Goal: Task Accomplishment & Management: Manage account settings

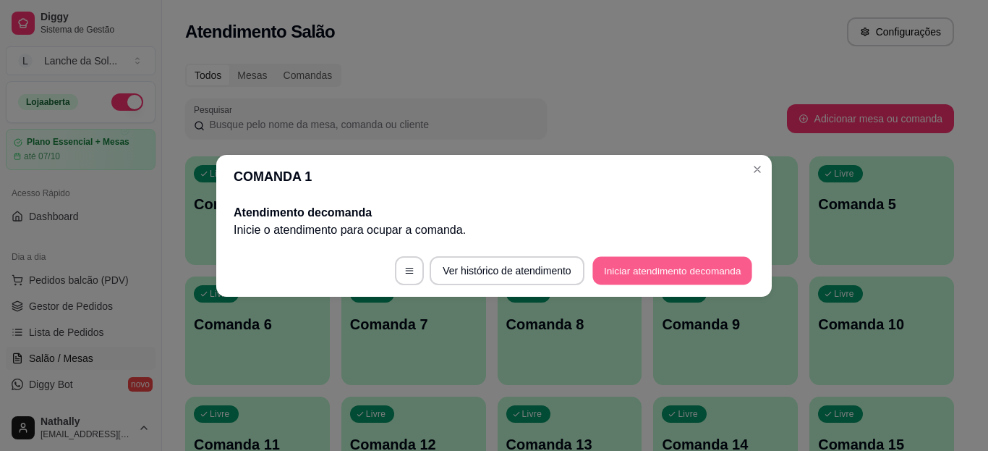
click at [618, 278] on button "Iniciar atendimento de comanda" at bounding box center [673, 270] width 160 height 28
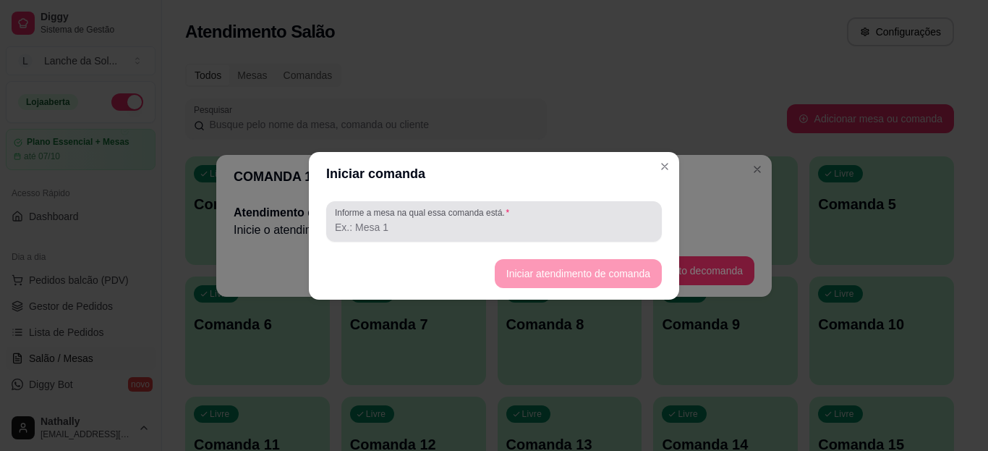
click at [579, 232] on input "Informe a mesa na qual essa comanda está." at bounding box center [494, 227] width 318 height 14
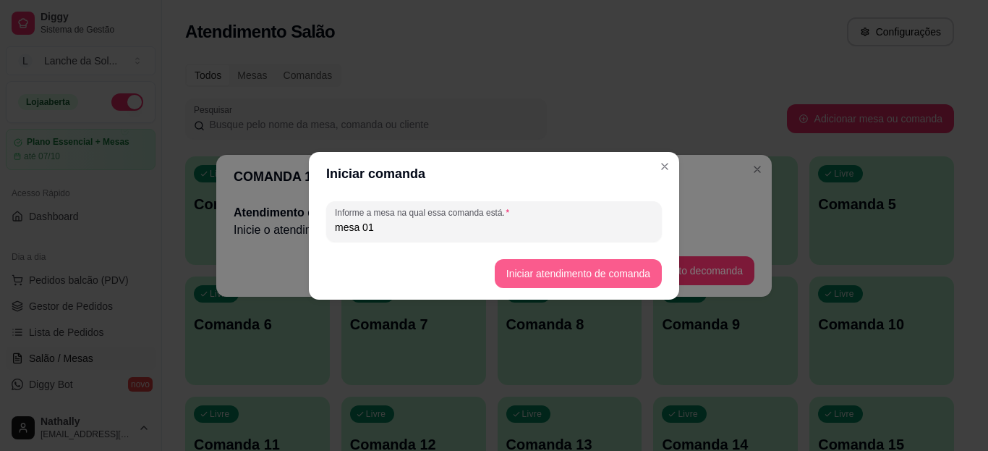
type input "mesa 01"
click at [516, 267] on button "Iniciar atendimento de comanda" at bounding box center [578, 273] width 162 height 28
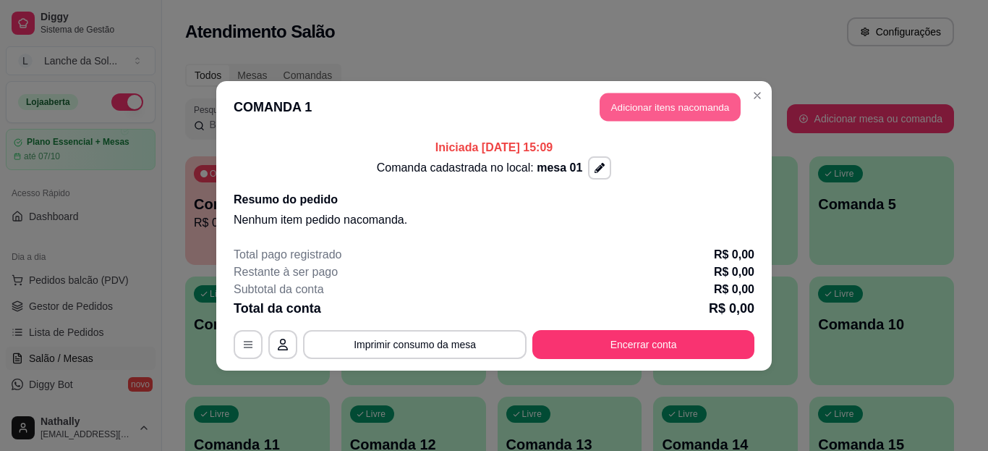
click at [603, 109] on button "Adicionar itens na comanda" at bounding box center [670, 107] width 141 height 28
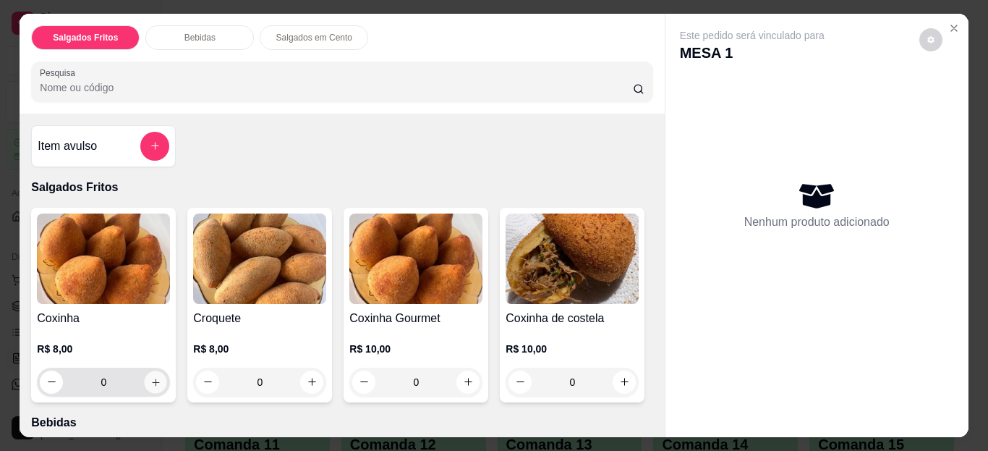
click at [150, 378] on icon "increase-product-quantity" at bounding box center [155, 381] width 11 height 11
type input "1"
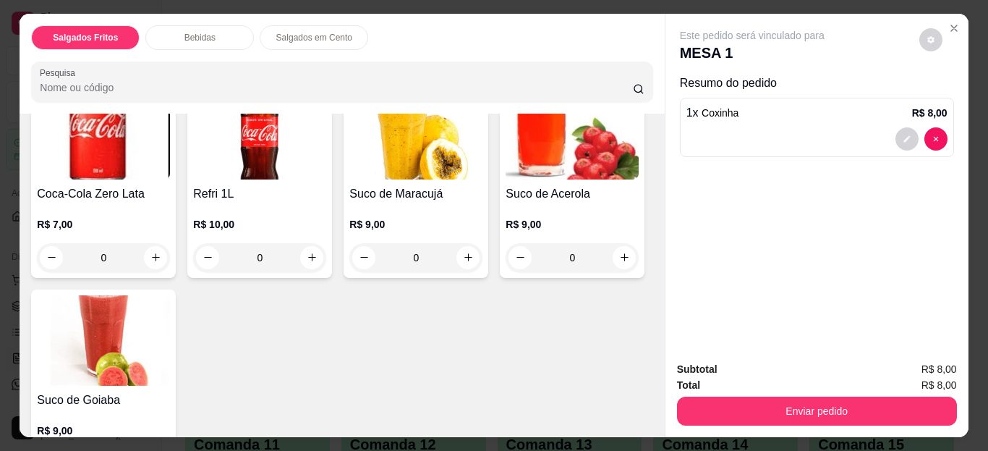
scroll to position [851, 0]
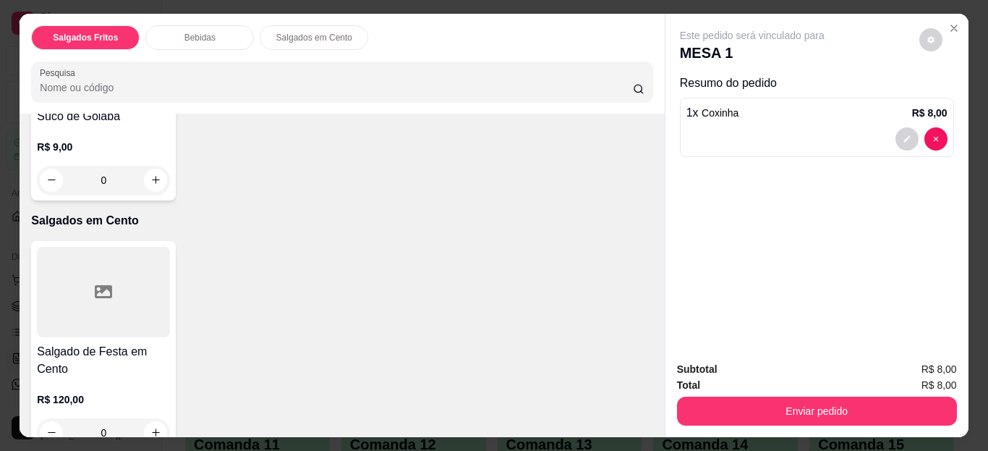
type input "1"
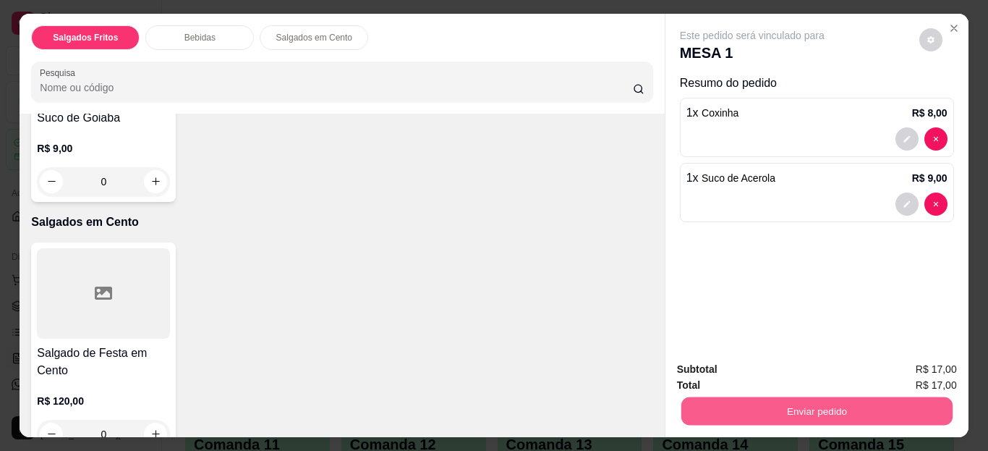
click at [715, 397] on button "Enviar pedido" at bounding box center [816, 411] width 271 height 28
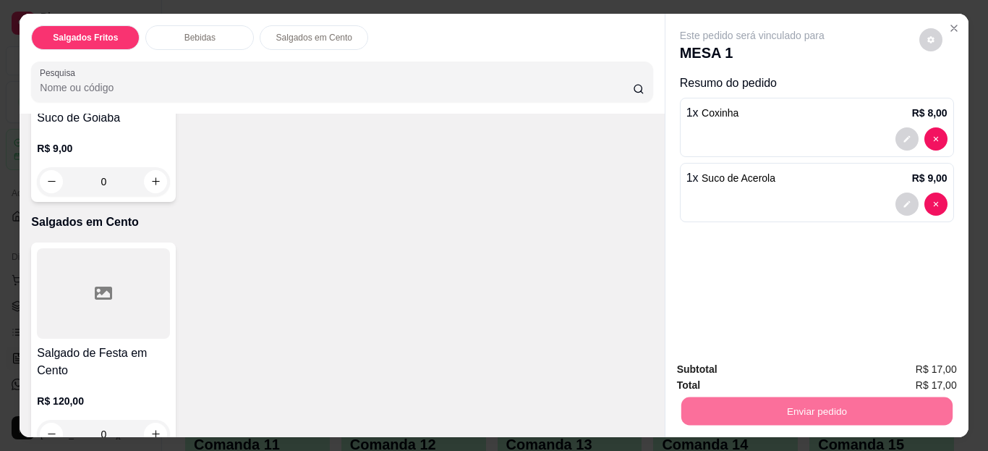
click at [796, 370] on button "Registrar cliente" at bounding box center [822, 370] width 93 height 27
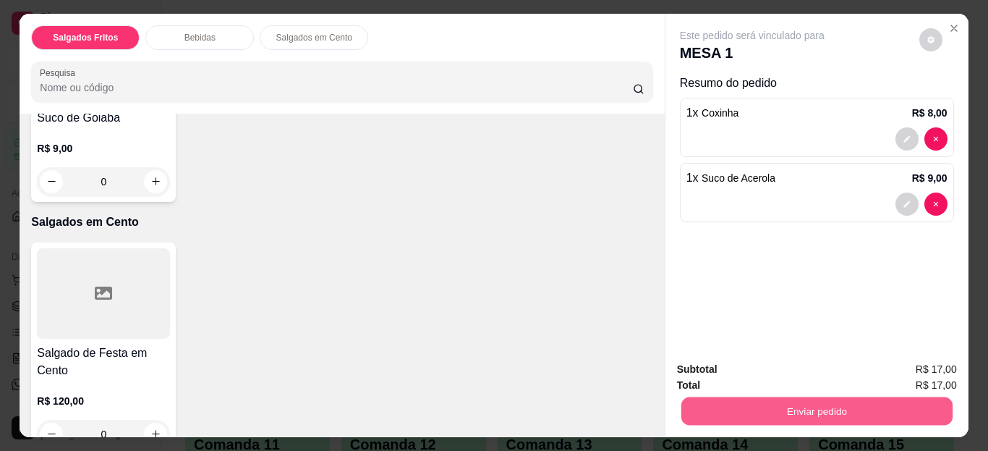
click at [813, 402] on button "Enviar pedido" at bounding box center [816, 411] width 271 height 28
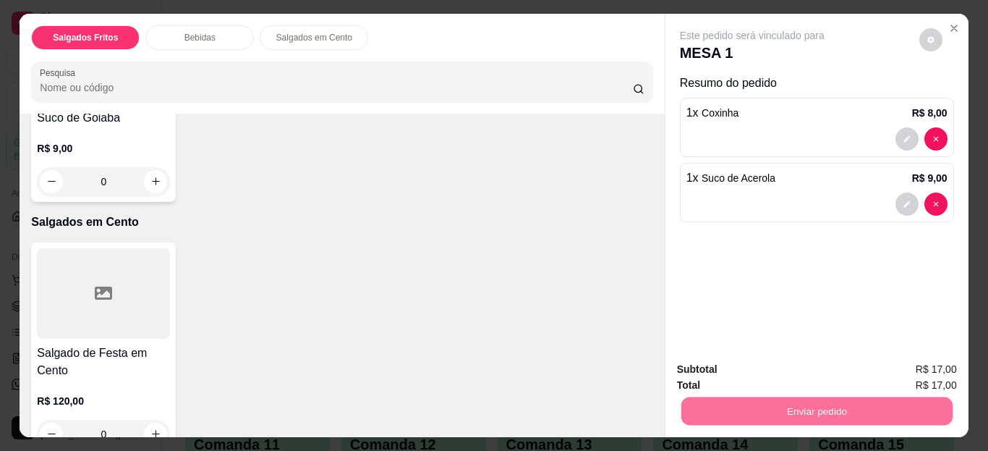
click at [903, 362] on button "Enviar pedido" at bounding box center [920, 370] width 80 height 27
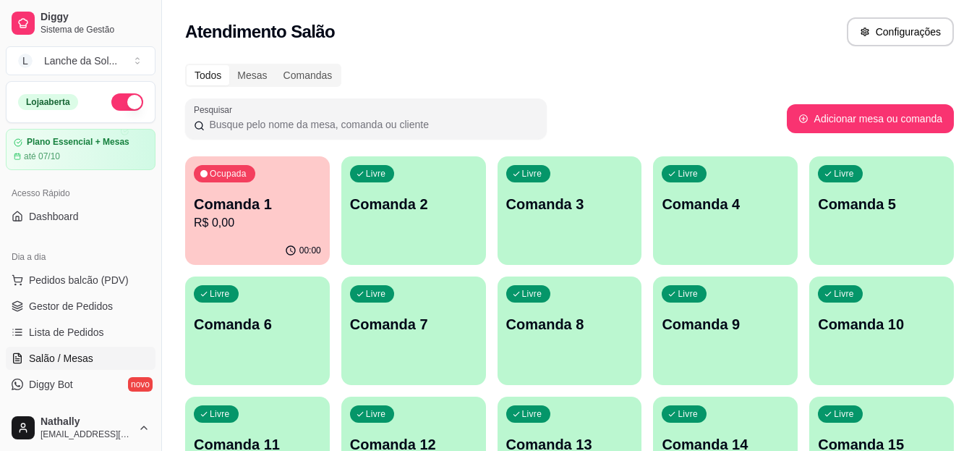
click at [86, 301] on span "Gestor de Pedidos" at bounding box center [71, 306] width 84 height 14
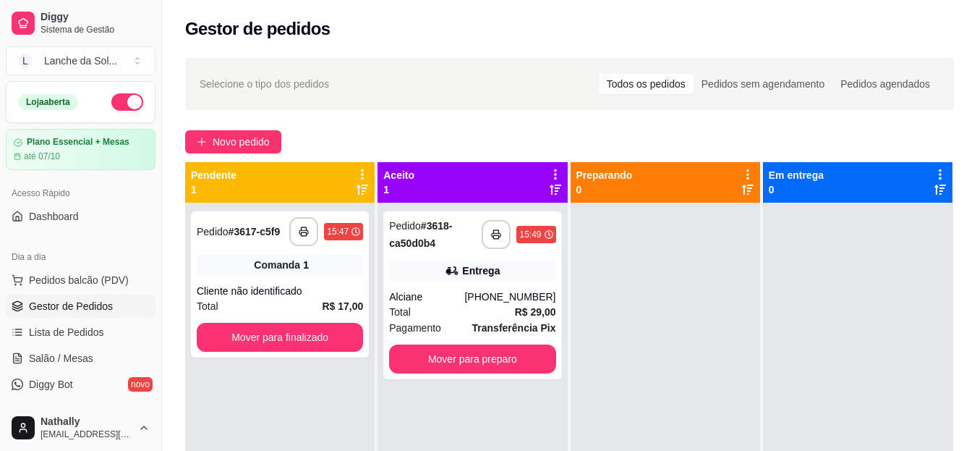
click at [84, 354] on span "Salão / Mesas" at bounding box center [61, 358] width 64 height 14
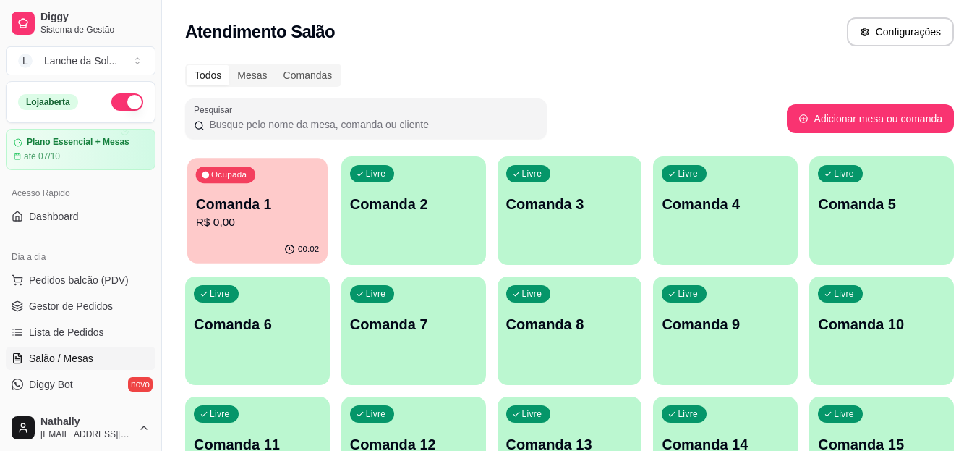
click at [265, 250] on div "00:02" at bounding box center [257, 249] width 140 height 27
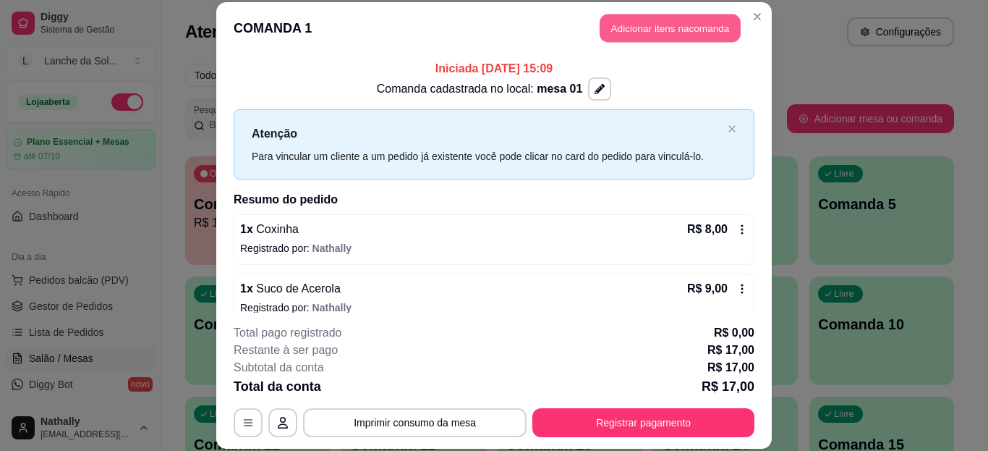
click at [612, 30] on button "Adicionar itens na comanda" at bounding box center [670, 28] width 141 height 28
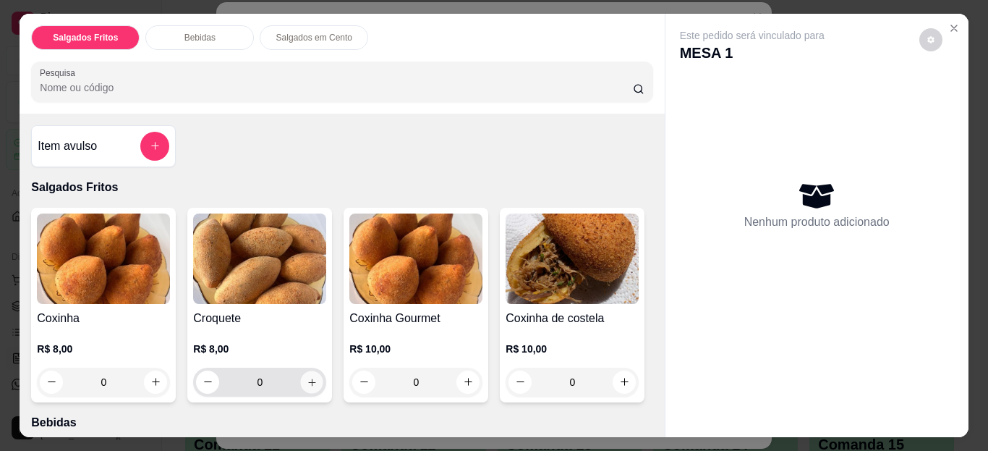
click at [313, 375] on button "increase-product-quantity" at bounding box center [312, 381] width 22 height 22
type input "1"
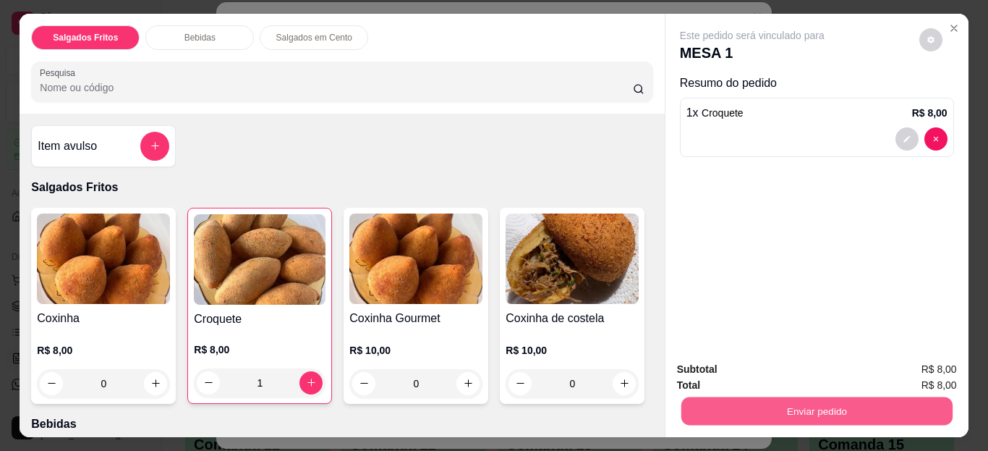
click at [715, 397] on button "Enviar pedido" at bounding box center [816, 411] width 271 height 28
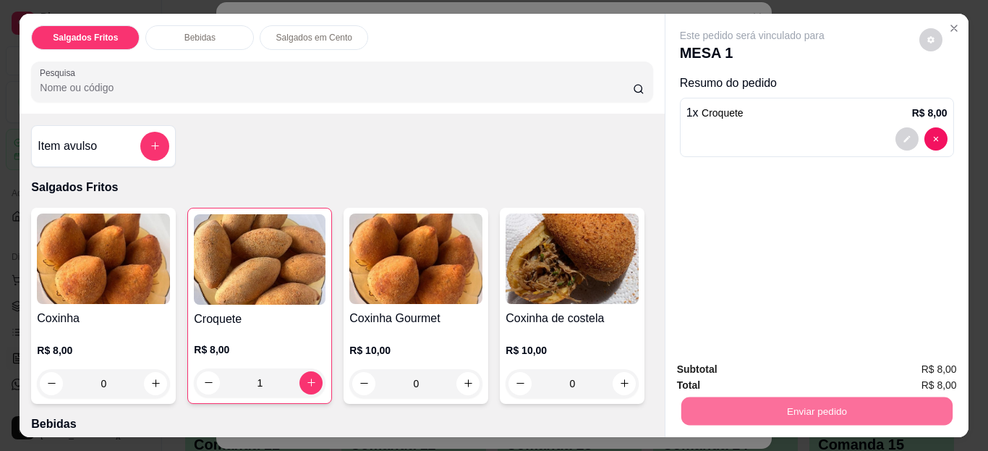
click at [915, 381] on button "Enviar pedido" at bounding box center [920, 370] width 80 height 27
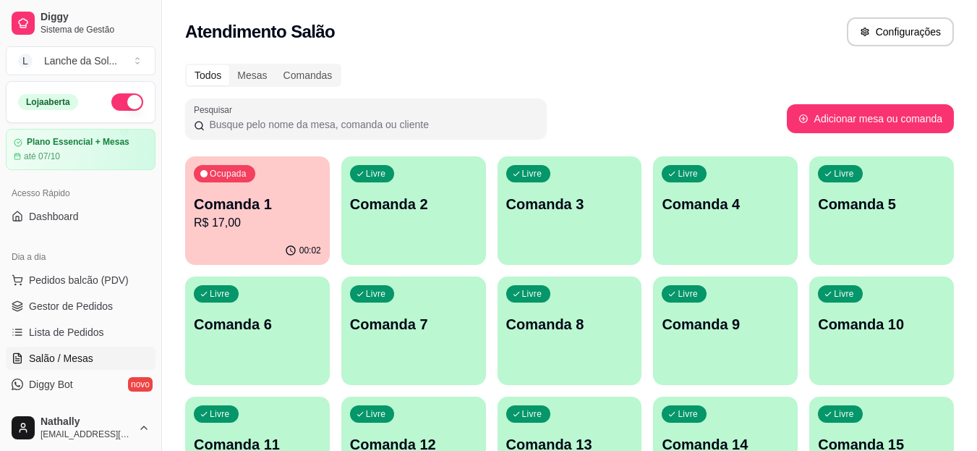
click at [77, 304] on span "Gestor de Pedidos" at bounding box center [71, 306] width 84 height 14
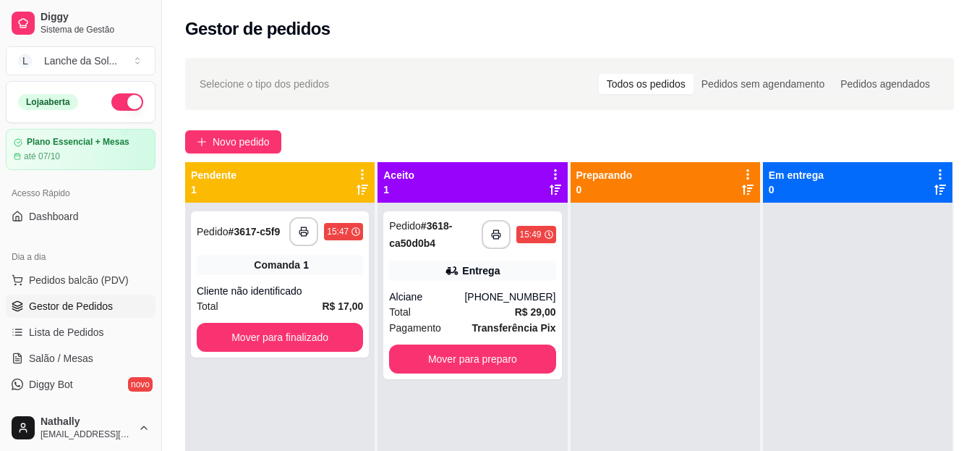
click at [464, 297] on div "Alciane" at bounding box center [426, 296] width 75 height 14
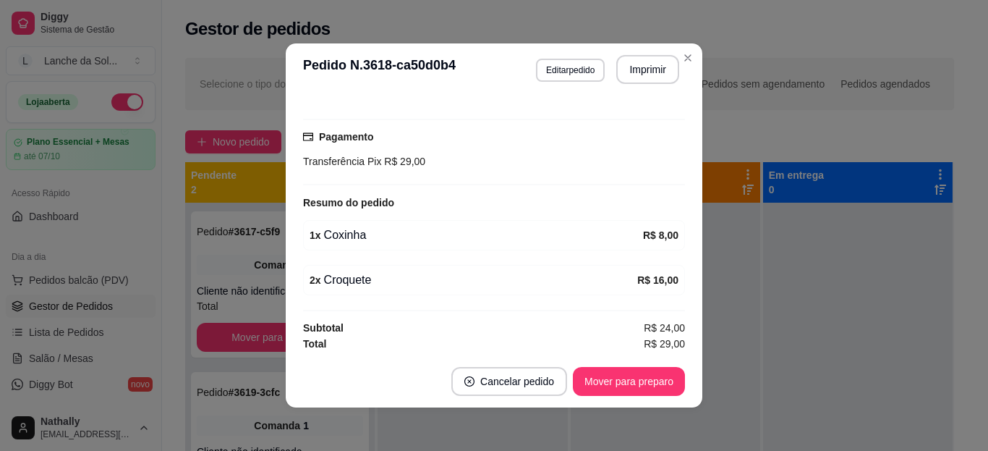
scroll to position [359, 0]
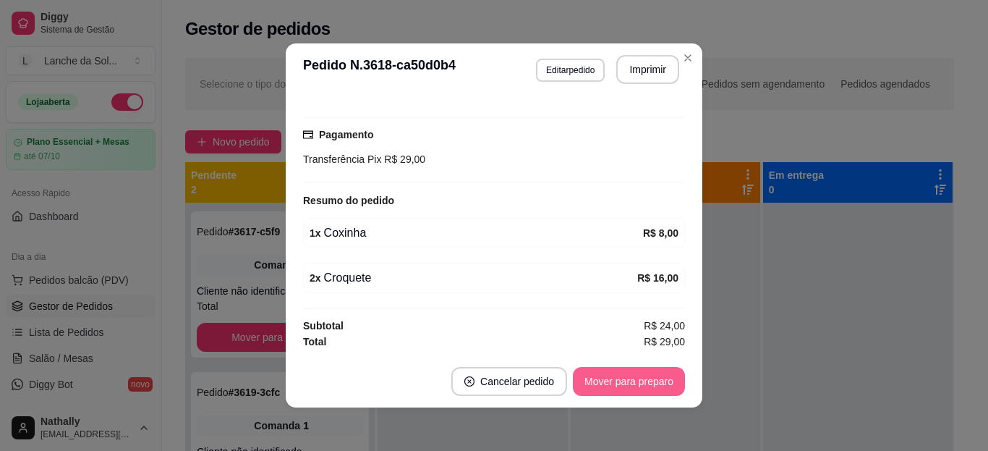
click at [640, 378] on button "Mover para preparo" at bounding box center [629, 381] width 112 height 29
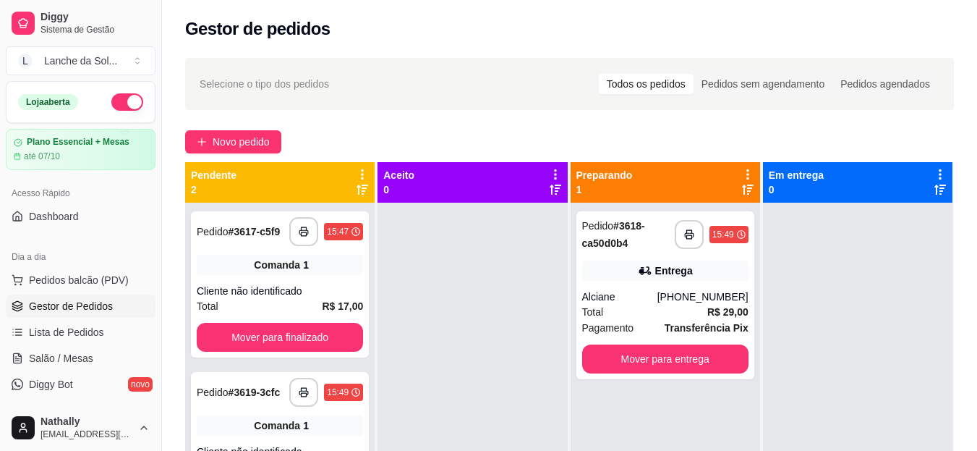
click at [85, 356] on span "Salão / Mesas" at bounding box center [61, 358] width 64 height 14
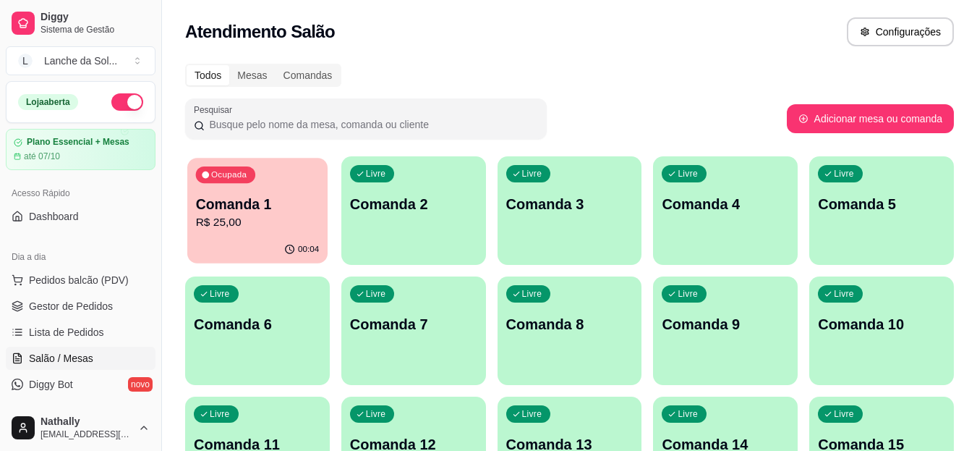
click at [279, 217] on p "R$ 25,00" at bounding box center [258, 222] width 124 height 17
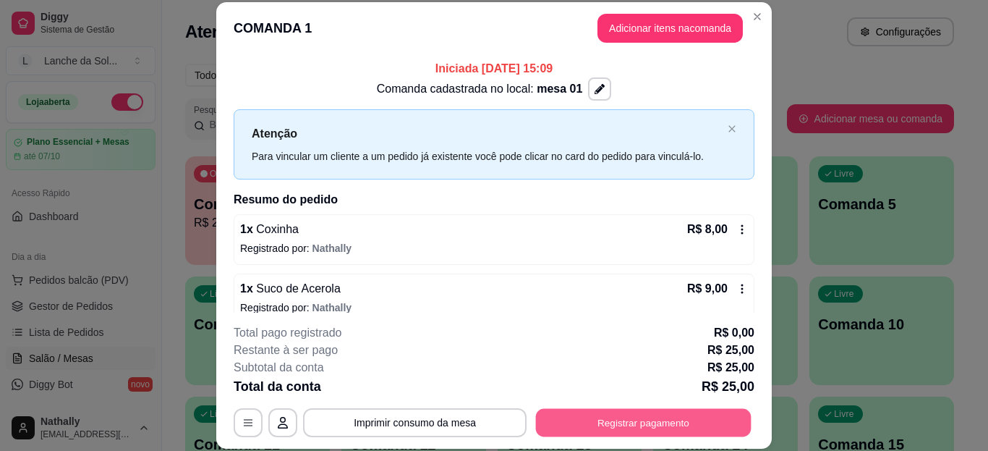
click at [595, 414] on button "Registrar pagamento" at bounding box center [644, 422] width 216 height 28
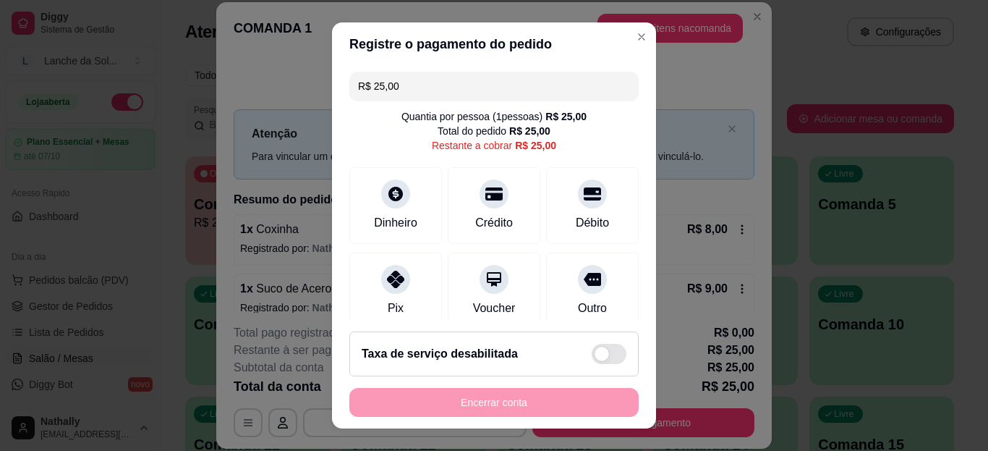
click at [397, 286] on div at bounding box center [395, 279] width 29 height 29
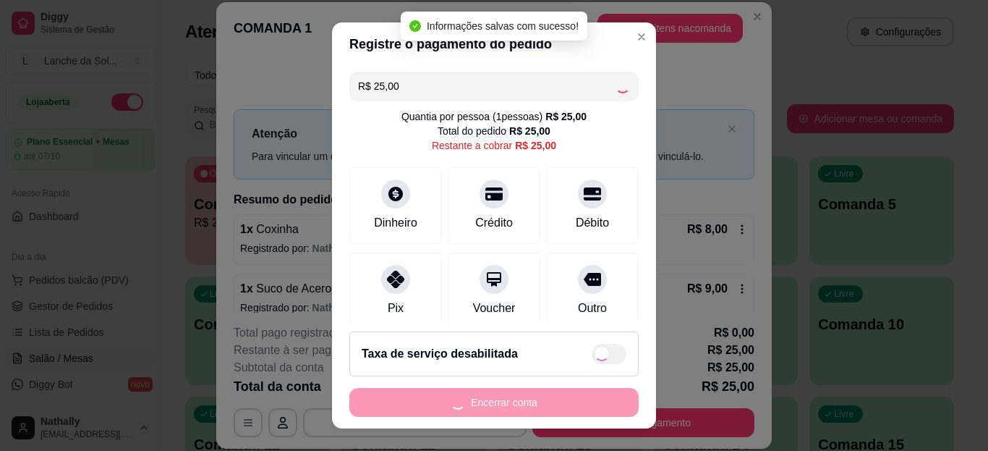
type input "R$ 0,00"
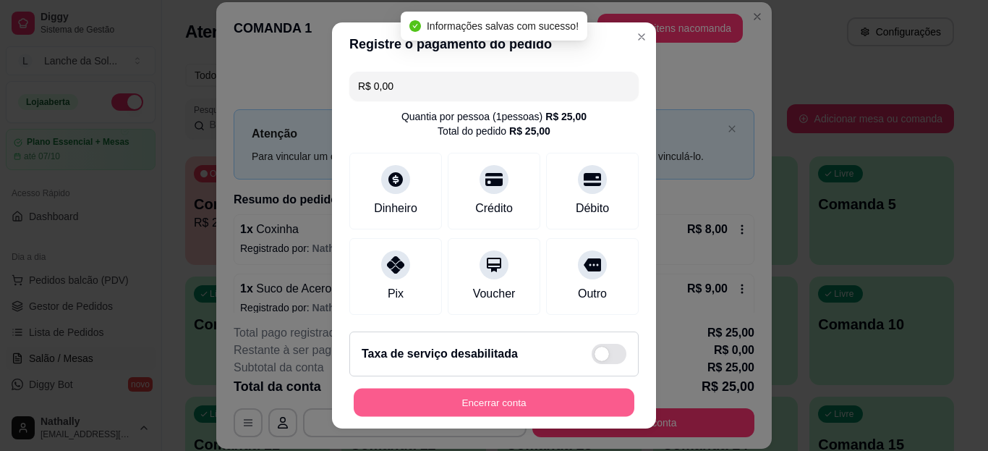
click at [391, 391] on button "Encerrar conta" at bounding box center [494, 402] width 281 height 28
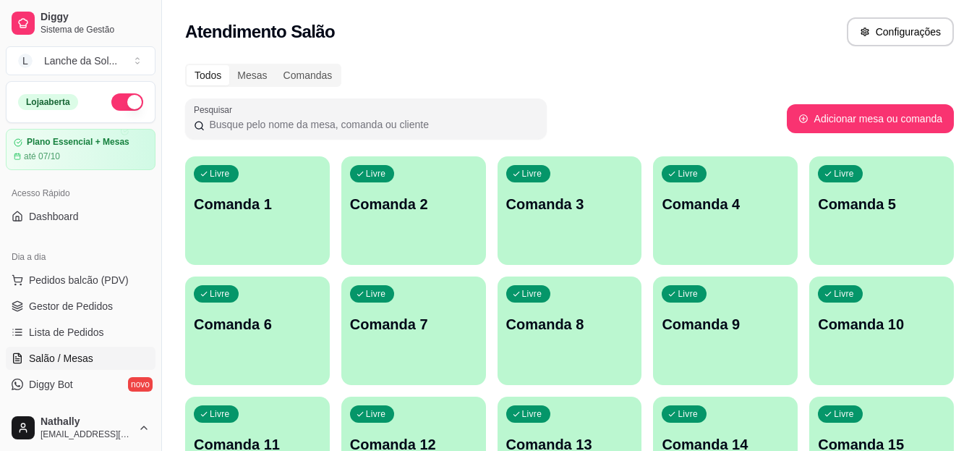
click at [116, 305] on link "Gestor de Pedidos" at bounding box center [81, 305] width 150 height 23
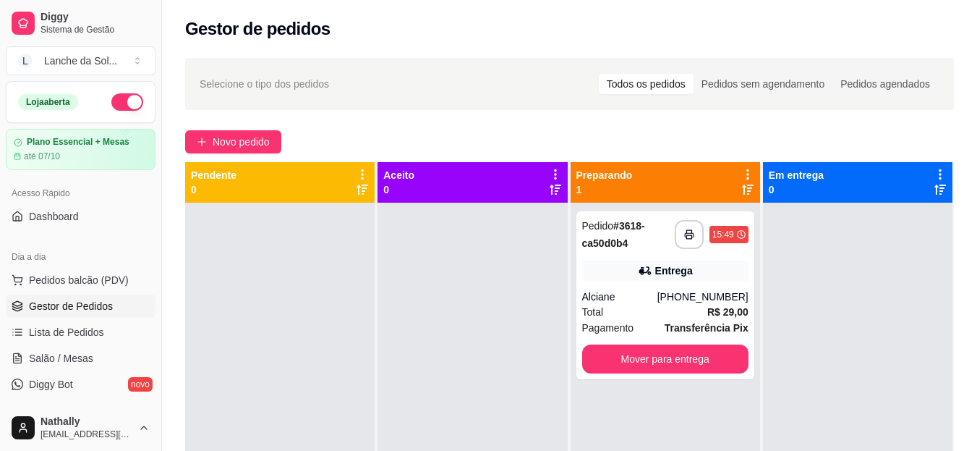
click at [723, 292] on div "[PHONE_NUMBER]" at bounding box center [703, 296] width 91 height 14
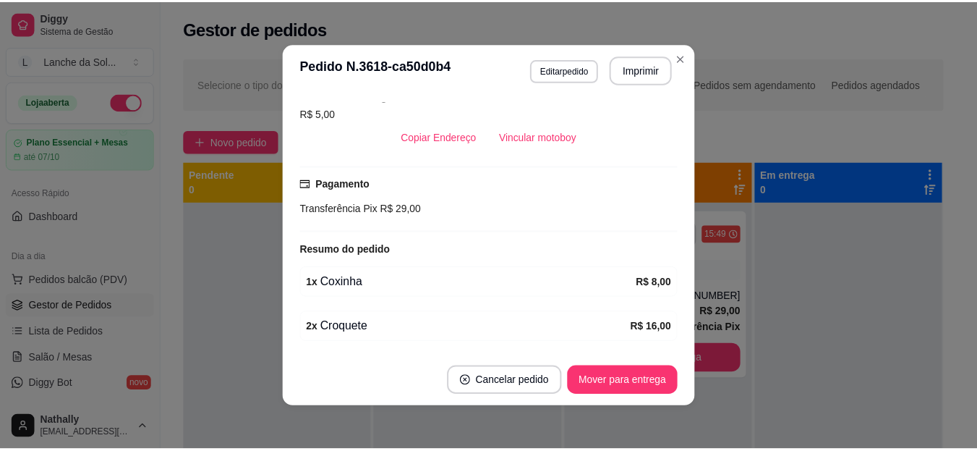
scroll to position [289, 0]
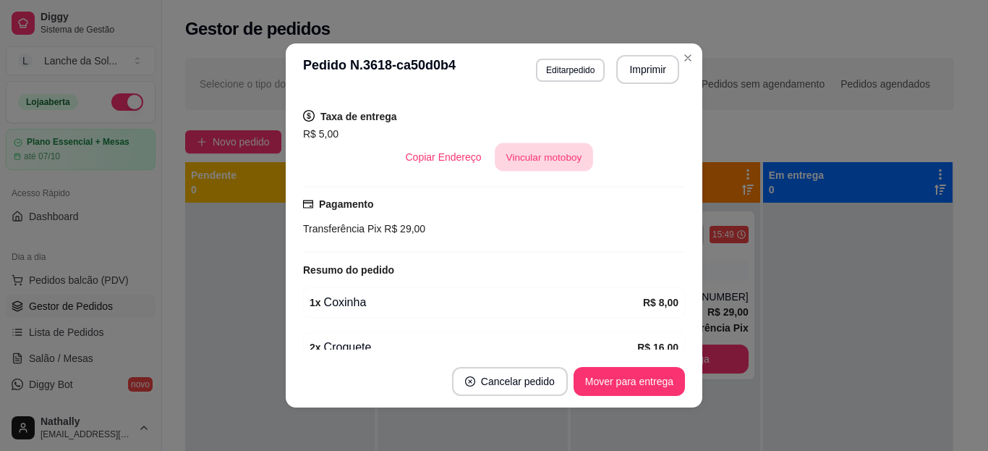
click at [559, 150] on button "Vincular motoboy" at bounding box center [544, 157] width 98 height 28
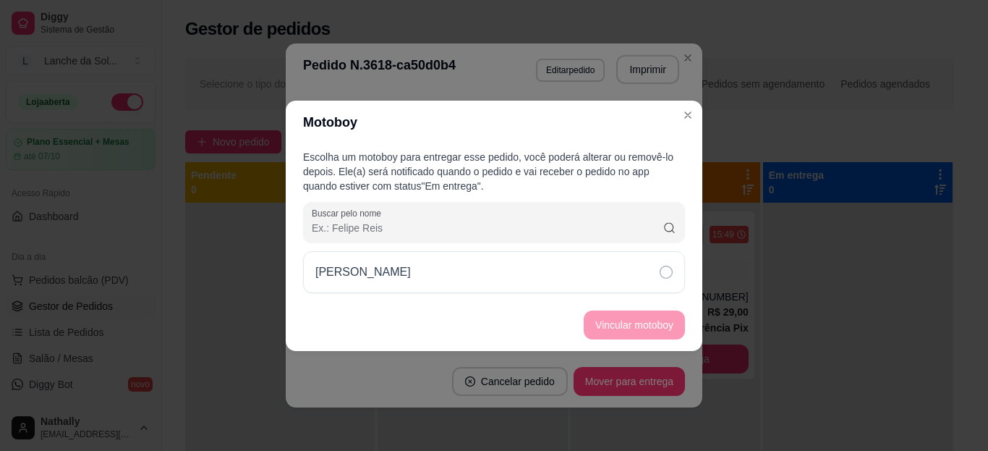
click at [584, 268] on div "[PERSON_NAME]" at bounding box center [494, 272] width 382 height 42
click at [604, 323] on button "Vincular motoboy" at bounding box center [634, 324] width 98 height 28
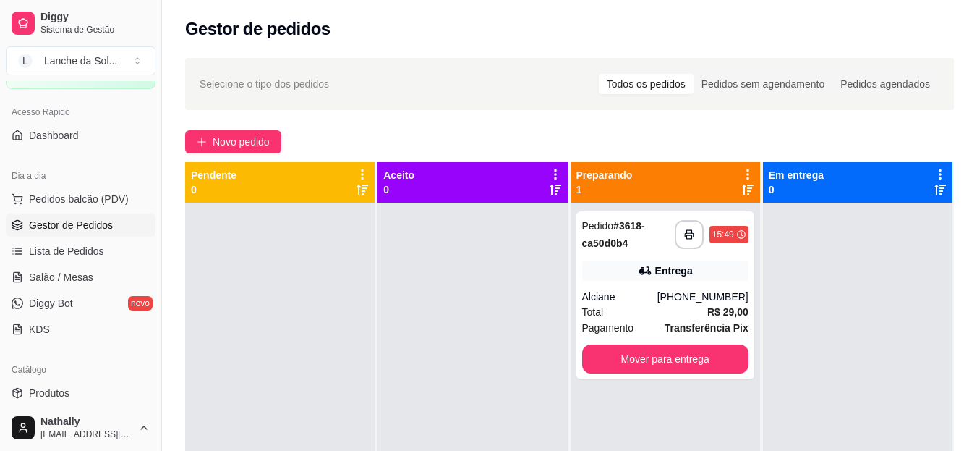
scroll to position [87, 0]
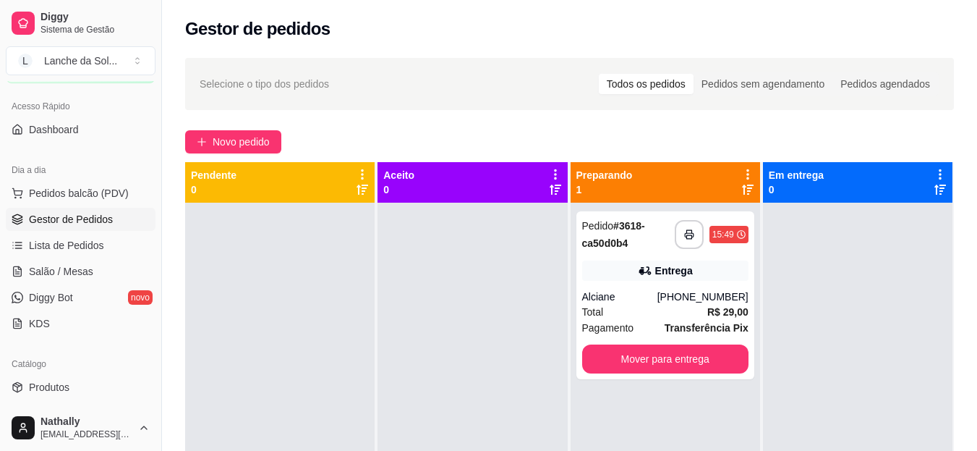
click at [116, 381] on link "Produtos" at bounding box center [81, 386] width 150 height 23
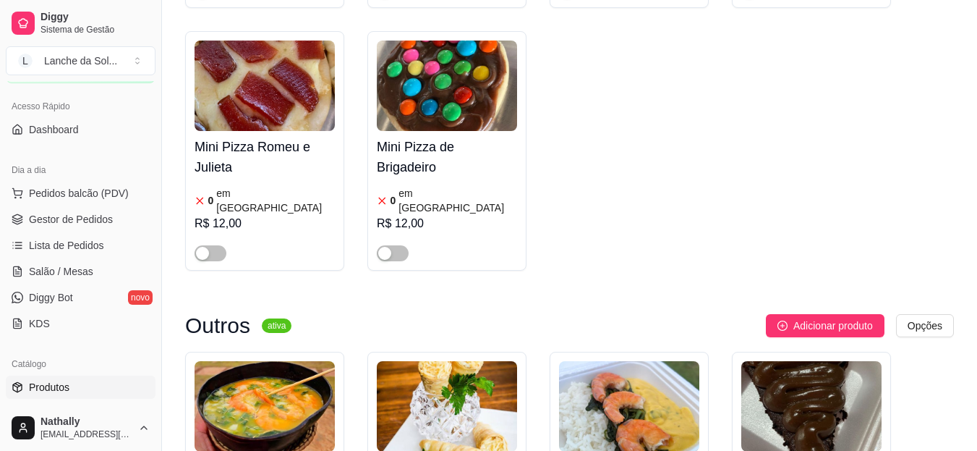
scroll to position [1971, 0]
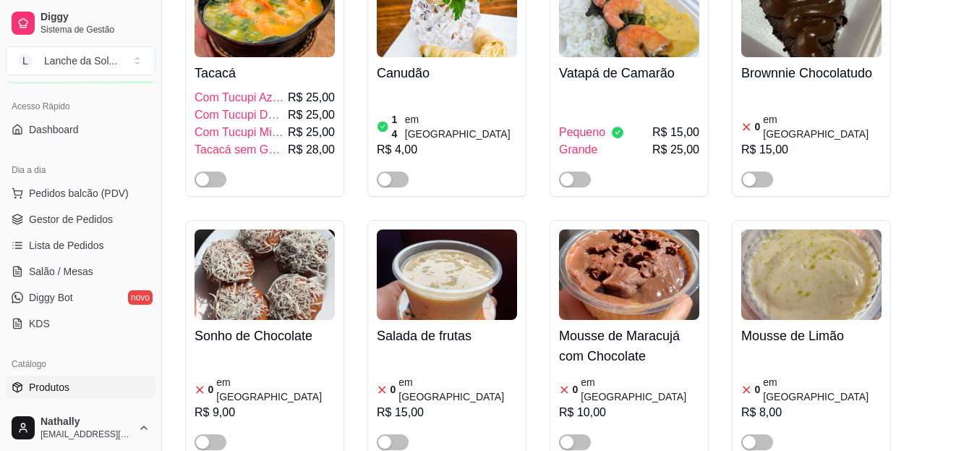
click at [202, 173] on div "button" at bounding box center [202, 179] width 13 height 13
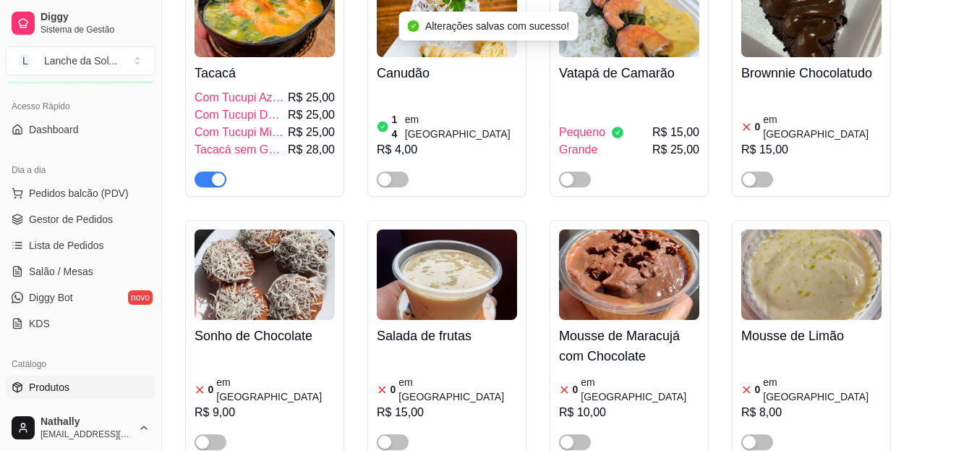
click at [76, 217] on span "Gestor de Pedidos" at bounding box center [71, 219] width 84 height 14
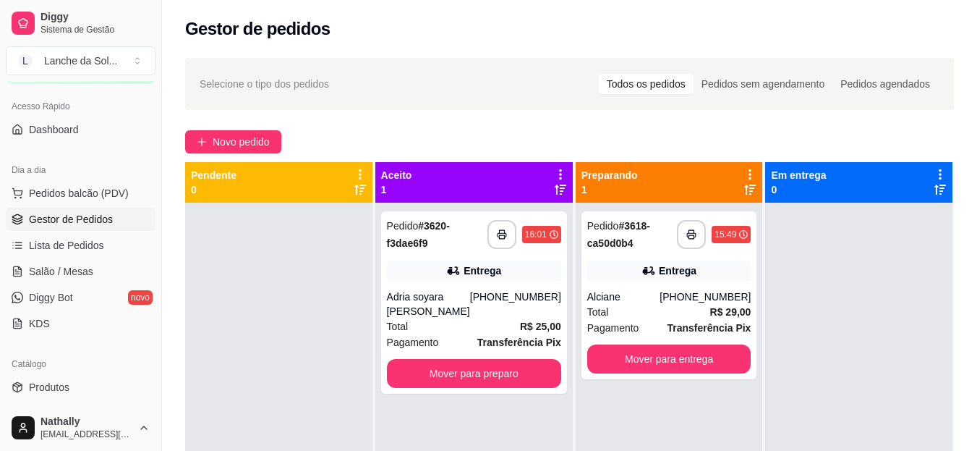
click at [544, 311] on div "[PHONE_NUMBER]" at bounding box center [515, 303] width 91 height 29
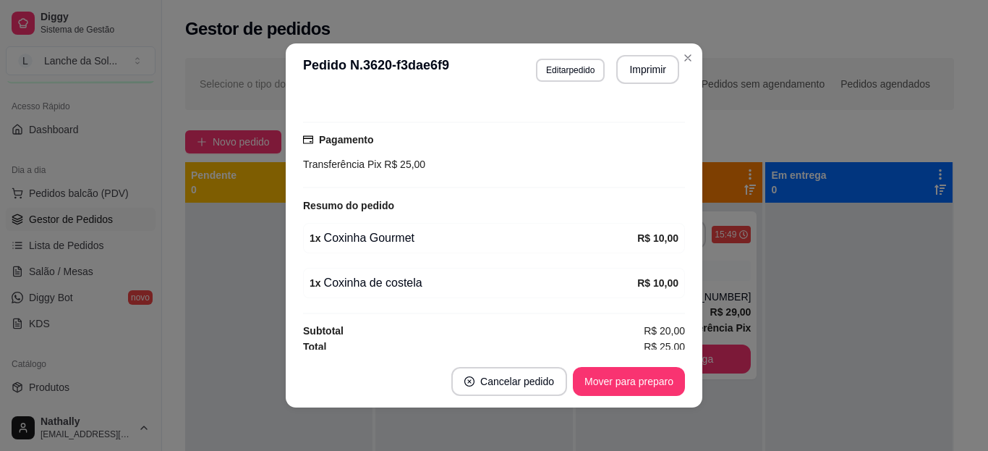
scroll to position [359, 0]
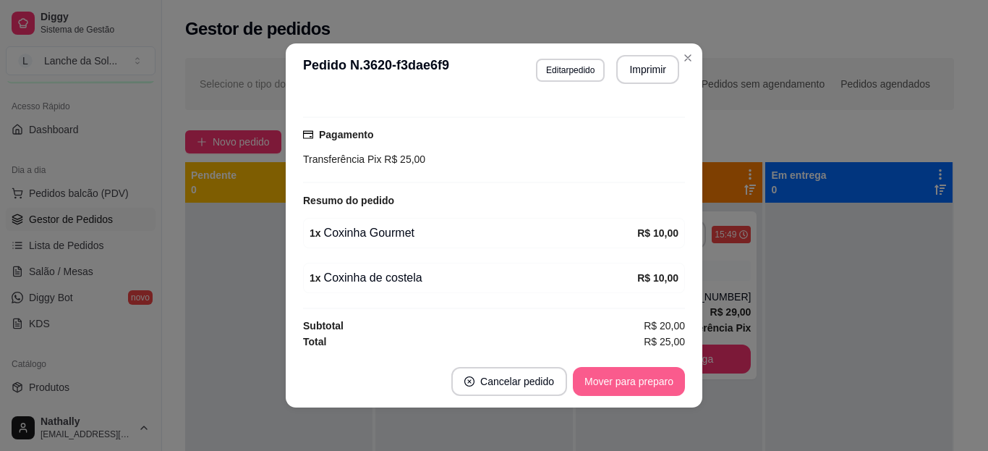
click at [613, 383] on button "Mover para preparo" at bounding box center [629, 381] width 112 height 29
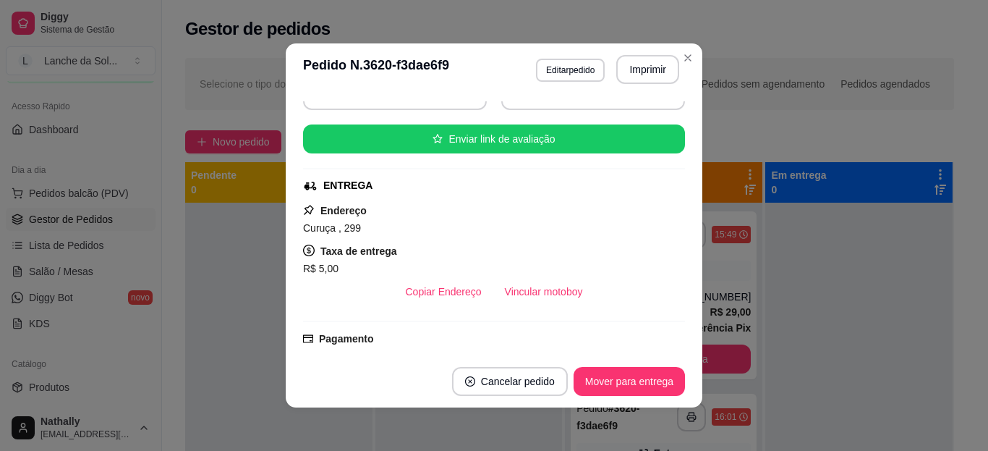
scroll to position [156, 0]
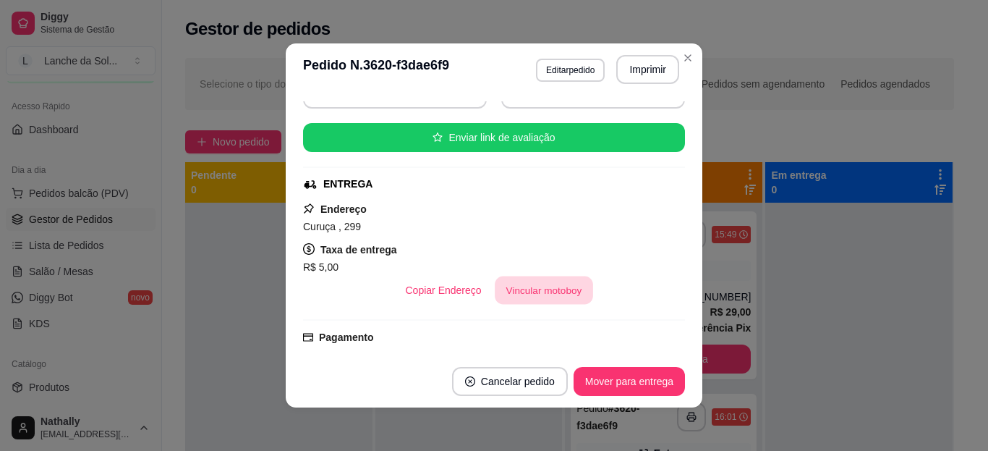
click at [553, 289] on button "Vincular motoboy" at bounding box center [544, 290] width 98 height 28
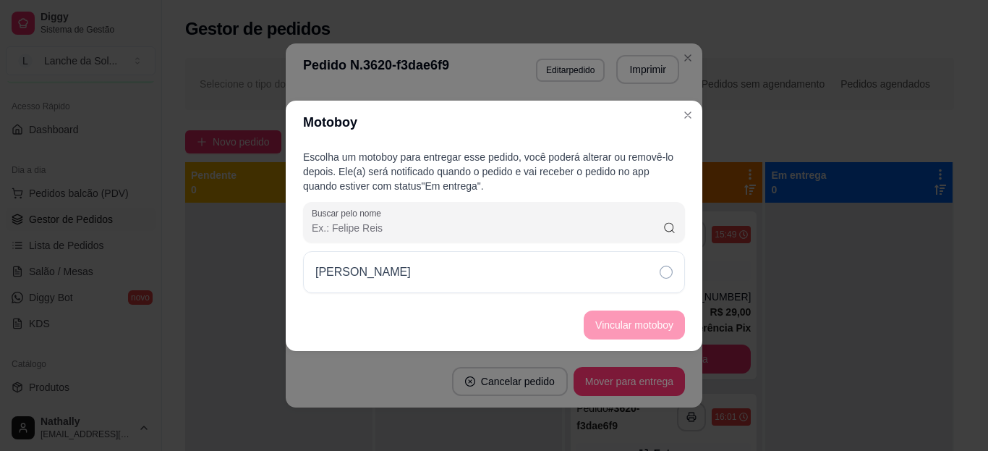
click at [603, 283] on div "[PERSON_NAME]" at bounding box center [494, 272] width 382 height 42
click at [605, 321] on button "Vincular motoboy" at bounding box center [634, 324] width 98 height 28
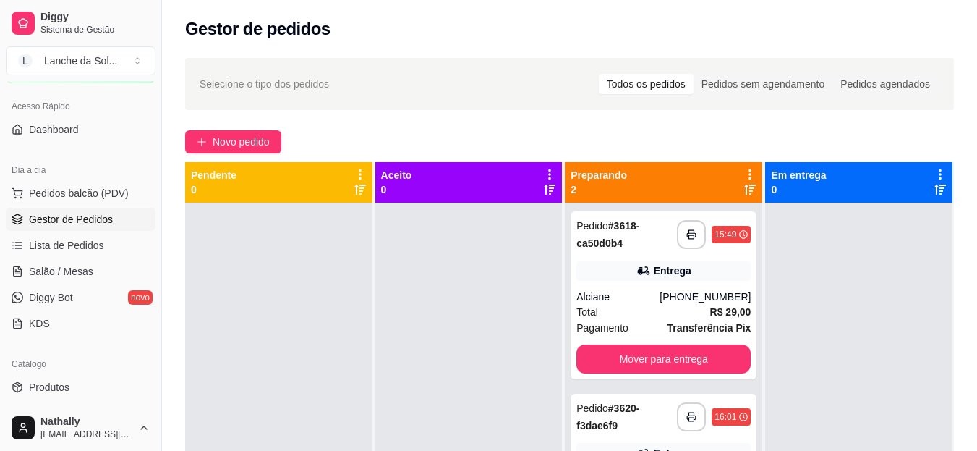
click at [687, 289] on div "[PHONE_NUMBER]" at bounding box center [705, 296] width 91 height 14
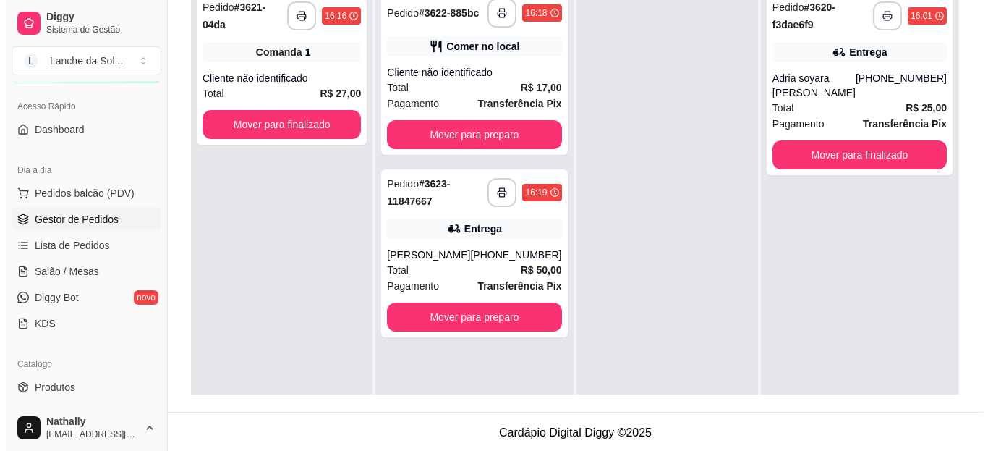
scroll to position [221, 0]
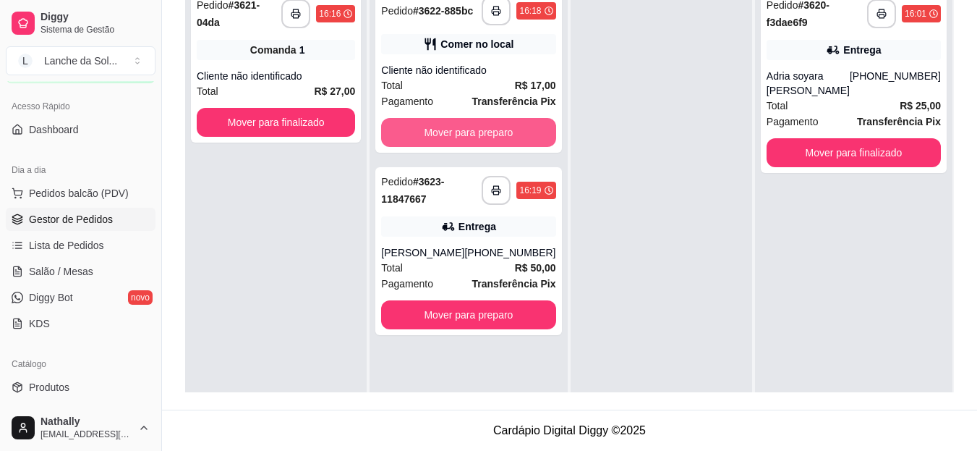
click at [490, 130] on button "Mover para preparo" at bounding box center [468, 132] width 174 height 29
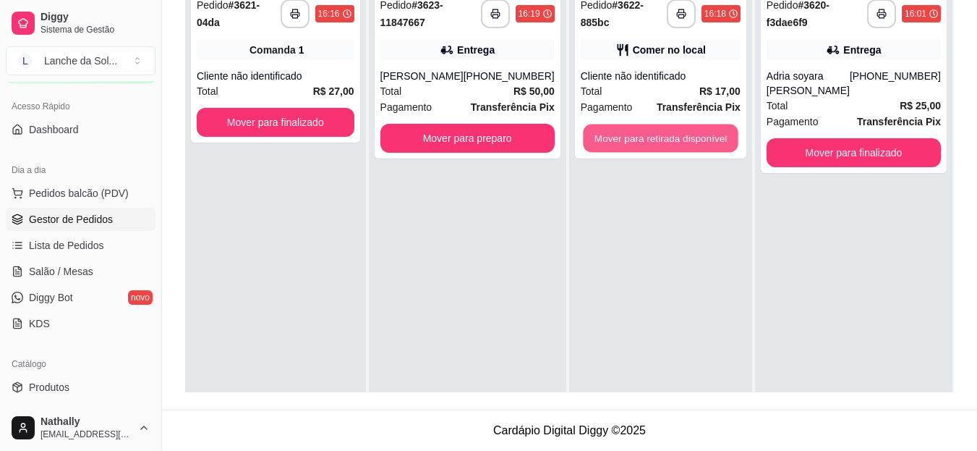
click at [665, 142] on button "Mover para retirada disponível" at bounding box center [660, 138] width 155 height 28
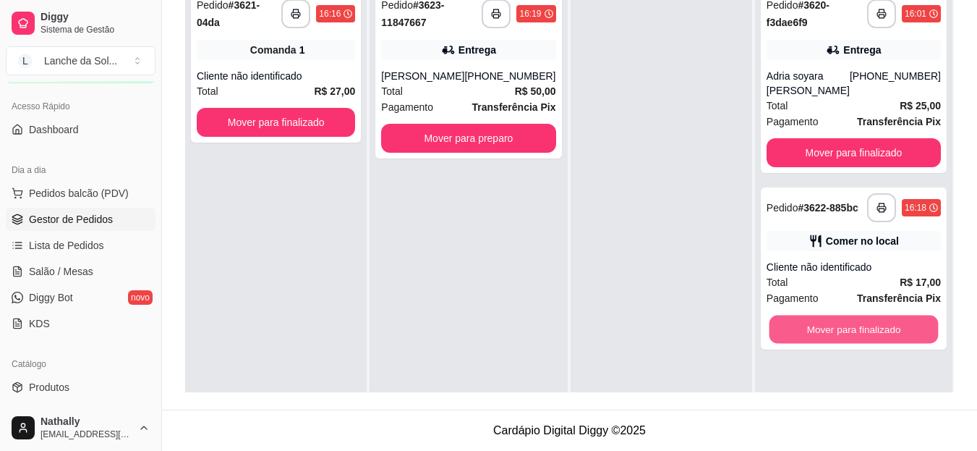
click at [836, 323] on button "Mover para finalizado" at bounding box center [853, 329] width 169 height 28
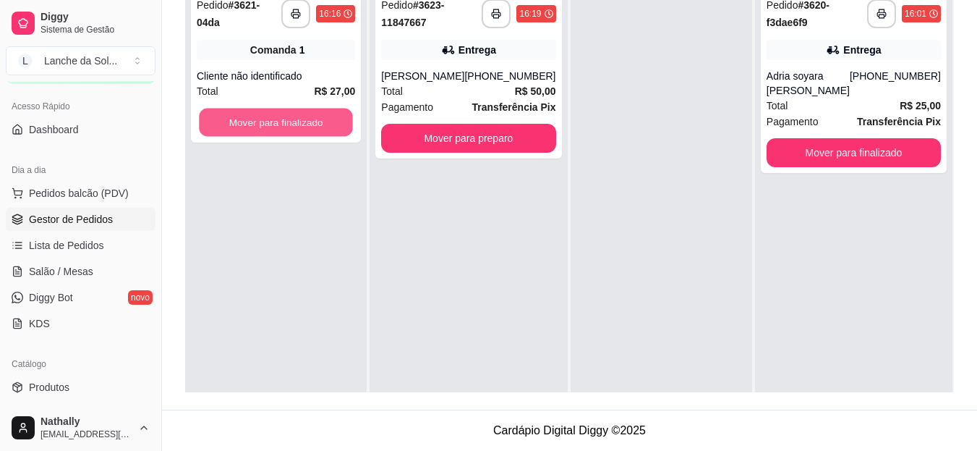
click at [319, 120] on button "Mover para finalizado" at bounding box center [276, 123] width 154 height 28
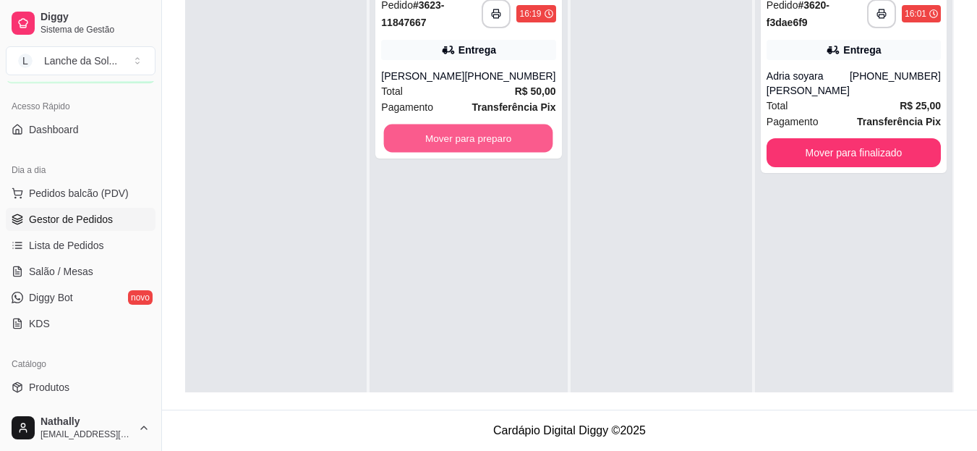
click at [465, 144] on button "Mover para preparo" at bounding box center [468, 138] width 169 height 28
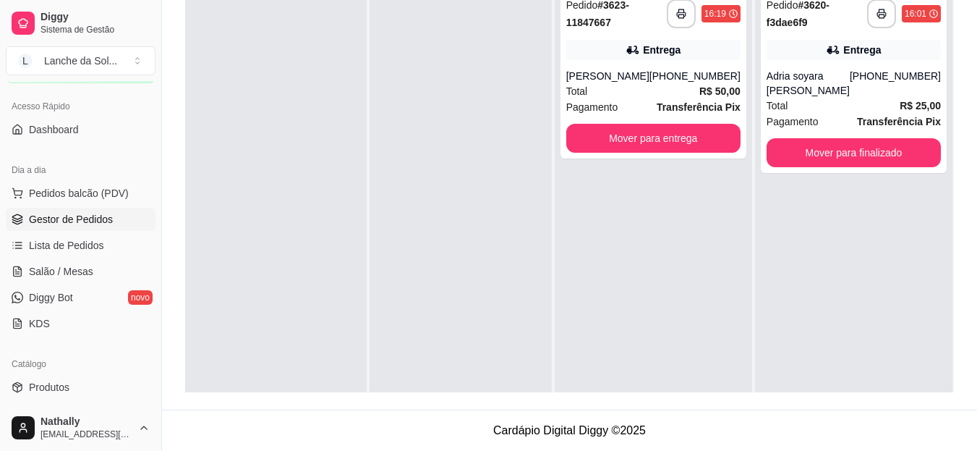
click at [640, 106] on div "Pagamento Transferência Pix" at bounding box center [653, 107] width 174 height 16
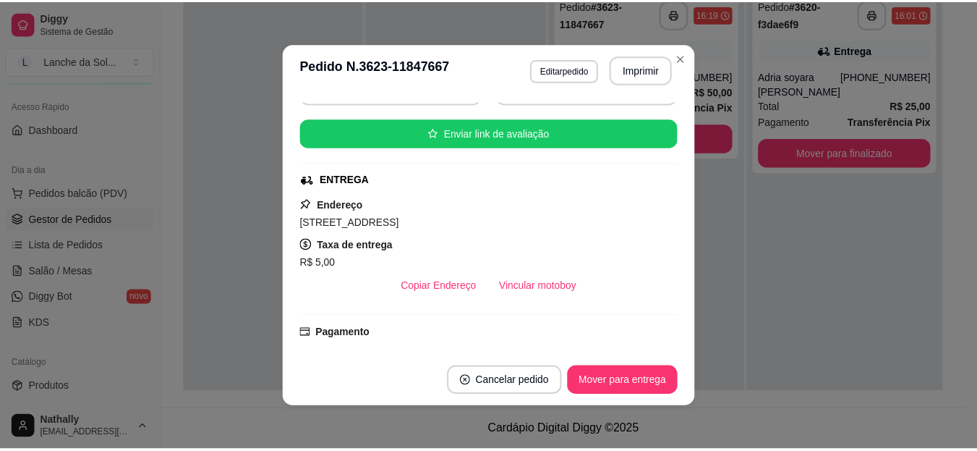
scroll to position [171, 0]
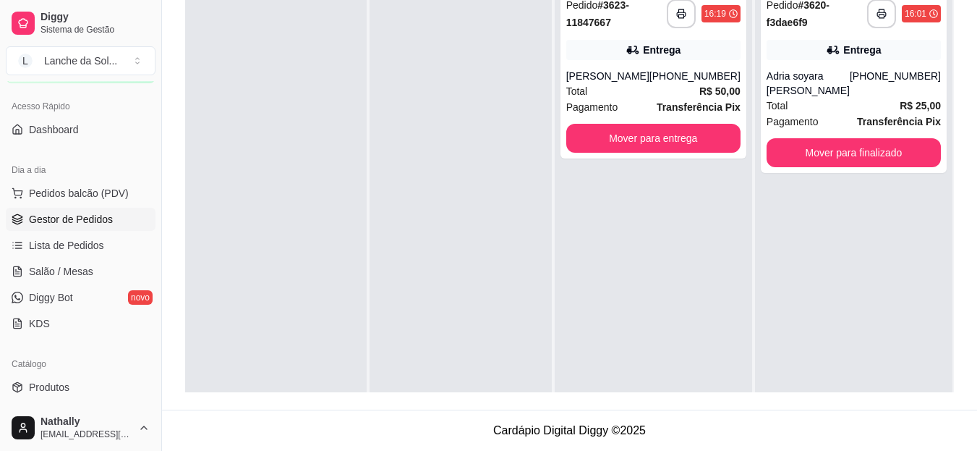
click at [81, 270] on span "Salão / Mesas" at bounding box center [61, 271] width 64 height 14
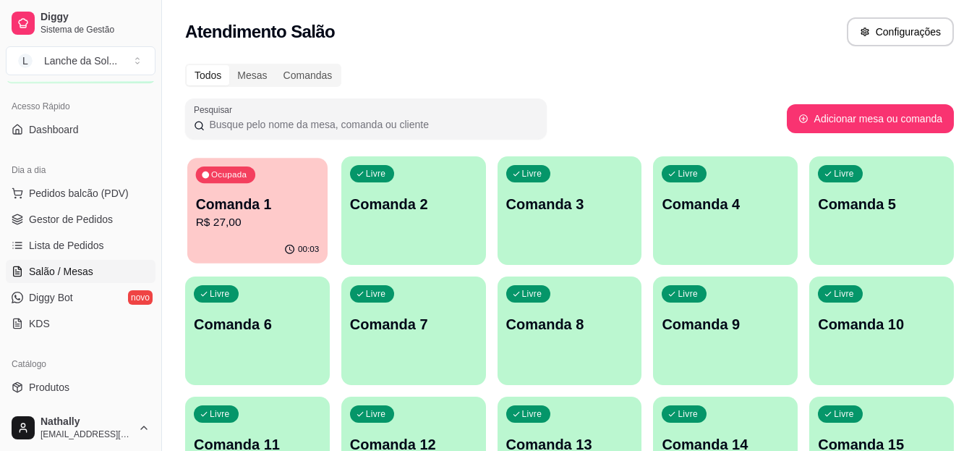
click at [247, 239] on div "00:03" at bounding box center [257, 249] width 140 height 27
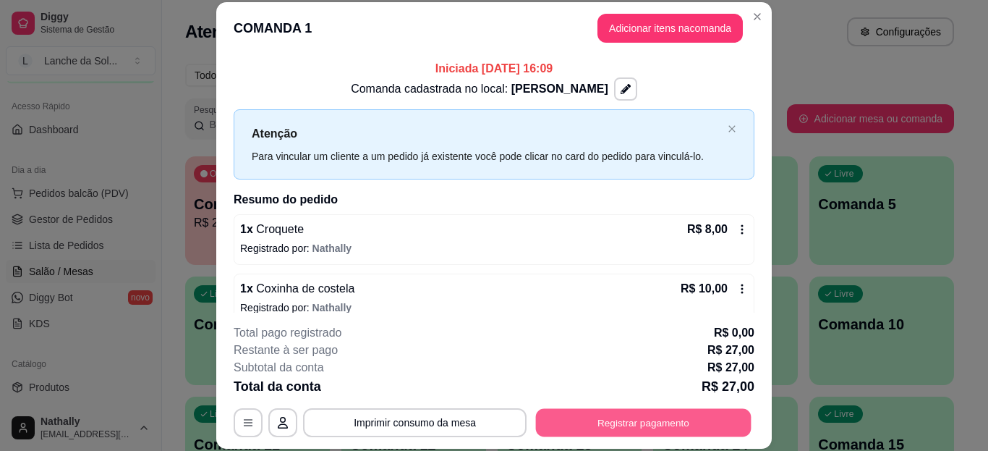
click at [620, 422] on button "Registrar pagamento" at bounding box center [644, 422] width 216 height 28
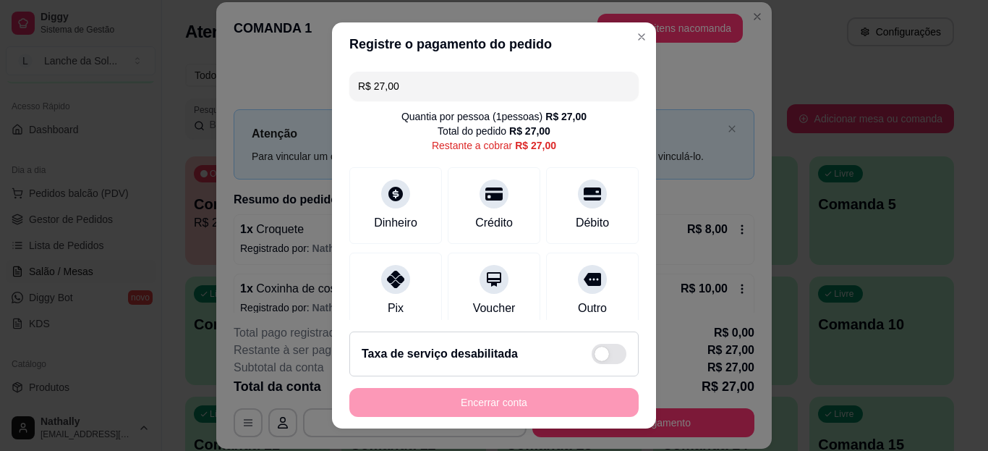
click at [388, 300] on div "Pix" at bounding box center [396, 308] width 16 height 17
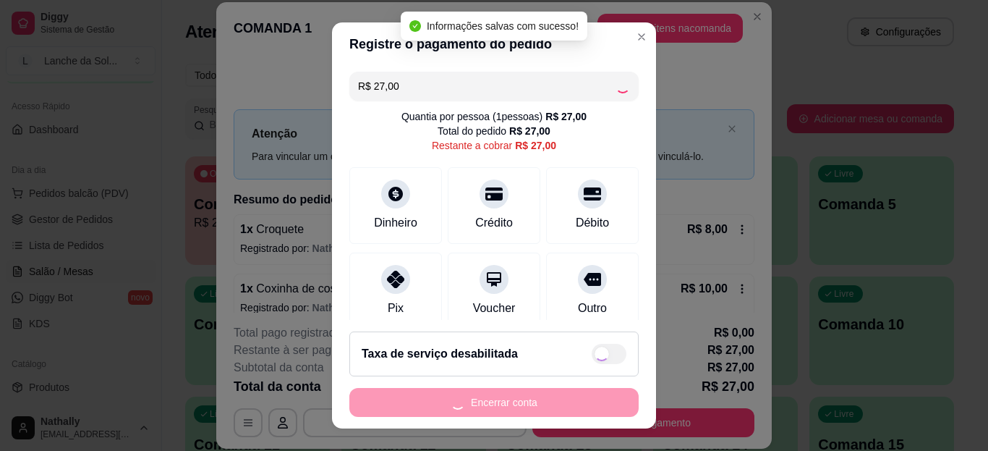
type input "R$ 0,00"
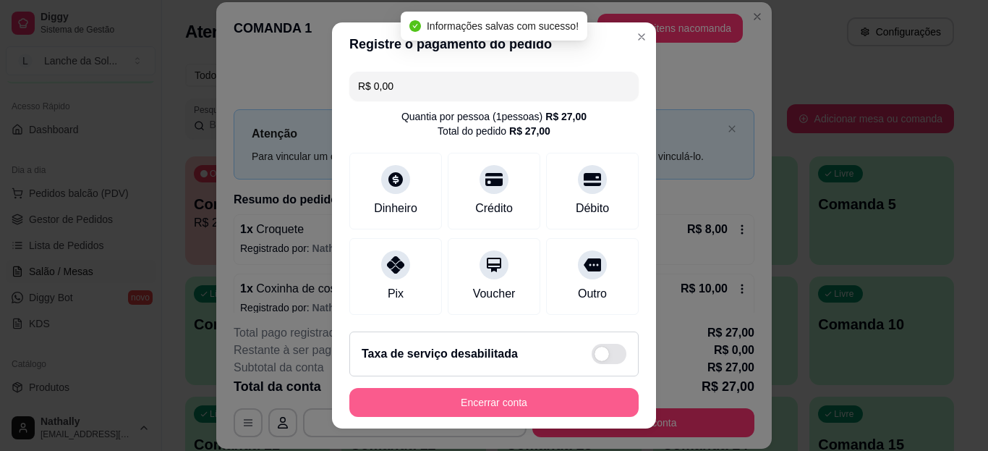
click at [530, 409] on button "Encerrar conta" at bounding box center [493, 402] width 289 height 29
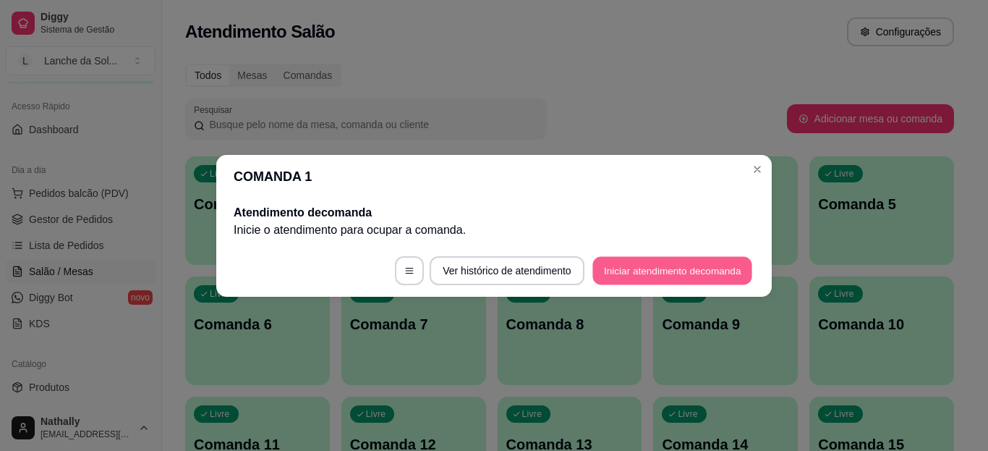
click at [640, 271] on button "Iniciar atendimento de comanda" at bounding box center [673, 270] width 160 height 28
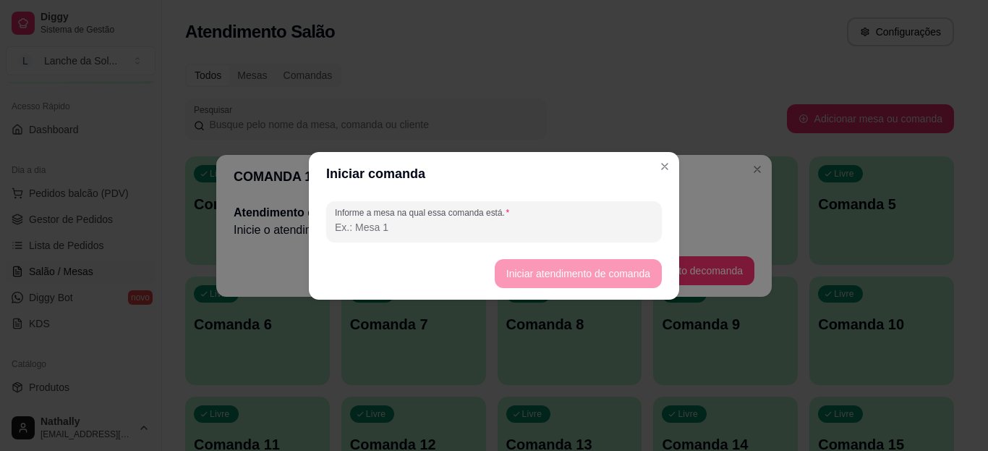
click at [527, 227] on input "Informe a mesa na qual essa comanda está." at bounding box center [494, 227] width 318 height 14
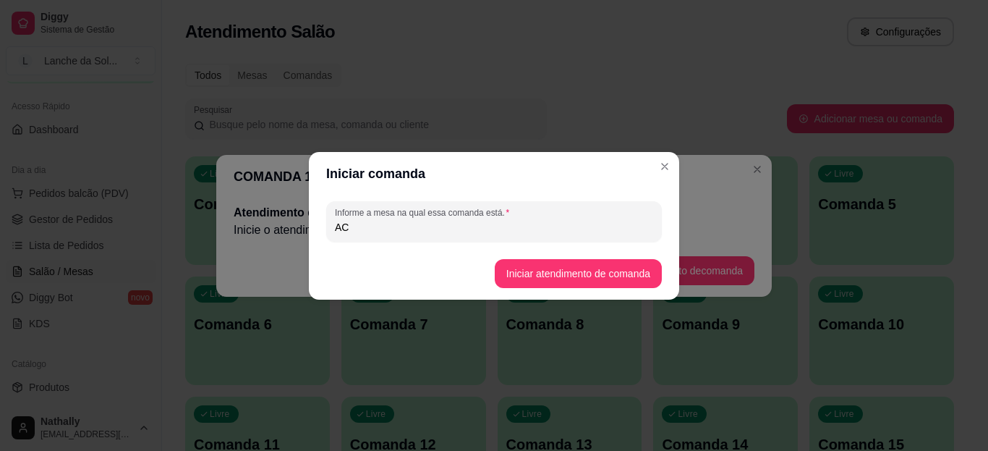
type input "AC"
click at [613, 257] on footer "Iniciar atendimento de comanda" at bounding box center [494, 273] width 370 height 52
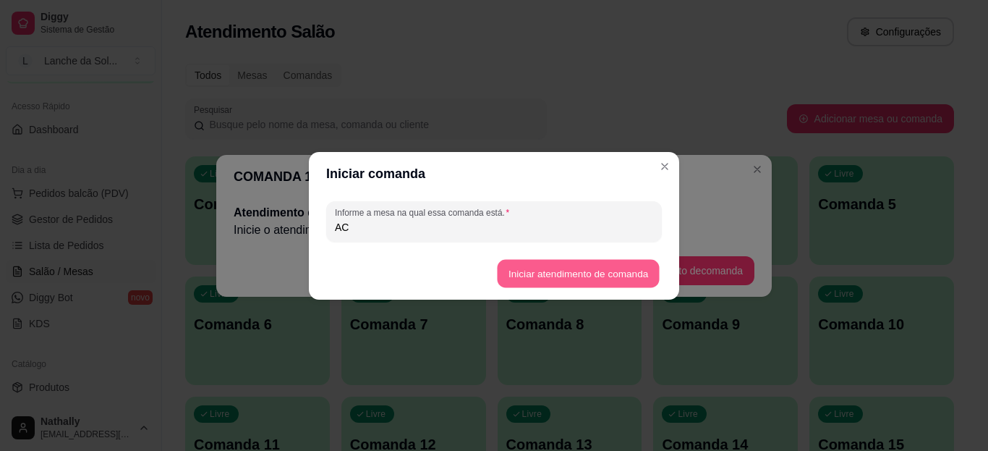
click at [620, 260] on button "Iniciar atendimento de comanda" at bounding box center [578, 273] width 162 height 28
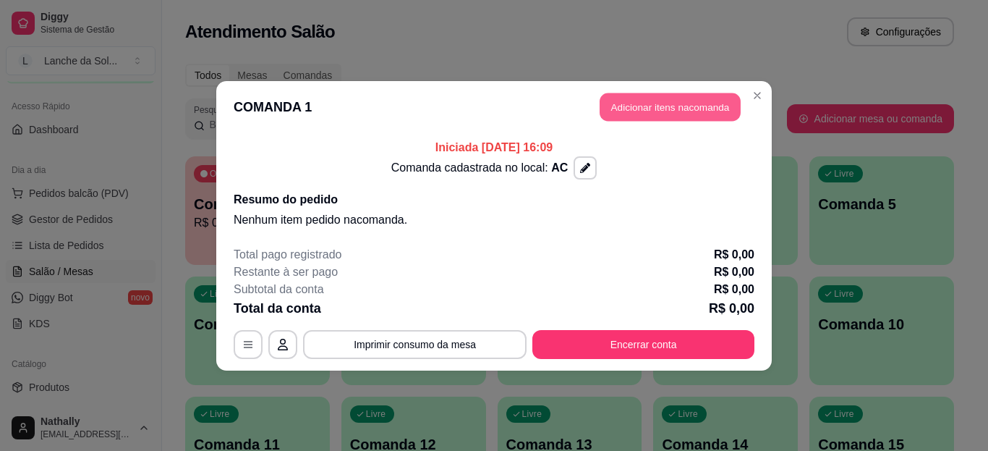
click at [652, 114] on button "Adicionar itens na comanda" at bounding box center [670, 107] width 141 height 28
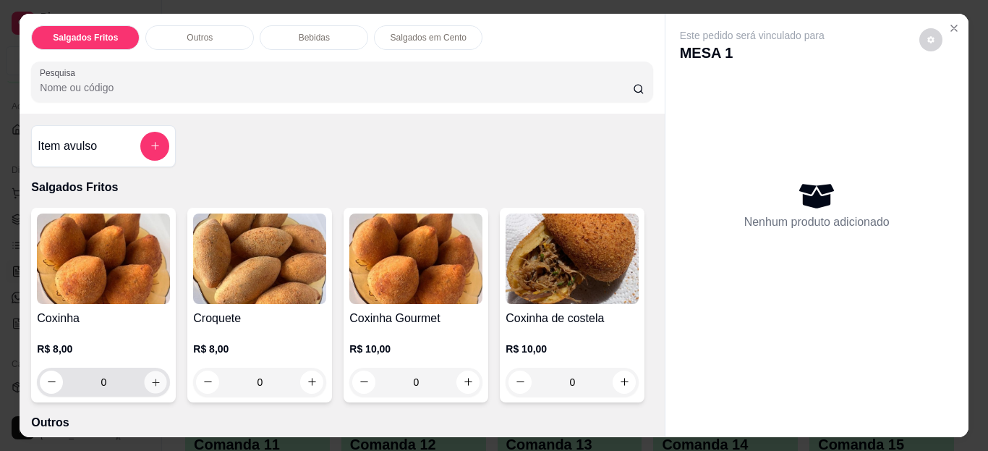
click at [150, 378] on icon "increase-product-quantity" at bounding box center [155, 381] width 11 height 11
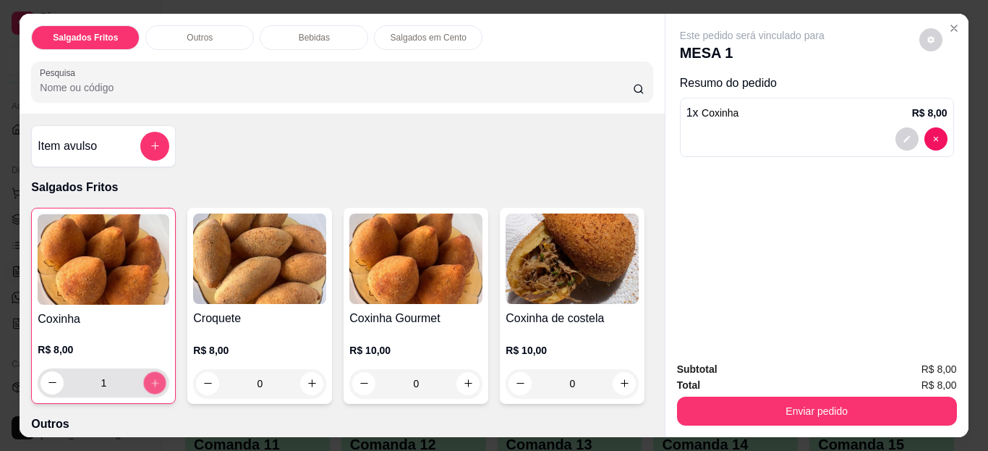
click at [151, 379] on icon "increase-product-quantity" at bounding box center [154, 382] width 7 height 7
type input "2"
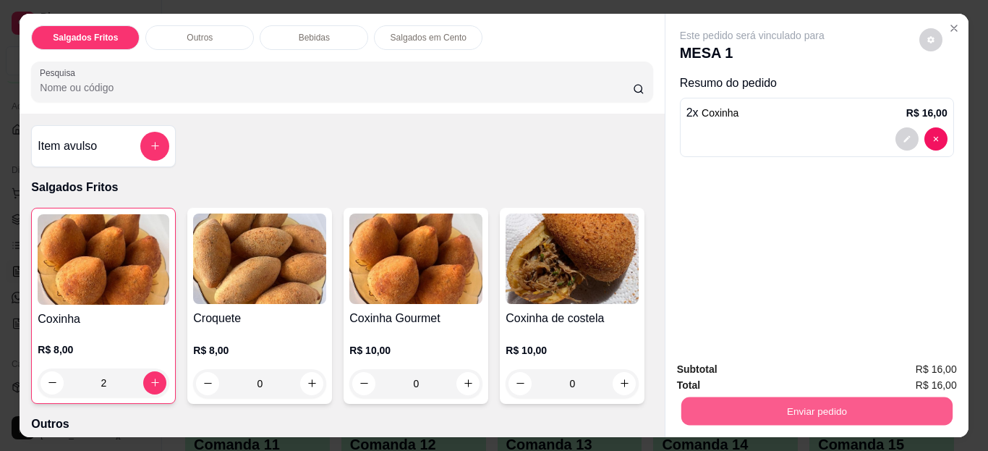
click at [752, 397] on button "Enviar pedido" at bounding box center [816, 411] width 271 height 28
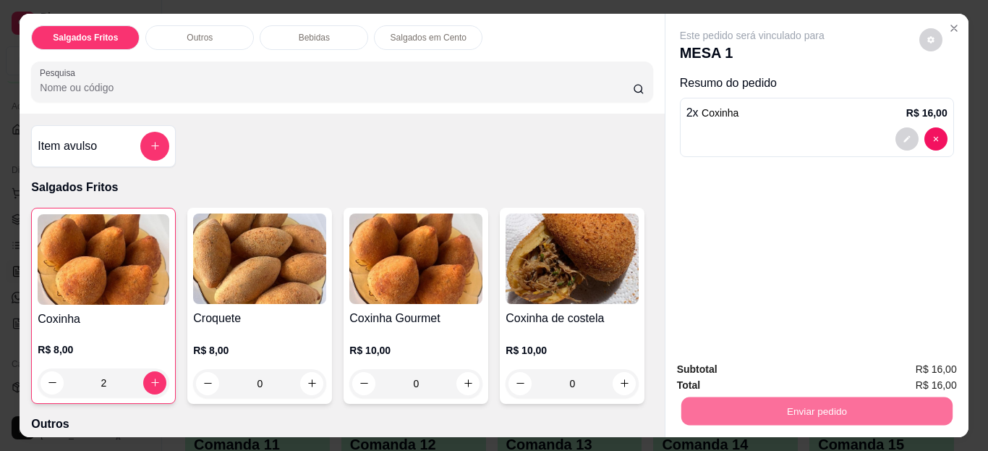
click at [791, 358] on button "Registrar cliente" at bounding box center [822, 370] width 93 height 27
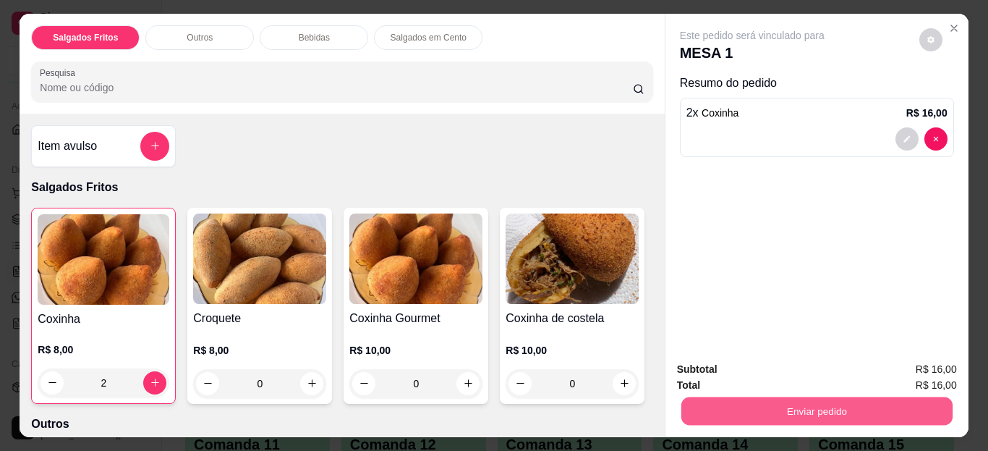
click at [891, 418] on button "Enviar pedido" at bounding box center [816, 411] width 271 height 28
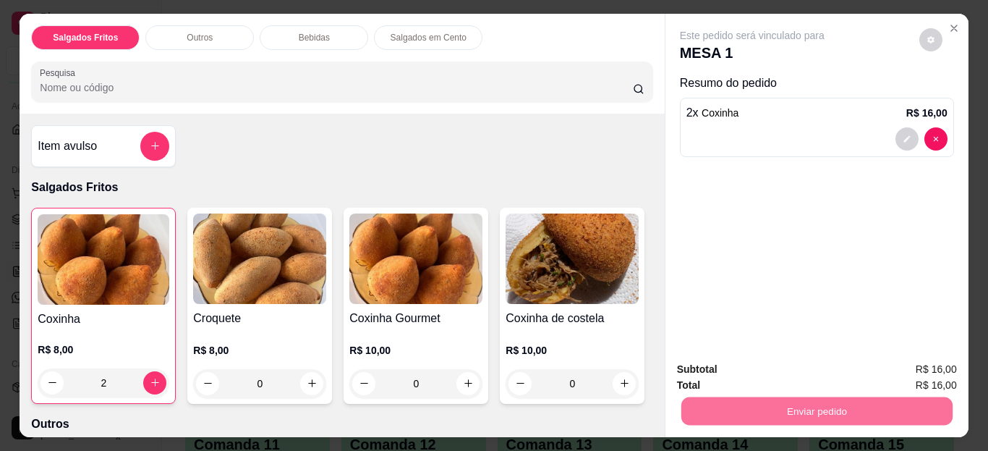
click at [919, 364] on button "Enviar pedido" at bounding box center [920, 370] width 80 height 27
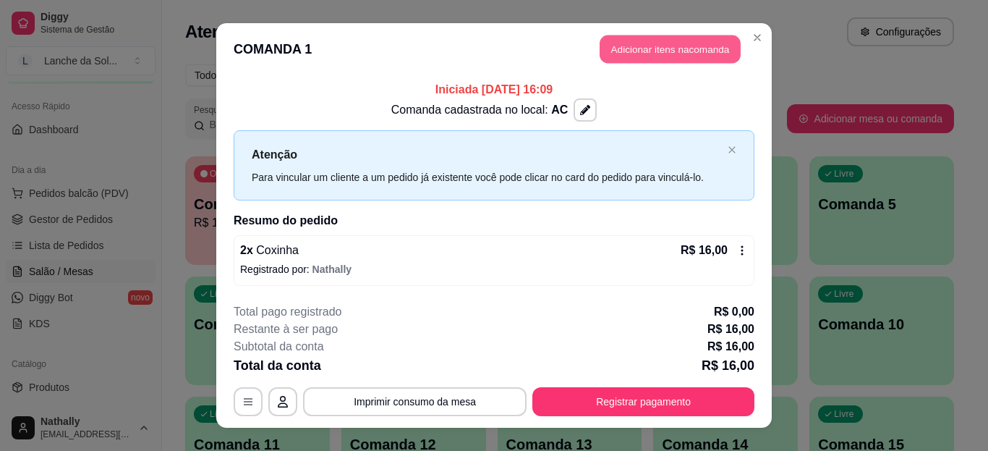
click at [614, 47] on button "Adicionar itens na comanda" at bounding box center [670, 49] width 141 height 28
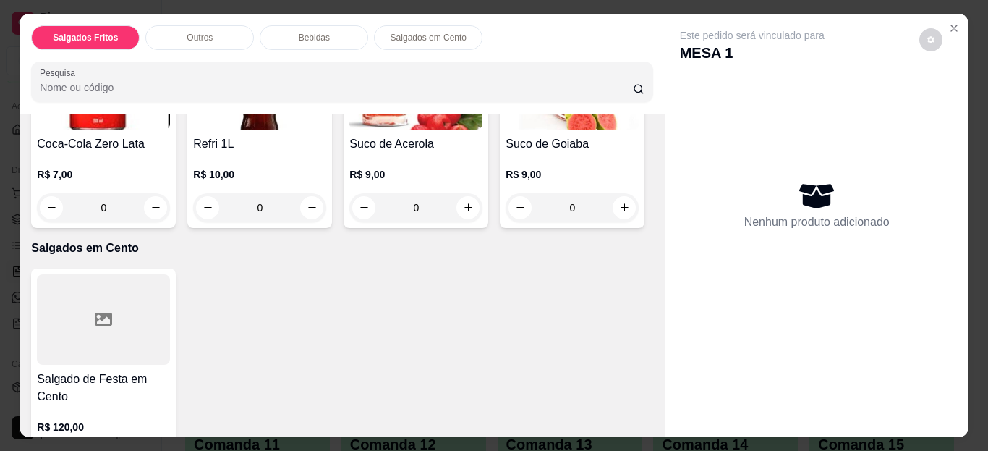
scroll to position [1134, 0]
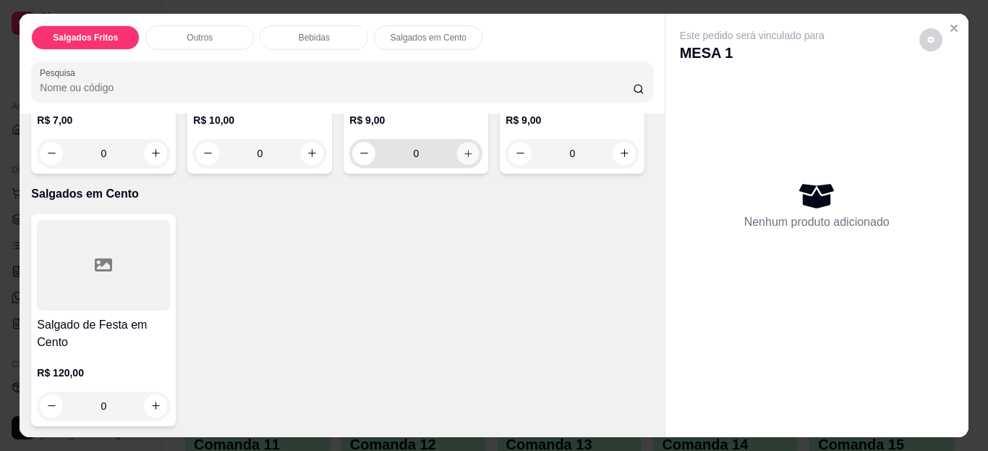
click at [463, 158] on icon "increase-product-quantity" at bounding box center [468, 153] width 11 height 11
type input "1"
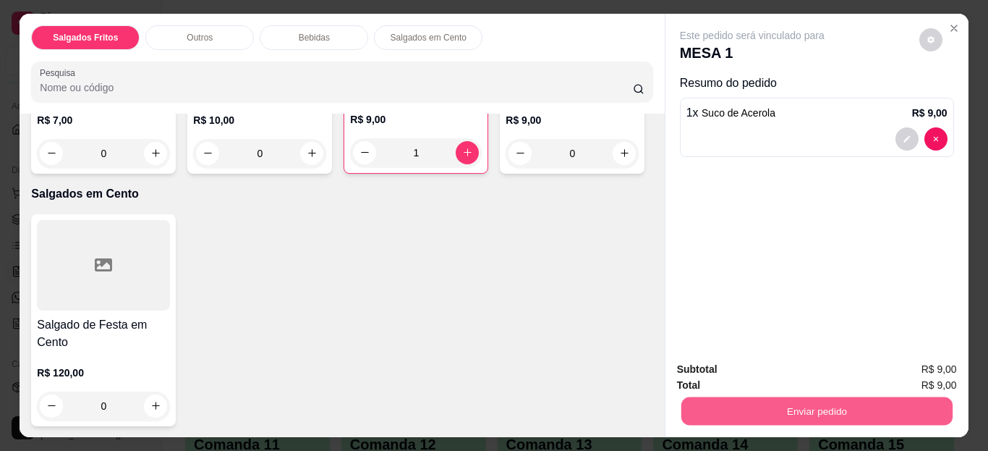
click at [694, 415] on button "Enviar pedido" at bounding box center [816, 411] width 271 height 28
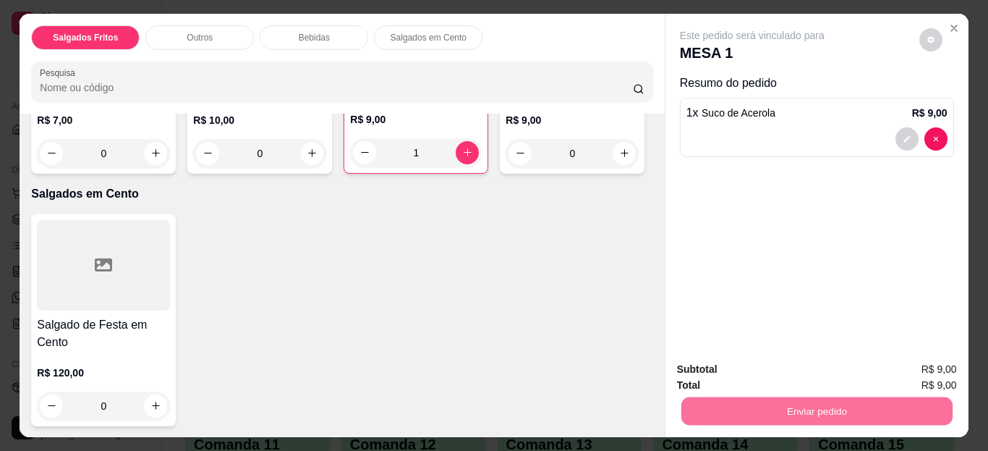
click at [904, 373] on button "Enviar pedido" at bounding box center [920, 370] width 80 height 27
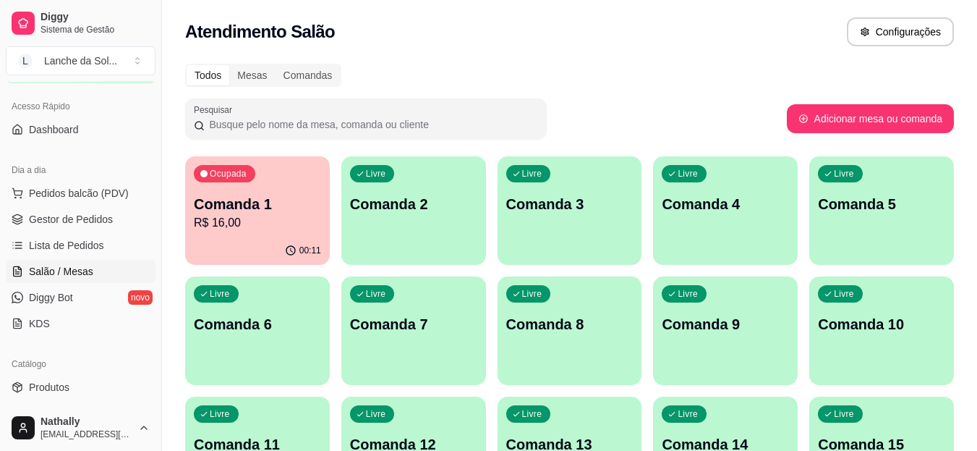
click at [72, 222] on span "Gestor de Pedidos" at bounding box center [71, 219] width 84 height 14
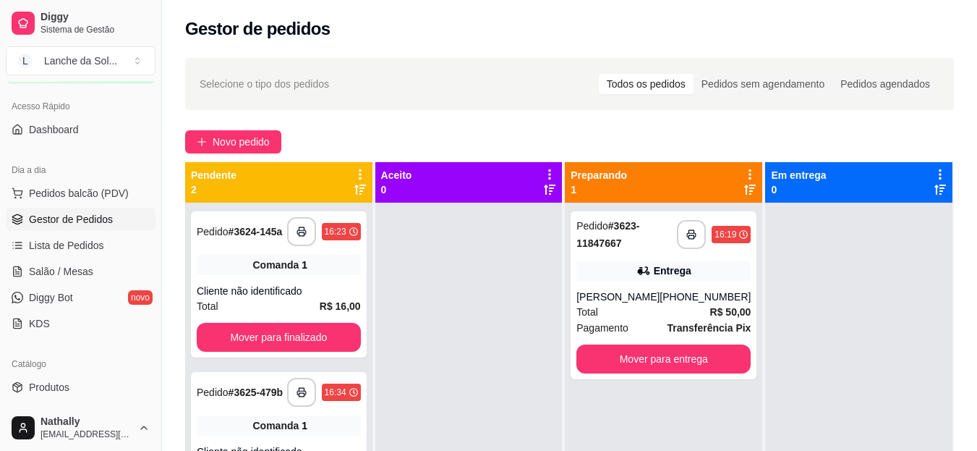
click at [608, 291] on div "[PERSON_NAME]" at bounding box center [618, 296] width 83 height 14
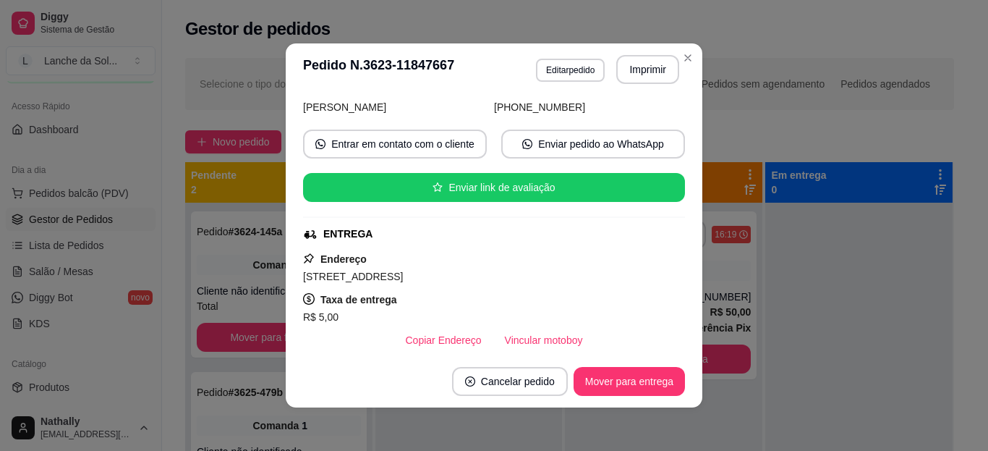
scroll to position [116, 0]
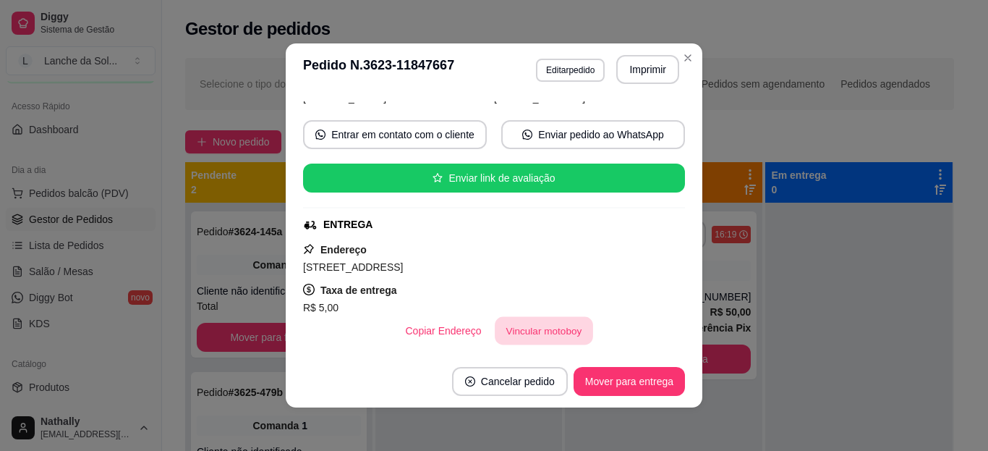
click at [562, 326] on button "Vincular motoboy" at bounding box center [544, 331] width 98 height 28
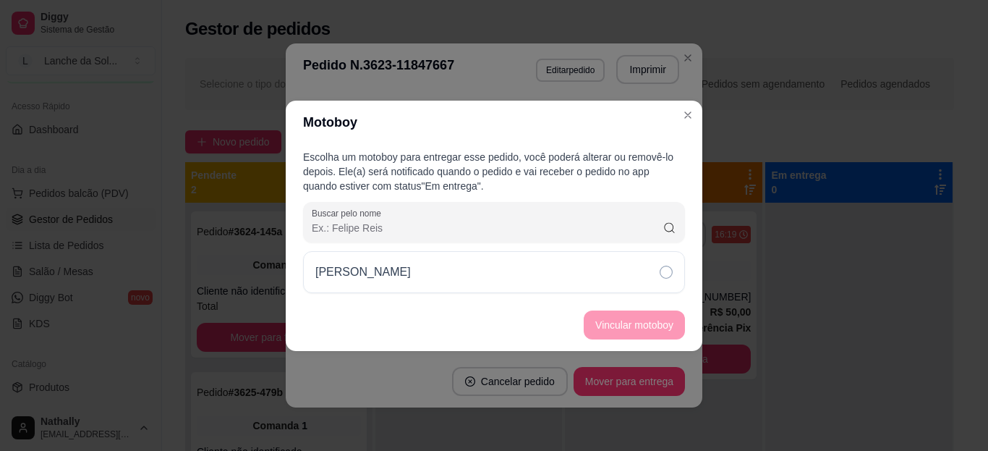
click at [612, 275] on div "[PERSON_NAME]" at bounding box center [494, 272] width 382 height 42
click at [620, 310] on button "Vincular motoboy" at bounding box center [634, 324] width 98 height 28
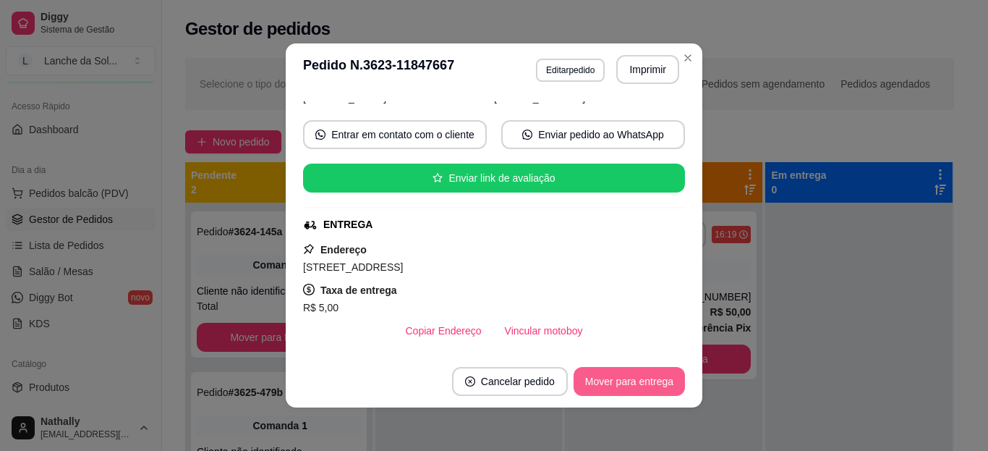
click at [637, 383] on button "Mover para entrega" at bounding box center [629, 381] width 111 height 29
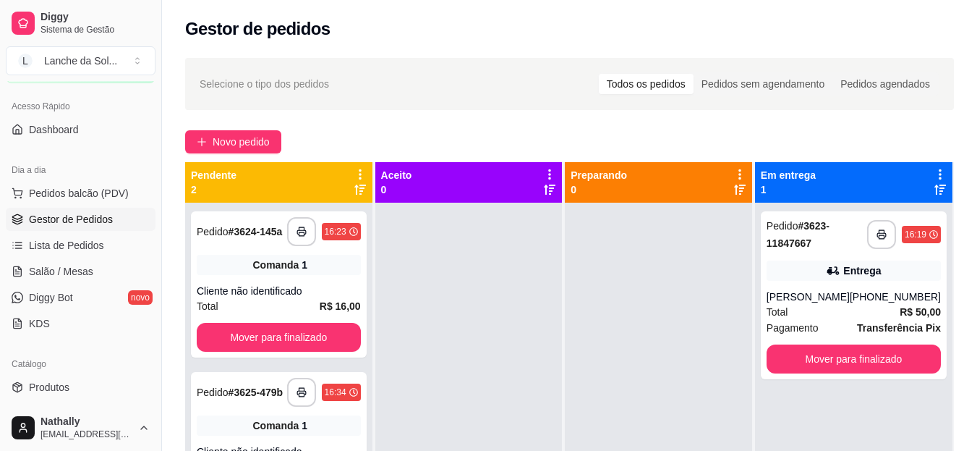
click at [96, 268] on link "Salão / Mesas" at bounding box center [81, 271] width 150 height 23
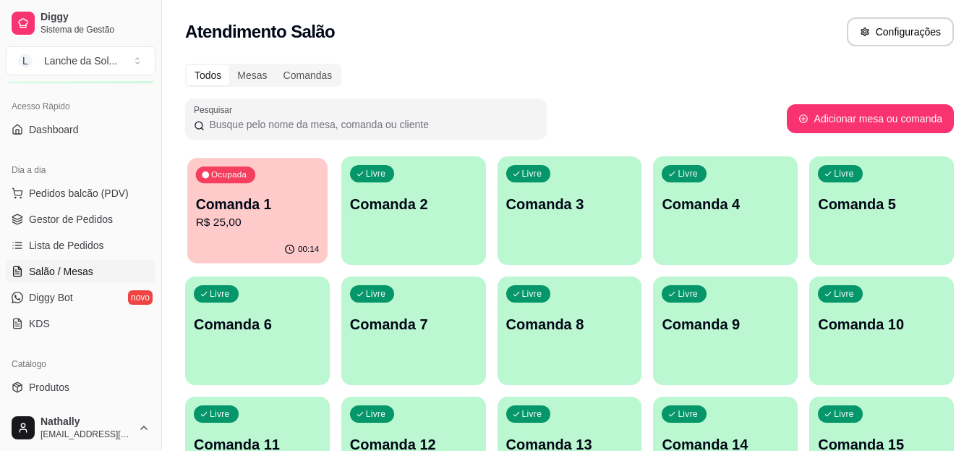
click at [278, 222] on p "R$ 25,00" at bounding box center [258, 222] width 124 height 17
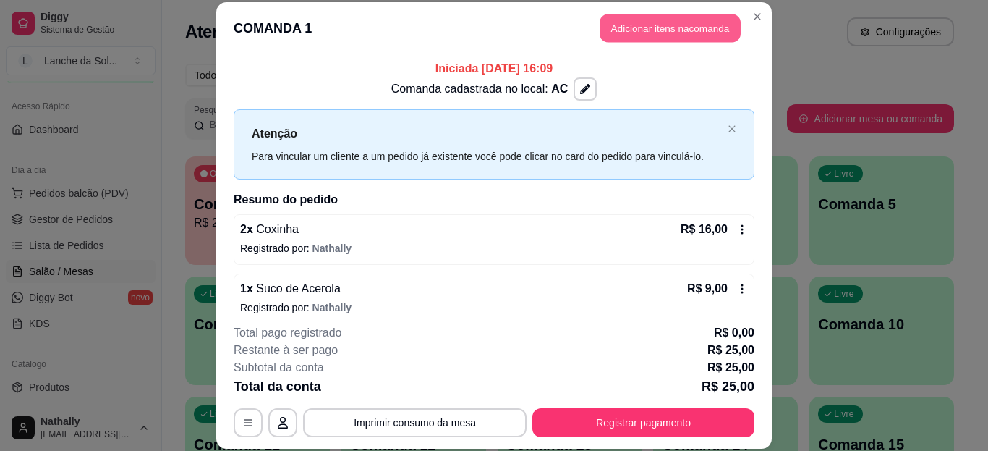
click at [623, 21] on button "Adicionar itens na comanda" at bounding box center [670, 28] width 141 height 28
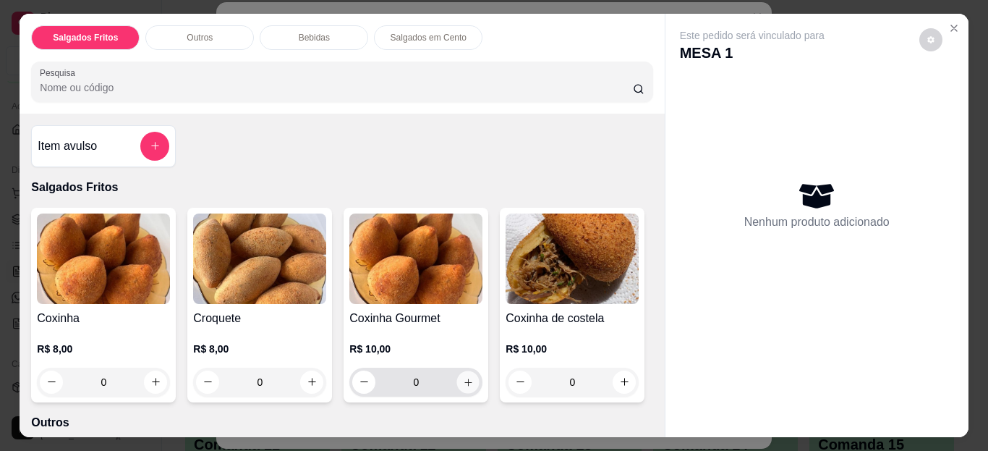
click at [463, 378] on icon "increase-product-quantity" at bounding box center [468, 381] width 11 height 11
type input "1"
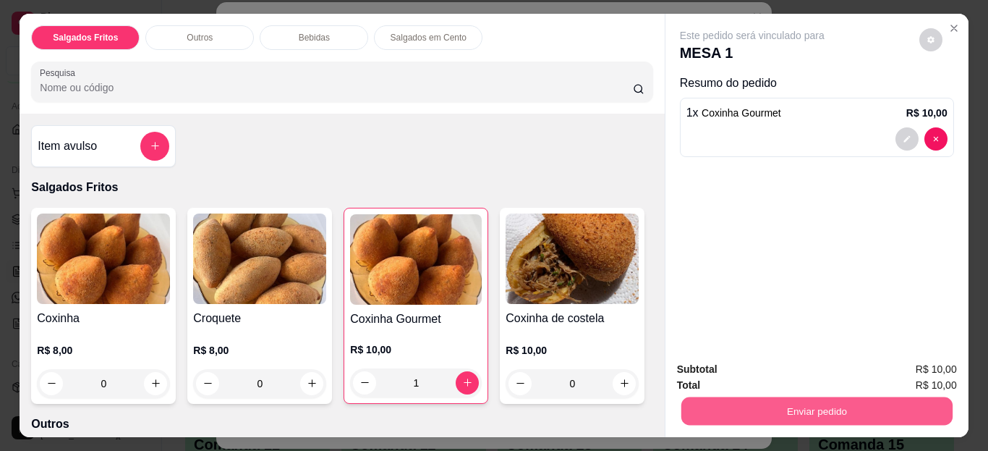
click at [694, 397] on button "Enviar pedido" at bounding box center [816, 411] width 271 height 28
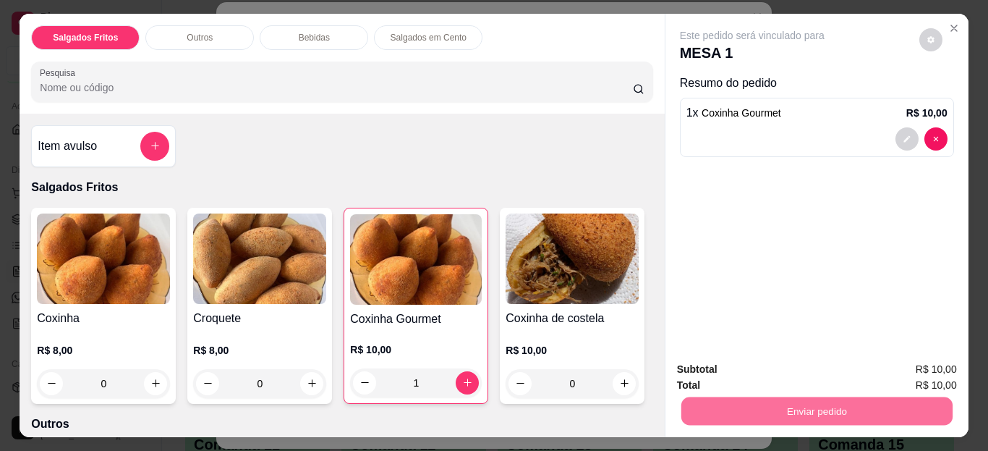
click at [917, 368] on button "Enviar pedido" at bounding box center [920, 370] width 80 height 27
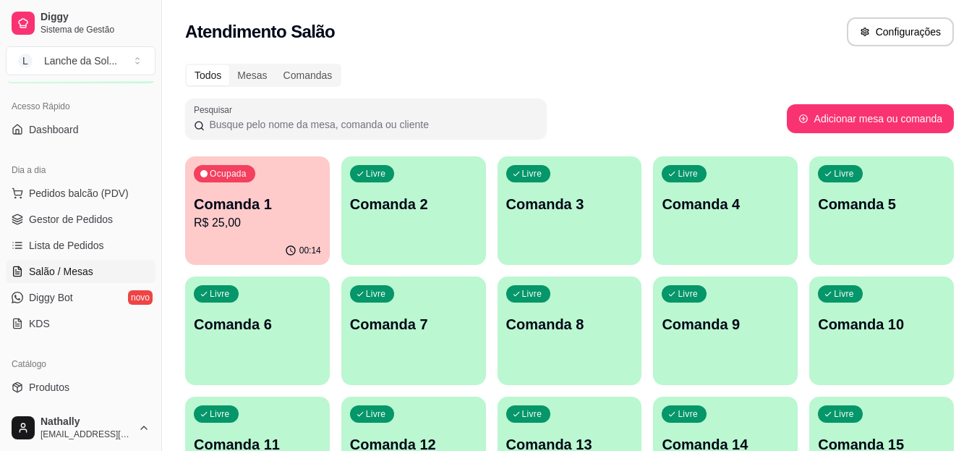
click at [21, 217] on icon at bounding box center [18, 219] width 12 height 12
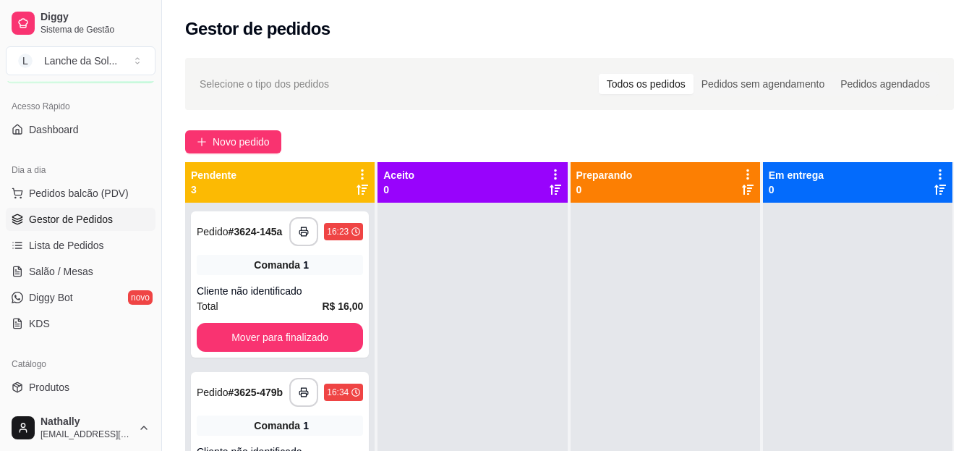
click at [124, 271] on link "Salão / Mesas" at bounding box center [81, 271] width 150 height 23
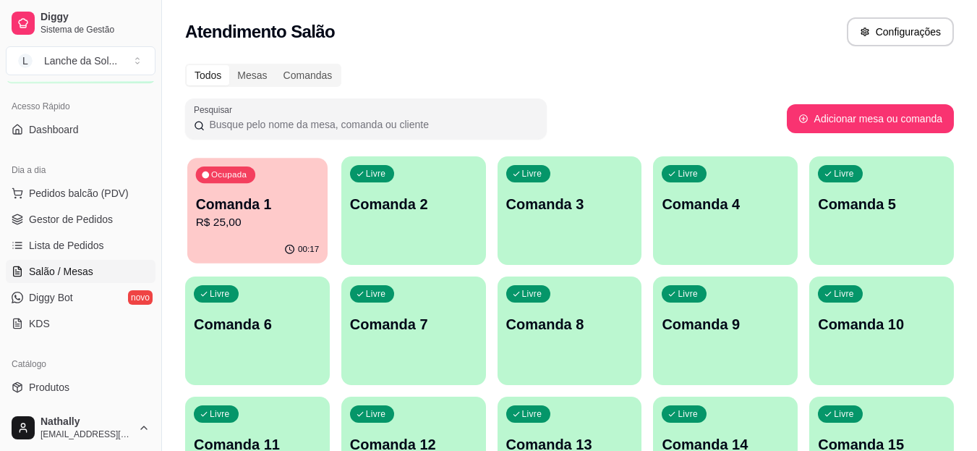
click at [251, 245] on div "00:17" at bounding box center [257, 249] width 140 height 27
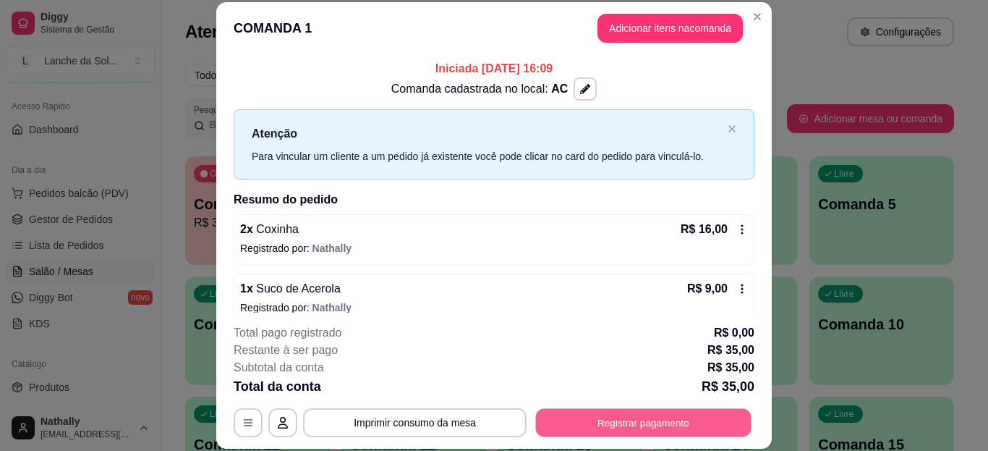
click at [557, 429] on button "Registrar pagamento" at bounding box center [644, 422] width 216 height 28
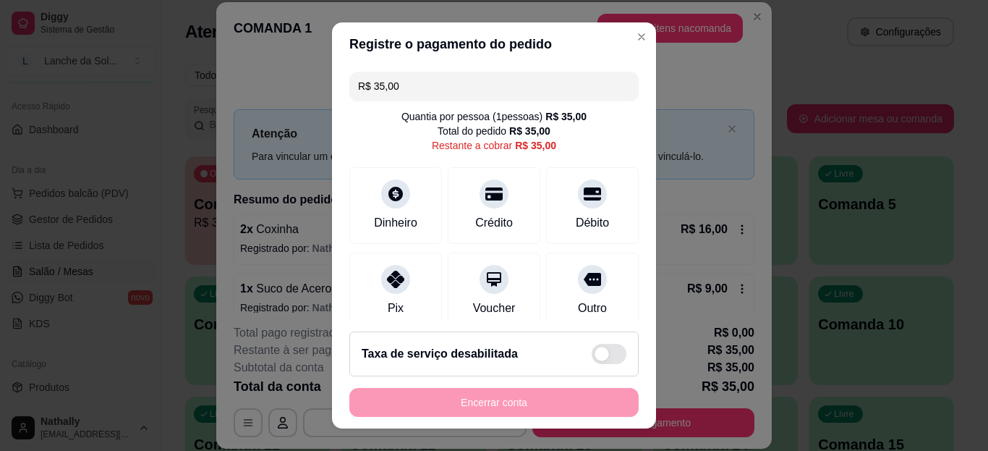
click at [395, 292] on div "Pix" at bounding box center [395, 290] width 93 height 77
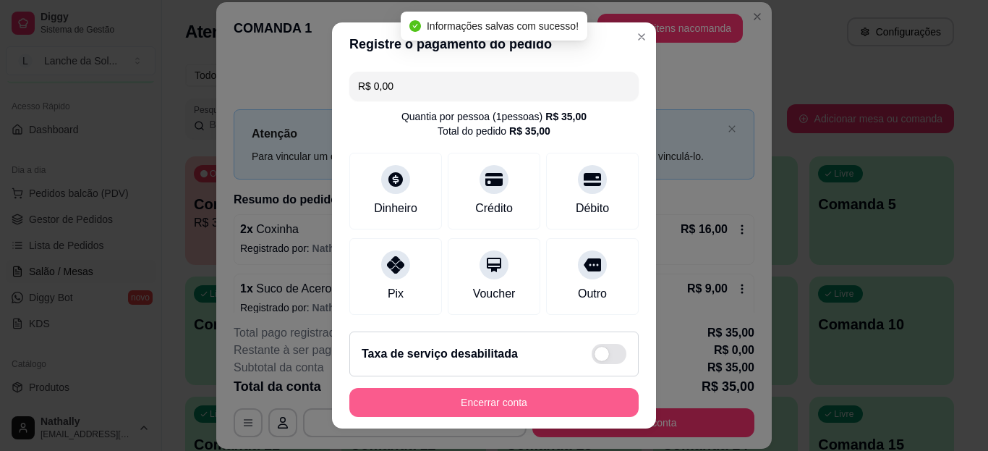
type input "R$ 0,00"
click at [429, 395] on button "Encerrar conta" at bounding box center [494, 402] width 281 height 28
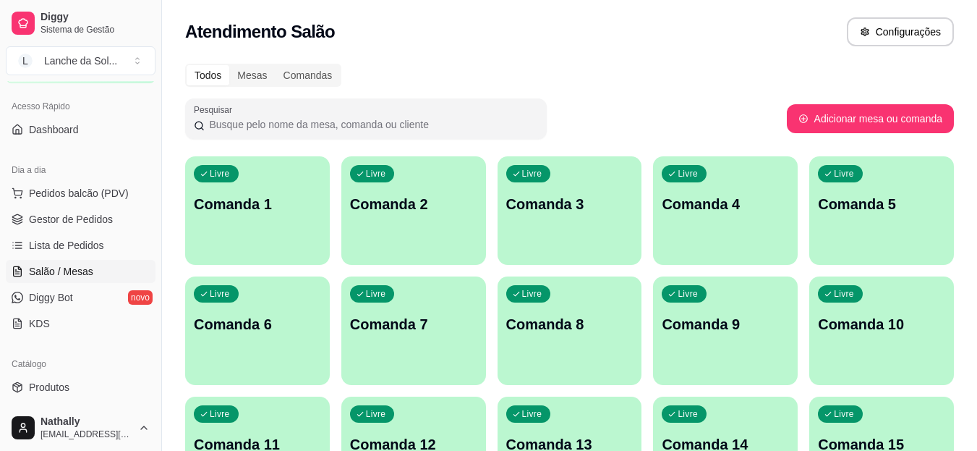
click at [64, 228] on link "Gestor de Pedidos" at bounding box center [81, 219] width 150 height 23
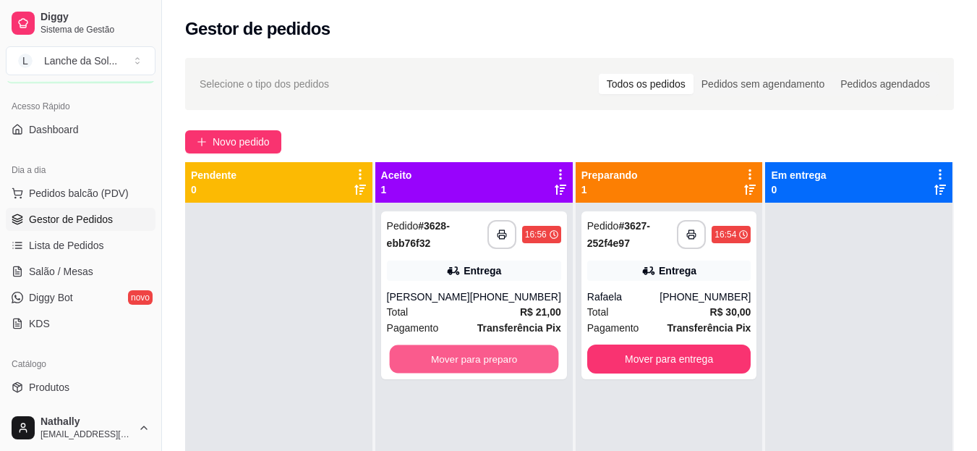
click at [494, 357] on button "Mover para preparo" at bounding box center [473, 359] width 169 height 28
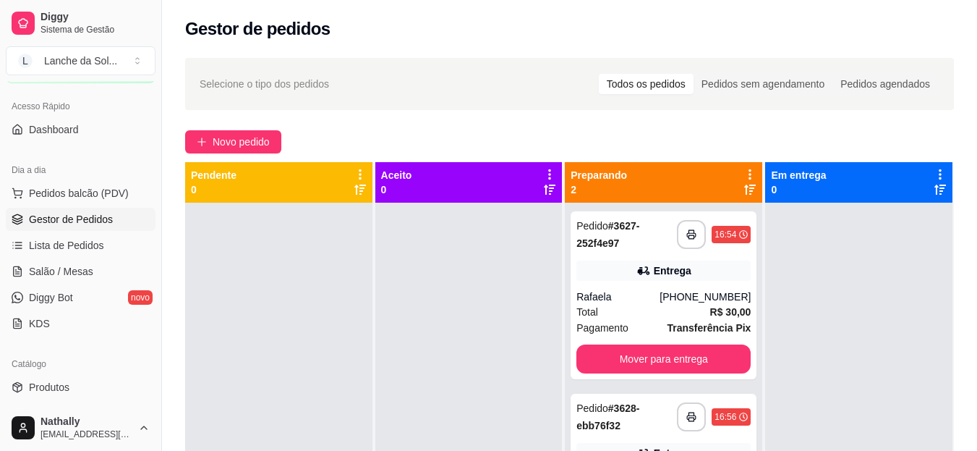
click at [673, 431] on div "**********" at bounding box center [664, 416] width 174 height 35
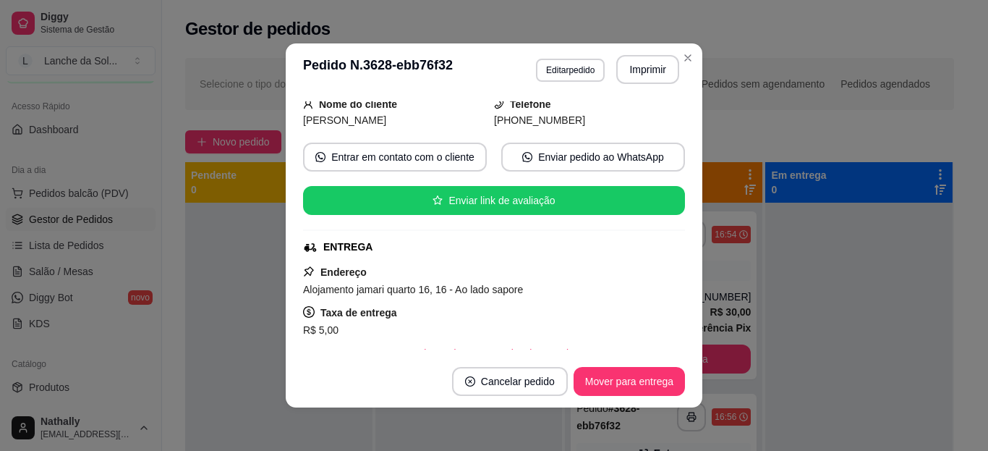
scroll to position [141, 0]
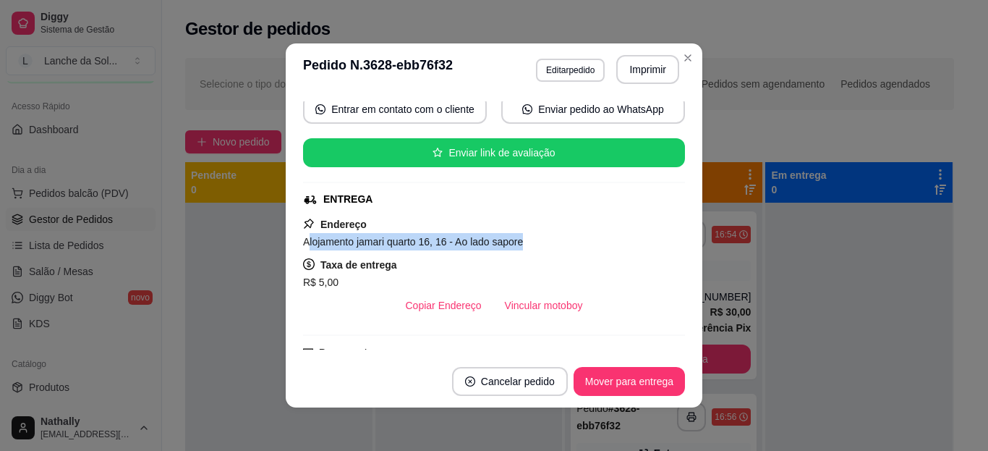
drag, startPoint x: 302, startPoint y: 247, endPoint x: 523, endPoint y: 244, distance: 221.4
click at [523, 244] on div "Alojamento jamari quarto 16, 16 - Ao lado sapore" at bounding box center [494, 241] width 382 height 17
click at [536, 245] on div "Alojamento jamari quarto 16, 16 - Ao lado sapore" at bounding box center [494, 241] width 382 height 17
drag, startPoint x: 536, startPoint y: 245, endPoint x: 289, endPoint y: 244, distance: 246.7
click at [289, 244] on div "feito há 1 minutos Horário do pedido [DATE] 16:56 Status do pedido PREPARANDO N…" at bounding box center [494, 225] width 417 height 260
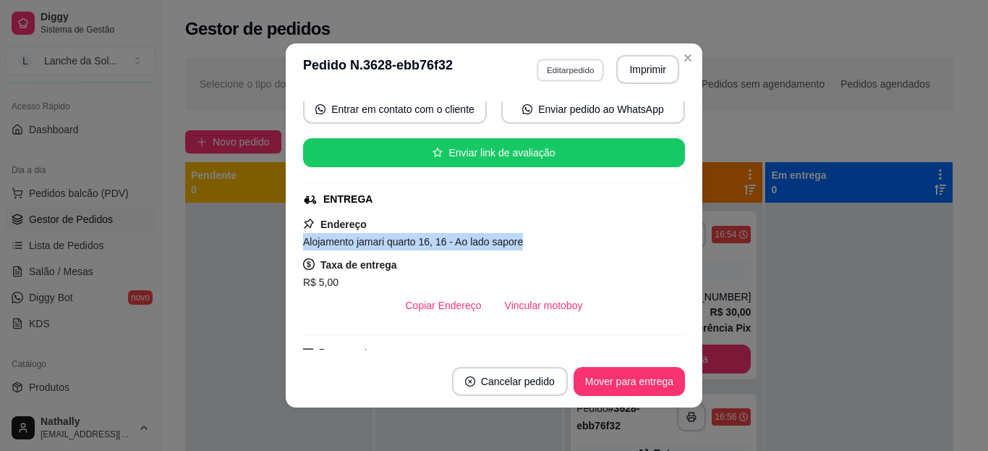
click at [580, 73] on button "Editar pedido" at bounding box center [570, 70] width 67 height 22
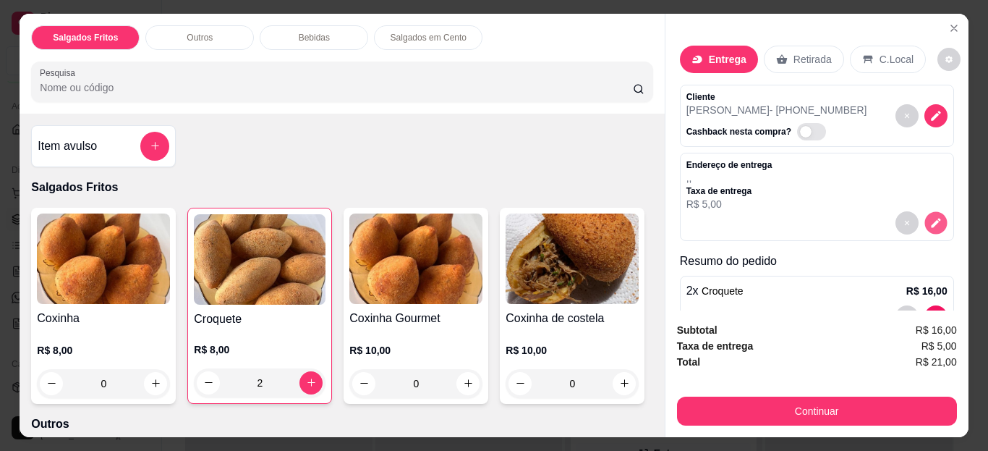
click at [930, 216] on icon "decrease-product-quantity" at bounding box center [936, 222] width 12 height 12
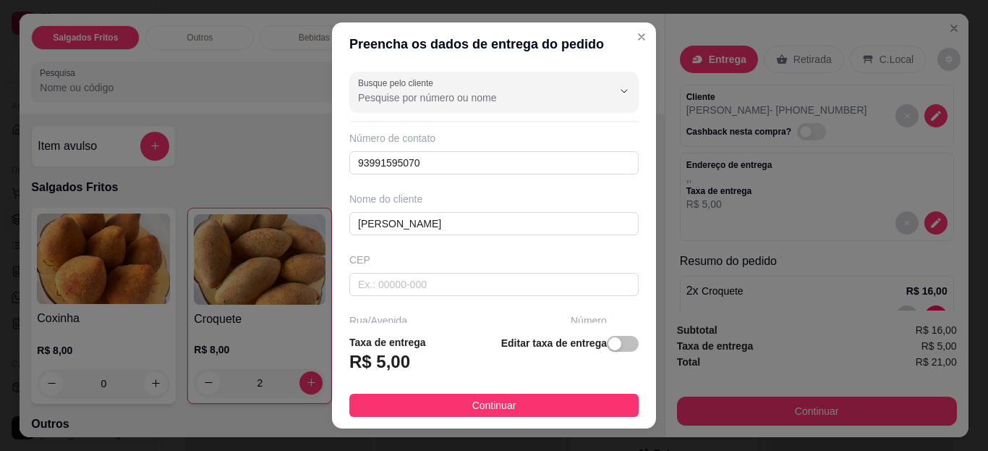
scroll to position [117, 0]
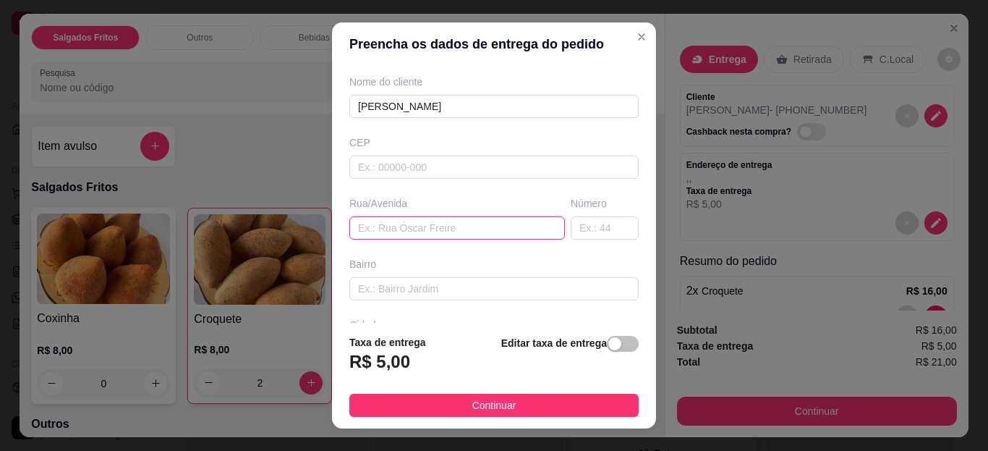
click at [381, 226] on input "text" at bounding box center [457, 227] width 216 height 23
paste input "Alojamento jamari quarto 16, 16 - Ao lado sapore"
type input "Alojamento jamari quarto 16, 16 - Ao lado sapore"
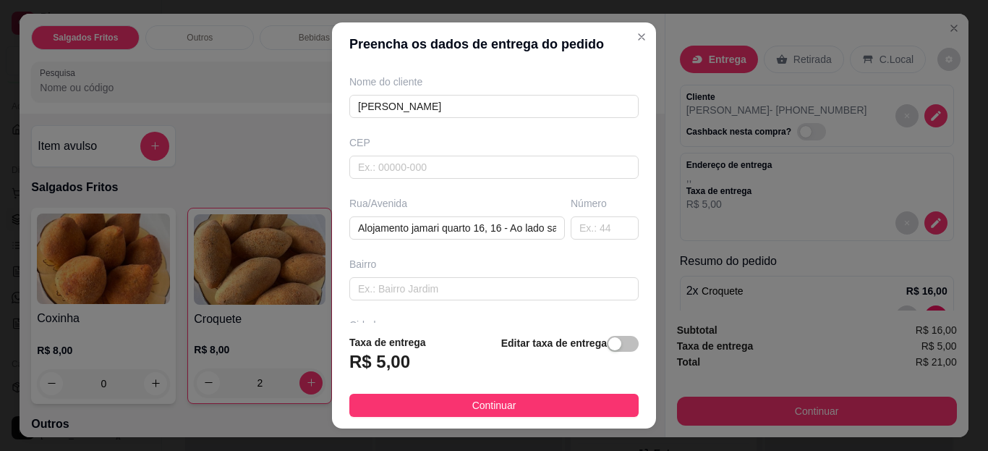
click at [545, 404] on button "Continuar" at bounding box center [493, 405] width 289 height 23
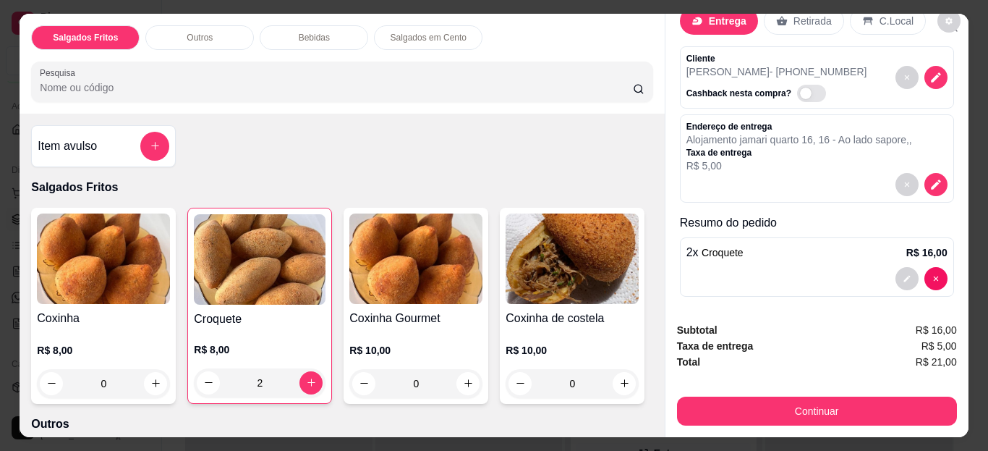
scroll to position [44, 0]
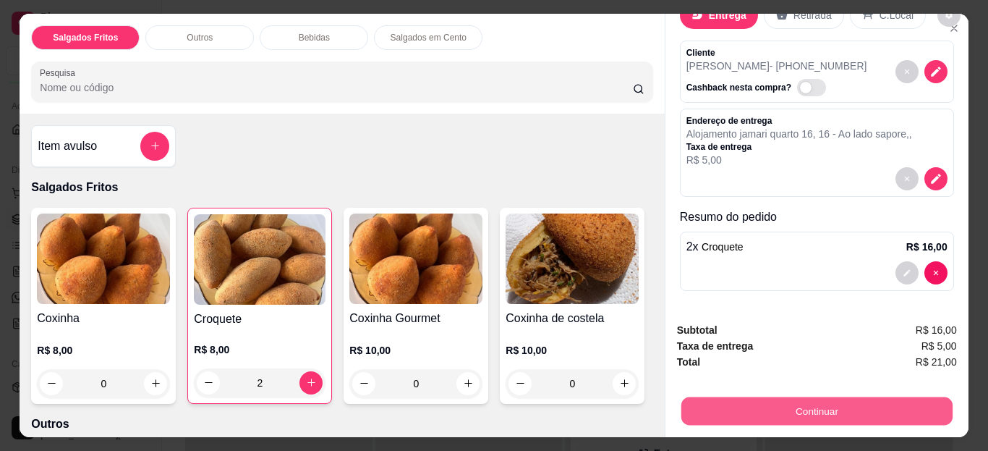
click at [889, 397] on button "Continuar" at bounding box center [816, 411] width 271 height 28
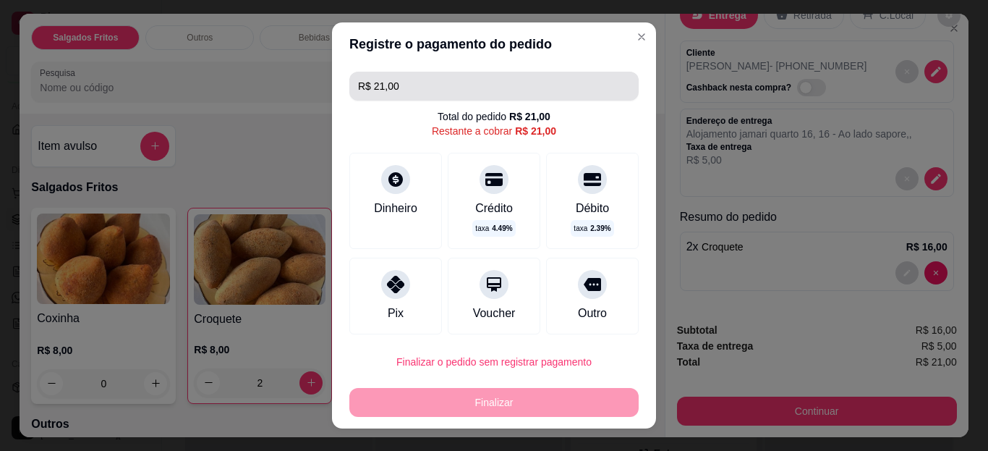
click at [451, 93] on input "R$ 21,00" at bounding box center [494, 86] width 272 height 29
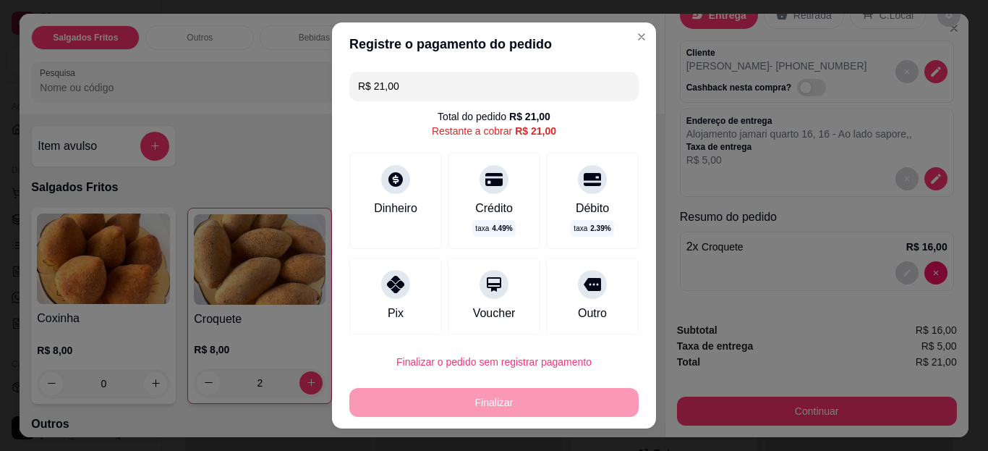
click at [451, 93] on input "R$ 21,00" at bounding box center [494, 86] width 272 height 29
click at [396, 292] on div at bounding box center [395, 284] width 29 height 29
click at [394, 195] on div "Dinheiro" at bounding box center [395, 201] width 93 height 96
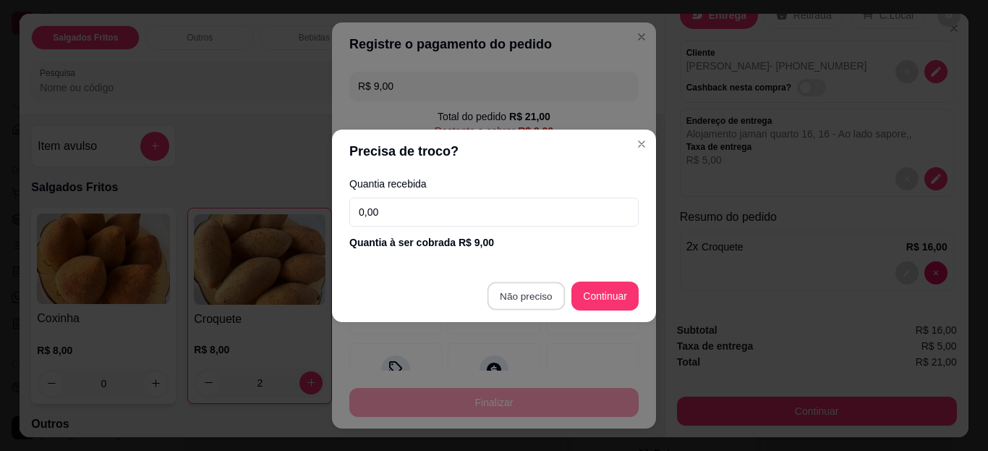
type input "R$ 0,00"
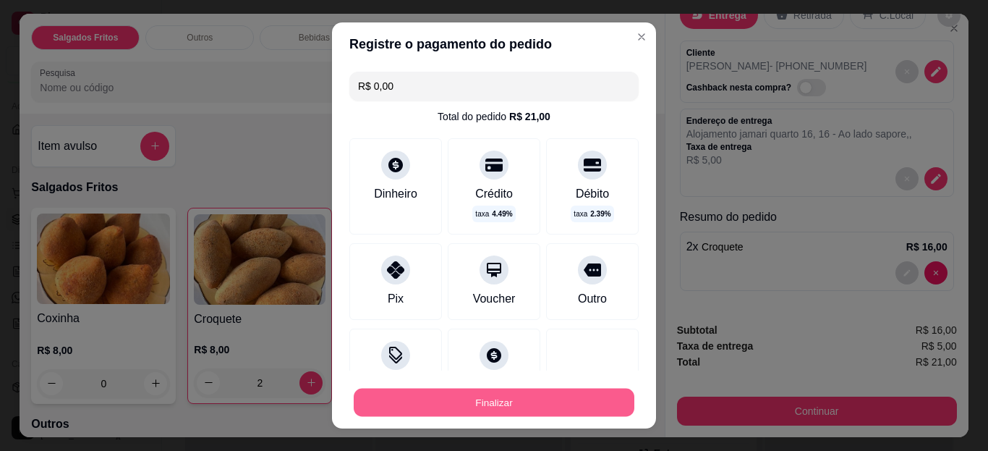
click at [556, 394] on button "Finalizar" at bounding box center [494, 402] width 281 height 28
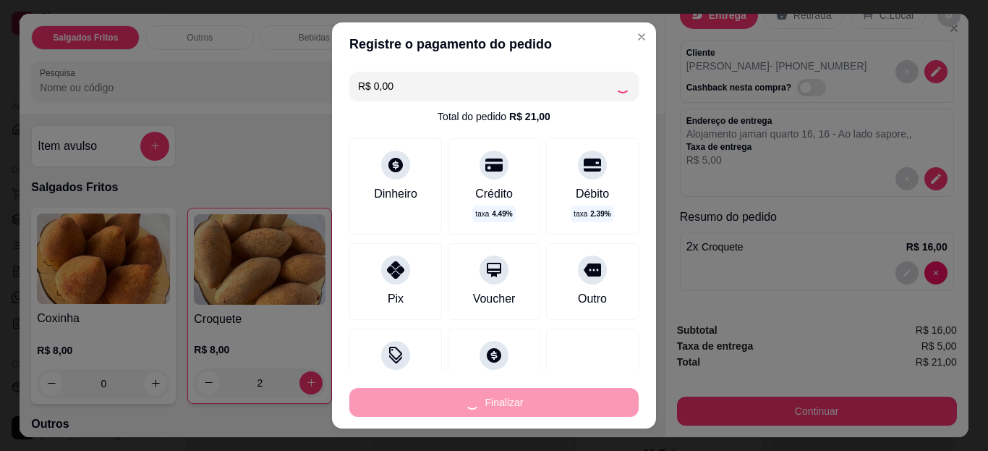
type input "0"
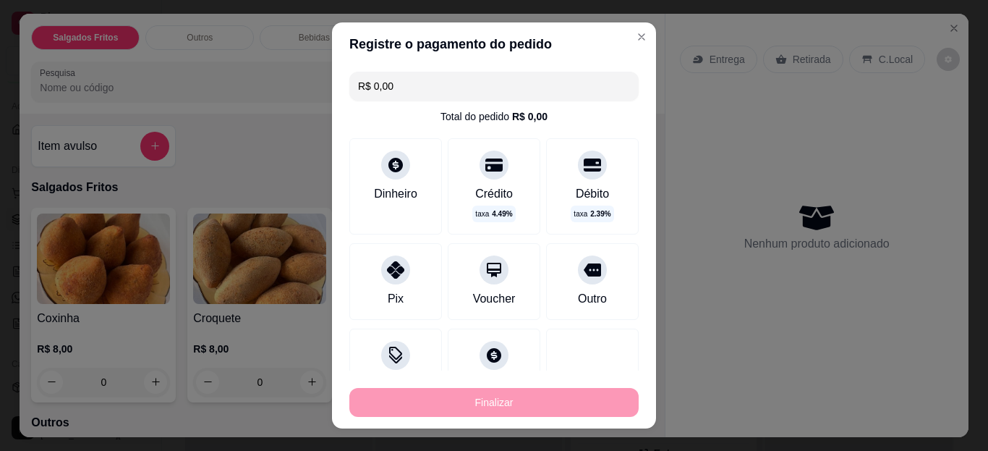
type input "-R$ 21,00"
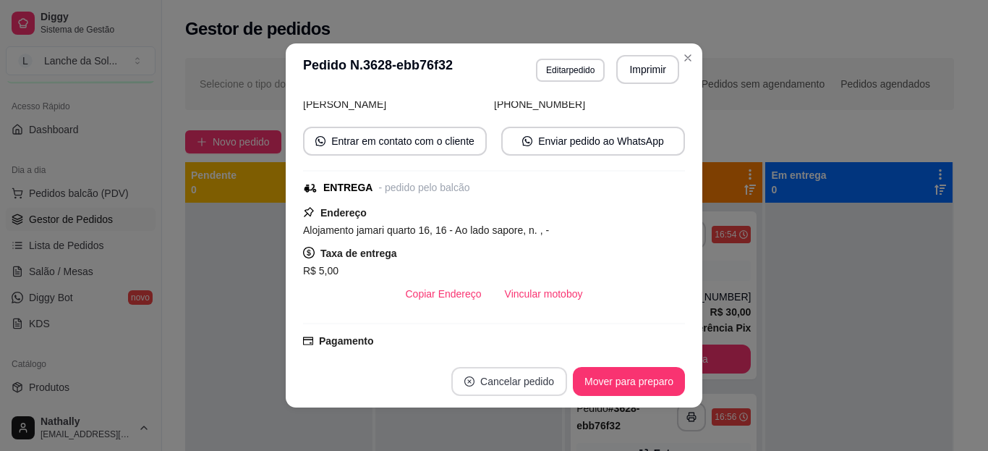
scroll to position [173, 0]
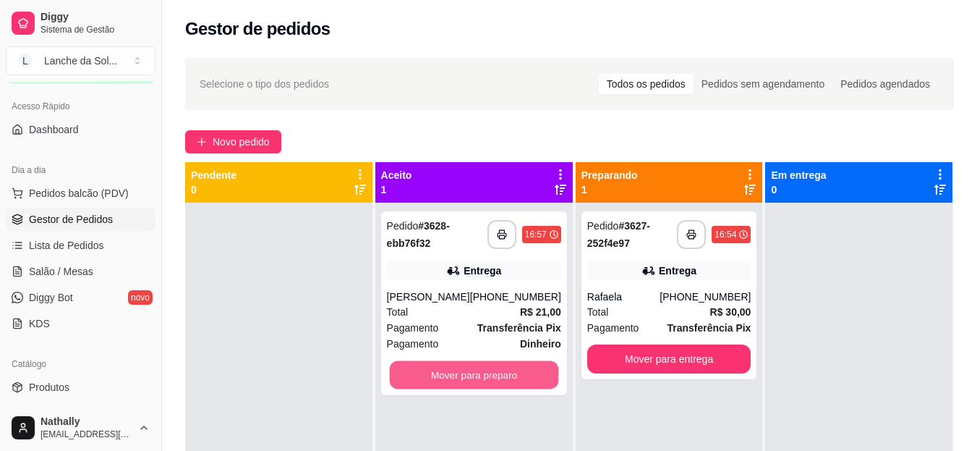
click at [517, 380] on button "Mover para preparo" at bounding box center [473, 375] width 169 height 28
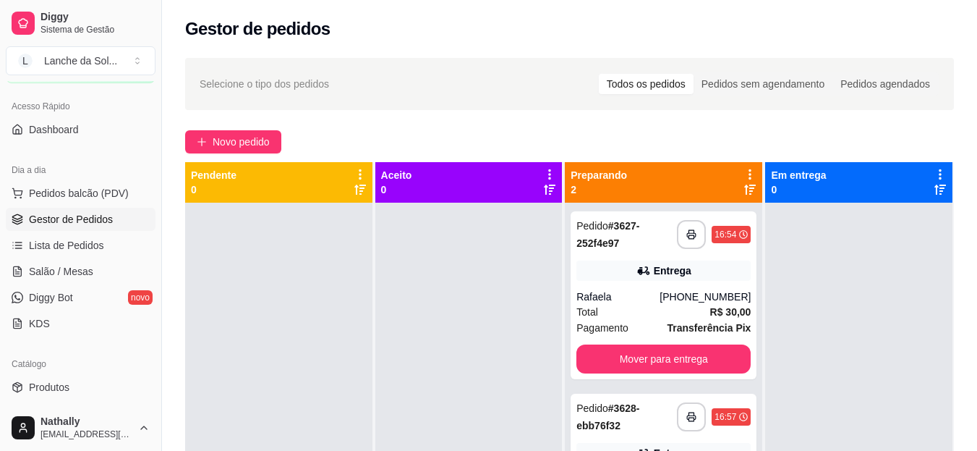
click at [718, 300] on div "[PHONE_NUMBER]" at bounding box center [705, 296] width 91 height 14
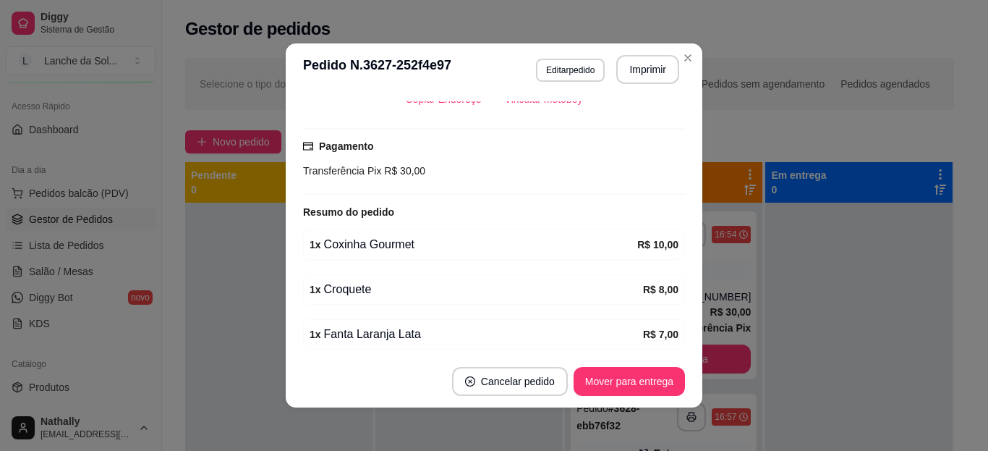
scroll to position [376, 0]
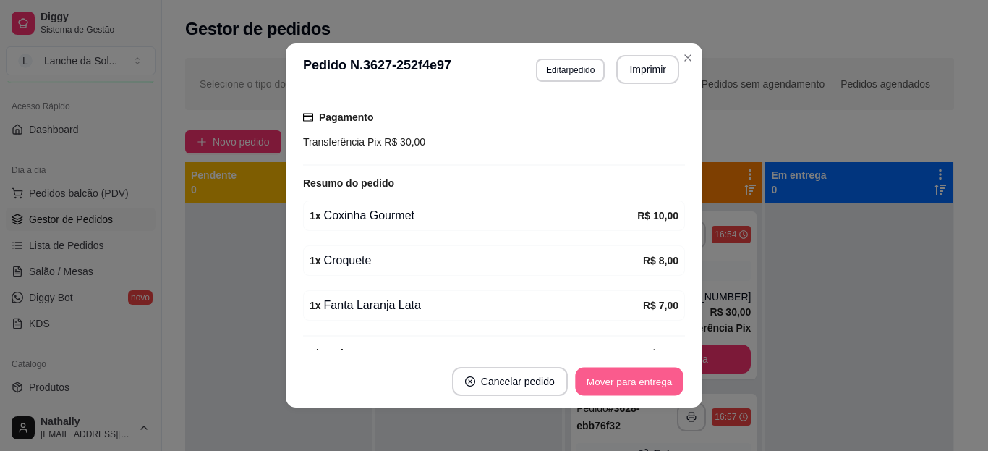
click at [662, 381] on button "Mover para entrega" at bounding box center [629, 382] width 109 height 28
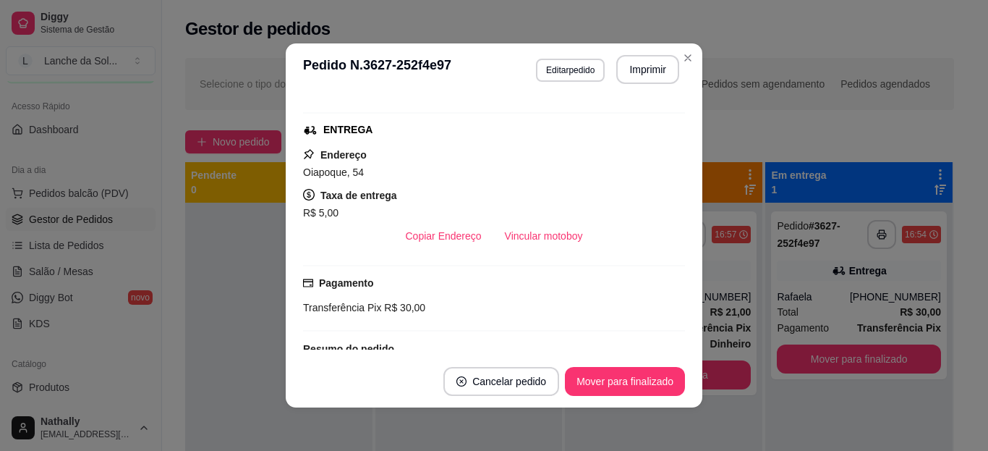
scroll to position [203, 0]
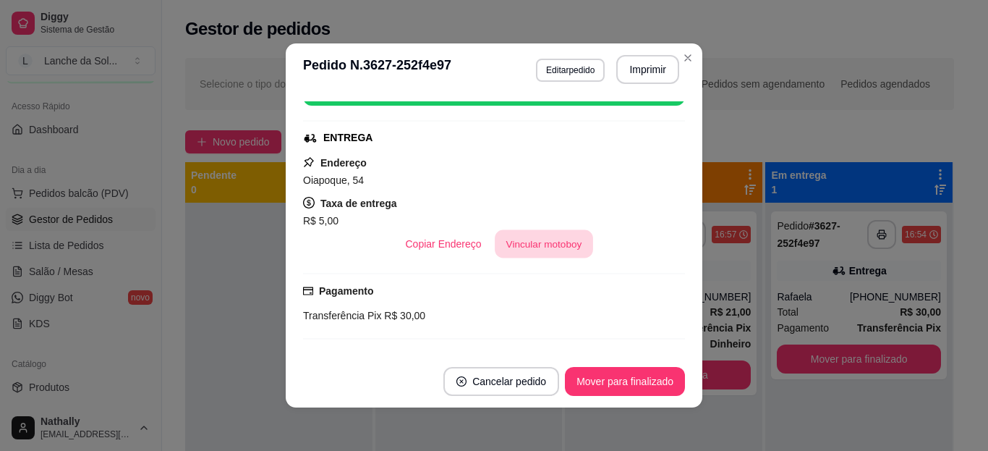
click at [562, 239] on button "Vincular motoboy" at bounding box center [544, 244] width 98 height 28
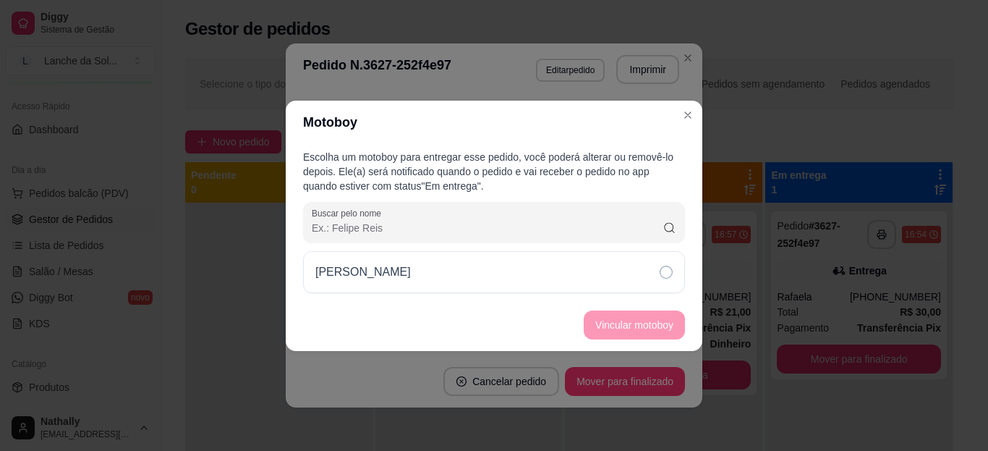
click at [620, 271] on div "[PERSON_NAME]" at bounding box center [494, 272] width 382 height 42
click at [627, 327] on button "Vincular motoboy" at bounding box center [634, 324] width 98 height 28
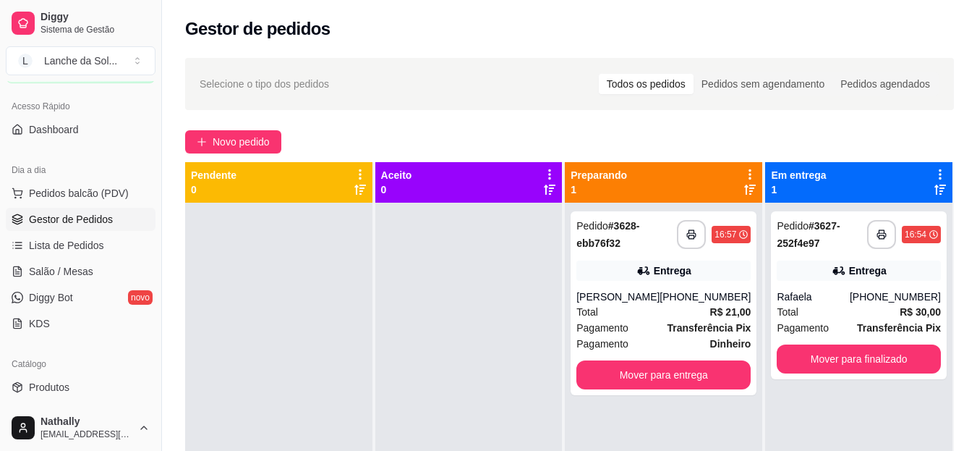
click at [681, 297] on div "[PHONE_NUMBER]" at bounding box center [705, 296] width 91 height 14
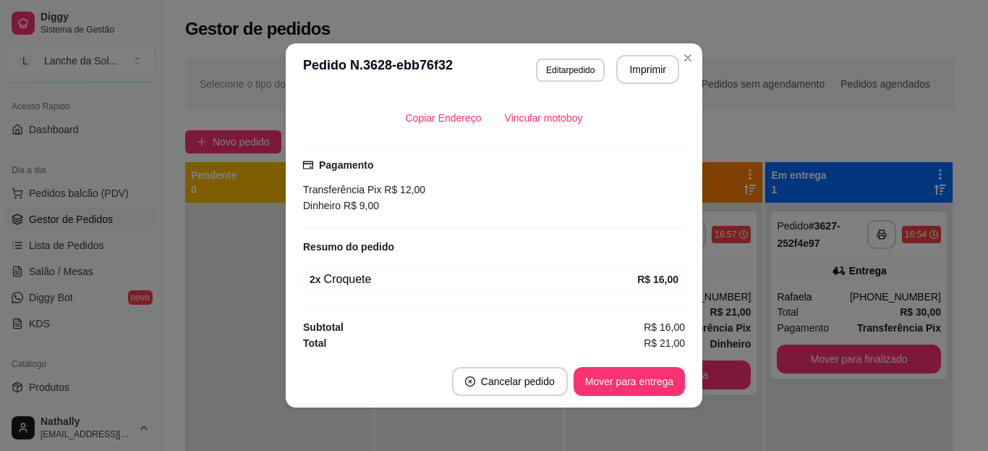
scroll to position [318, 0]
click at [558, 111] on button "Vincular motoboy" at bounding box center [544, 117] width 98 height 28
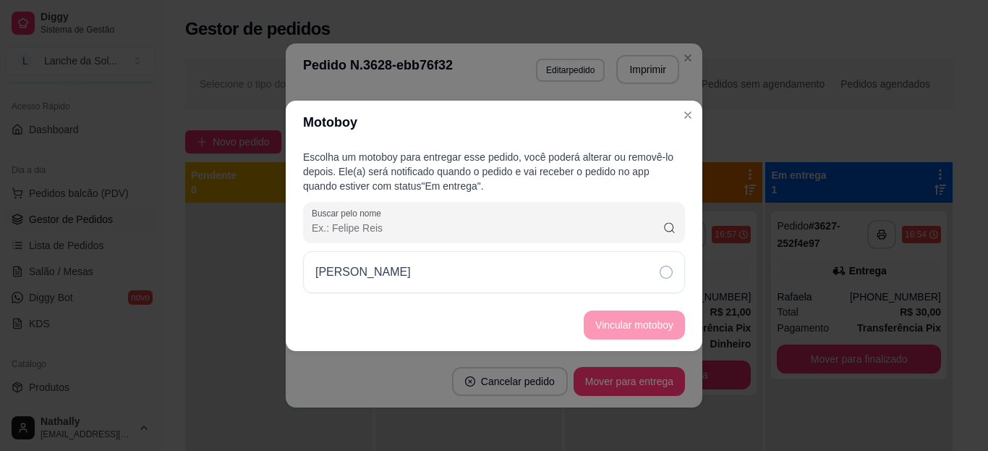
click at [620, 281] on div "[PERSON_NAME]" at bounding box center [494, 272] width 382 height 42
click at [635, 315] on button "Vincular motoboy" at bounding box center [634, 324] width 101 height 29
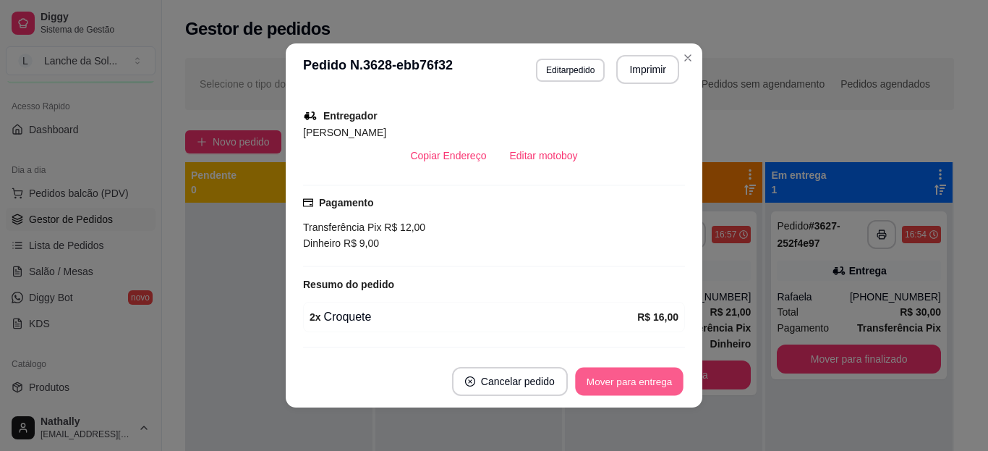
click at [651, 375] on button "Mover para entrega" at bounding box center [629, 382] width 109 height 28
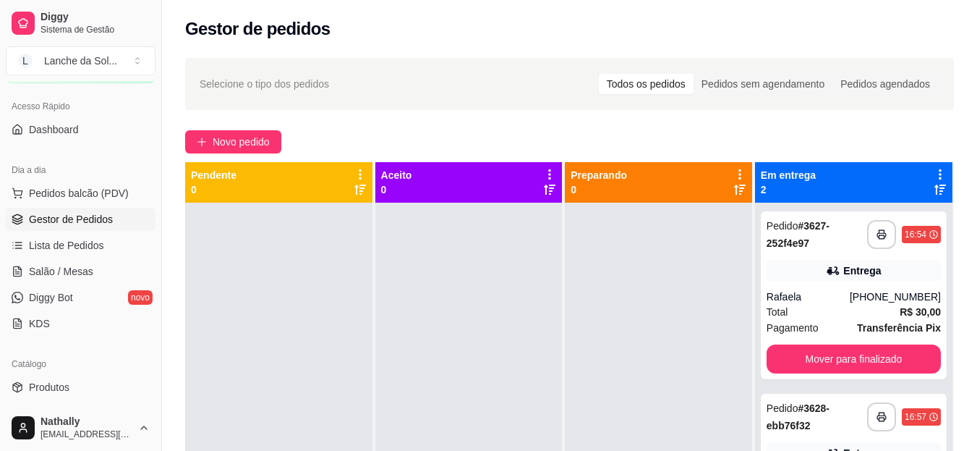
click at [90, 197] on span "Pedidos balcão (PDV)" at bounding box center [79, 193] width 100 height 14
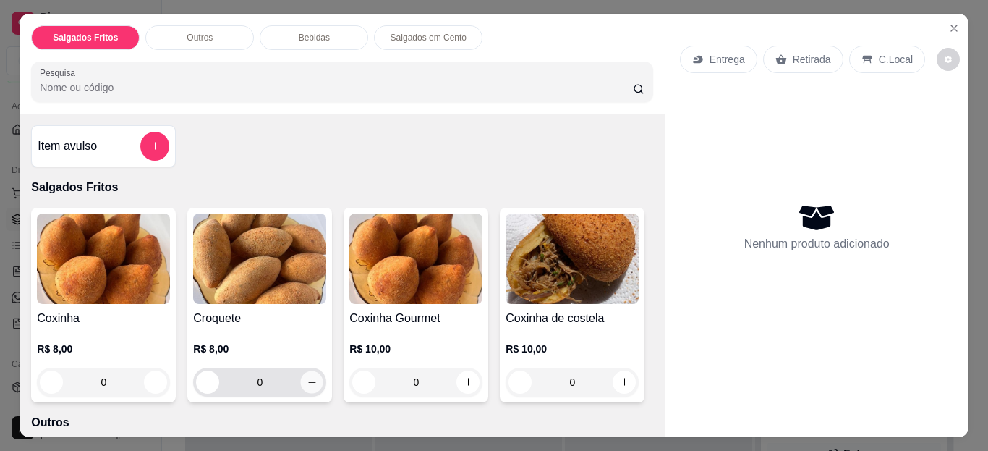
click at [308, 376] on icon "increase-product-quantity" at bounding box center [312, 381] width 11 height 11
type input "1"
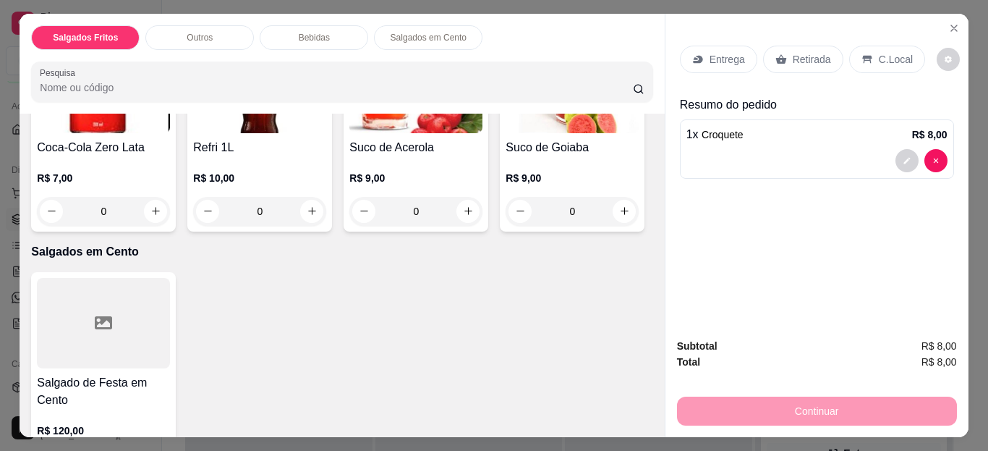
scroll to position [851, 0]
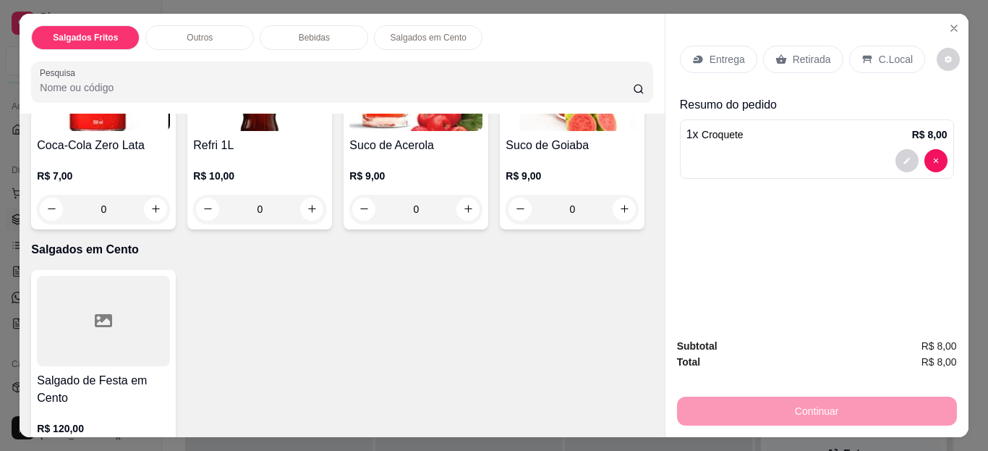
click at [157, 14] on button "increase-product-quantity" at bounding box center [156, 2] width 22 height 22
type input "1"
click at [788, 46] on div "Retirada" at bounding box center [803, 59] width 80 height 27
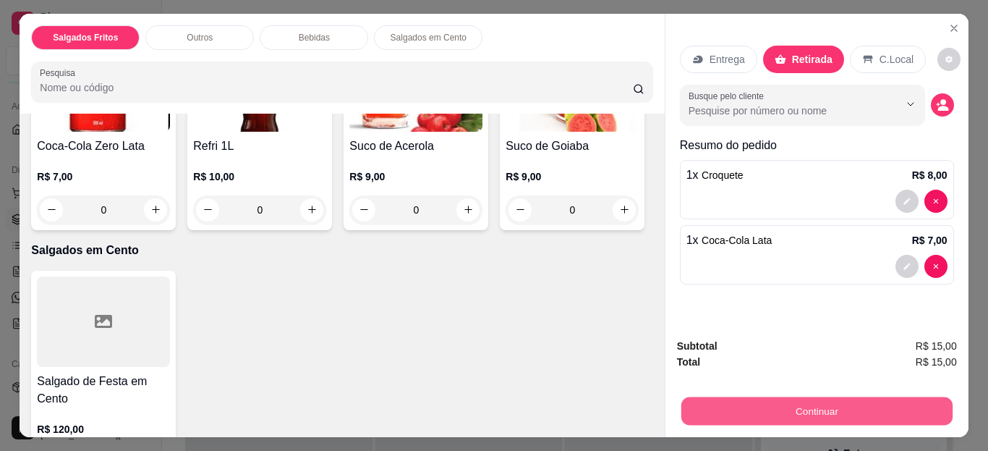
click at [817, 400] on button "Continuar" at bounding box center [816, 411] width 271 height 28
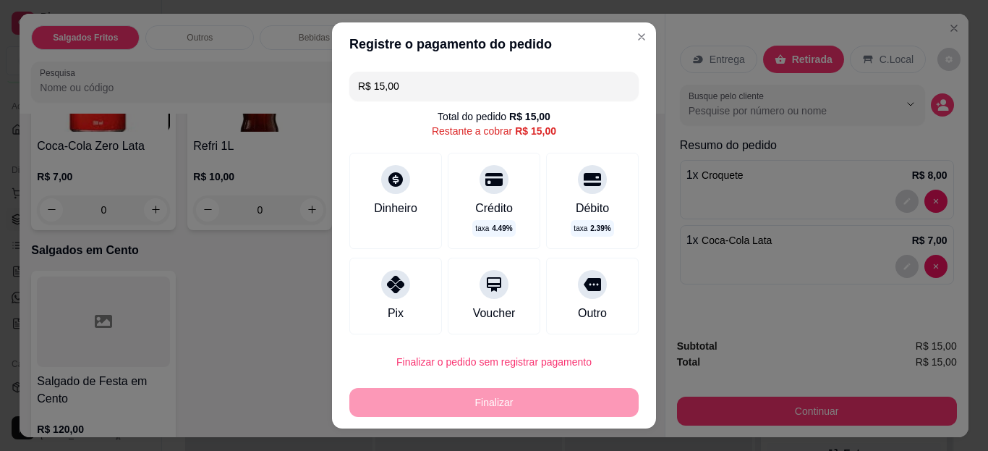
click at [381, 285] on div at bounding box center [395, 284] width 29 height 29
type input "R$ 0,00"
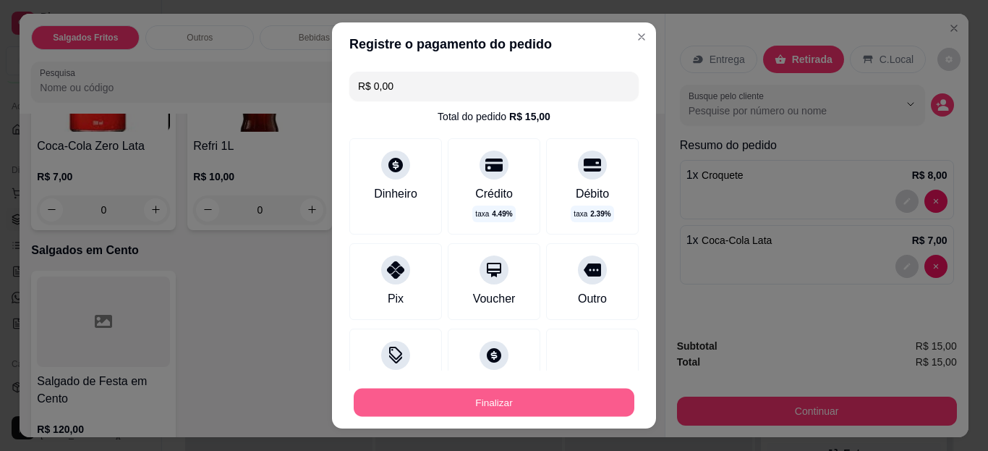
click at [453, 406] on button "Finalizar" at bounding box center [494, 402] width 281 height 28
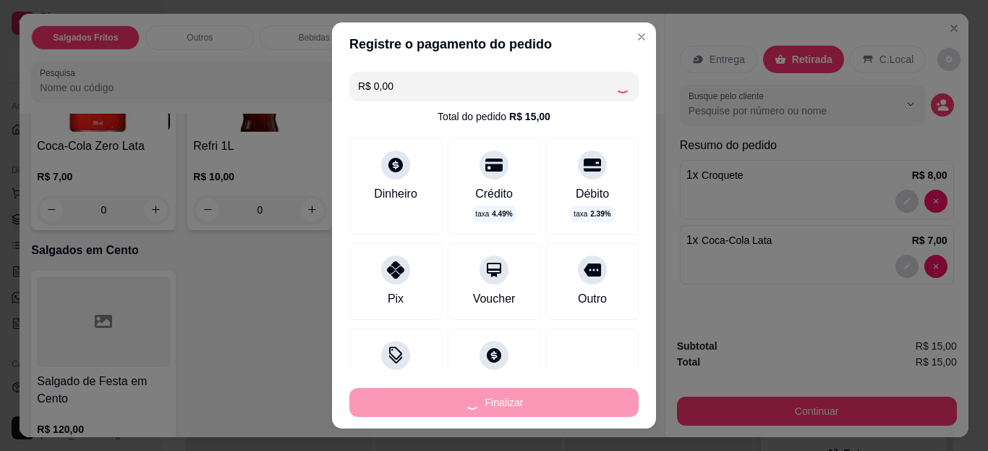
type input "0"
type input "-R$ 15,00"
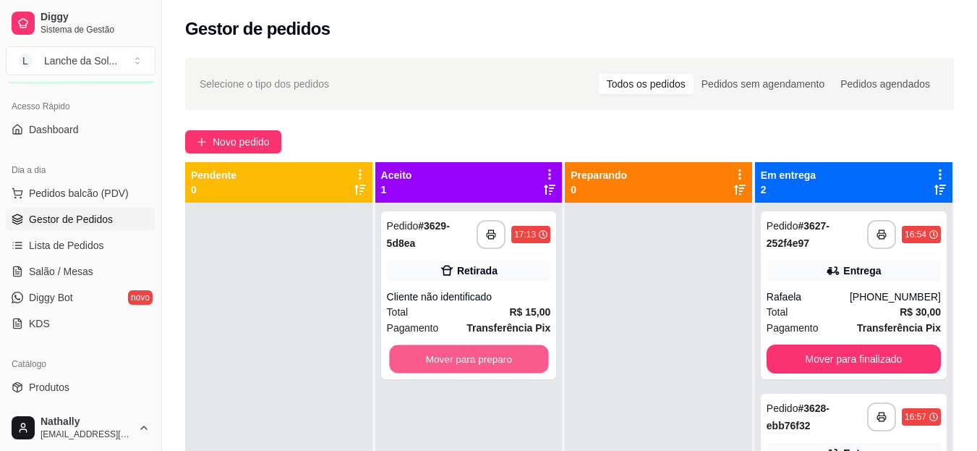
click at [514, 354] on button "Mover para preparo" at bounding box center [468, 359] width 159 height 28
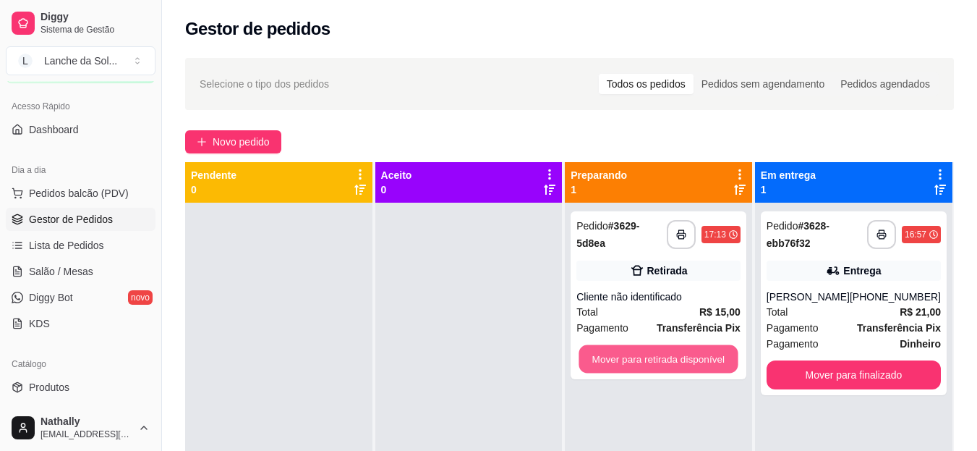
click at [646, 359] on button "Mover para retirada disponível" at bounding box center [658, 359] width 159 height 28
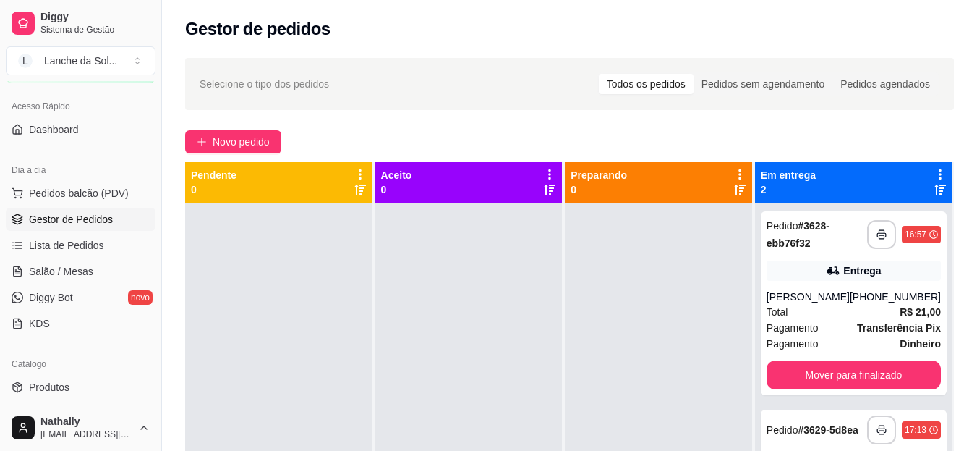
click at [874, 317] on div "Total R$ 21,00" at bounding box center [854, 312] width 174 height 16
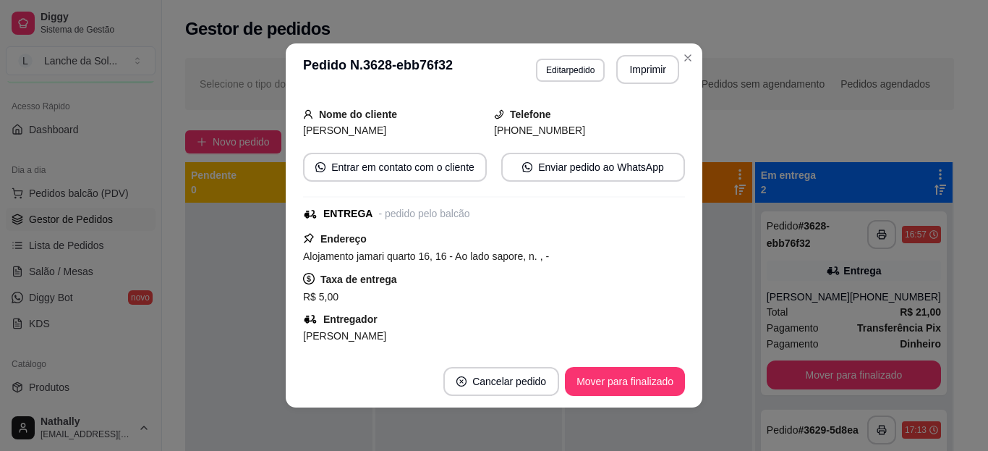
scroll to position [116, 0]
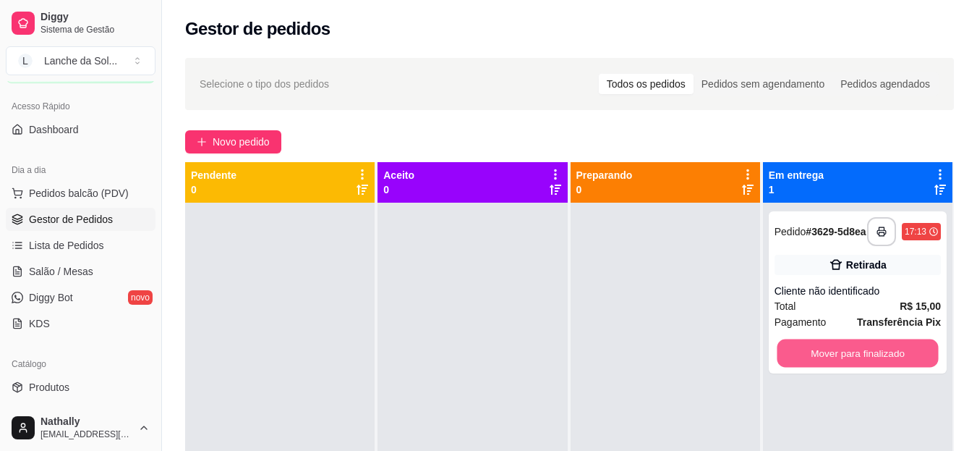
click at [811, 358] on button "Mover para finalizado" at bounding box center [857, 353] width 161 height 28
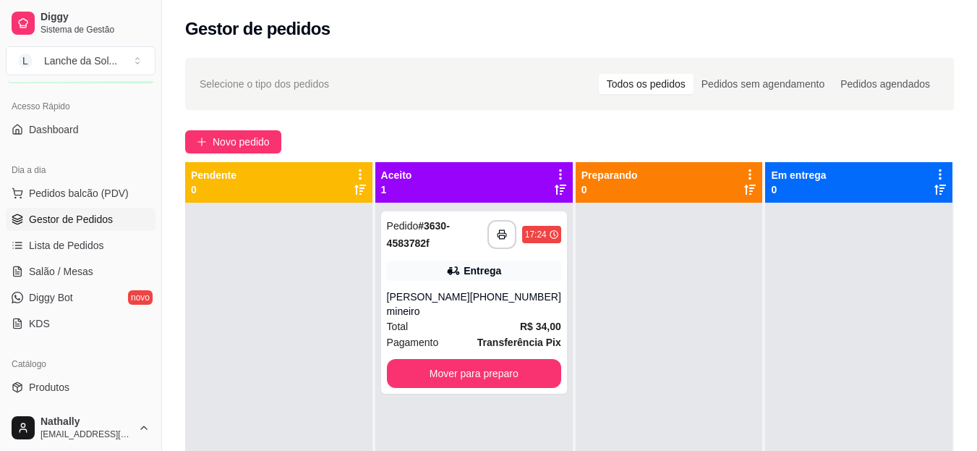
click at [464, 314] on div "[PERSON_NAME] mineiro" at bounding box center [428, 303] width 83 height 29
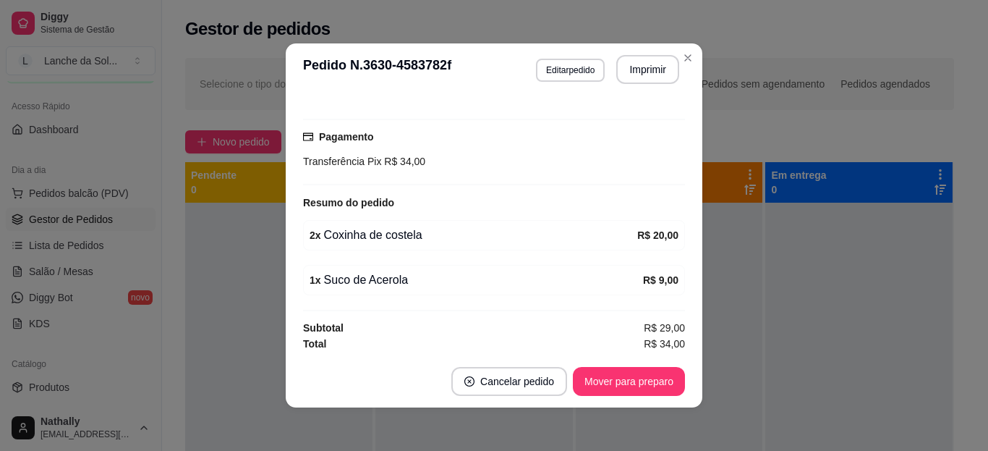
scroll to position [359, 0]
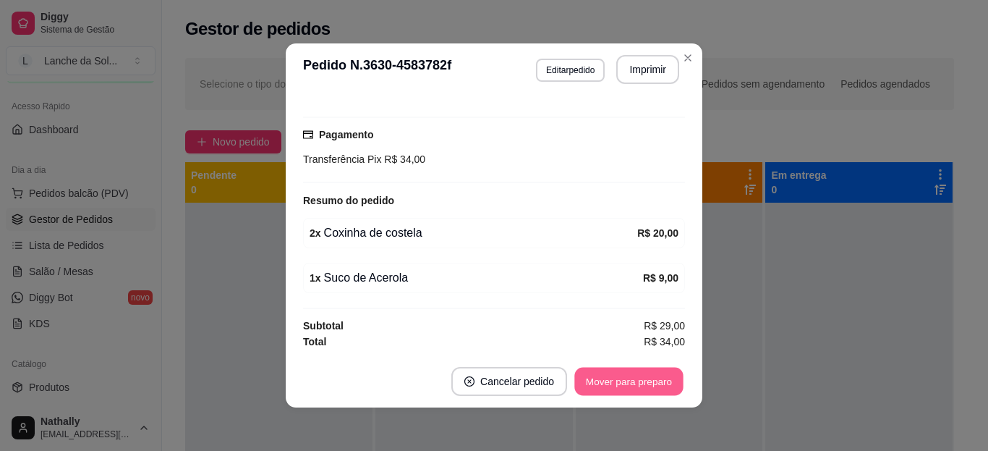
click at [632, 383] on button "Mover para preparo" at bounding box center [628, 382] width 109 height 28
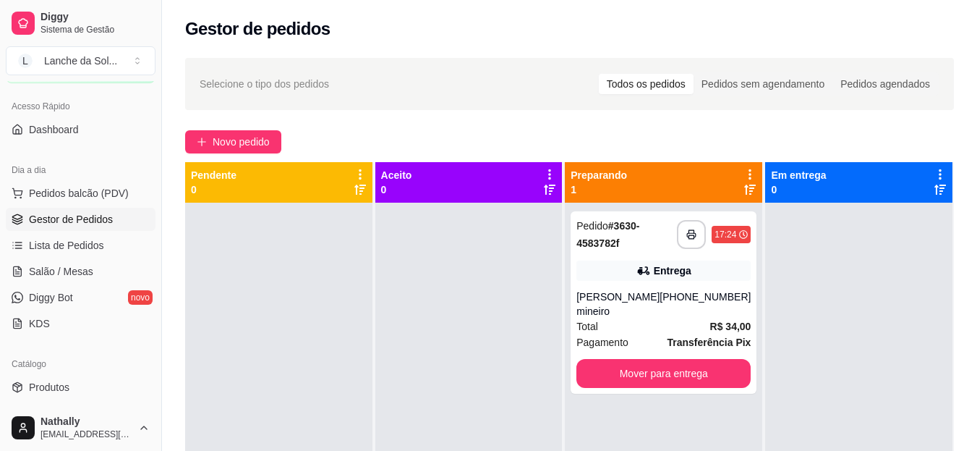
click at [108, 185] on button "Pedidos balcão (PDV)" at bounding box center [81, 193] width 150 height 23
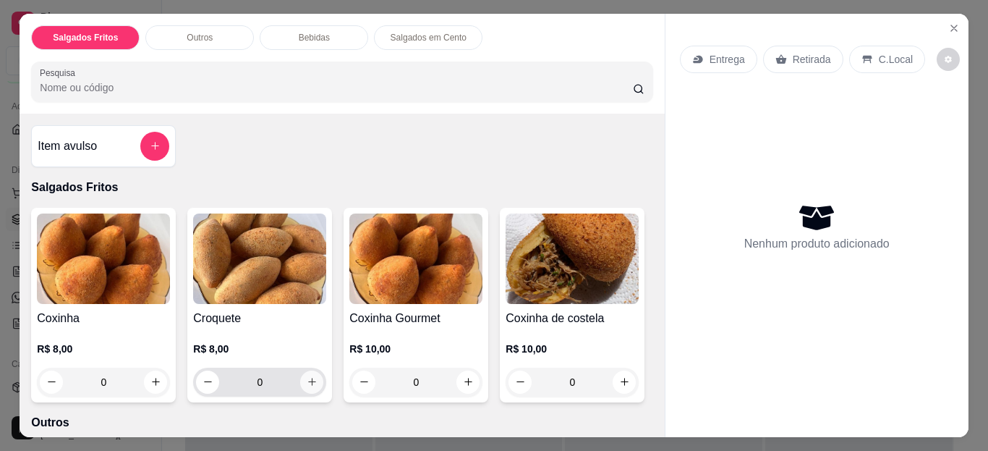
click at [307, 377] on icon "increase-product-quantity" at bounding box center [312, 381] width 11 height 11
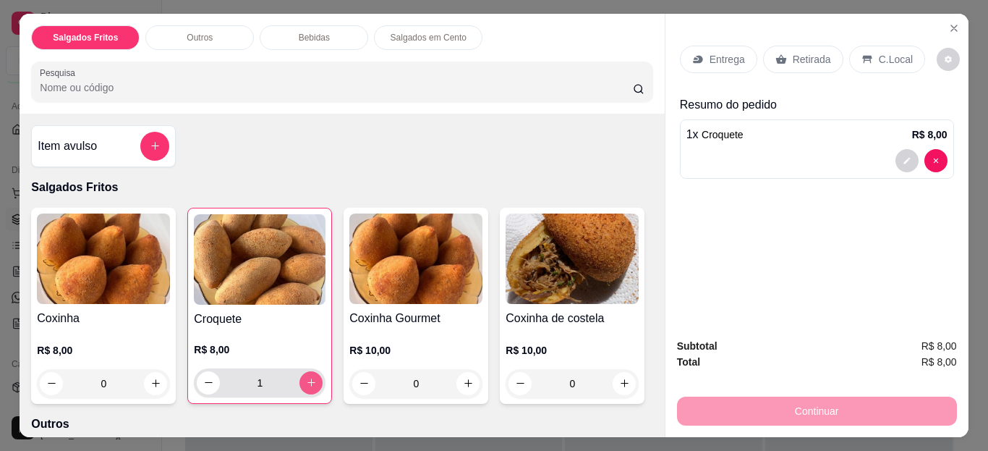
type input "1"
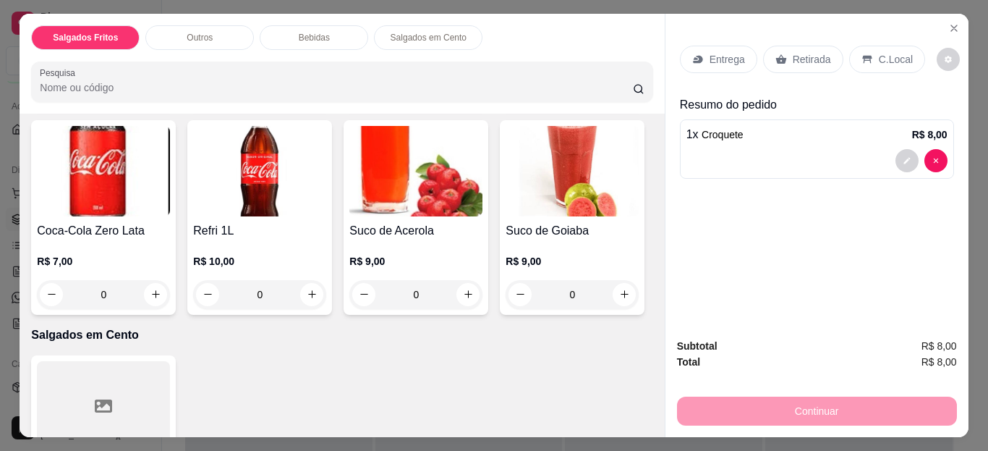
scroll to position [781, 0]
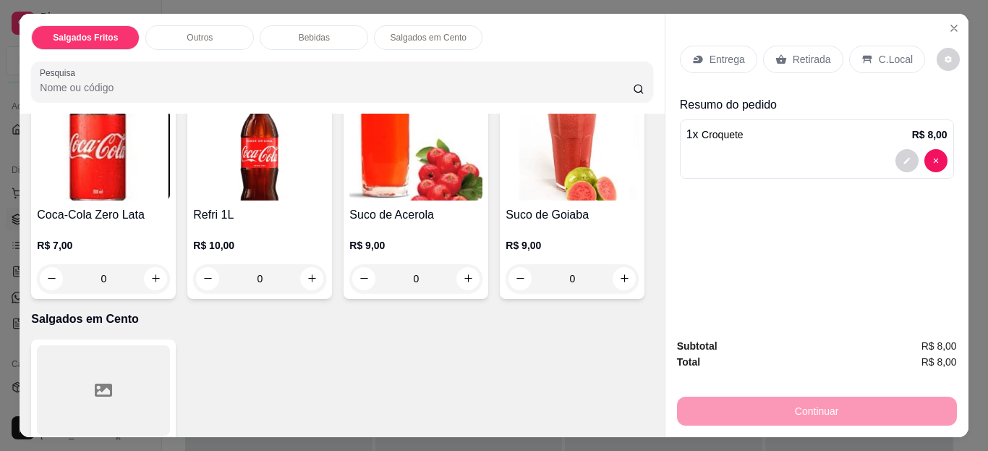
click at [150, 77] on icon "increase-product-quantity" at bounding box center [155, 72] width 11 height 11
type input "1"
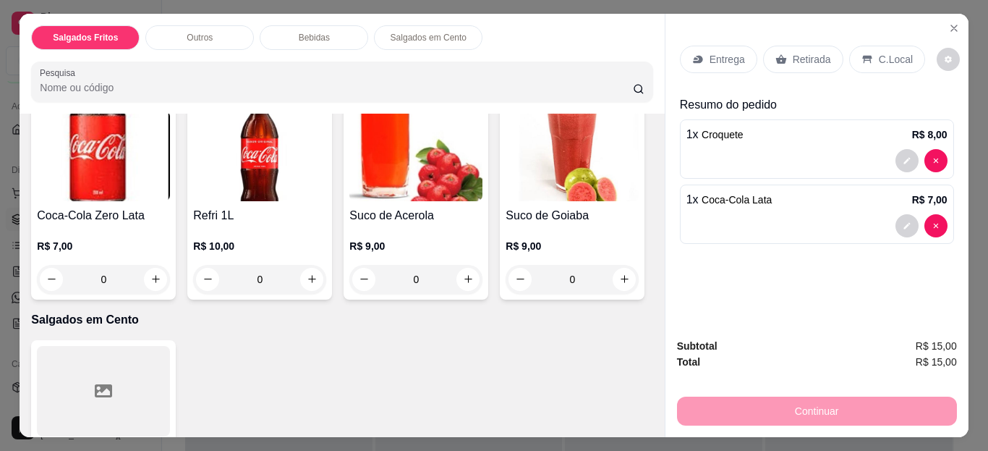
click at [879, 52] on p "C.Local" at bounding box center [896, 59] width 34 height 14
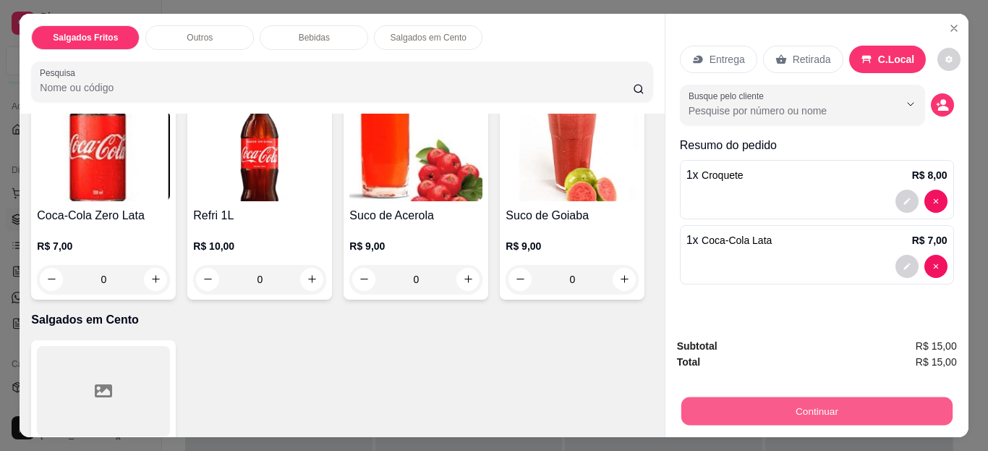
click at [796, 409] on button "Continuar" at bounding box center [816, 411] width 271 height 28
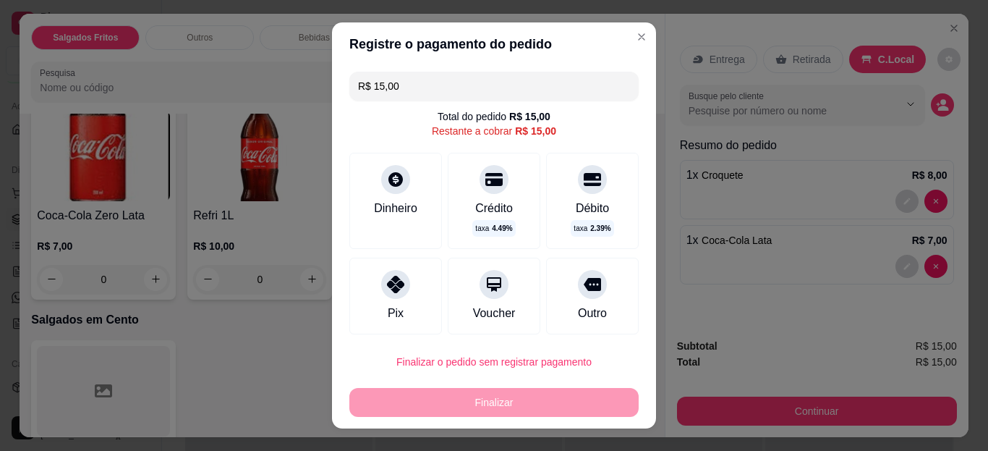
click at [401, 318] on div "Pix" at bounding box center [395, 296] width 93 height 77
type input "R$ 0,00"
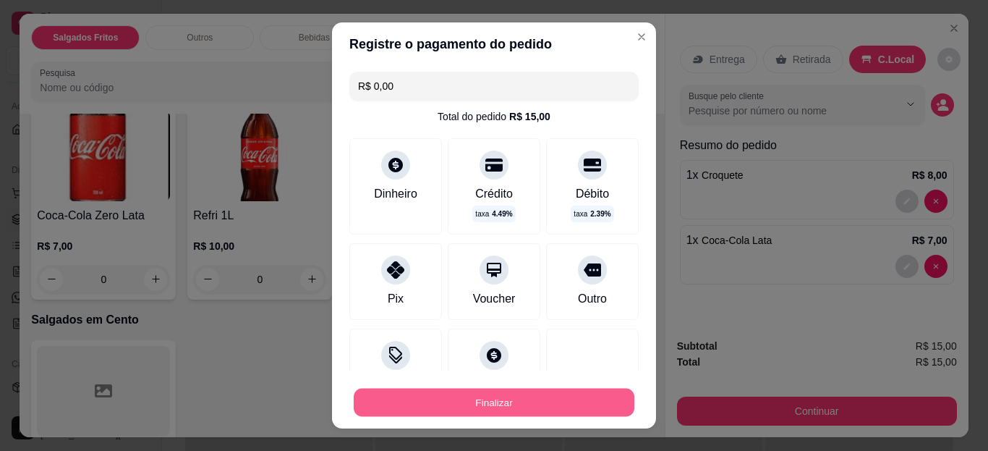
click at [420, 402] on button "Finalizar" at bounding box center [494, 402] width 281 height 28
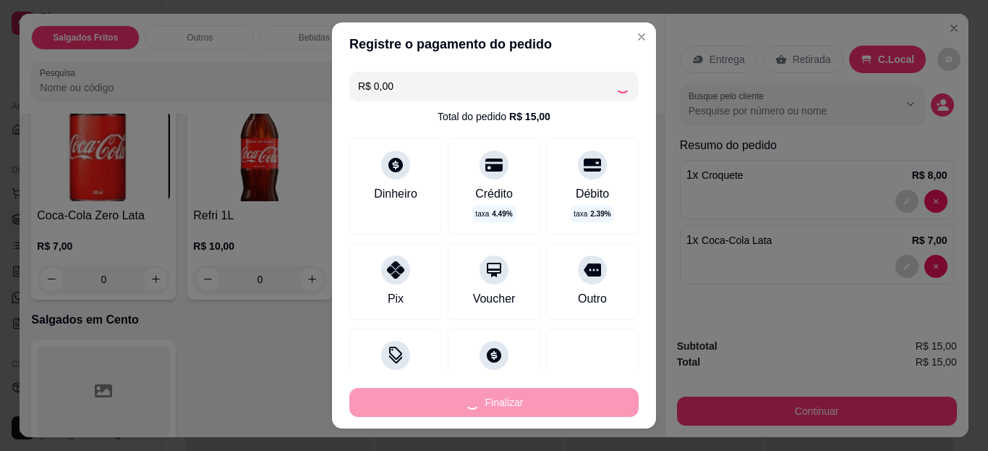
type input "0"
type input "-R$ 15,00"
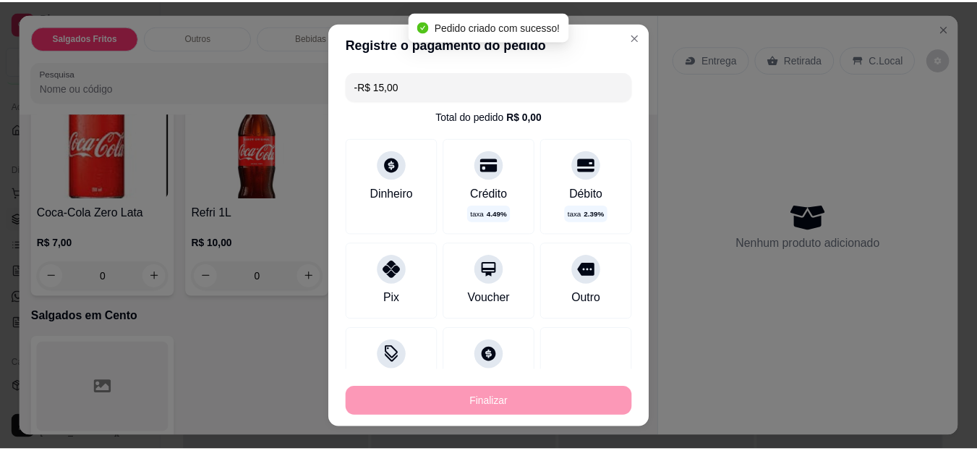
scroll to position [780, 0]
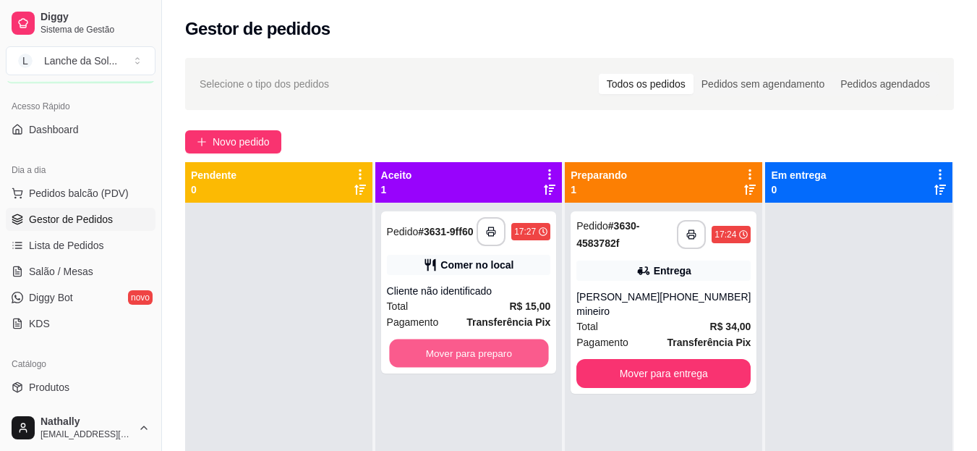
click at [440, 365] on button "Mover para preparo" at bounding box center [468, 353] width 159 height 28
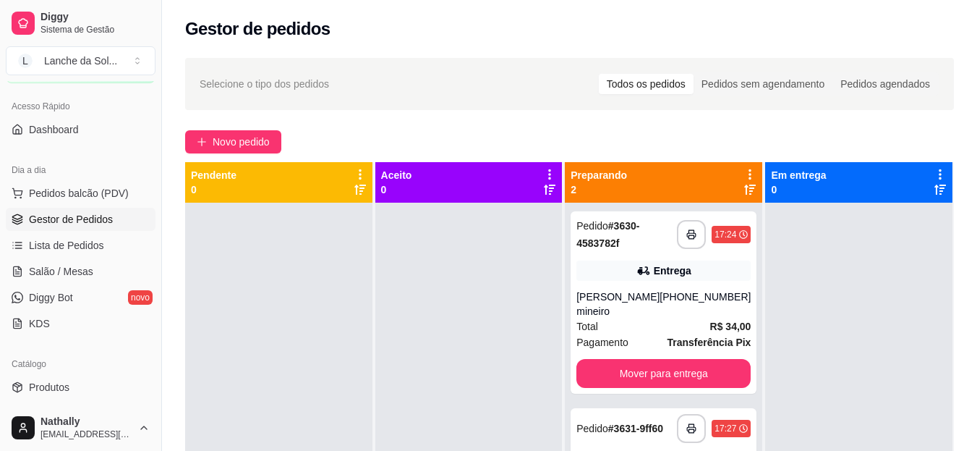
click at [616, 428] on strong "# 3631-9ff60" at bounding box center [635, 428] width 55 height 12
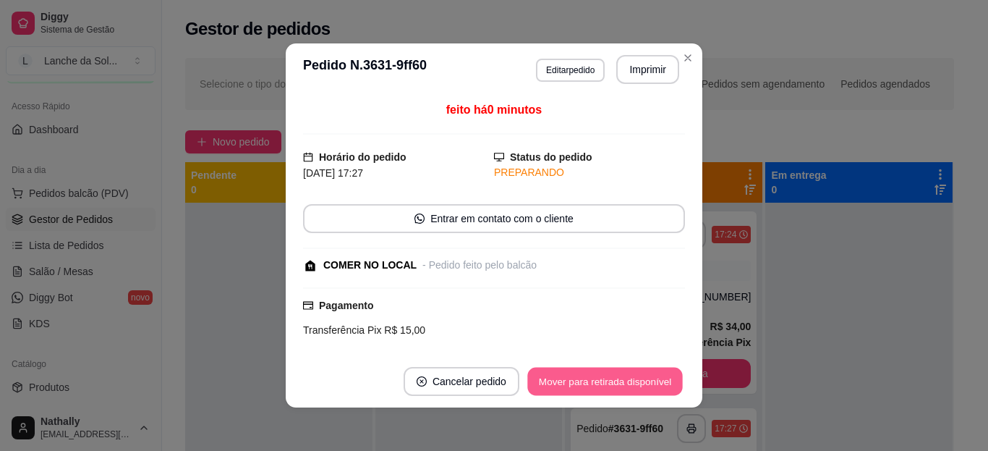
click at [617, 374] on button "Mover para retirada disponível" at bounding box center [604, 382] width 155 height 28
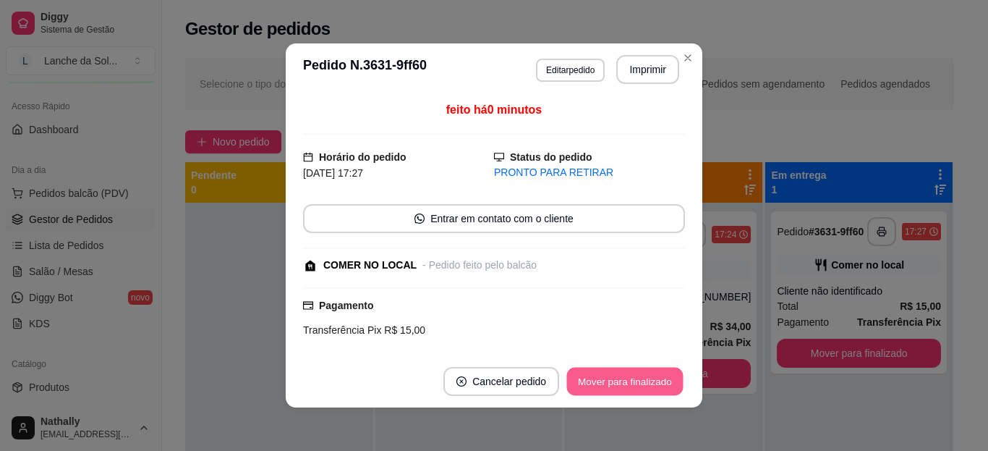
click at [617, 374] on button "Mover para finalizado" at bounding box center [625, 382] width 116 height 28
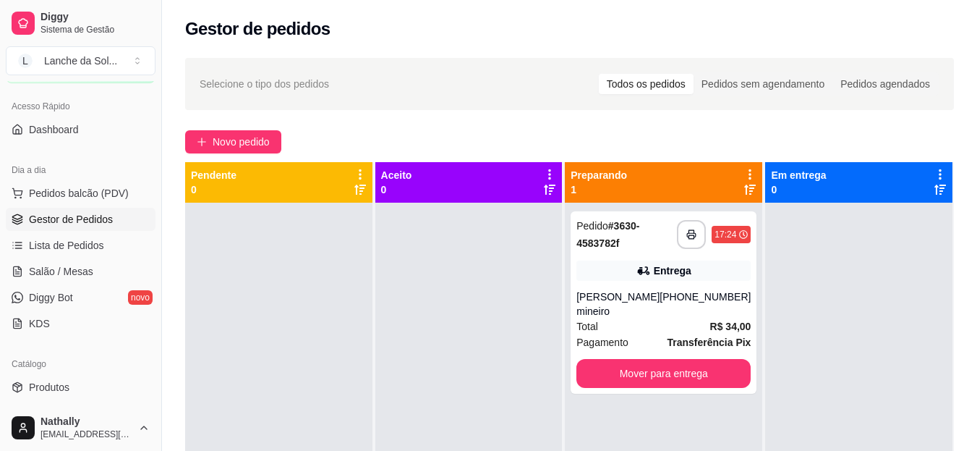
click at [130, 394] on link "Produtos" at bounding box center [81, 386] width 150 height 23
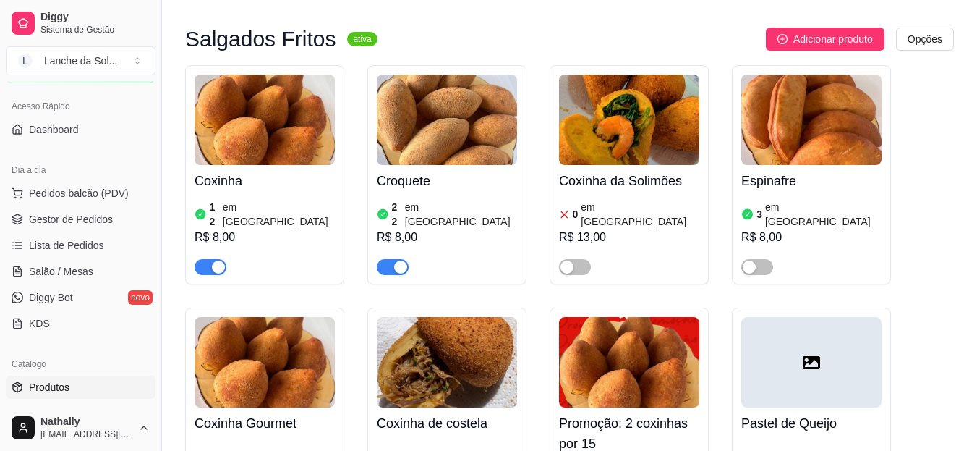
scroll to position [723, 0]
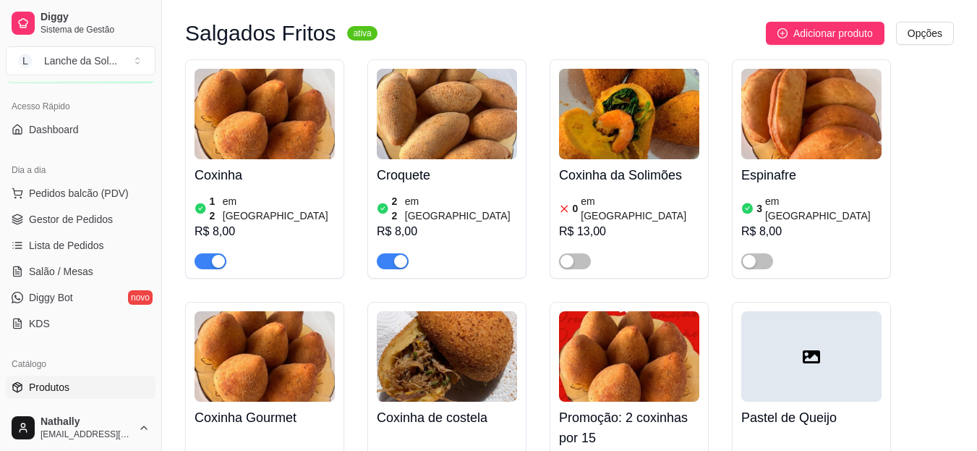
click at [821, 240] on div at bounding box center [812, 254] width 140 height 29
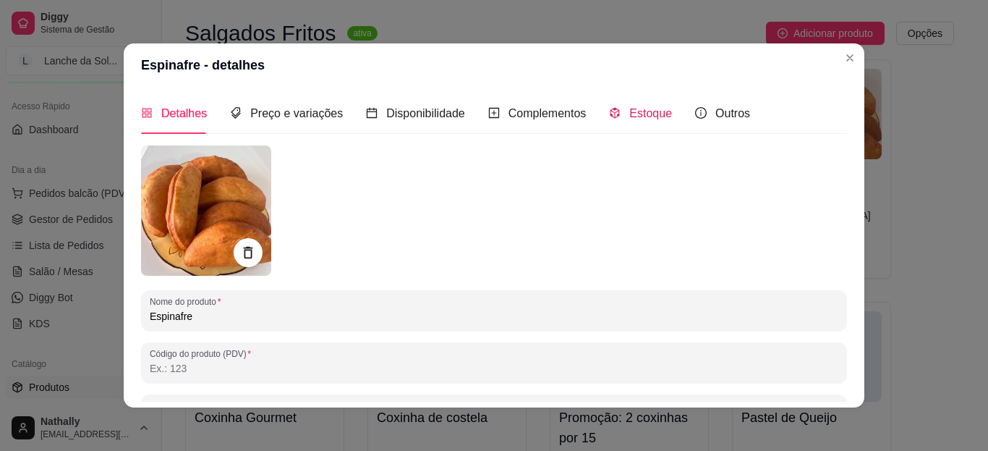
click at [632, 119] on span "Estoque" at bounding box center [650, 113] width 43 height 12
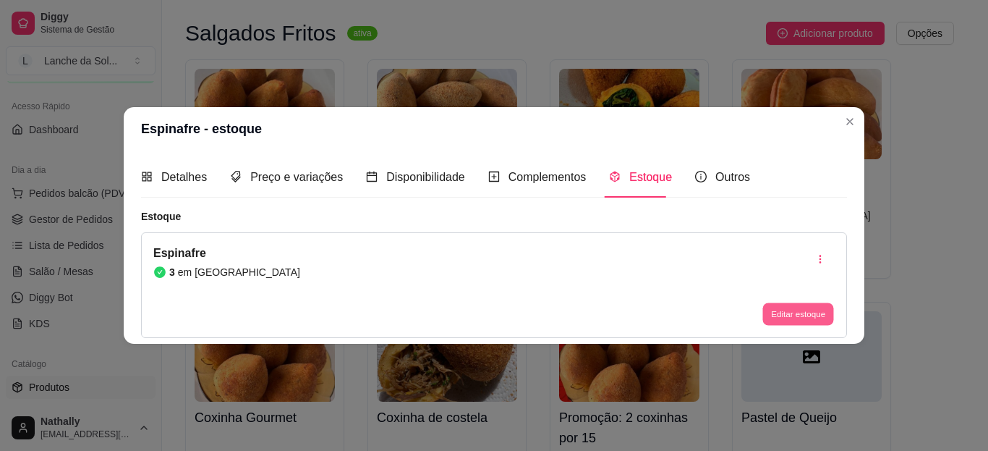
click at [787, 312] on button "Editar estoque" at bounding box center [798, 314] width 71 height 22
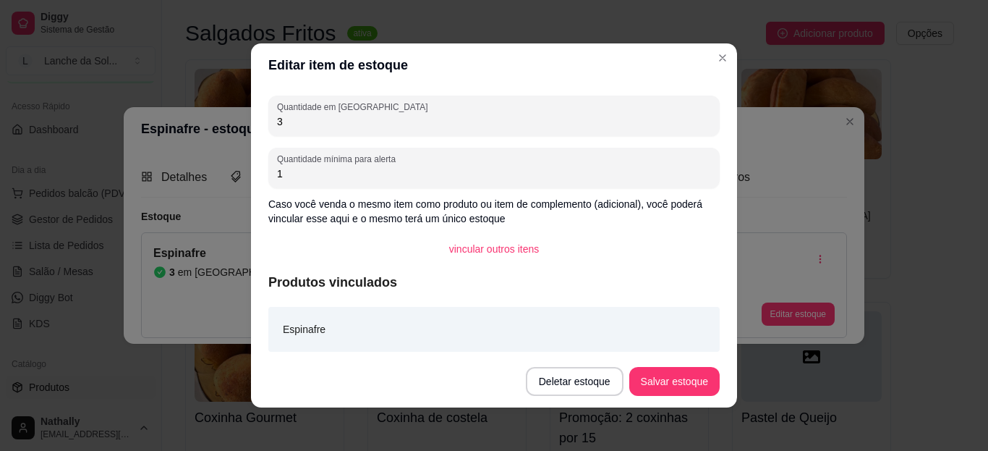
click at [650, 122] on input "3" at bounding box center [494, 121] width 434 height 14
type input "0"
click at [662, 369] on button "Salvar estoque" at bounding box center [674, 382] width 88 height 28
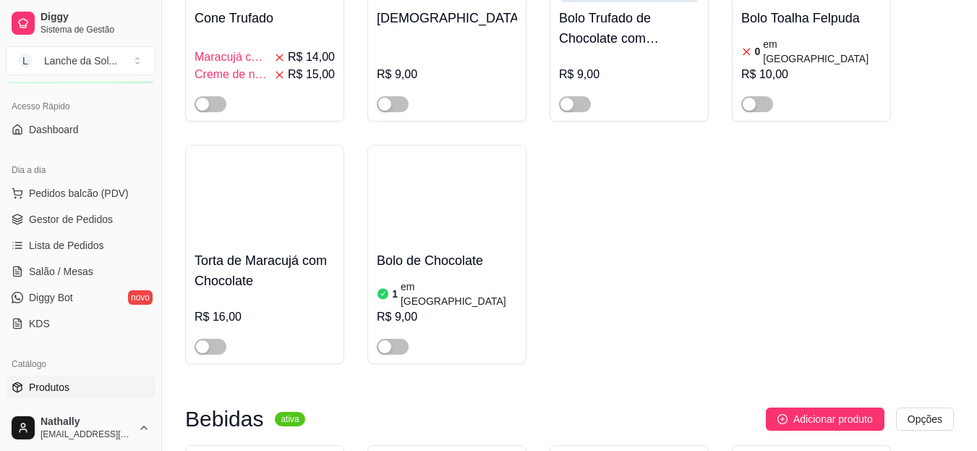
scroll to position [3067, 0]
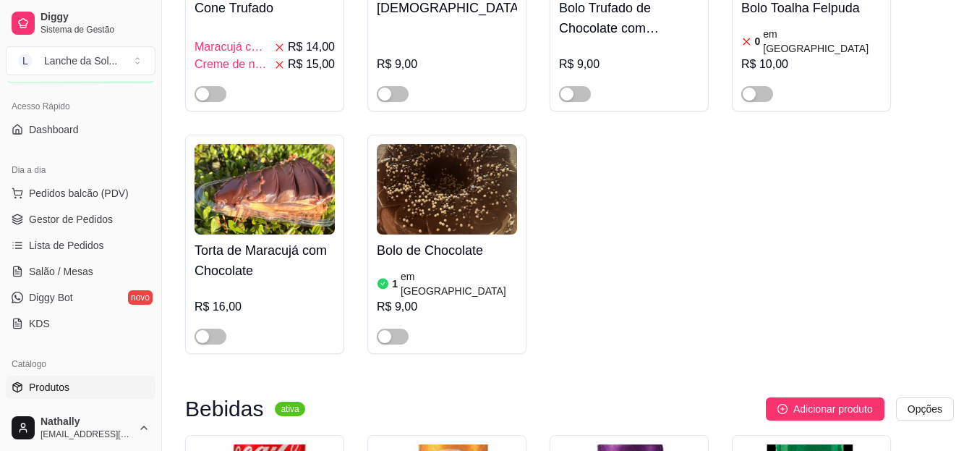
click at [497, 269] on div "1 em [GEOGRAPHIC_DATA]" at bounding box center [447, 283] width 140 height 29
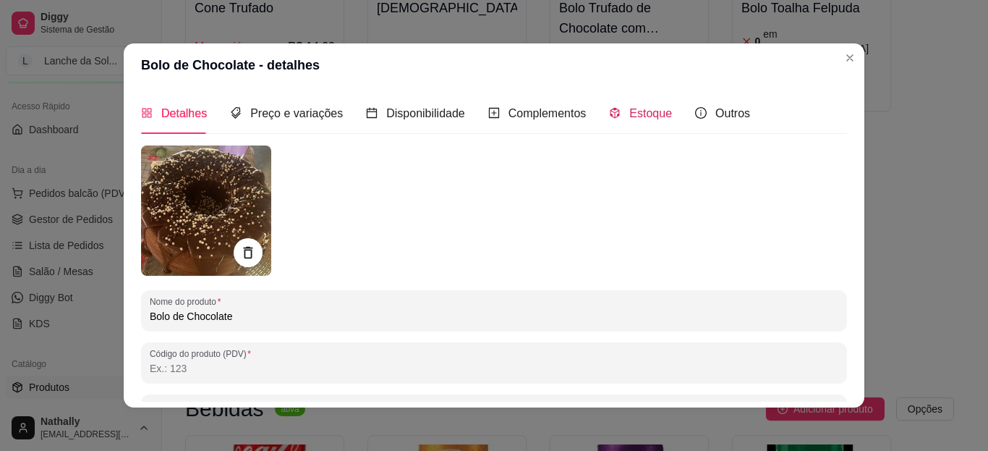
click at [634, 119] on span "Estoque" at bounding box center [650, 113] width 43 height 12
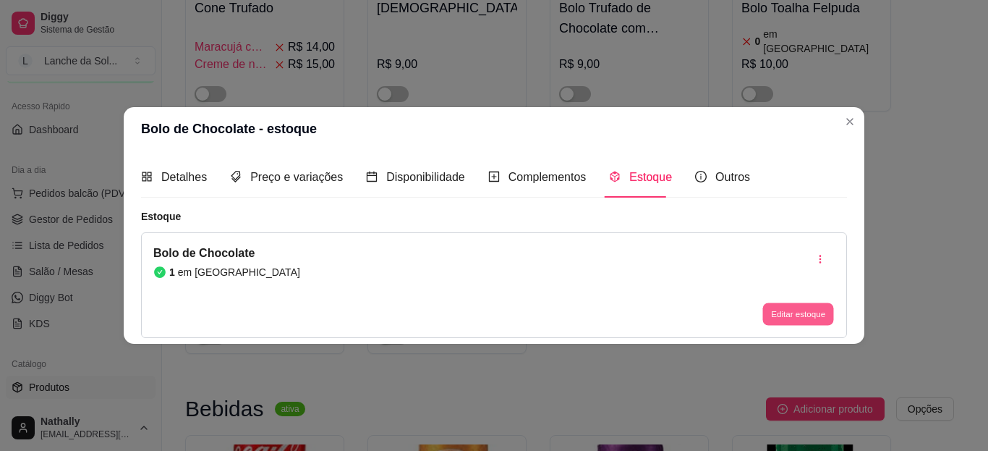
click at [785, 313] on button "Editar estoque" at bounding box center [798, 314] width 71 height 22
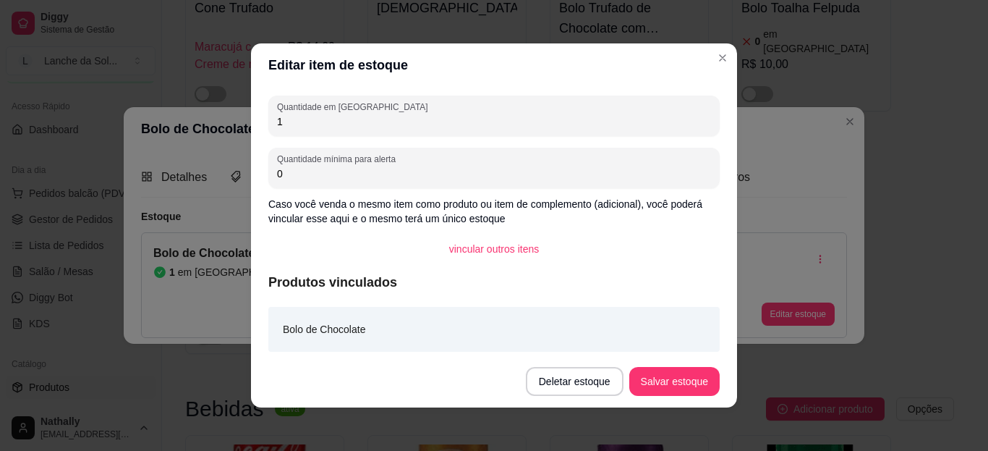
click at [684, 122] on input "1" at bounding box center [494, 121] width 434 height 14
type input "0"
click at [654, 375] on button "Salvar estoque" at bounding box center [674, 381] width 90 height 29
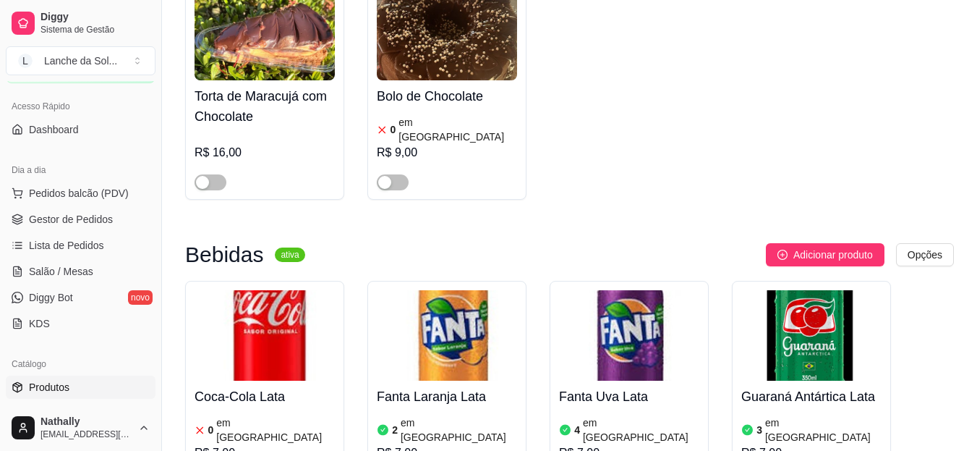
scroll to position [3259, 0]
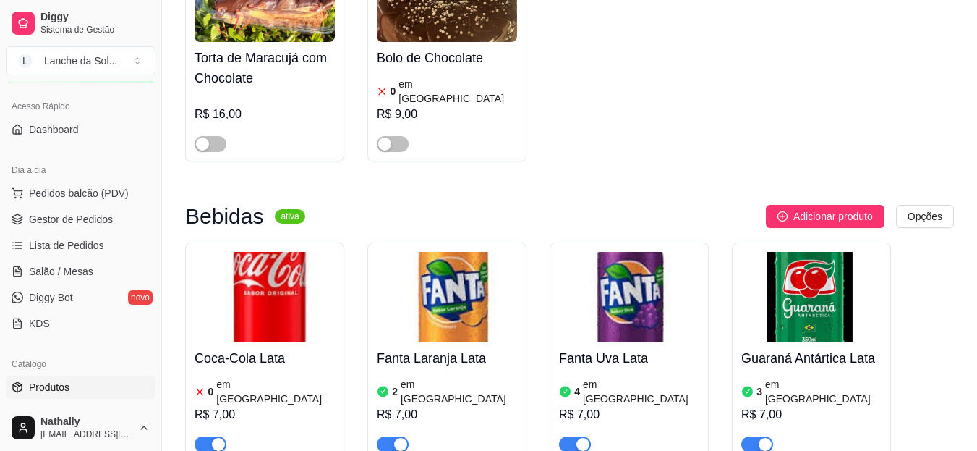
click at [208, 436] on span "button" at bounding box center [211, 444] width 32 height 16
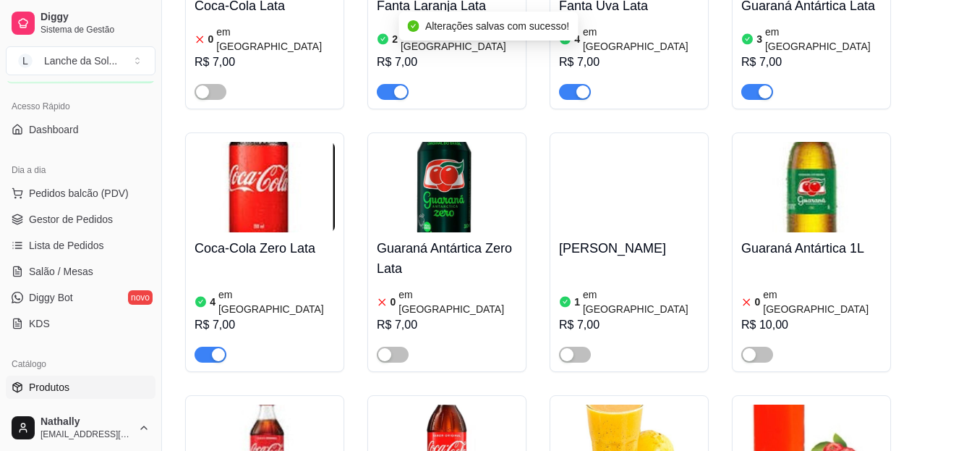
scroll to position [3616, 0]
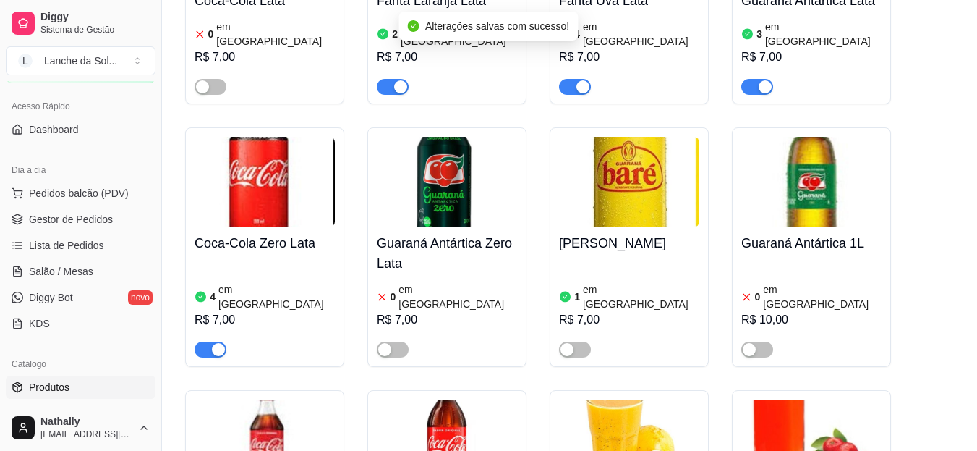
click at [674, 311] on div "R$ 7,00" at bounding box center [629, 319] width 140 height 17
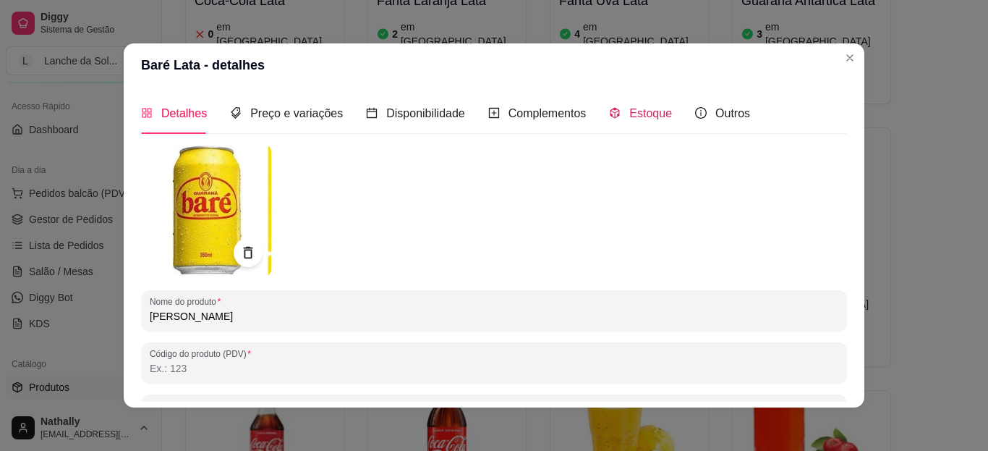
click at [629, 116] on span "Estoque" at bounding box center [650, 113] width 43 height 12
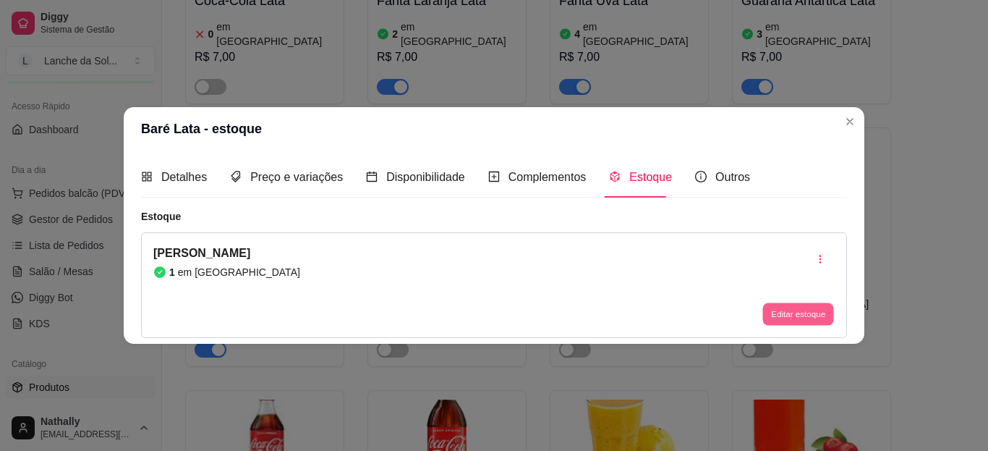
click at [778, 313] on button "Editar estoque" at bounding box center [798, 314] width 71 height 22
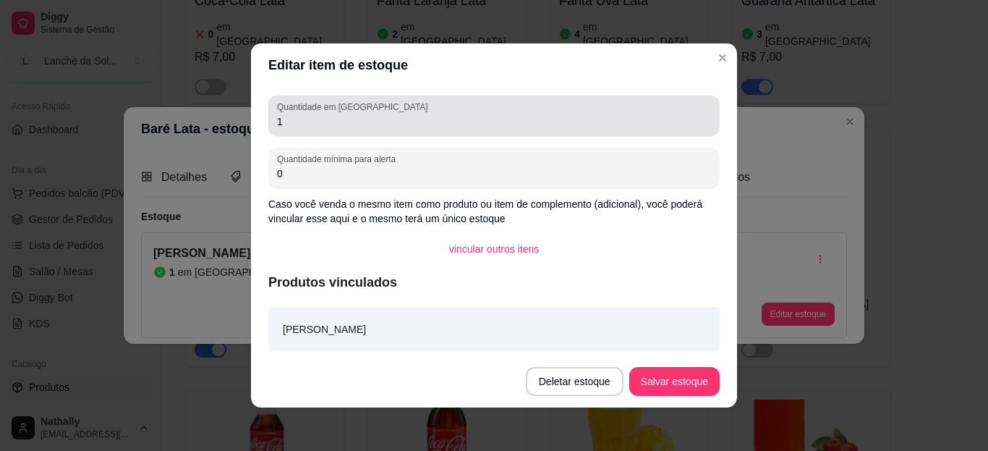
click at [630, 130] on div "Quantidade em estoque 1" at bounding box center [493, 115] width 451 height 41
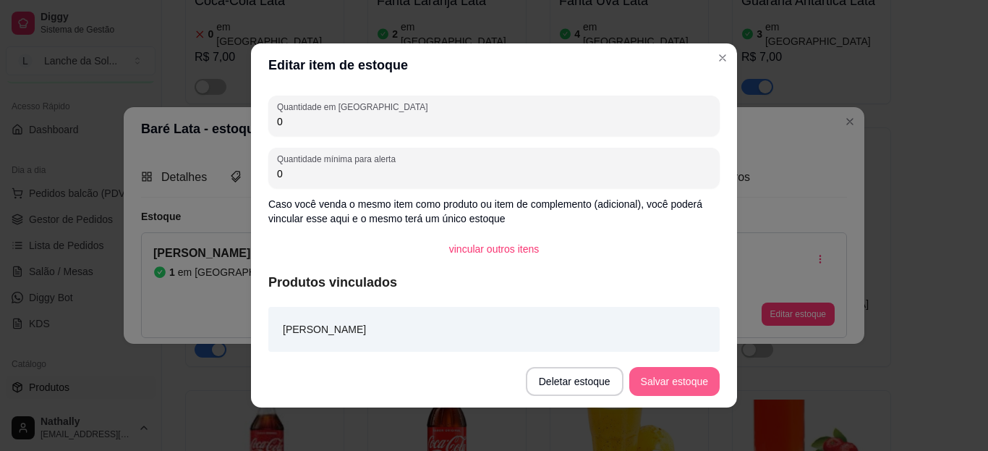
type input "0"
click at [645, 373] on button "Salvar estoque" at bounding box center [674, 382] width 88 height 28
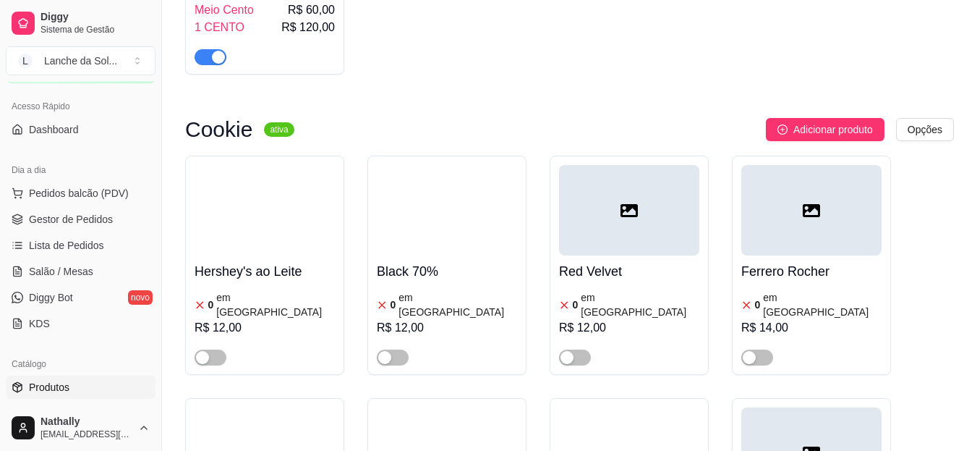
scroll to position [5893, 0]
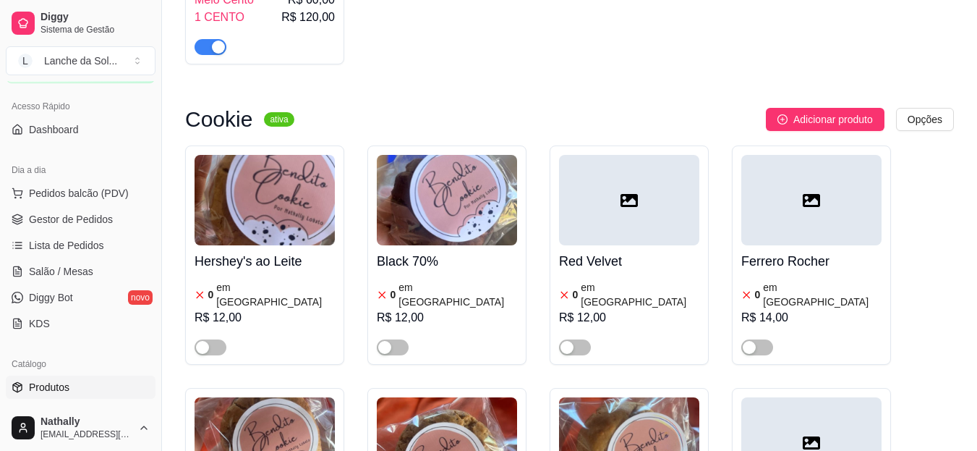
click at [113, 216] on link "Gestor de Pedidos" at bounding box center [81, 219] width 150 height 23
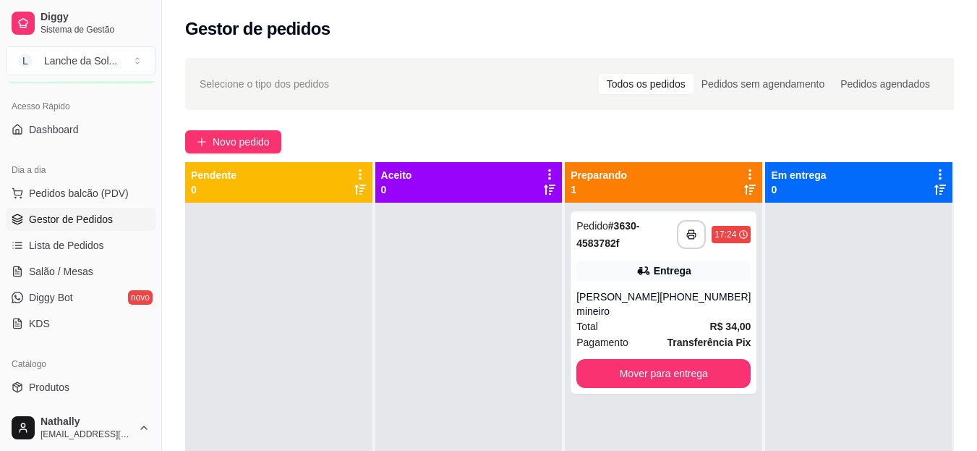
click at [617, 326] on div "Total R$ 34,00" at bounding box center [664, 326] width 174 height 16
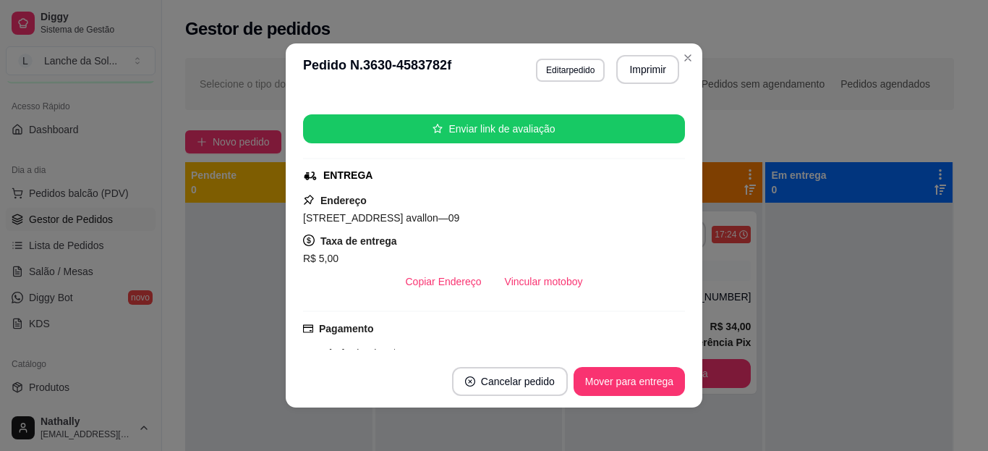
scroll to position [174, 0]
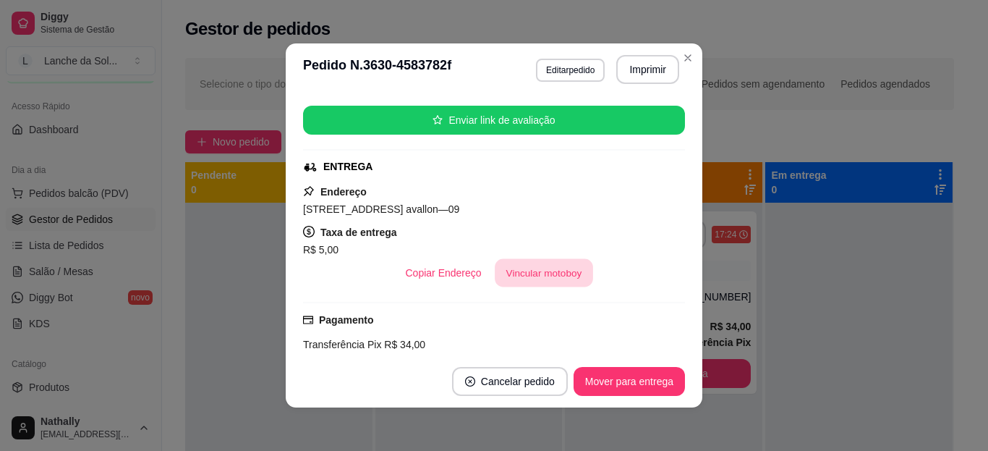
click at [561, 268] on button "Vincular motoboy" at bounding box center [544, 273] width 98 height 28
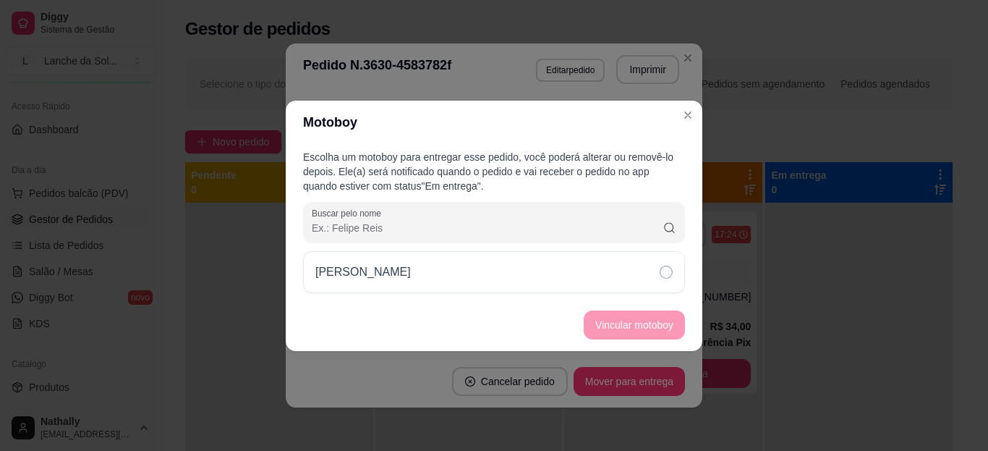
click at [585, 271] on div "[PERSON_NAME]" at bounding box center [494, 272] width 382 height 42
click at [595, 331] on button "Vincular motoboy" at bounding box center [634, 324] width 98 height 28
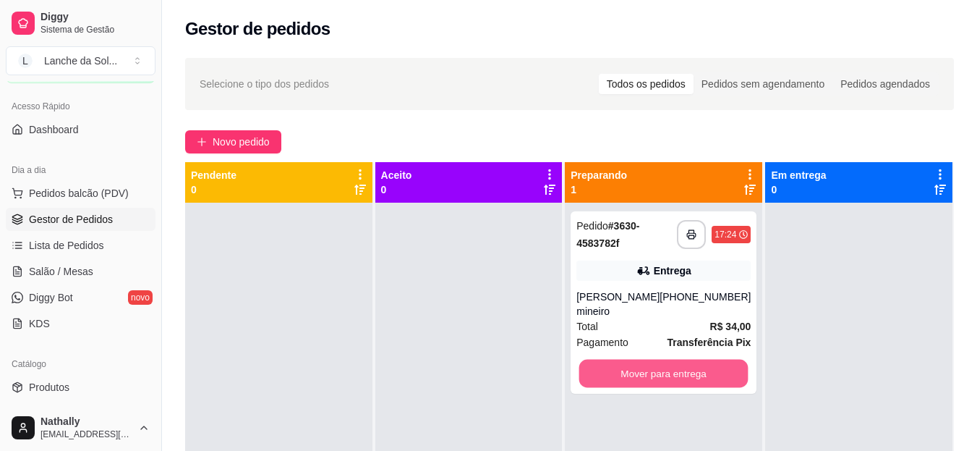
click at [608, 370] on button "Mover para entrega" at bounding box center [663, 374] width 169 height 28
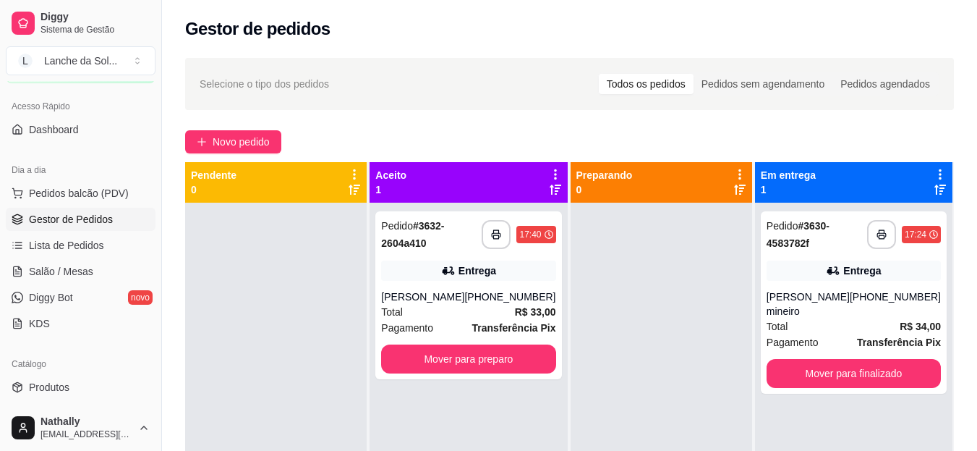
click at [486, 310] on div "Total R$ 33,00" at bounding box center [468, 312] width 174 height 16
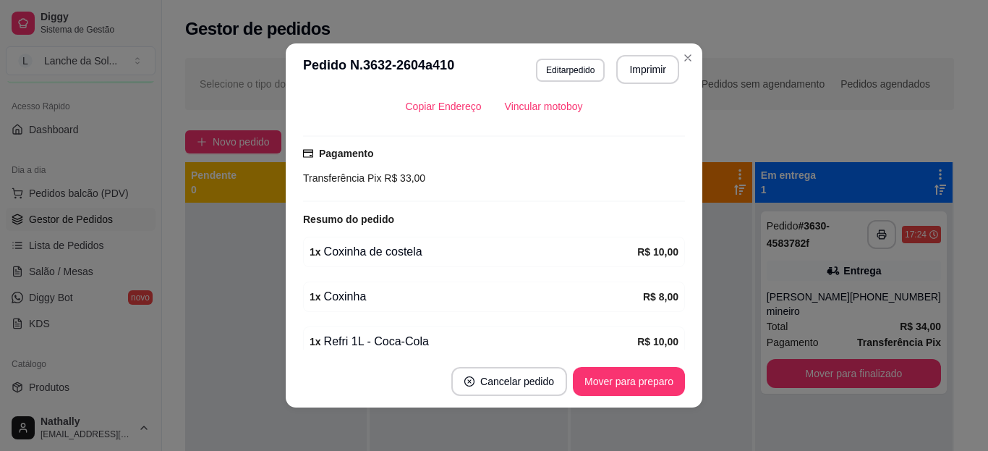
scroll to position [347, 0]
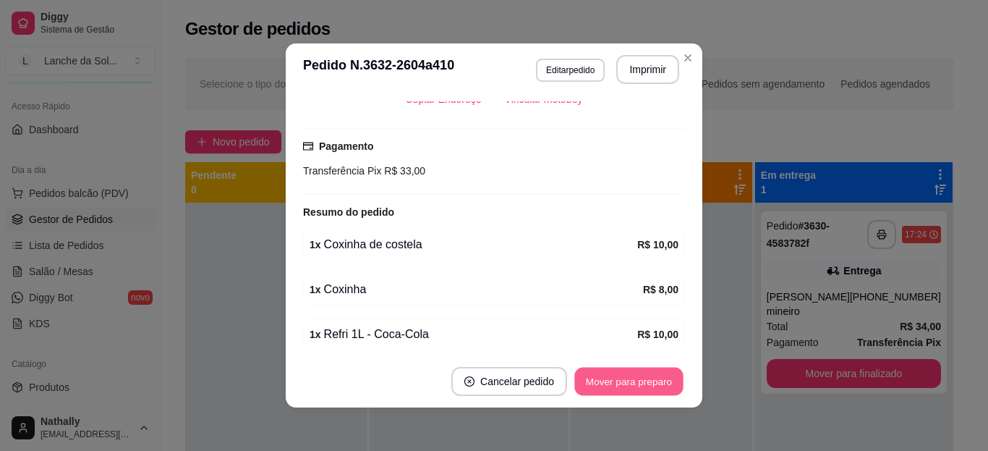
click at [648, 386] on button "Mover para preparo" at bounding box center [628, 382] width 109 height 28
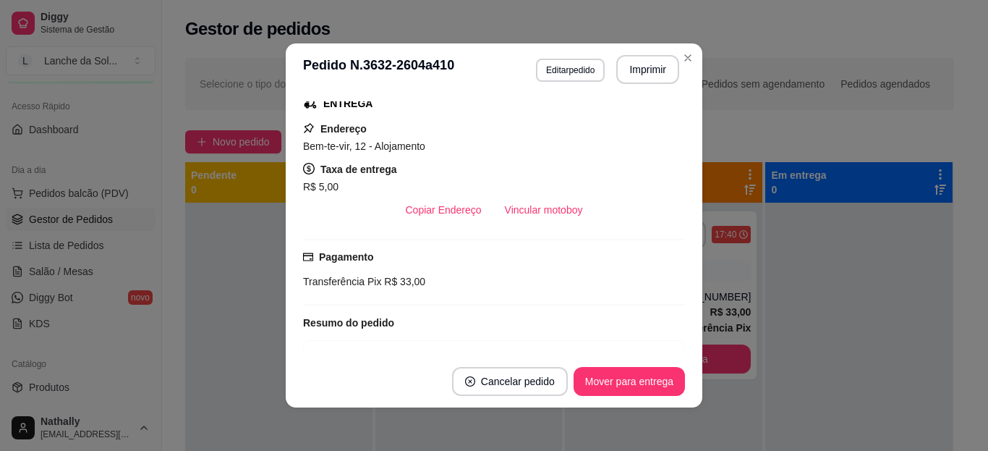
scroll to position [230, 0]
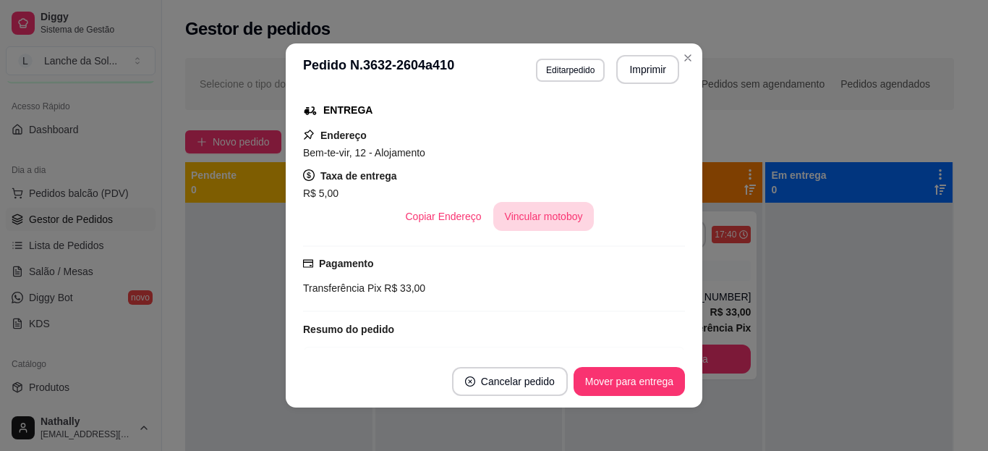
click at [537, 213] on button "Vincular motoboy" at bounding box center [543, 216] width 101 height 29
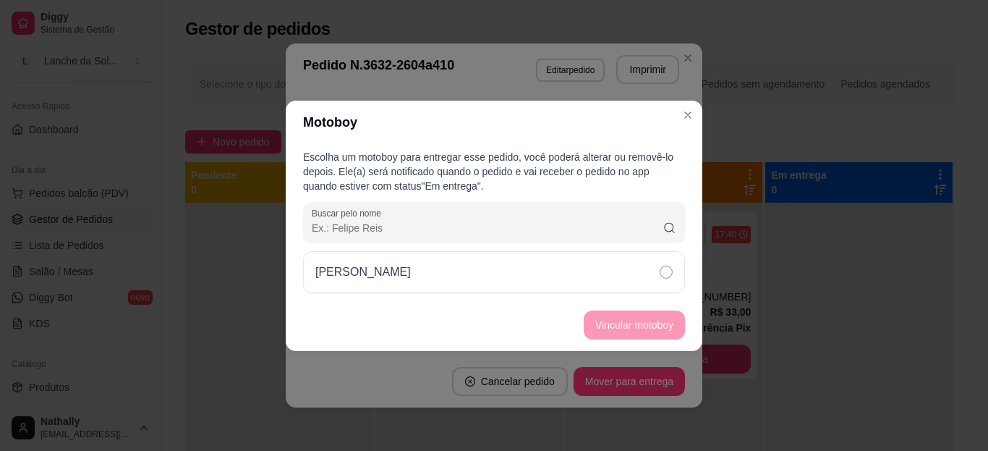
click at [602, 275] on div "[PERSON_NAME]" at bounding box center [494, 272] width 382 height 42
click at [602, 322] on button "Vincular motoboy" at bounding box center [634, 324] width 98 height 28
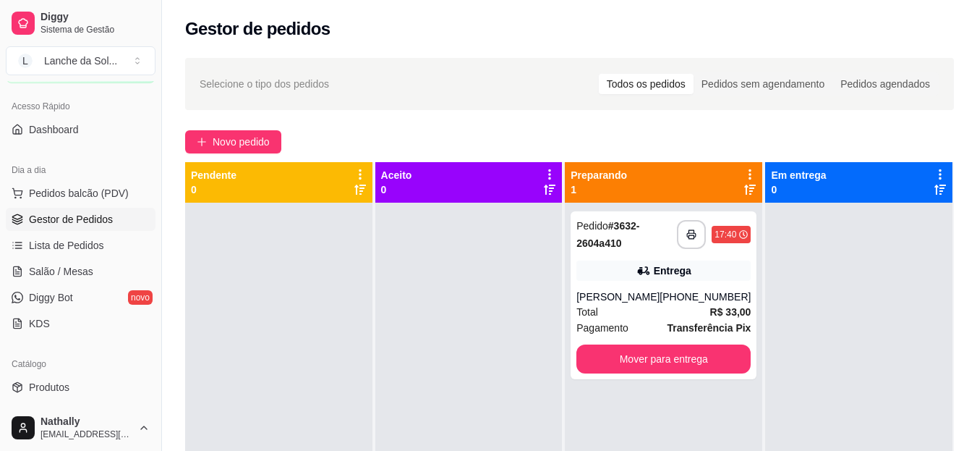
click at [92, 195] on span "Pedidos balcão (PDV)" at bounding box center [79, 193] width 100 height 14
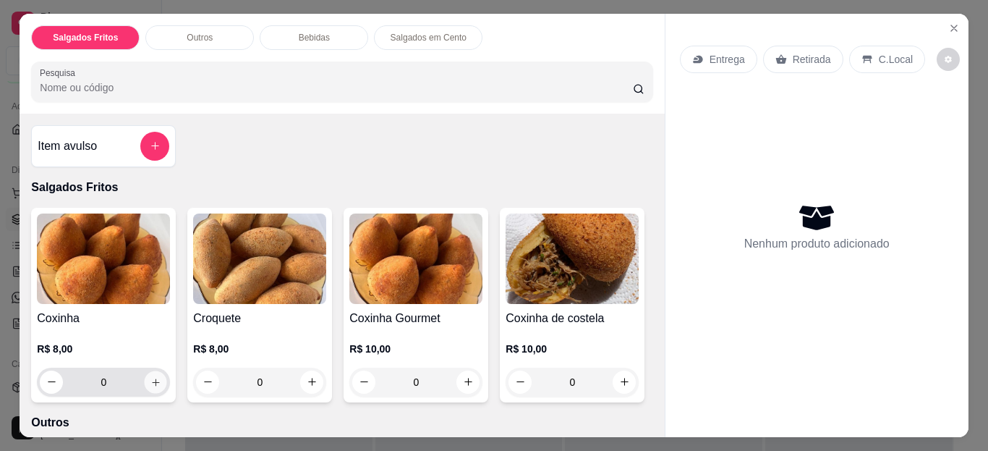
click at [150, 381] on icon "increase-product-quantity" at bounding box center [155, 381] width 11 height 11
type input "1"
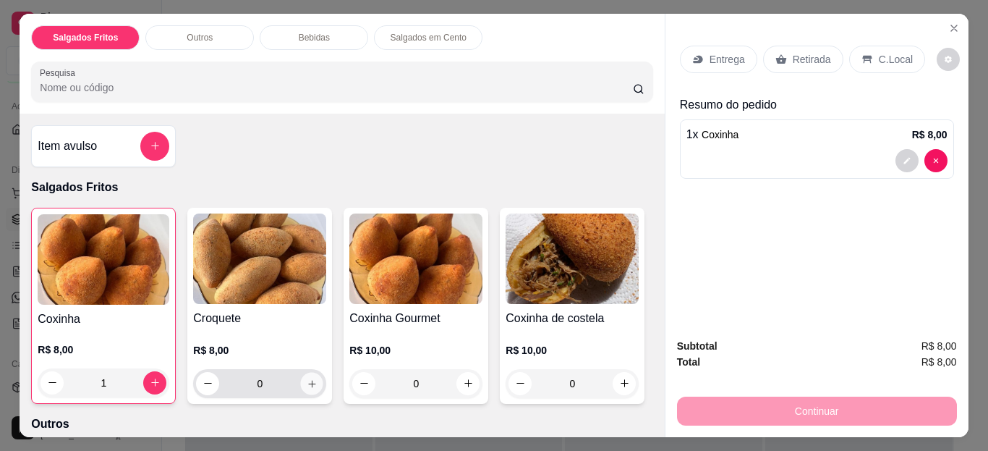
click at [309, 378] on icon "increase-product-quantity" at bounding box center [312, 383] width 11 height 11
type input "1"
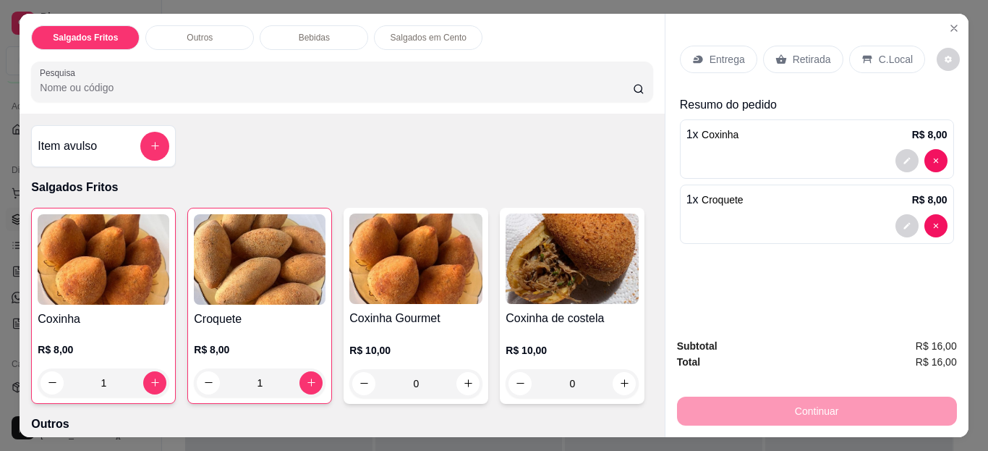
click at [804, 52] on p "Retirada" at bounding box center [812, 59] width 38 height 14
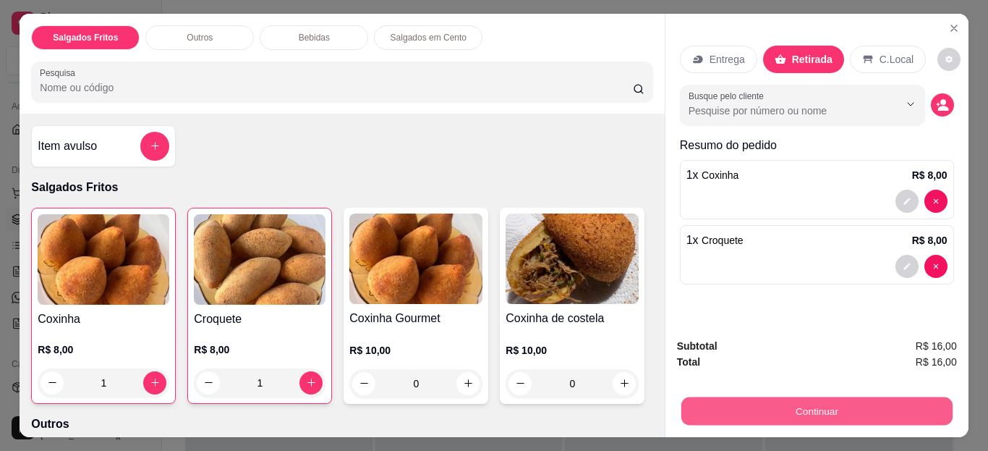
click at [774, 397] on button "Continuar" at bounding box center [816, 411] width 271 height 28
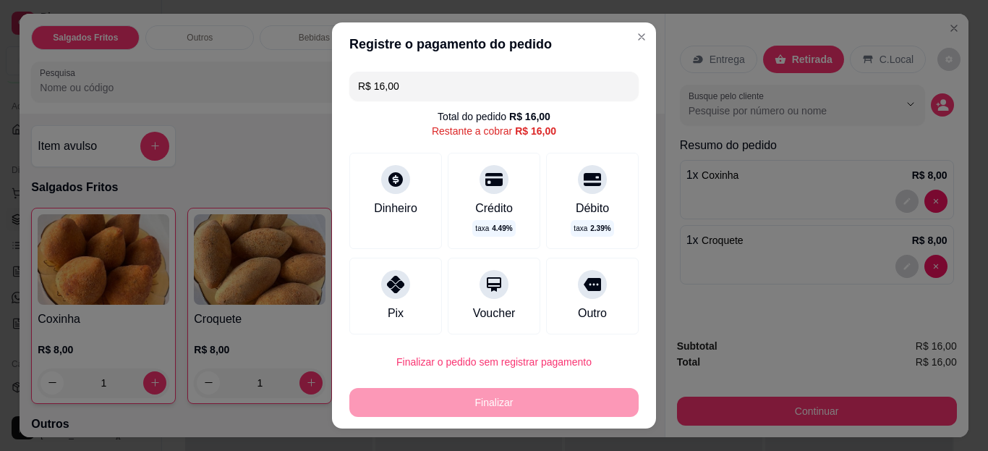
click at [360, 301] on div "Pix" at bounding box center [395, 296] width 93 height 77
type input "R$ 0,00"
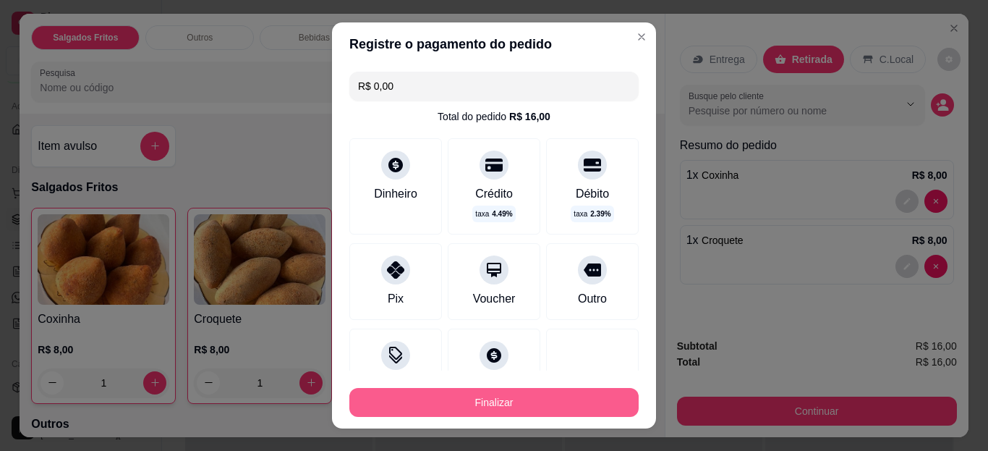
click at [407, 392] on button "Finalizar" at bounding box center [493, 402] width 289 height 29
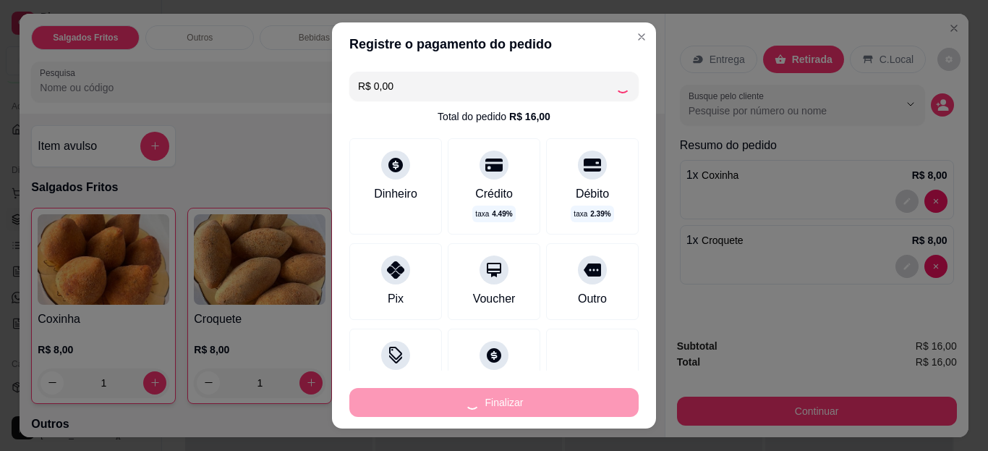
type input "0"
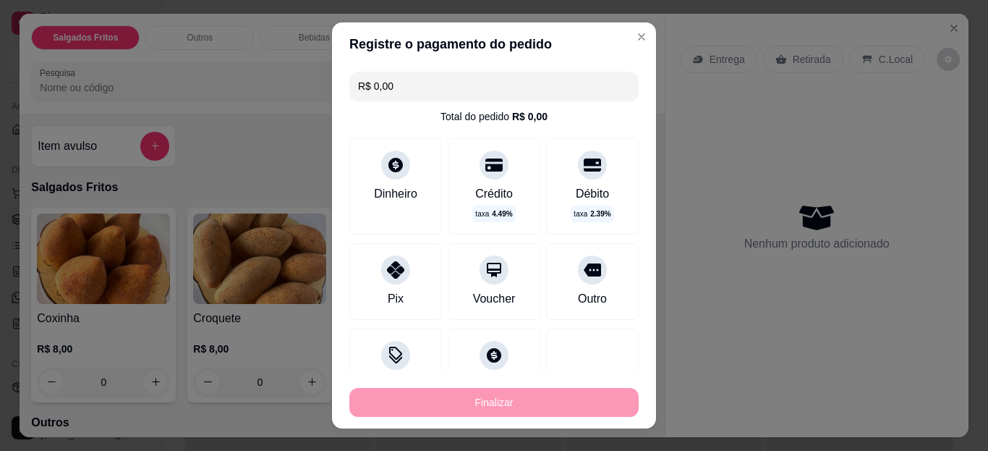
type input "-R$ 16,00"
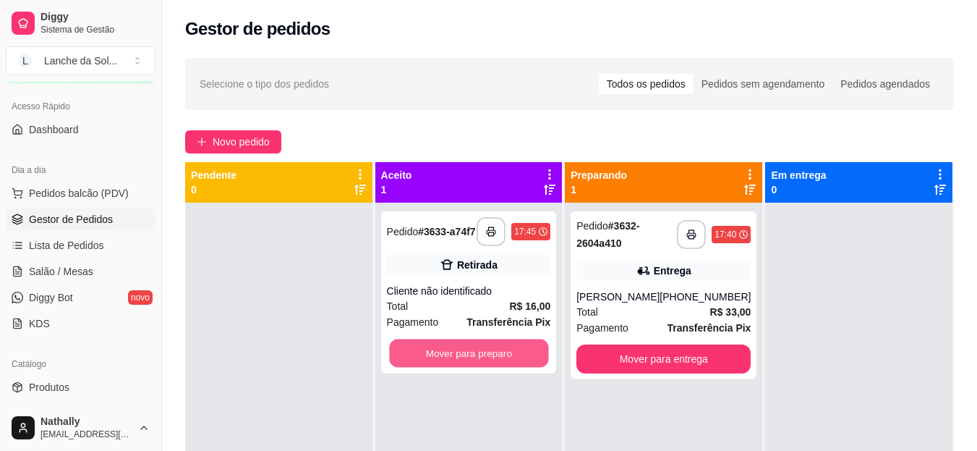
click at [416, 354] on button "Mover para preparo" at bounding box center [468, 353] width 159 height 28
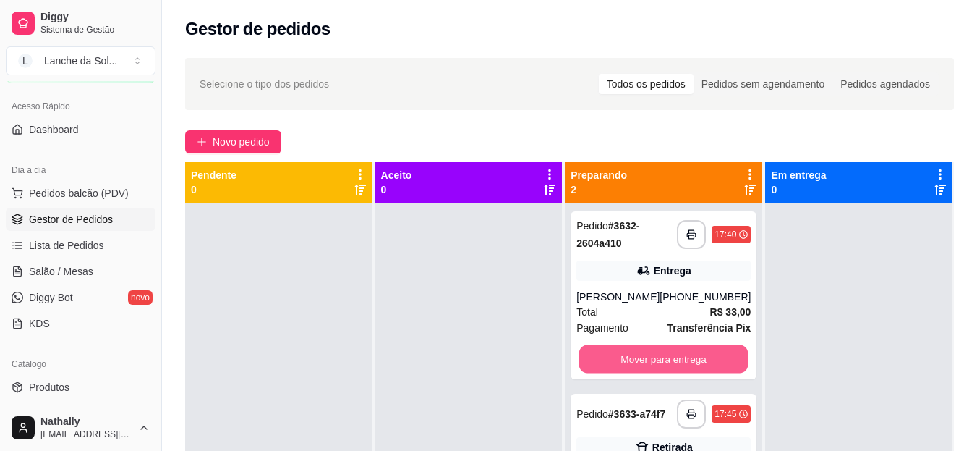
click at [601, 360] on button "Mover para entrega" at bounding box center [663, 359] width 169 height 28
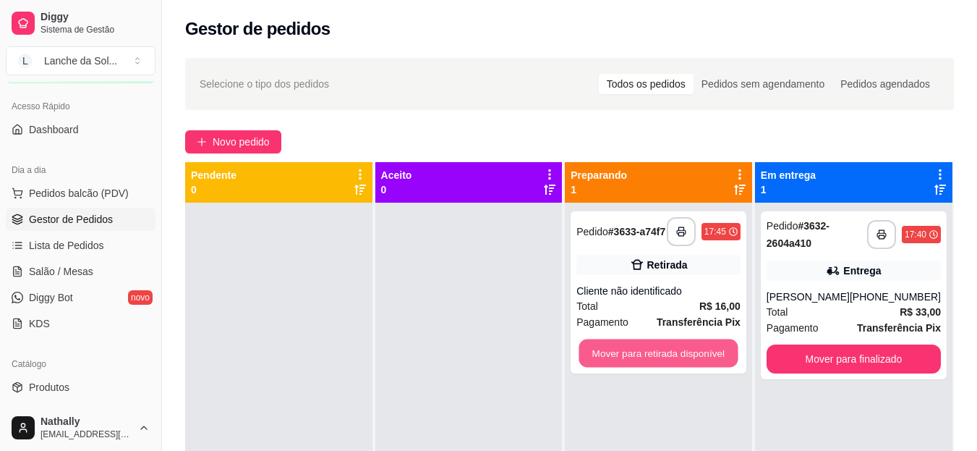
click at [624, 363] on button "Mover para retirada disponível" at bounding box center [658, 353] width 159 height 28
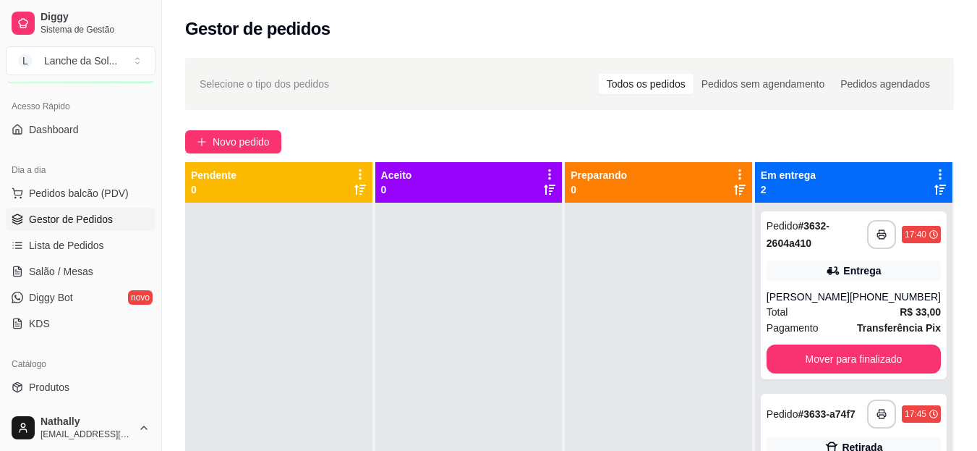
click at [106, 268] on link "Salão / Mesas" at bounding box center [81, 271] width 150 height 23
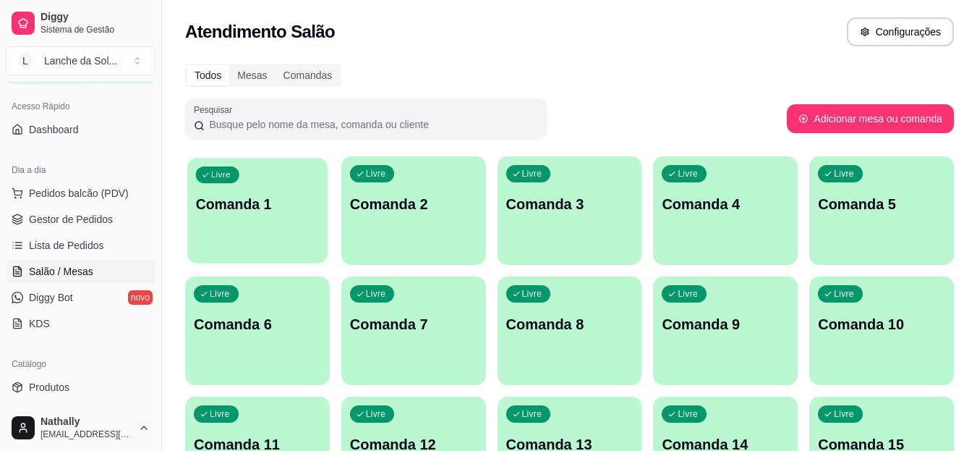
click at [274, 242] on div "Livre Comanda 1" at bounding box center [257, 202] width 140 height 88
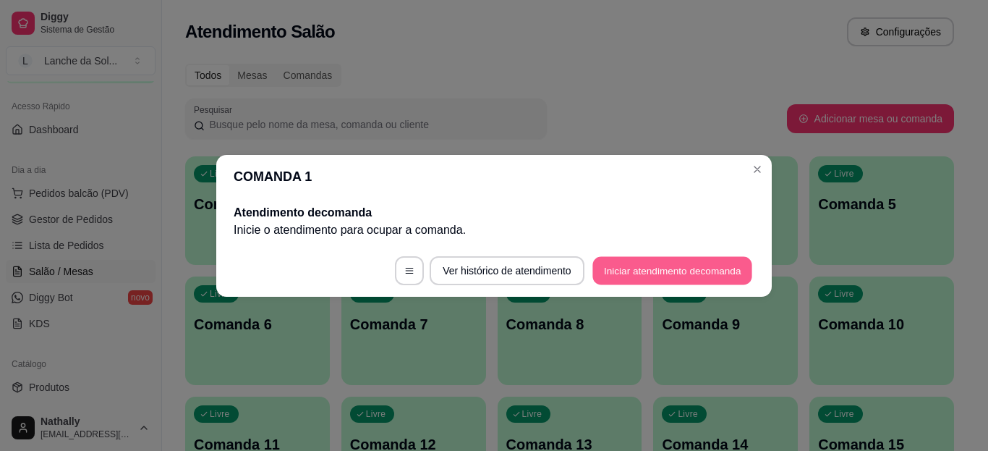
click at [593, 271] on button "Iniciar atendimento de comanda" at bounding box center [673, 270] width 160 height 28
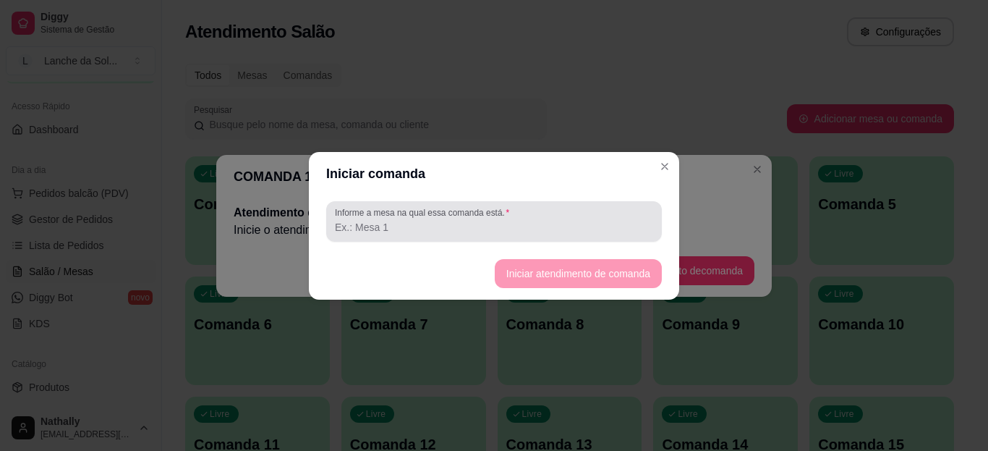
click at [543, 235] on div at bounding box center [494, 221] width 318 height 29
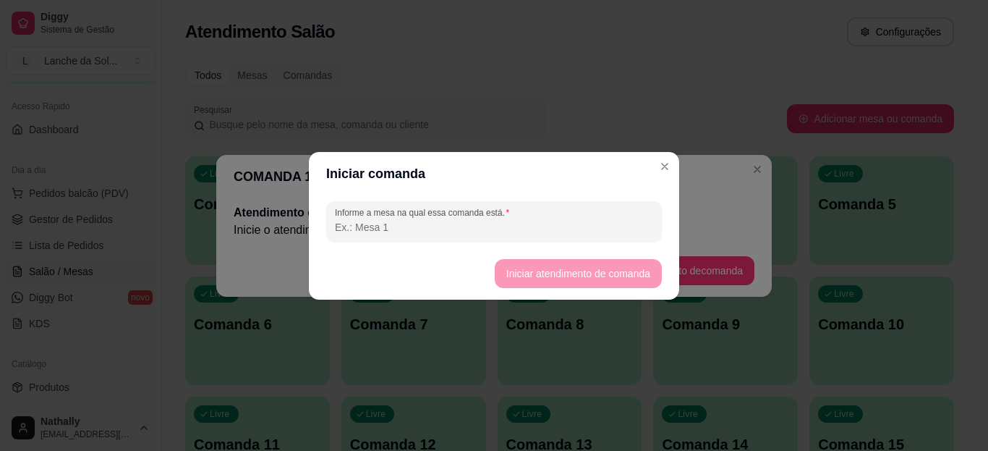
type input "m"
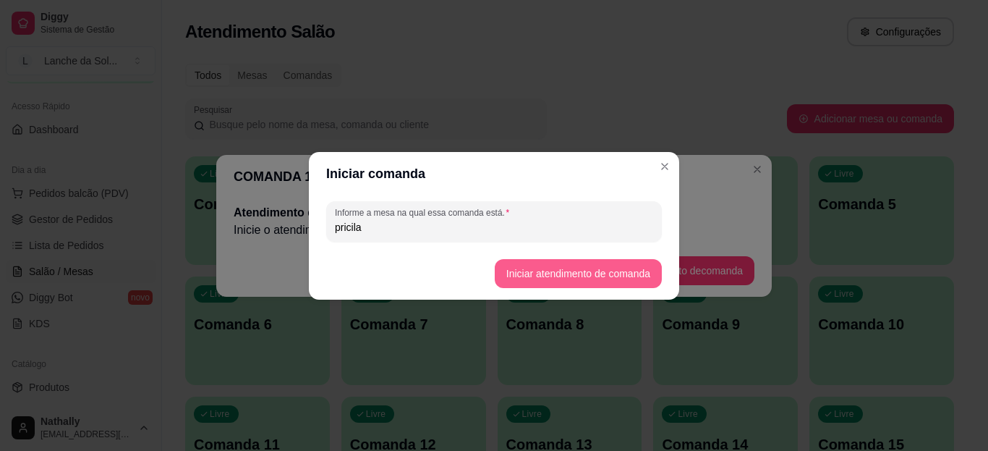
type input "pricila"
click at [527, 271] on button "Iniciar atendimento de comanda" at bounding box center [578, 273] width 162 height 28
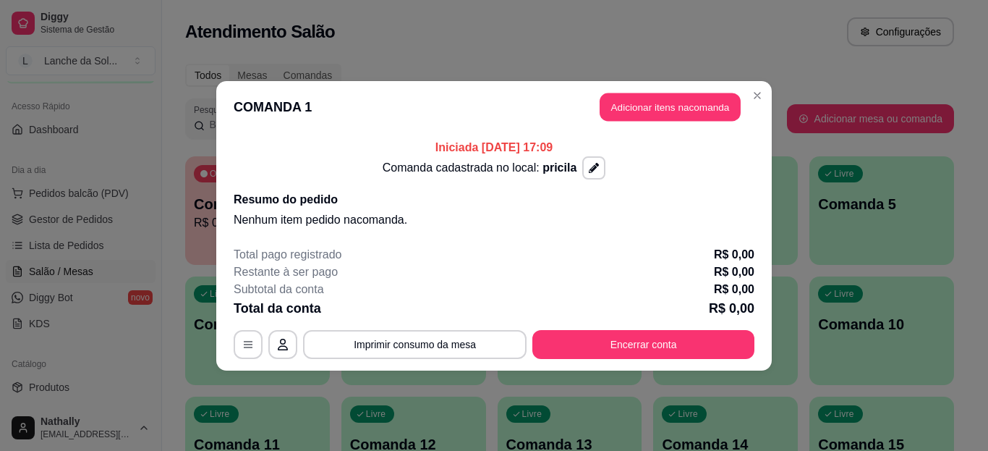
click at [600, 109] on button "Adicionar itens na comanda" at bounding box center [670, 107] width 141 height 28
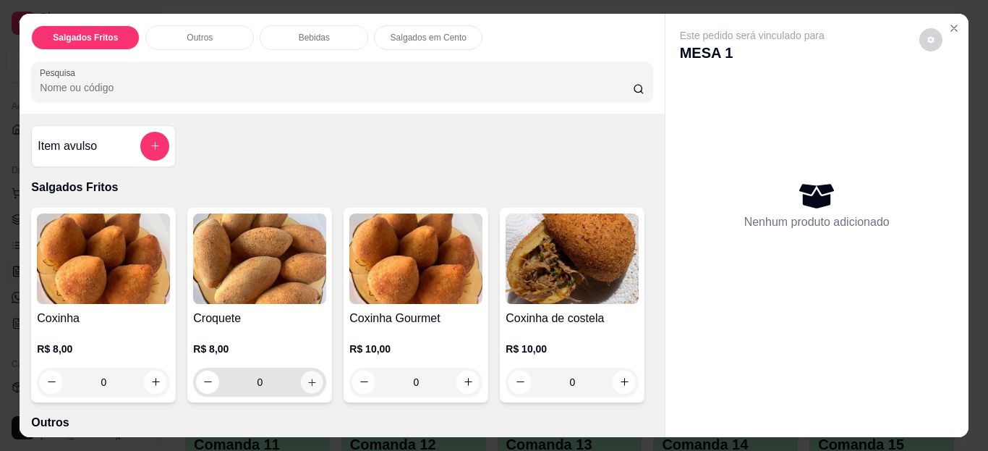
click at [308, 378] on icon "increase-product-quantity" at bounding box center [311, 381] width 7 height 7
type input "1"
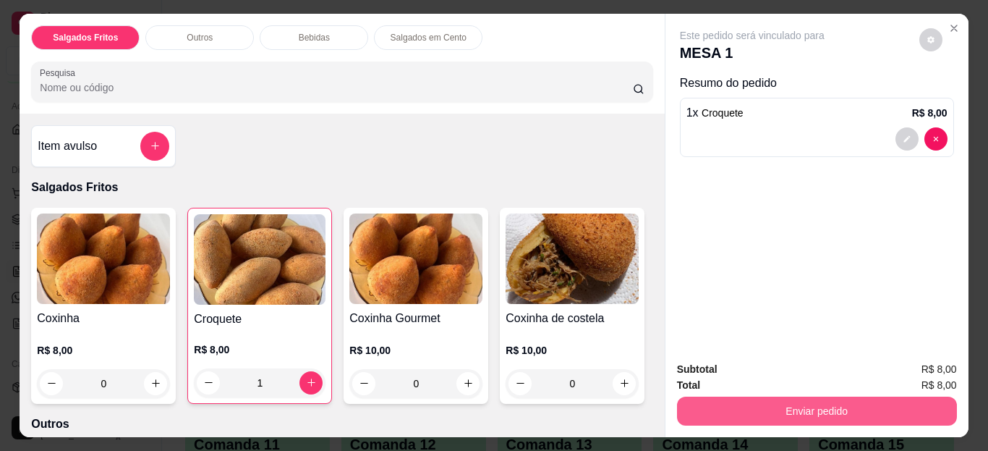
click at [696, 414] on button "Enviar pedido" at bounding box center [817, 410] width 280 height 29
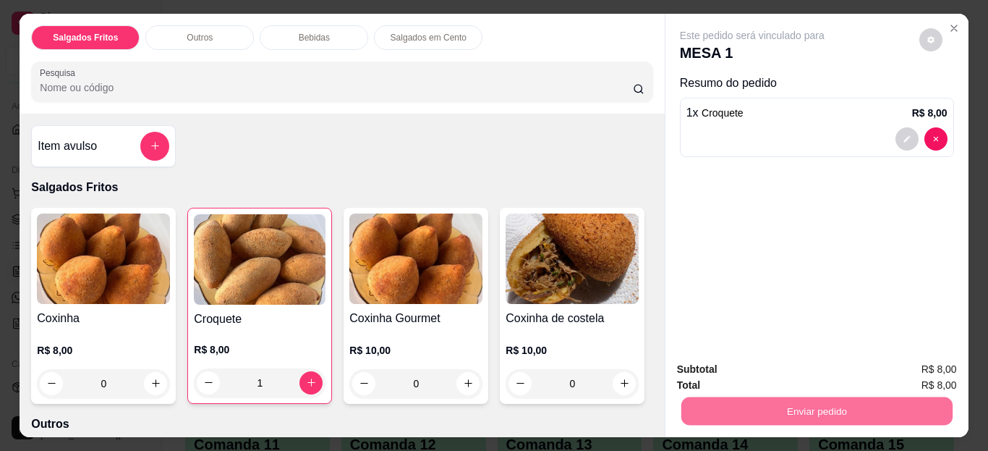
click at [912, 367] on button "Enviar pedido" at bounding box center [920, 370] width 80 height 27
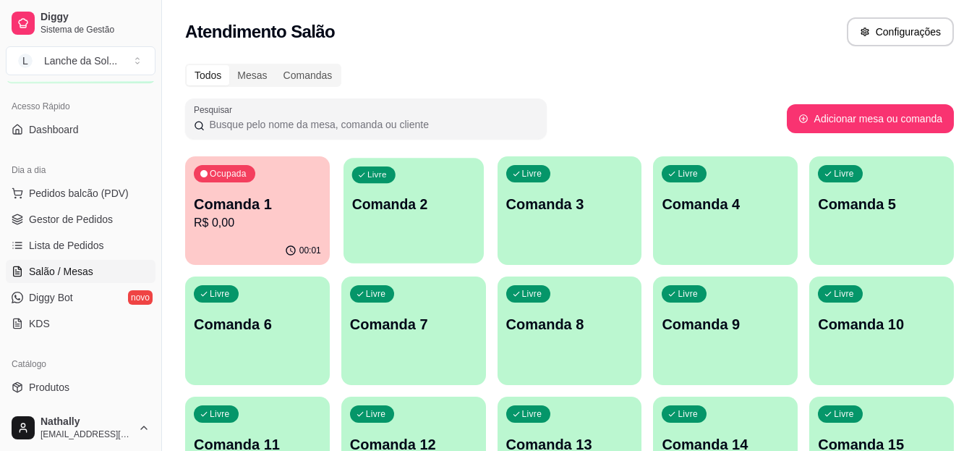
click at [419, 234] on div "Livre Comanda 2" at bounding box center [414, 202] width 140 height 88
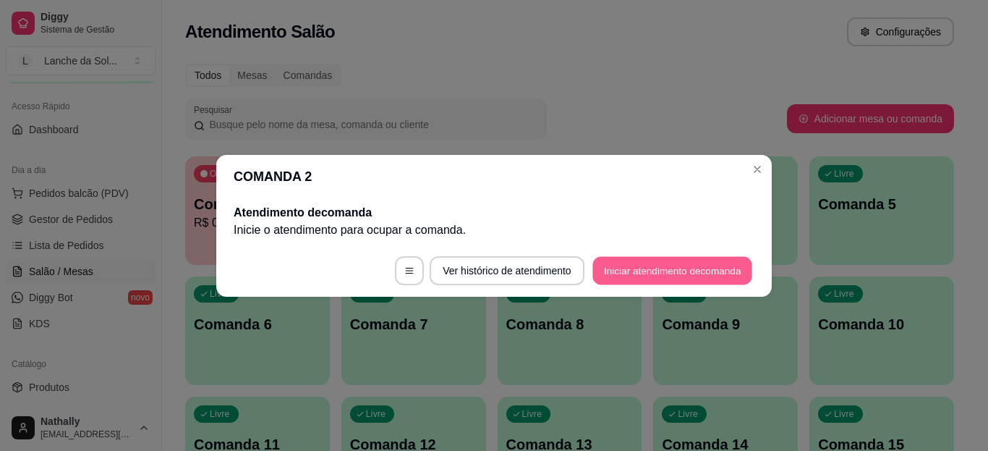
click at [607, 268] on button "Iniciar atendimento de comanda" at bounding box center [673, 270] width 160 height 28
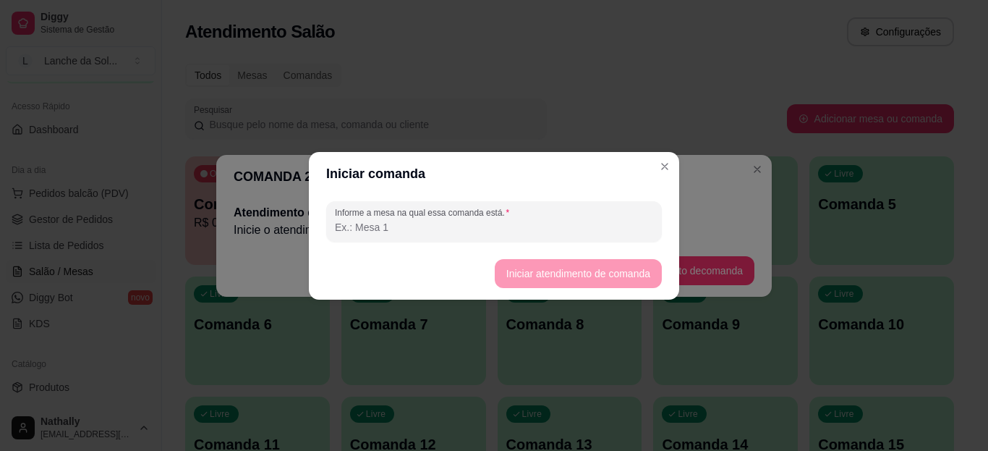
click at [578, 224] on input "Informe a mesa na qual essa comanda está." at bounding box center [494, 227] width 318 height 14
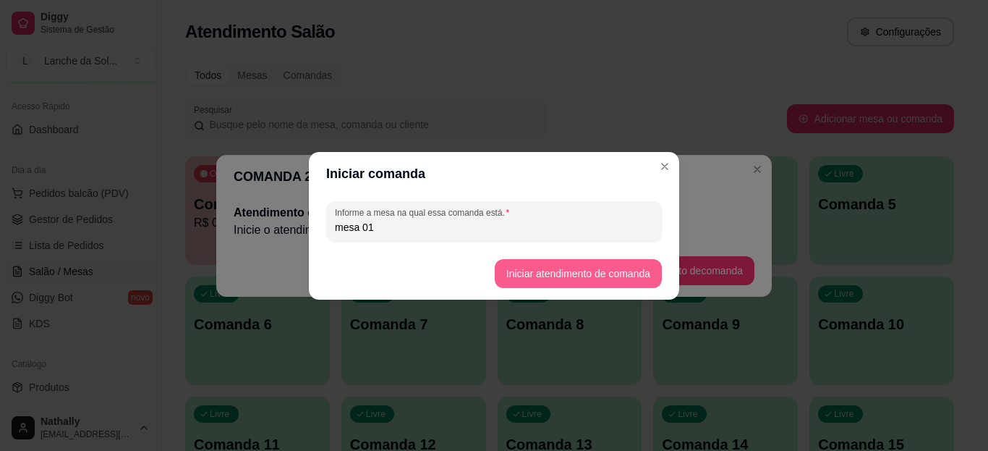
type input "mesa 01"
click at [527, 274] on button "Iniciar atendimento de comanda" at bounding box center [578, 273] width 162 height 28
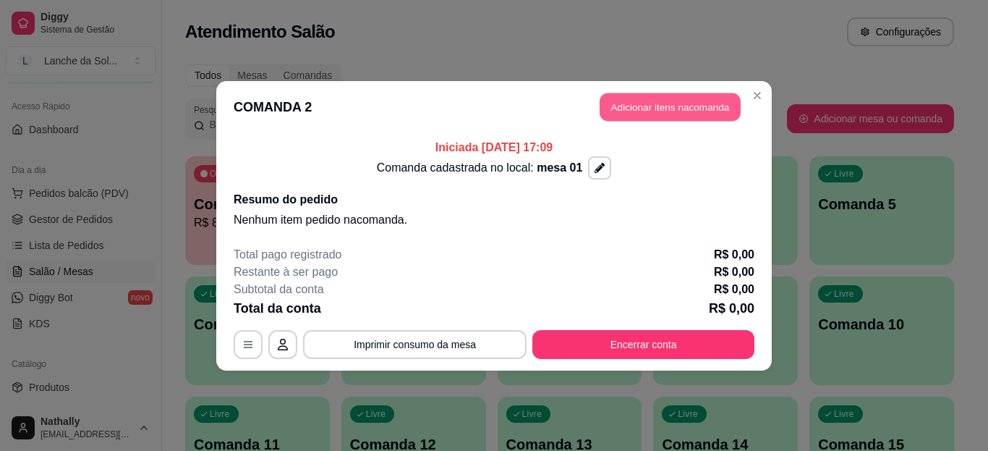
click at [608, 104] on button "Adicionar itens na comanda" at bounding box center [670, 107] width 141 height 28
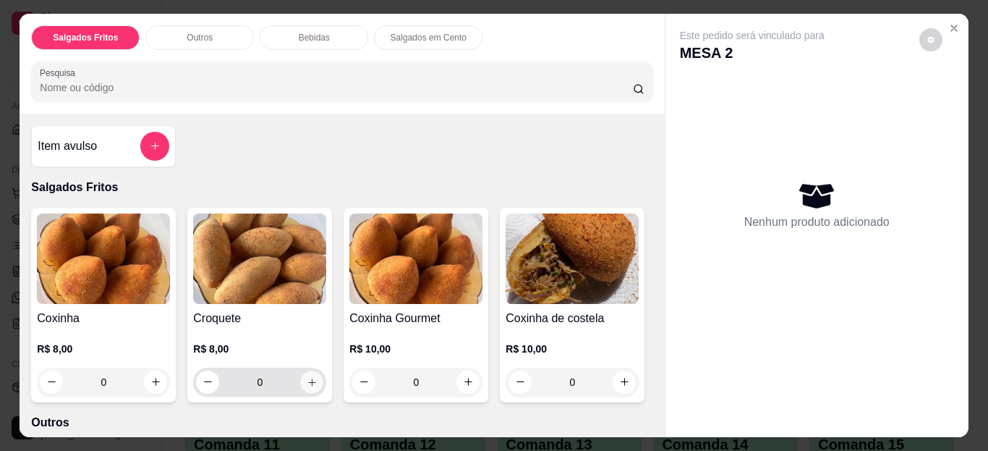
click at [312, 380] on icon "increase-product-quantity" at bounding box center [312, 381] width 11 height 11
type input "1"
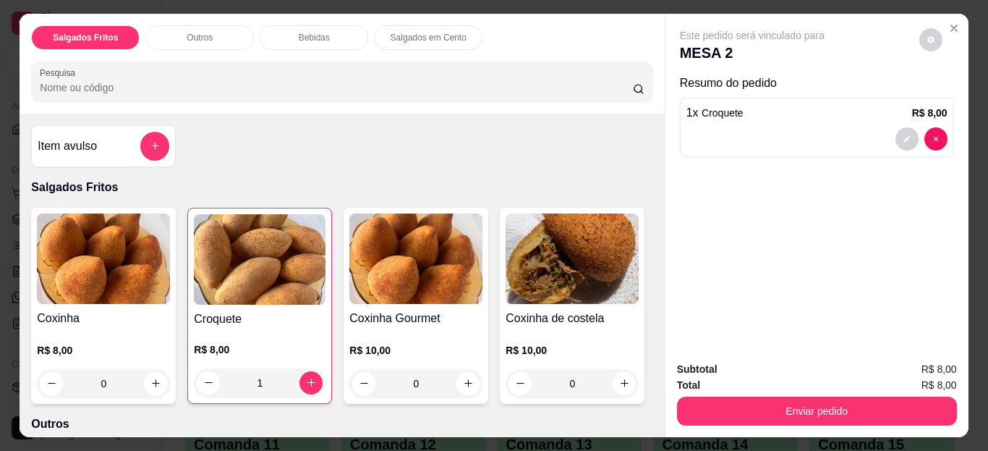
click at [506, 304] on img at bounding box center [572, 258] width 133 height 90
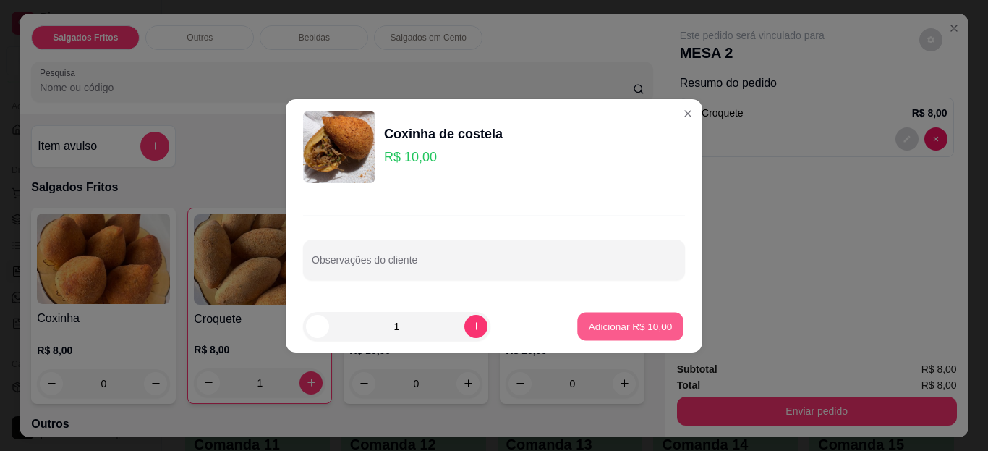
click at [595, 323] on p "Adicionar R$ 10,00" at bounding box center [631, 326] width 84 height 14
type input "1"
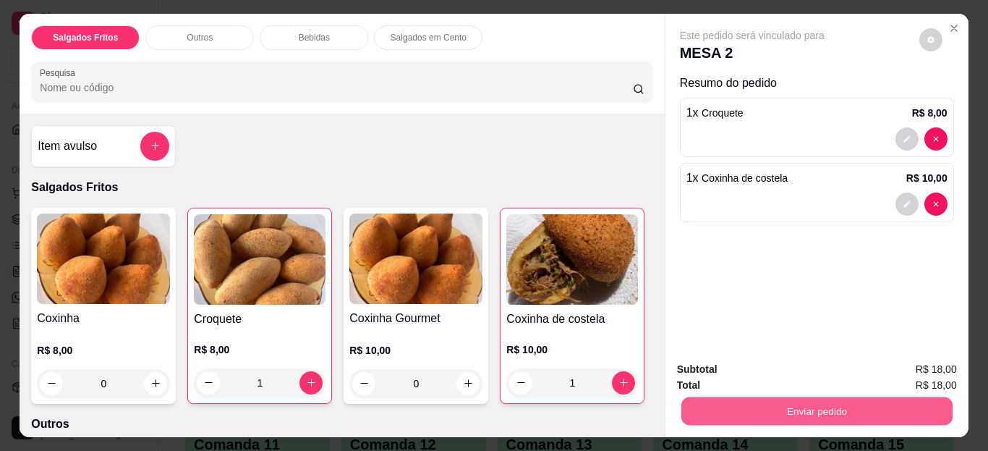
click at [695, 399] on button "Enviar pedido" at bounding box center [816, 411] width 271 height 28
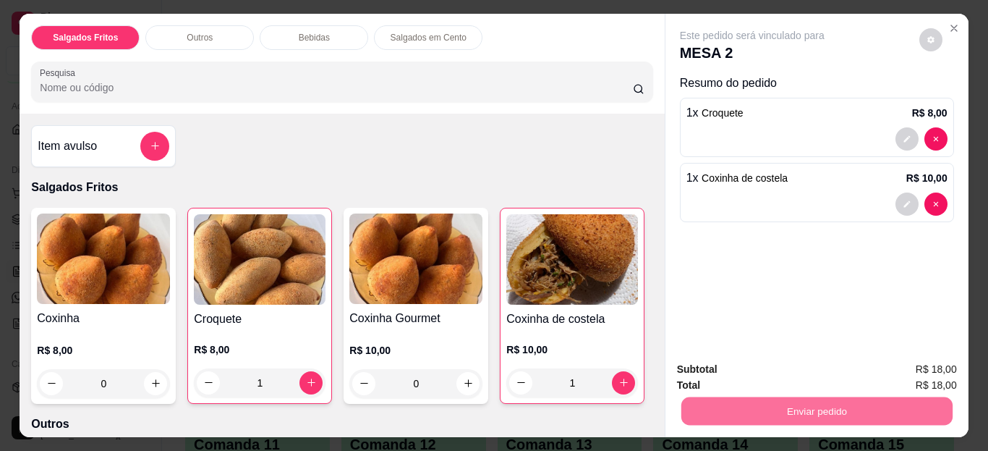
click at [914, 372] on button "Enviar pedido" at bounding box center [920, 370] width 80 height 27
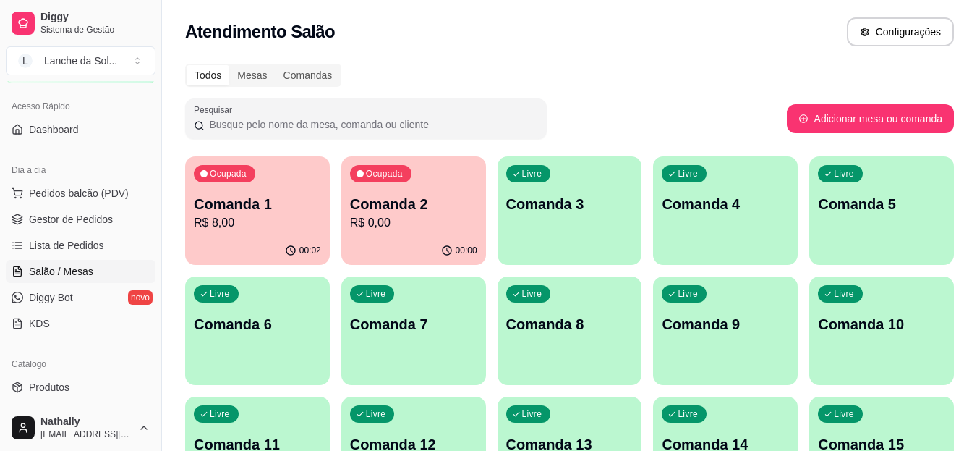
click at [107, 223] on span "Gestor de Pedidos" at bounding box center [71, 219] width 84 height 14
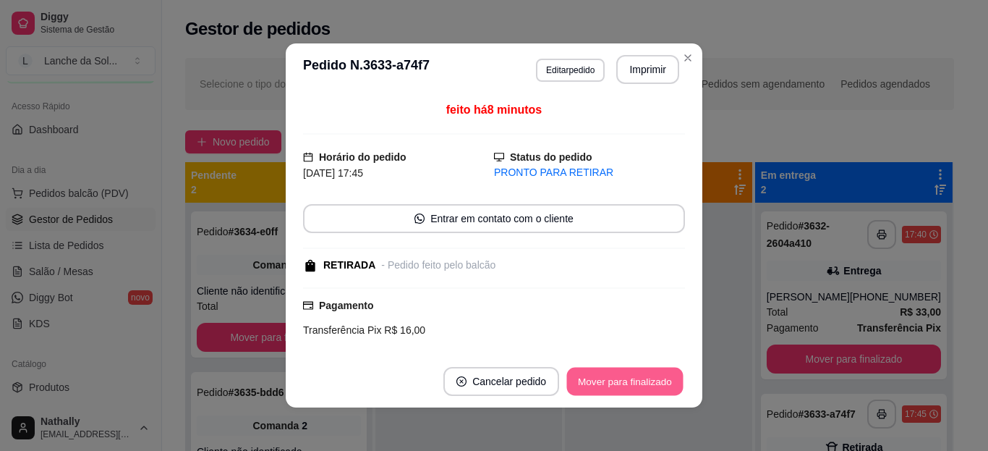
click at [645, 381] on button "Mover para finalizado" at bounding box center [625, 382] width 116 height 28
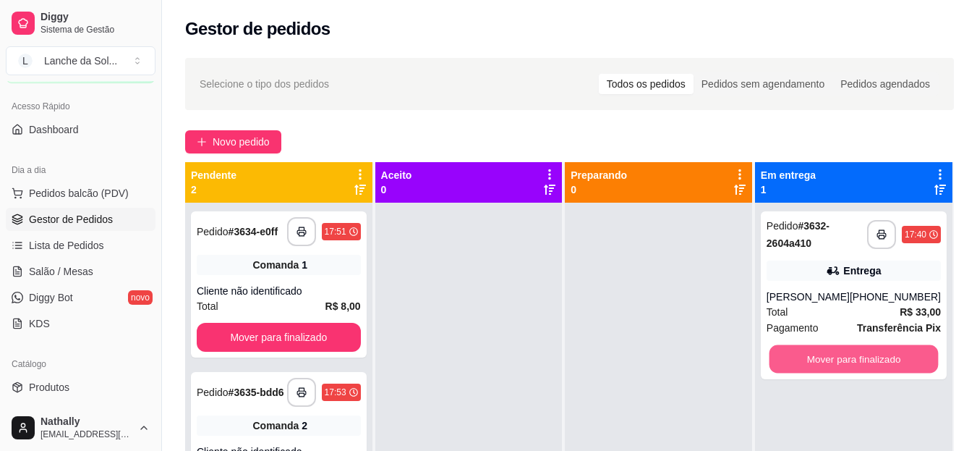
click at [810, 353] on button "Mover para finalizado" at bounding box center [853, 359] width 169 height 28
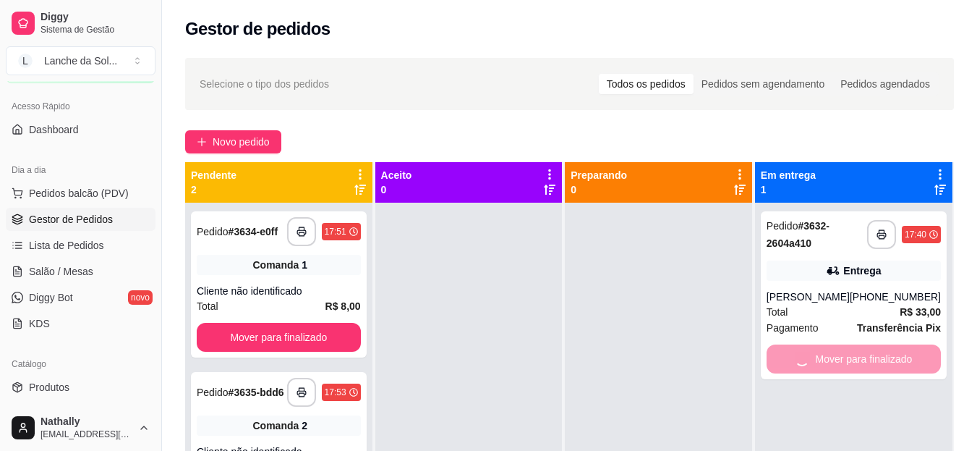
click at [82, 263] on link "Salão / Mesas" at bounding box center [81, 271] width 150 height 23
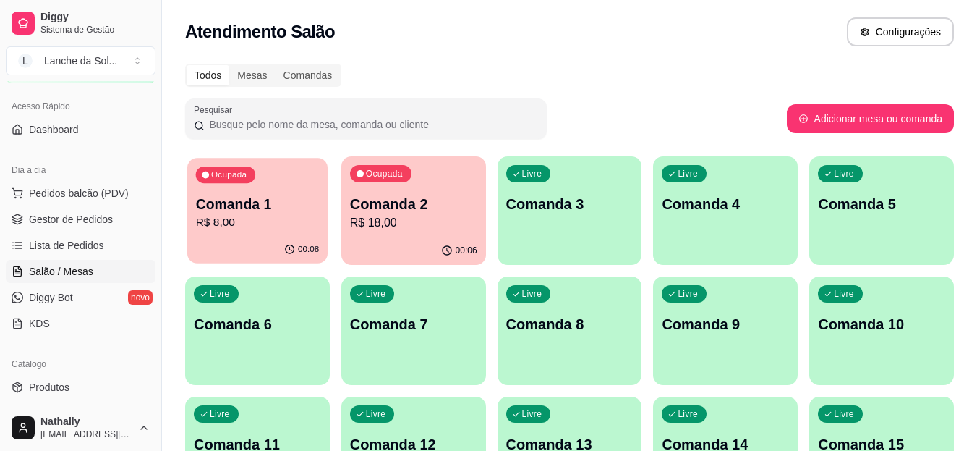
click at [302, 242] on div "00:08" at bounding box center [257, 249] width 140 height 27
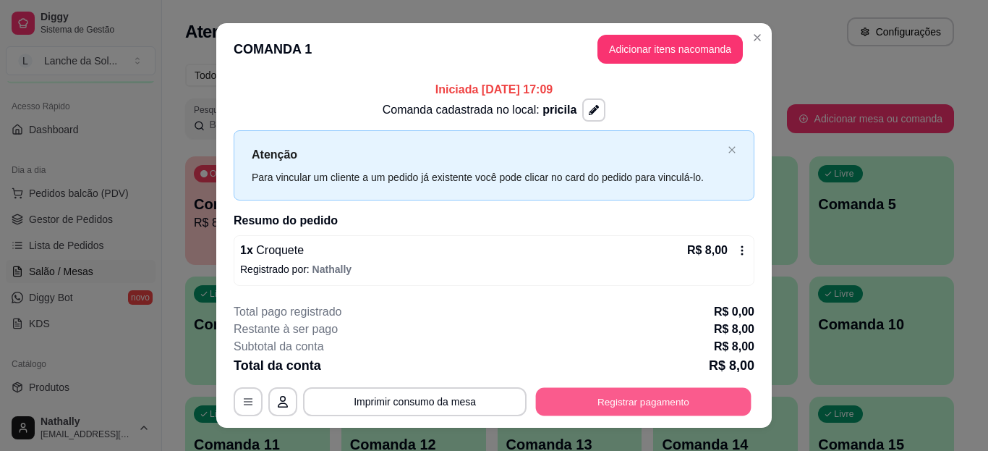
click at [585, 395] on button "Registrar pagamento" at bounding box center [644, 402] width 216 height 28
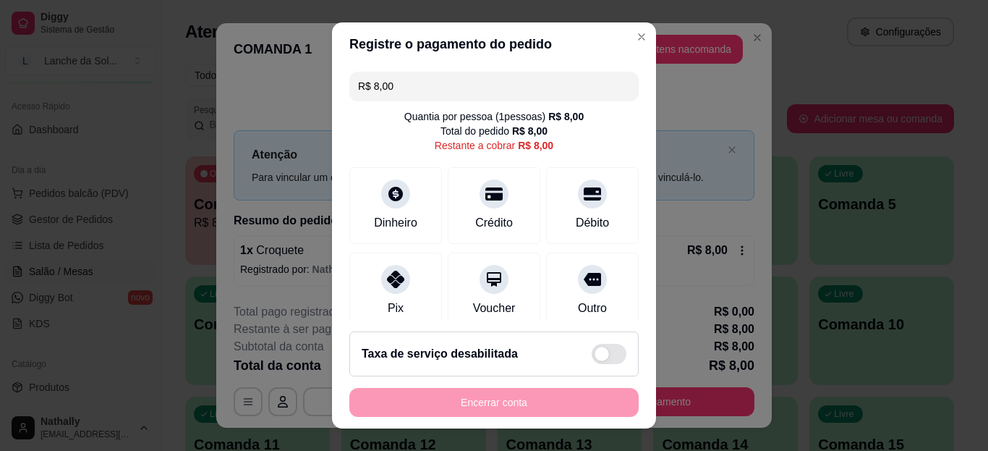
click at [388, 289] on div at bounding box center [395, 279] width 29 height 29
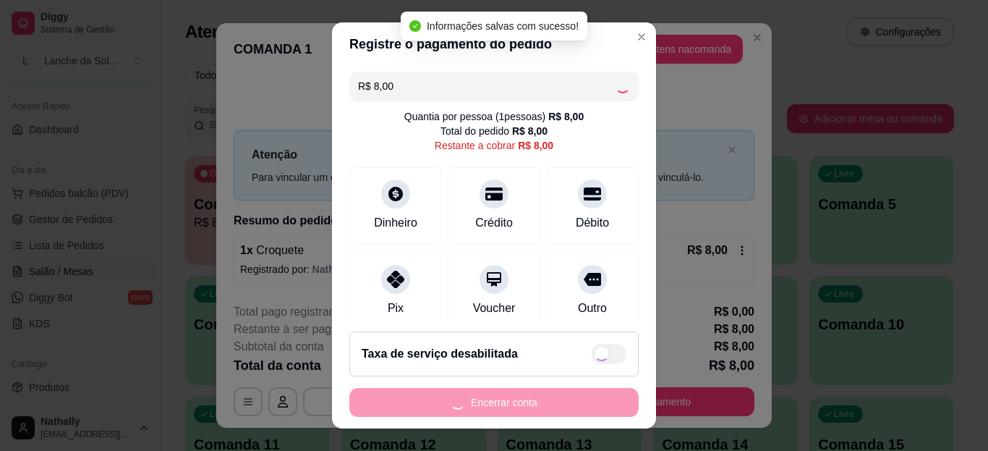
type input "R$ 0,00"
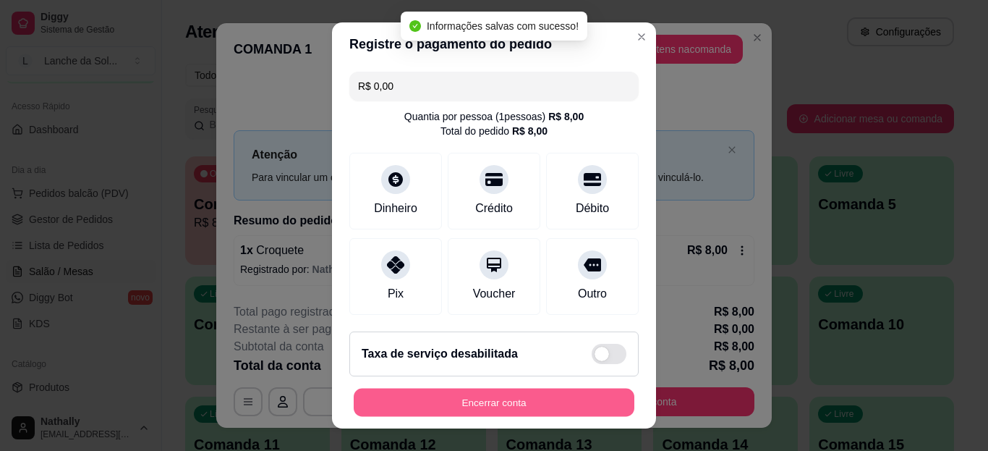
click at [415, 396] on button "Encerrar conta" at bounding box center [494, 402] width 281 height 28
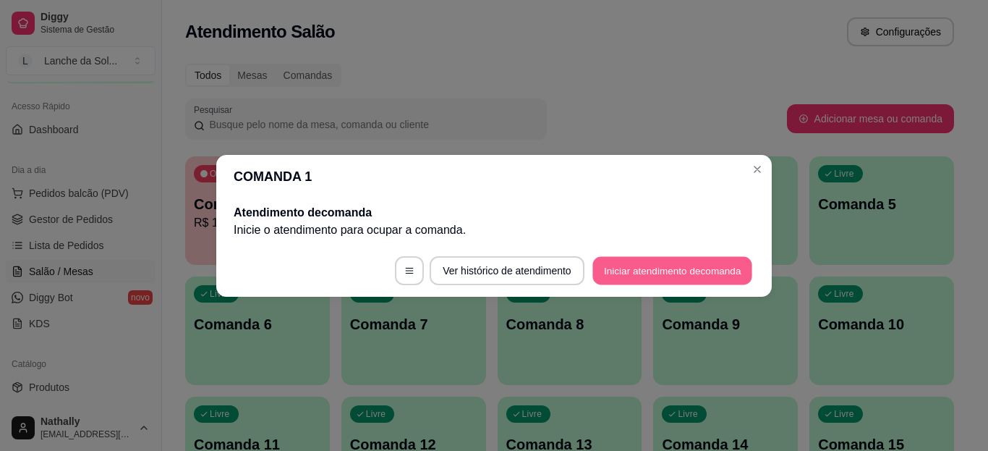
click at [610, 274] on button "Iniciar atendimento de comanda" at bounding box center [673, 270] width 160 height 28
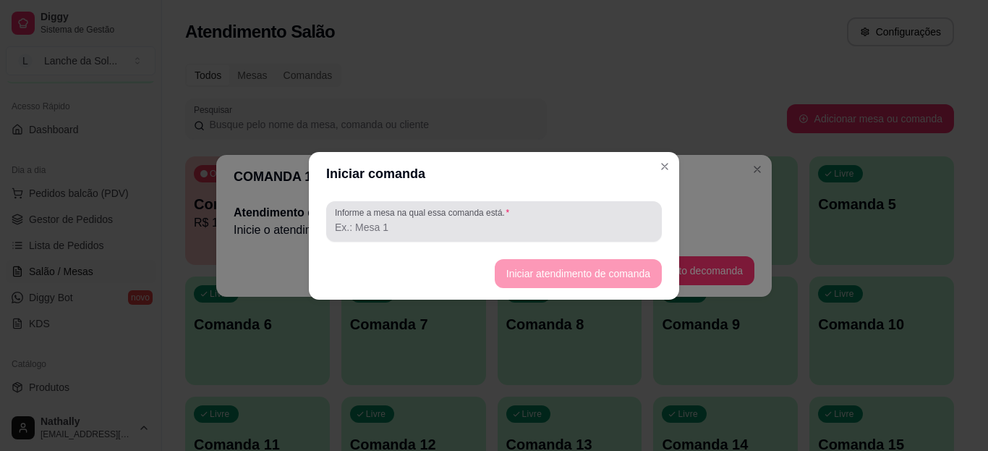
click at [564, 235] on div at bounding box center [494, 221] width 318 height 29
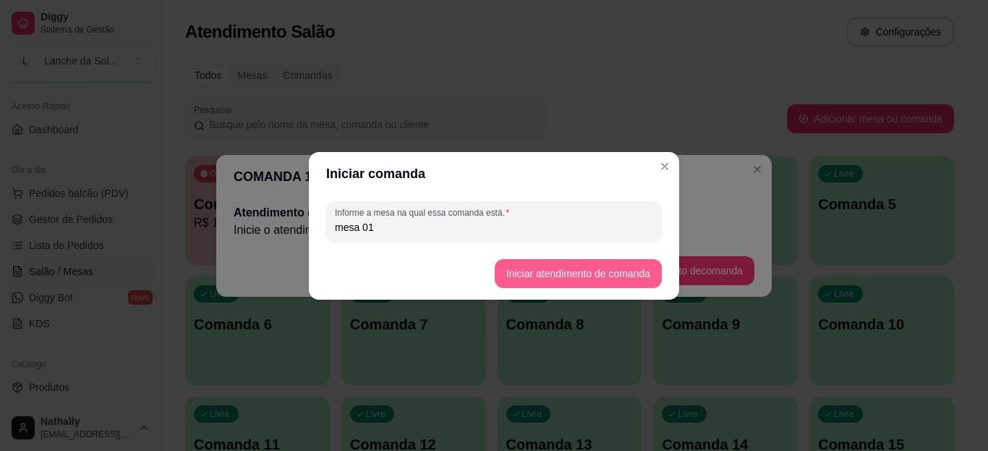
type input "mesa 01"
click at [524, 273] on button "Iniciar atendimento de comanda" at bounding box center [578, 273] width 162 height 28
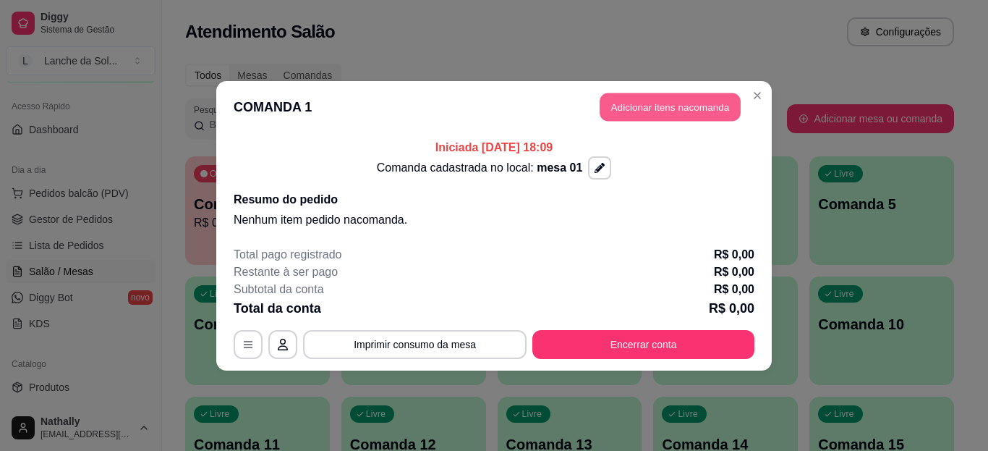
click at [645, 114] on button "Adicionar itens na comanda" at bounding box center [670, 107] width 141 height 28
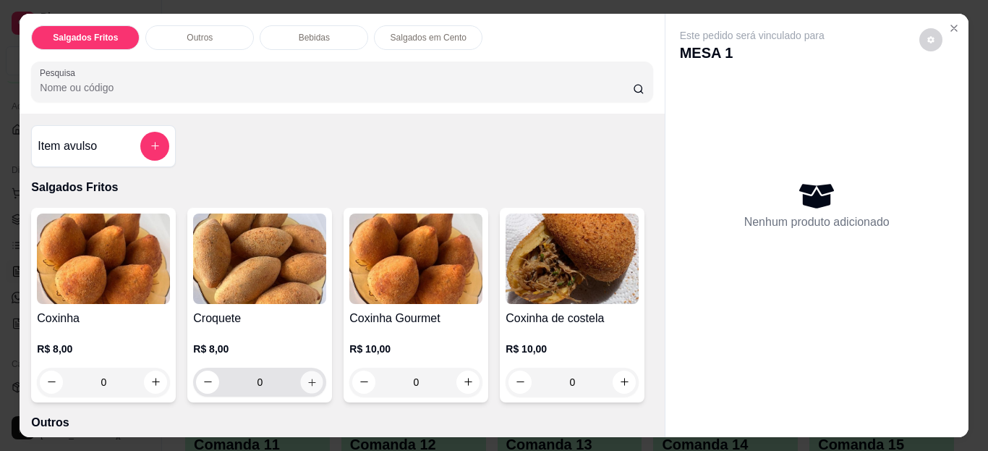
click at [310, 378] on icon "increase-product-quantity" at bounding box center [312, 381] width 11 height 11
type input "1"
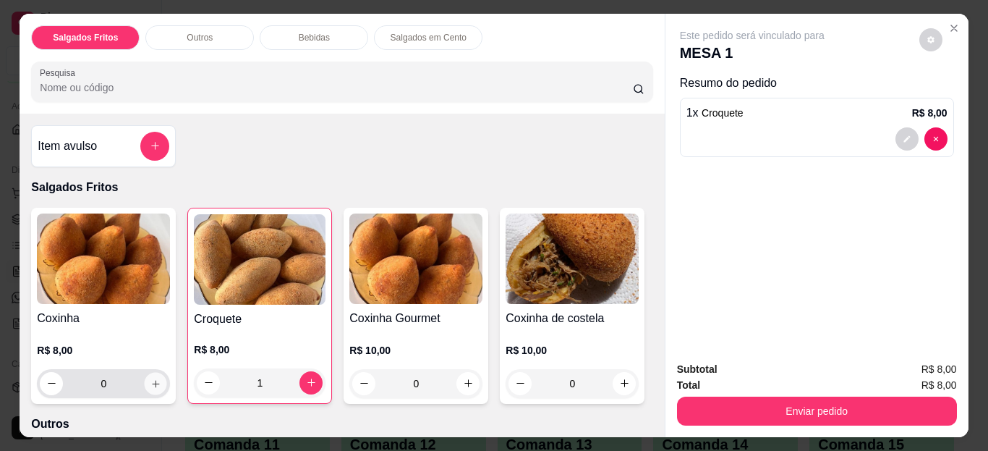
click at [150, 378] on icon "increase-product-quantity" at bounding box center [155, 383] width 11 height 11
type input "1"
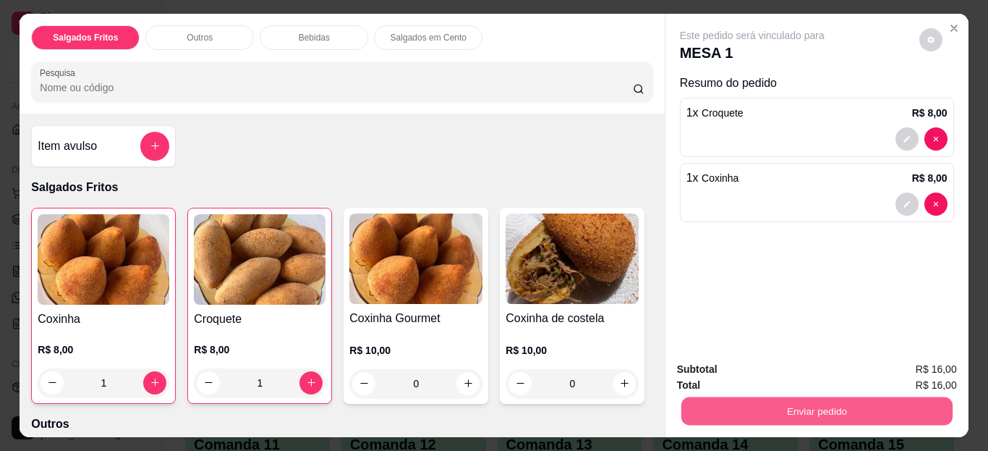
click at [690, 404] on button "Enviar pedido" at bounding box center [816, 411] width 271 height 28
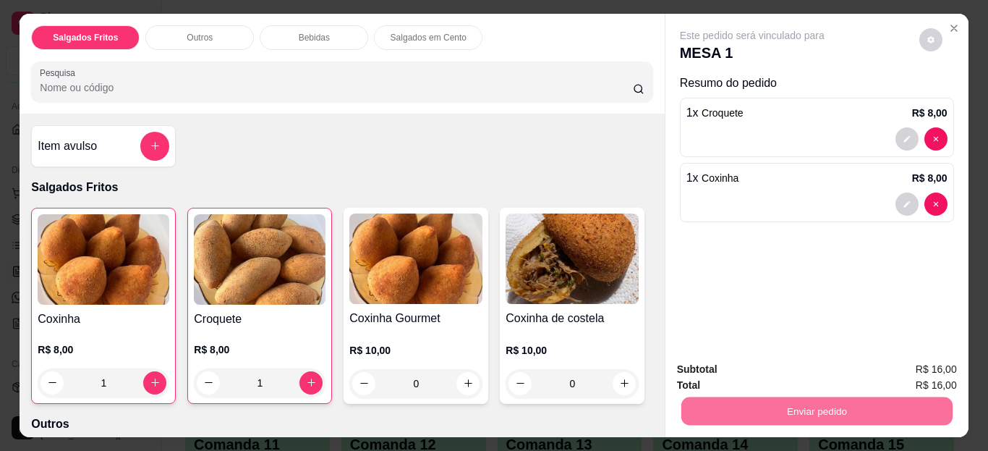
click at [913, 368] on button "Enviar pedido" at bounding box center [920, 370] width 80 height 27
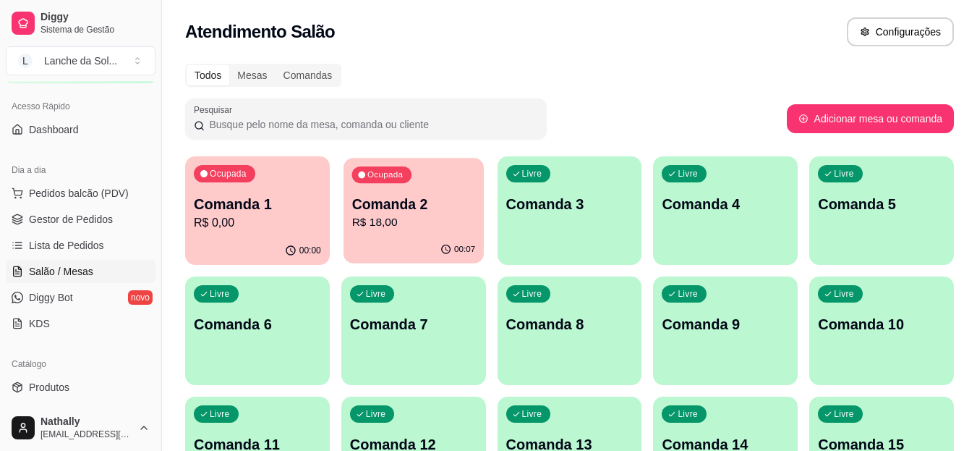
click at [434, 202] on p "Comanda 2" at bounding box center [414, 205] width 124 height 20
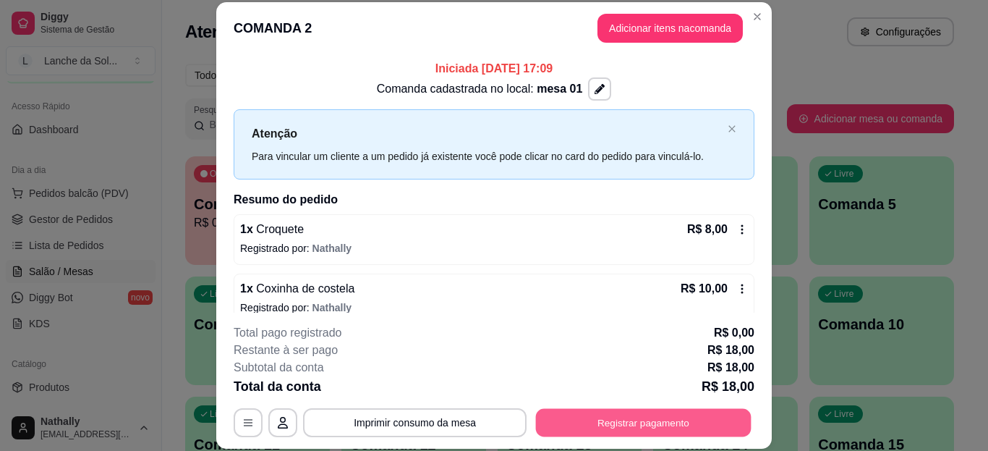
click at [619, 424] on button "Registrar pagamento" at bounding box center [644, 422] width 216 height 28
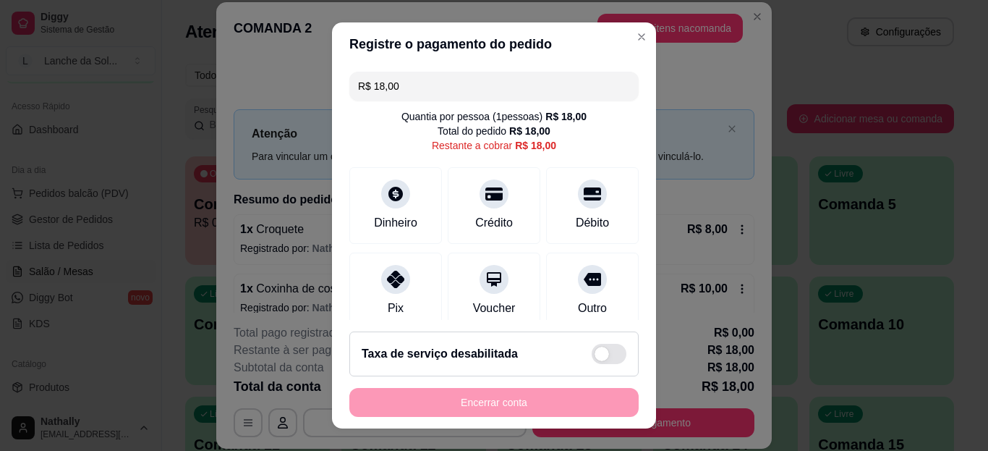
click at [393, 286] on div at bounding box center [395, 279] width 29 height 29
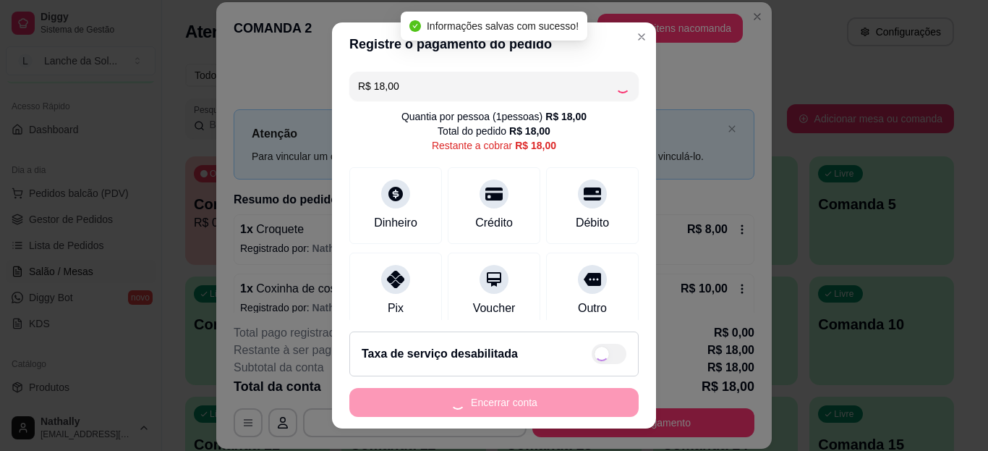
type input "R$ 0,00"
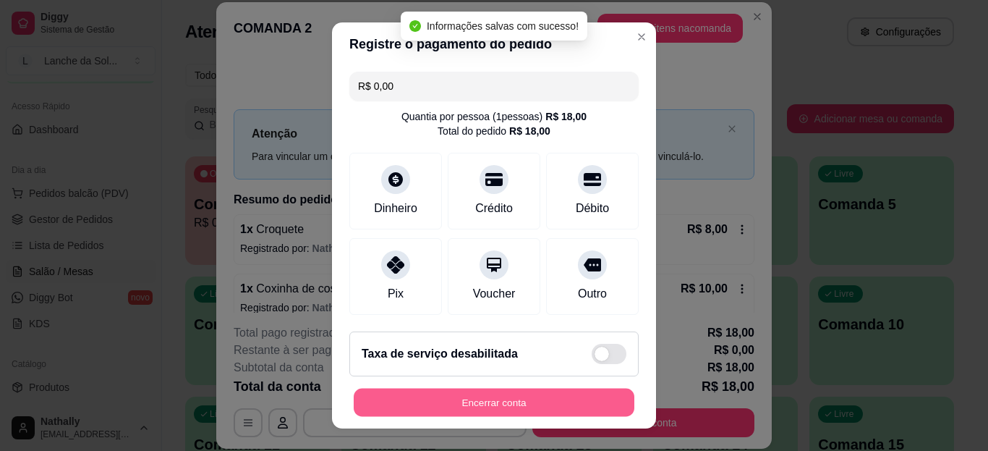
click at [429, 395] on button "Encerrar conta" at bounding box center [494, 402] width 281 height 28
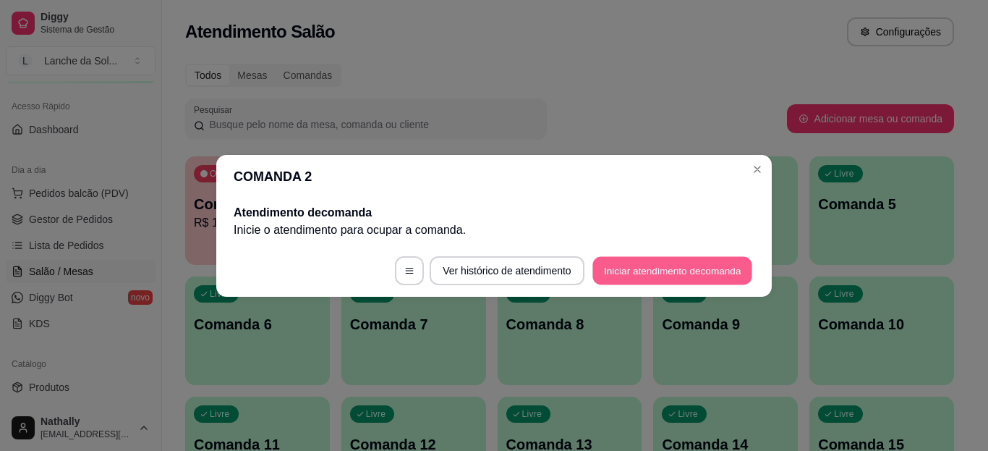
click at [662, 273] on button "Iniciar atendimento de comanda" at bounding box center [673, 270] width 160 height 28
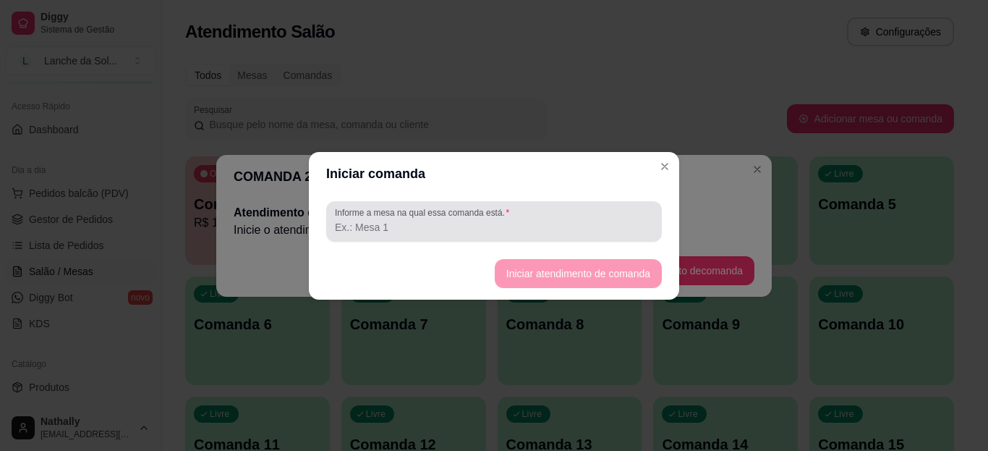
click at [594, 218] on div at bounding box center [494, 221] width 318 height 29
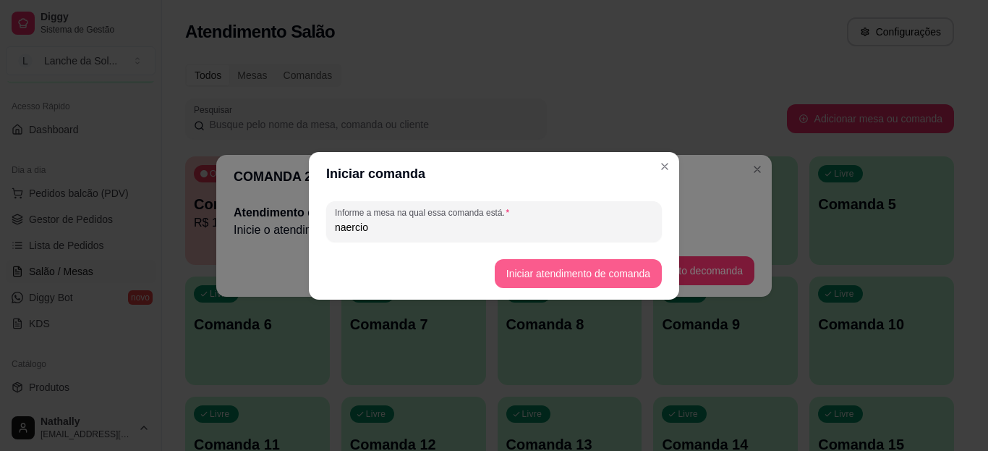
type input "naercio"
click at [514, 273] on button "Iniciar atendimento de comanda" at bounding box center [578, 273] width 162 height 28
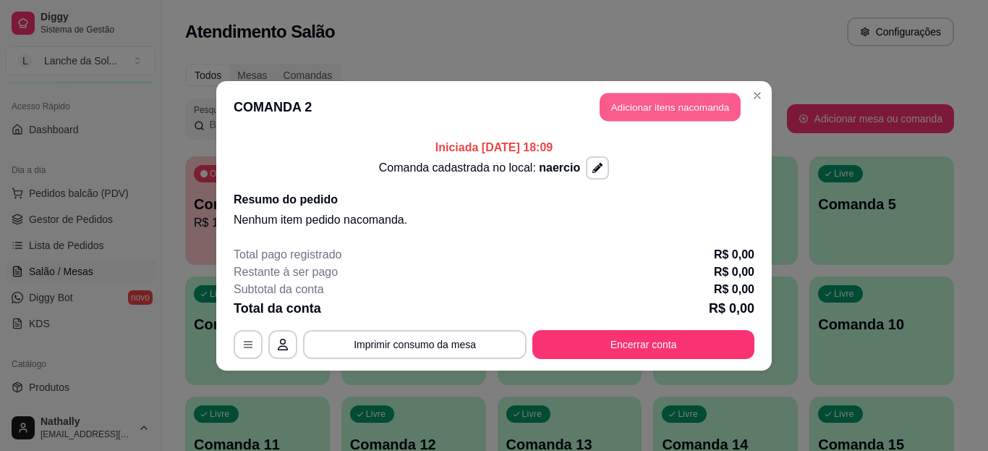
click at [641, 103] on button "Adicionar itens na comanda" at bounding box center [670, 107] width 141 height 28
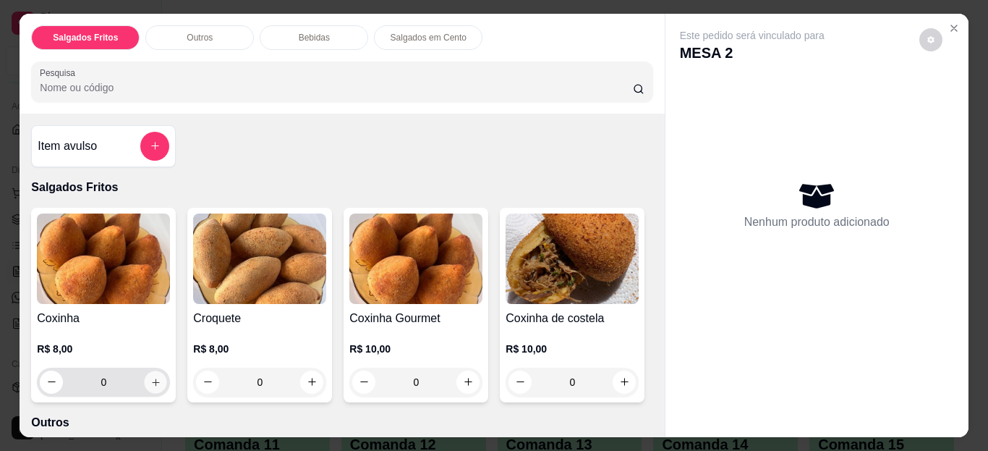
click at [150, 376] on icon "increase-product-quantity" at bounding box center [155, 381] width 11 height 11
type input "1"
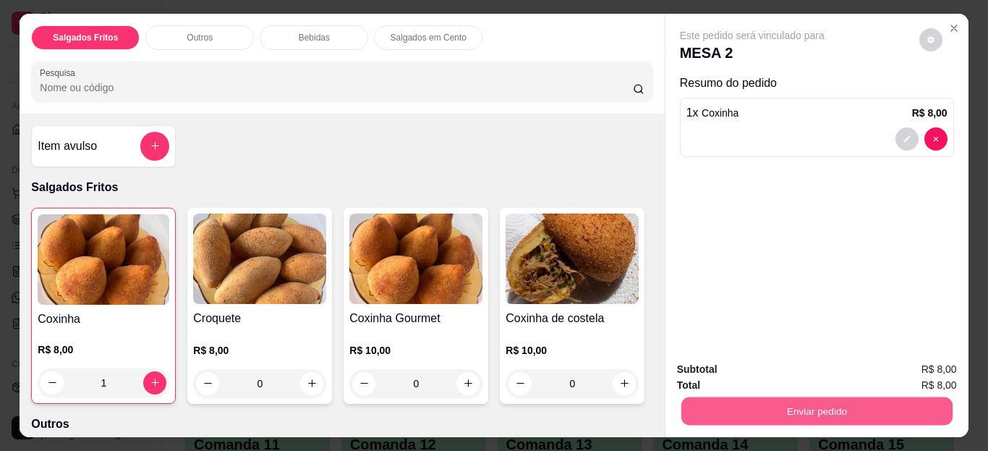
click at [687, 413] on button "Enviar pedido" at bounding box center [816, 411] width 271 height 28
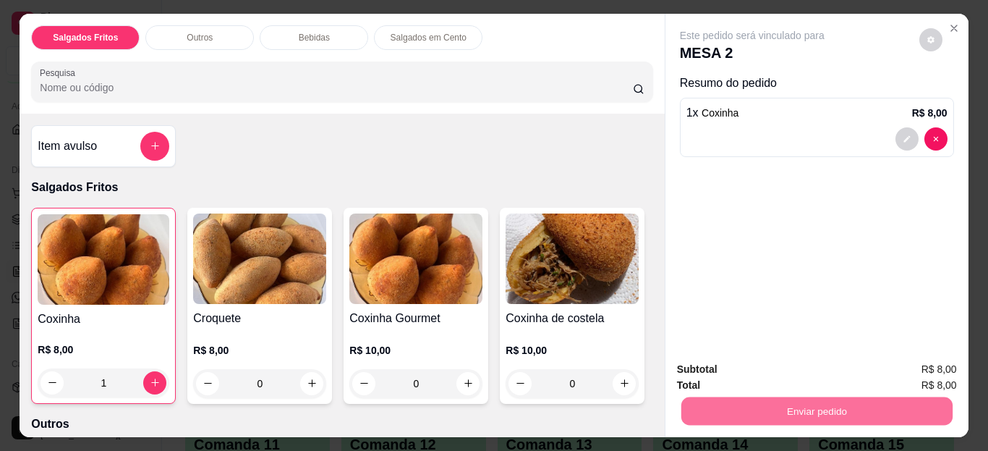
click at [898, 368] on button "Enviar pedido" at bounding box center [920, 370] width 80 height 27
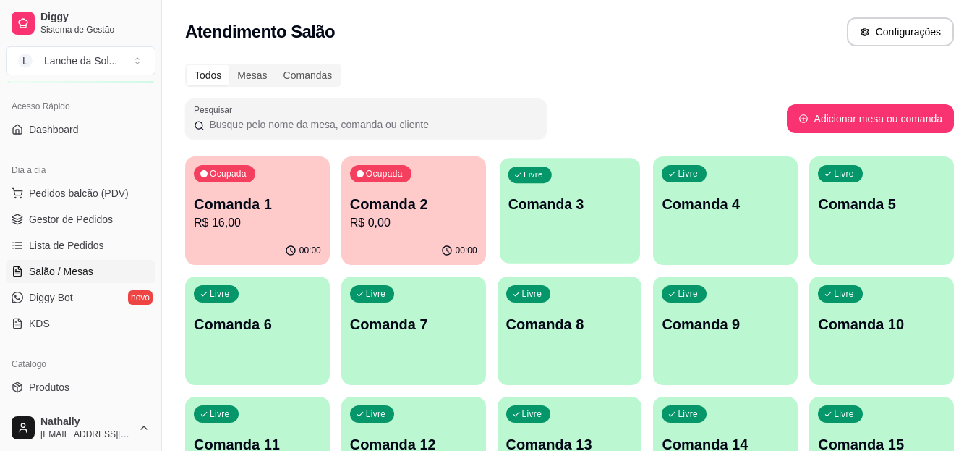
click at [547, 236] on div "Livre Comanda 3" at bounding box center [570, 202] width 140 height 88
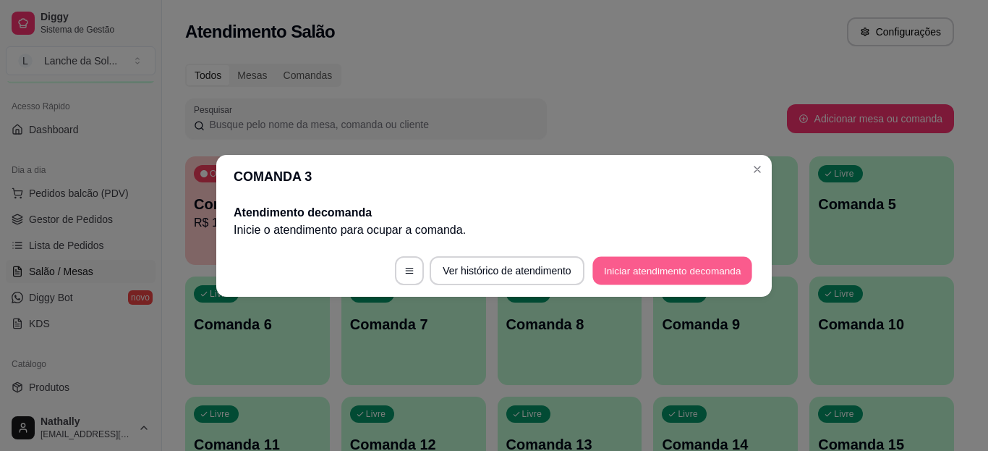
click at [629, 263] on button "Iniciar atendimento de comanda" at bounding box center [673, 270] width 160 height 28
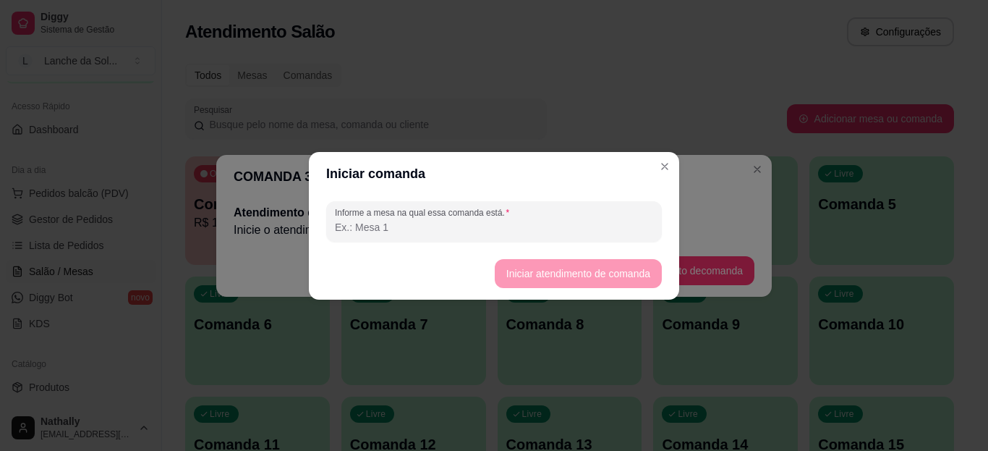
click at [592, 229] on input "Informe a mesa na qual essa comanda está." at bounding box center [494, 227] width 318 height 14
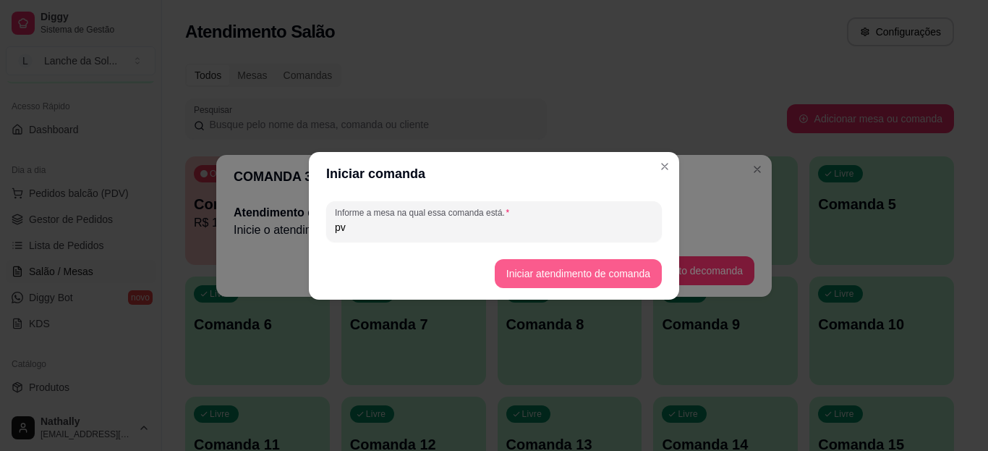
type input "pv"
click at [504, 273] on button "Iniciar atendimento de comanda" at bounding box center [578, 273] width 162 height 28
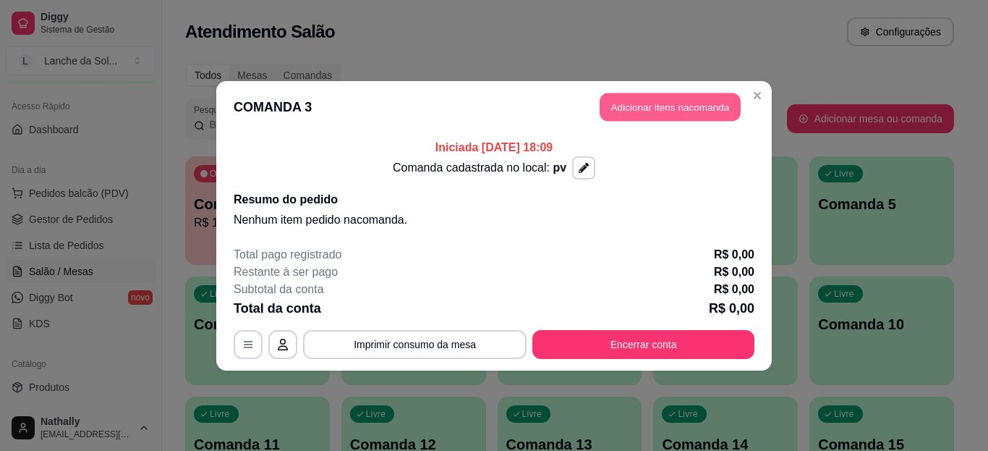
click at [637, 109] on button "Adicionar itens na comanda" at bounding box center [670, 107] width 141 height 28
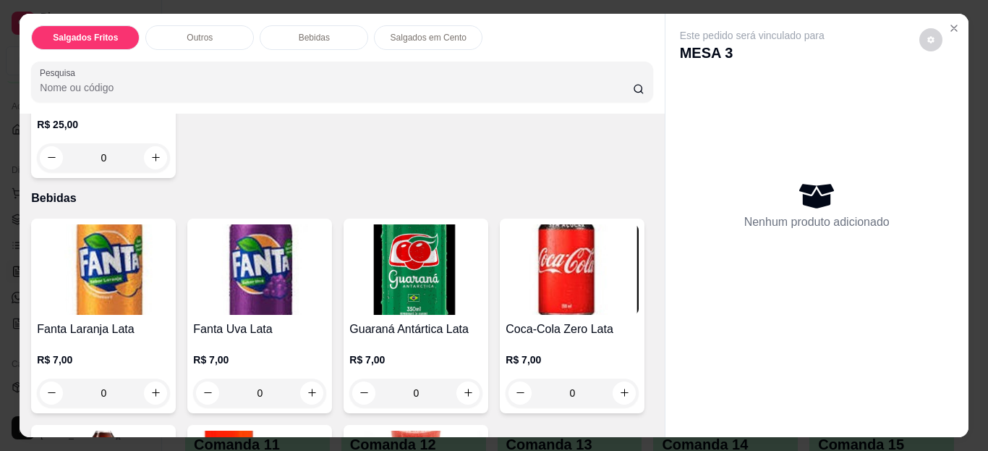
scroll to position [492, 0]
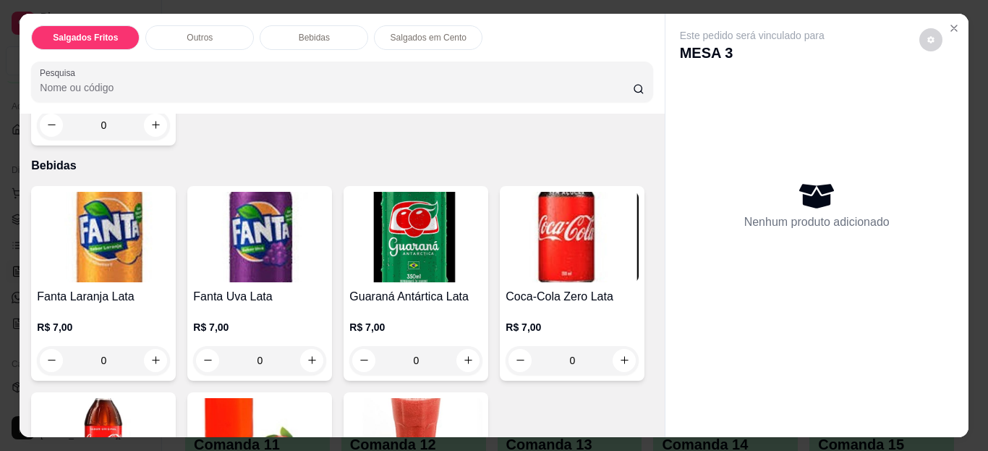
click at [150, 140] on div "0" at bounding box center [103, 125] width 133 height 29
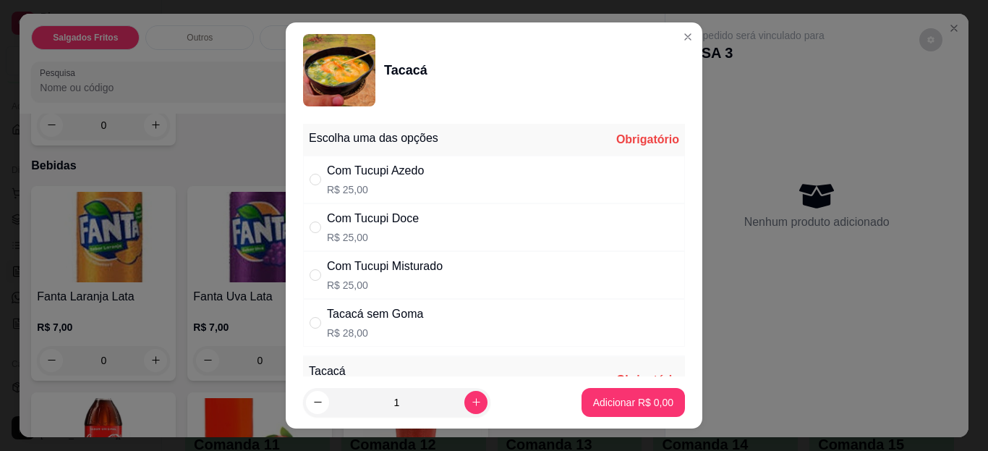
click at [417, 284] on p "R$ 25,00" at bounding box center [385, 285] width 116 height 14
radio input "true"
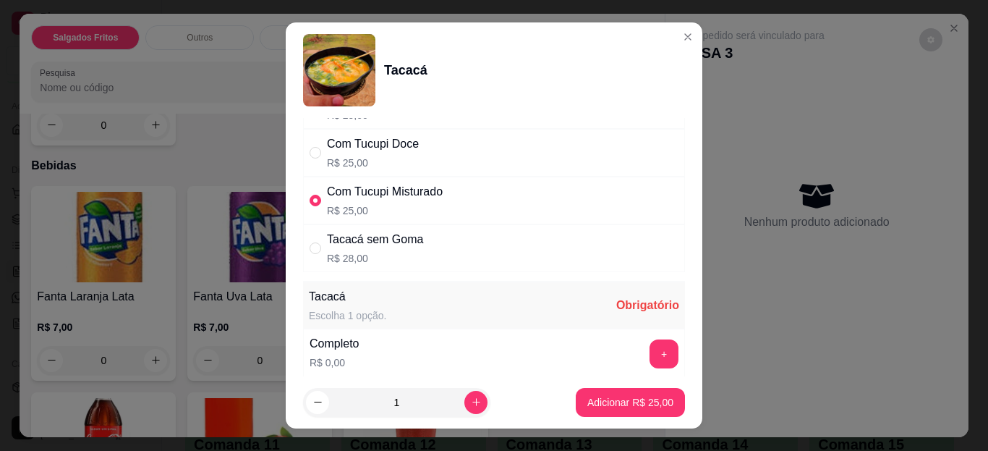
scroll to position [87, 0]
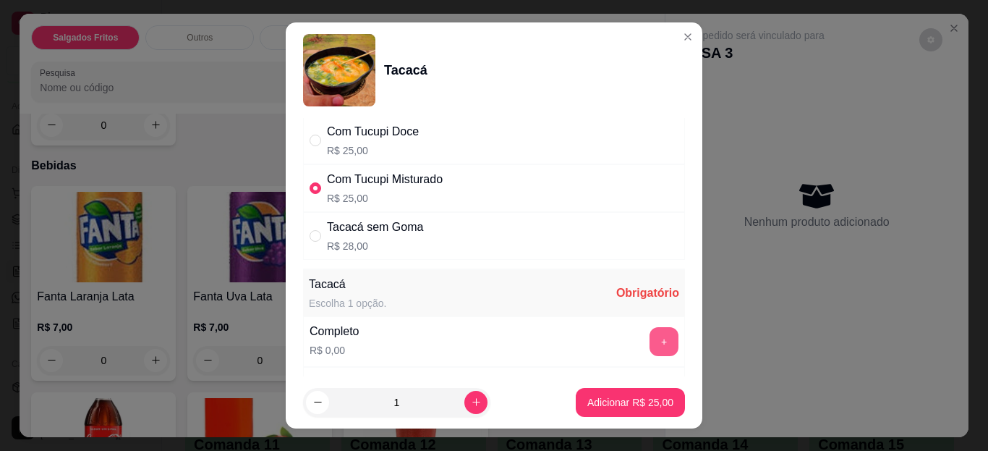
click at [650, 338] on button "+" at bounding box center [664, 341] width 29 height 29
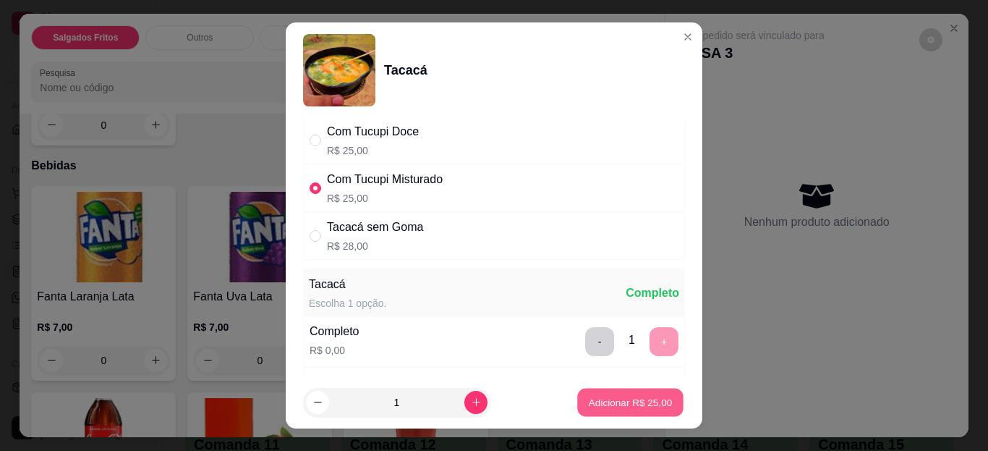
click at [606, 405] on p "Adicionar R$ 25,00" at bounding box center [631, 402] width 84 height 14
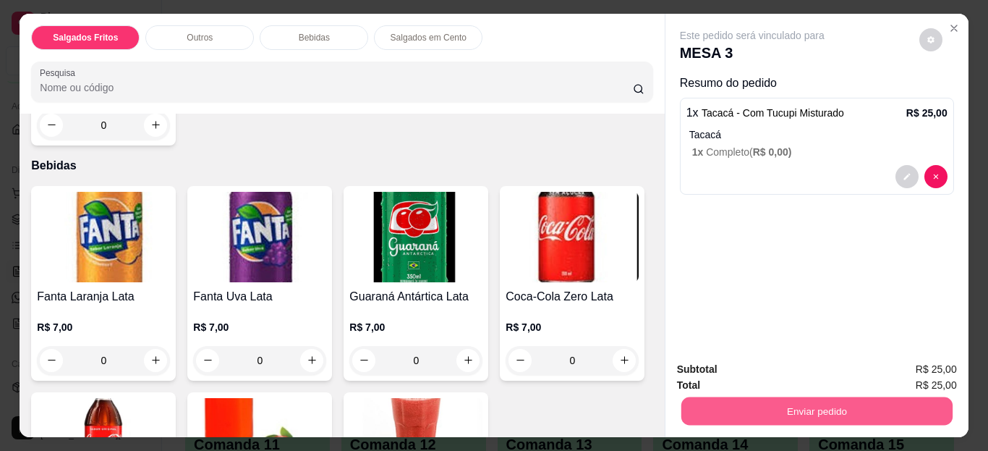
click at [721, 399] on button "Enviar pedido" at bounding box center [816, 411] width 271 height 28
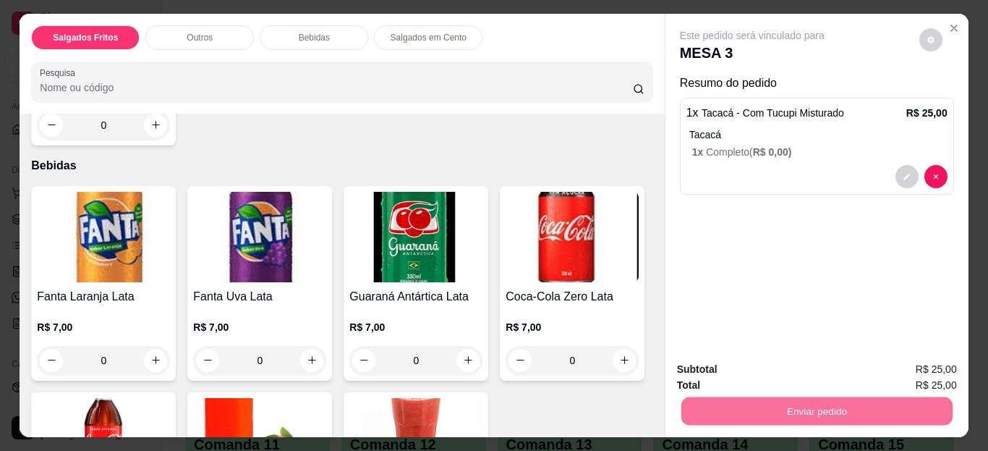
click at [894, 365] on button "Enviar pedido" at bounding box center [920, 370] width 80 height 27
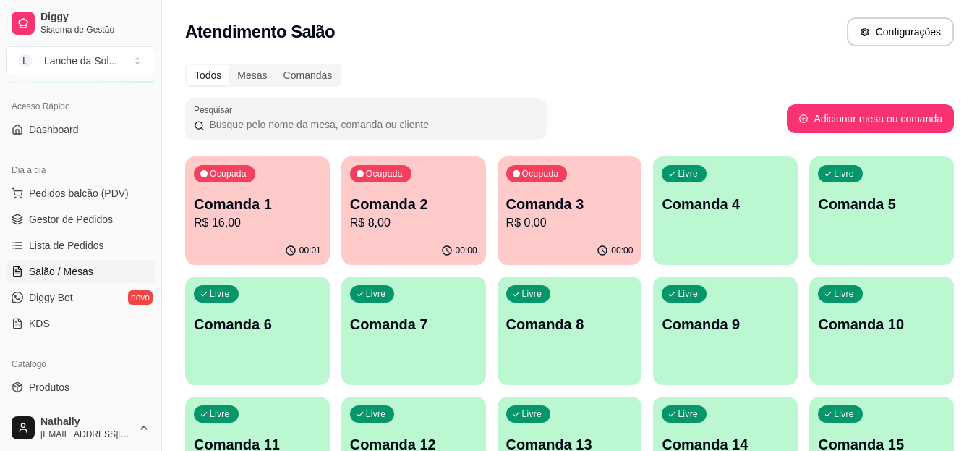
click at [97, 227] on link "Gestor de Pedidos" at bounding box center [81, 219] width 150 height 23
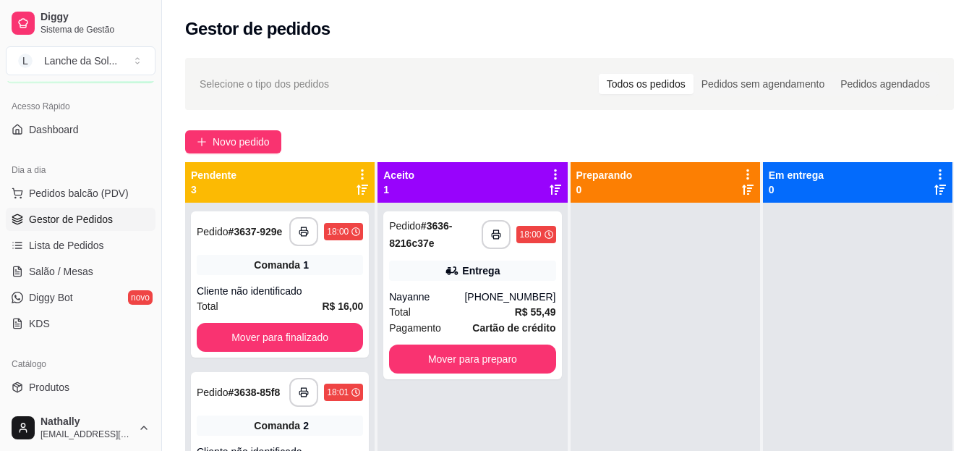
click at [480, 297] on div "[PHONE_NUMBER]" at bounding box center [509, 296] width 91 height 14
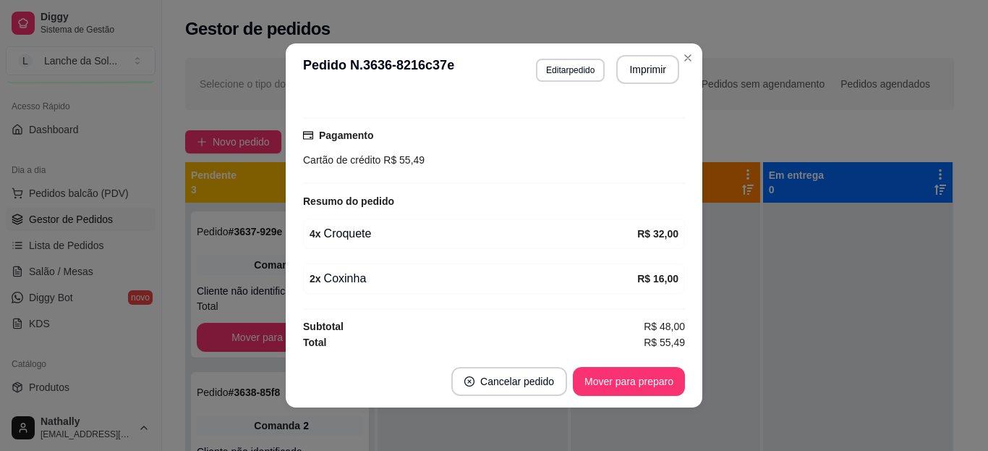
scroll to position [359, 0]
click at [658, 369] on button "Mover para preparo" at bounding box center [628, 382] width 109 height 28
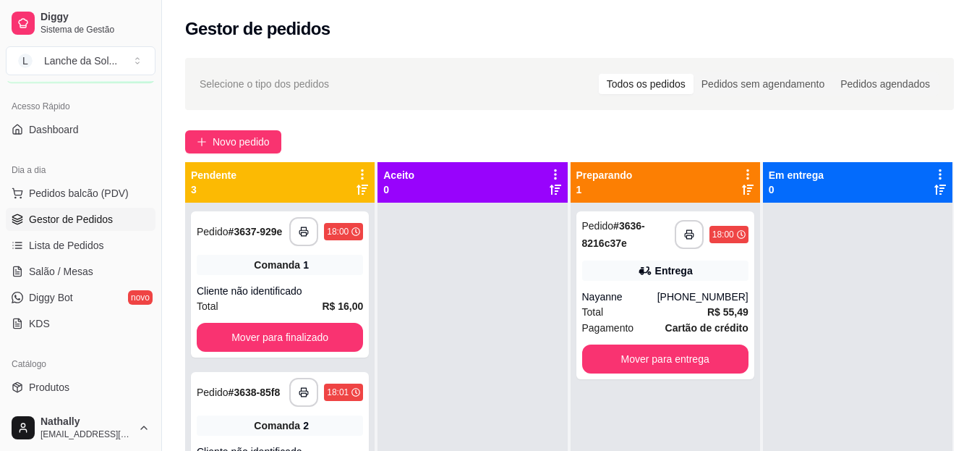
click at [101, 272] on link "Salão / Mesas" at bounding box center [81, 271] width 150 height 23
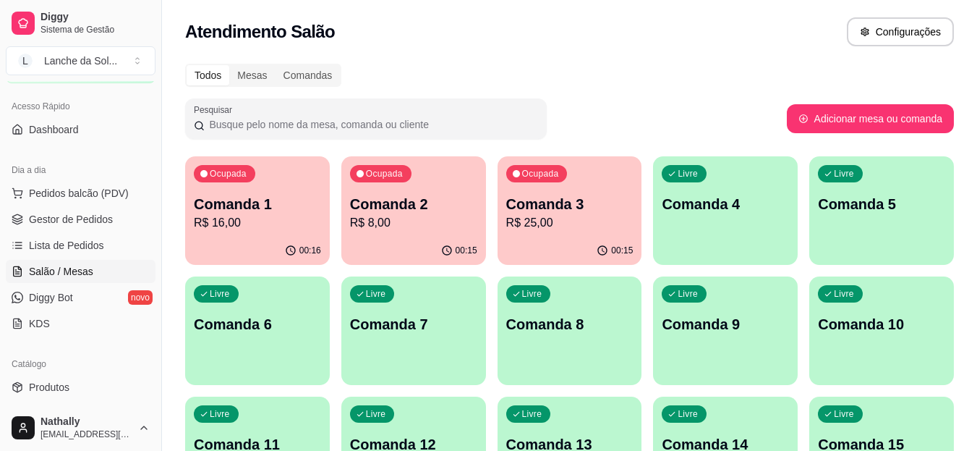
click at [270, 233] on div "Ocupada Comanda 1 R$ 16,00" at bounding box center [257, 196] width 145 height 80
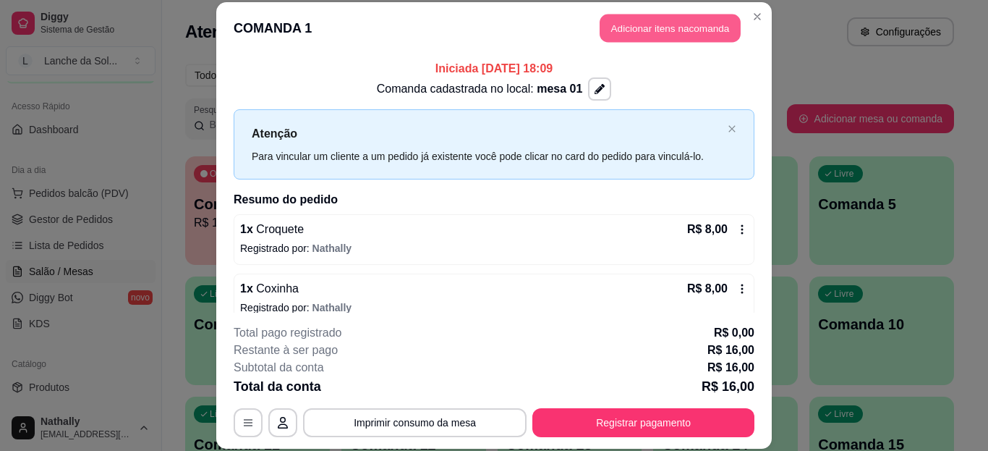
click at [629, 35] on button "Adicionar itens na comanda" at bounding box center [670, 28] width 141 height 28
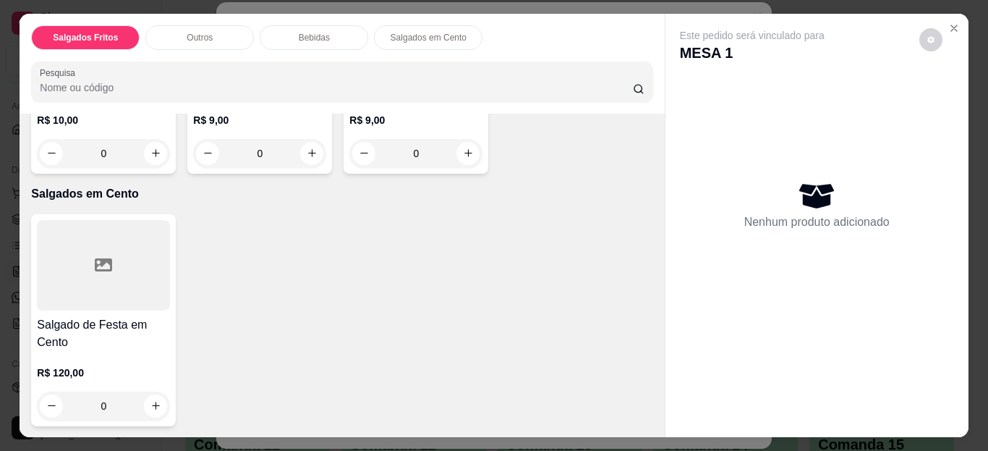
scroll to position [903, 0]
type input "1"
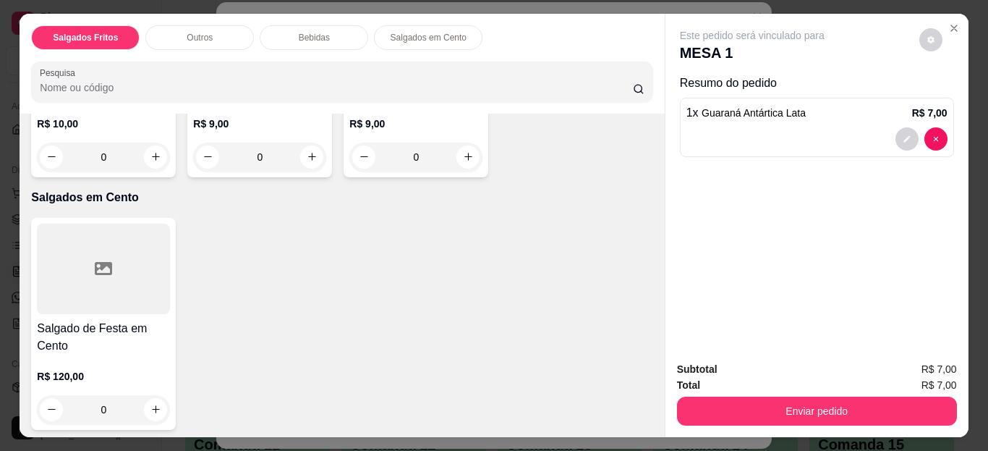
scroll to position [904, 0]
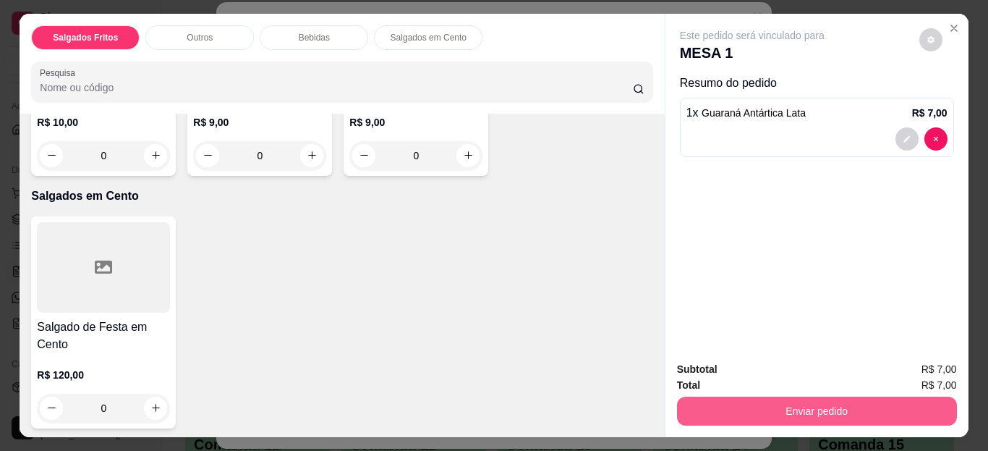
click at [717, 411] on button "Enviar pedido" at bounding box center [817, 410] width 280 height 29
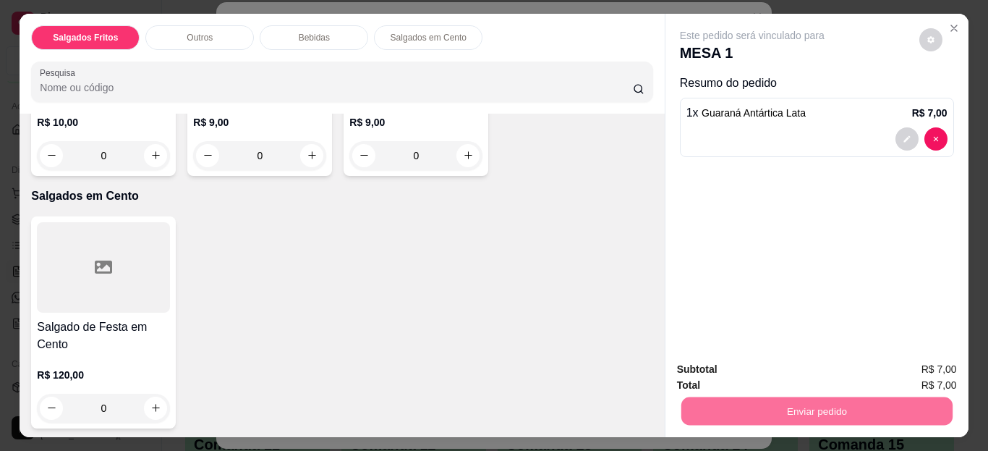
click at [896, 373] on button "Enviar pedido" at bounding box center [920, 370] width 80 height 27
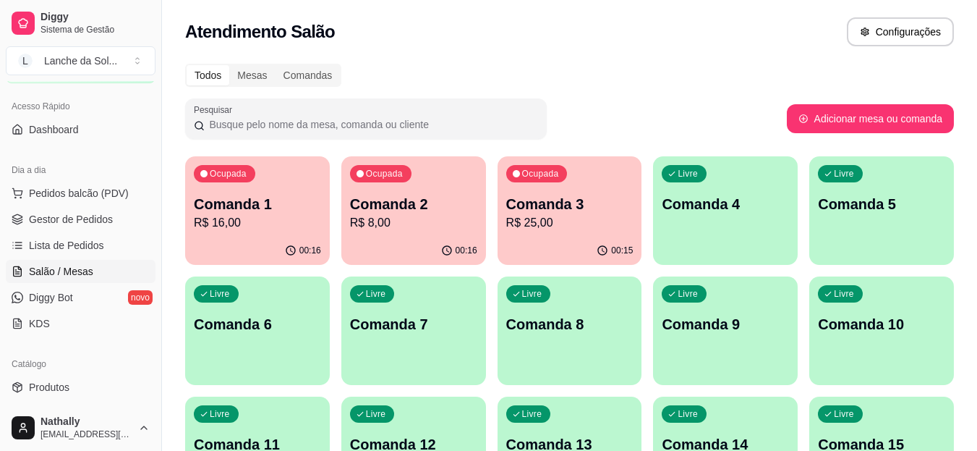
click at [111, 220] on link "Gestor de Pedidos" at bounding box center [81, 219] width 150 height 23
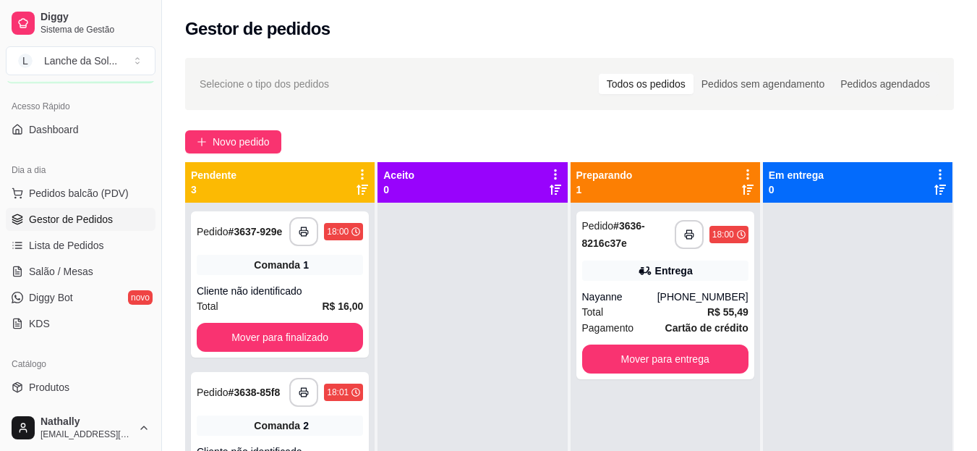
click at [608, 294] on div "Nayanne" at bounding box center [619, 296] width 75 height 14
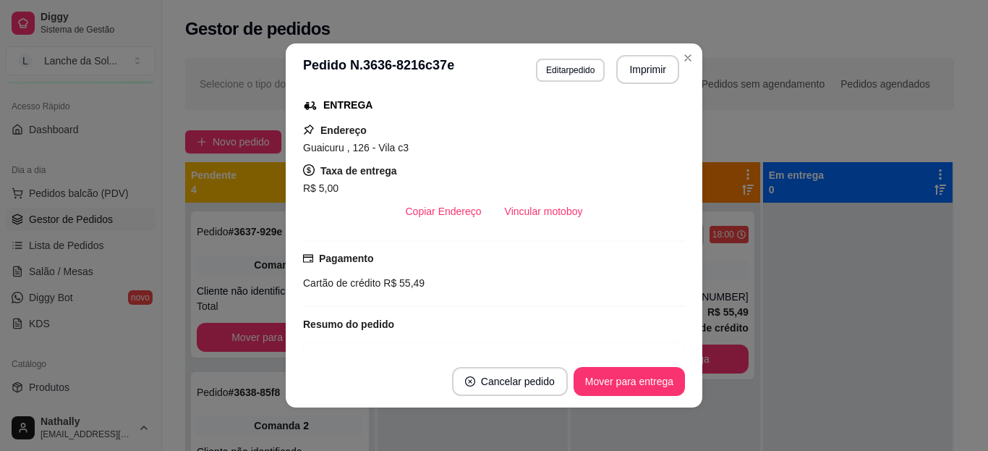
scroll to position [260, 0]
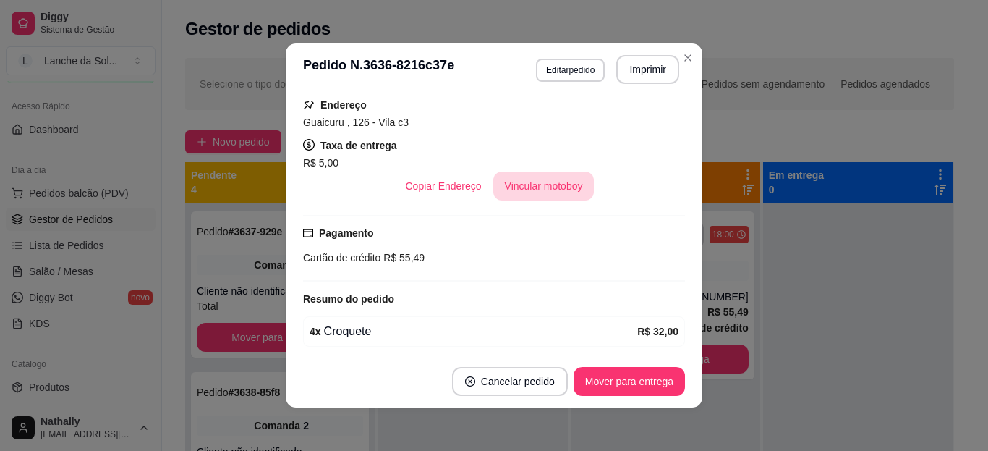
click at [542, 183] on button "Vincular motoboy" at bounding box center [543, 185] width 101 height 29
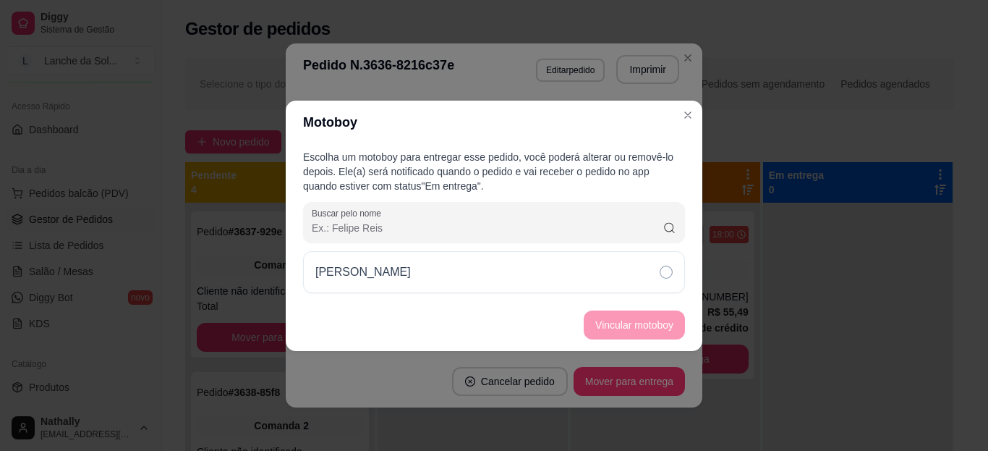
click at [619, 271] on div "[PERSON_NAME]" at bounding box center [494, 272] width 382 height 42
click at [622, 320] on button "Vincular motoboy" at bounding box center [634, 324] width 98 height 28
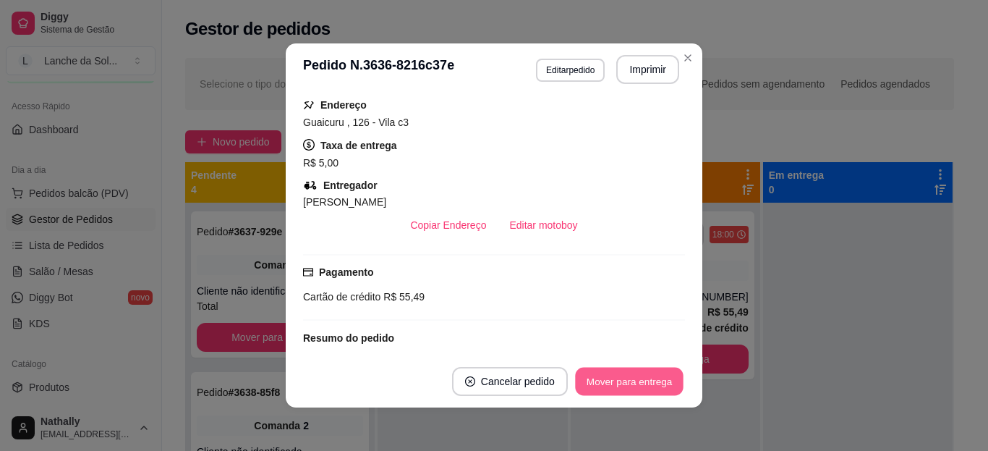
click at [629, 387] on button "Mover para entrega" at bounding box center [629, 382] width 109 height 28
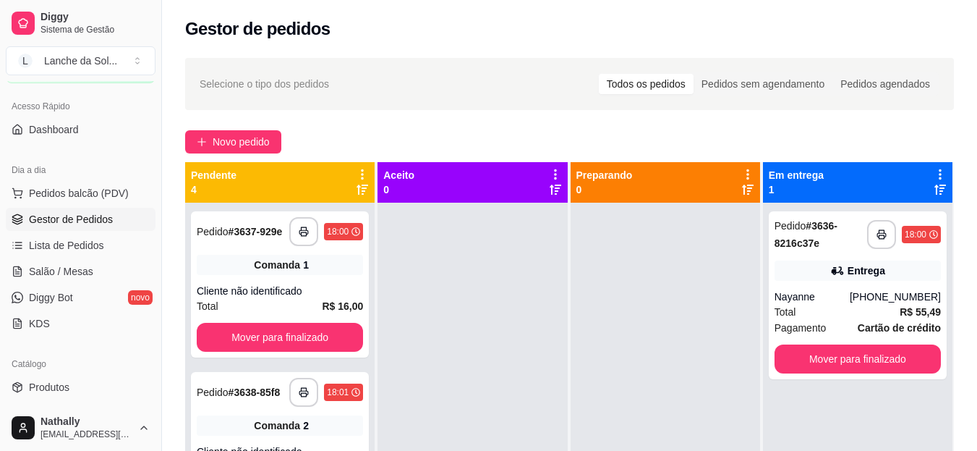
click at [95, 270] on link "Salão / Mesas" at bounding box center [81, 271] width 150 height 23
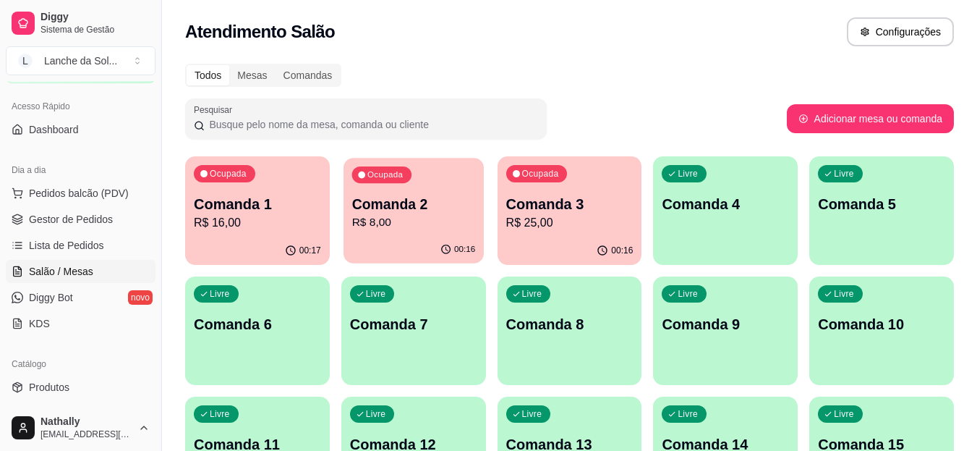
click at [449, 245] on icon "button" at bounding box center [446, 250] width 12 height 12
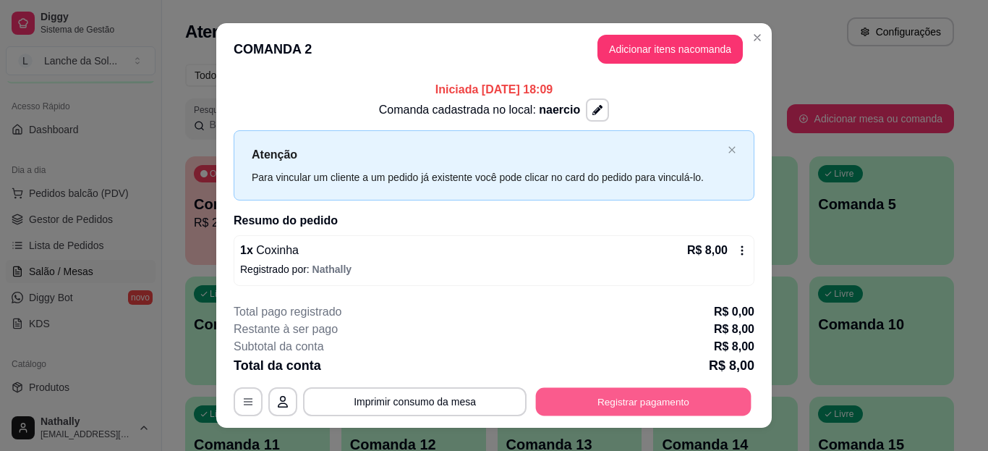
click at [625, 395] on button "Registrar pagamento" at bounding box center [644, 402] width 216 height 28
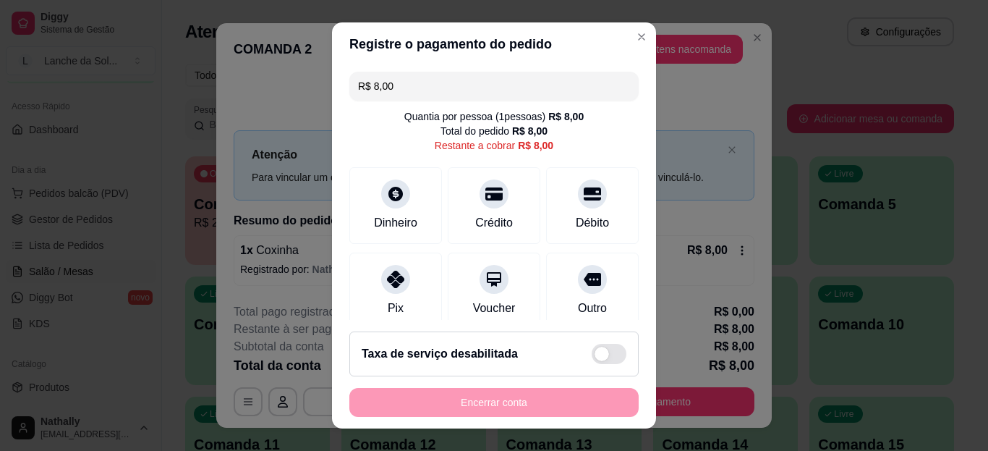
click at [387, 271] on icon at bounding box center [395, 279] width 17 height 17
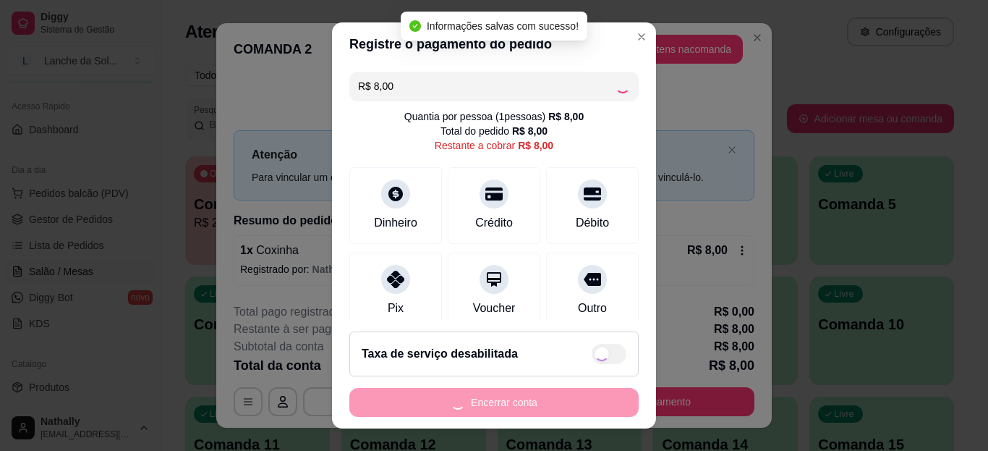
type input "R$ 0,00"
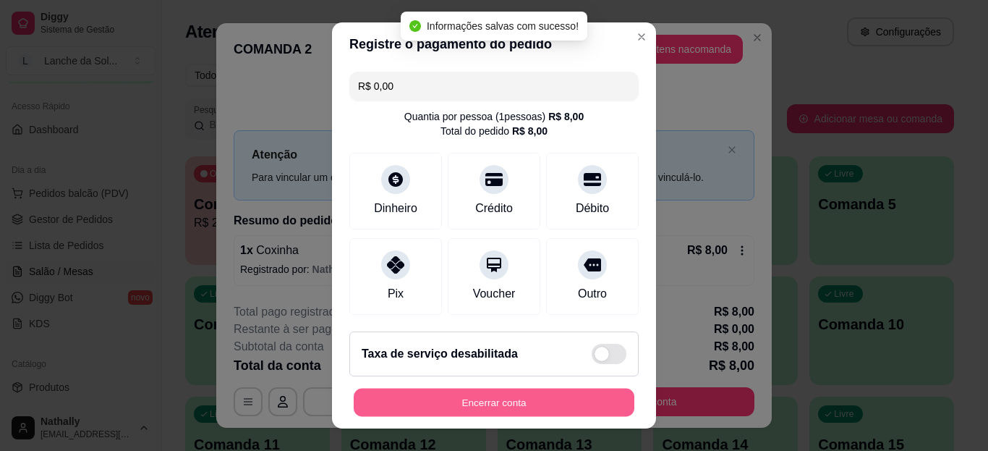
click at [420, 409] on button "Encerrar conta" at bounding box center [494, 402] width 281 height 28
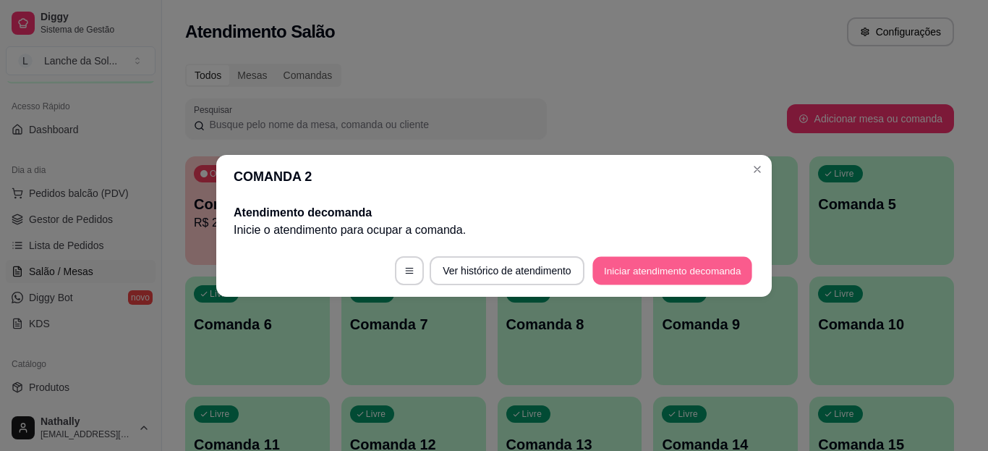
click at [613, 268] on button "Iniciar atendimento de comanda" at bounding box center [673, 270] width 160 height 28
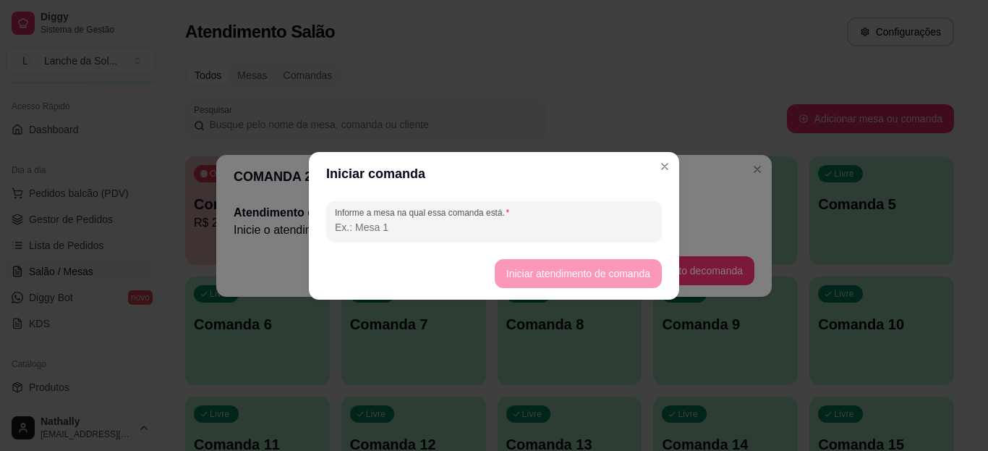
click at [576, 227] on input "Informe a mesa na qual essa comanda está." at bounding box center [494, 227] width 318 height 14
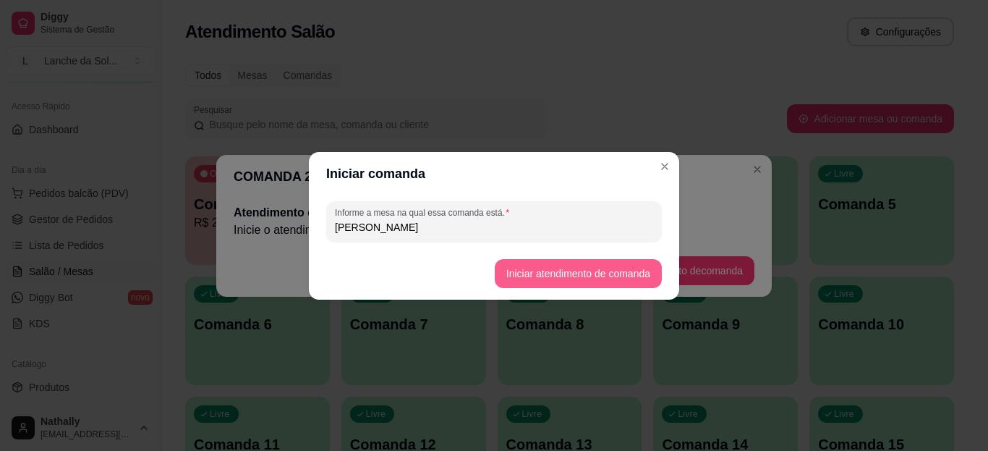
type input "[PERSON_NAME]"
click at [532, 274] on button "Iniciar atendimento de comanda" at bounding box center [578, 273] width 162 height 28
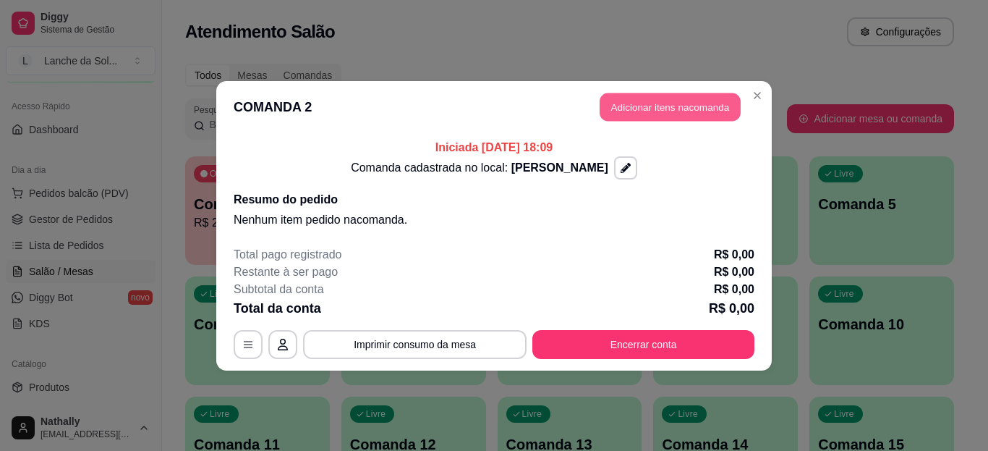
click at [614, 110] on button "Adicionar itens na comanda" at bounding box center [670, 107] width 141 height 28
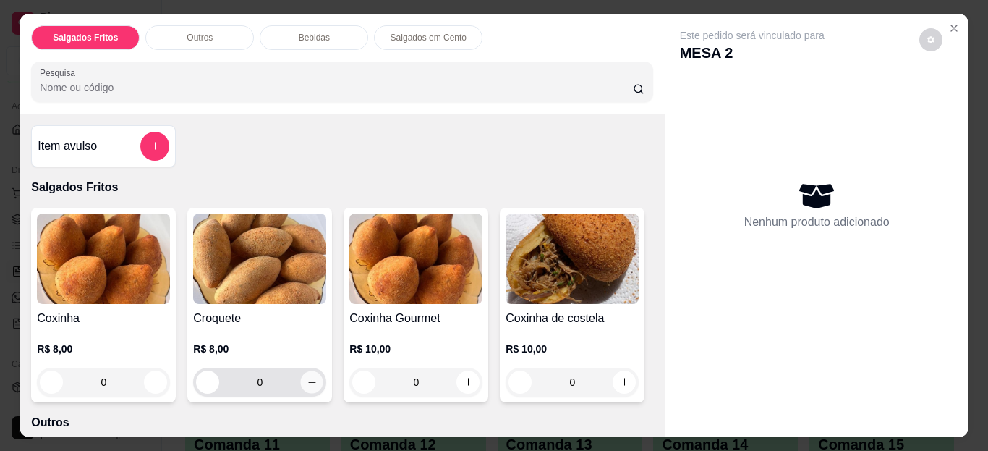
click at [313, 373] on button "increase-product-quantity" at bounding box center [312, 381] width 22 height 22
type input "1"
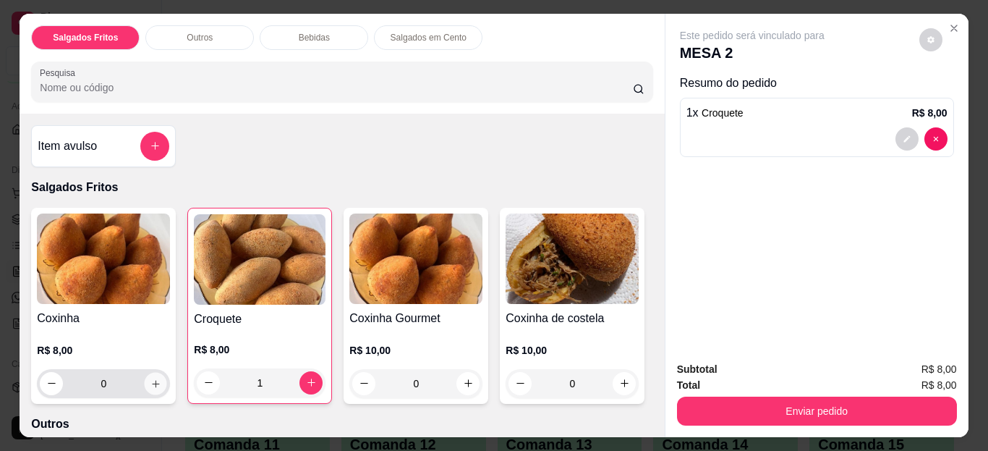
click at [153, 381] on icon "increase-product-quantity" at bounding box center [155, 383] width 11 height 11
type input "1"
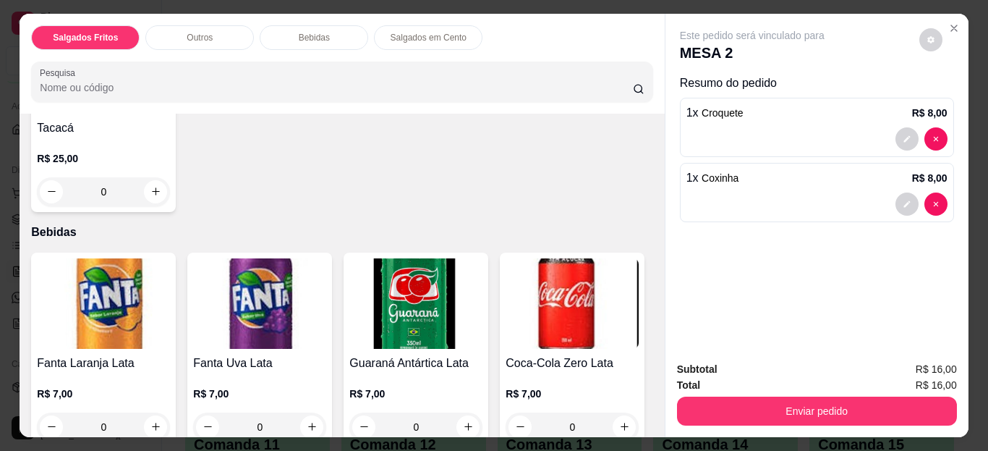
scroll to position [434, 0]
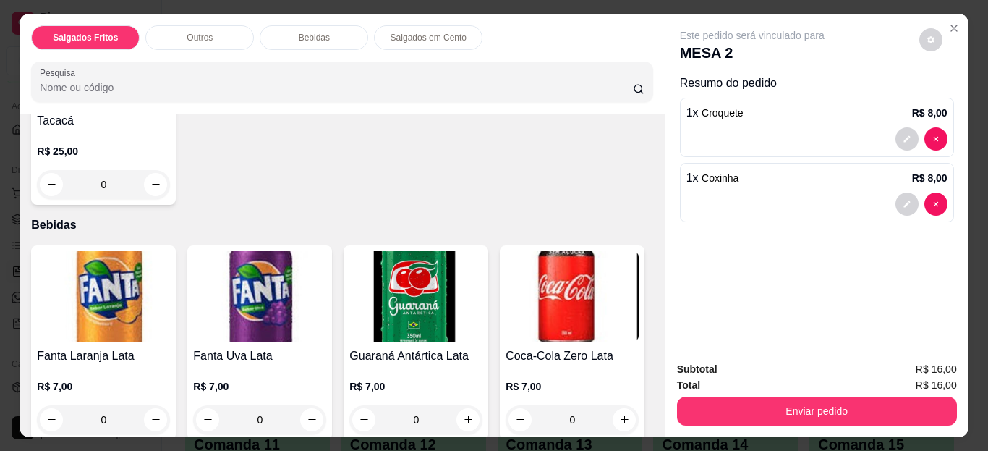
click at [153, 199] on div "0" at bounding box center [103, 184] width 133 height 29
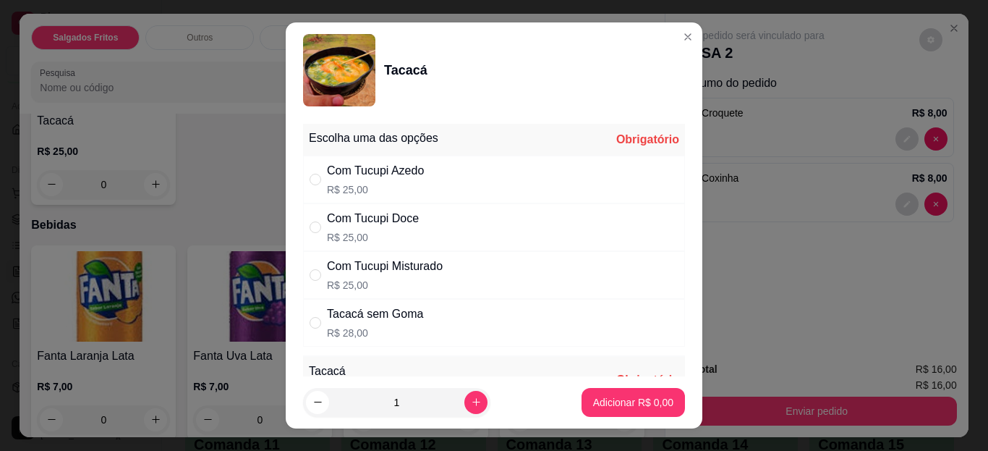
click at [473, 197] on div "Com Tucupi Azedo R$ 25,00" at bounding box center [494, 180] width 382 height 48
radio input "true"
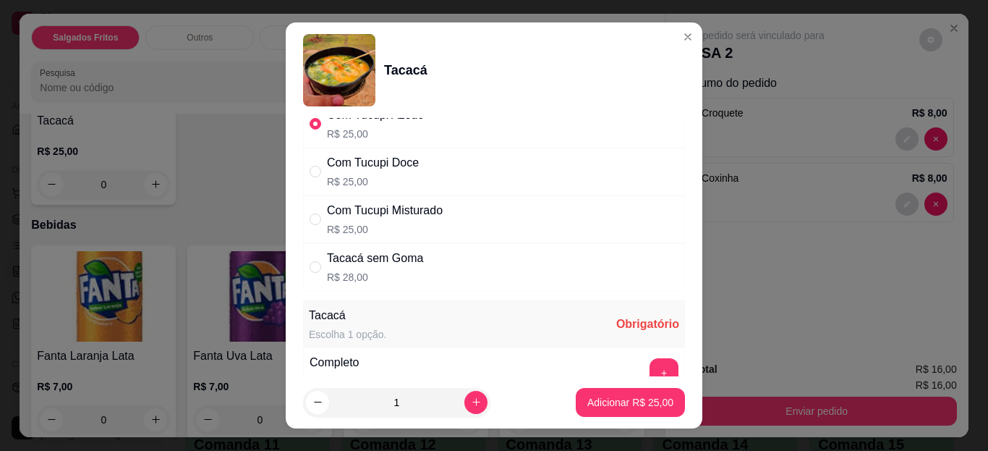
scroll to position [58, 0]
click at [650, 365] on button "+" at bounding box center [664, 371] width 28 height 28
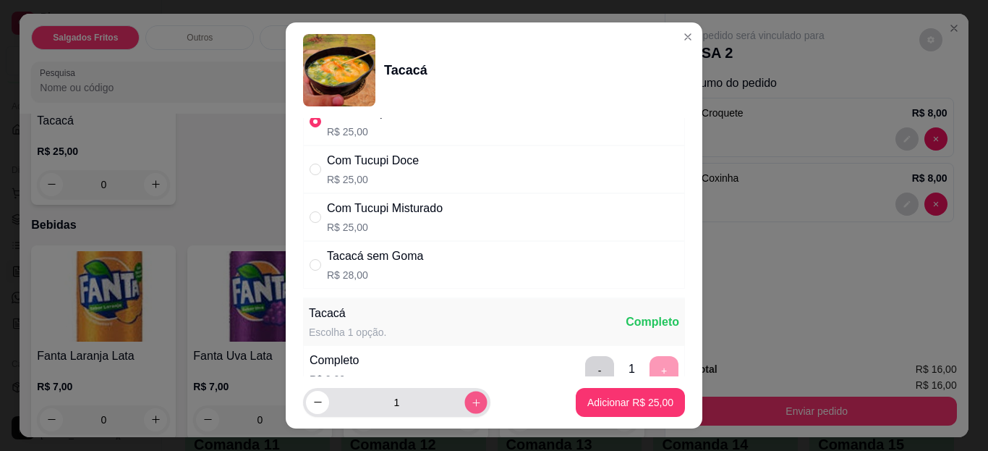
click at [471, 399] on icon "increase-product-quantity" at bounding box center [476, 402] width 11 height 11
type input "2"
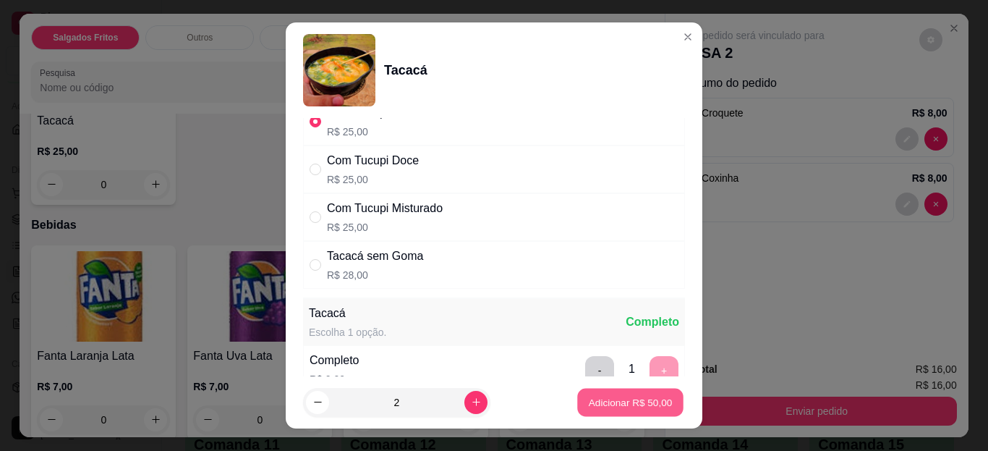
click at [591, 398] on p "Adicionar R$ 50,00" at bounding box center [631, 402] width 84 height 14
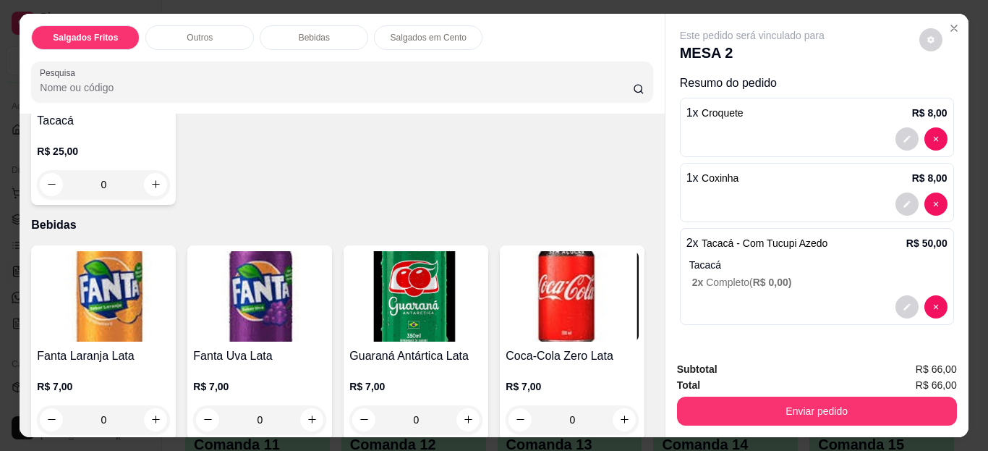
click at [143, 199] on div "0" at bounding box center [103, 184] width 133 height 29
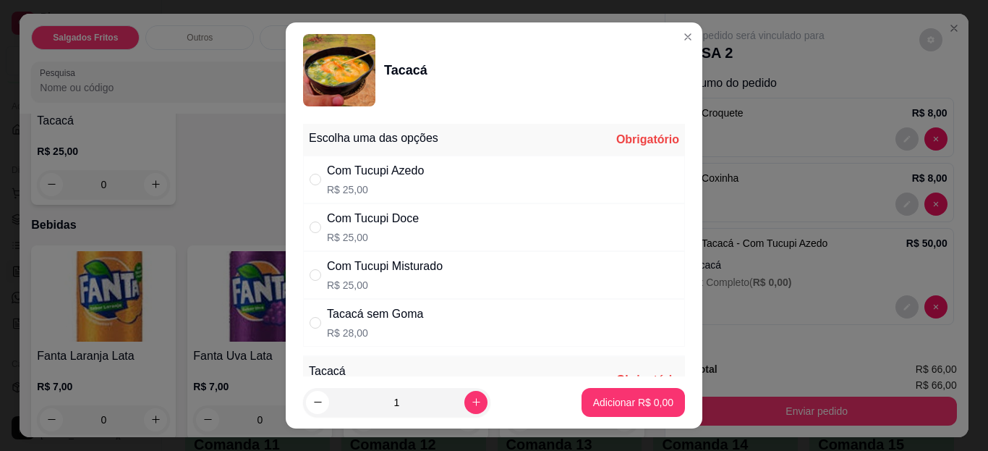
click at [489, 213] on div "Com Tucupi Doce R$ 25,00" at bounding box center [494, 227] width 382 height 48
radio input "true"
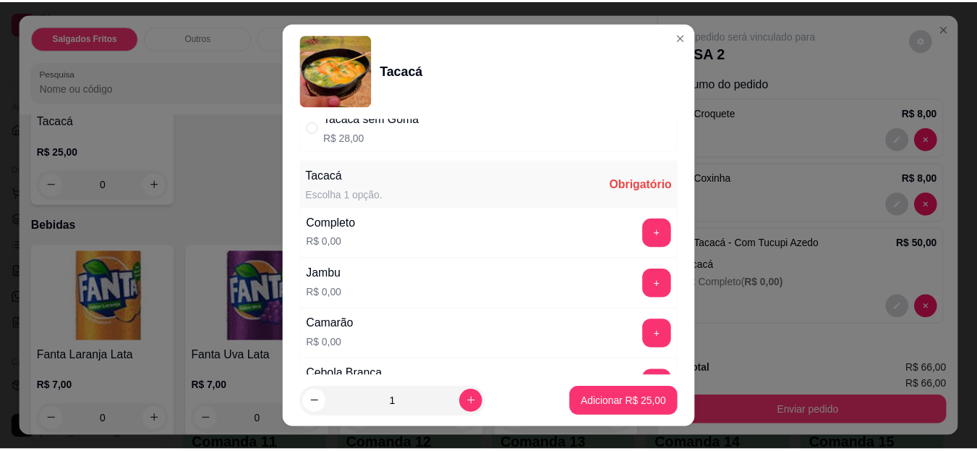
scroll to position [203, 0]
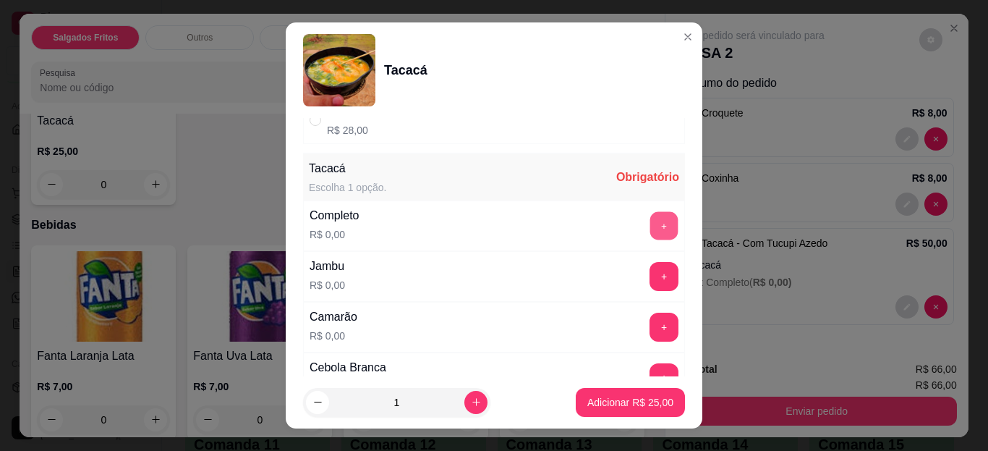
click at [650, 229] on button "+" at bounding box center [664, 226] width 28 height 28
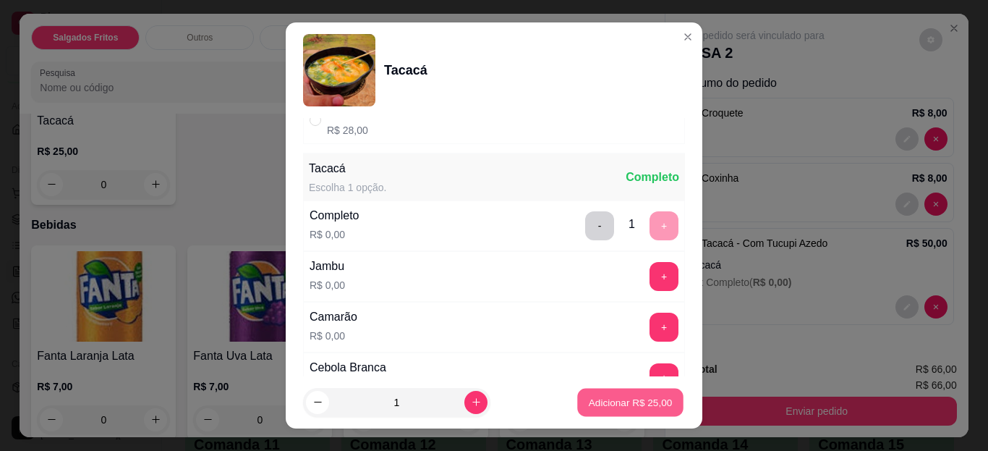
click at [604, 392] on button "Adicionar R$ 25,00" at bounding box center [630, 402] width 106 height 28
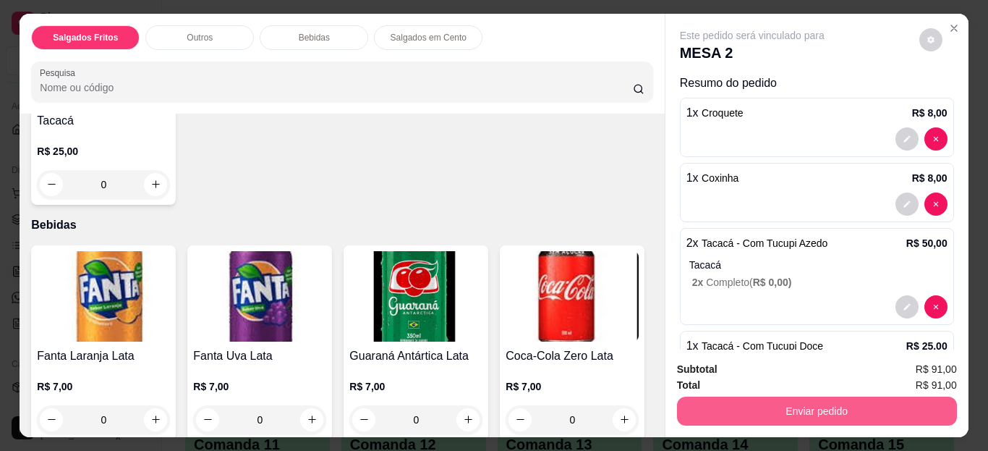
click at [703, 412] on button "Enviar pedido" at bounding box center [817, 410] width 280 height 29
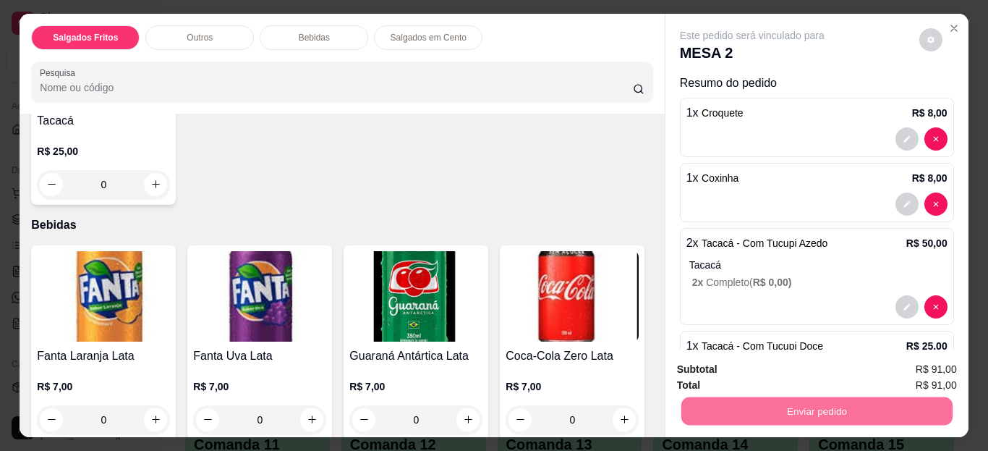
click at [916, 368] on button "Enviar pedido" at bounding box center [920, 370] width 80 height 27
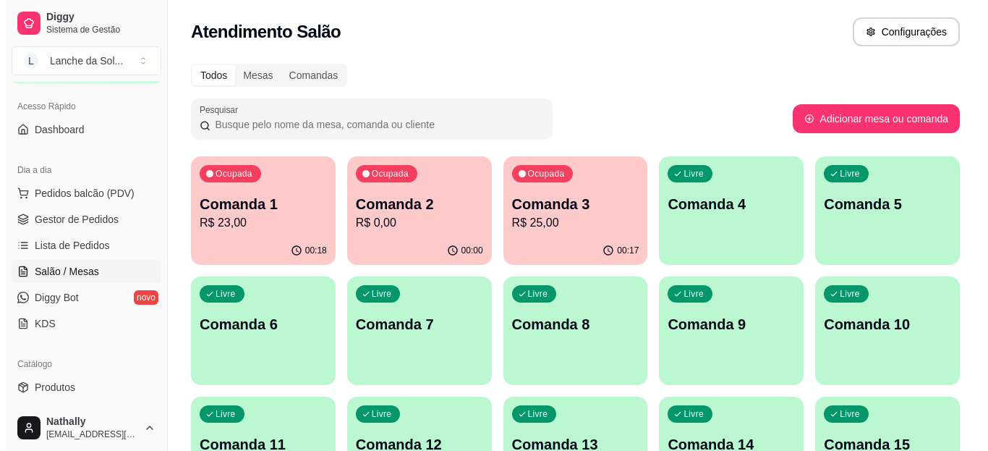
scroll to position [370, 0]
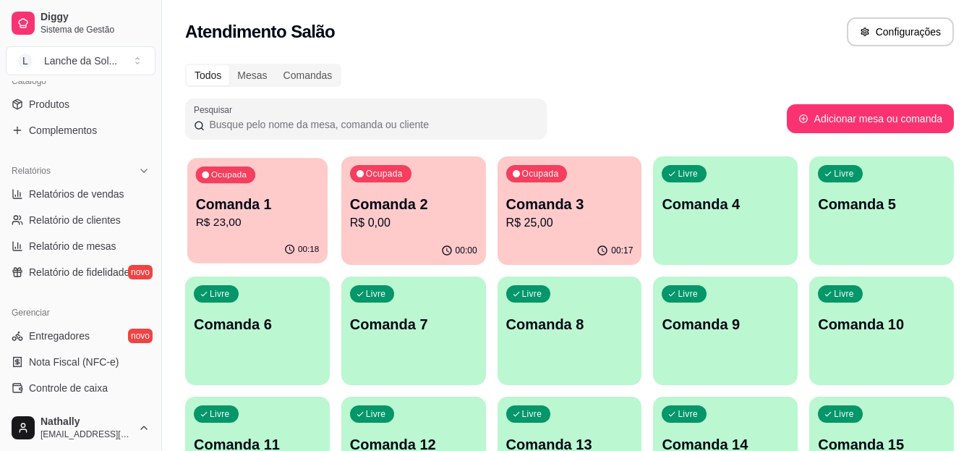
click at [234, 241] on div "00:18" at bounding box center [257, 249] width 140 height 27
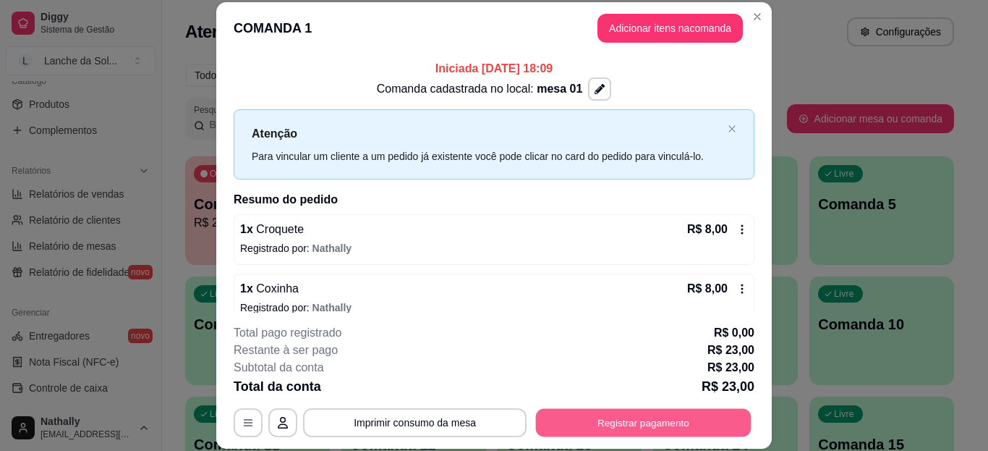
click at [574, 412] on button "Registrar pagamento" at bounding box center [644, 422] width 216 height 28
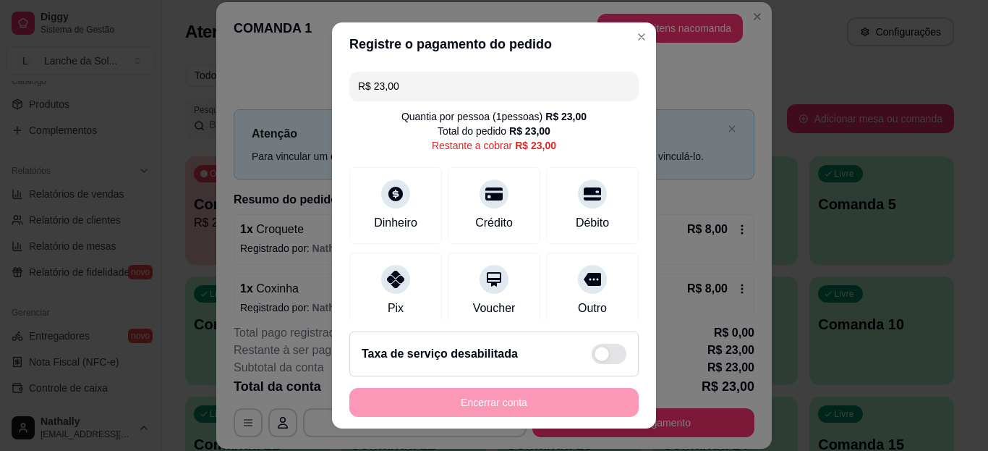
click at [381, 289] on div at bounding box center [395, 279] width 29 height 29
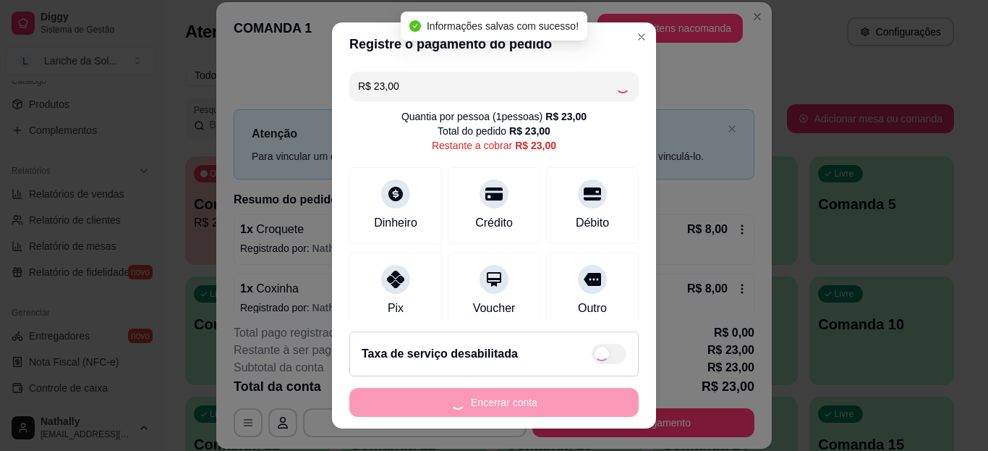
type input "R$ 0,00"
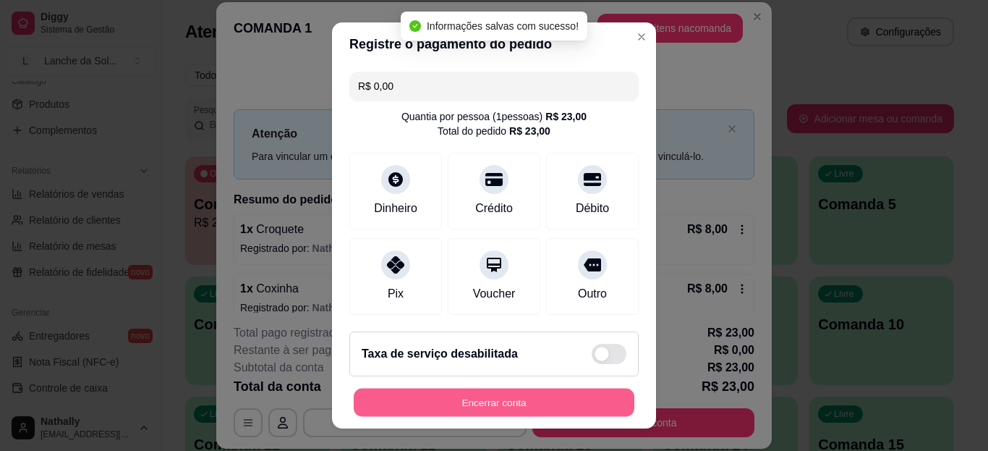
click at [430, 399] on button "Encerrar conta" at bounding box center [494, 402] width 281 height 28
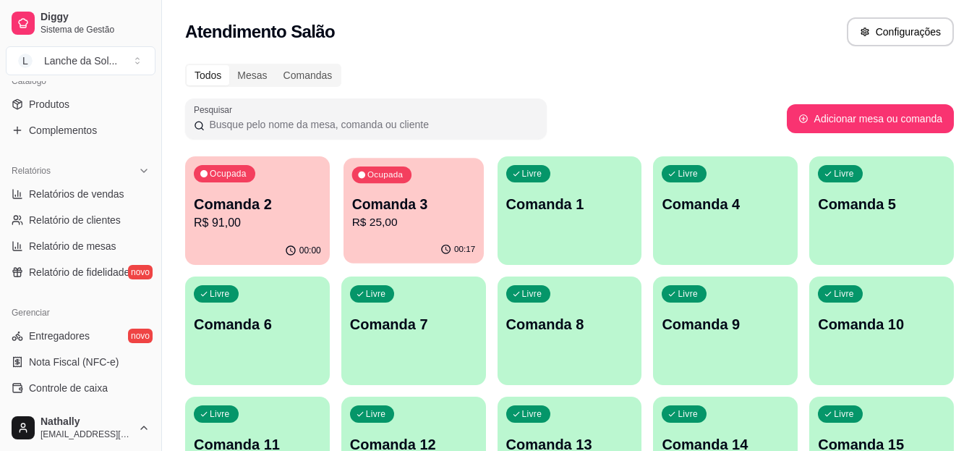
click at [424, 219] on p "R$ 25,00" at bounding box center [414, 222] width 124 height 17
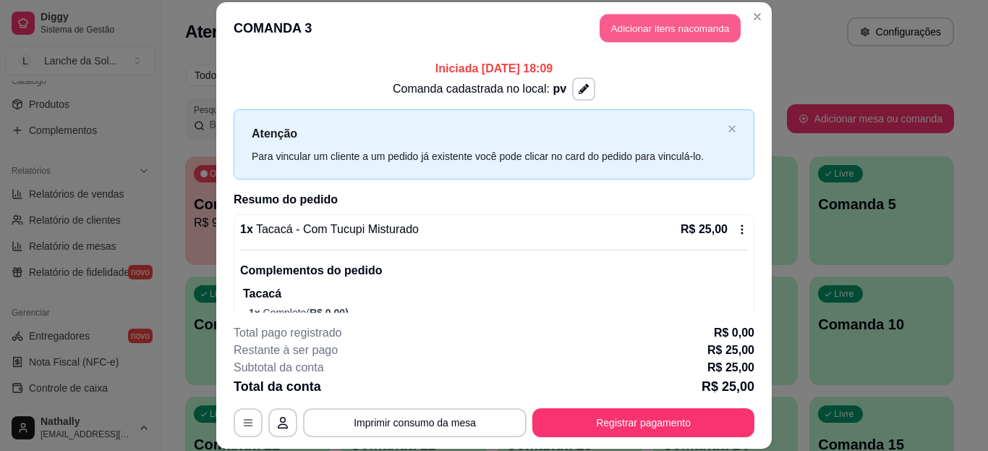
click at [626, 37] on button "Adicionar itens na comanda" at bounding box center [670, 28] width 141 height 28
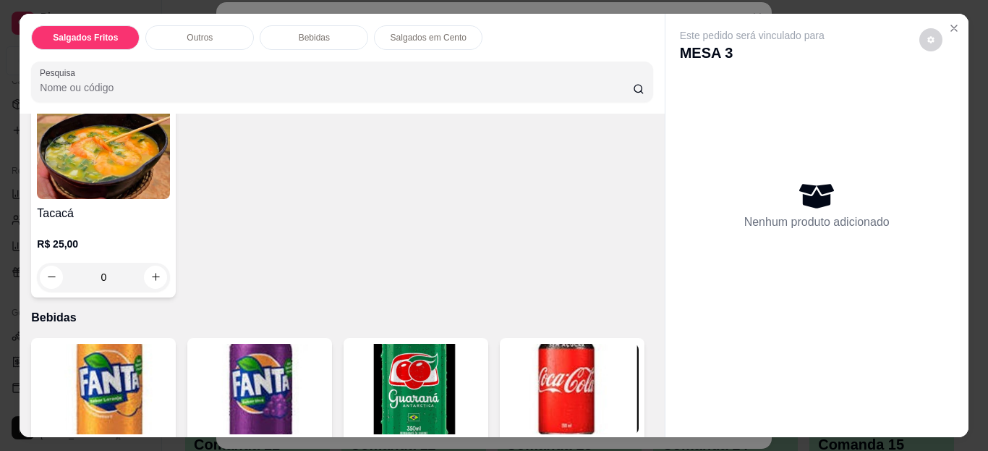
scroll to position [347, 0]
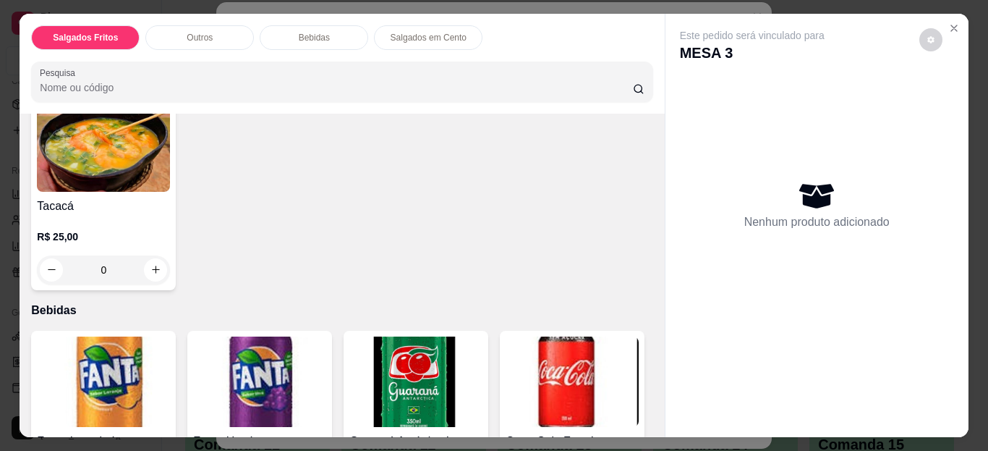
click at [146, 215] on h4 "Tacacá" at bounding box center [103, 206] width 133 height 17
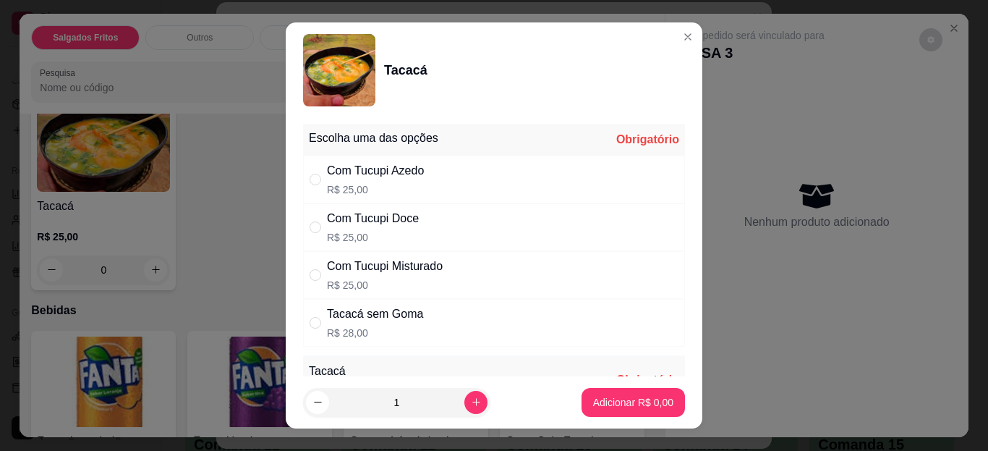
click at [495, 224] on div "Com Tucupi Doce R$ 25,00" at bounding box center [494, 227] width 382 height 48
click at [502, 267] on div "Com Tucupi Misturado R$ 25,00" at bounding box center [494, 275] width 382 height 48
radio input "false"
radio input "true"
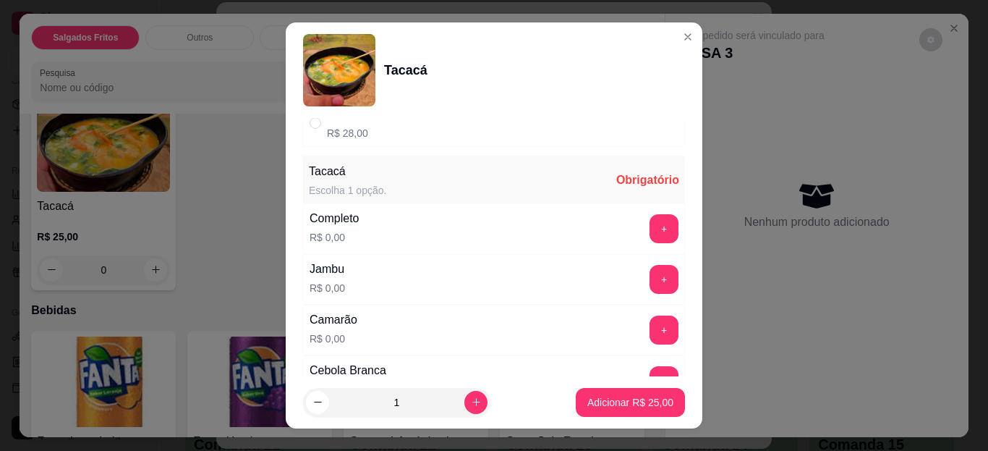
scroll to position [203, 0]
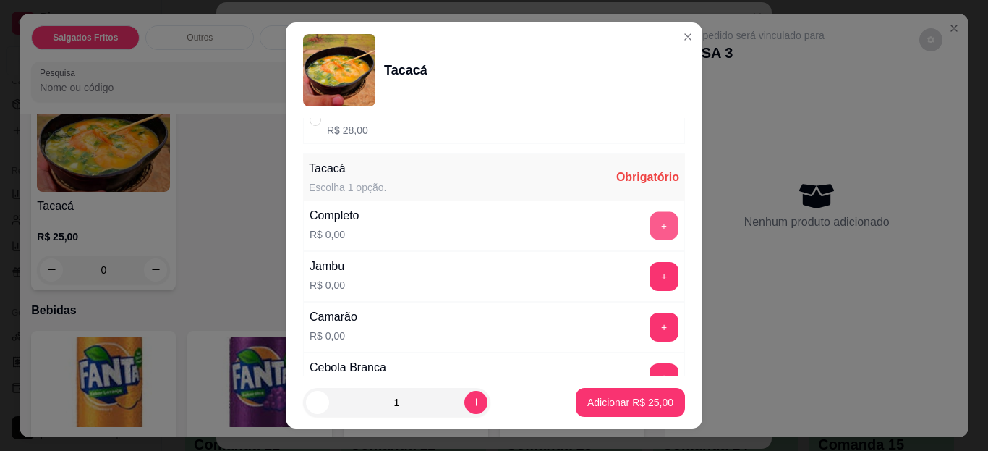
click at [650, 225] on button "+" at bounding box center [664, 226] width 28 height 28
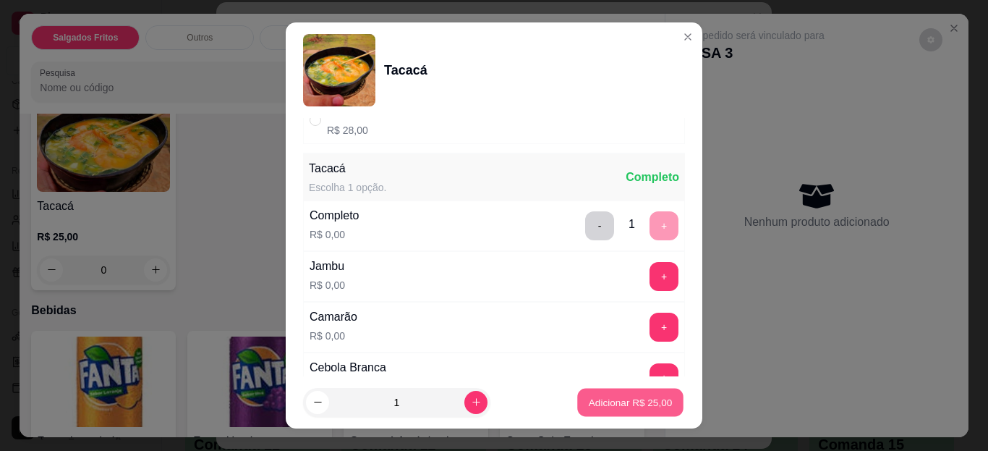
click at [589, 401] on p "Adicionar R$ 25,00" at bounding box center [631, 402] width 84 height 14
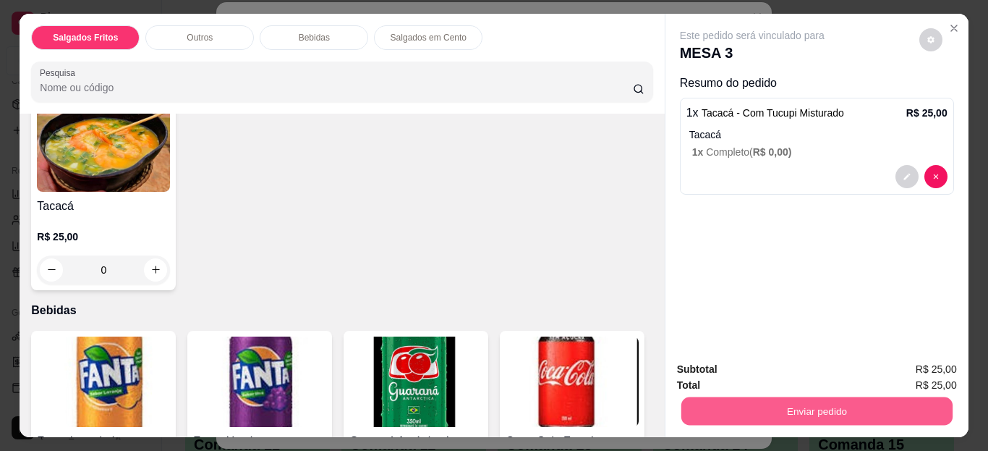
click at [697, 412] on button "Enviar pedido" at bounding box center [816, 411] width 271 height 28
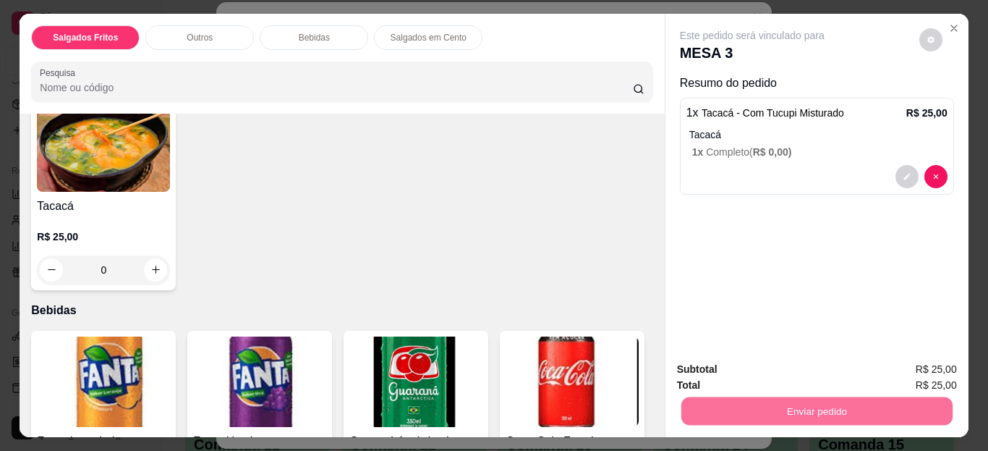
click at [903, 376] on button "Enviar pedido" at bounding box center [920, 370] width 80 height 27
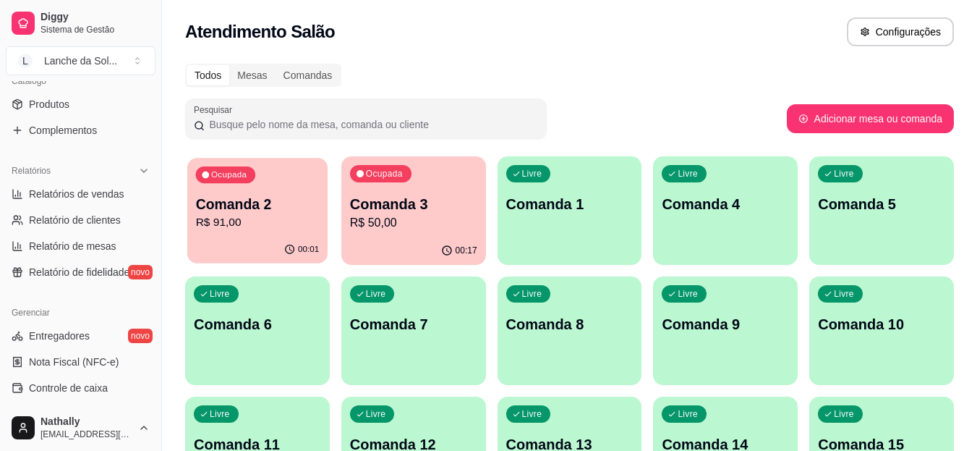
click at [279, 261] on div "00:01" at bounding box center [257, 249] width 140 height 27
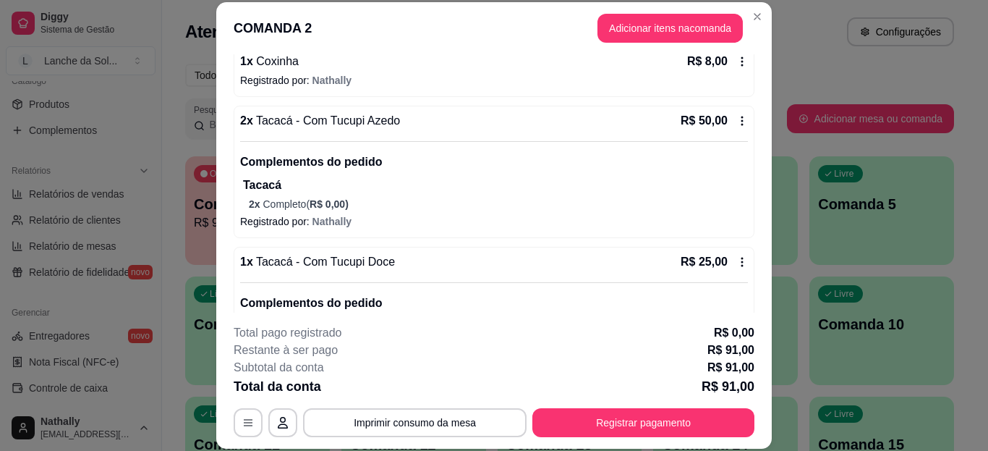
scroll to position [300, 0]
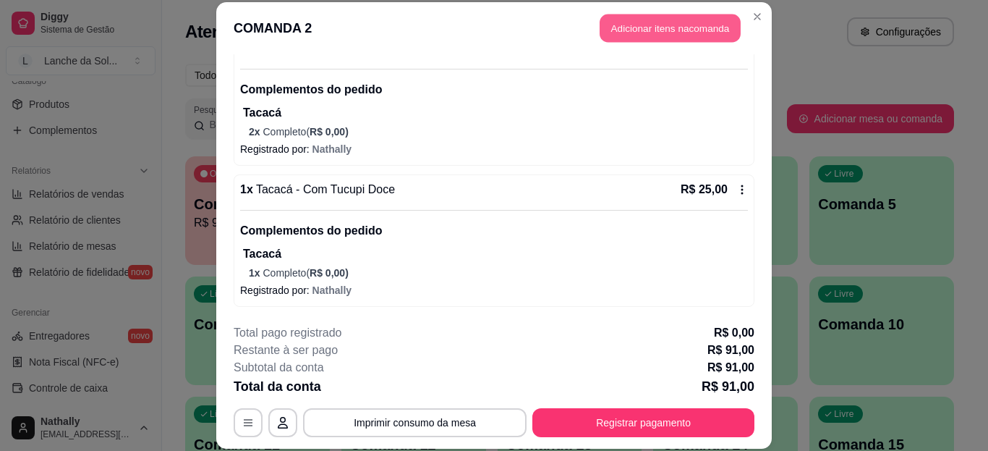
click at [642, 33] on button "Adicionar itens na comanda" at bounding box center [670, 28] width 141 height 28
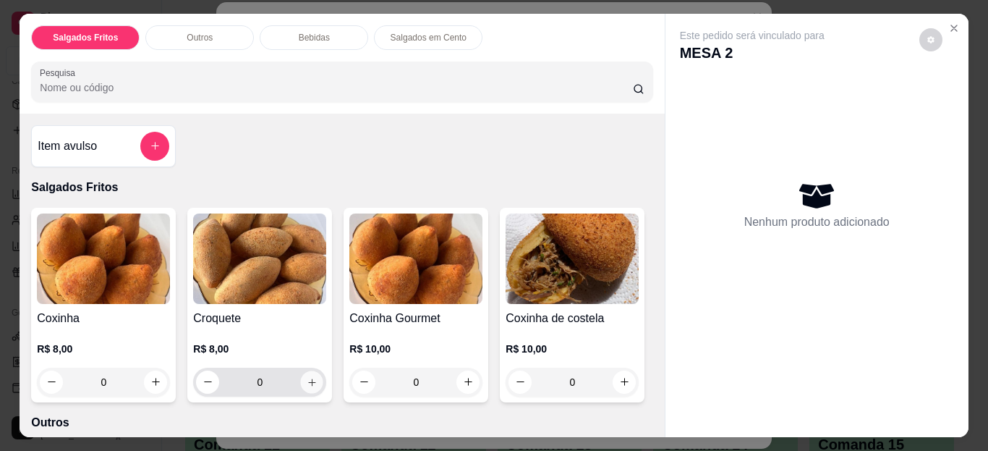
click at [308, 378] on icon "increase-product-quantity" at bounding box center [311, 381] width 7 height 7
type input "1"
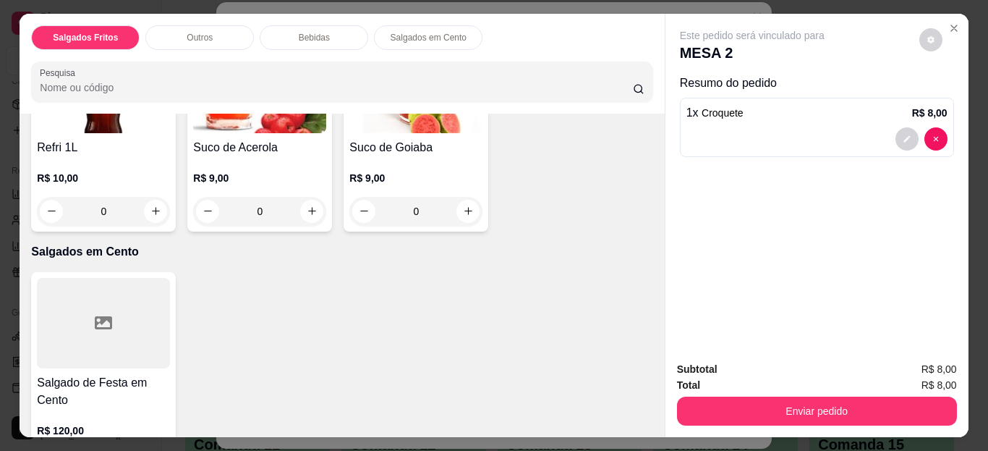
scroll to position [851, 0]
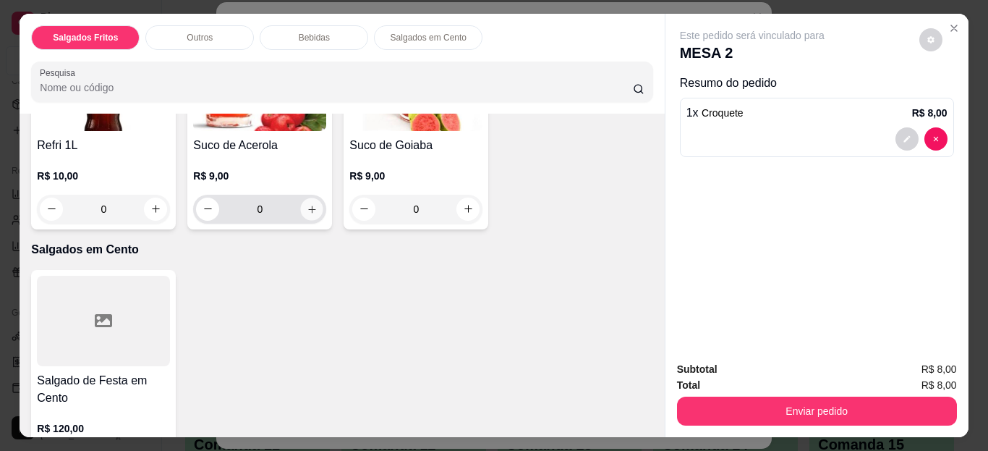
click at [318, 214] on icon "increase-product-quantity" at bounding box center [312, 208] width 11 height 11
type input "1"
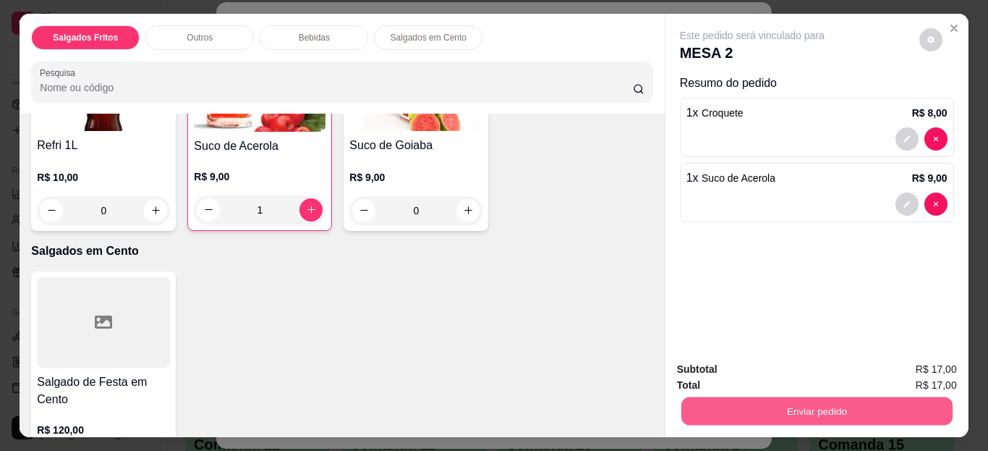
click at [708, 403] on button "Enviar pedido" at bounding box center [816, 411] width 271 height 28
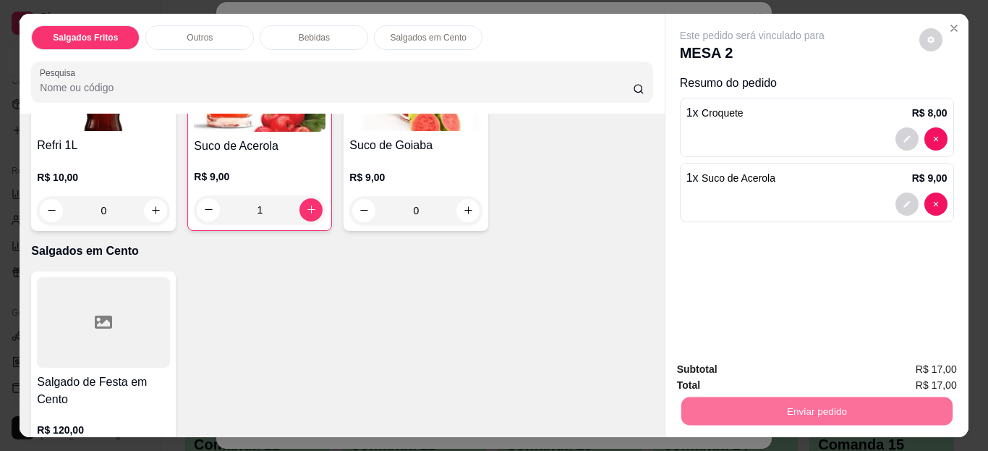
click at [907, 365] on button "Enviar pedido" at bounding box center [920, 370] width 80 height 27
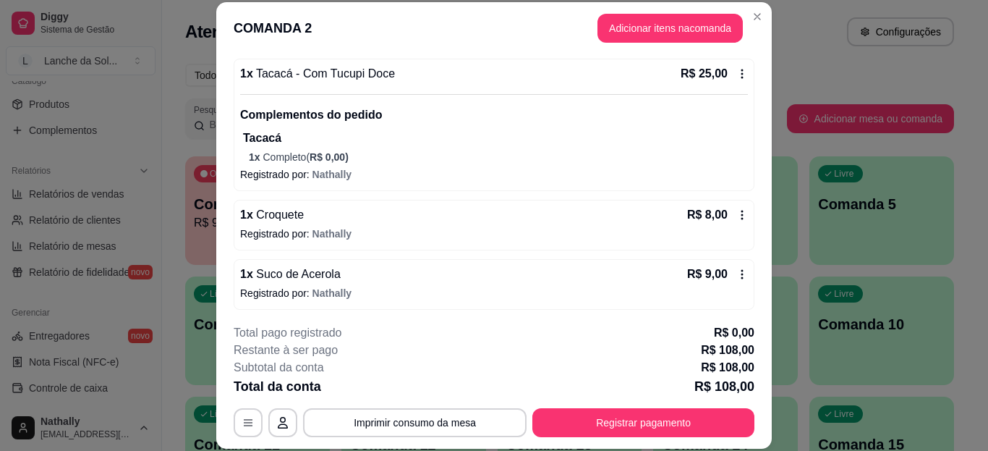
scroll to position [418, 0]
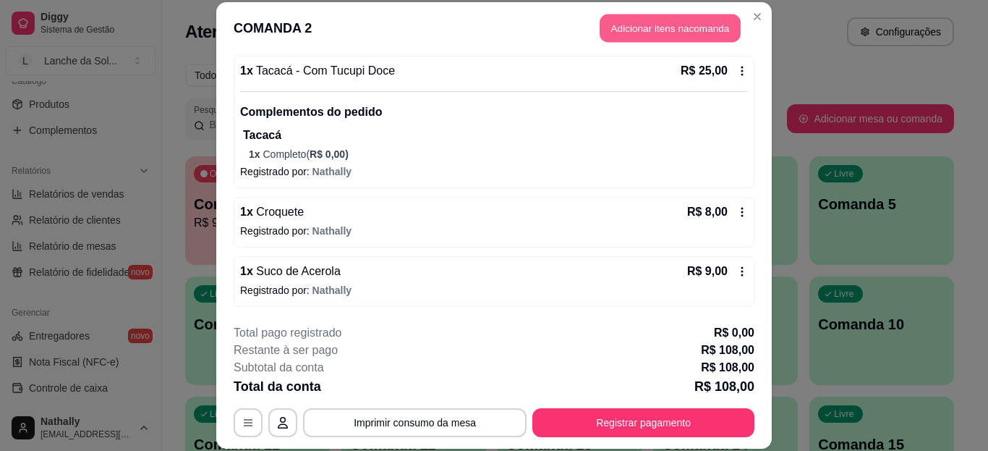
click at [681, 15] on button "Adicionar itens na comanda" at bounding box center [670, 28] width 141 height 28
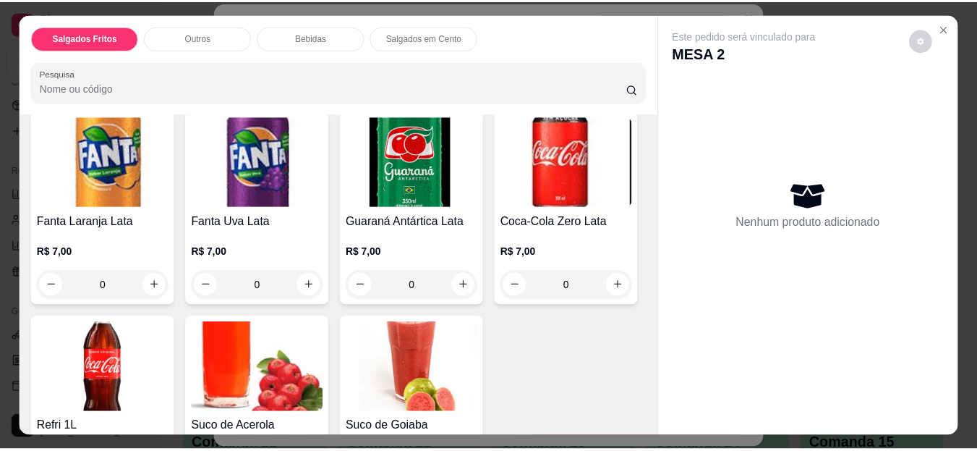
scroll to position [851, 0]
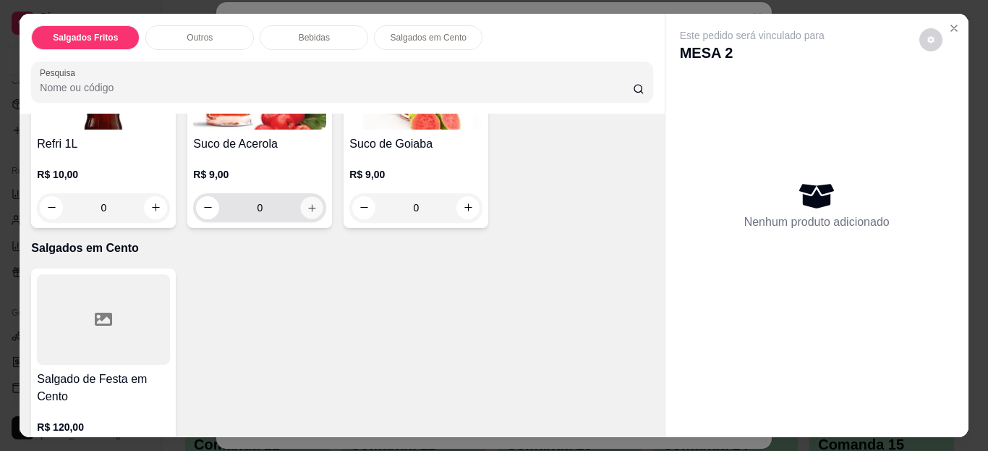
click at [318, 213] on icon "increase-product-quantity" at bounding box center [312, 207] width 11 height 11
type input "1"
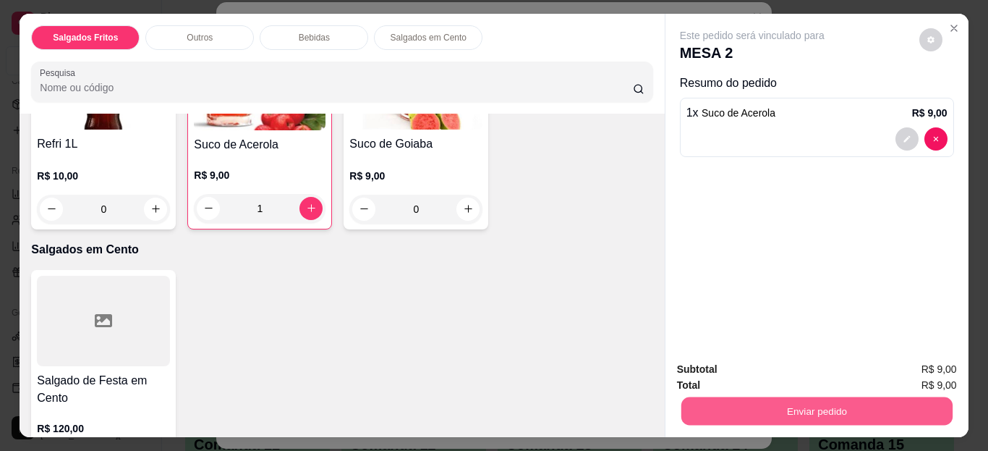
click at [706, 405] on button "Enviar pedido" at bounding box center [816, 411] width 271 height 28
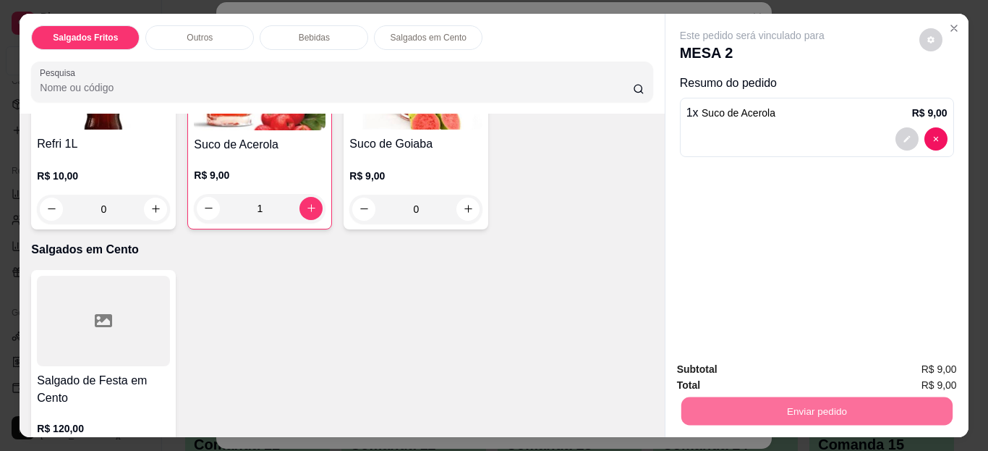
click at [913, 372] on button "Enviar pedido" at bounding box center [920, 370] width 80 height 27
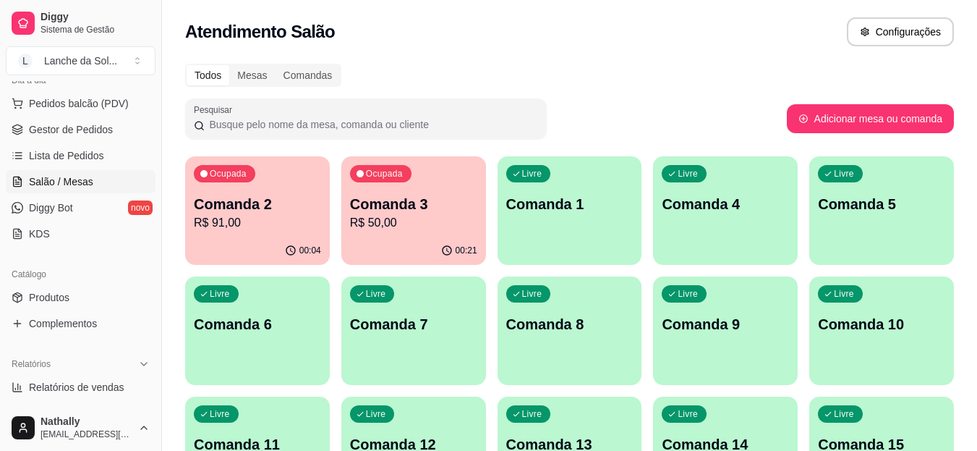
scroll to position [138, 0]
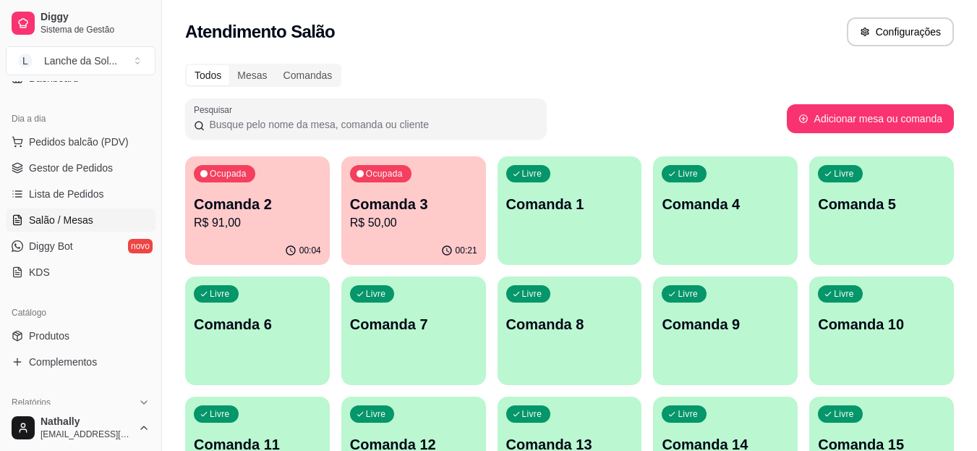
click at [103, 169] on span "Gestor de Pedidos" at bounding box center [71, 168] width 84 height 14
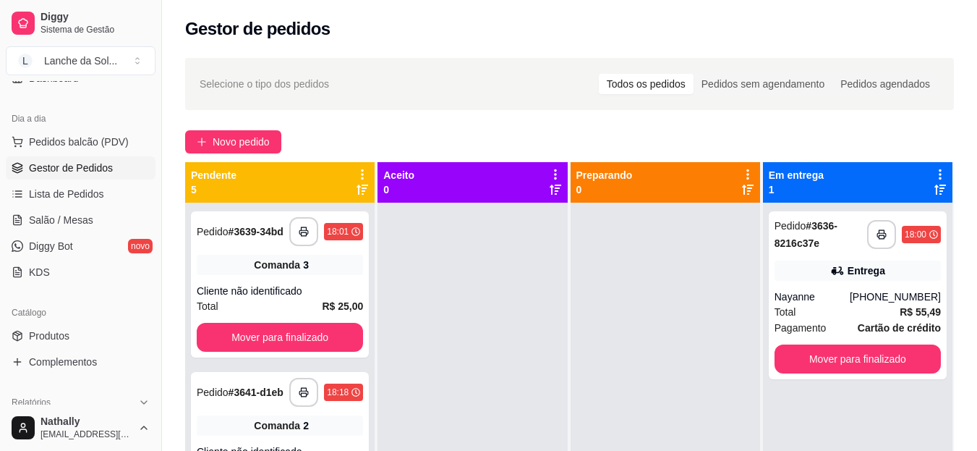
click at [103, 55] on div "Lanche da Sol ..." at bounding box center [80, 61] width 73 height 14
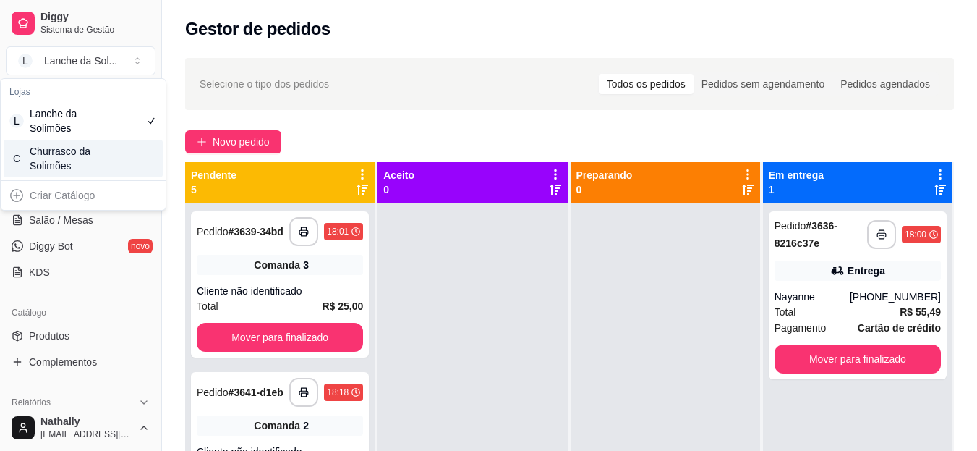
click at [111, 155] on div "C Churrasco da Solimões" at bounding box center [83, 159] width 159 height 38
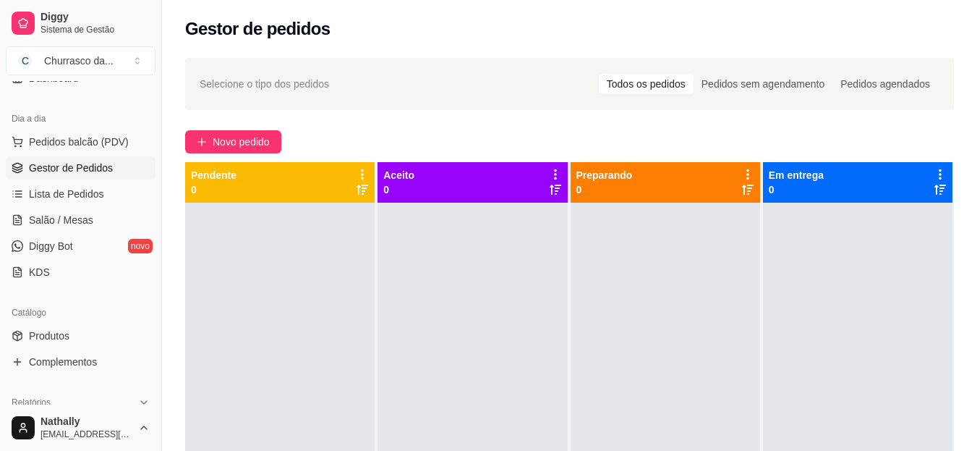
click at [28, 341] on link "Produtos" at bounding box center [81, 335] width 150 height 23
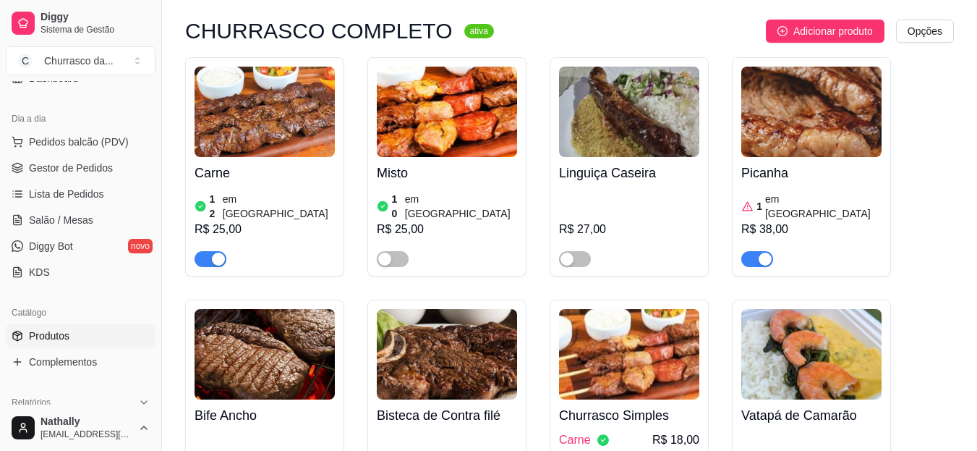
scroll to position [145, 0]
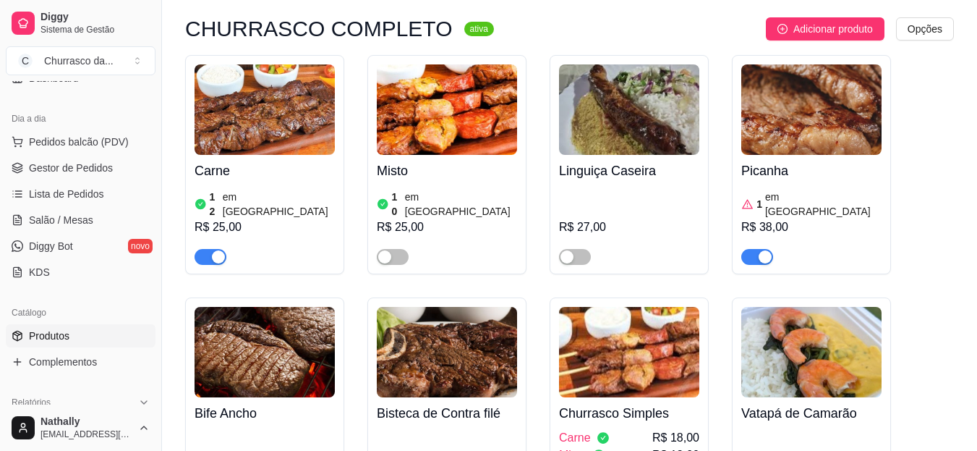
click at [801, 200] on article "em [GEOGRAPHIC_DATA]" at bounding box center [823, 204] width 116 height 29
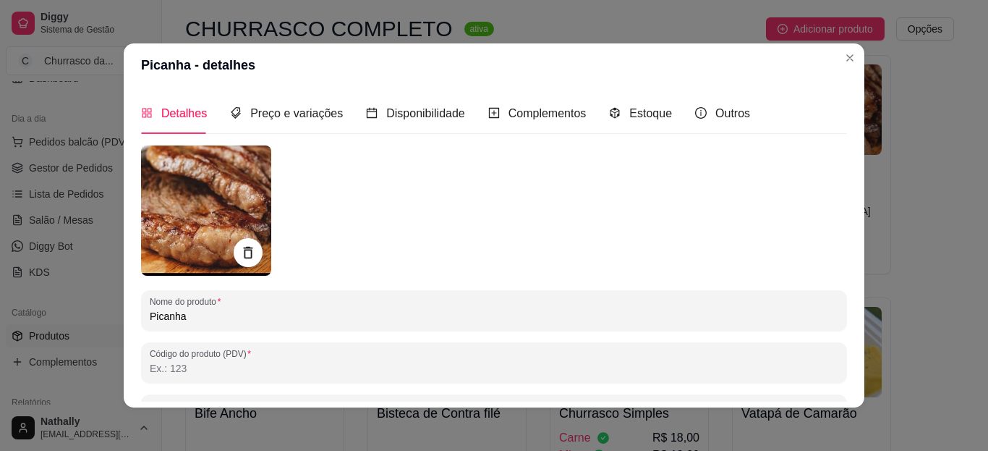
click at [650, 126] on div "Estoque" at bounding box center [640, 113] width 63 height 41
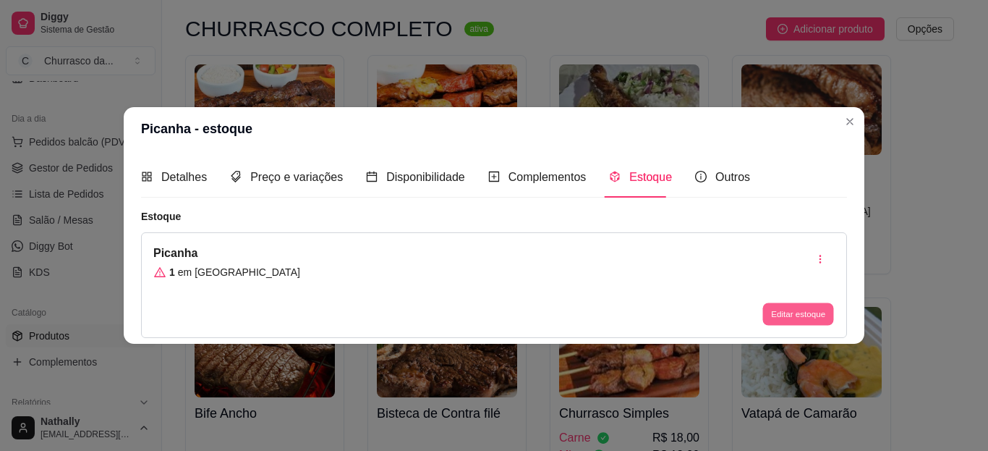
click at [782, 306] on button "Editar estoque" at bounding box center [798, 314] width 71 height 22
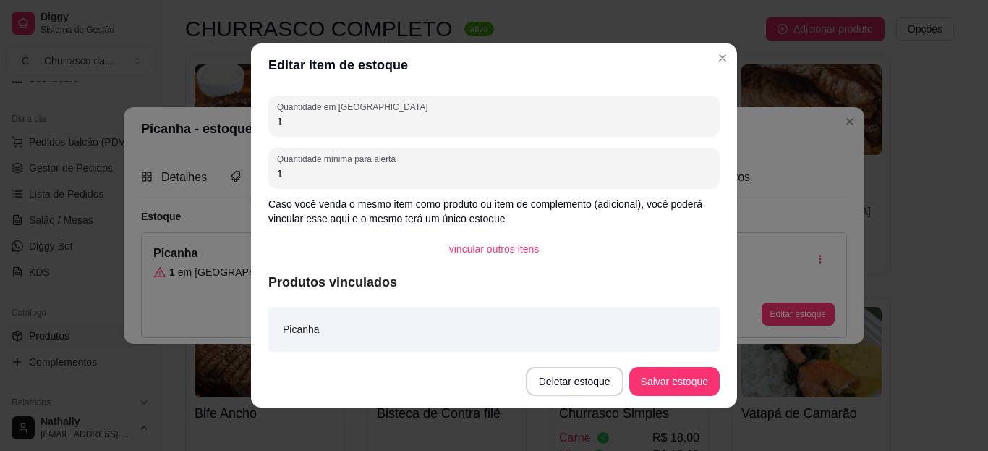
click at [666, 118] on input "1" at bounding box center [494, 121] width 434 height 14
type input "2"
click at [689, 378] on button "Salvar estoque" at bounding box center [674, 382] width 88 height 28
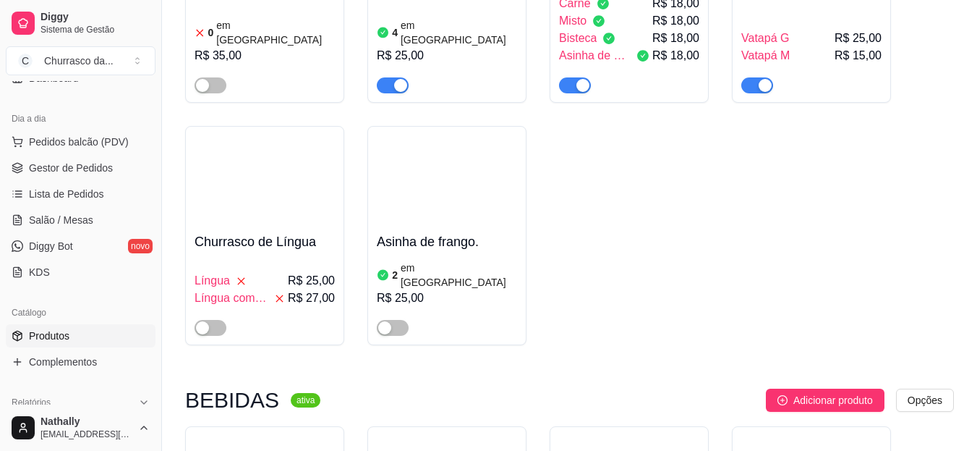
scroll to position [704, 0]
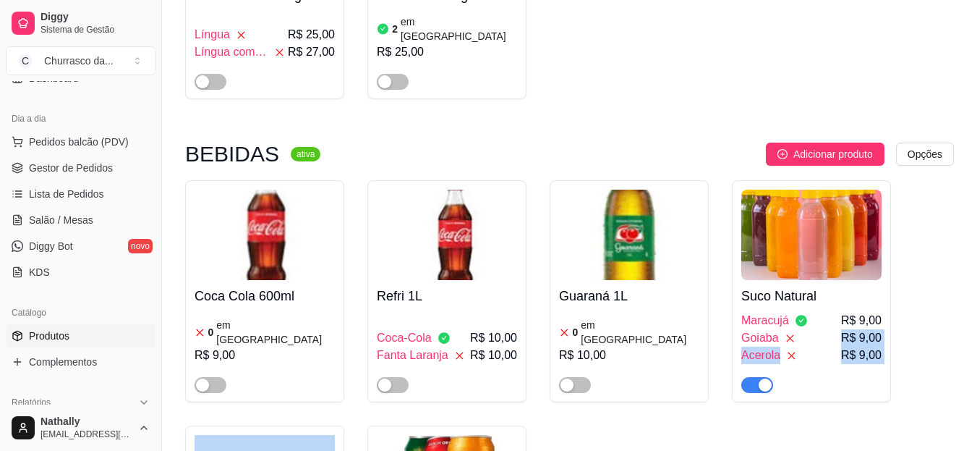
drag, startPoint x: 976, startPoint y: 436, endPoint x: 983, endPoint y: 435, distance: 7.4
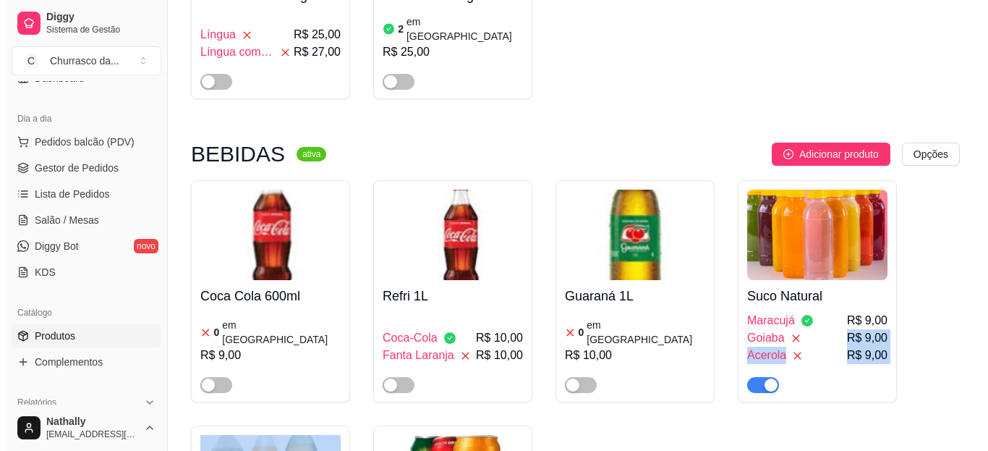
scroll to position [1219, 0]
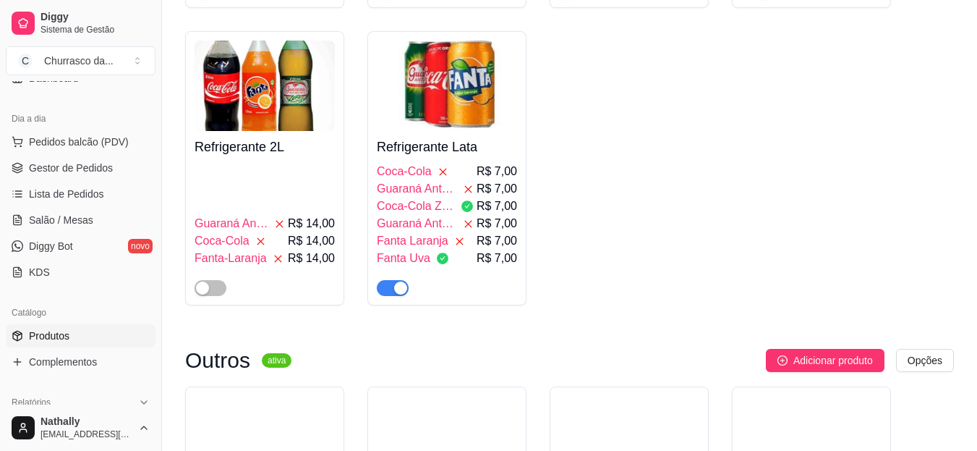
click at [449, 198] on span "Coca-Cola Zero" at bounding box center [416, 206] width 78 height 17
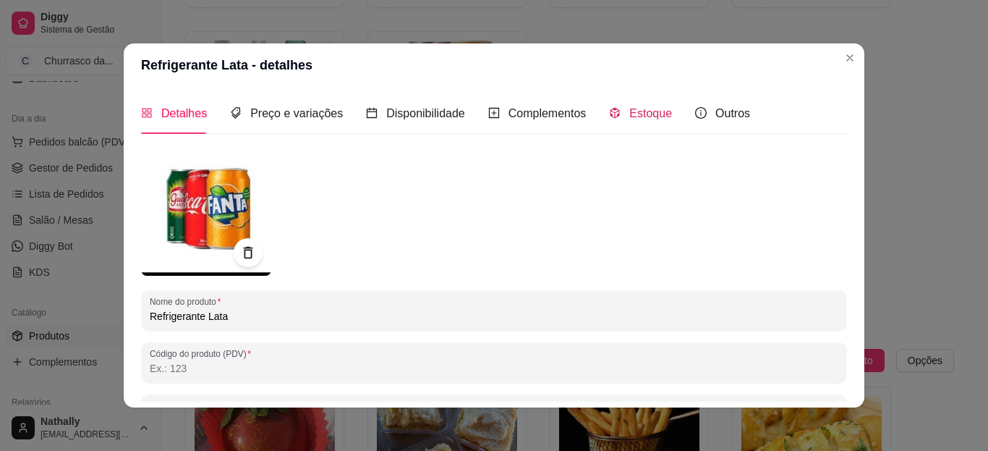
click at [651, 110] on span "Estoque" at bounding box center [650, 113] width 43 height 12
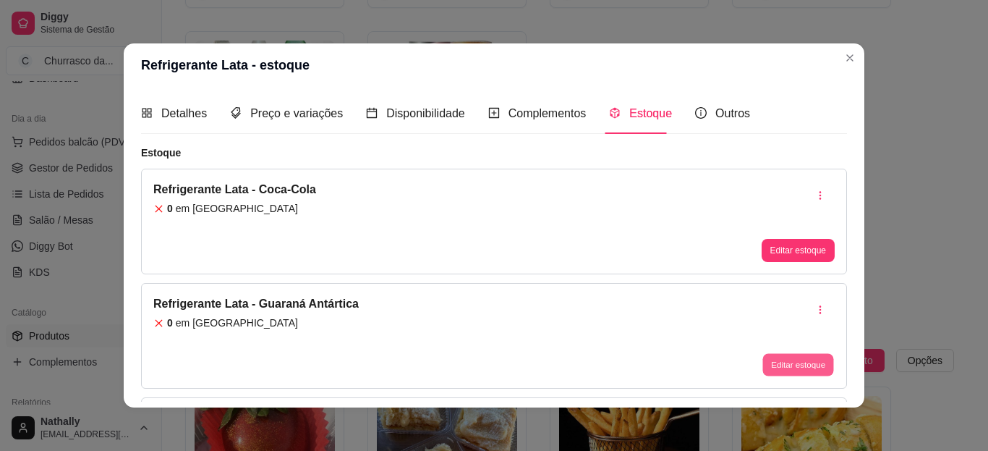
click at [802, 365] on button "Editar estoque" at bounding box center [798, 365] width 71 height 22
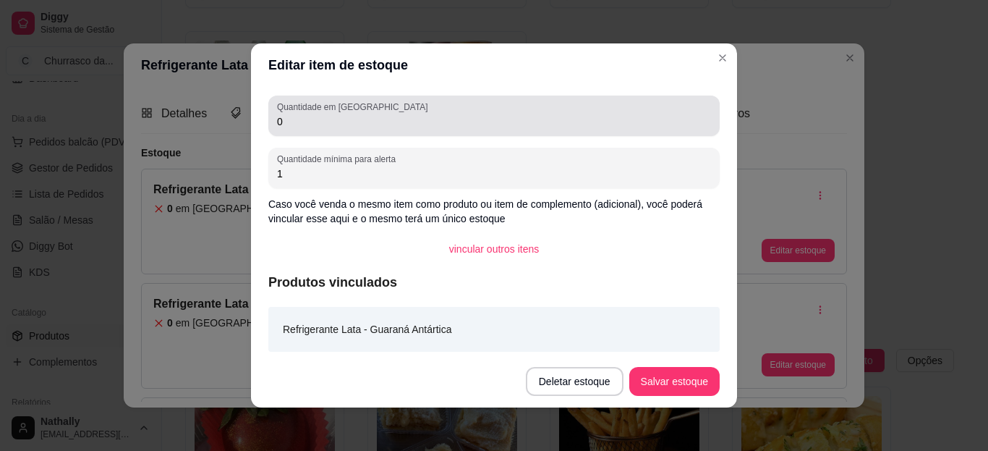
click at [659, 131] on div "Quantidade em estoque 0" at bounding box center [493, 115] width 451 height 41
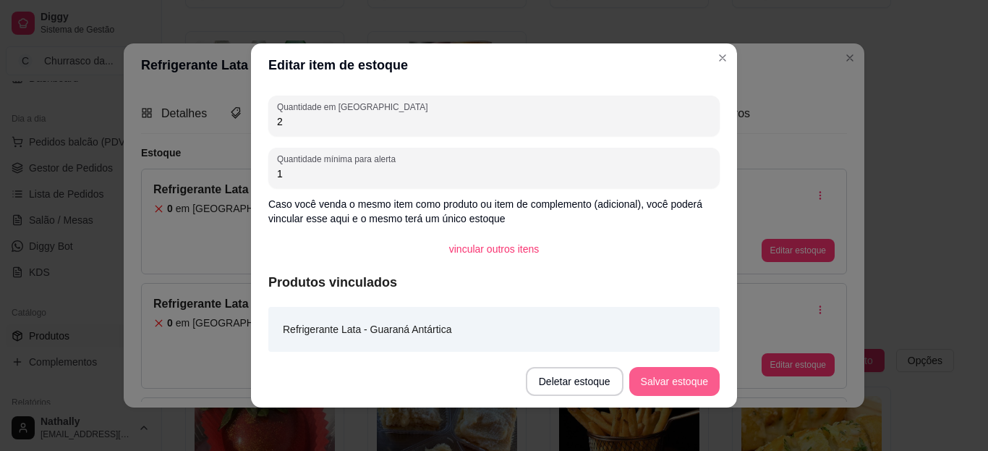
type input "2"
click at [650, 371] on button "Salvar estoque" at bounding box center [674, 381] width 90 height 29
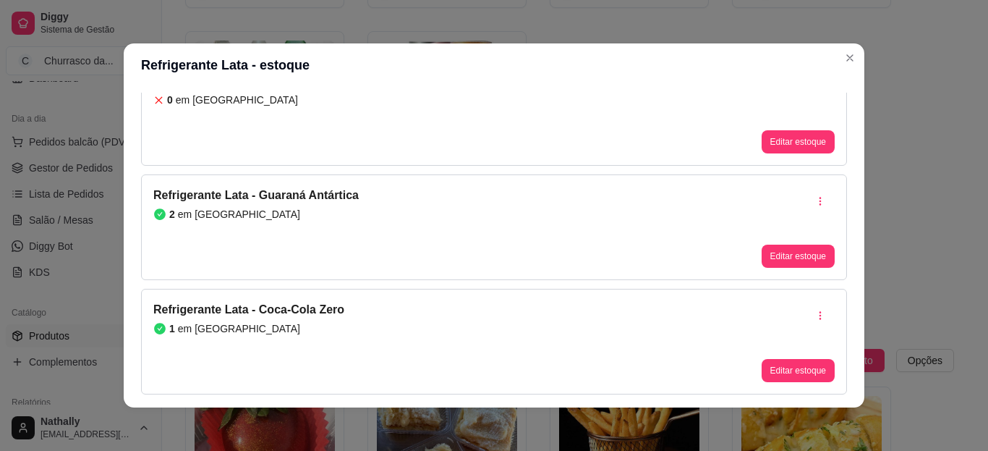
scroll to position [203, 0]
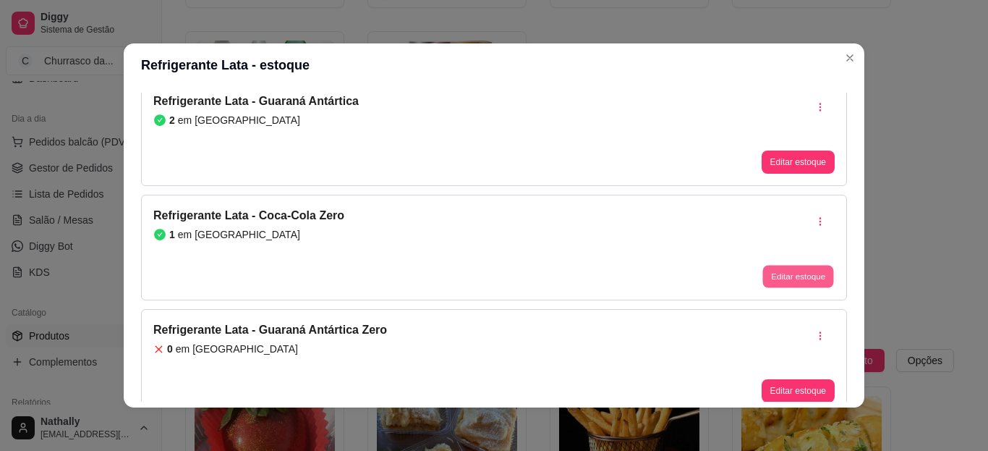
click at [792, 268] on button "Editar estoque" at bounding box center [798, 277] width 71 height 22
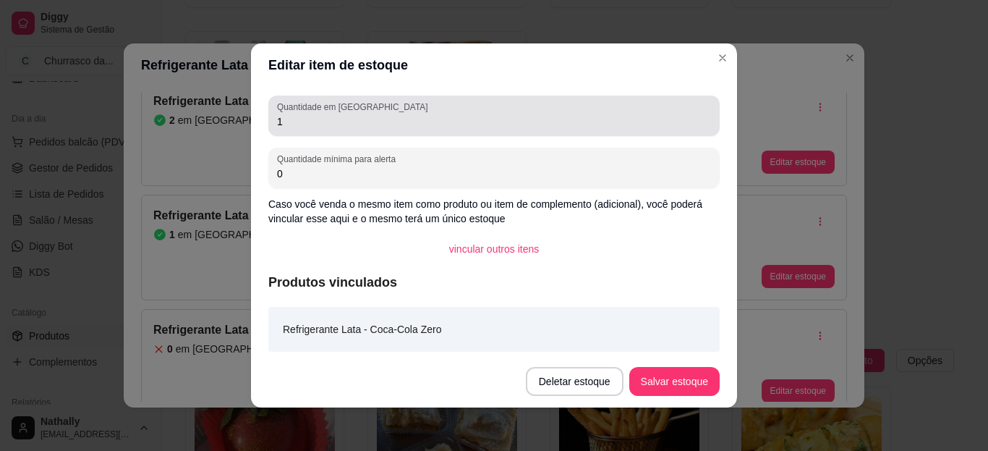
click at [655, 111] on div "1" at bounding box center [494, 115] width 434 height 29
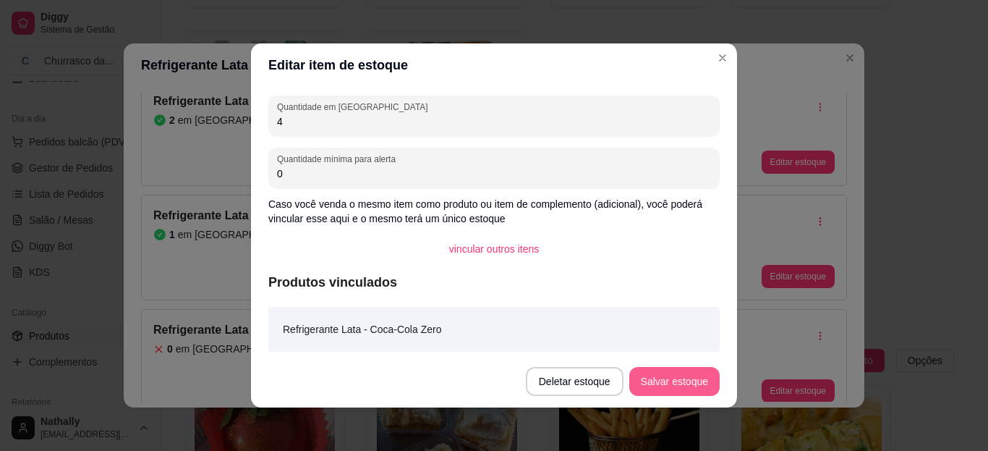
type input "4"
click at [653, 378] on button "Salvar estoque" at bounding box center [674, 382] width 88 height 28
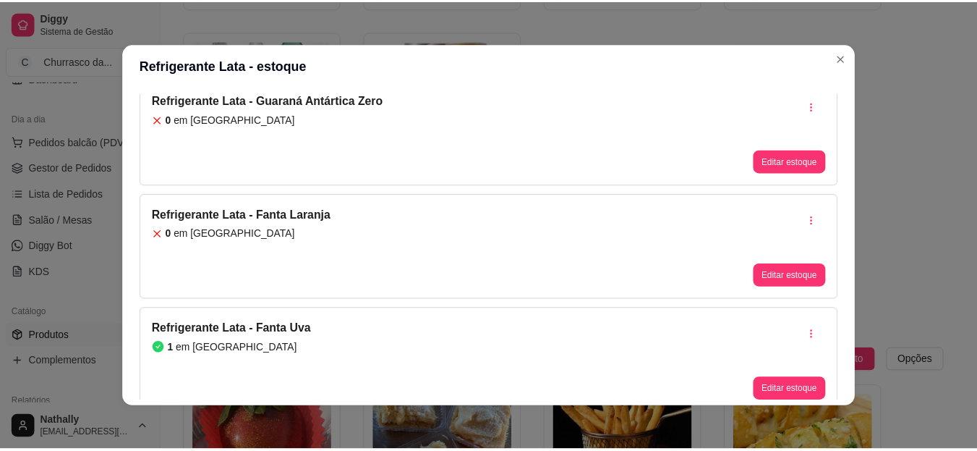
scroll to position [444, 0]
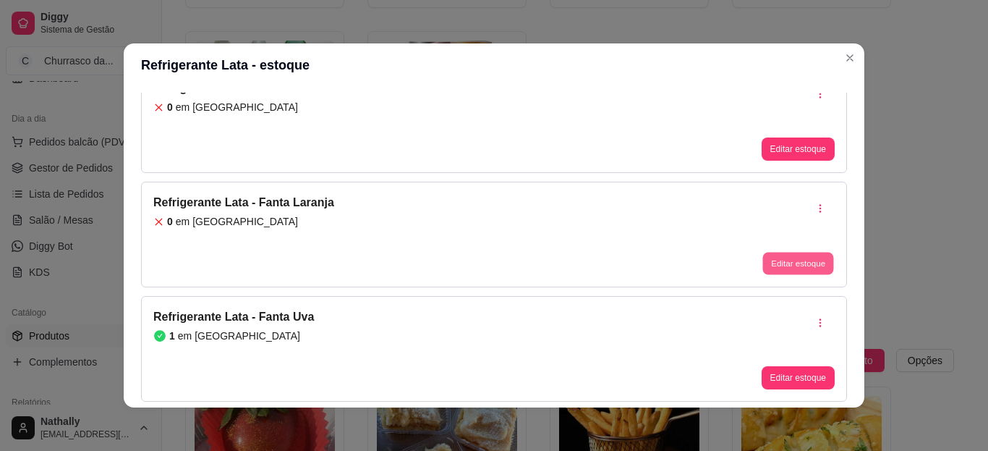
click at [765, 260] on button "Editar estoque" at bounding box center [798, 263] width 71 height 22
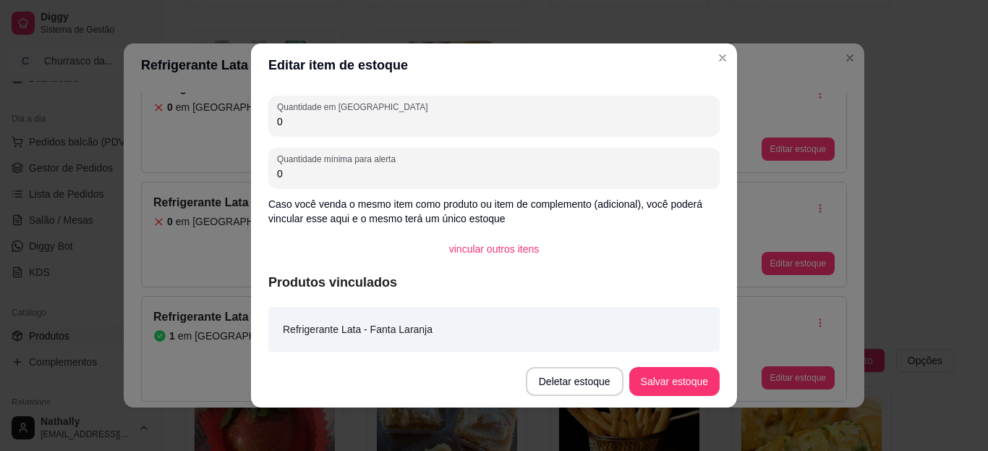
click at [643, 126] on input "0" at bounding box center [494, 121] width 434 height 14
type input "2"
click at [654, 375] on button "Salvar estoque" at bounding box center [674, 381] width 90 height 29
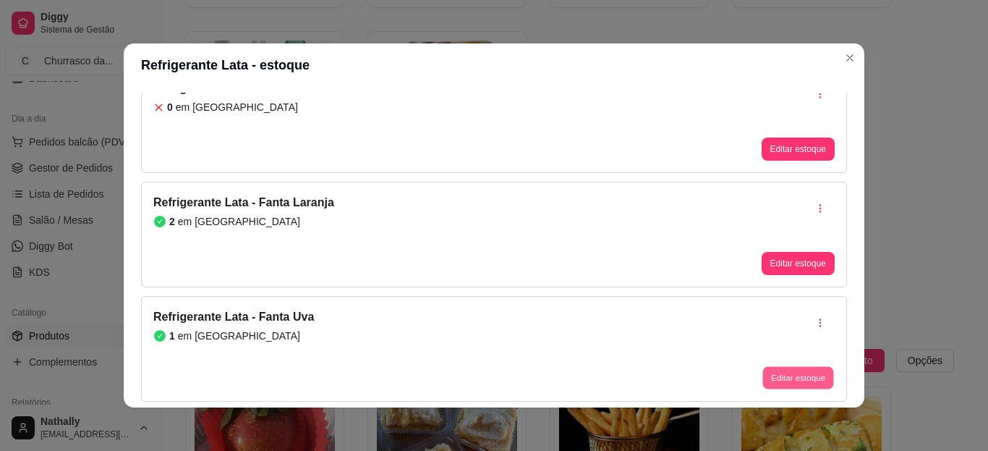
click at [784, 369] on button "Editar estoque" at bounding box center [798, 378] width 71 height 22
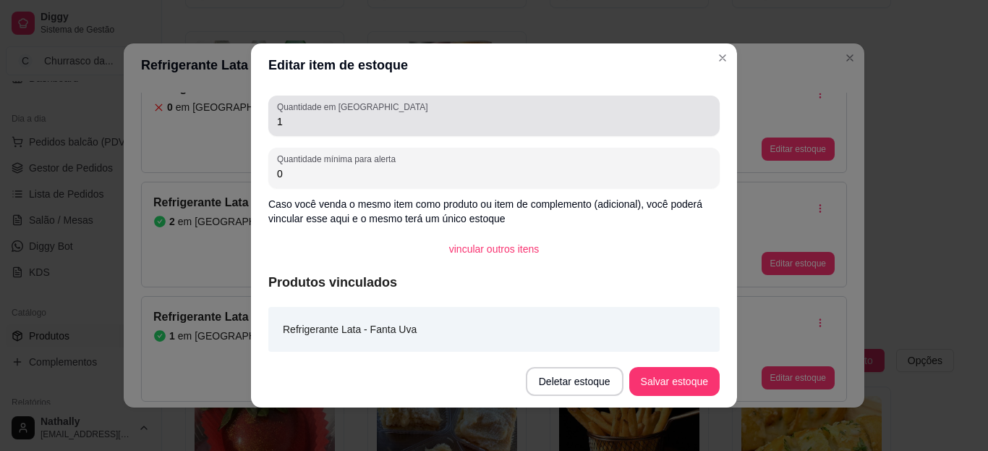
click at [644, 113] on div "1" at bounding box center [494, 115] width 434 height 29
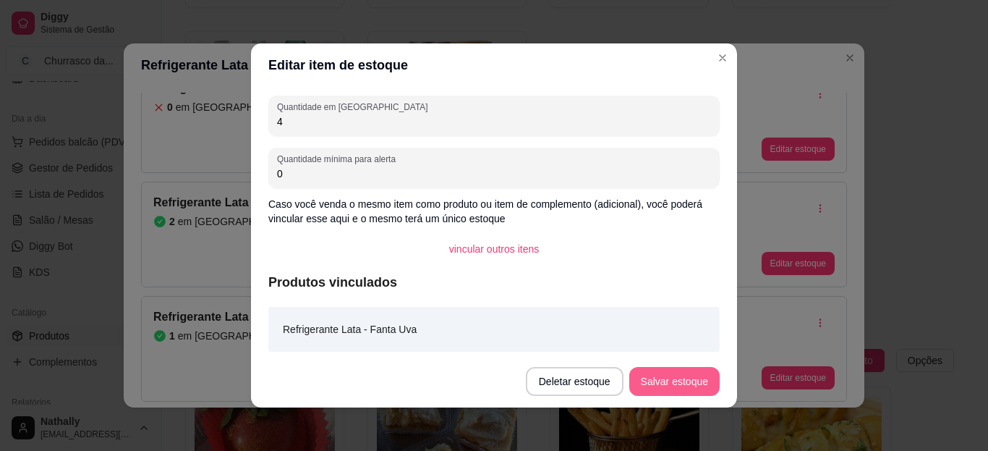
type input "4"
click at [655, 383] on button "Salvar estoque" at bounding box center [674, 382] width 88 height 28
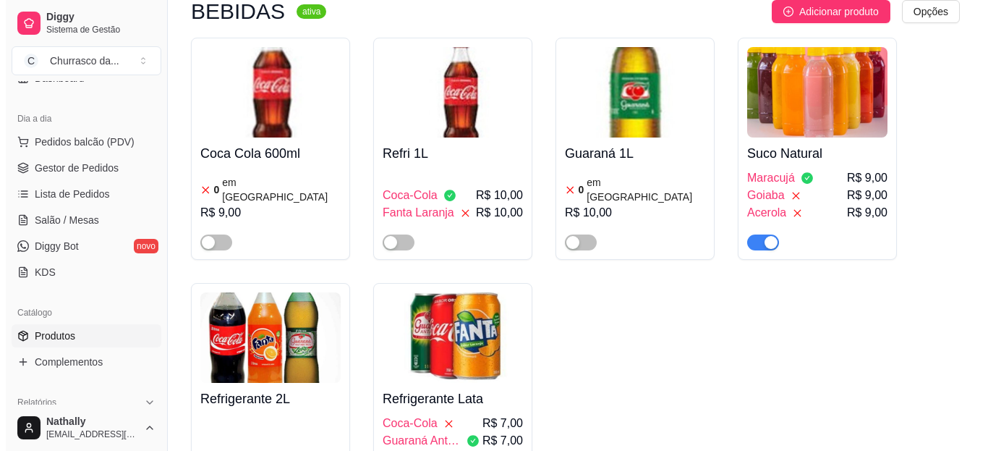
scroll to position [938, 0]
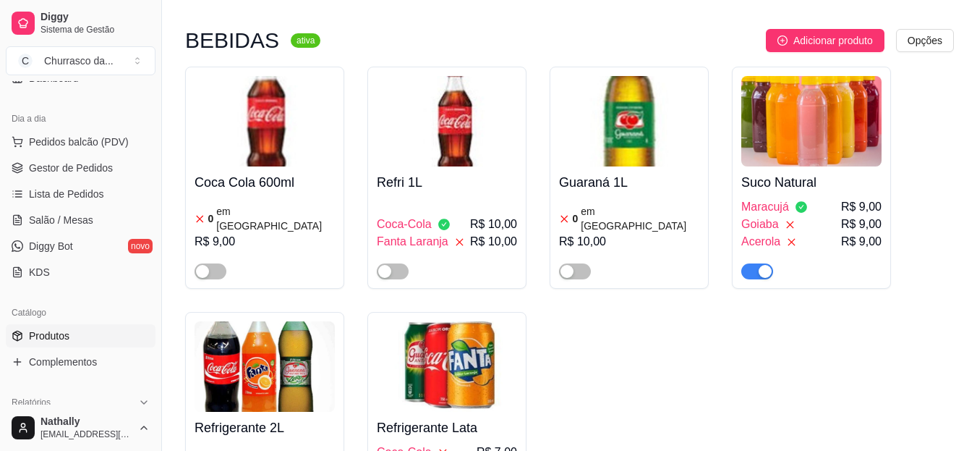
click at [796, 172] on h4 "Suco Natural" at bounding box center [812, 182] width 140 height 20
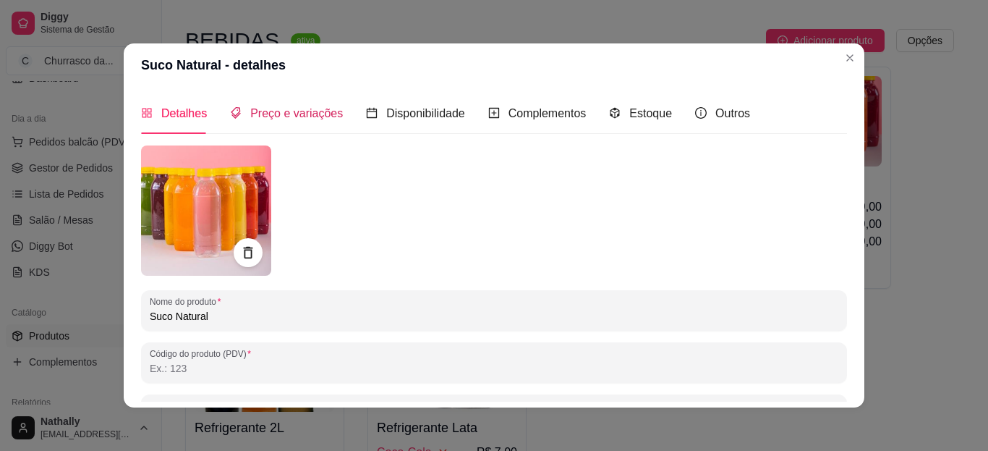
click at [310, 119] on span "Preço e variações" at bounding box center [296, 113] width 93 height 12
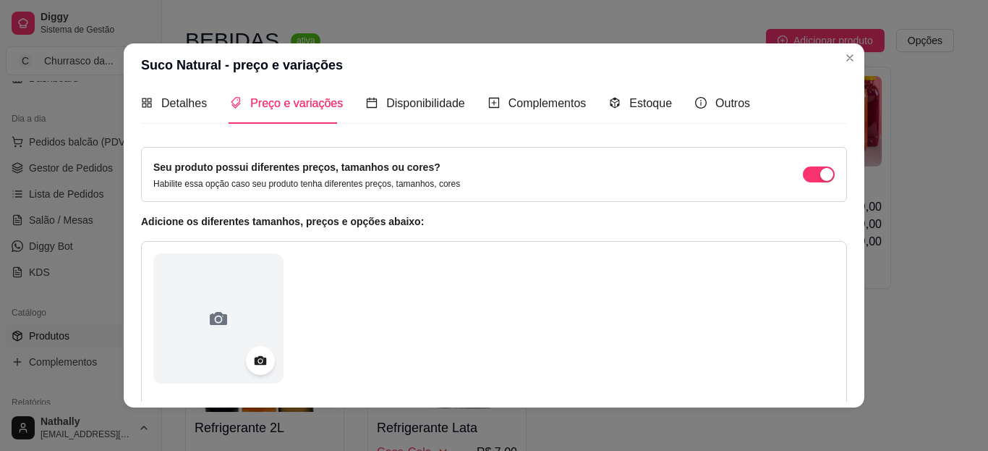
scroll to position [0, 0]
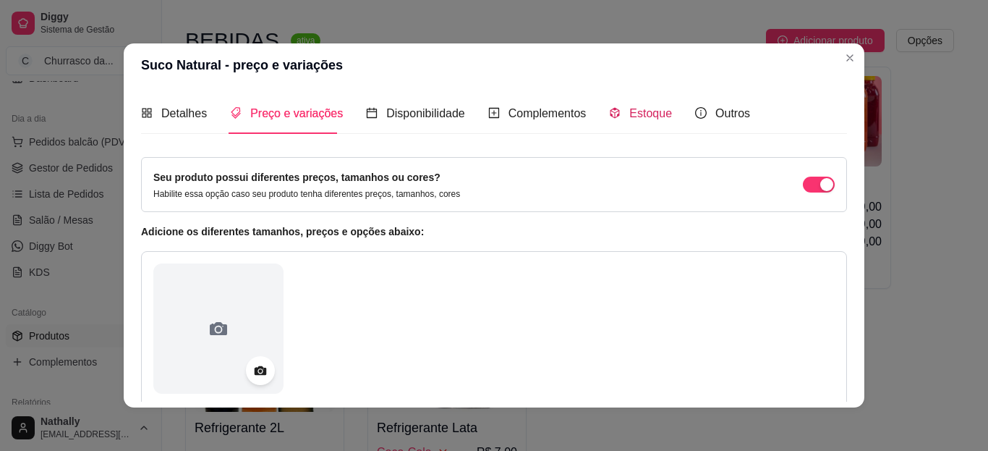
click at [631, 116] on span "Estoque" at bounding box center [650, 113] width 43 height 12
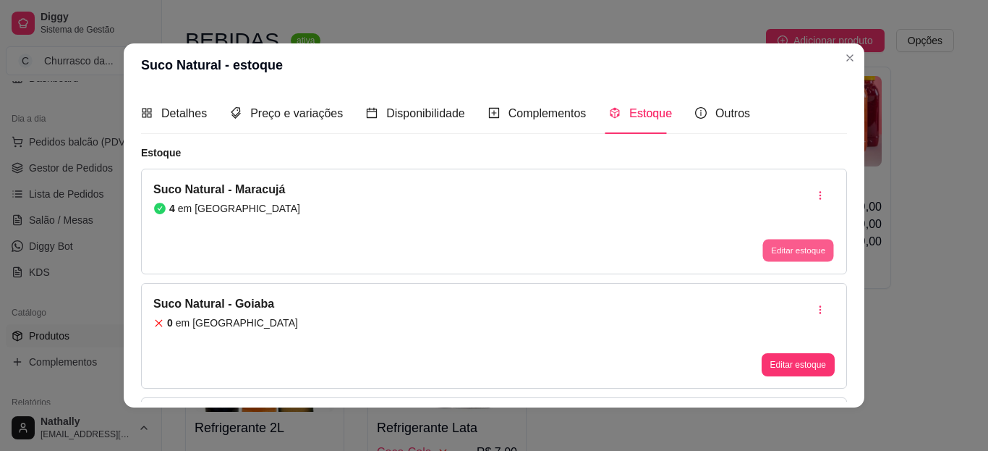
click at [804, 247] on button "Editar estoque" at bounding box center [798, 250] width 71 height 22
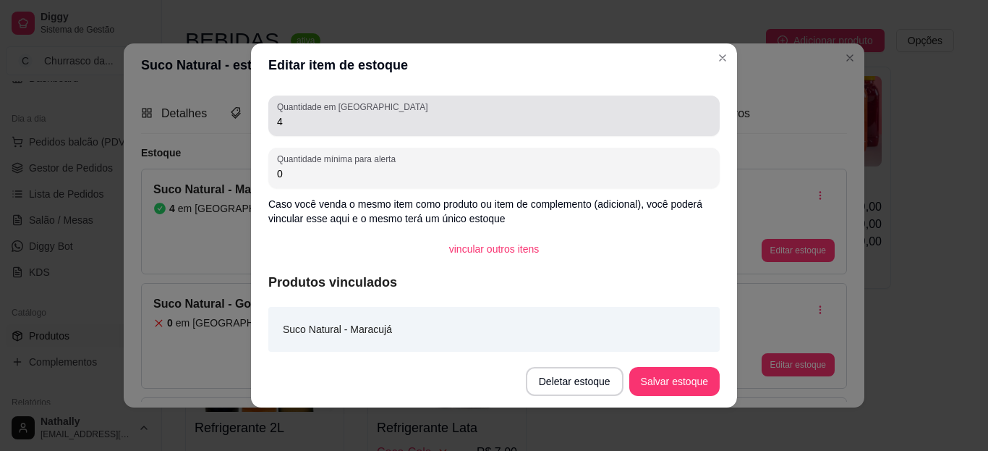
click at [666, 129] on div "4" at bounding box center [494, 115] width 434 height 29
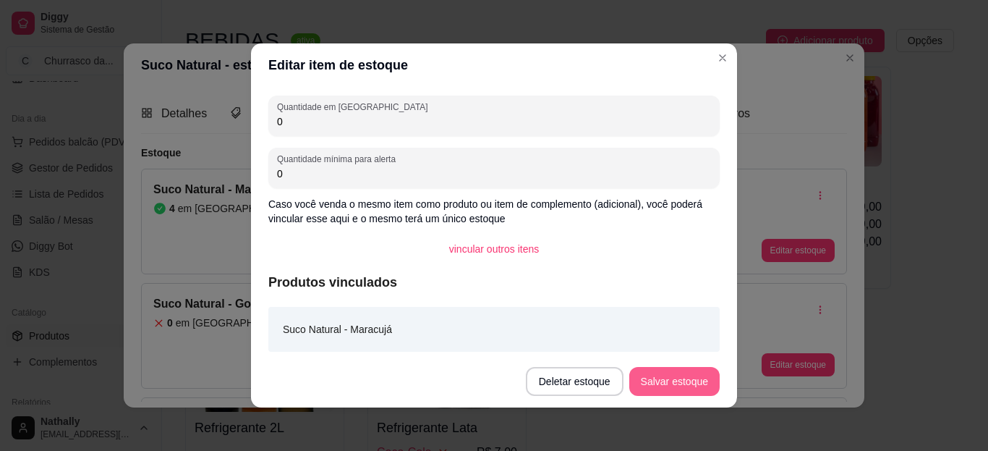
type input "0"
click at [657, 376] on button "Salvar estoque" at bounding box center [674, 382] width 88 height 28
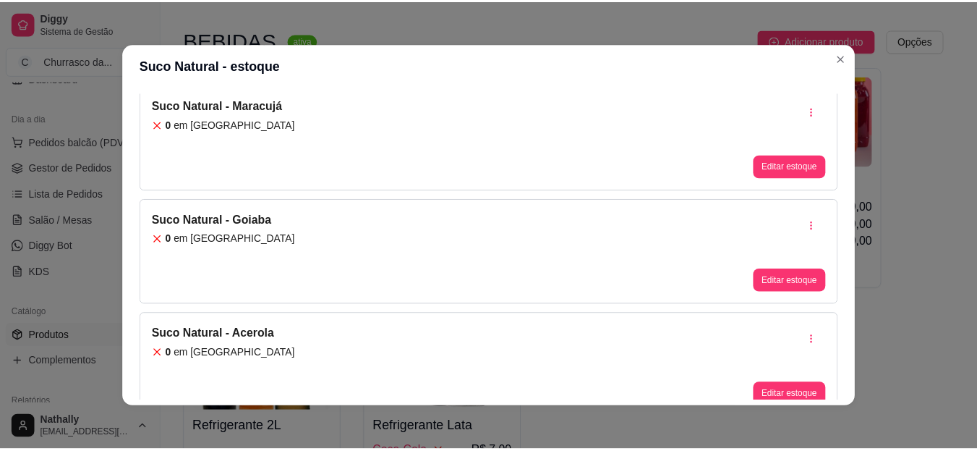
scroll to position [101, 0]
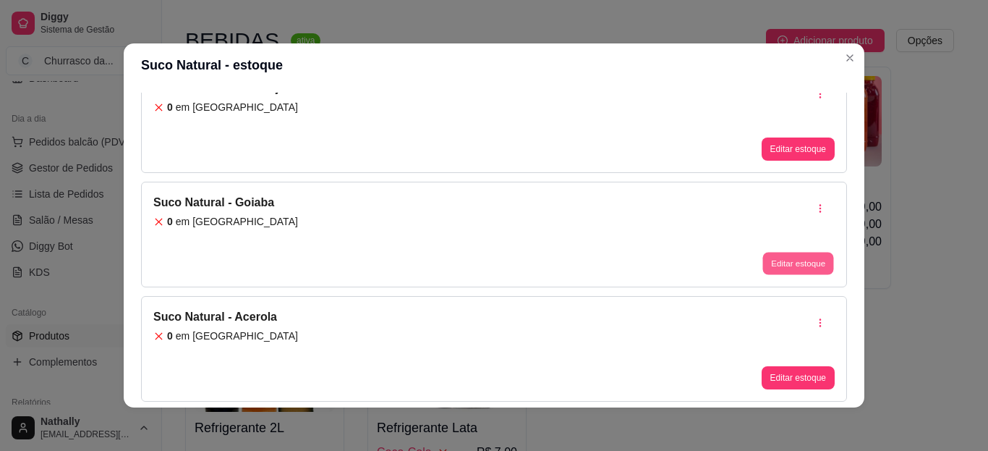
click at [778, 255] on button "Editar estoque" at bounding box center [798, 263] width 71 height 22
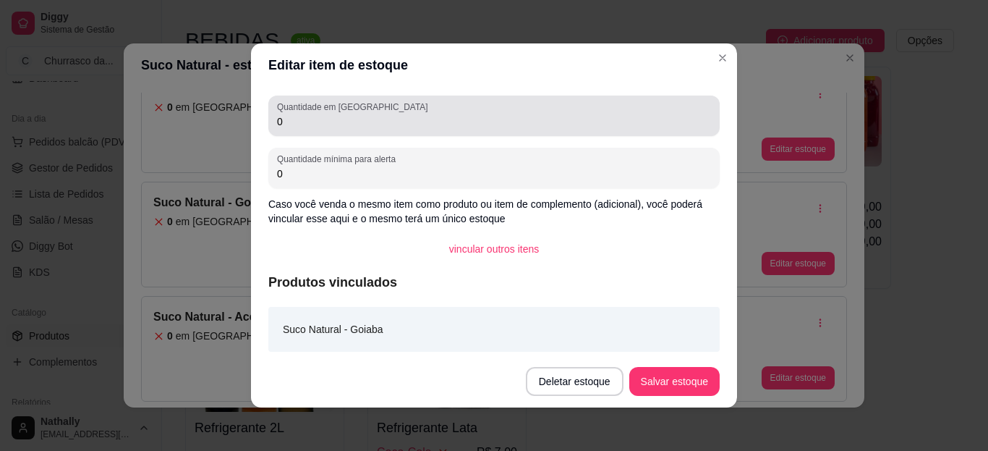
click at [650, 105] on div "0" at bounding box center [494, 115] width 434 height 29
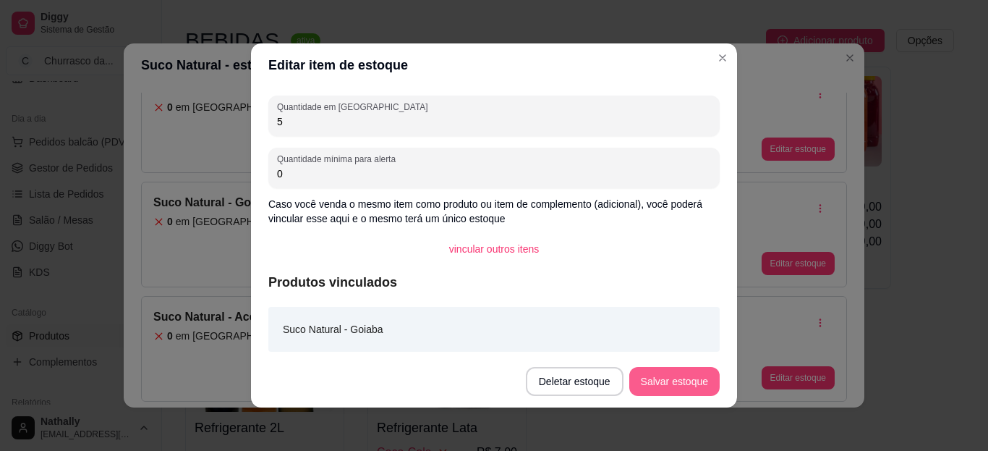
type input "5"
click at [650, 384] on button "Salvar estoque" at bounding box center [674, 382] width 88 height 28
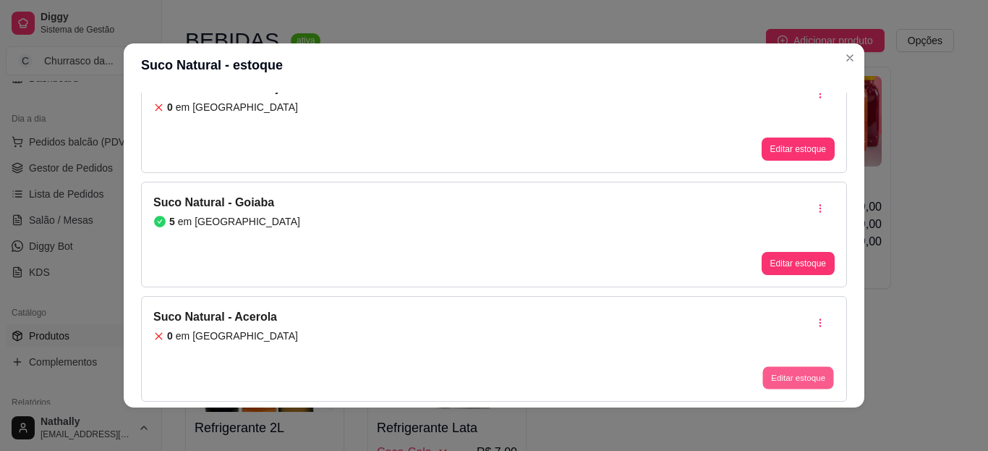
click at [763, 382] on button "Editar estoque" at bounding box center [798, 378] width 71 height 22
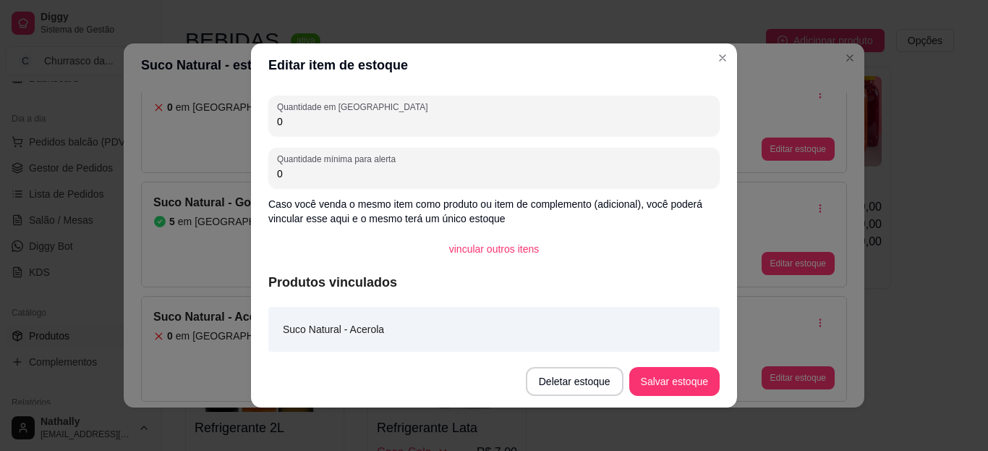
click at [635, 114] on input "0" at bounding box center [494, 121] width 434 height 14
type input "4"
click at [650, 389] on button "Salvar estoque" at bounding box center [674, 381] width 90 height 29
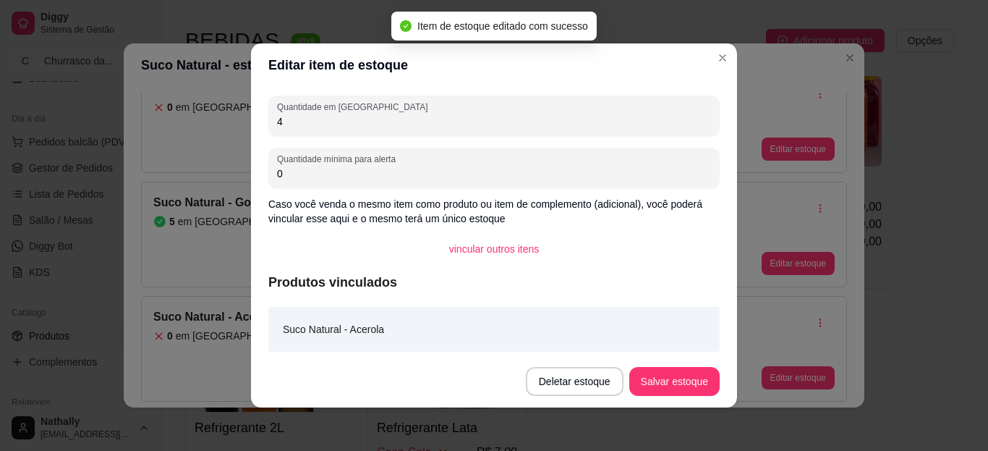
click at [603, 128] on input "4" at bounding box center [494, 121] width 434 height 14
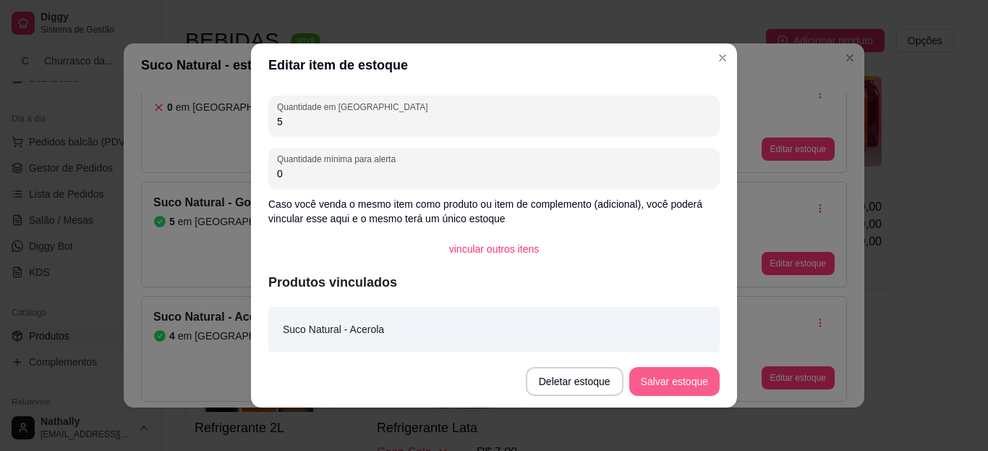
type input "5"
click at [676, 379] on button "Salvar estoque" at bounding box center [674, 382] width 88 height 28
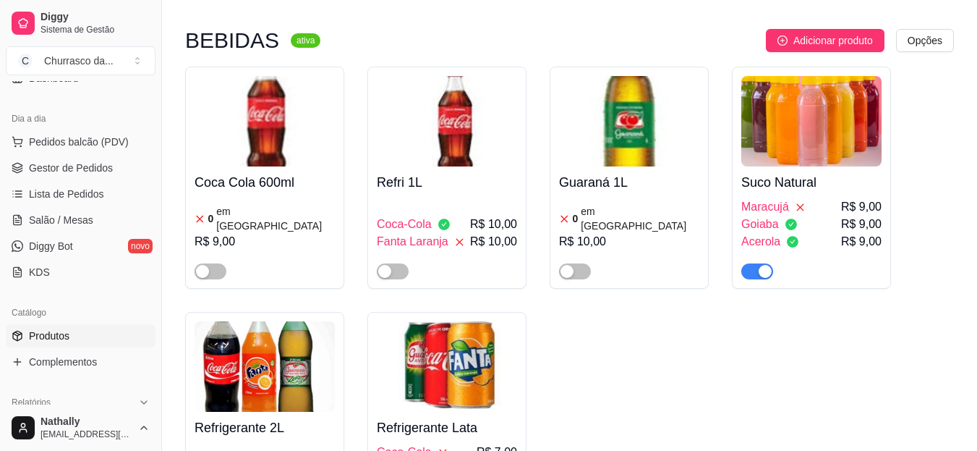
click at [464, 115] on img at bounding box center [447, 121] width 140 height 90
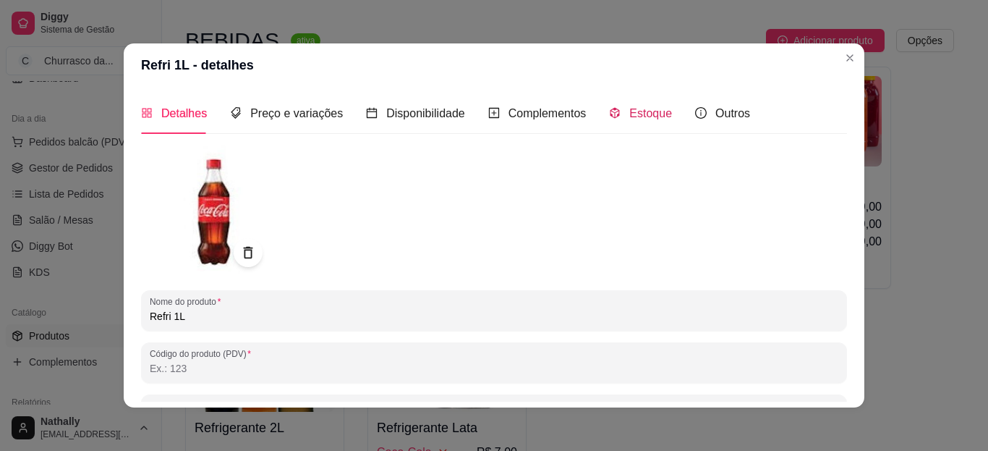
click at [619, 105] on div "Estoque" at bounding box center [640, 113] width 63 height 18
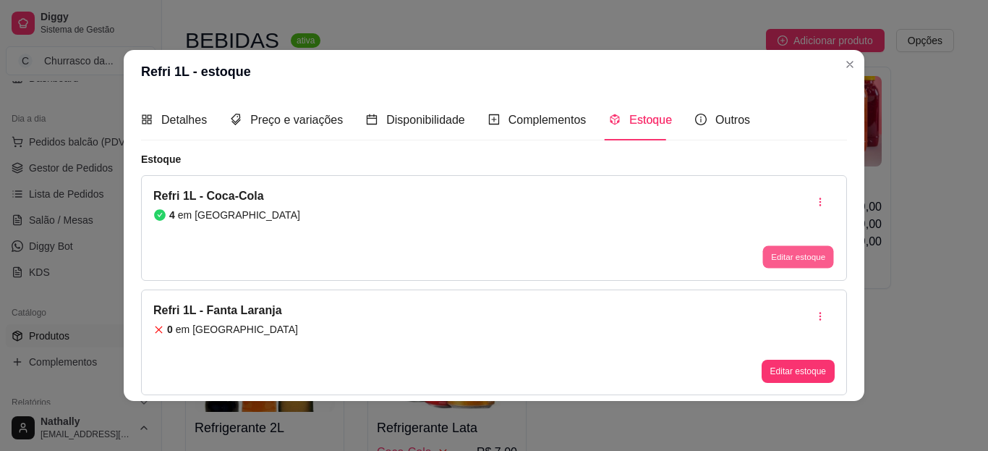
click at [789, 252] on button "Editar estoque" at bounding box center [798, 257] width 71 height 22
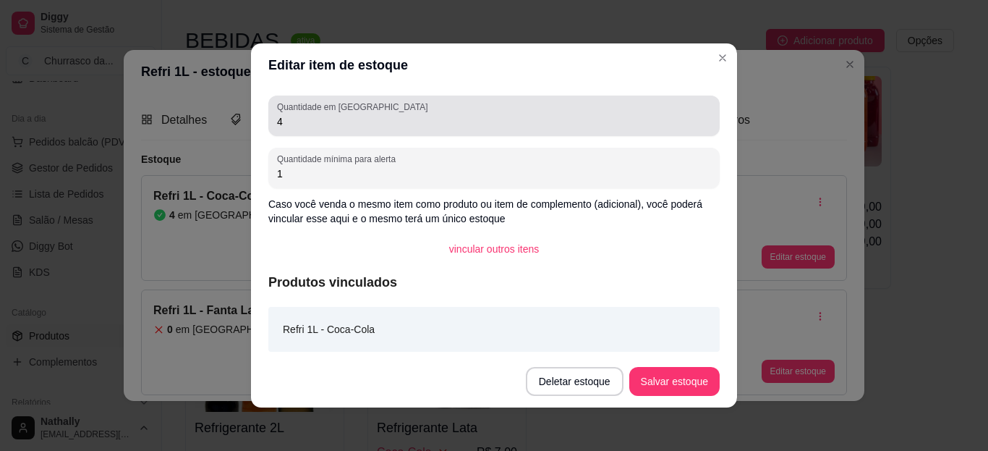
click at [682, 105] on div "4" at bounding box center [494, 115] width 434 height 29
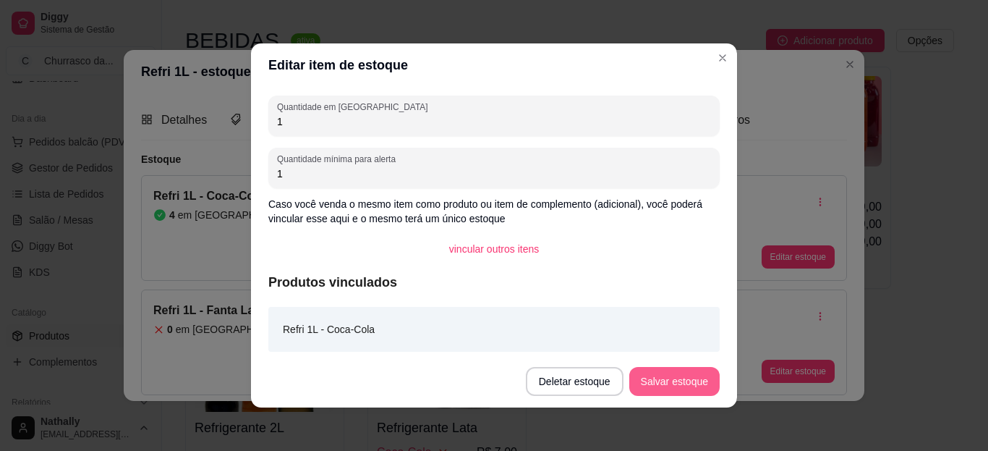
type input "1"
click at [670, 374] on button "Salvar estoque" at bounding box center [674, 382] width 88 height 28
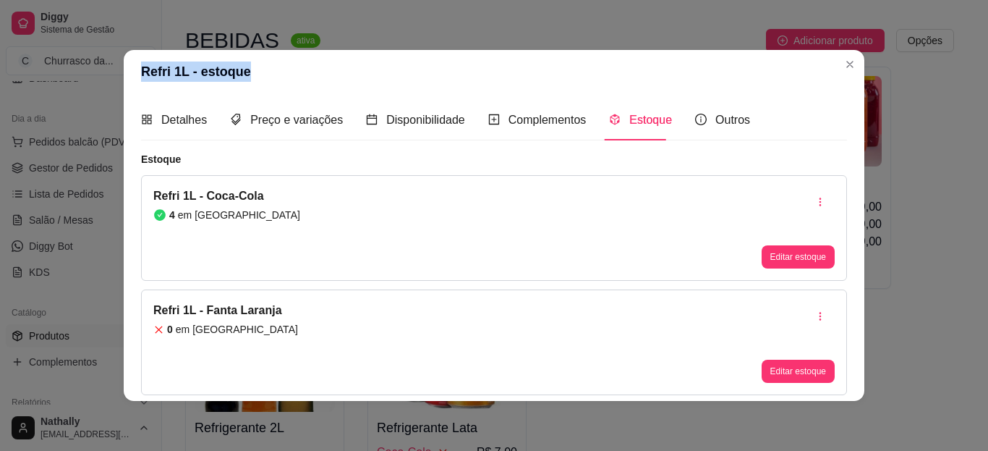
click at [841, 67] on section "Refri 1L - estoque Detalhes Preço e variações Disponibilidade Complementos Esto…" at bounding box center [494, 225] width 741 height 351
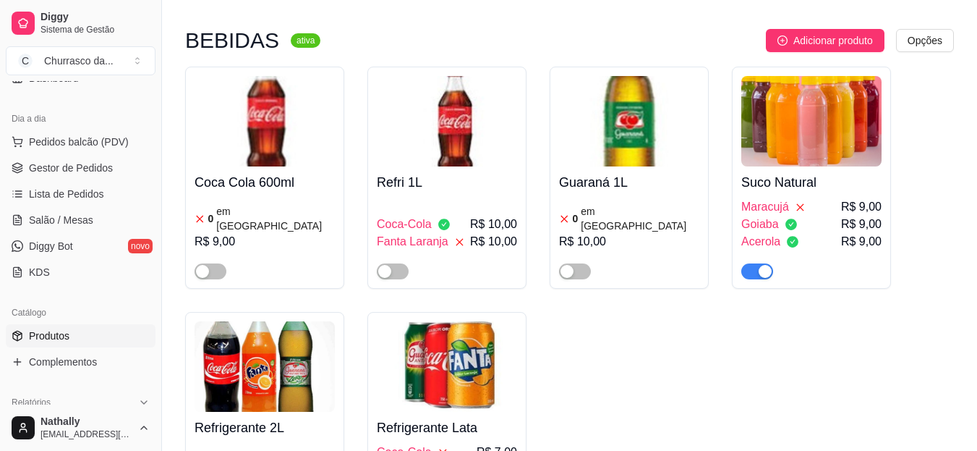
click at [82, 161] on span "Gestor de Pedidos" at bounding box center [71, 168] width 84 height 14
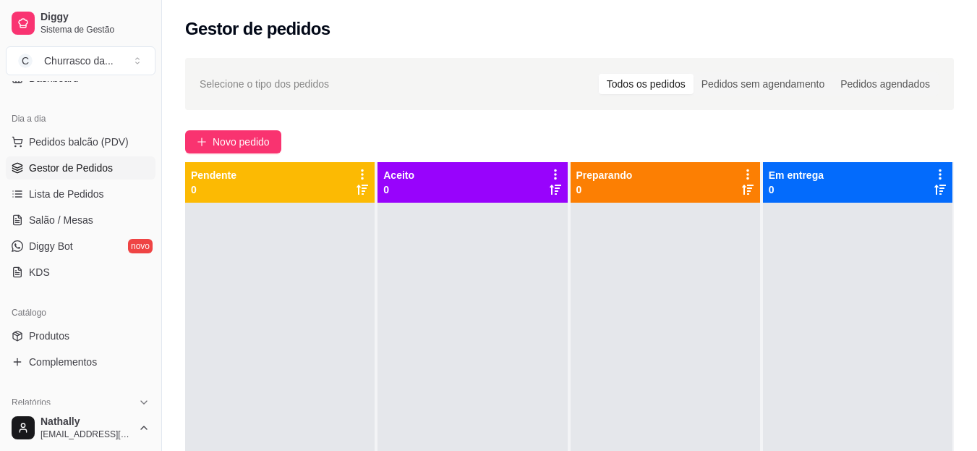
click at [72, 224] on span "Salão / Mesas" at bounding box center [61, 220] width 64 height 14
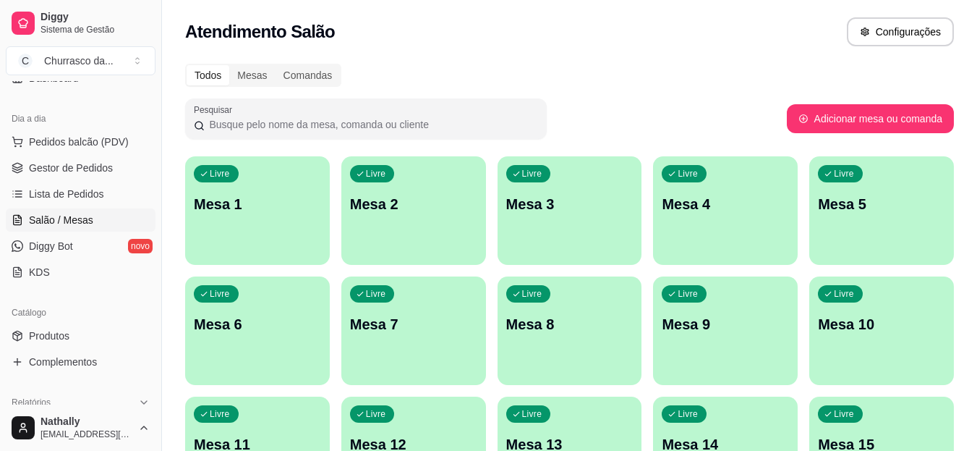
click at [112, 64] on div "Churrasco da ..." at bounding box center [78, 61] width 69 height 14
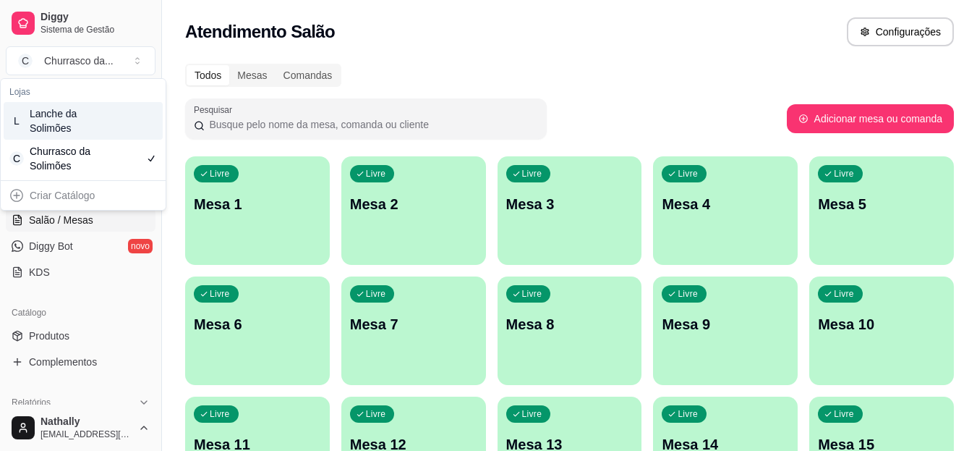
click at [109, 122] on div "L Lanche da Solimões" at bounding box center [83, 121] width 159 height 38
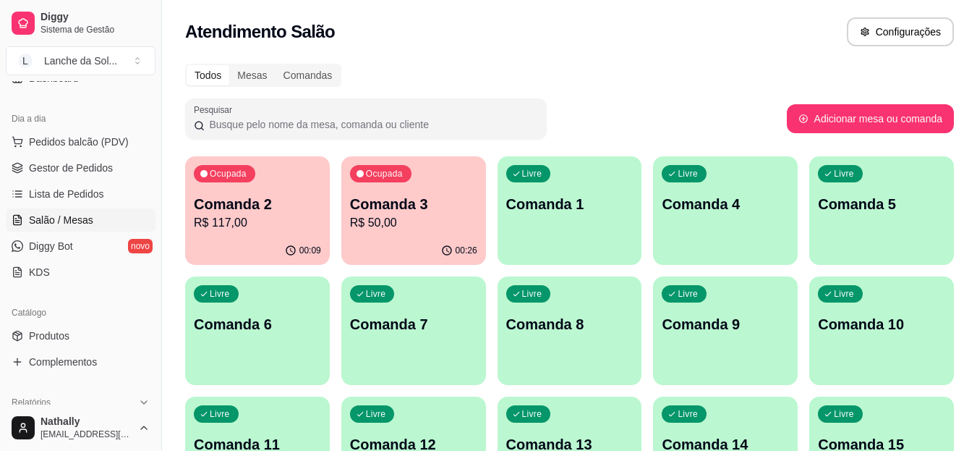
click at [97, 167] on span "Gestor de Pedidos" at bounding box center [71, 168] width 84 height 14
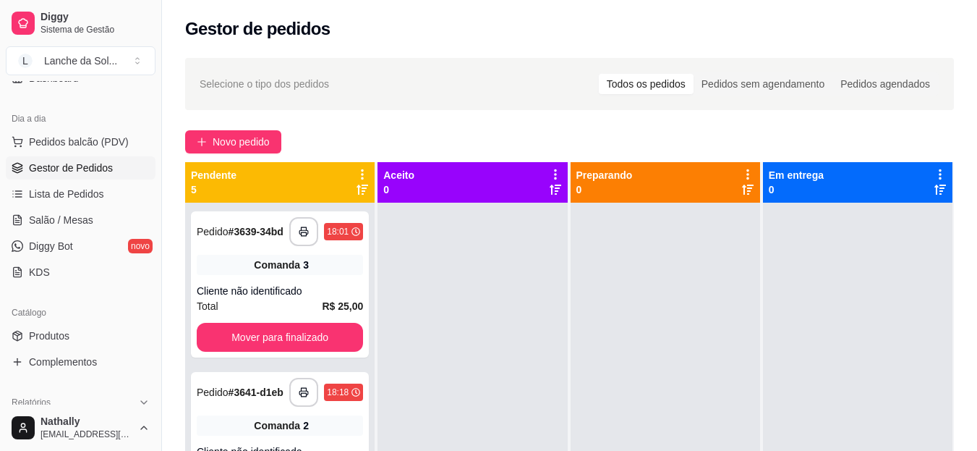
click at [77, 213] on span "Salão / Mesas" at bounding box center [61, 220] width 64 height 14
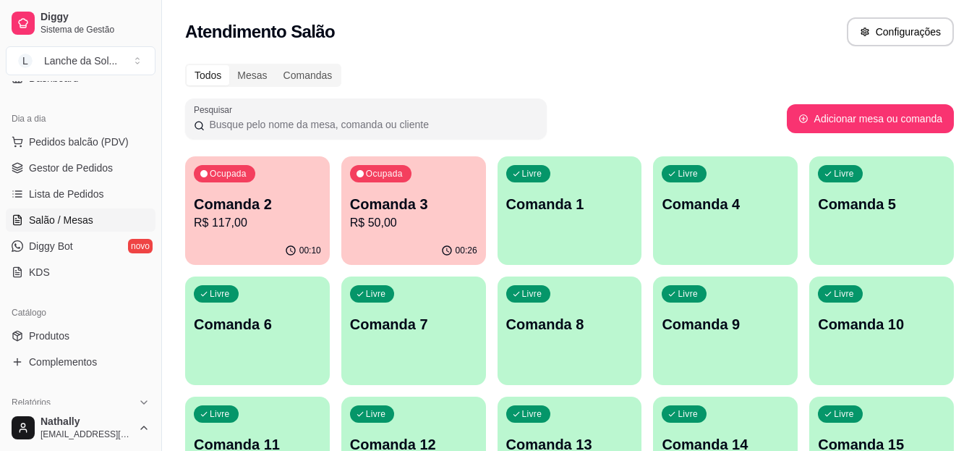
click at [228, 212] on p "Comanda 2" at bounding box center [257, 204] width 127 height 20
click at [424, 221] on p "R$ 50,00" at bounding box center [414, 222] width 124 height 17
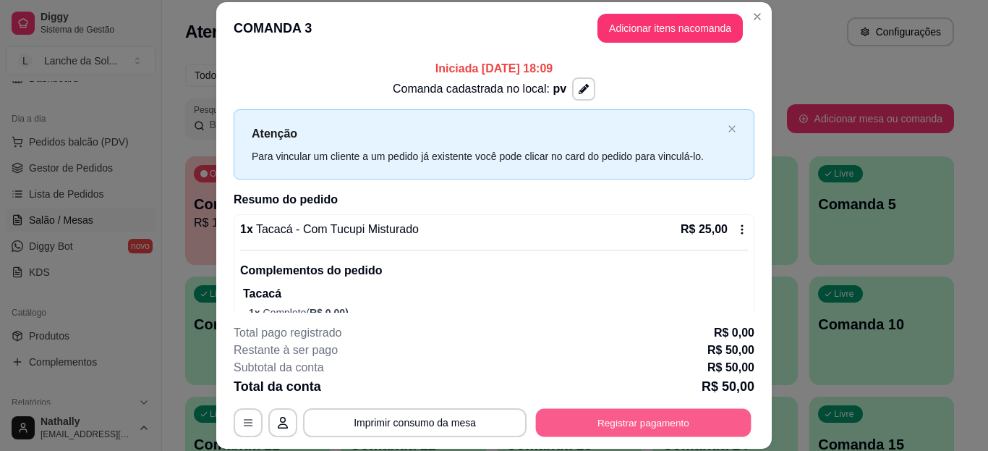
click at [587, 417] on button "Registrar pagamento" at bounding box center [644, 422] width 216 height 28
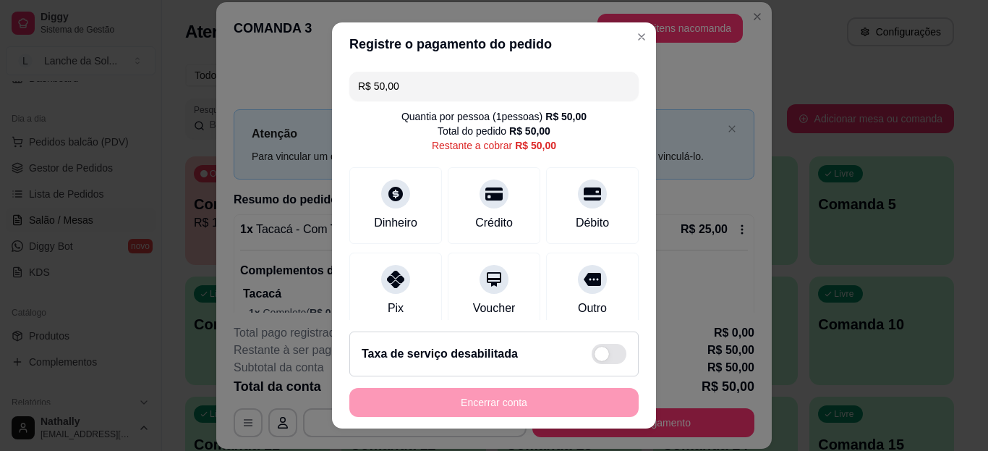
click at [405, 284] on div "Pix" at bounding box center [395, 290] width 93 height 77
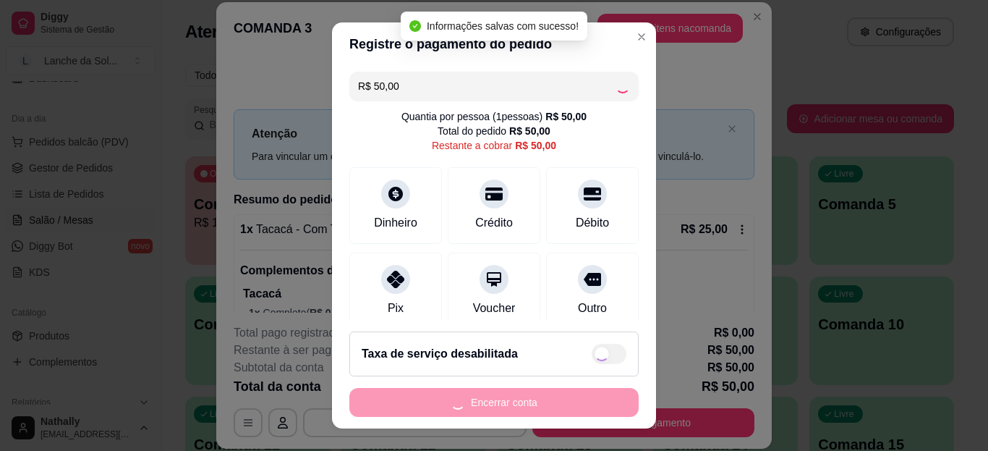
type input "R$ 0,00"
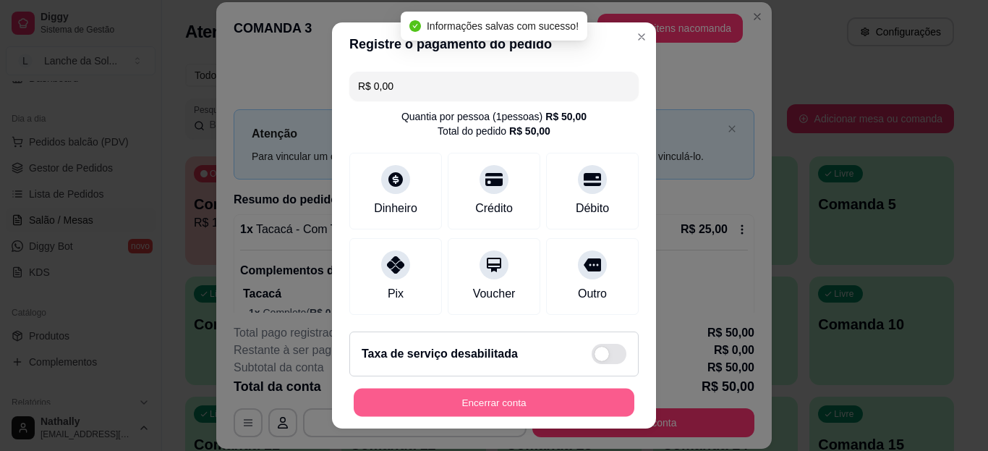
click at [430, 400] on button "Encerrar conta" at bounding box center [494, 402] width 281 height 28
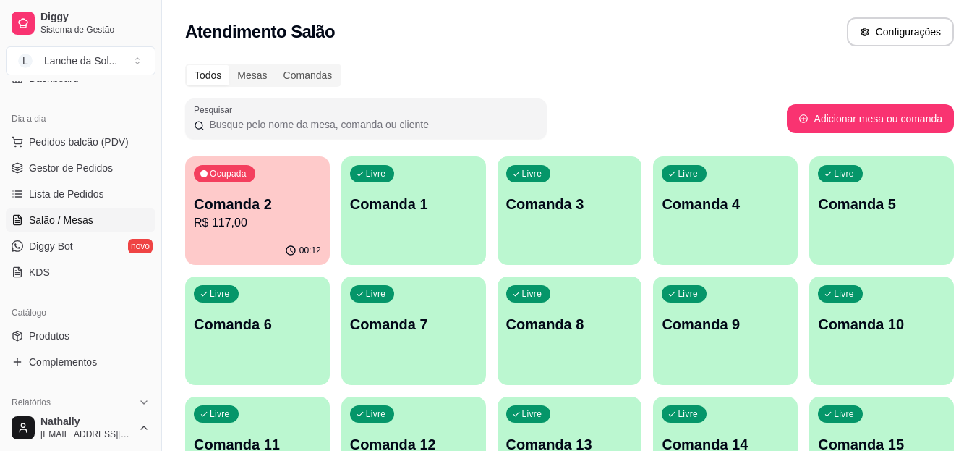
click at [109, 61] on div "Lanche da Sol ..." at bounding box center [80, 61] width 73 height 14
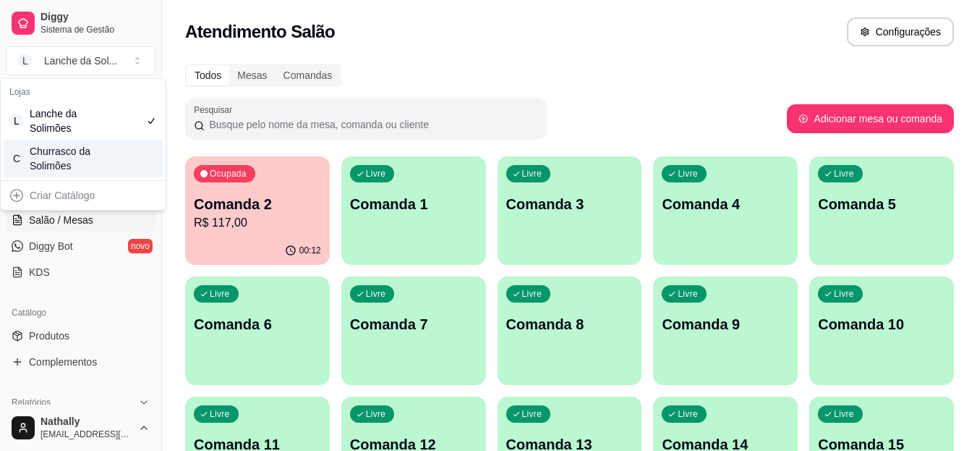
click at [103, 150] on div "C Churrasco da Solimões" at bounding box center [83, 159] width 159 height 38
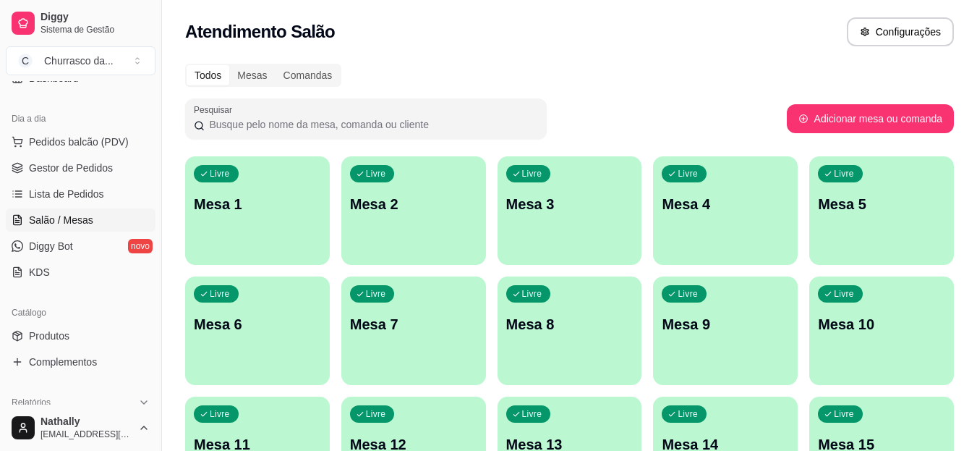
click at [104, 342] on link "Produtos" at bounding box center [81, 335] width 150 height 23
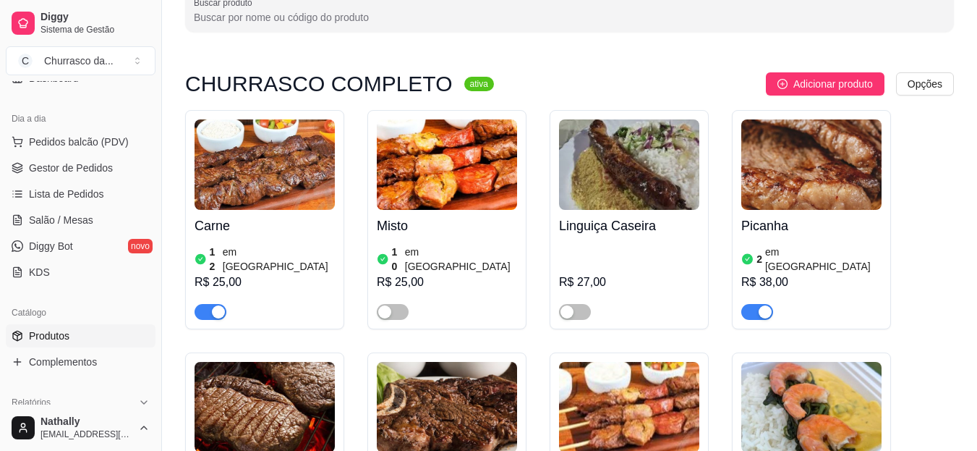
scroll to position [116, 0]
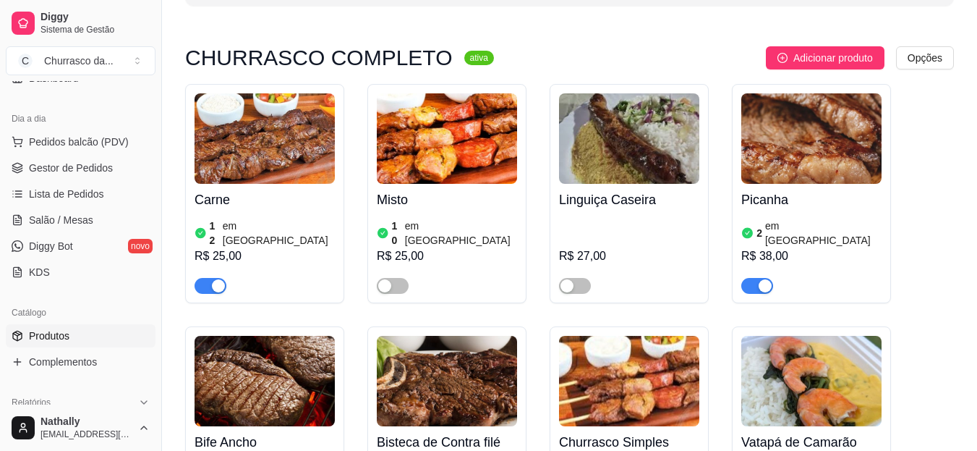
click at [825, 232] on div "2 em [GEOGRAPHIC_DATA]" at bounding box center [812, 232] width 140 height 29
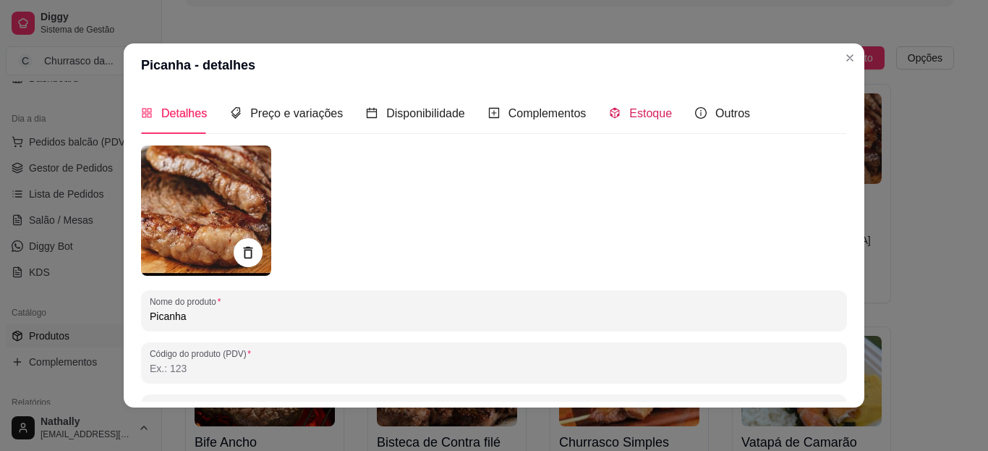
click at [637, 119] on span "Estoque" at bounding box center [650, 113] width 43 height 12
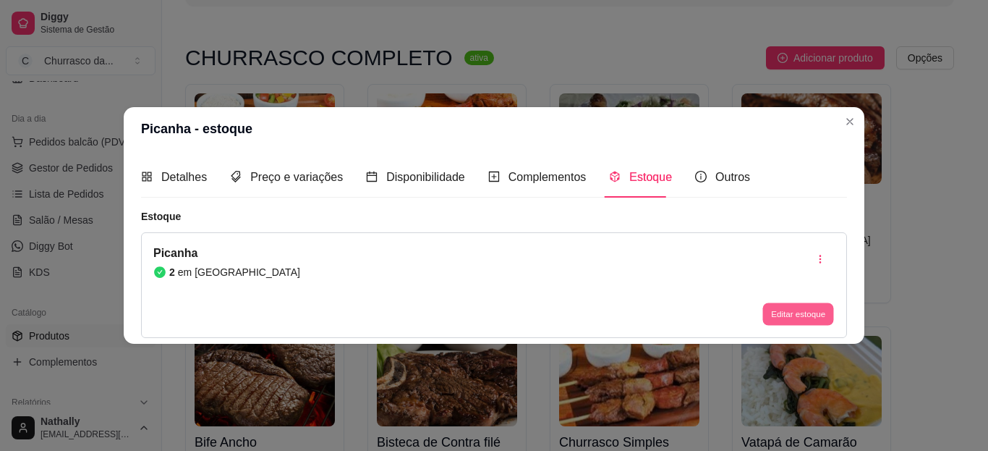
click at [784, 315] on button "Editar estoque" at bounding box center [798, 314] width 71 height 22
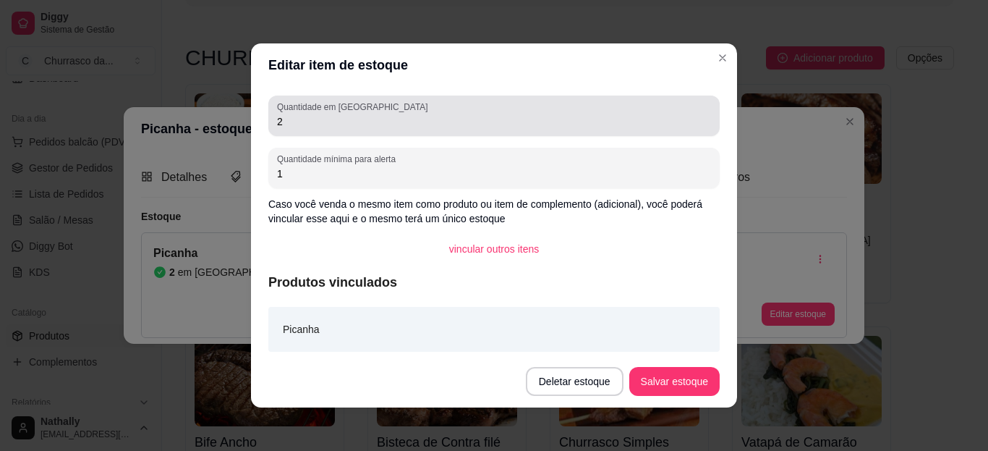
click at [663, 116] on input "2" at bounding box center [494, 121] width 434 height 14
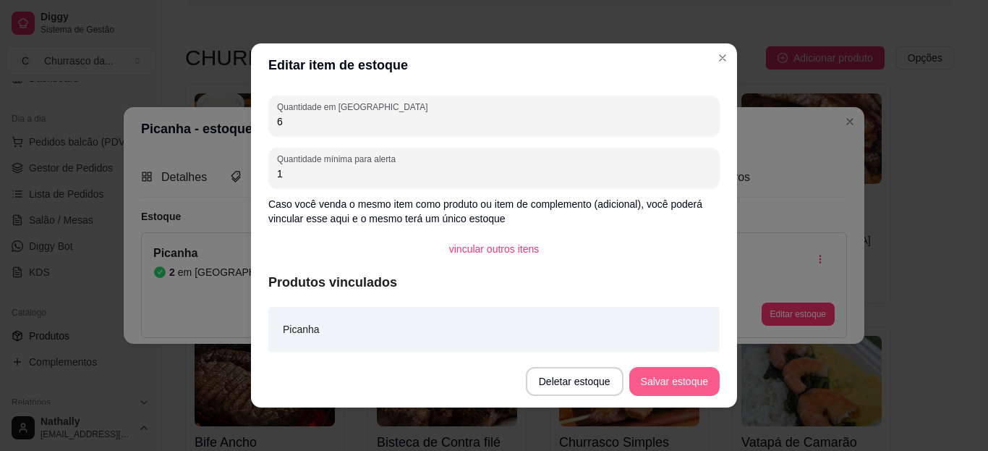
type input "6"
click at [649, 389] on button "Salvar estoque" at bounding box center [674, 382] width 88 height 28
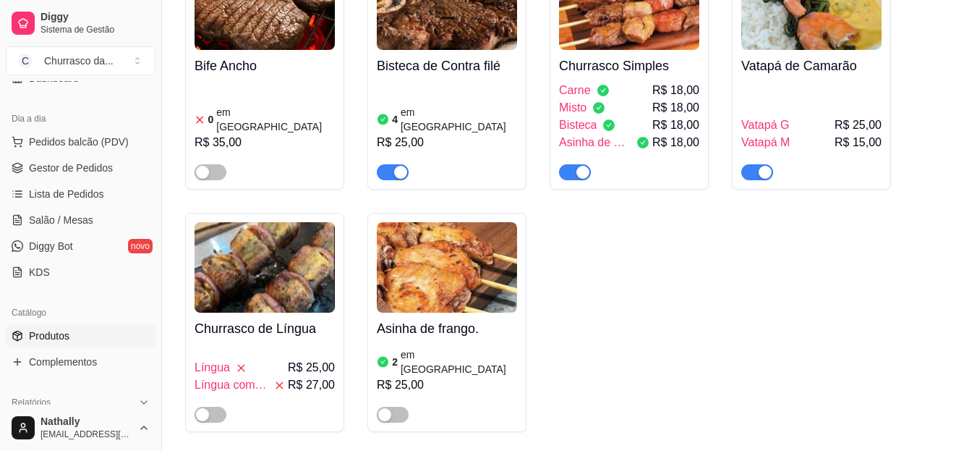
scroll to position [511, 0]
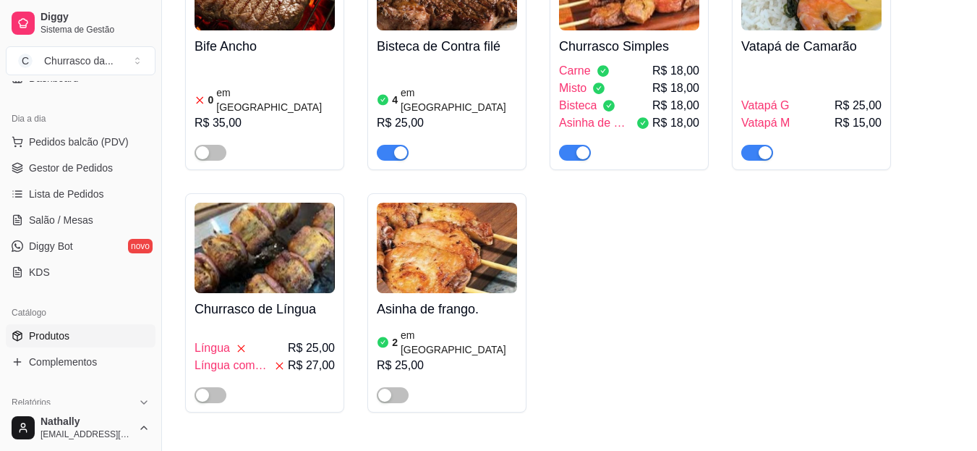
click at [443, 325] on div "2 em estoque R$ 25,00" at bounding box center [447, 364] width 140 height 78
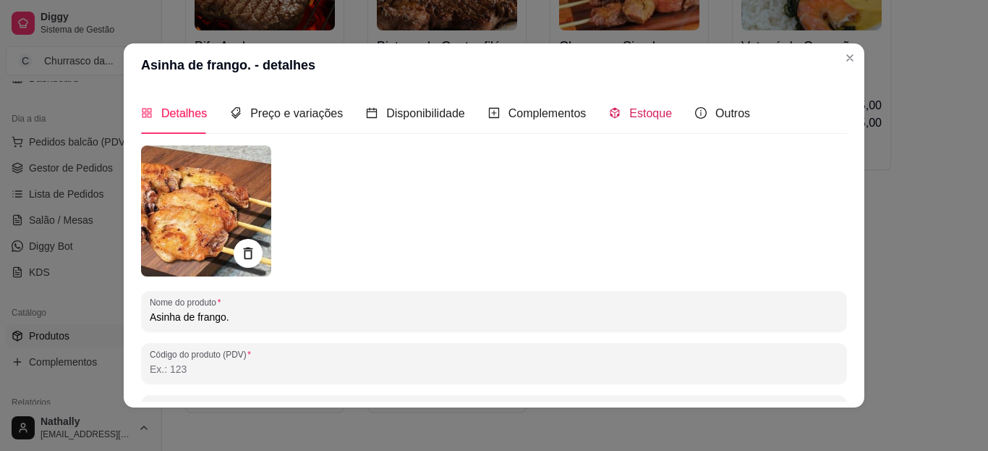
click at [650, 117] on span "Estoque" at bounding box center [650, 113] width 43 height 12
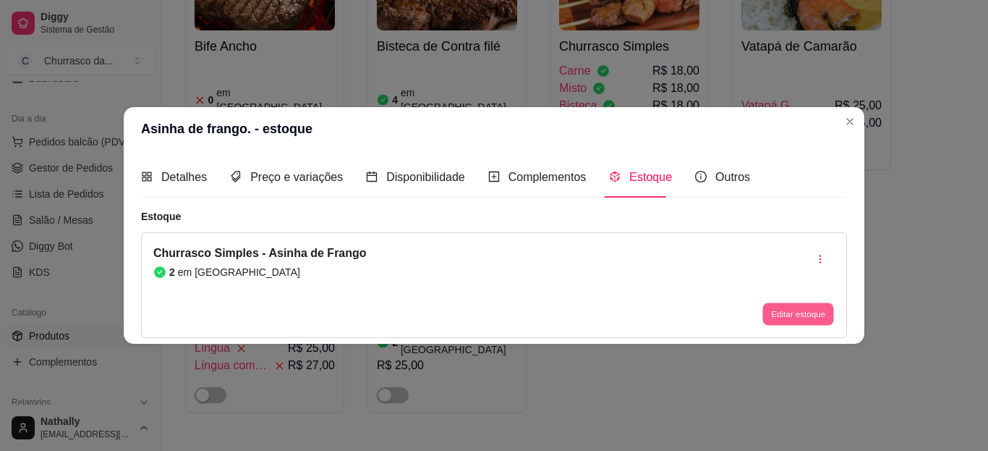
click at [769, 313] on button "Editar estoque" at bounding box center [798, 314] width 71 height 22
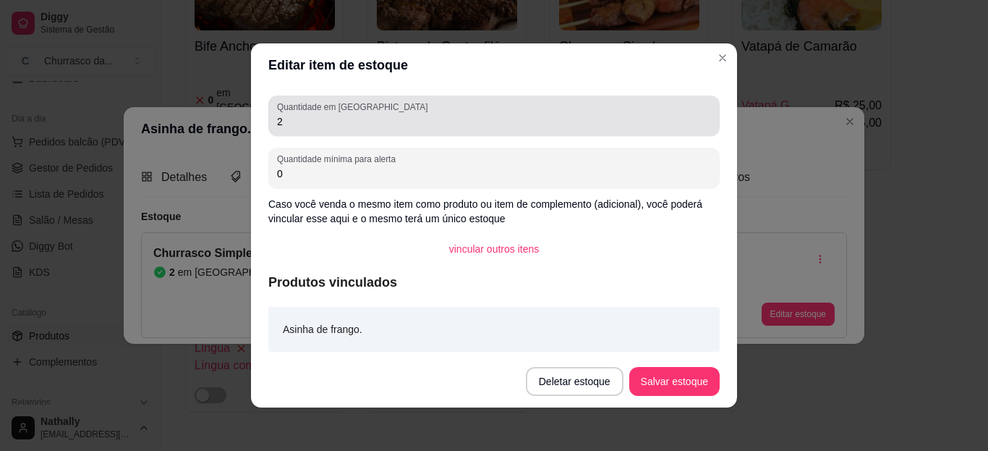
click at [658, 134] on div "Quantidade em estoque 2" at bounding box center [493, 115] width 451 height 41
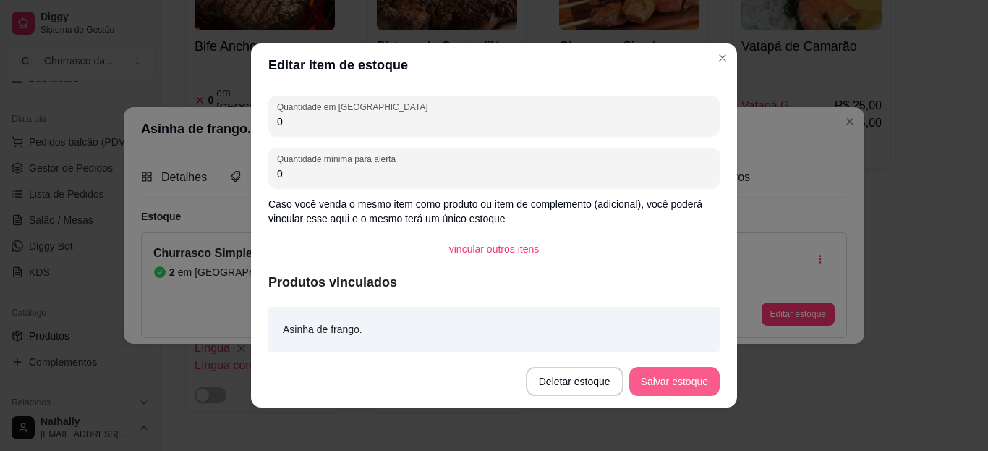
type input "0"
click at [662, 371] on button "Salvar estoque" at bounding box center [674, 382] width 88 height 28
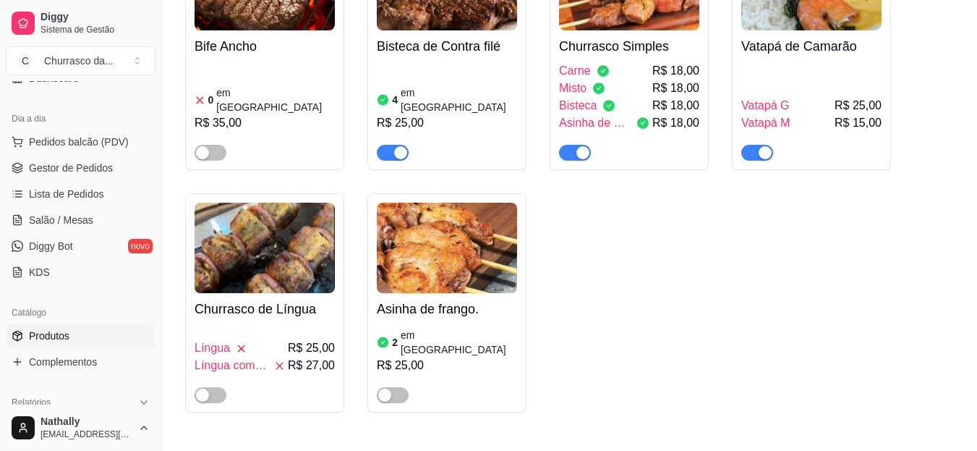
click at [467, 299] on h4 "Asinha de frango." at bounding box center [447, 309] width 140 height 20
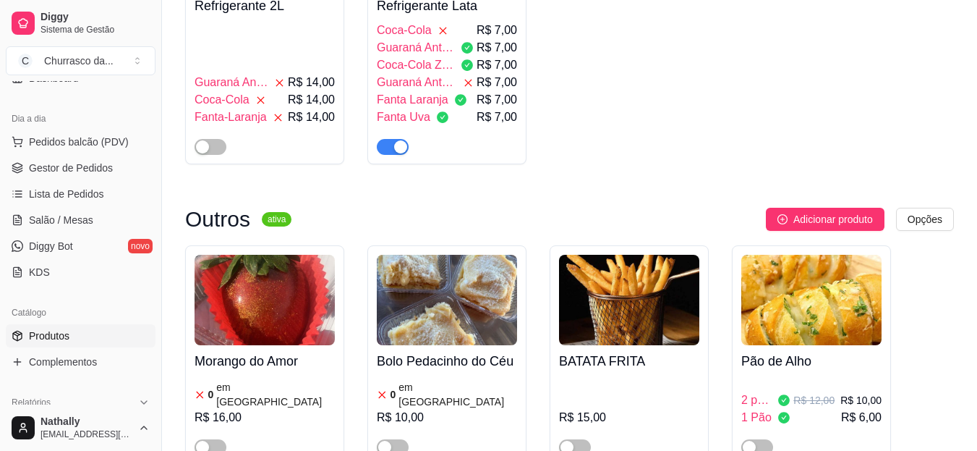
scroll to position [1427, 0]
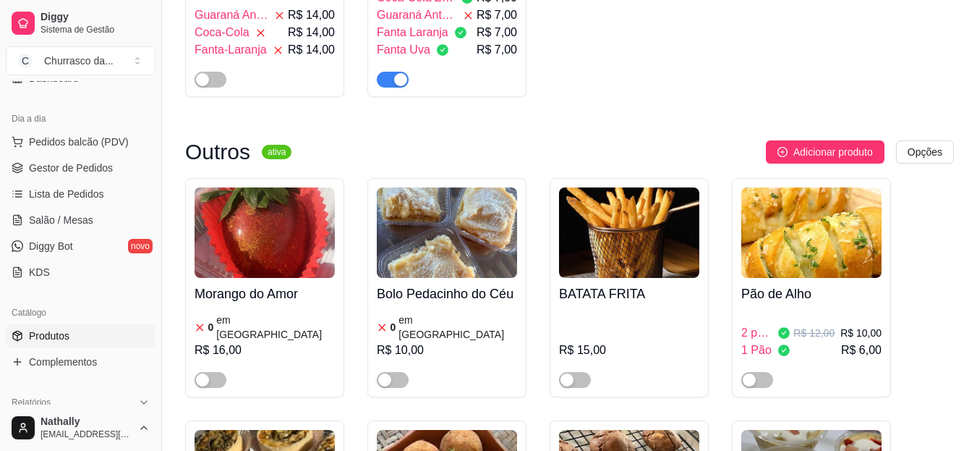
click at [579, 372] on span "button" at bounding box center [575, 380] width 32 height 16
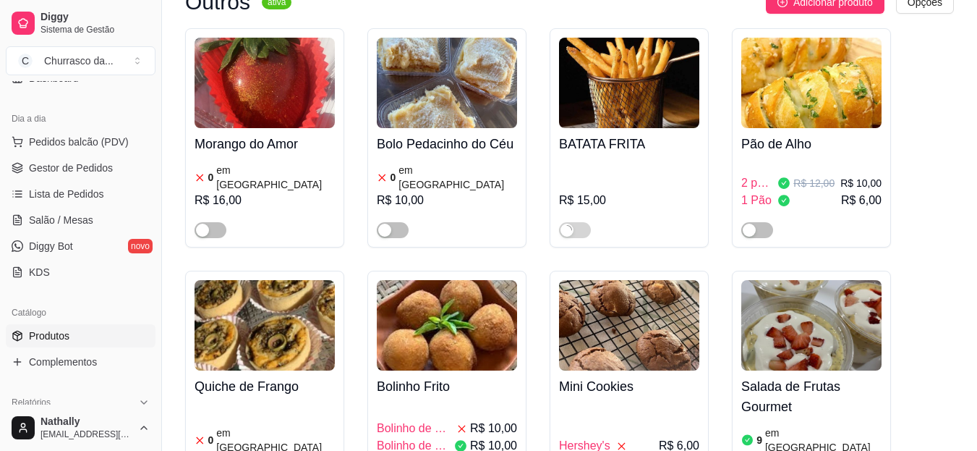
scroll to position [1572, 0]
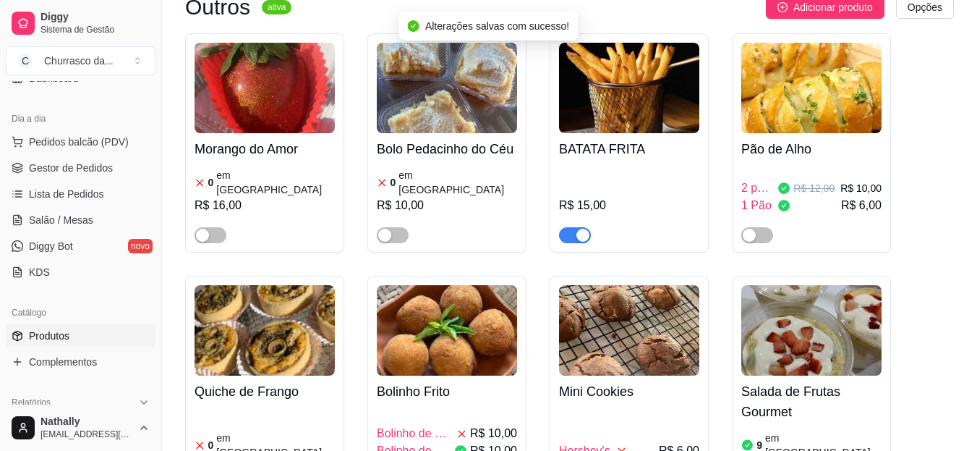
click at [95, 357] on span "Complementos" at bounding box center [63, 361] width 68 height 14
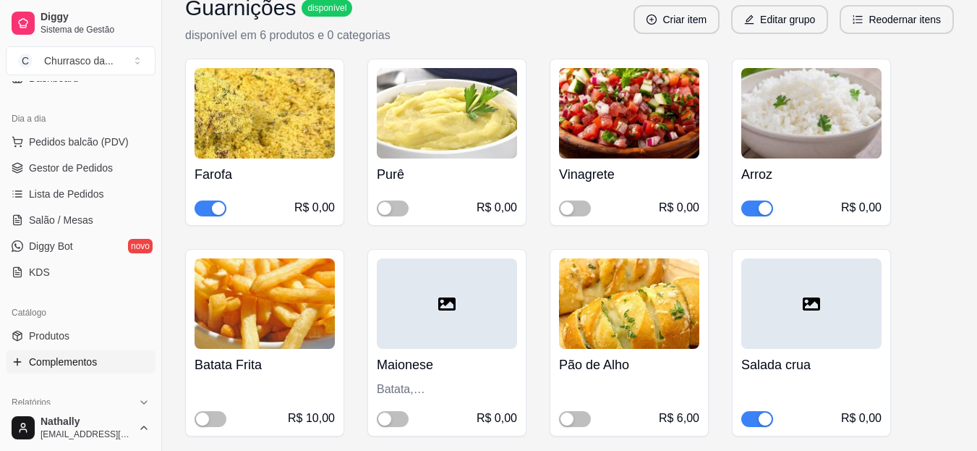
scroll to position [232, 0]
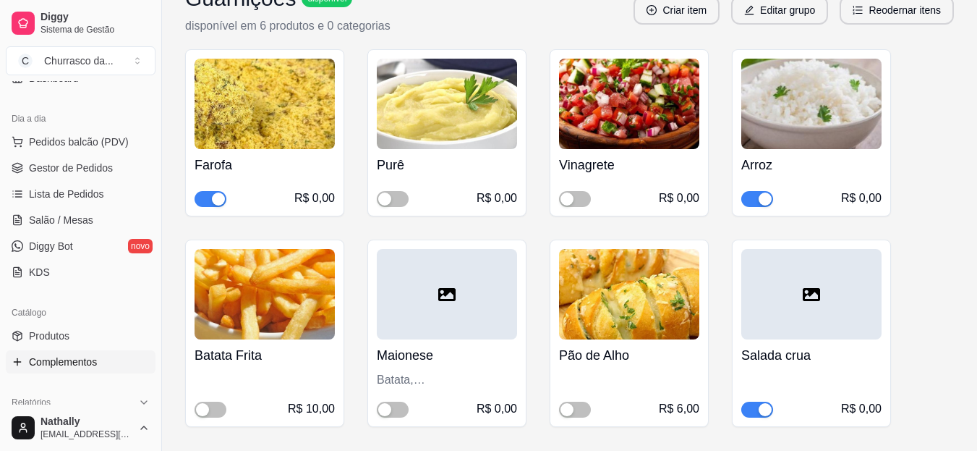
click at [751, 410] on span "button" at bounding box center [758, 410] width 32 height 16
click at [581, 198] on span "button" at bounding box center [575, 199] width 32 height 16
click at [387, 201] on div "button" at bounding box center [384, 198] width 13 height 13
click at [218, 408] on span "button" at bounding box center [211, 410] width 32 height 16
click at [758, 409] on button "button" at bounding box center [758, 410] width 32 height 16
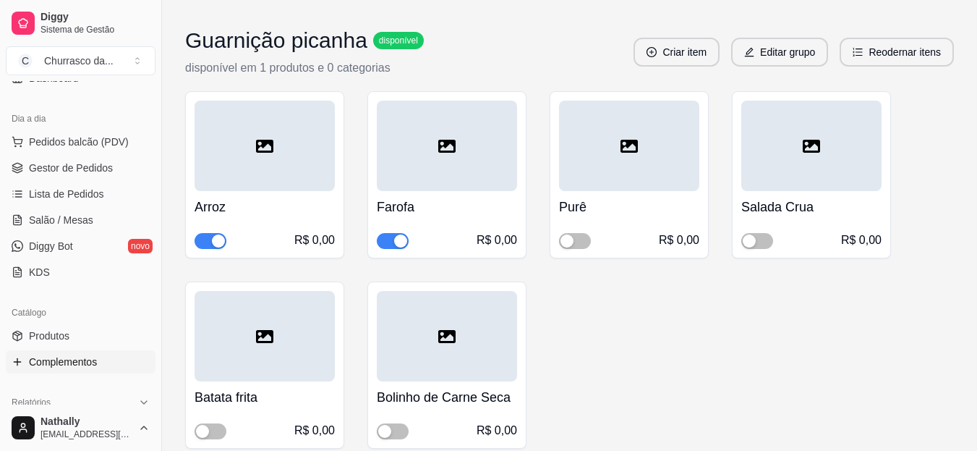
scroll to position [1669, 0]
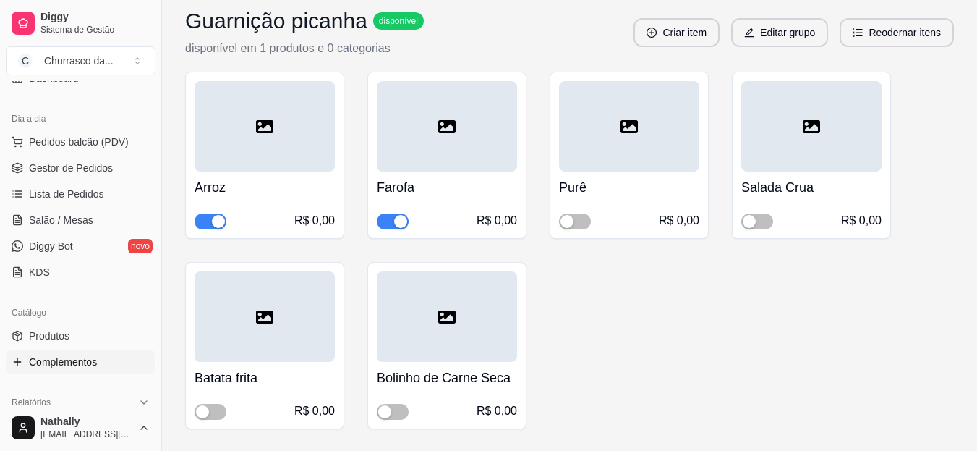
click at [582, 221] on span "button" at bounding box center [575, 221] width 32 height 16
click at [213, 412] on span "button" at bounding box center [211, 412] width 32 height 16
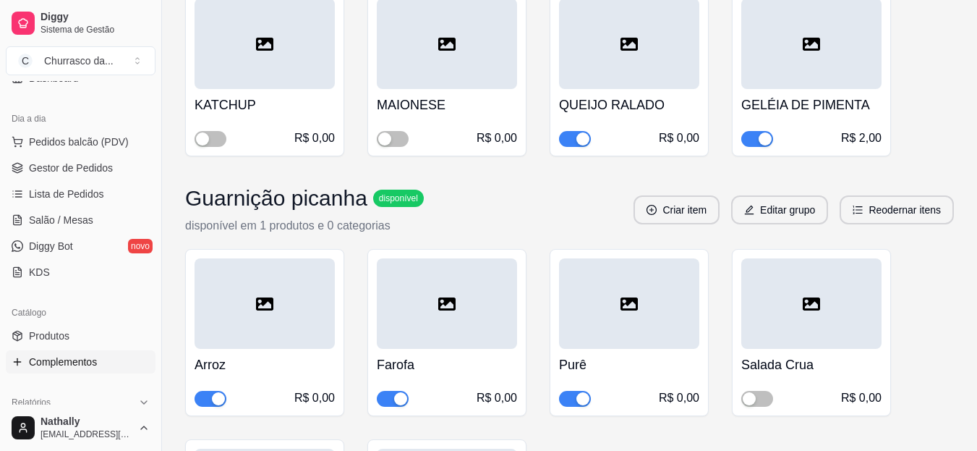
scroll to position [1467, 0]
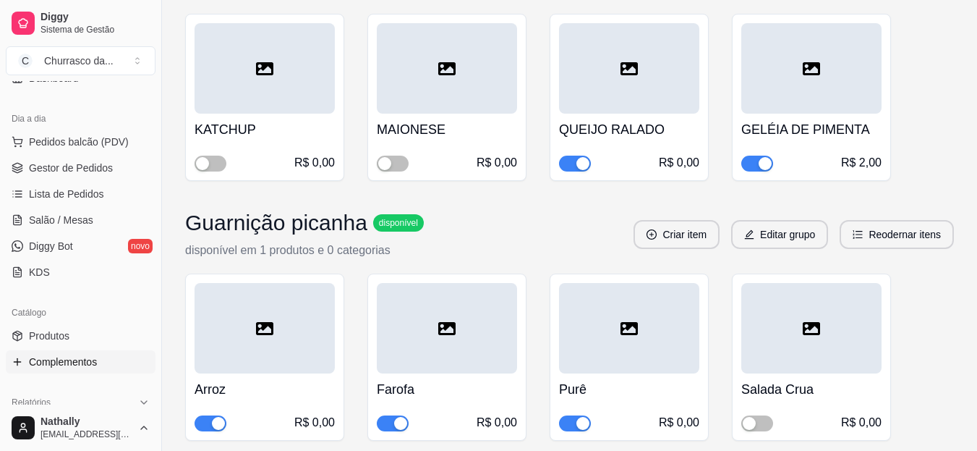
click at [845, 328] on div at bounding box center [812, 328] width 140 height 90
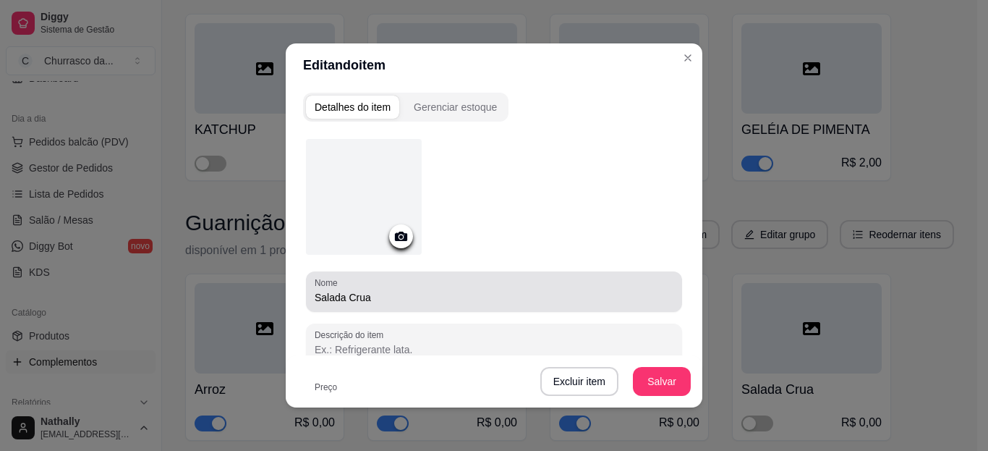
click at [563, 305] on div "Nome Salada Crua" at bounding box center [494, 291] width 376 height 41
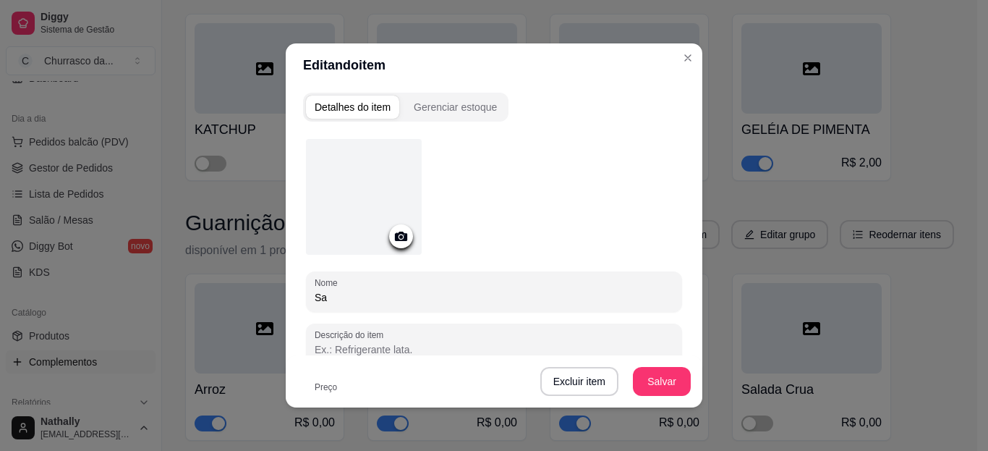
type input "S"
type input "v"
type input "Vinagrete"
click at [642, 396] on div "Excluir item Salvar" at bounding box center [494, 381] width 417 height 52
click at [654, 372] on button "Salvar" at bounding box center [662, 382] width 56 height 28
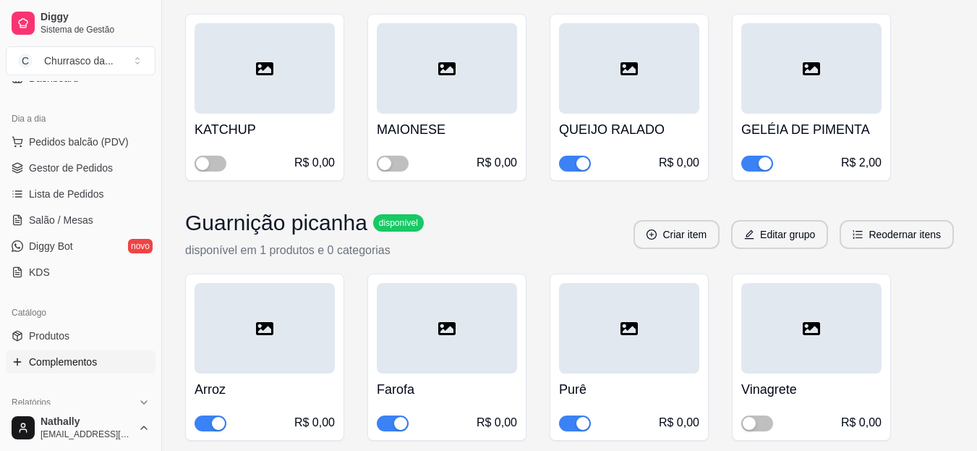
click at [749, 421] on div "button" at bounding box center [749, 423] width 13 height 13
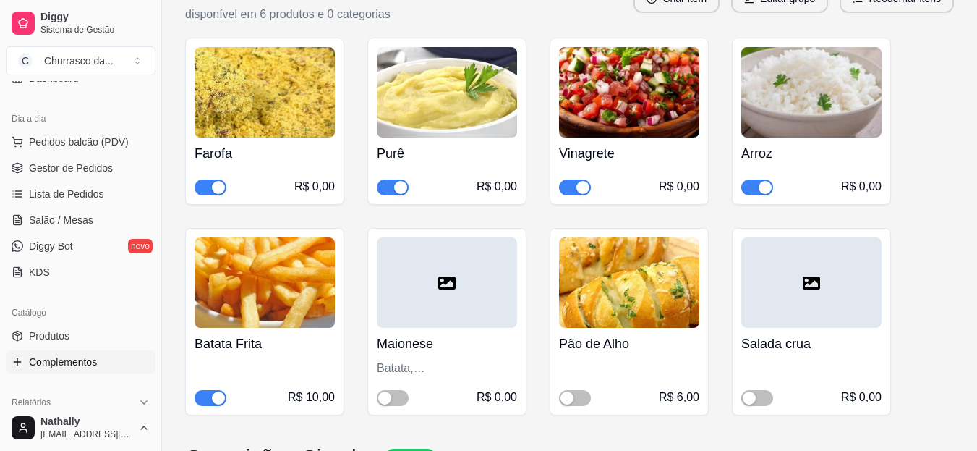
scroll to position [233, 0]
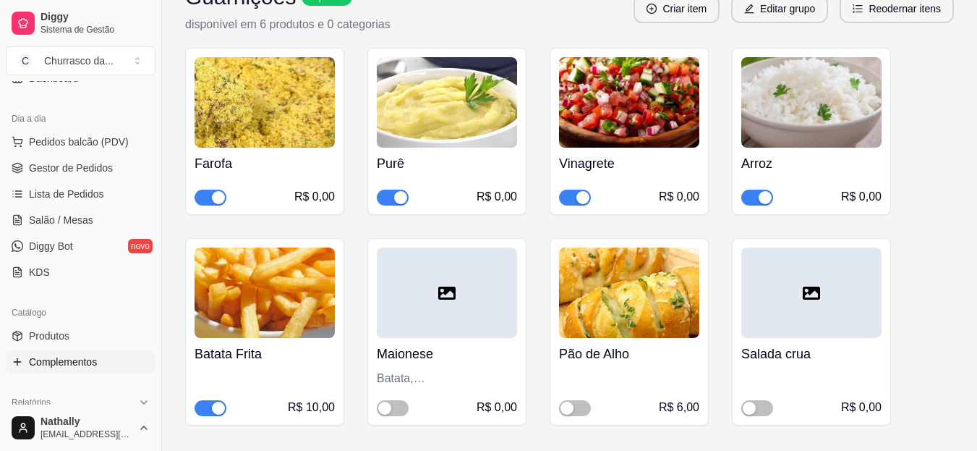
click at [91, 162] on span "Gestor de Pedidos" at bounding box center [71, 168] width 84 height 14
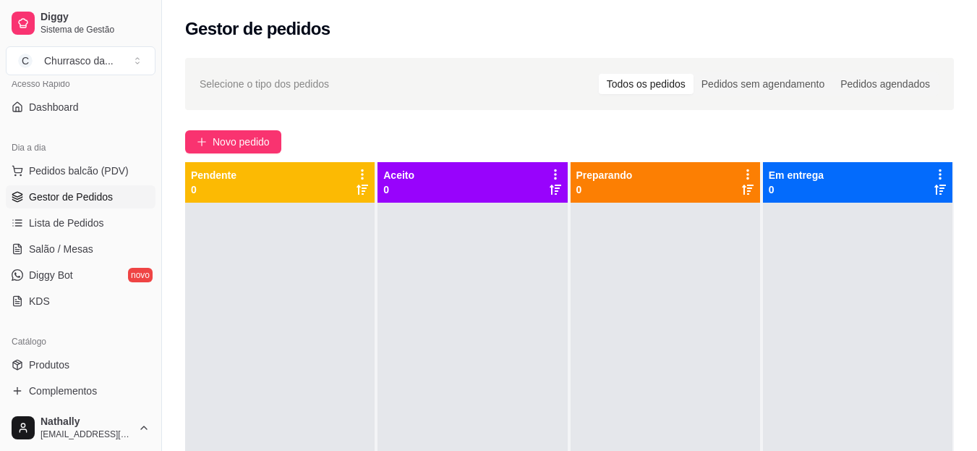
scroll to position [13, 0]
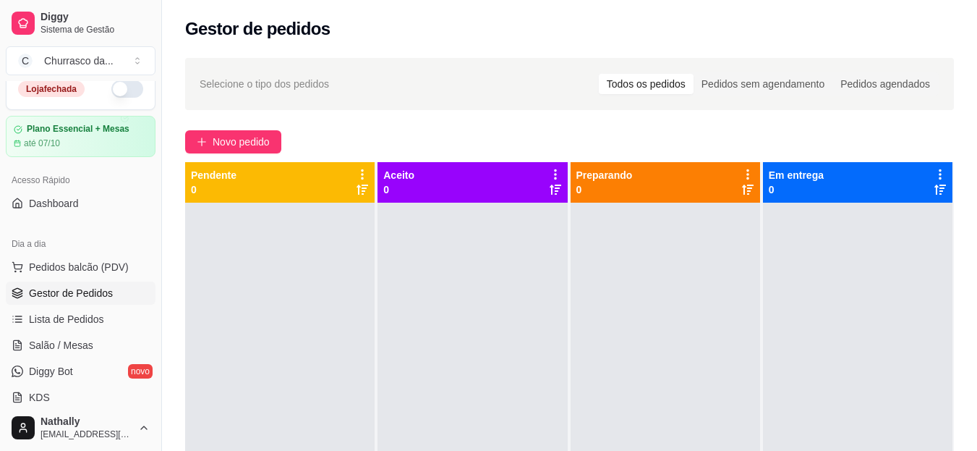
click at [93, 66] on div "Churrasco da ..." at bounding box center [78, 61] width 69 height 14
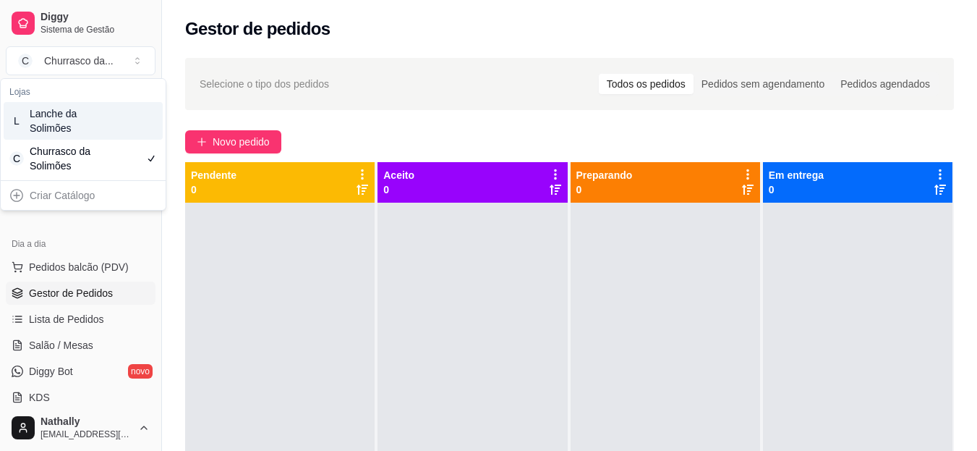
click at [94, 116] on div "Lanche da Solimões" at bounding box center [62, 120] width 65 height 29
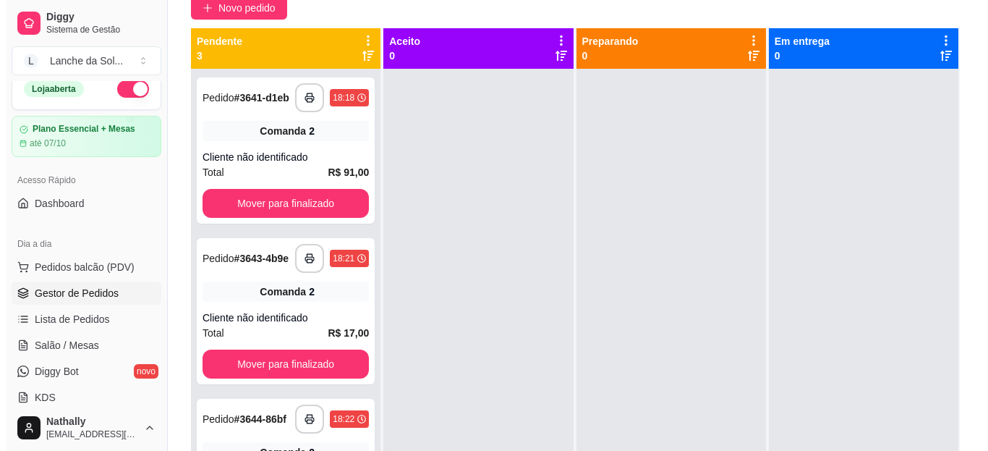
scroll to position [127, 0]
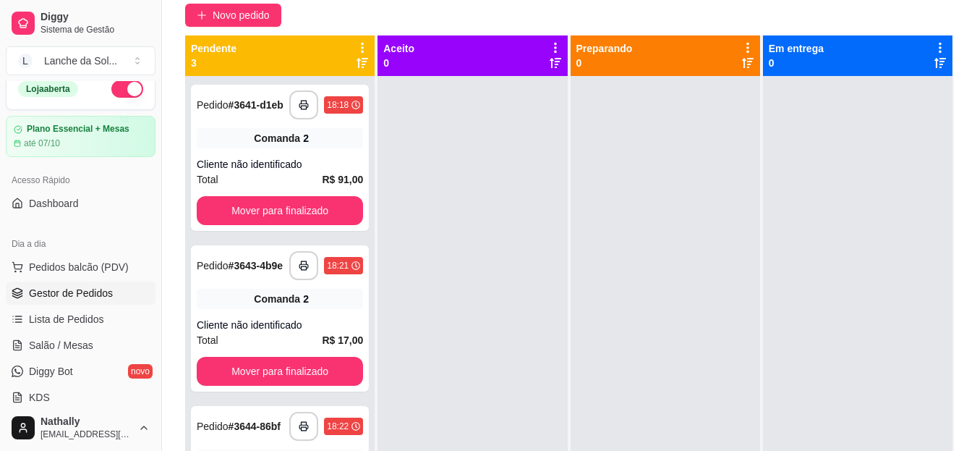
click at [217, 114] on div "Pedido # 3641-d1eb" at bounding box center [240, 104] width 87 height 17
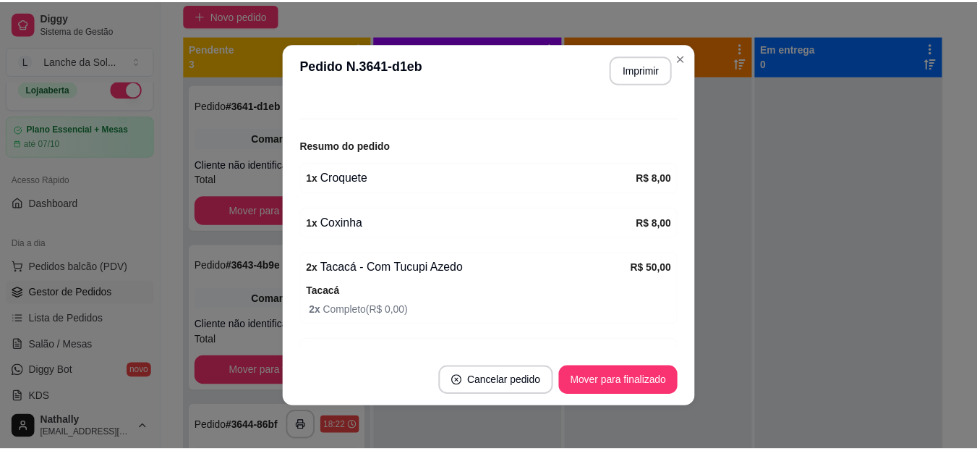
scroll to position [0, 0]
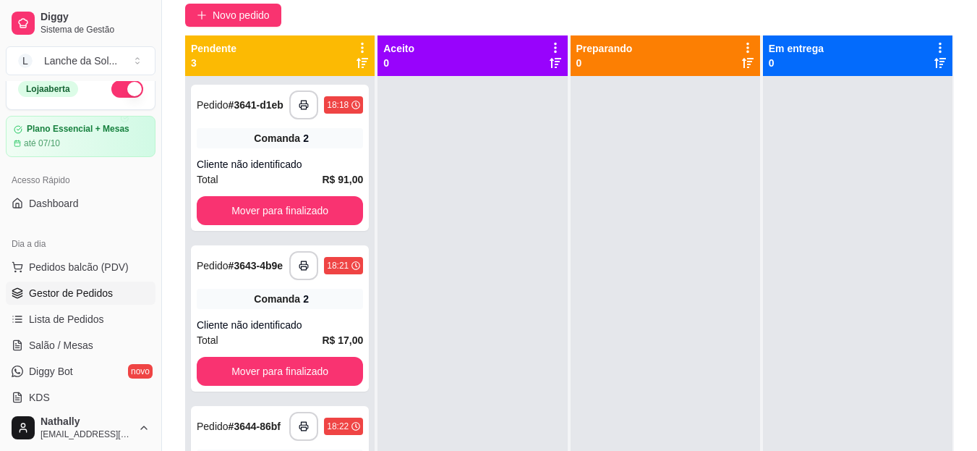
click at [68, 344] on span "Salão / Mesas" at bounding box center [61, 345] width 64 height 14
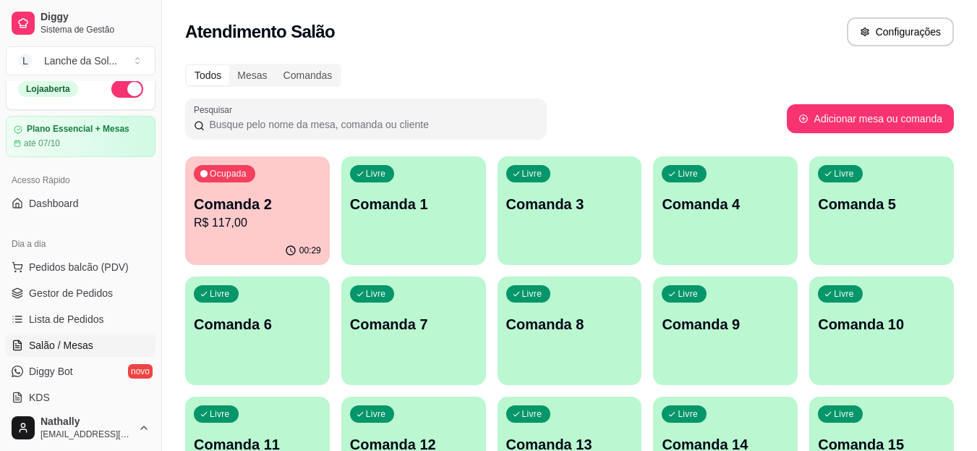
click at [83, 287] on span "Gestor de Pedidos" at bounding box center [71, 293] width 84 height 14
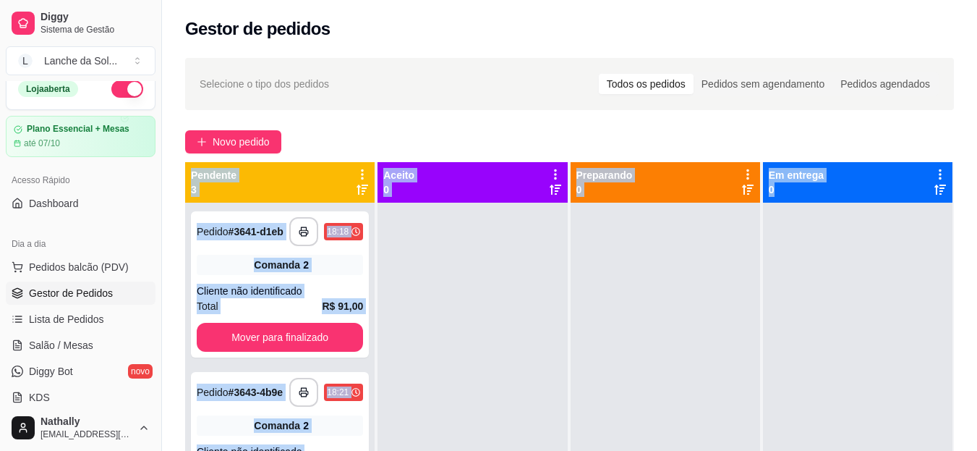
drag, startPoint x: 977, startPoint y: 134, endPoint x: 984, endPoint y: 172, distance: 39.0
click at [977, 172] on html "**********" at bounding box center [488, 225] width 977 height 451
click at [857, 243] on div at bounding box center [858, 428] width 190 height 451
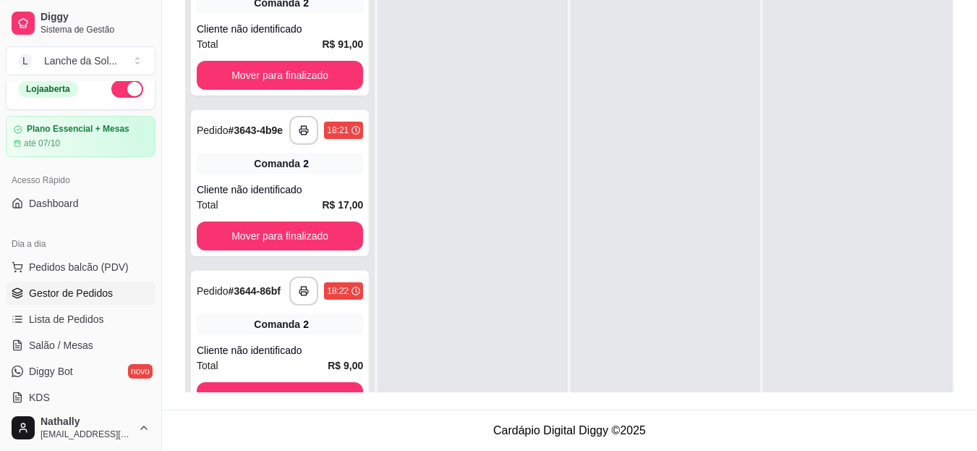
scroll to position [63, 0]
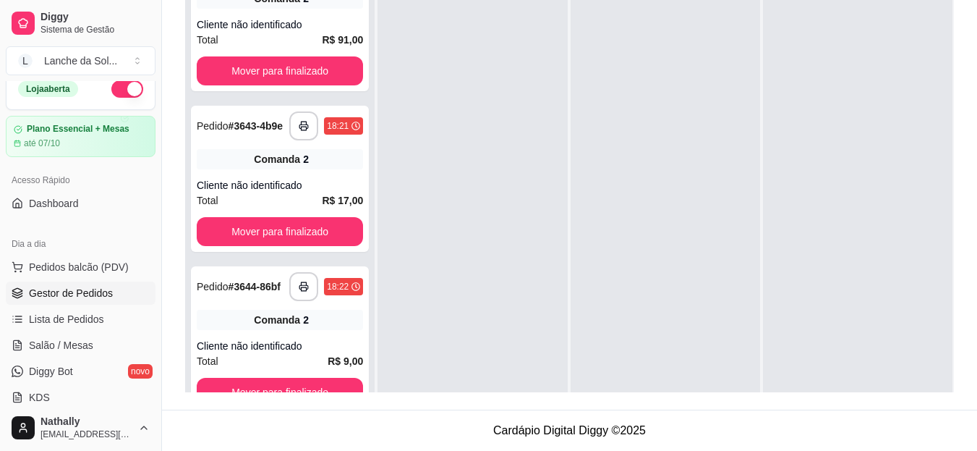
click at [205, 149] on div "Comanda 2" at bounding box center [280, 159] width 166 height 20
click at [76, 338] on span "Salão / Mesas" at bounding box center [61, 345] width 64 height 14
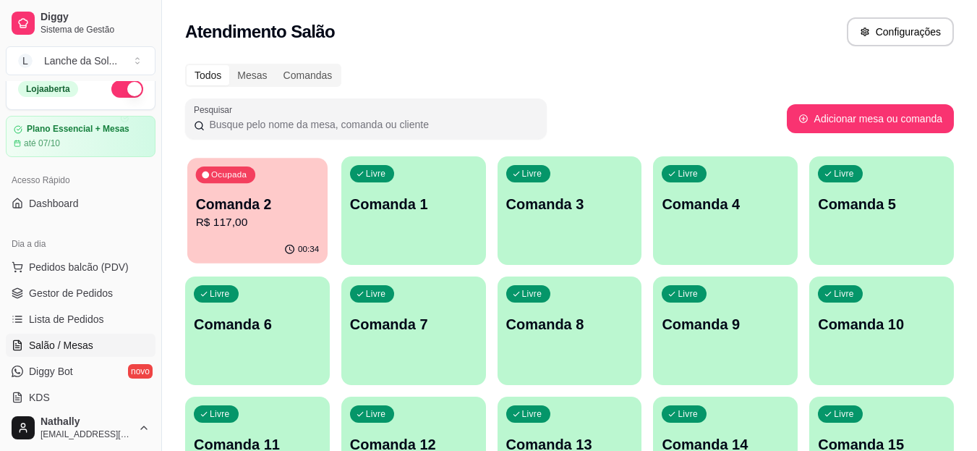
click at [231, 218] on p "R$ 117,00" at bounding box center [258, 222] width 124 height 17
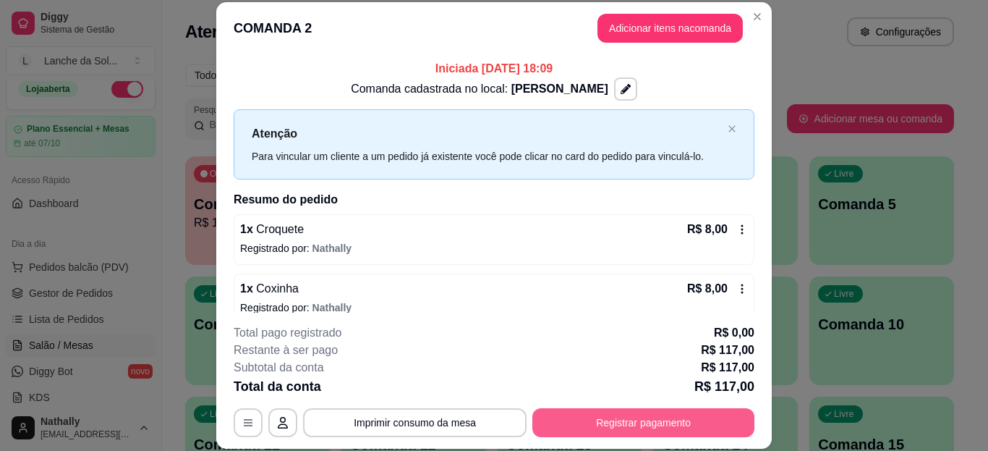
click at [603, 411] on button "Registrar pagamento" at bounding box center [643, 422] width 222 height 29
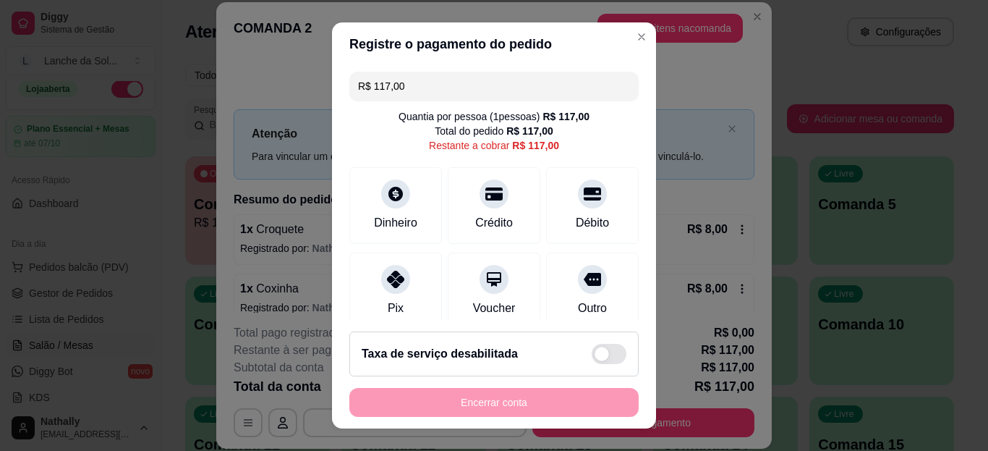
click at [484, 201] on div at bounding box center [494, 193] width 29 height 29
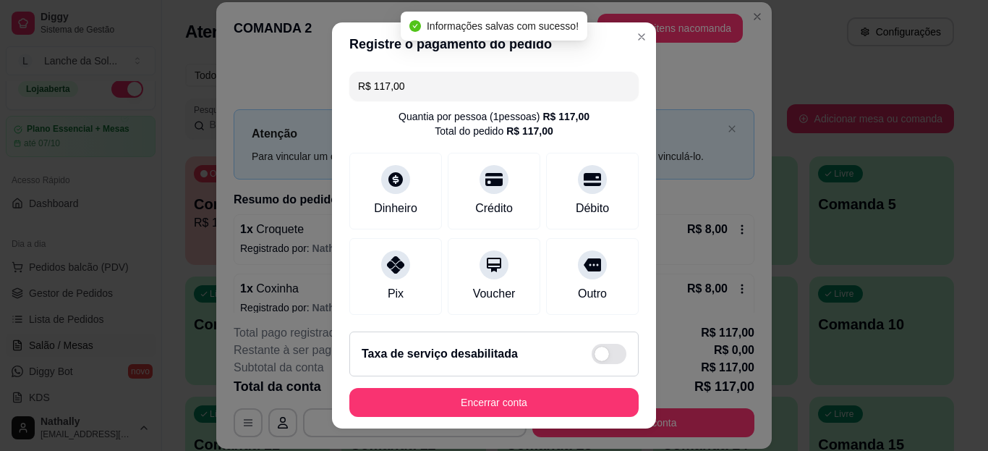
type input "R$ 0,00"
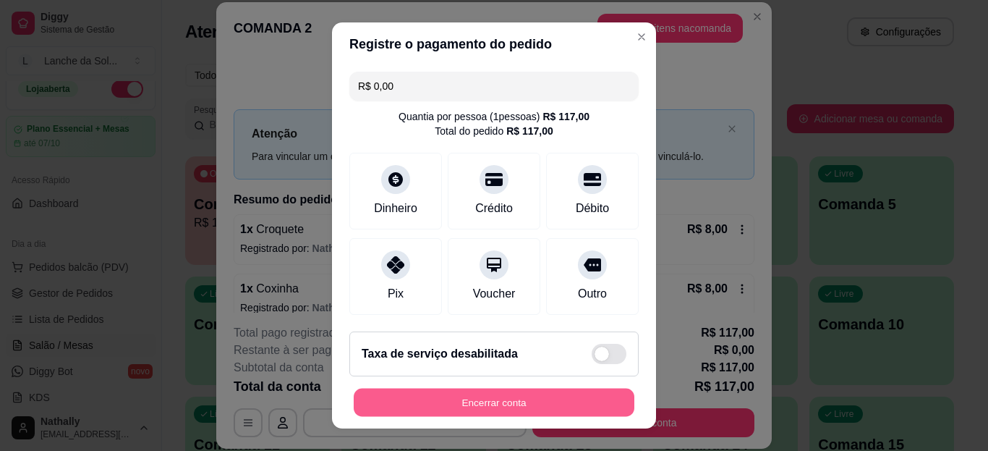
click at [480, 399] on button "Encerrar conta" at bounding box center [494, 402] width 281 height 28
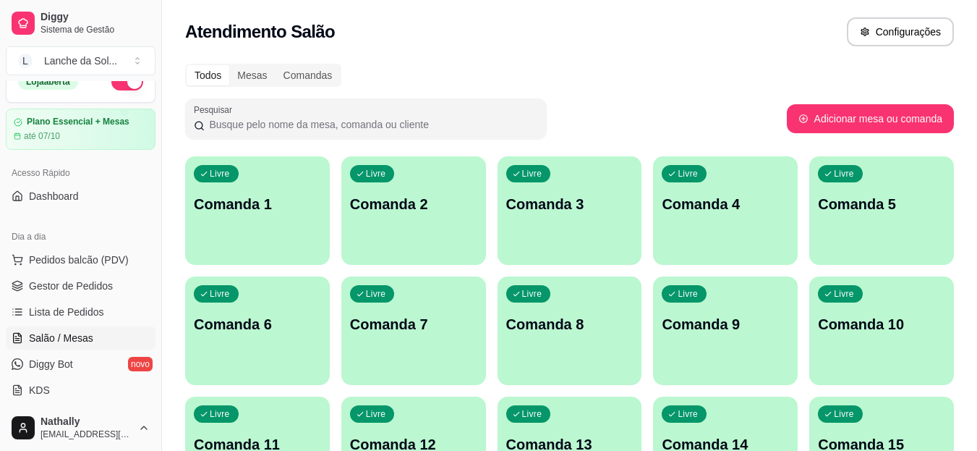
scroll to position [29, 0]
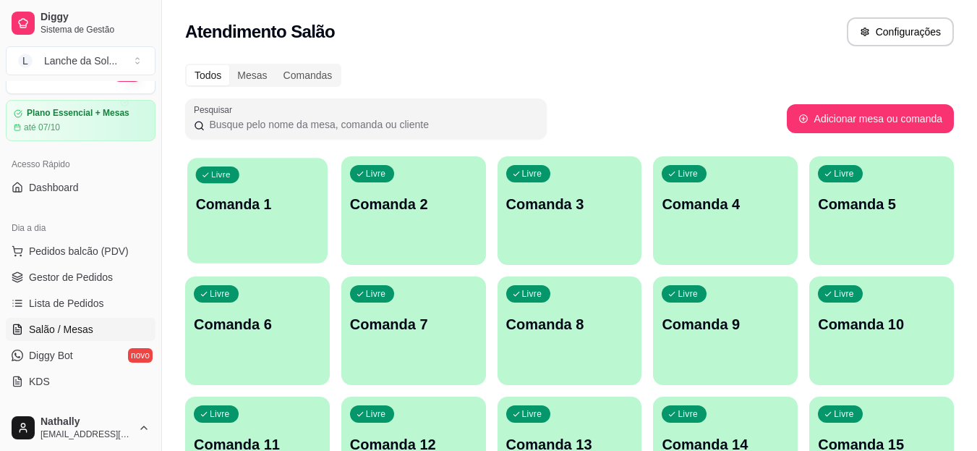
click at [260, 234] on div "Livre Comanda 1" at bounding box center [257, 202] width 140 height 88
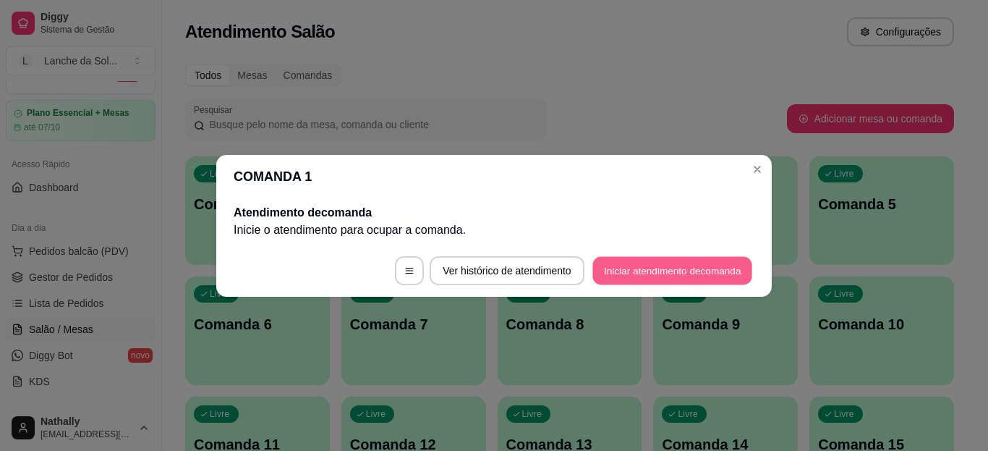
click at [670, 273] on button "Iniciar atendimento de comanda" at bounding box center [673, 270] width 160 height 28
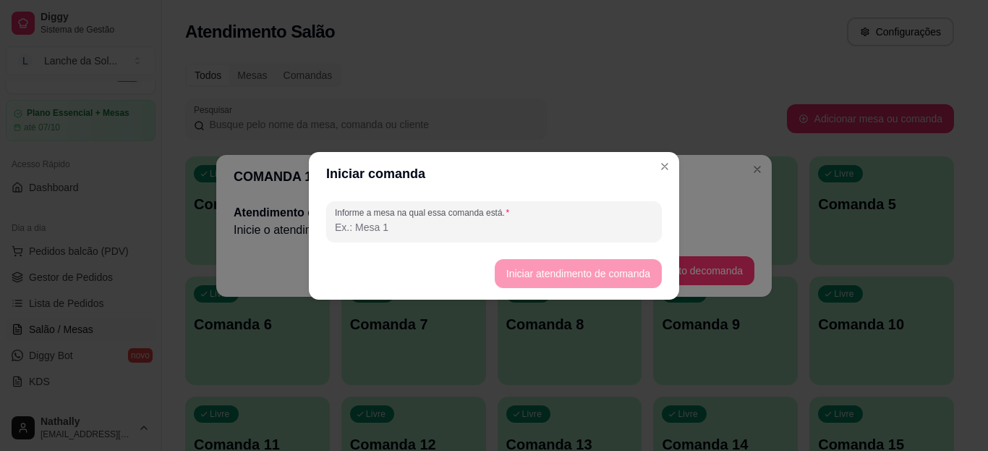
click at [475, 226] on input "Informe a mesa na qual essa comanda está." at bounding box center [494, 227] width 318 height 14
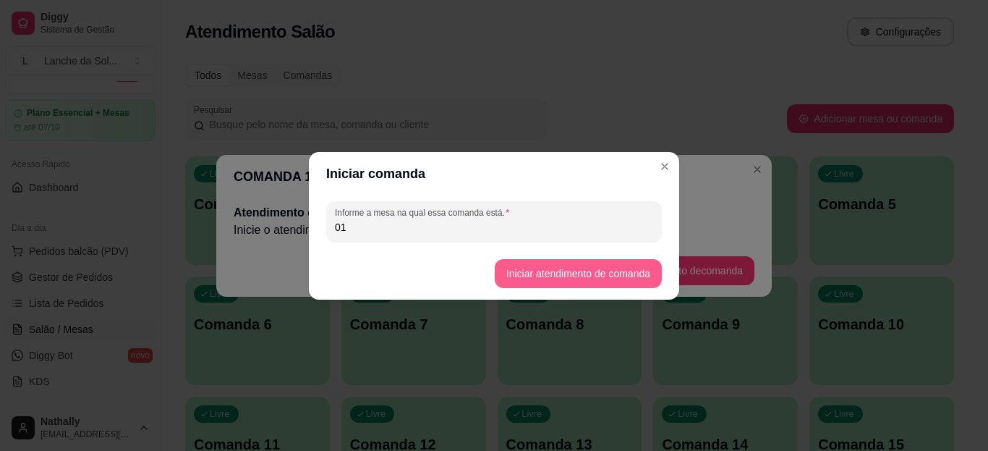
type input "01"
click at [568, 268] on button "Iniciar atendimento de comanda" at bounding box center [578, 273] width 167 height 29
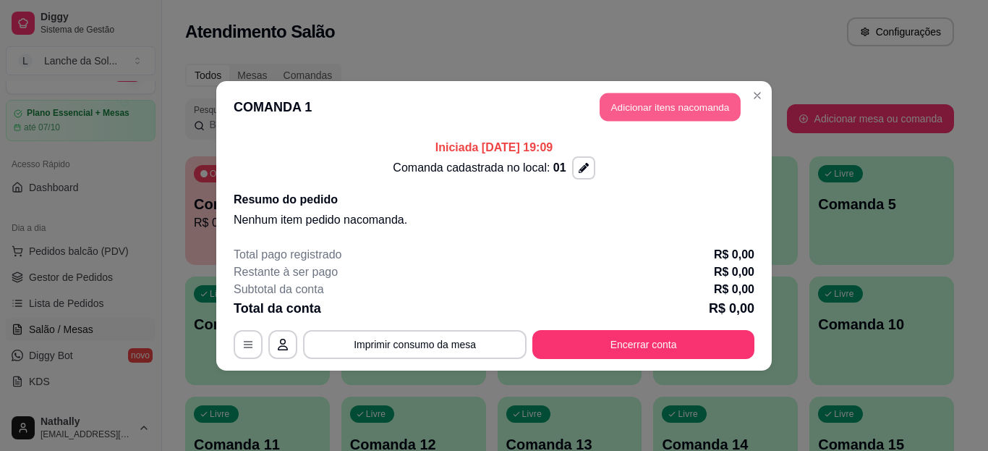
click at [708, 106] on button "Adicionar itens na comanda" at bounding box center [670, 107] width 141 height 28
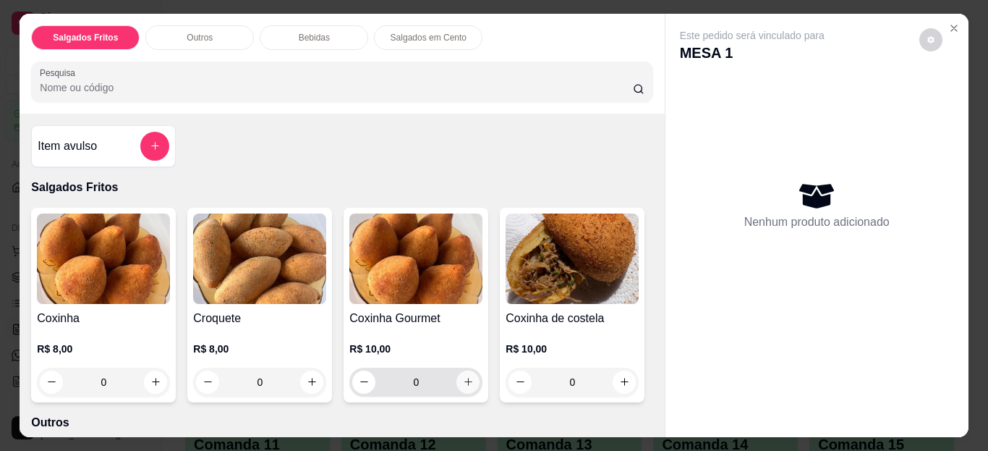
click at [464, 378] on icon "increase-product-quantity" at bounding box center [468, 381] width 11 height 11
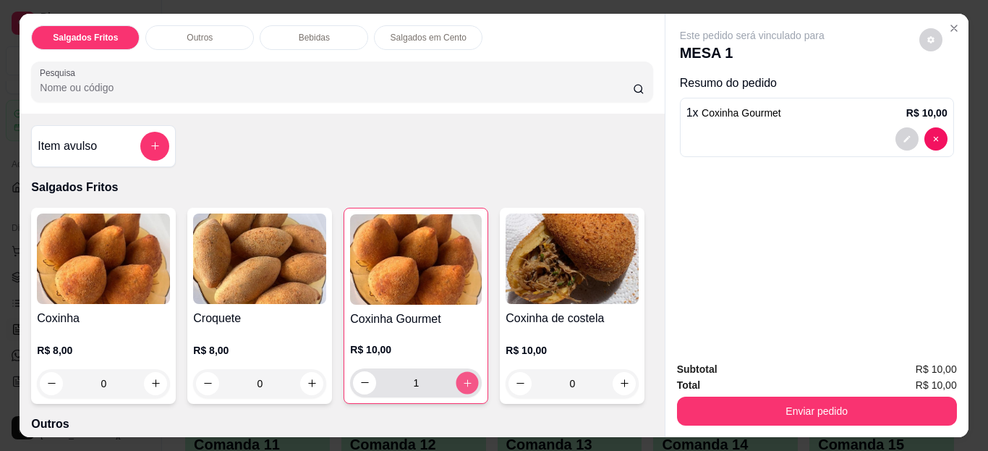
click at [464, 378] on icon "increase-product-quantity" at bounding box center [467, 382] width 11 height 11
type input "3"
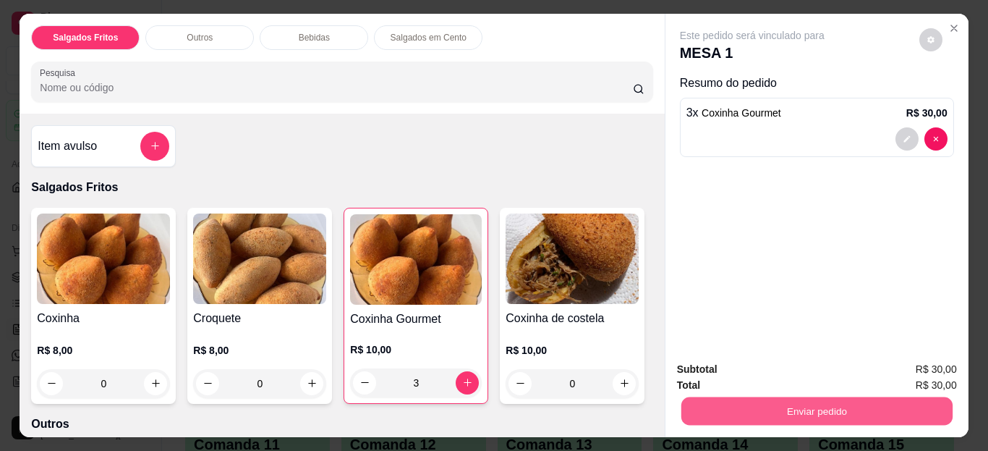
click at [794, 409] on button "Enviar pedido" at bounding box center [816, 411] width 271 height 28
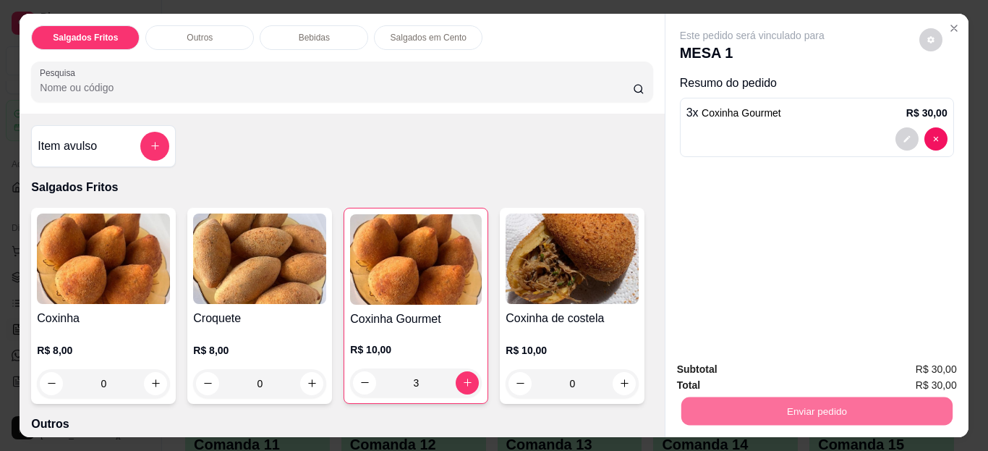
click at [922, 367] on button "Enviar pedido" at bounding box center [919, 370] width 82 height 27
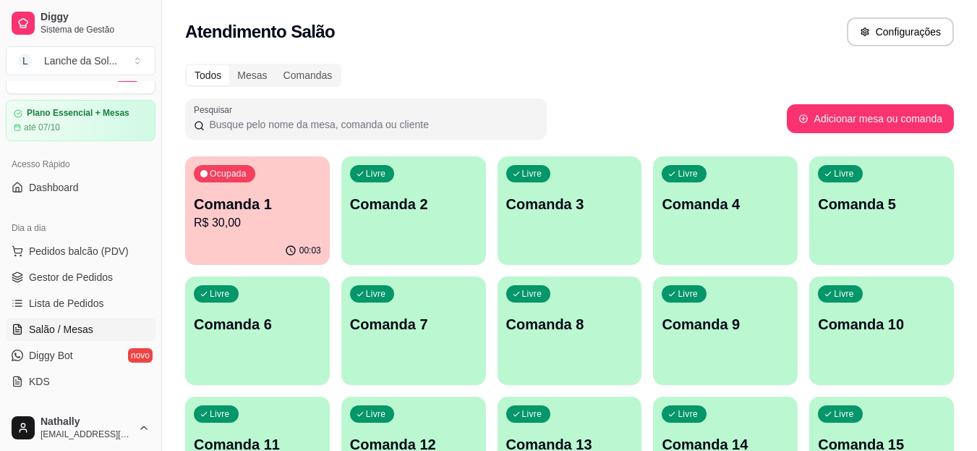
click at [73, 56] on div "Lanche da Sol ..." at bounding box center [80, 61] width 73 height 14
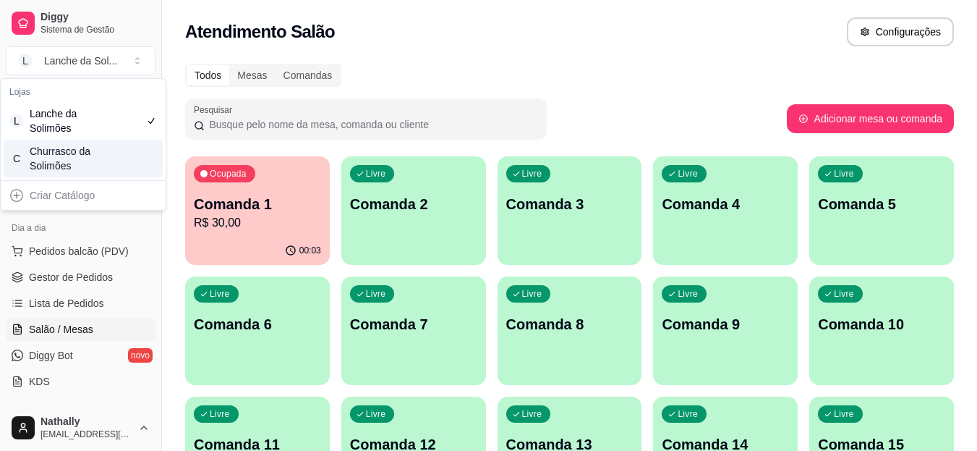
click at [55, 153] on div "Churrasco da Solimões" at bounding box center [62, 158] width 65 height 29
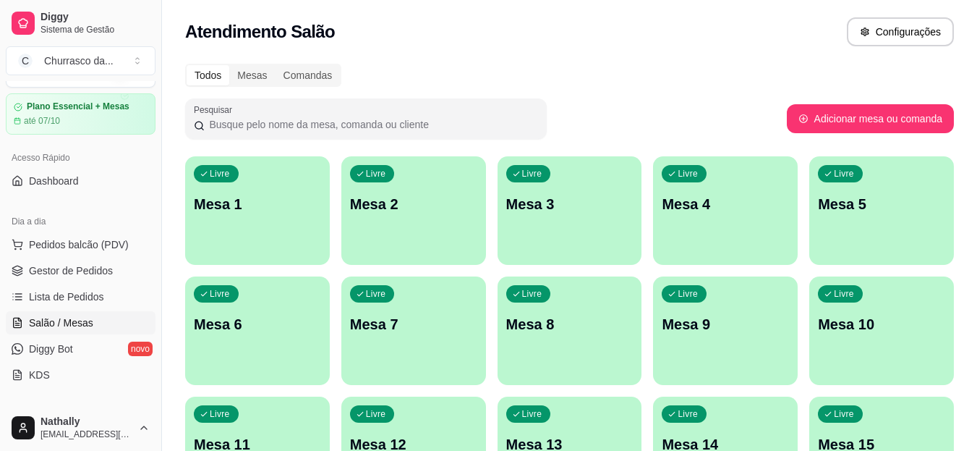
scroll to position [0, 0]
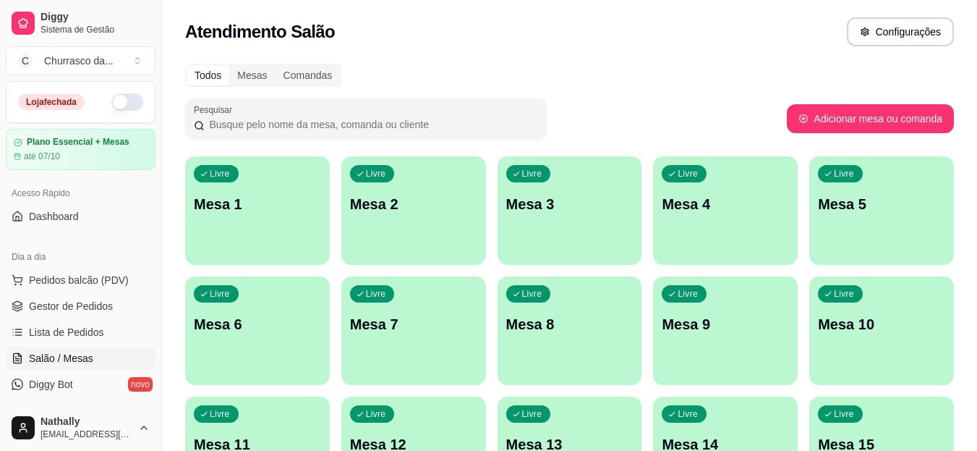
click at [111, 103] on button "button" at bounding box center [127, 101] width 32 height 17
click at [138, 62] on button "C Churrasco da ..." at bounding box center [81, 60] width 150 height 29
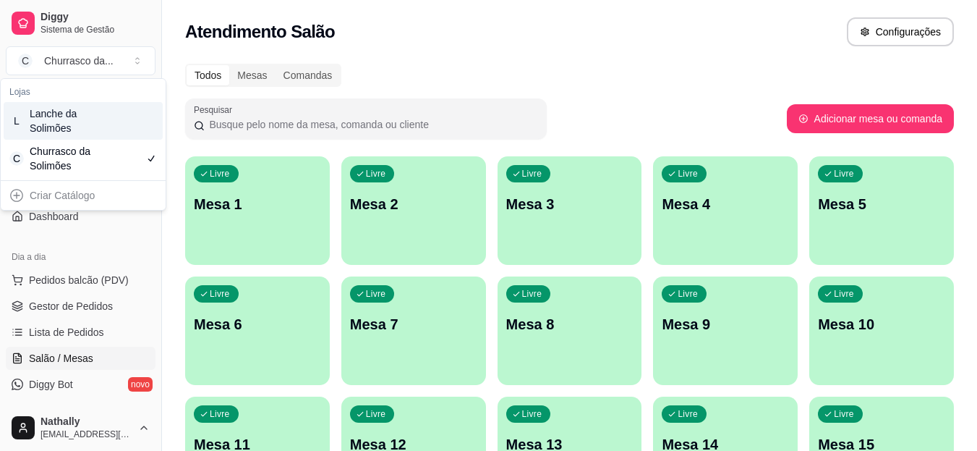
click at [87, 122] on div "Lanche da Solimões" at bounding box center [62, 120] width 65 height 29
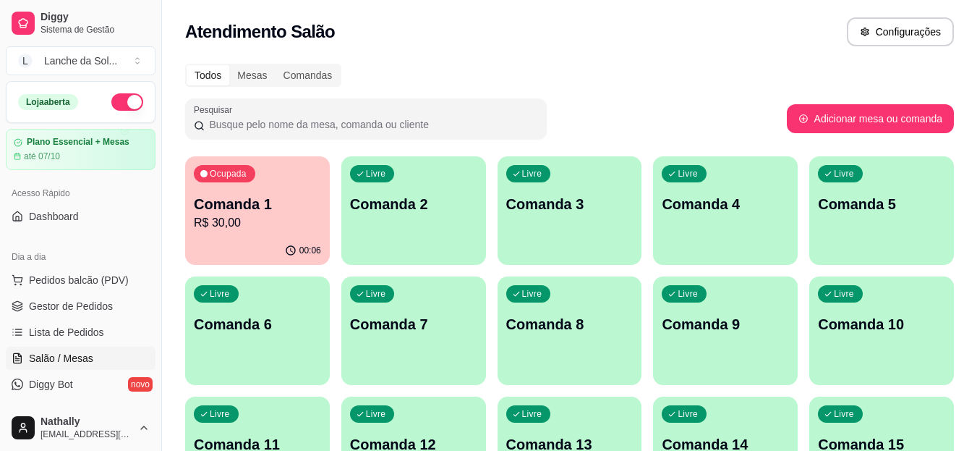
click at [111, 104] on button "button" at bounding box center [127, 101] width 32 height 17
click at [136, 64] on button "L Lanche da Sol ..." at bounding box center [81, 60] width 150 height 29
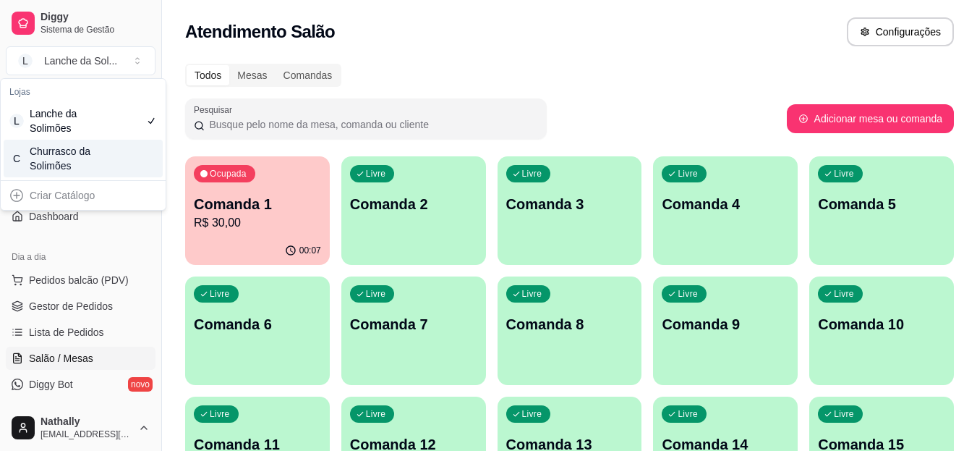
click at [92, 161] on div "Churrasco da Solimões" at bounding box center [62, 158] width 65 height 29
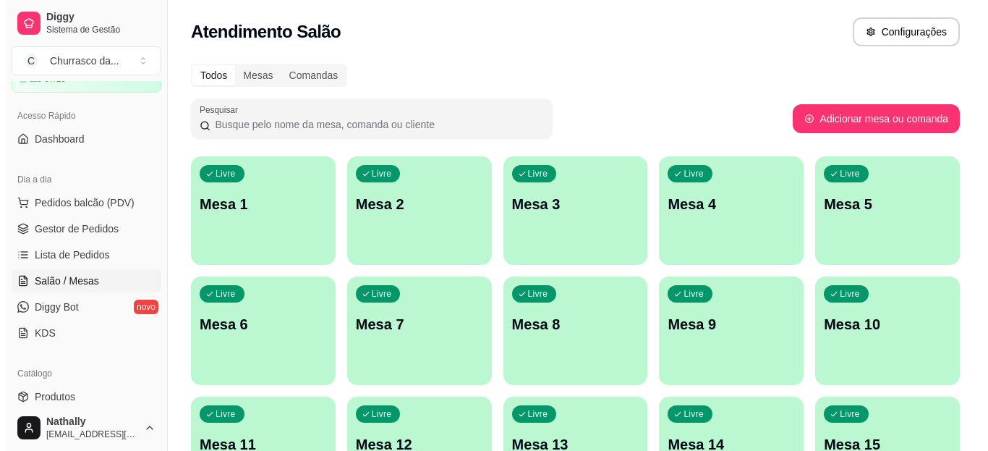
scroll to position [82, 0]
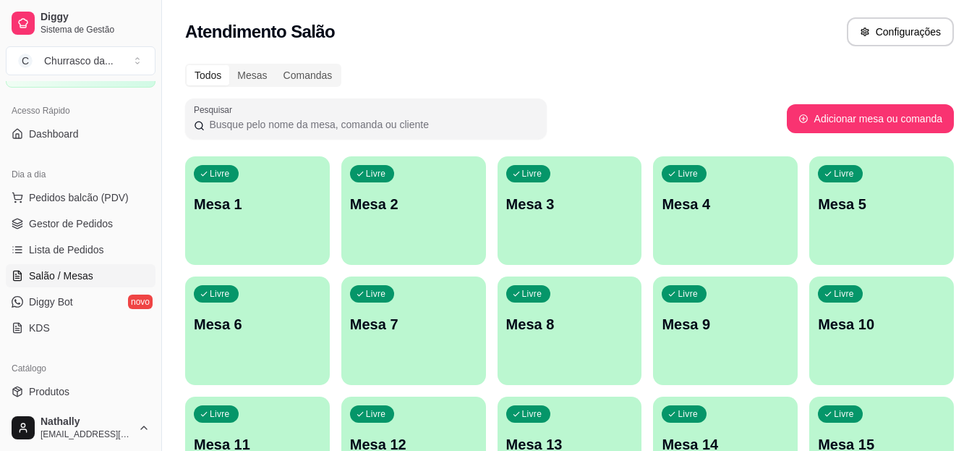
click at [138, 64] on button "C Churrasco da ..." at bounding box center [81, 60] width 150 height 29
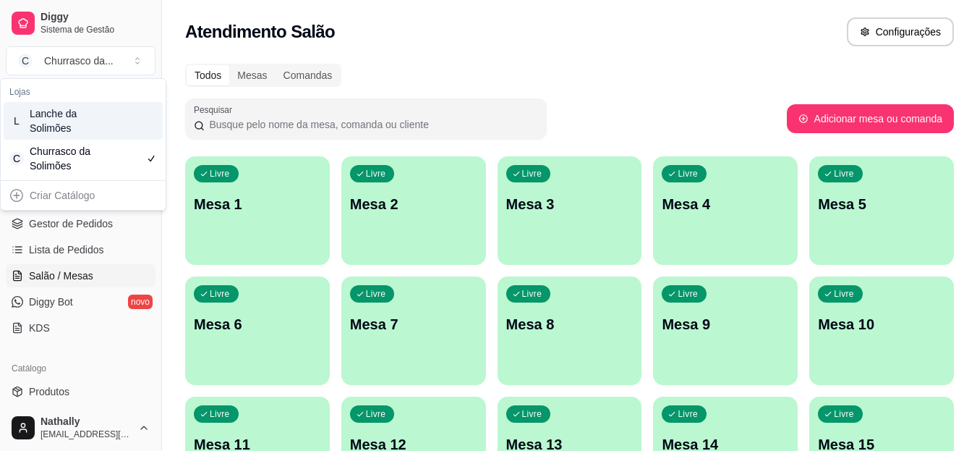
click at [92, 125] on div "Lanche da Solimões" at bounding box center [62, 120] width 65 height 29
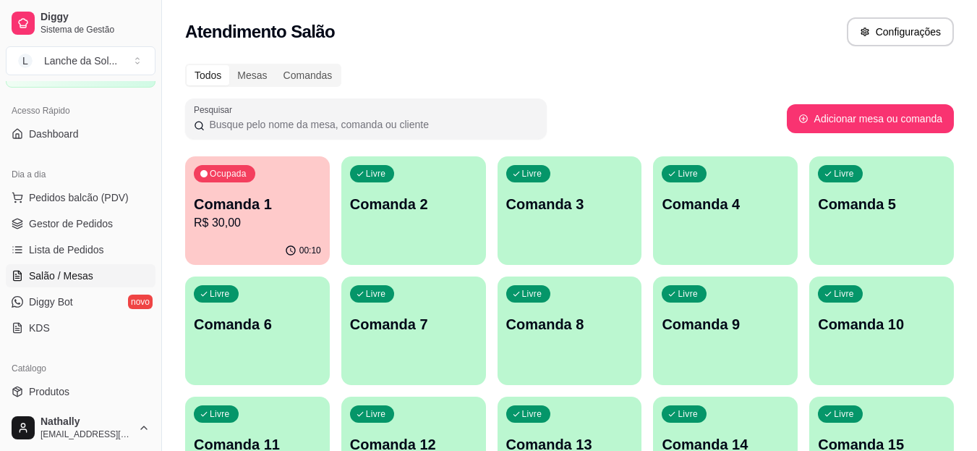
click at [248, 210] on p "Comanda 1" at bounding box center [257, 204] width 127 height 20
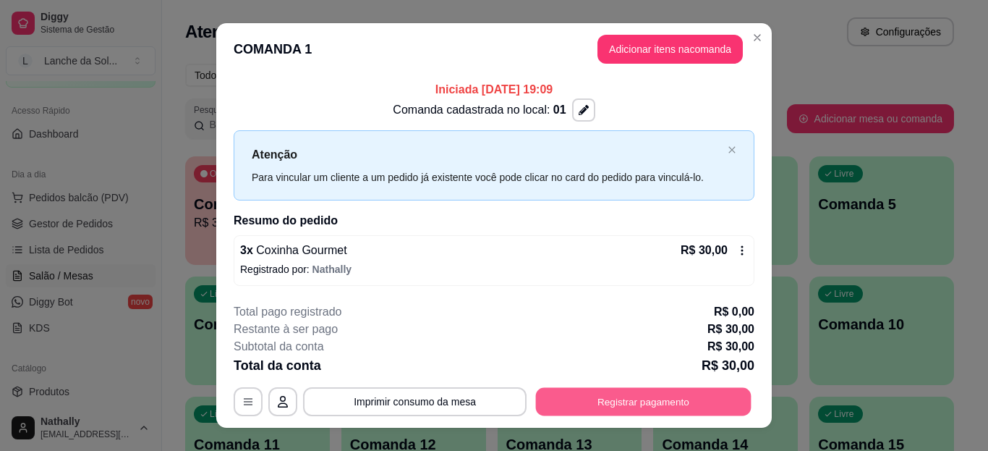
click at [608, 398] on button "Registrar pagamento" at bounding box center [644, 402] width 216 height 28
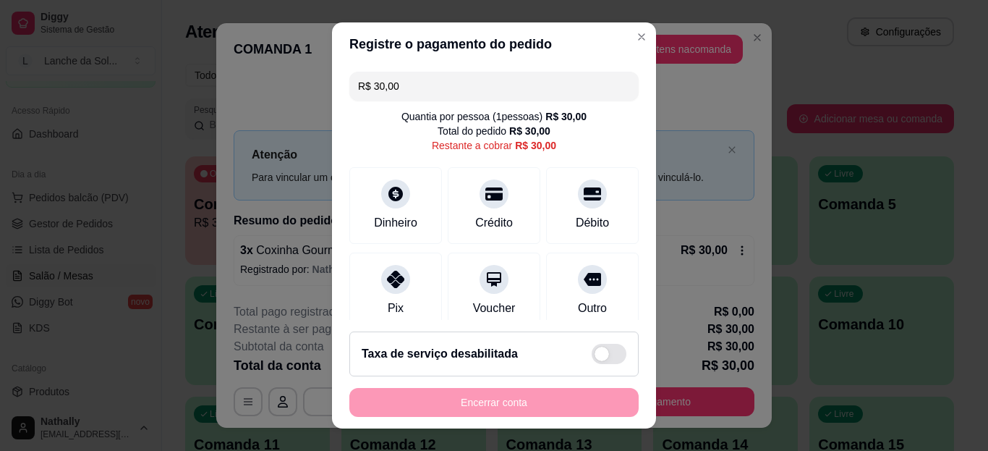
click at [394, 292] on div "Pix" at bounding box center [395, 290] width 93 height 77
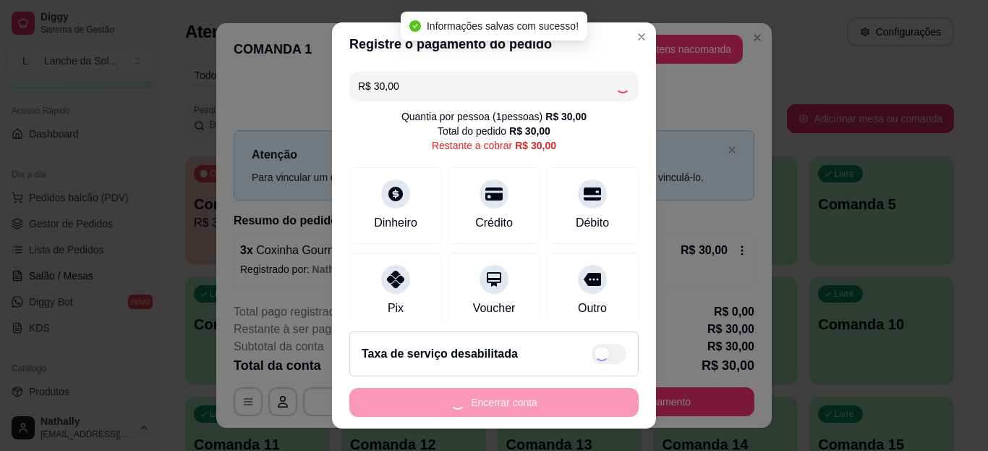
type input "R$ 0,00"
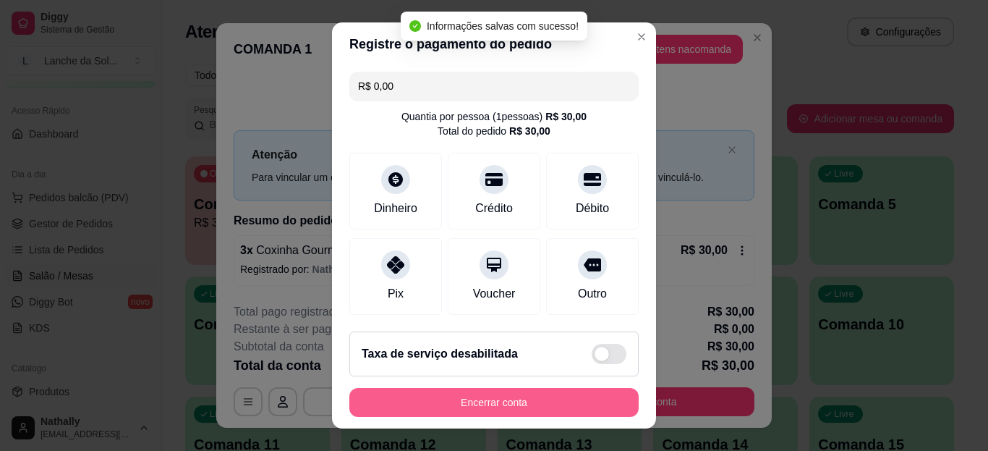
click at [481, 399] on button "Encerrar conta" at bounding box center [493, 402] width 289 height 29
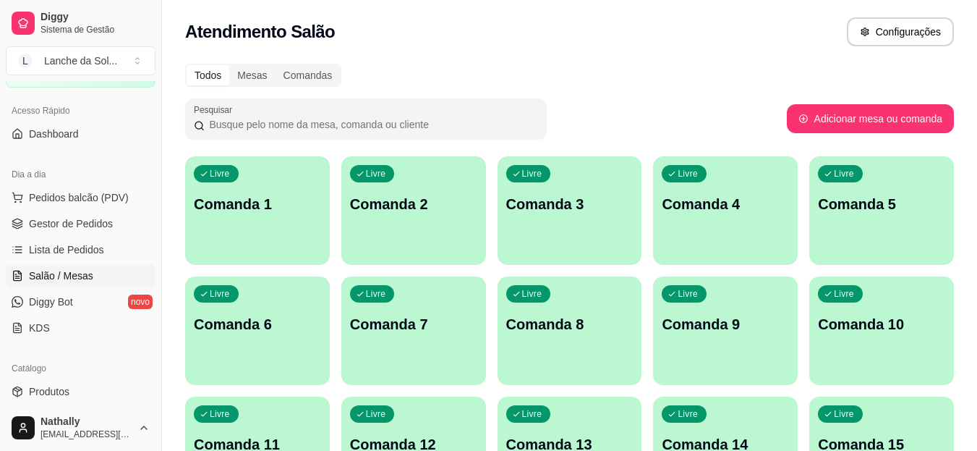
click at [136, 62] on button "L Lanche da Sol ..." at bounding box center [81, 60] width 150 height 29
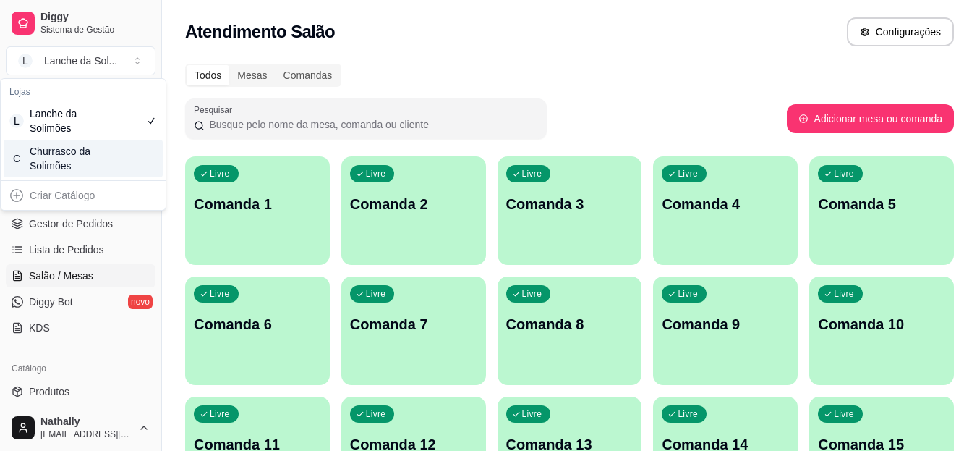
click at [80, 159] on div "Churrasco da Solimões" at bounding box center [62, 158] width 65 height 29
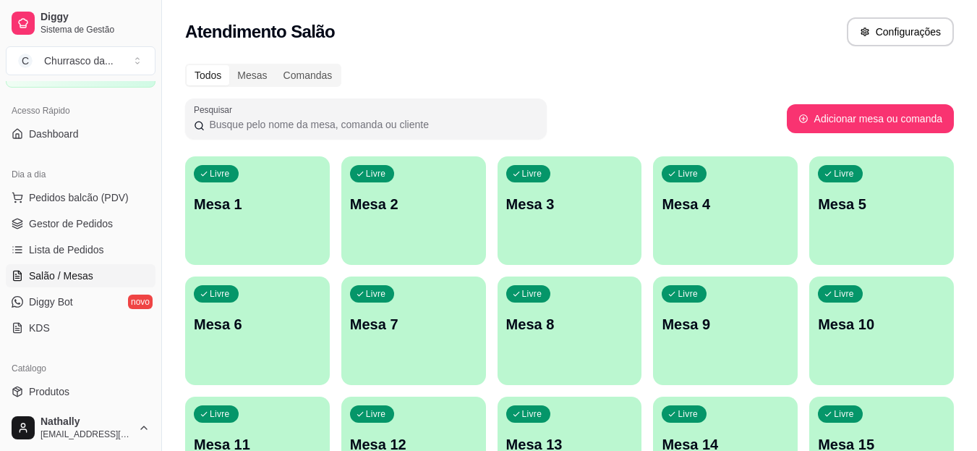
click at [82, 218] on span "Gestor de Pedidos" at bounding box center [71, 223] width 84 height 14
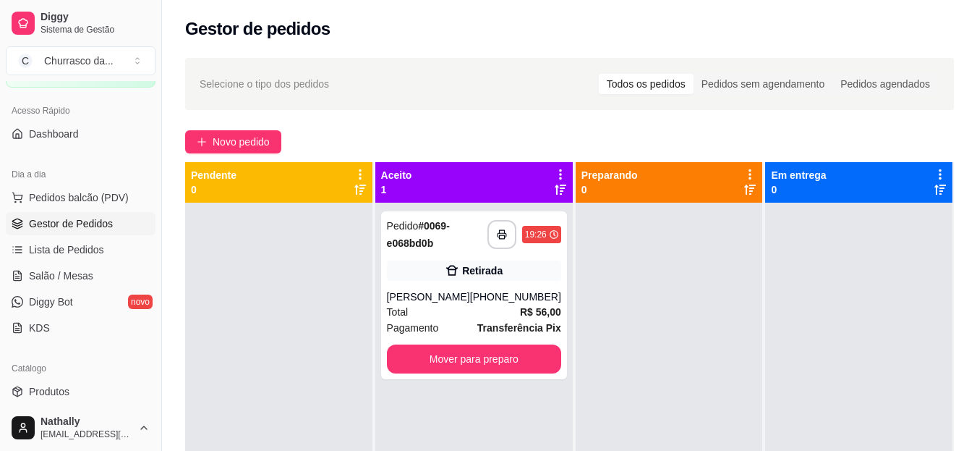
click at [425, 268] on div "Retirada" at bounding box center [474, 270] width 174 height 20
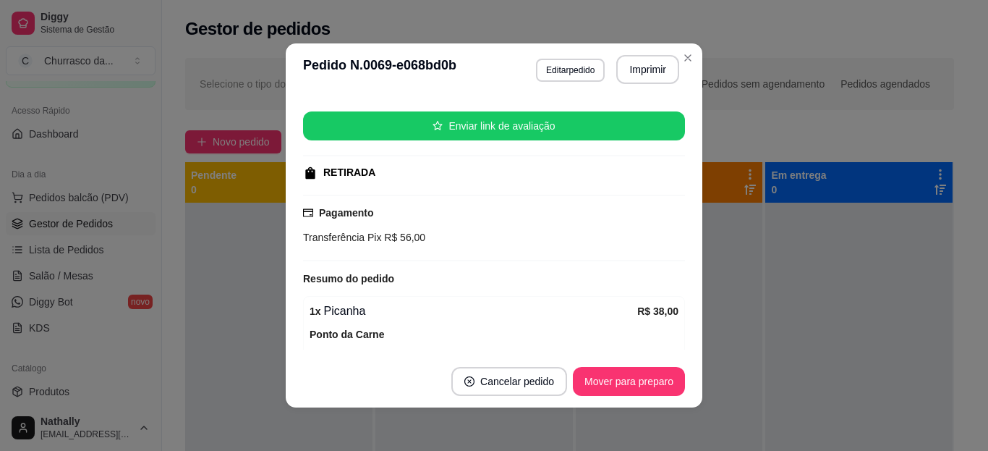
scroll to position [447, 0]
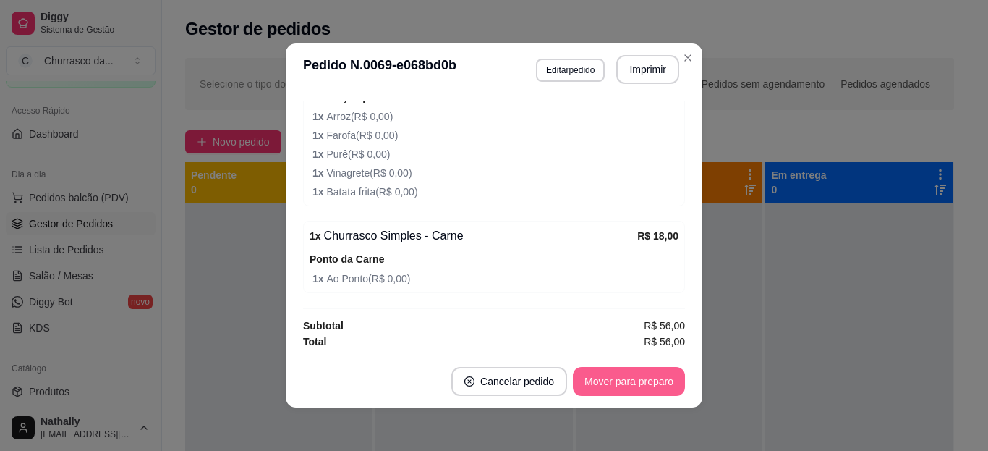
click at [628, 381] on button "Mover para preparo" at bounding box center [629, 381] width 112 height 29
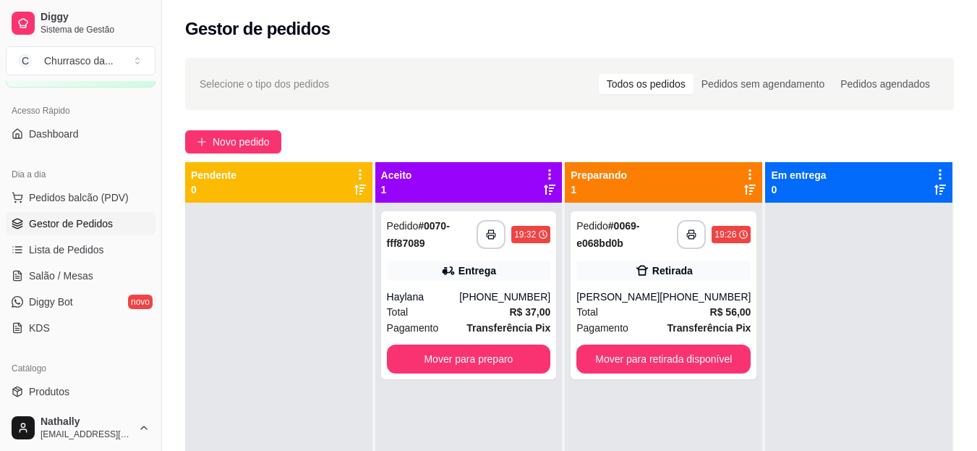
click at [459, 234] on div "Pedido # 0070-fff87089" at bounding box center [432, 234] width 90 height 35
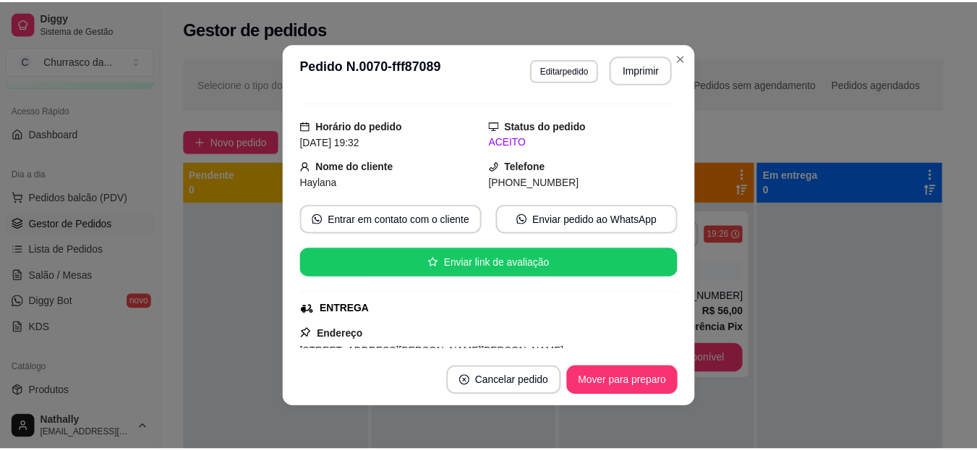
scroll to position [480, 0]
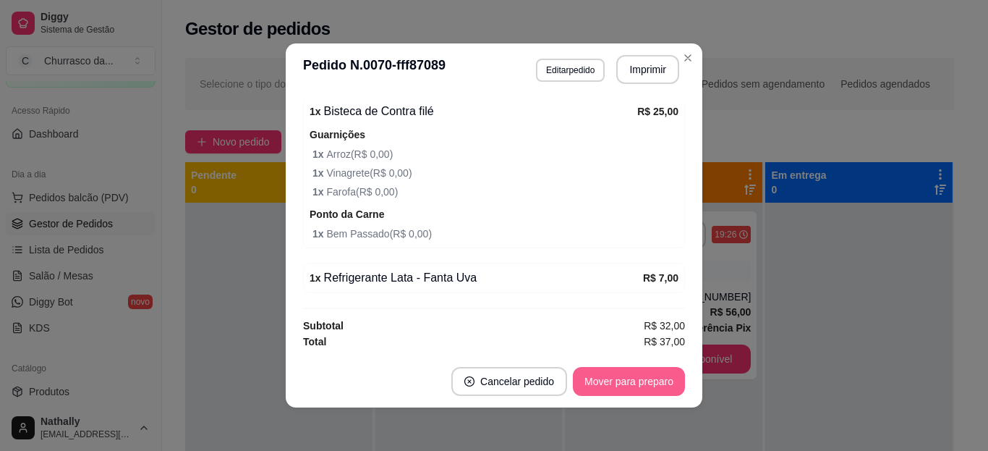
click at [635, 379] on button "Mover para preparo" at bounding box center [629, 381] width 112 height 29
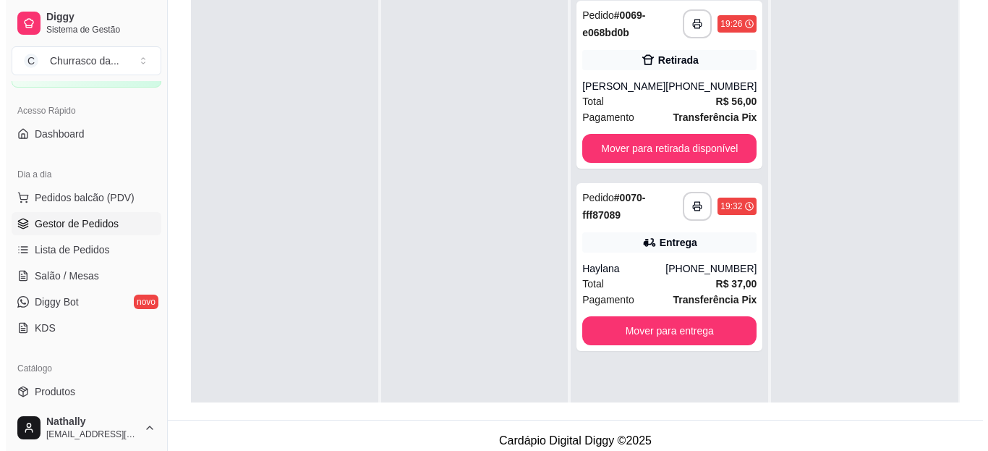
scroll to position [216, 0]
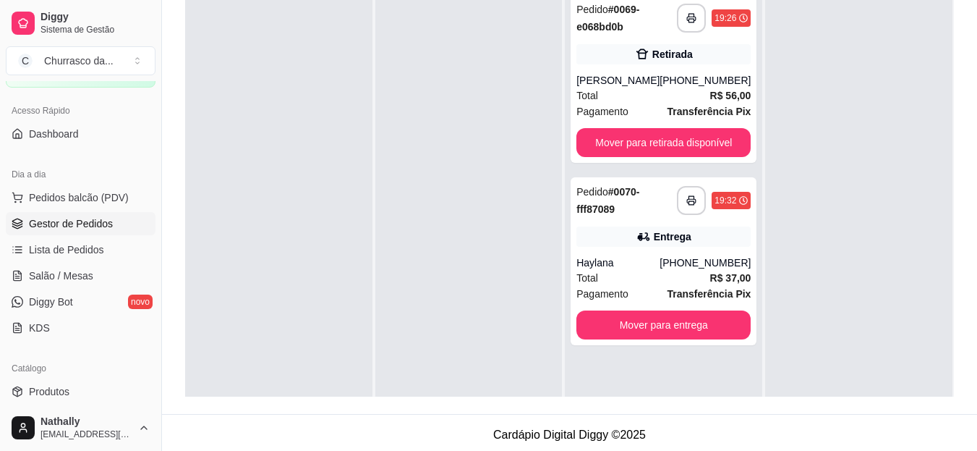
click at [600, 232] on div "Entrega" at bounding box center [664, 236] width 174 height 20
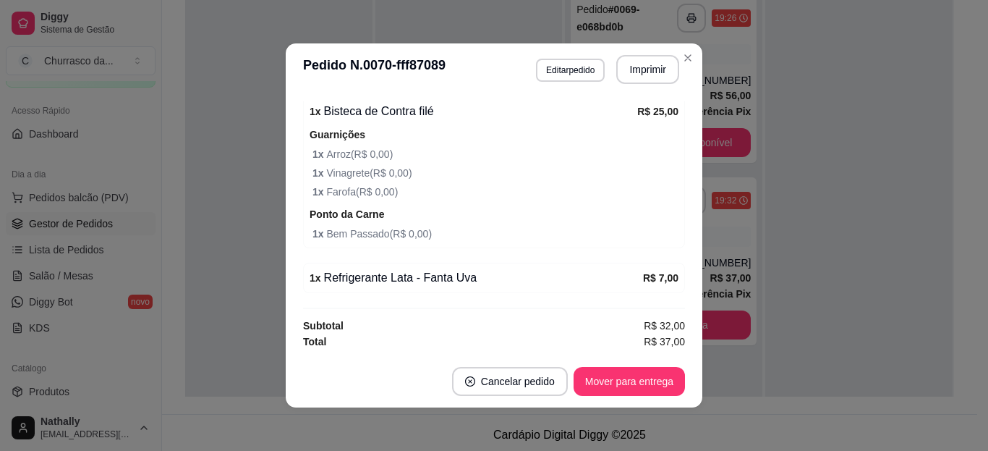
scroll to position [0, 0]
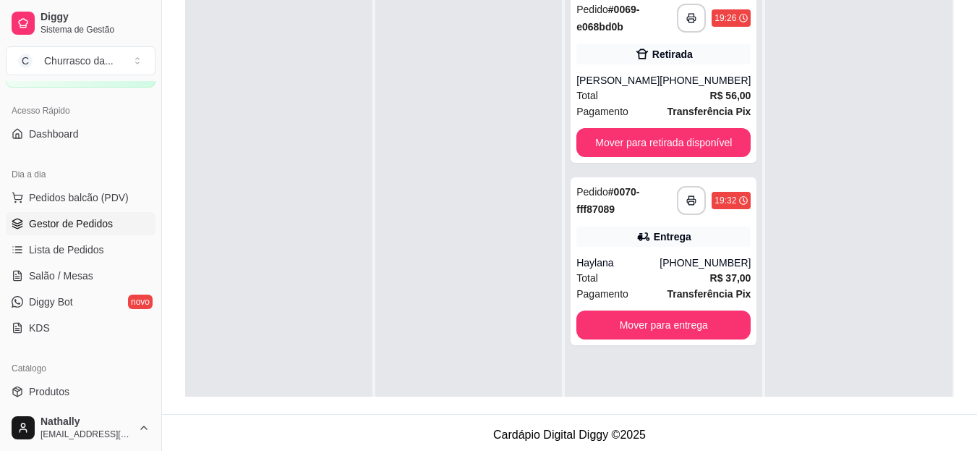
click at [647, 205] on div "Pedido # 0070-fff87089" at bounding box center [627, 200] width 101 height 35
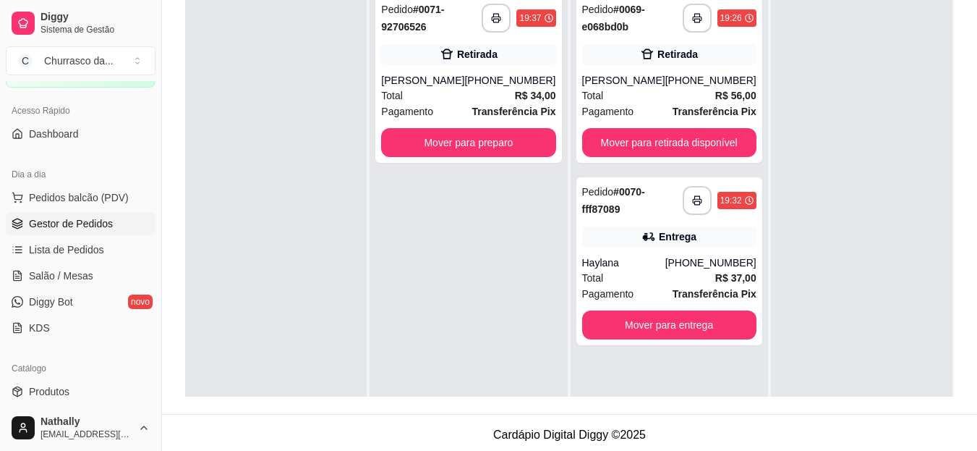
click at [412, 56] on div "Retirada" at bounding box center [468, 54] width 174 height 20
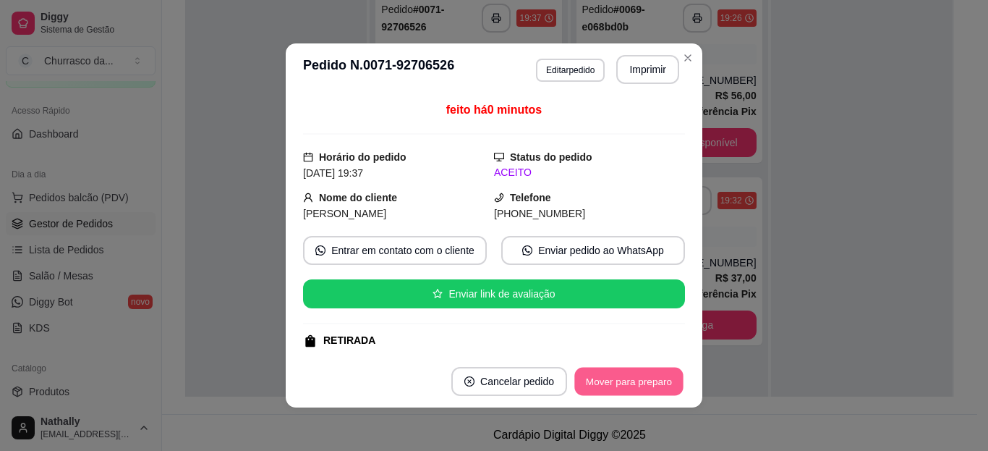
click at [610, 380] on button "Mover para preparo" at bounding box center [628, 382] width 109 height 28
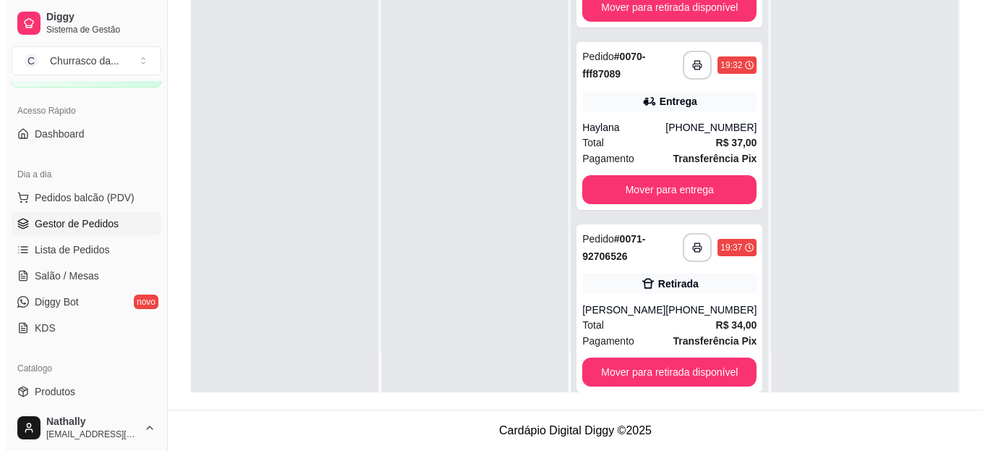
scroll to position [111, 0]
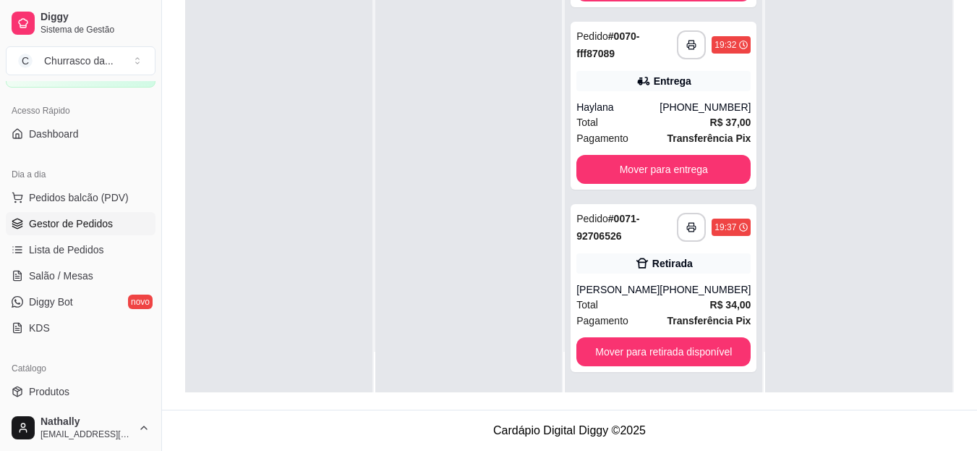
click at [598, 267] on div "Retirada" at bounding box center [664, 263] width 174 height 20
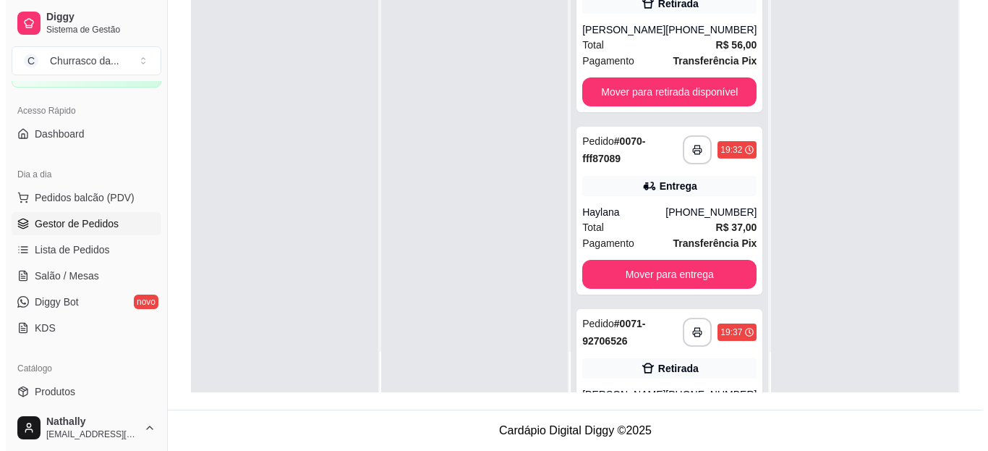
scroll to position [0, 0]
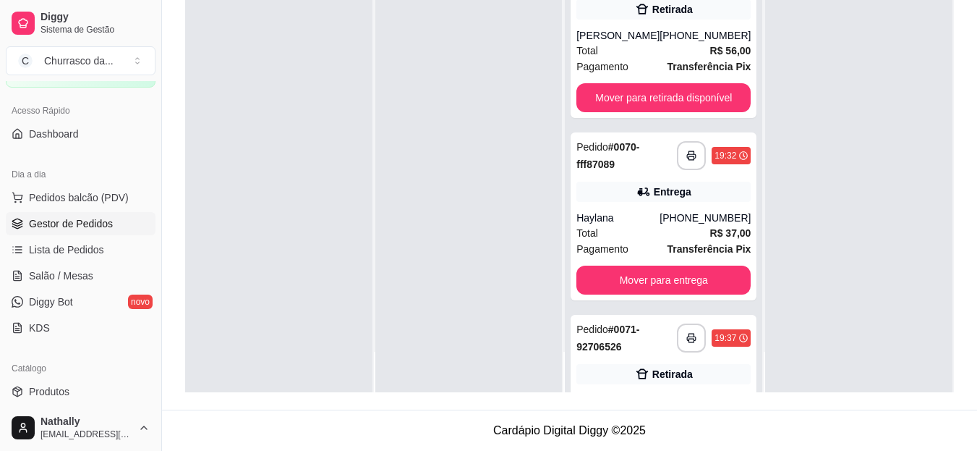
click at [648, 38] on div "[PERSON_NAME]" at bounding box center [618, 35] width 83 height 14
click at [640, 42] on div "[PERSON_NAME]" at bounding box center [618, 35] width 83 height 14
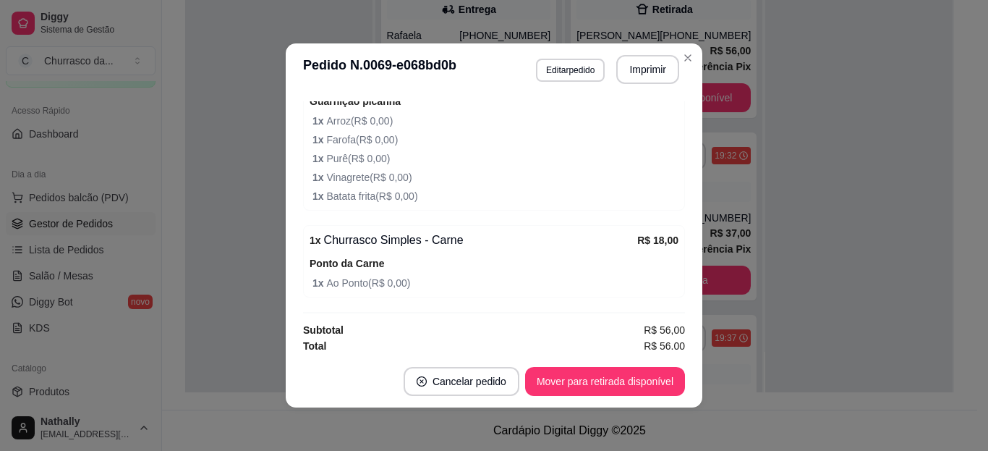
scroll to position [447, 0]
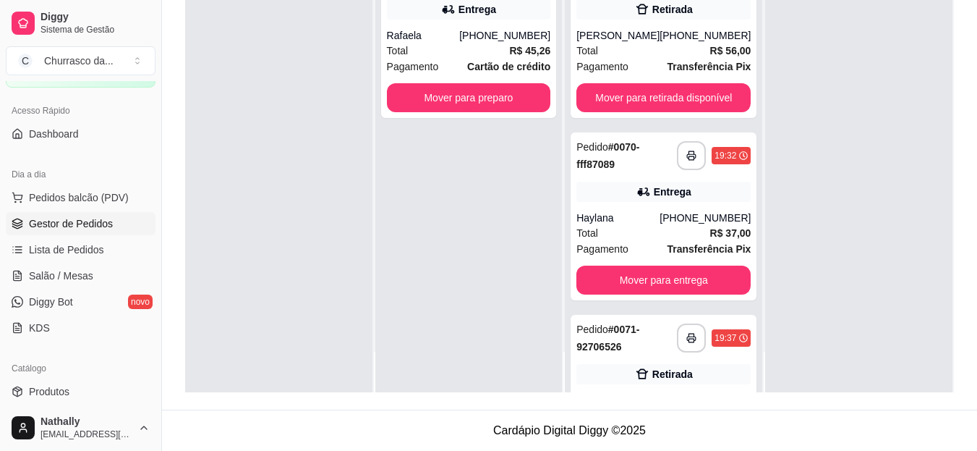
click at [641, 222] on div "Haylana" at bounding box center [618, 218] width 83 height 14
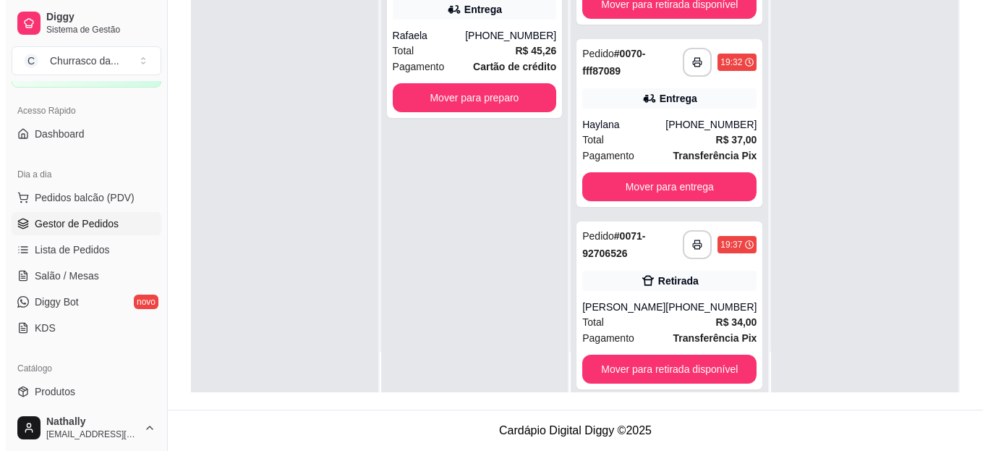
scroll to position [111, 0]
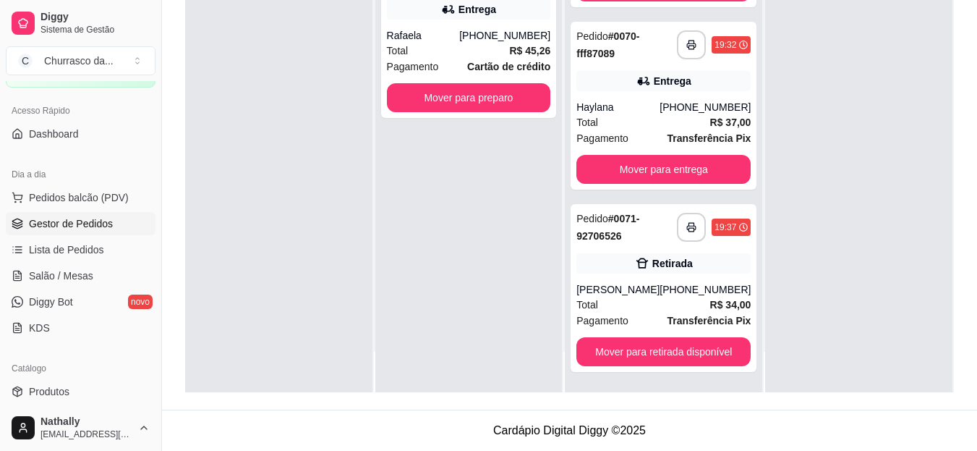
click at [597, 255] on div "Retirada" at bounding box center [664, 263] width 174 height 20
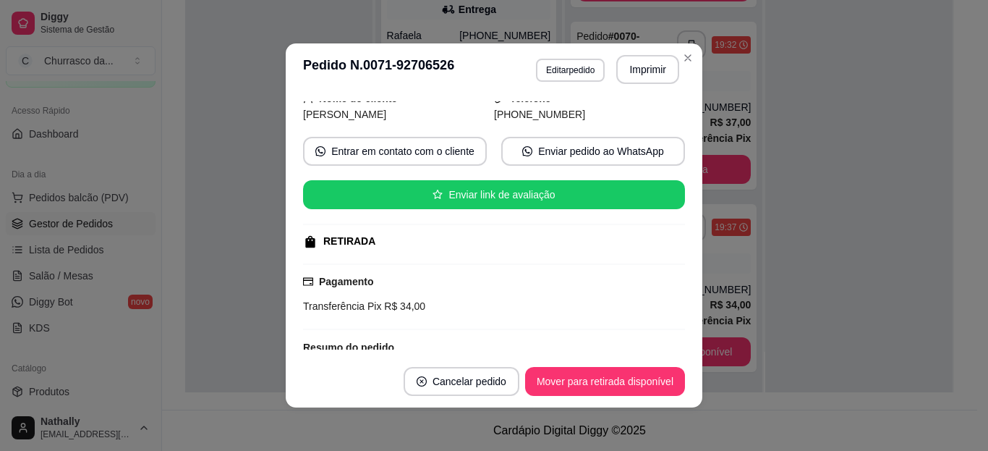
scroll to position [105, 0]
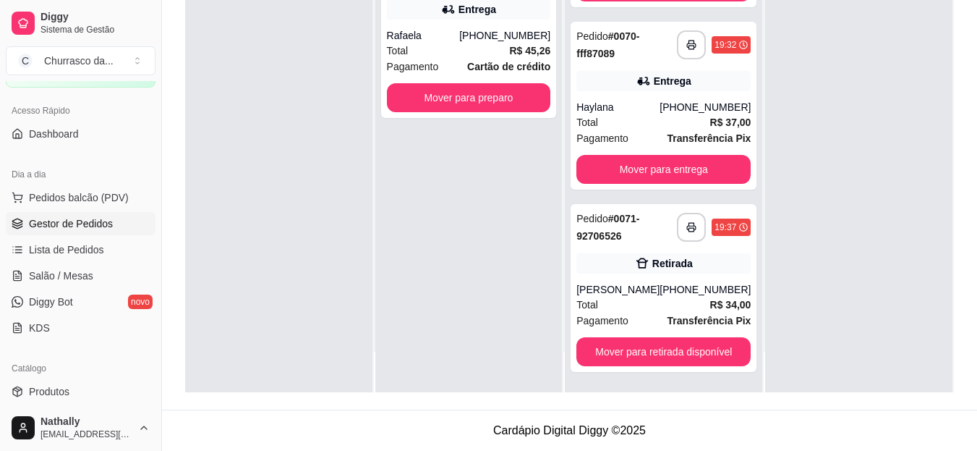
click at [455, 39] on div "Rafaela" at bounding box center [423, 35] width 73 height 14
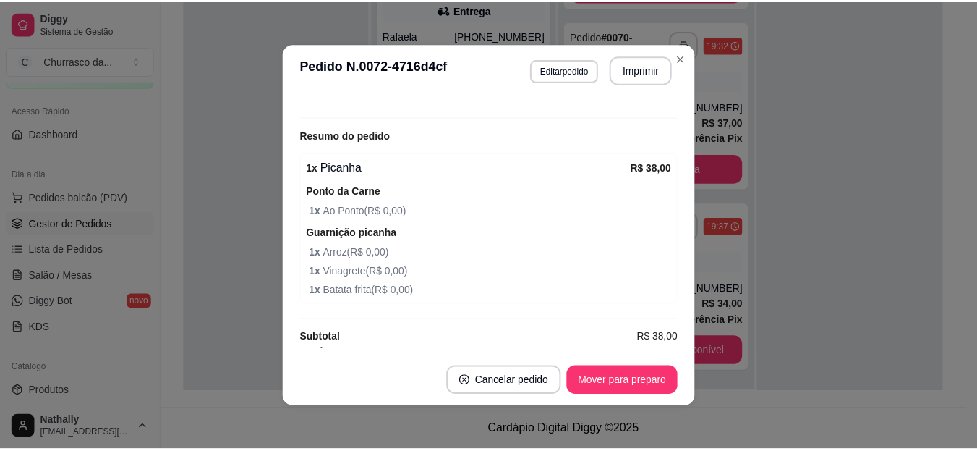
scroll to position [436, 0]
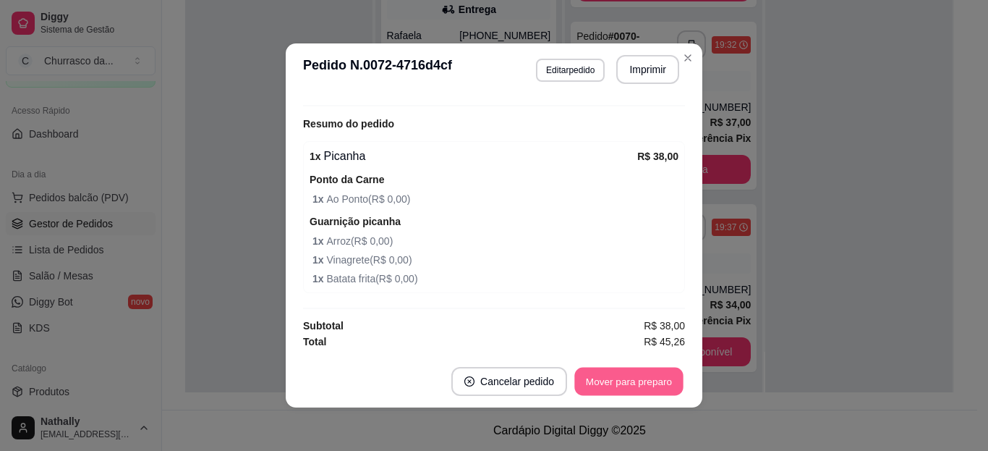
click at [608, 381] on button "Mover para preparo" at bounding box center [628, 382] width 109 height 28
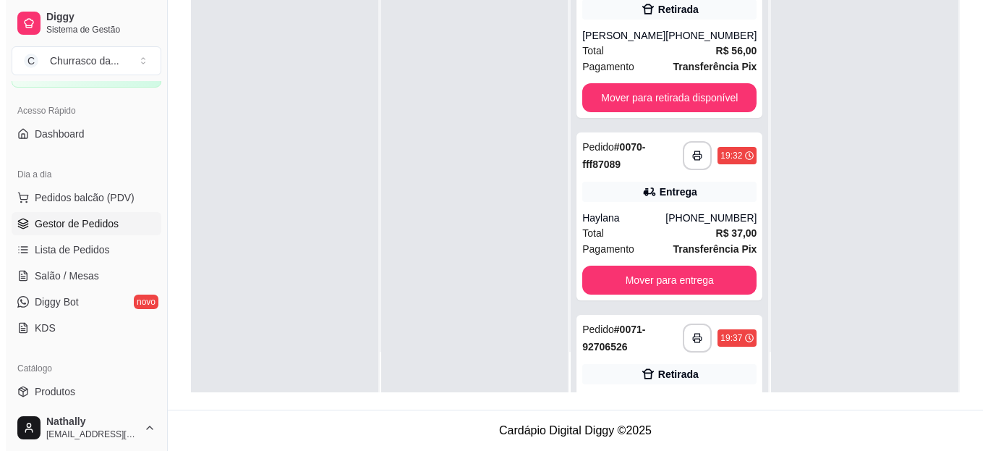
scroll to position [293, 0]
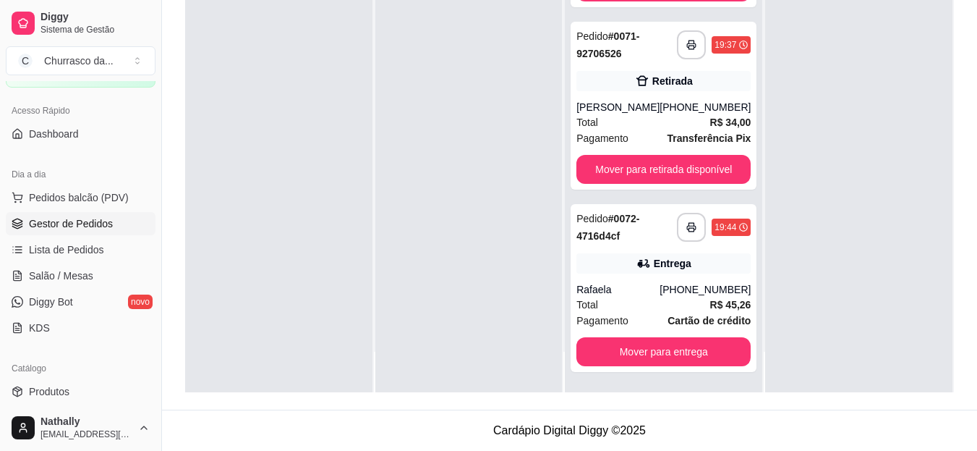
click at [647, 310] on div "Total R$ 45,26" at bounding box center [664, 305] width 174 height 16
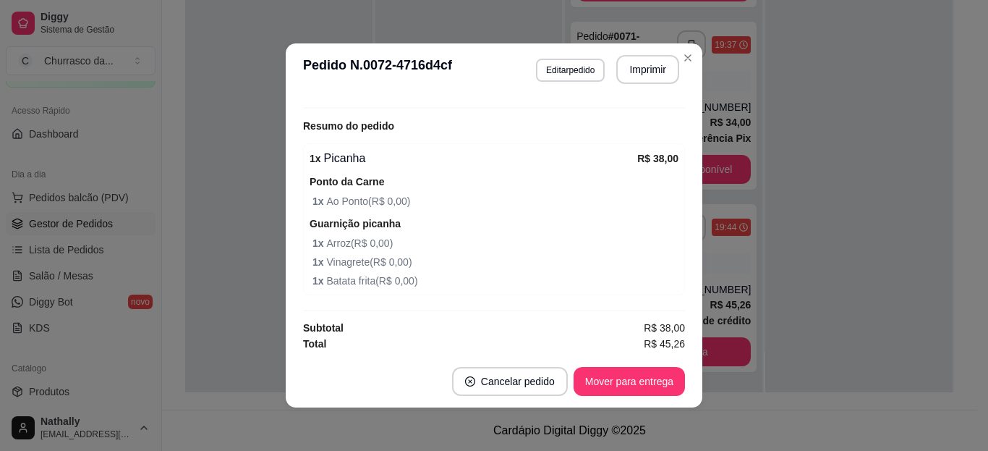
scroll to position [436, 0]
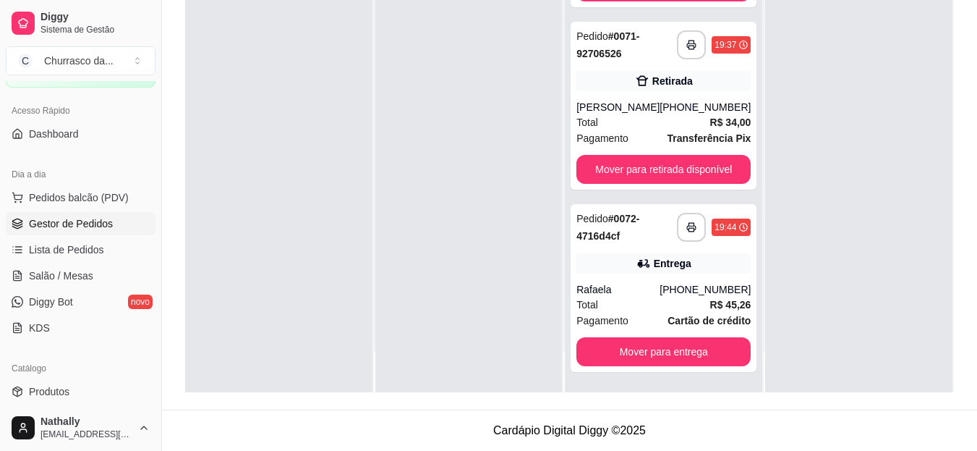
click at [682, 115] on div "Total R$ 34,00" at bounding box center [664, 122] width 174 height 16
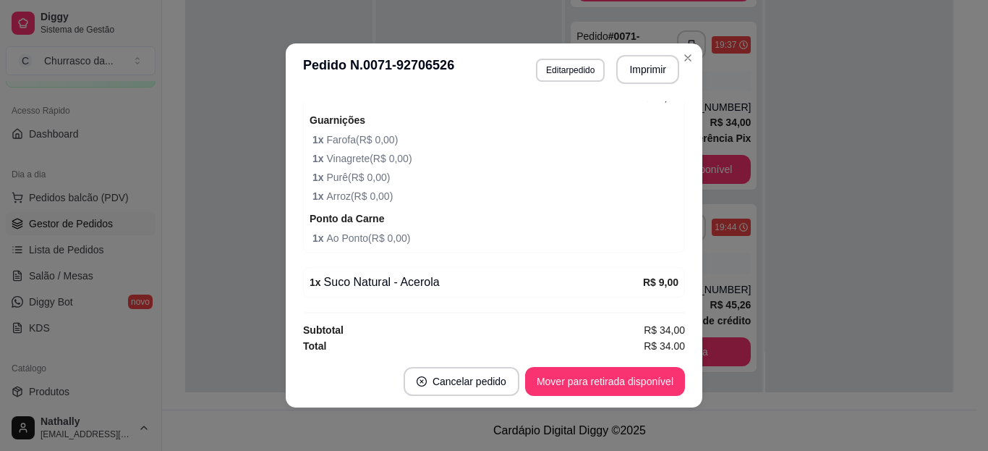
scroll to position [386, 0]
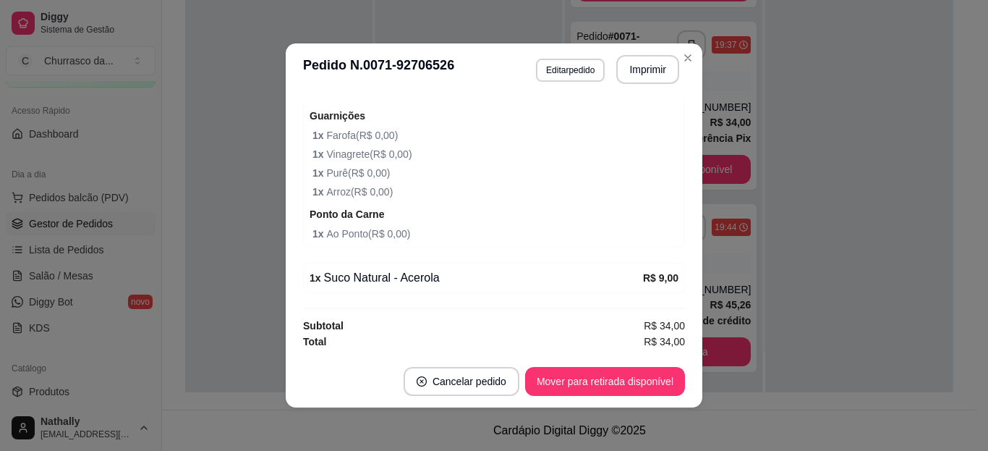
click at [670, 295] on div "**********" at bounding box center [494, 225] width 988 height 451
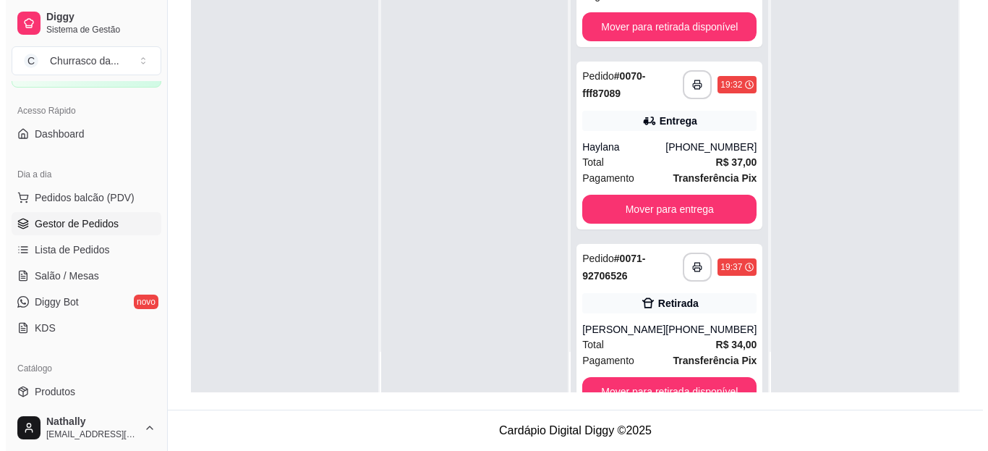
scroll to position [51, 0]
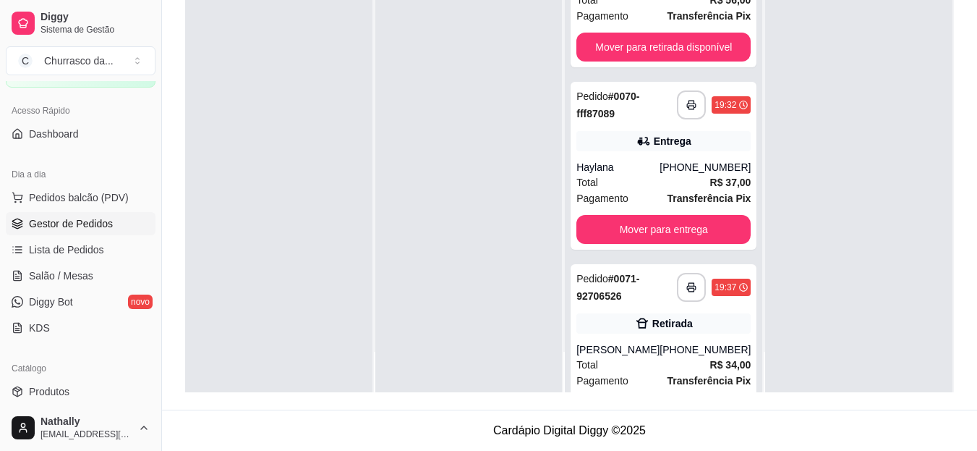
click at [682, 189] on div "Total R$ 37,00" at bounding box center [664, 182] width 174 height 16
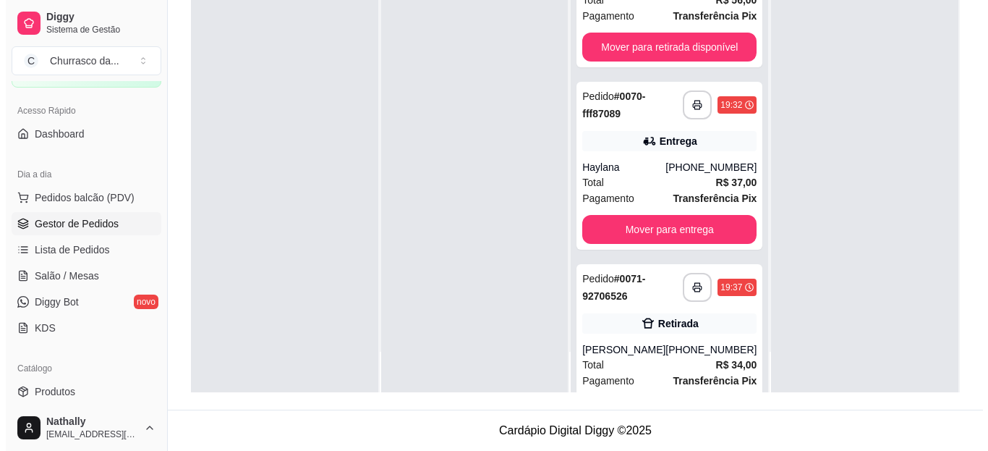
scroll to position [0, 0]
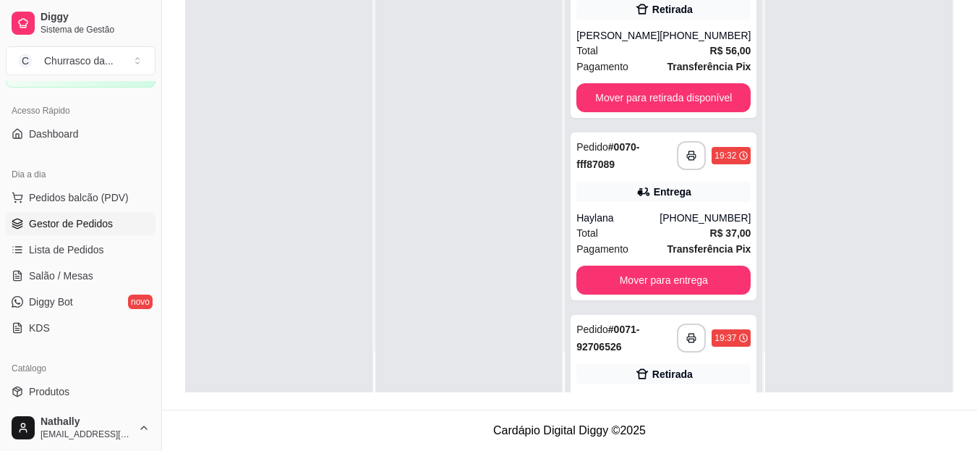
click at [642, 61] on div "Pagamento Transferência Pix" at bounding box center [664, 67] width 174 height 16
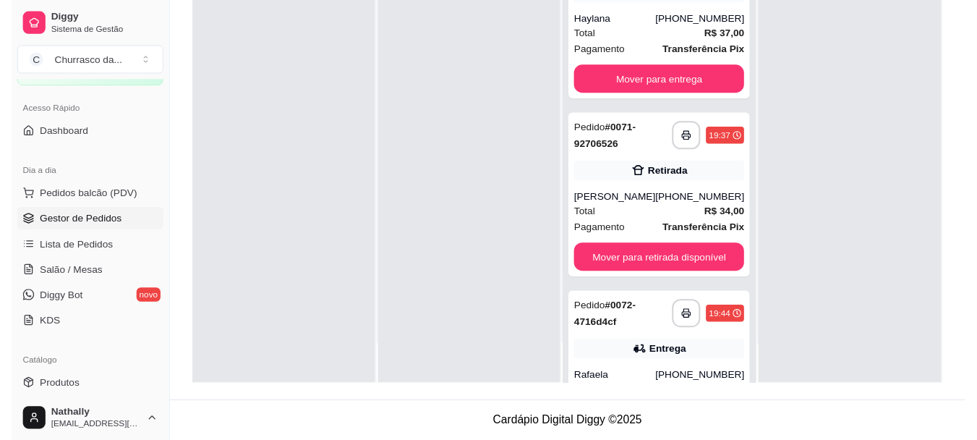
scroll to position [200, 0]
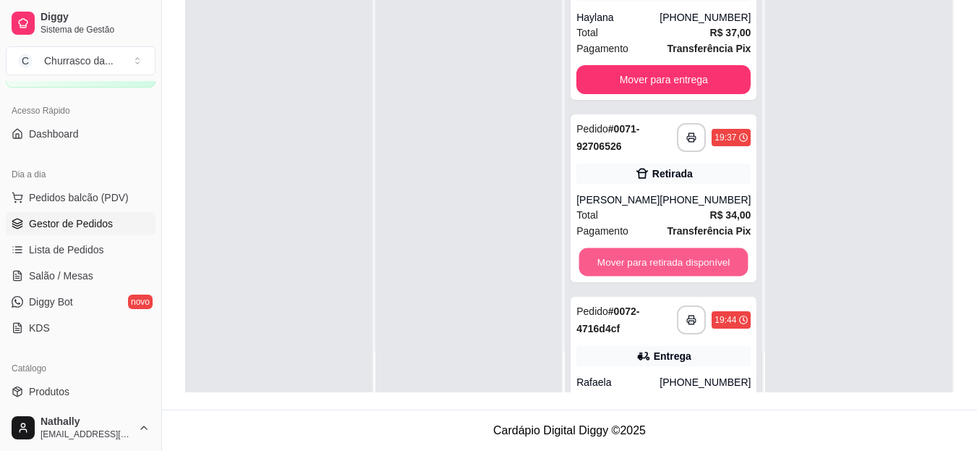
click at [689, 256] on button "Mover para retirada disponível" at bounding box center [663, 262] width 169 height 28
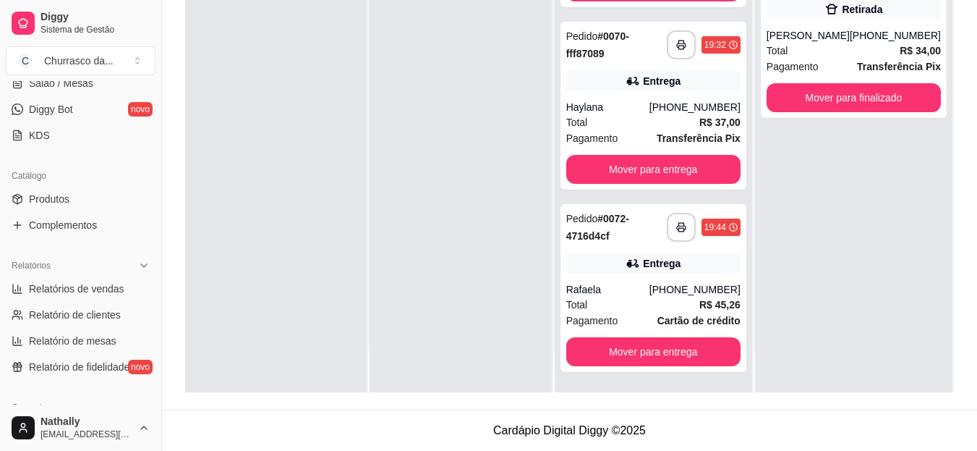
scroll to position [284, 0]
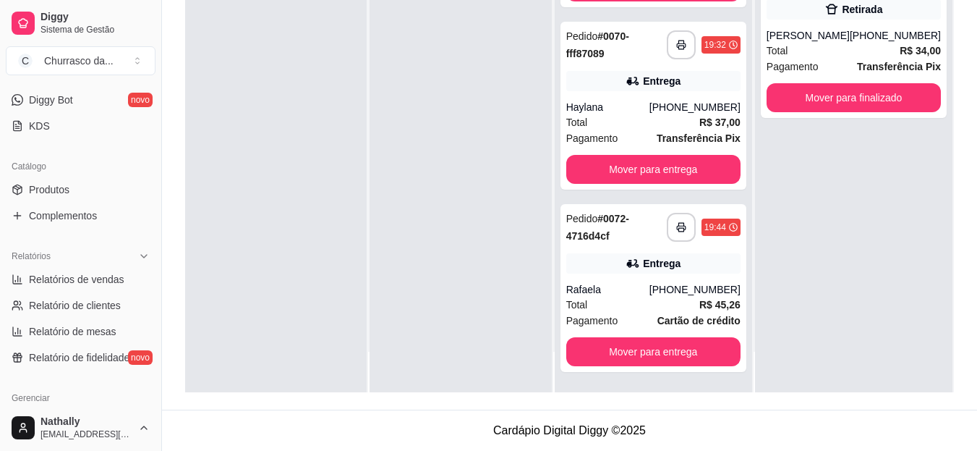
click at [65, 95] on span "Diggy Bot" at bounding box center [51, 100] width 44 height 14
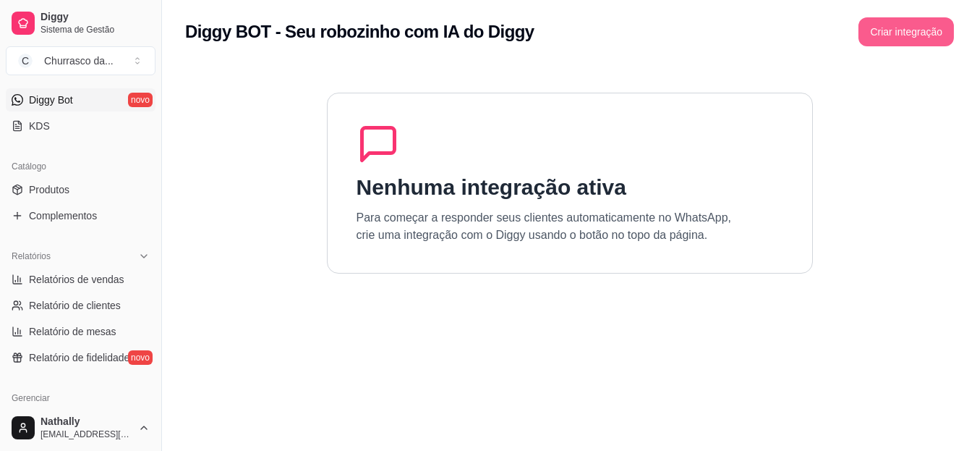
click at [911, 24] on button "Criar integração" at bounding box center [906, 31] width 95 height 29
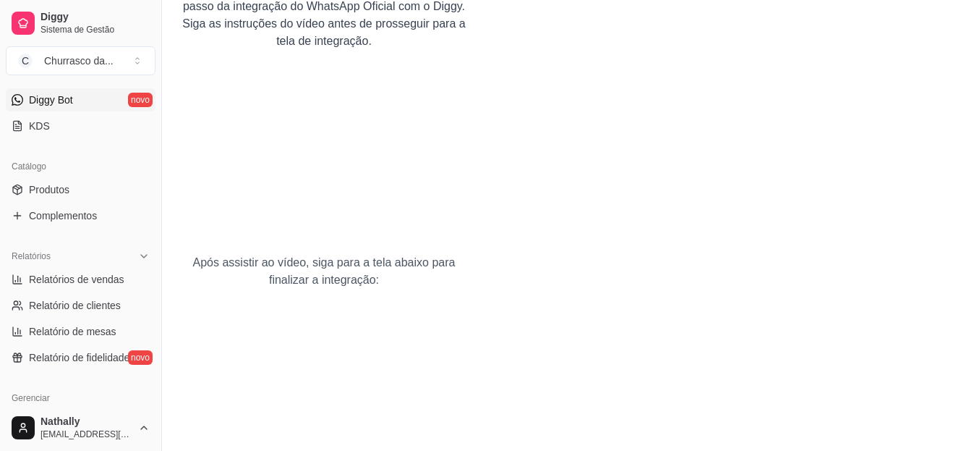
scroll to position [169, 0]
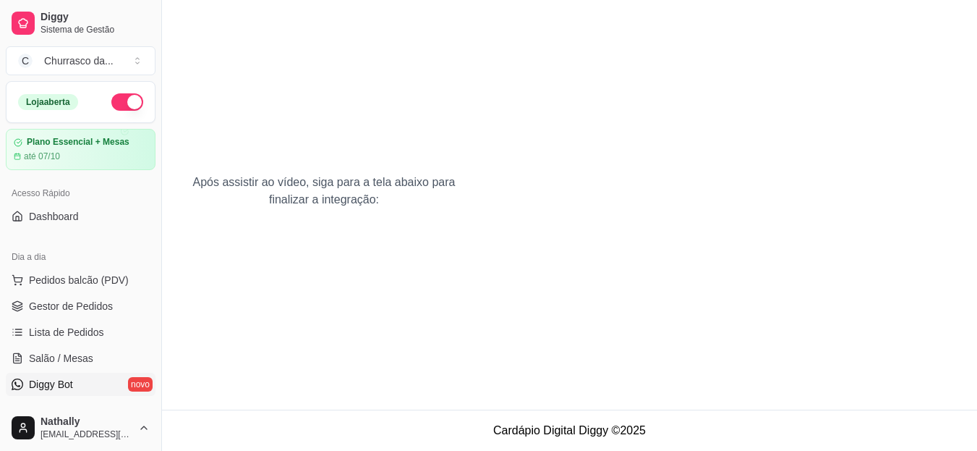
click at [90, 302] on span "Gestor de Pedidos" at bounding box center [71, 306] width 84 height 14
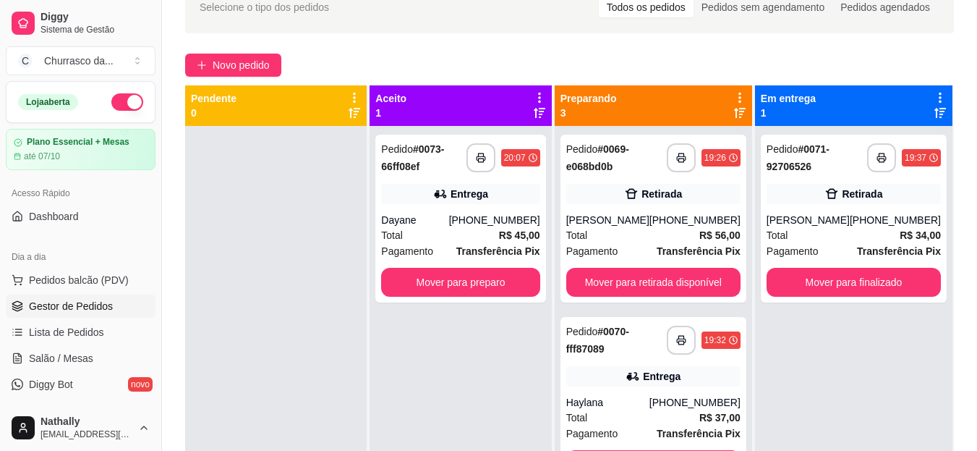
scroll to position [112, 0]
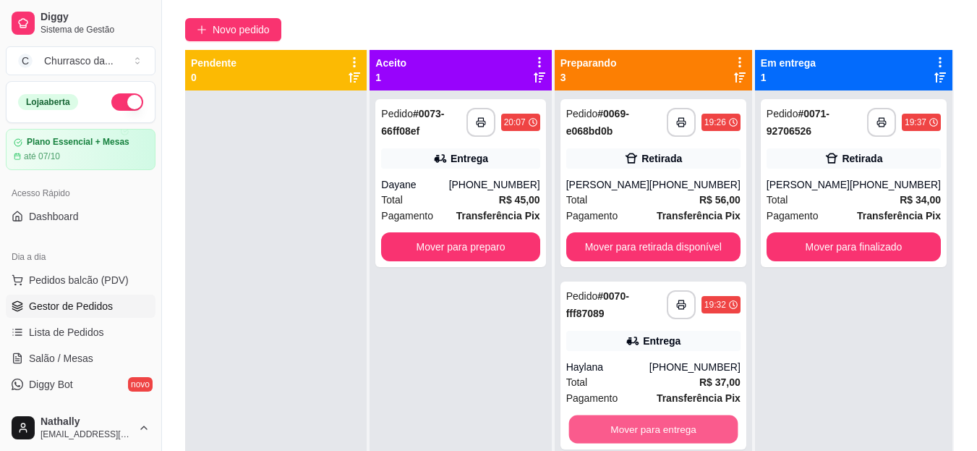
click at [665, 430] on button "Mover para entrega" at bounding box center [653, 429] width 169 height 28
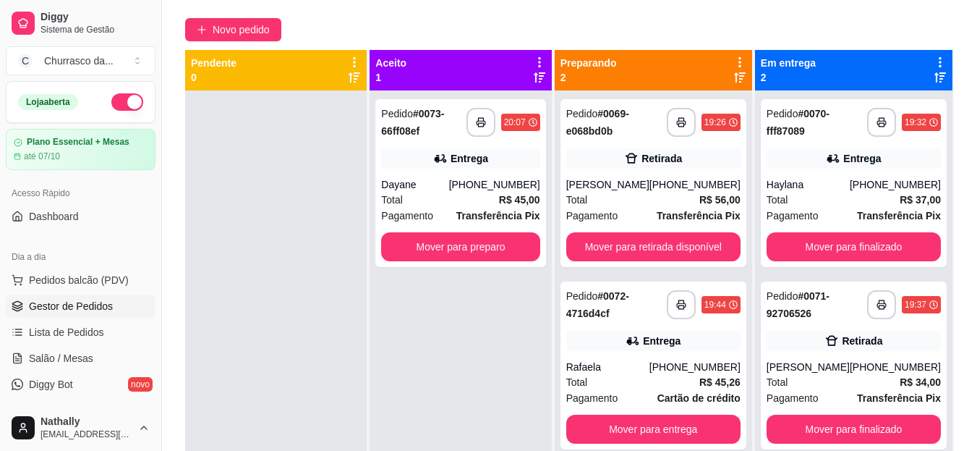
scroll to position [221, 0]
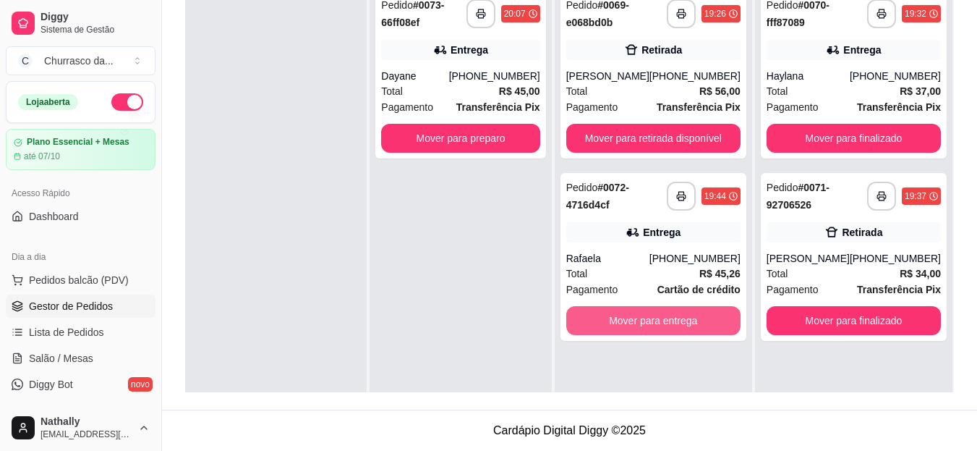
click at [673, 318] on button "Mover para entrega" at bounding box center [653, 320] width 174 height 29
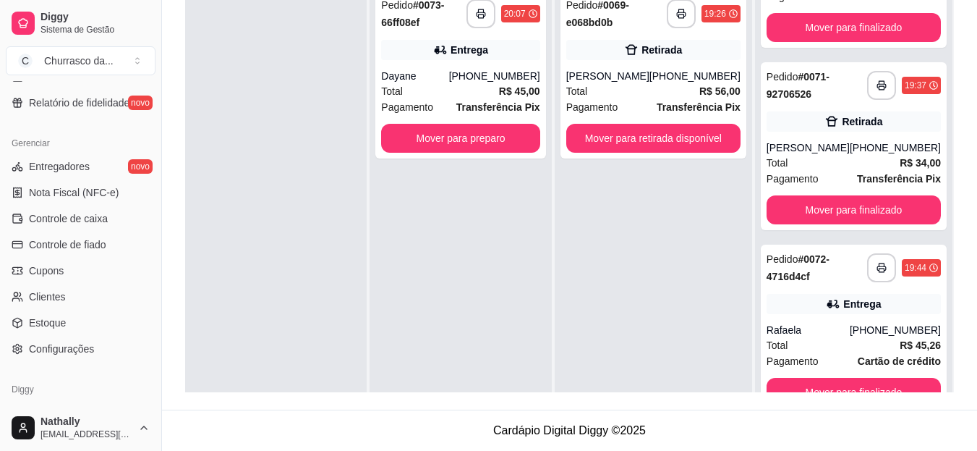
scroll to position [566, 0]
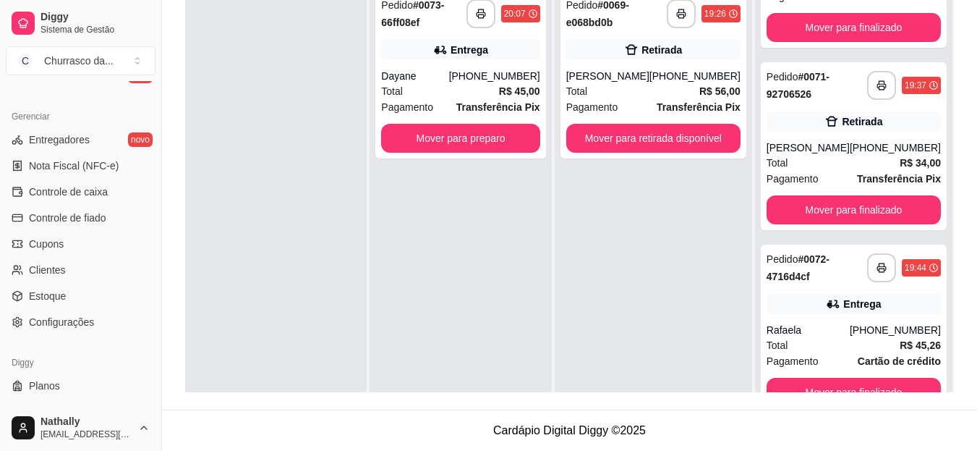
click at [69, 145] on span "Entregadores" at bounding box center [59, 139] width 61 height 14
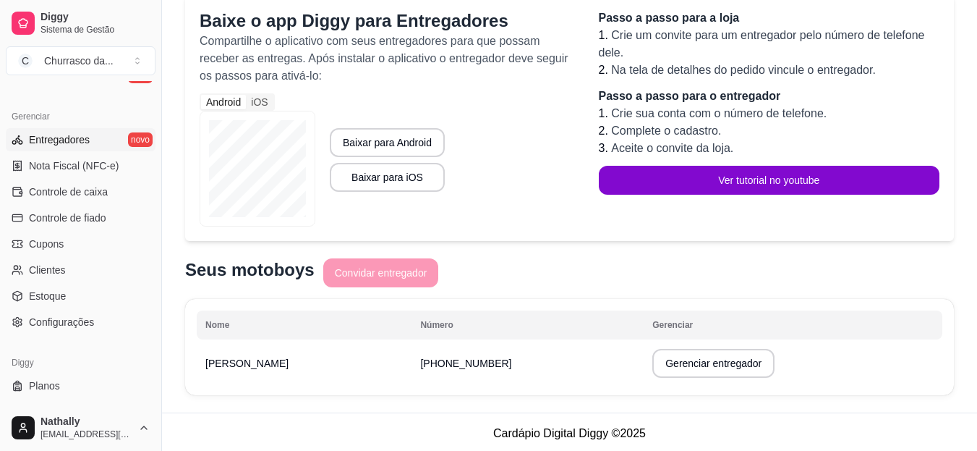
scroll to position [194, 0]
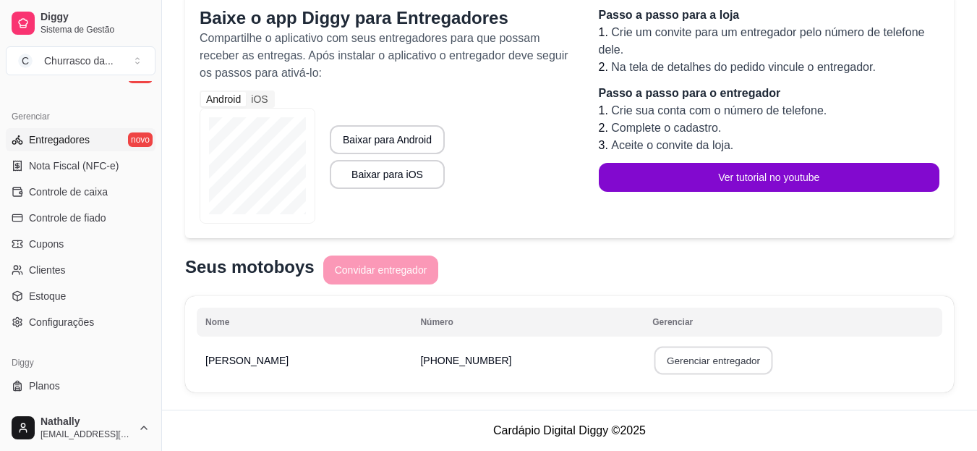
click at [664, 356] on button "Gerenciar entregador" at bounding box center [714, 361] width 119 height 28
select select "30"
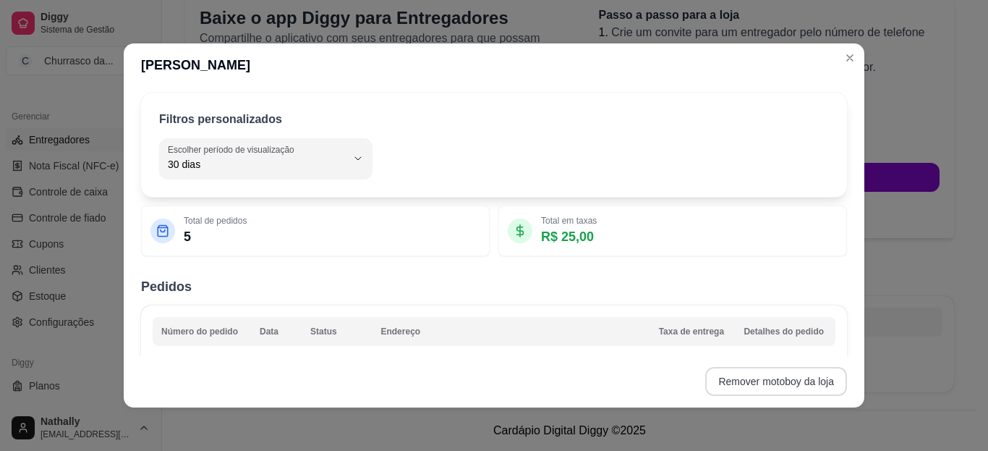
click at [778, 374] on button "Remover motoboy da loja" at bounding box center [776, 381] width 142 height 29
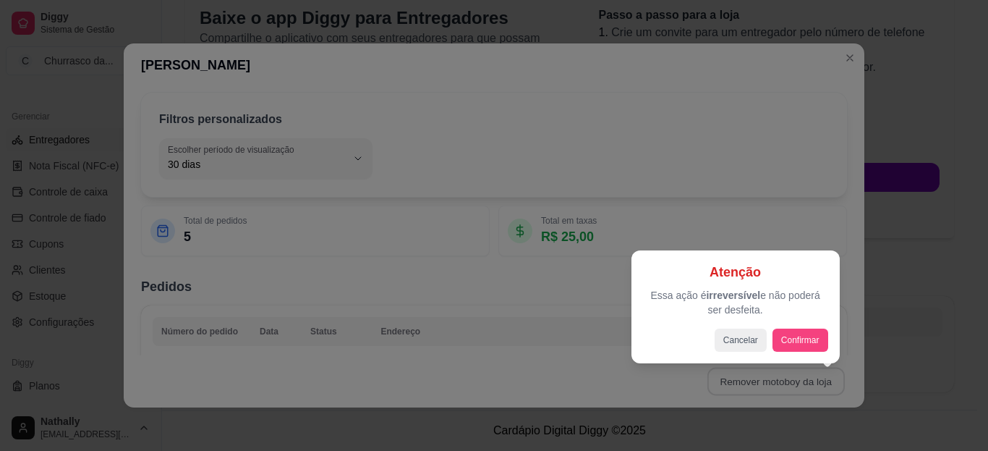
click at [792, 334] on div "Atenção Essa ação é irreversível e não poderá ser desfeita. Cancelar Confirmar" at bounding box center [735, 307] width 185 height 90
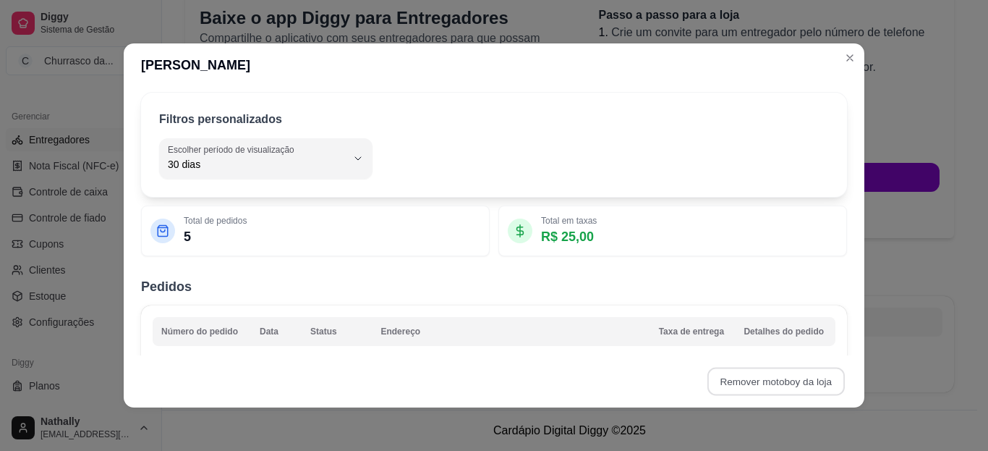
click at [792, 334] on button "Confirmar" at bounding box center [797, 341] width 51 height 22
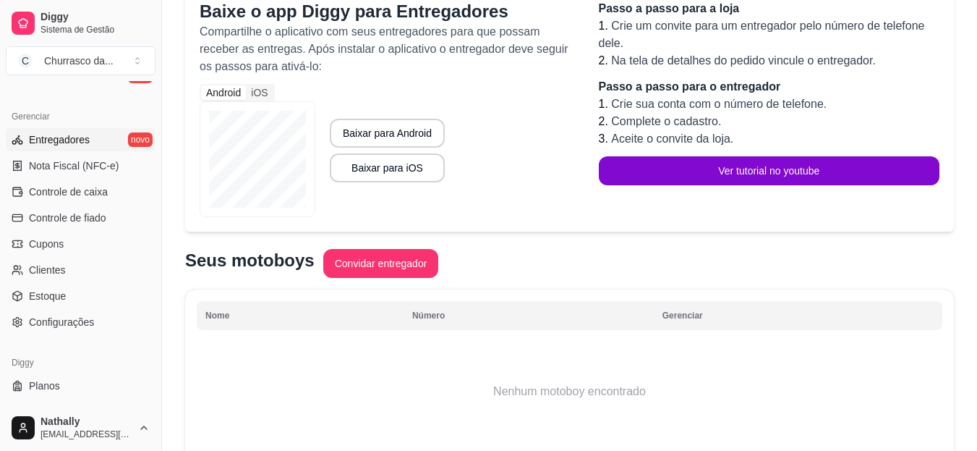
scroll to position [263, 0]
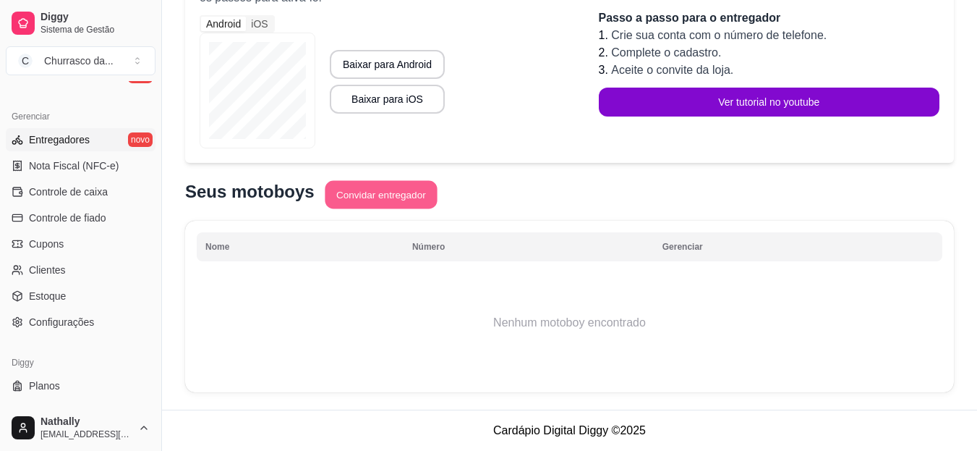
click at [391, 199] on button "Convidar entregador" at bounding box center [381, 195] width 112 height 28
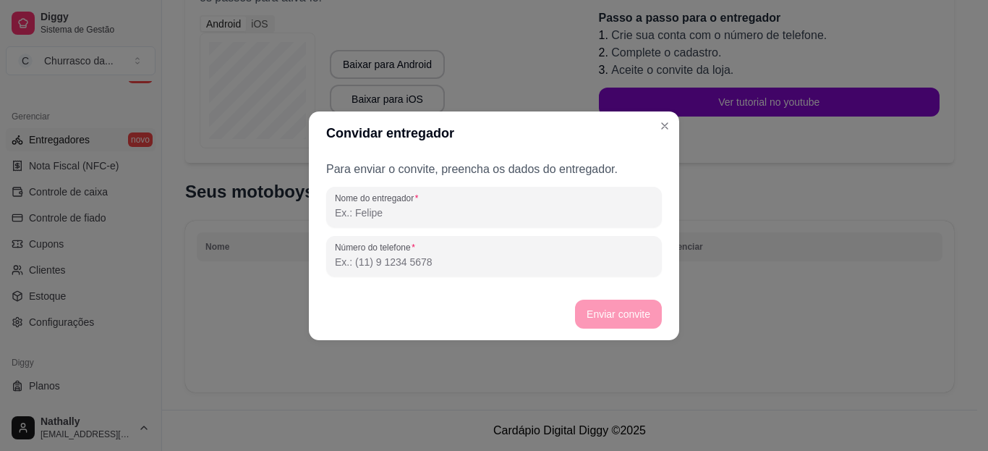
click at [454, 211] on input "Nome do entregador" at bounding box center [494, 212] width 318 height 14
type input "n"
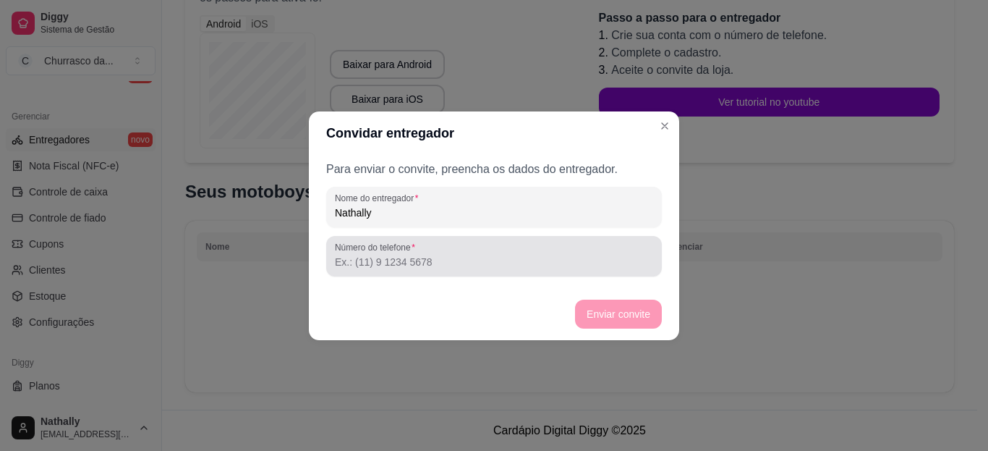
type input "Nathally"
click at [443, 272] on div "Número do telefone" at bounding box center [494, 256] width 336 height 41
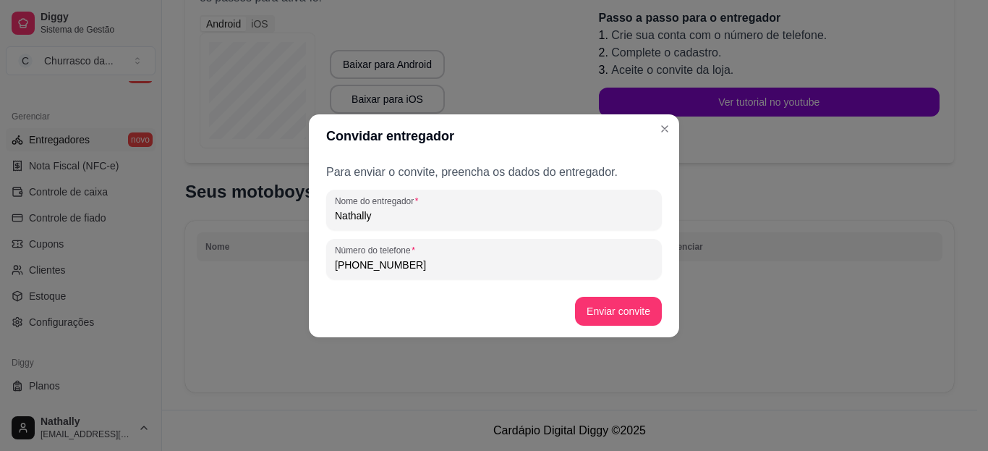
type input "[PHONE_NUMBER]"
click at [612, 310] on button "Enviar convite" at bounding box center [619, 311] width 84 height 28
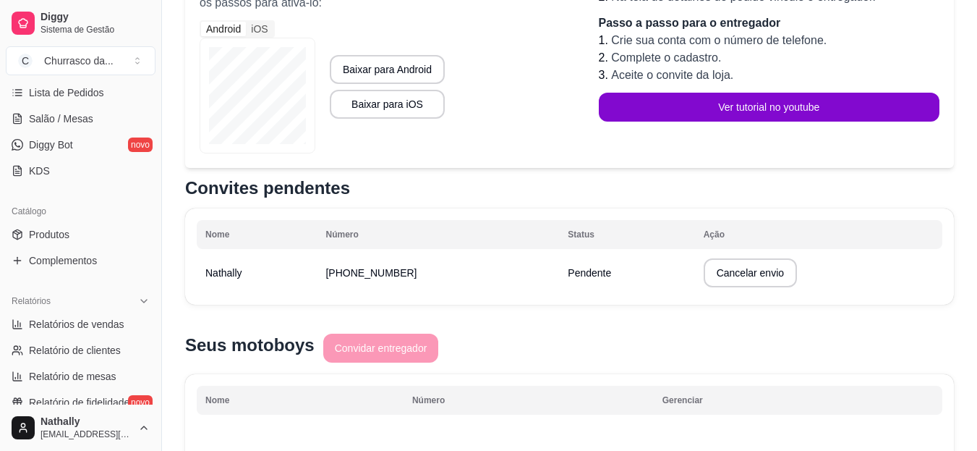
scroll to position [218, 0]
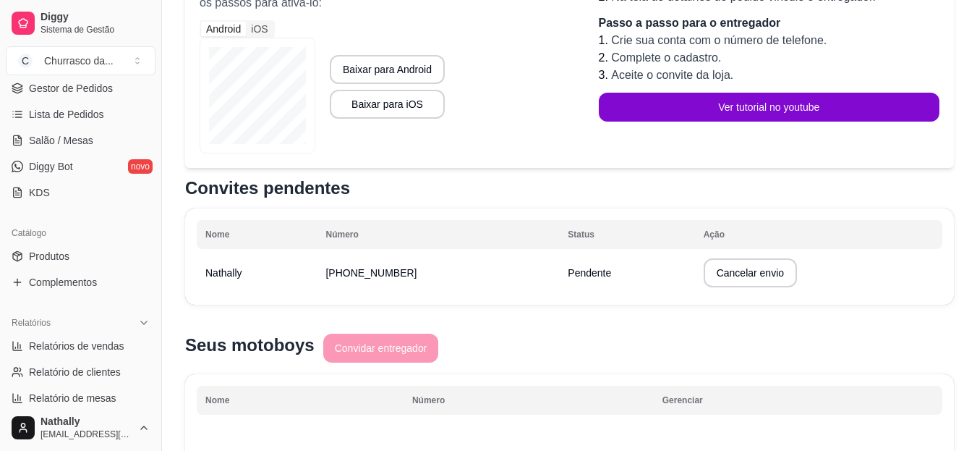
click at [88, 96] on link "Gestor de Pedidos" at bounding box center [81, 88] width 150 height 23
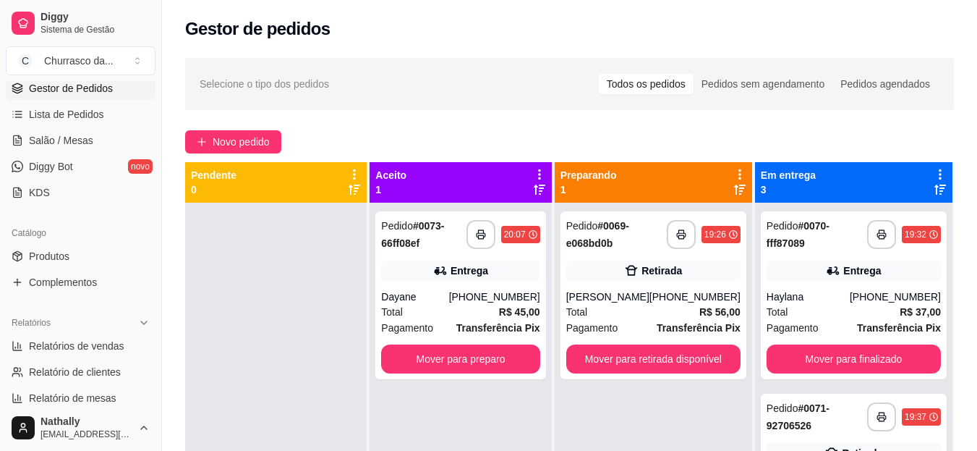
click at [458, 334] on div "Pagamento Transferência Pix" at bounding box center [460, 328] width 158 height 16
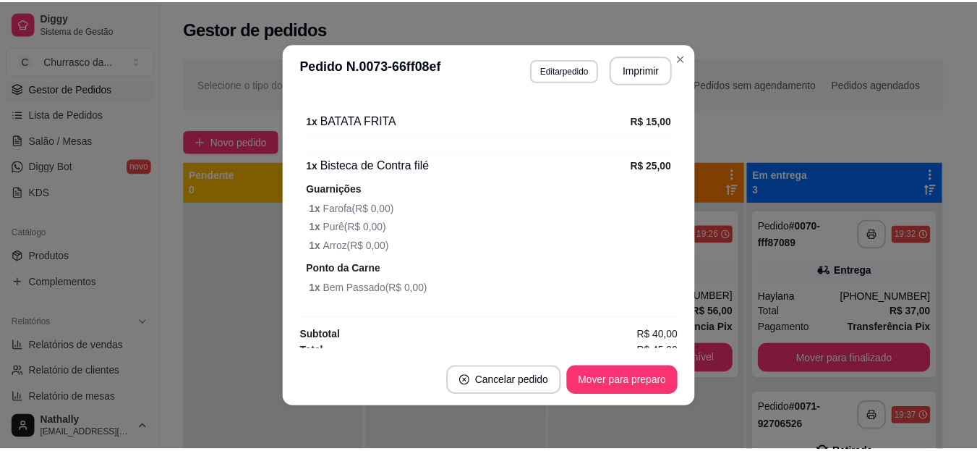
scroll to position [480, 0]
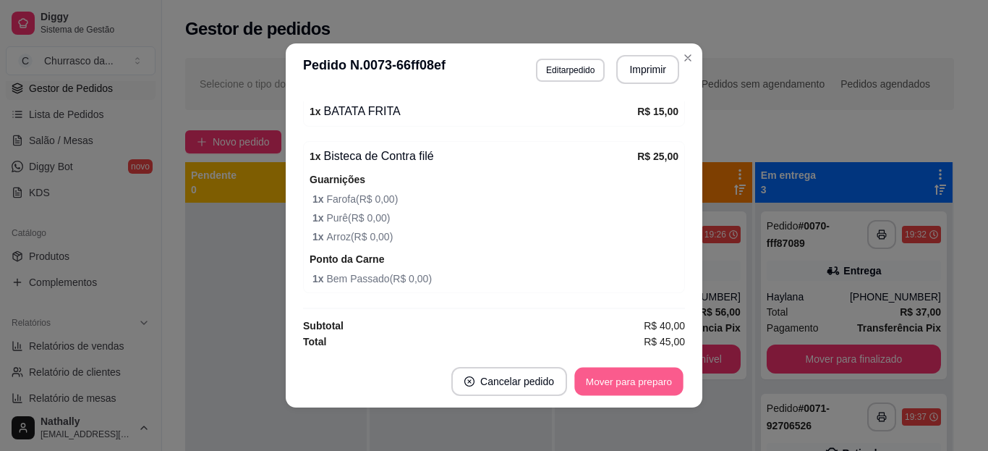
click at [641, 370] on button "Mover para preparo" at bounding box center [628, 382] width 109 height 28
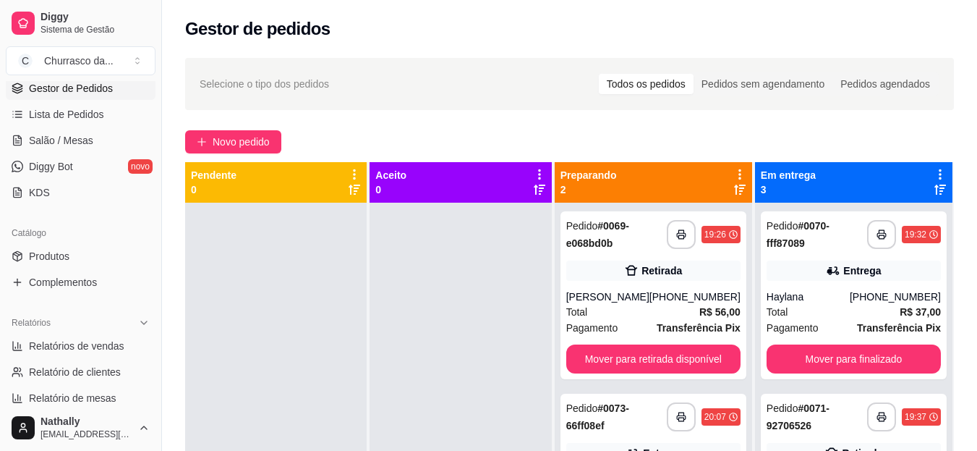
click at [686, 59] on div "Selecione o tipo dos pedidos Todos os pedidos Pedidos sem agendamento Pedidos a…" at bounding box center [569, 84] width 769 height 52
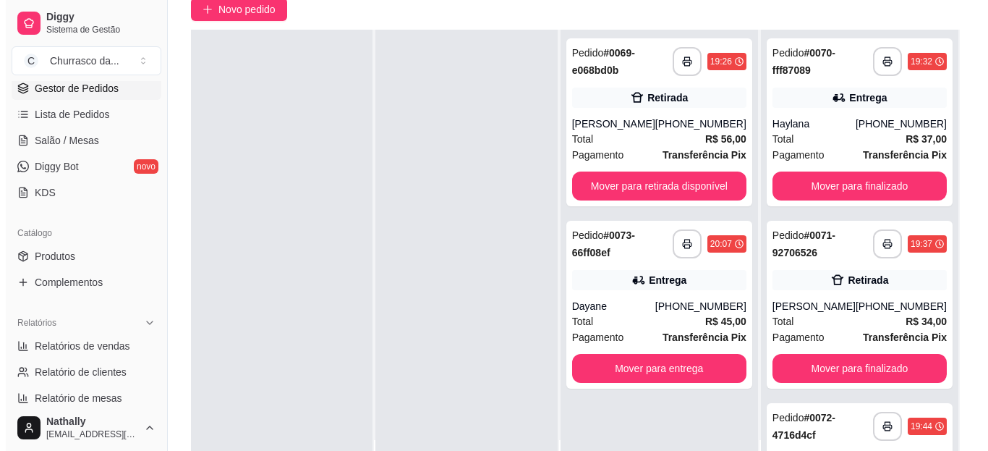
scroll to position [160, 0]
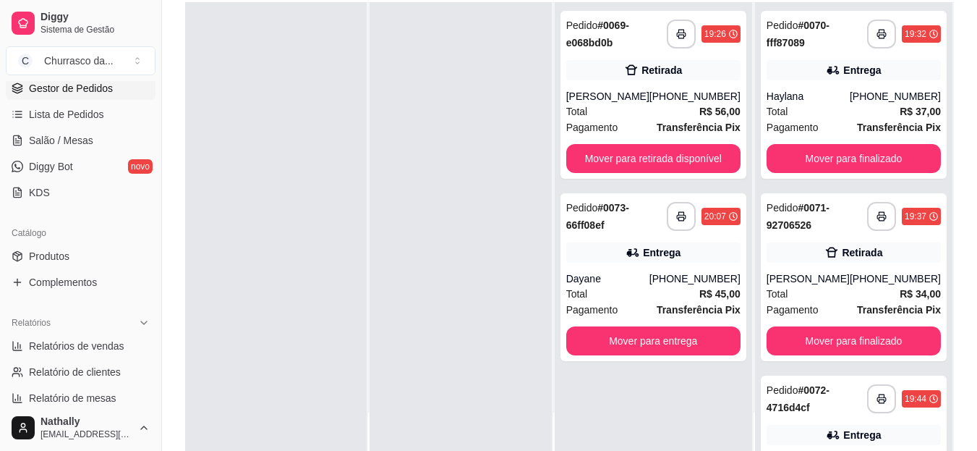
click at [640, 280] on div "Dayane" at bounding box center [607, 278] width 83 height 14
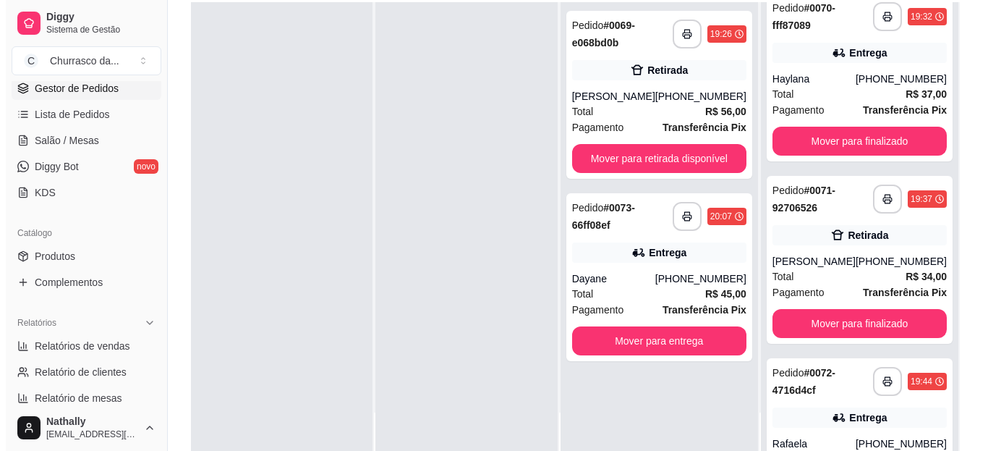
scroll to position [0, 0]
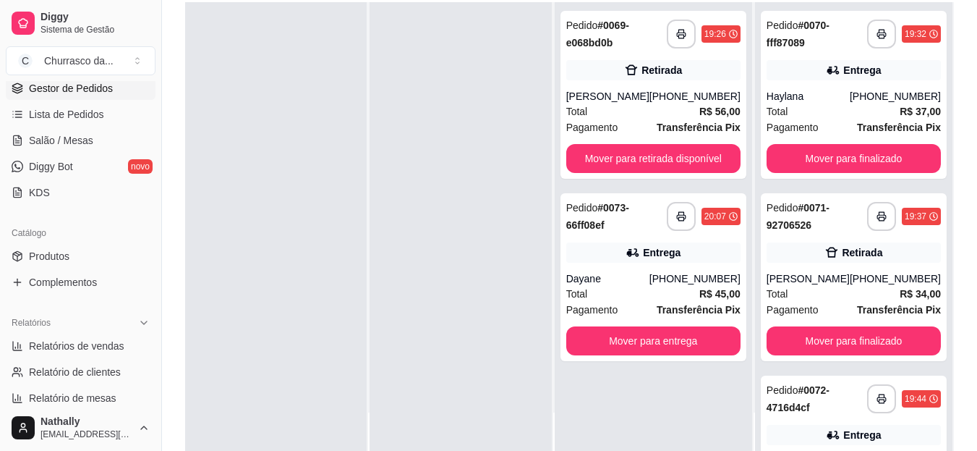
click at [717, 257] on div "Entrega" at bounding box center [653, 252] width 174 height 20
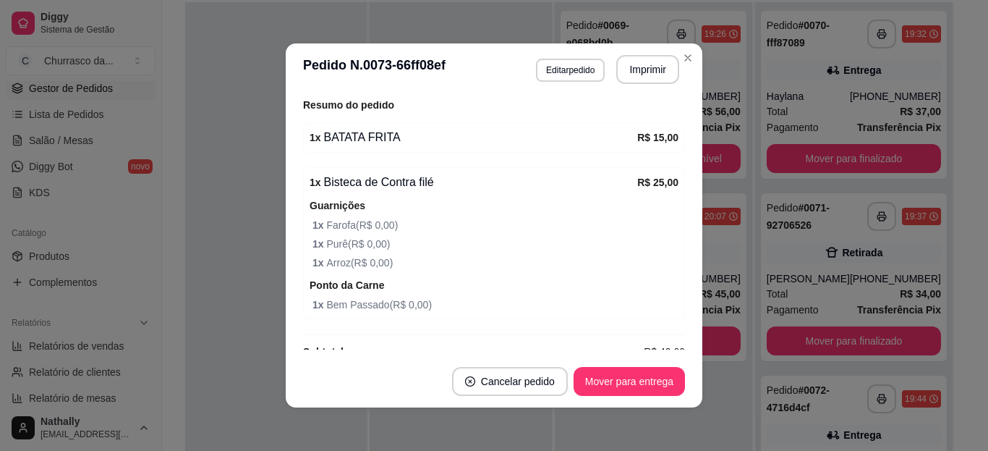
scroll to position [480, 0]
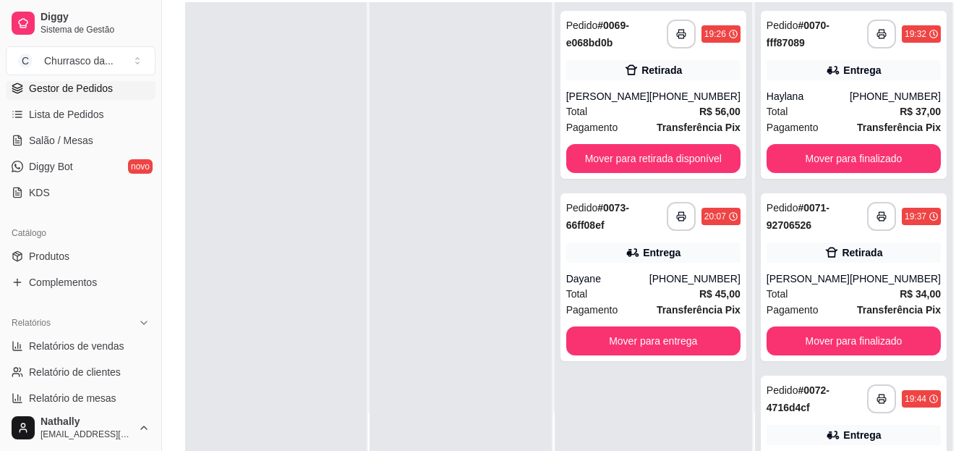
click at [635, 101] on div "[PERSON_NAME]" at bounding box center [607, 96] width 83 height 14
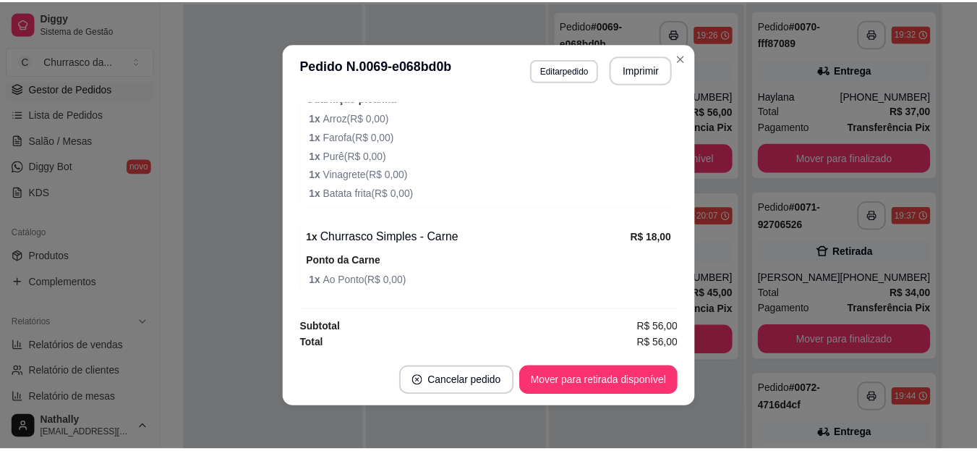
scroll to position [447, 0]
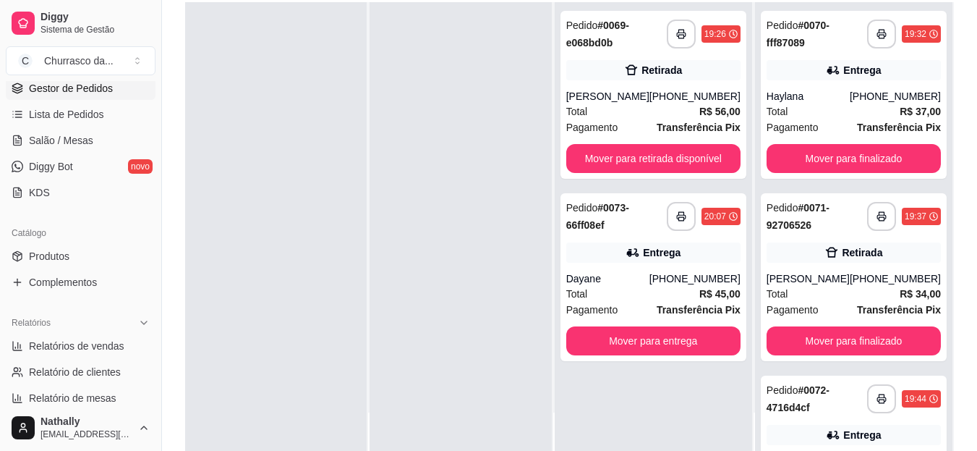
click at [95, 109] on span "Lista de Pedidos" at bounding box center [66, 114] width 75 height 14
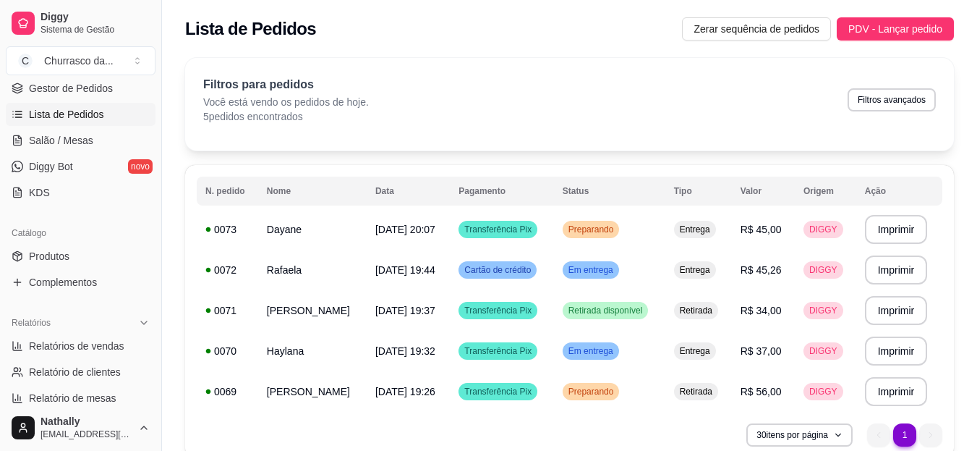
click at [94, 85] on span "Gestor de Pedidos" at bounding box center [71, 88] width 84 height 14
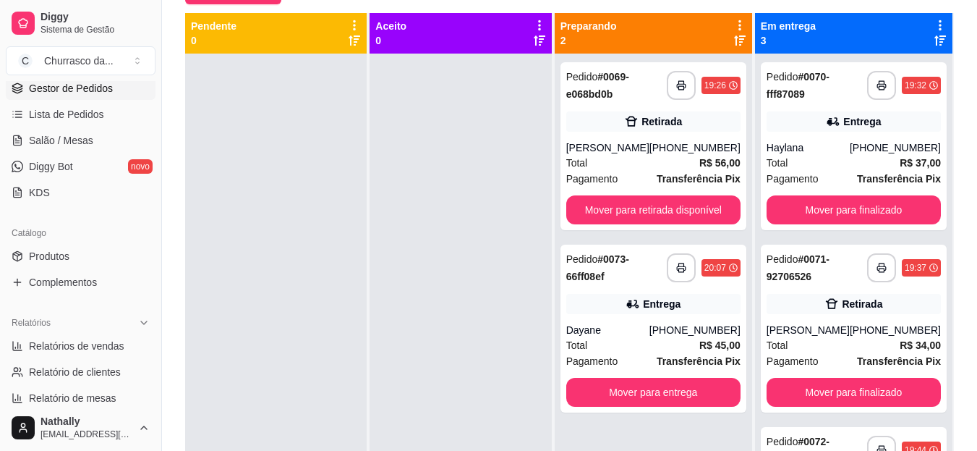
scroll to position [174, 0]
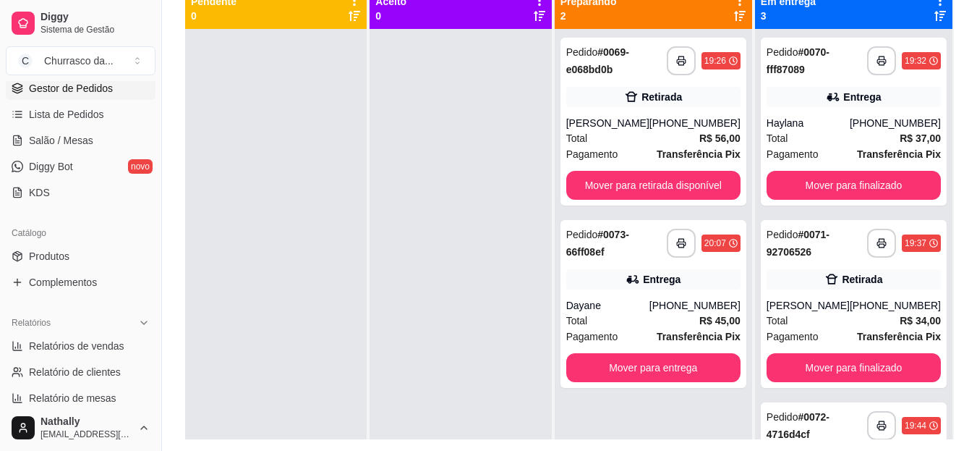
click at [887, 124] on div "[PHONE_NUMBER]" at bounding box center [895, 123] width 91 height 14
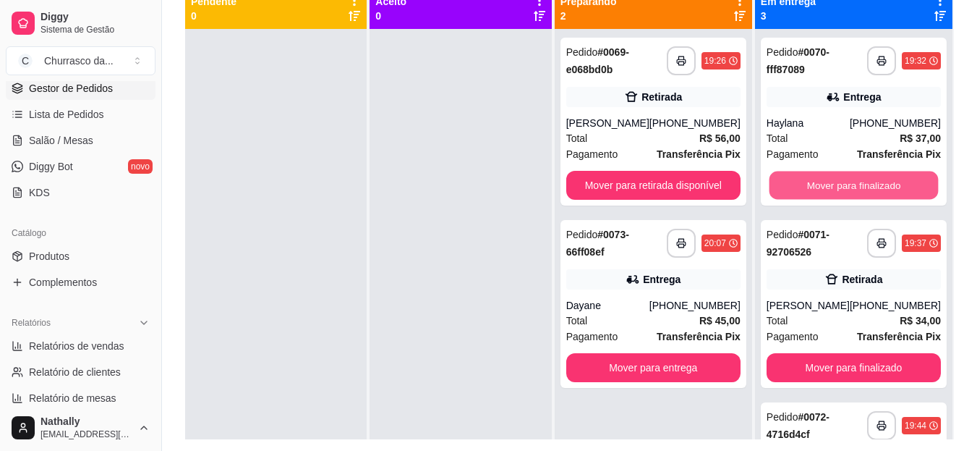
click at [824, 177] on button "Mover para finalizado" at bounding box center [853, 185] width 169 height 28
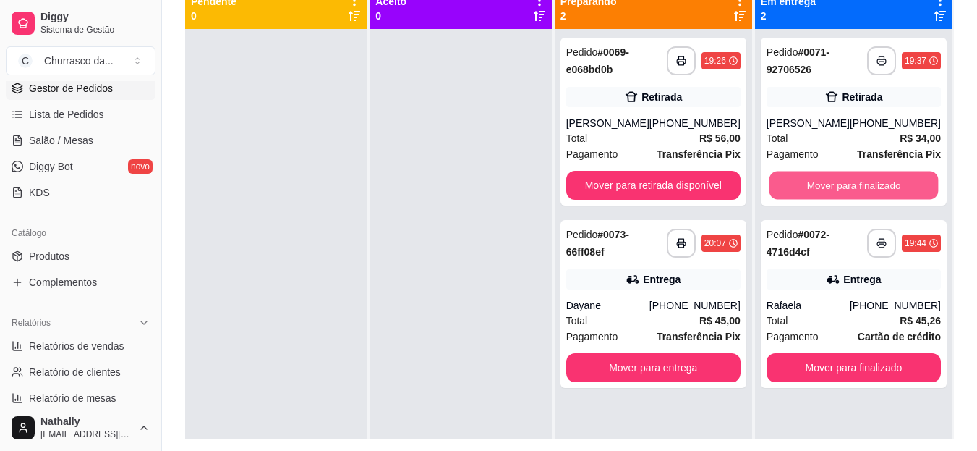
click at [823, 179] on button "Mover para finalizado" at bounding box center [853, 185] width 169 height 28
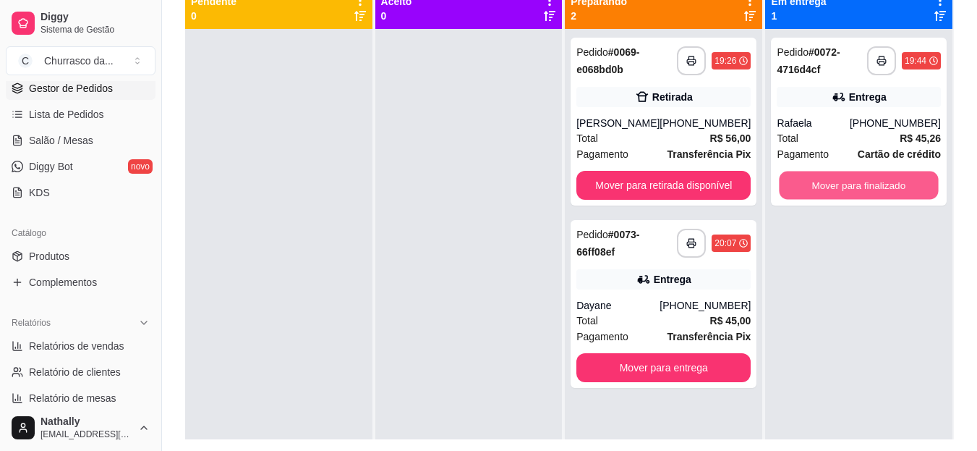
click at [823, 179] on button "Mover para finalizado" at bounding box center [859, 185] width 159 height 28
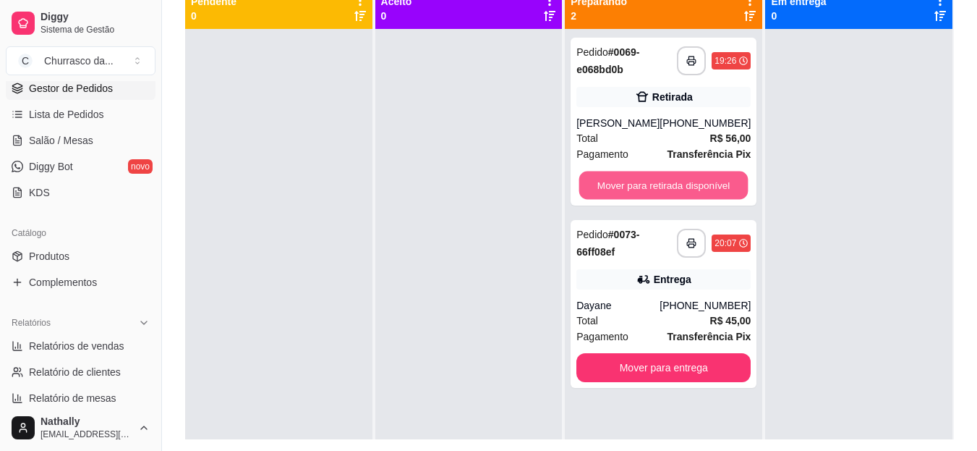
click at [705, 181] on button "Mover para retirada disponível" at bounding box center [663, 185] width 169 height 28
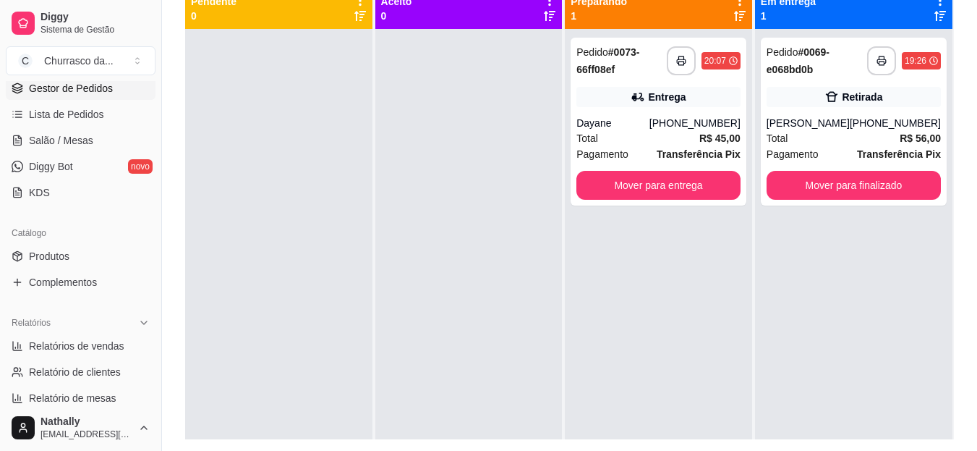
click at [63, 256] on span "Produtos" at bounding box center [49, 256] width 41 height 14
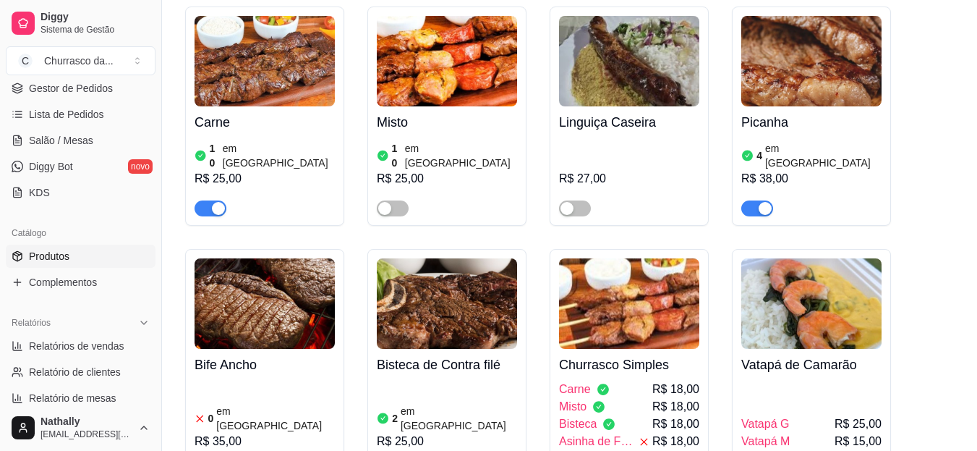
scroll to position [222, 0]
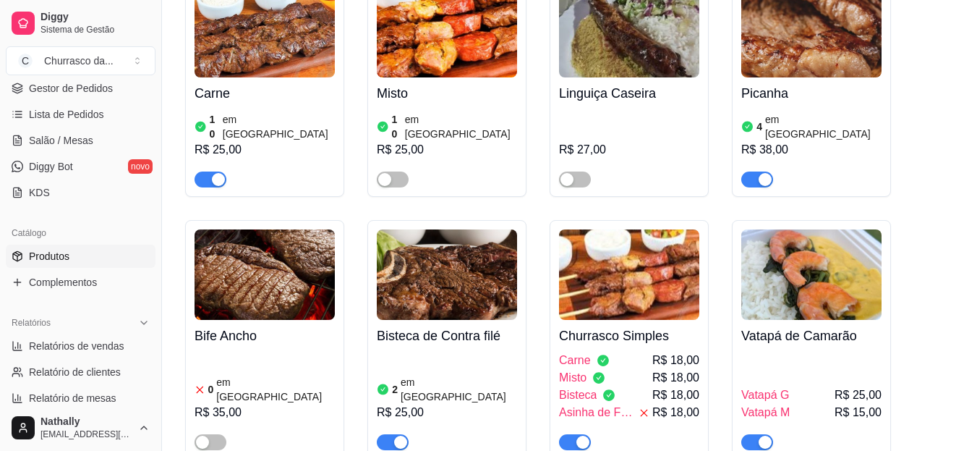
click at [56, 116] on span "Lista de Pedidos" at bounding box center [66, 114] width 75 height 14
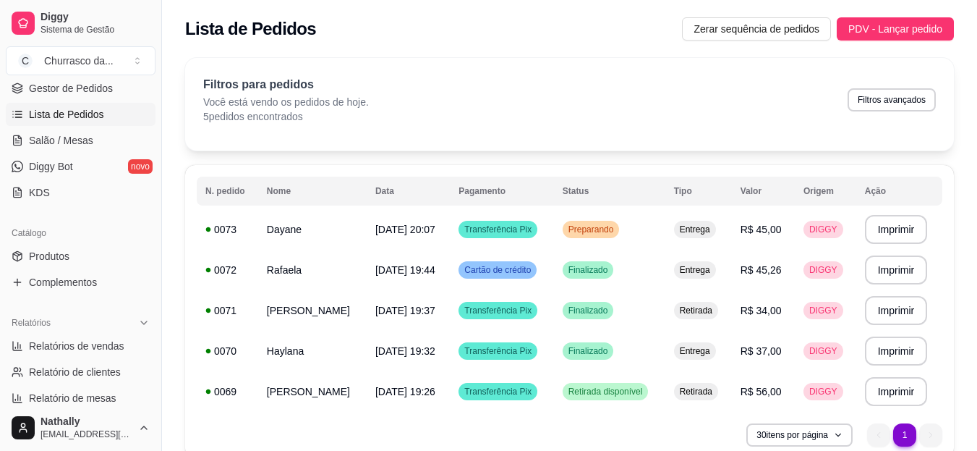
click at [67, 84] on span "Gestor de Pedidos" at bounding box center [71, 88] width 84 height 14
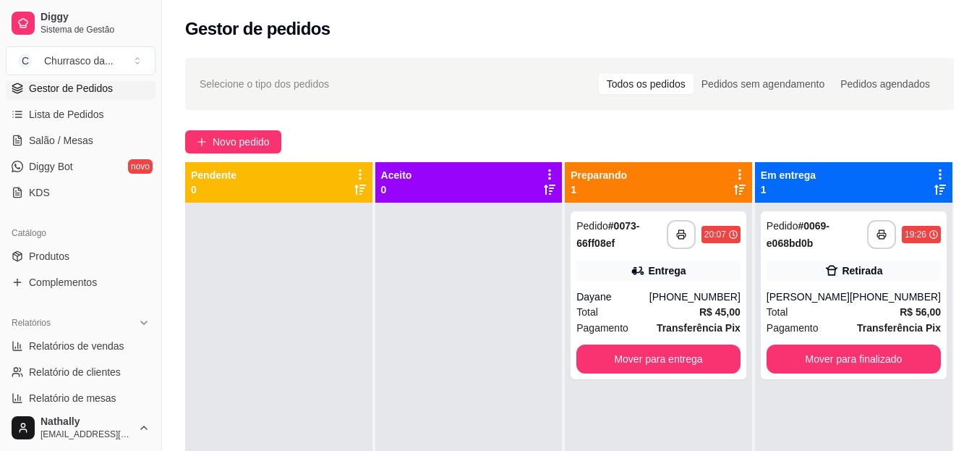
click at [862, 307] on div "Total R$ 56,00" at bounding box center [854, 312] width 174 height 16
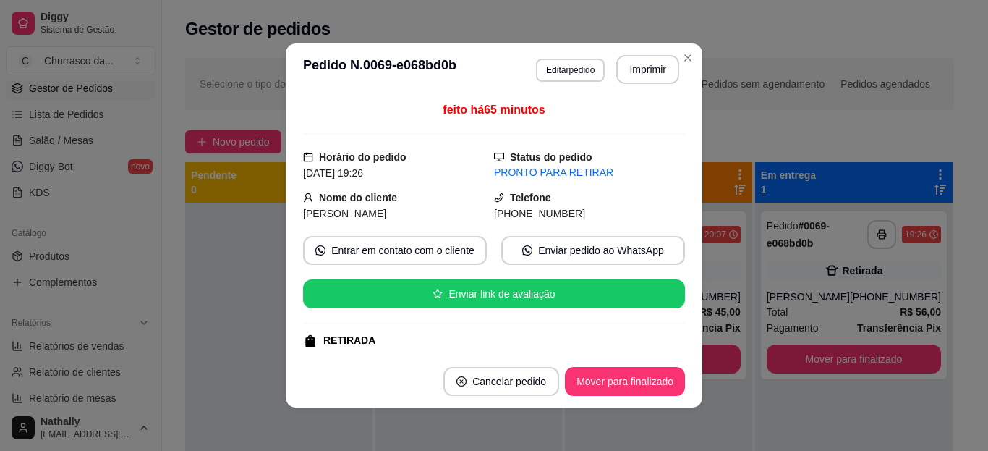
click at [673, 342] on div "feito há 65 minutos Horário do pedido [DATE] 19:26 Status do pedido PRONTO PARA…" at bounding box center [494, 225] width 382 height 248
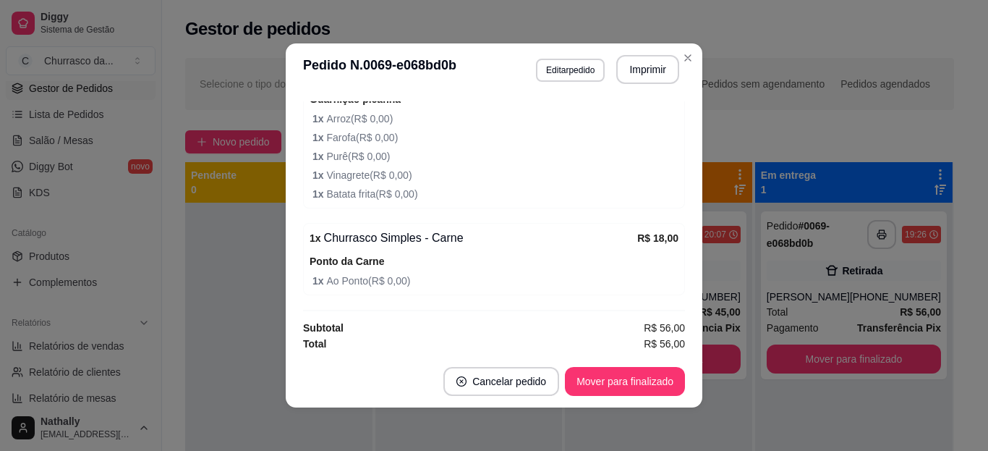
scroll to position [447, 0]
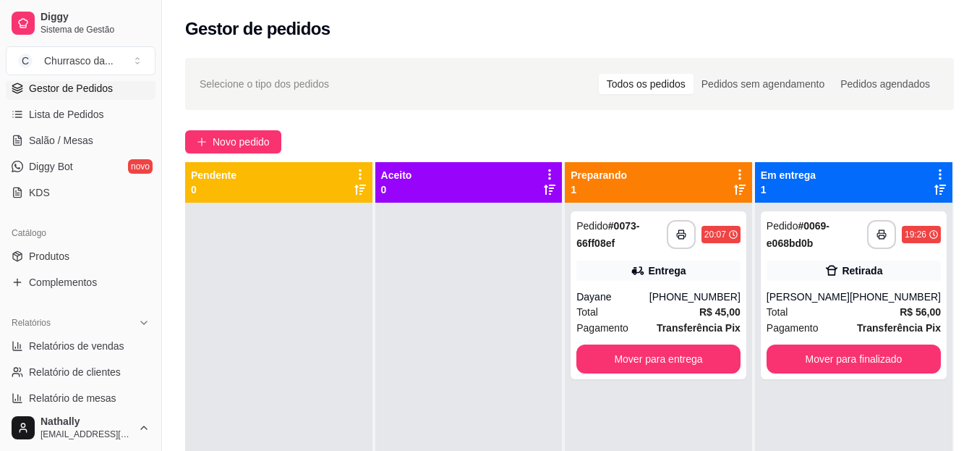
click at [645, 309] on div "Total R$ 45,00" at bounding box center [659, 312] width 164 height 16
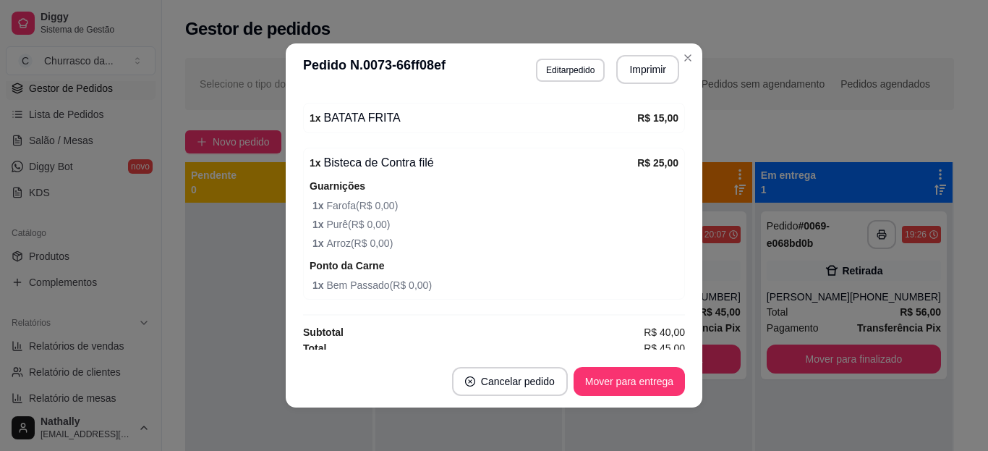
scroll to position [480, 0]
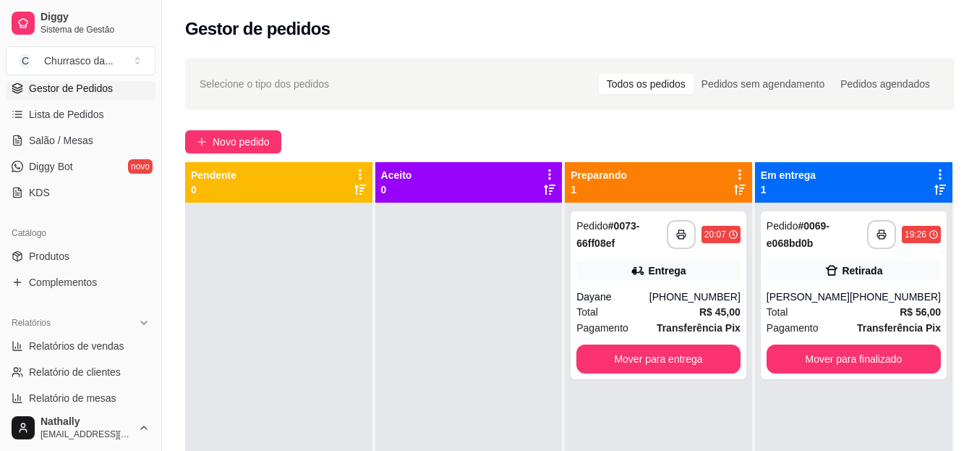
click at [94, 141] on link "Salão / Mesas" at bounding box center [81, 140] width 150 height 23
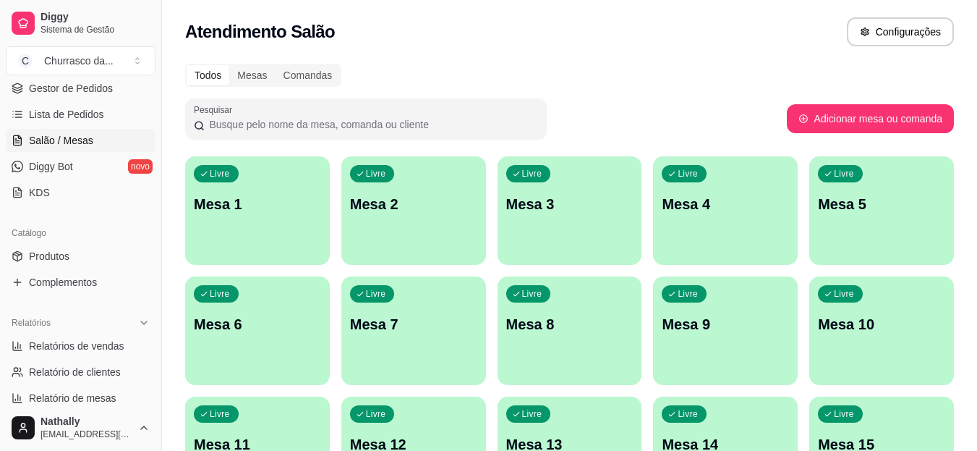
click at [95, 84] on span "Gestor de Pedidos" at bounding box center [71, 88] width 84 height 14
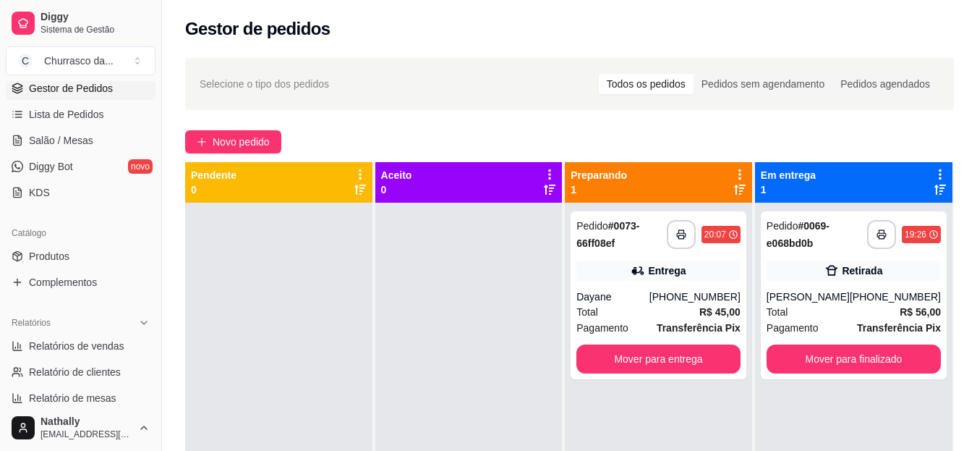
click at [597, 302] on div "Dayane" at bounding box center [613, 296] width 73 height 14
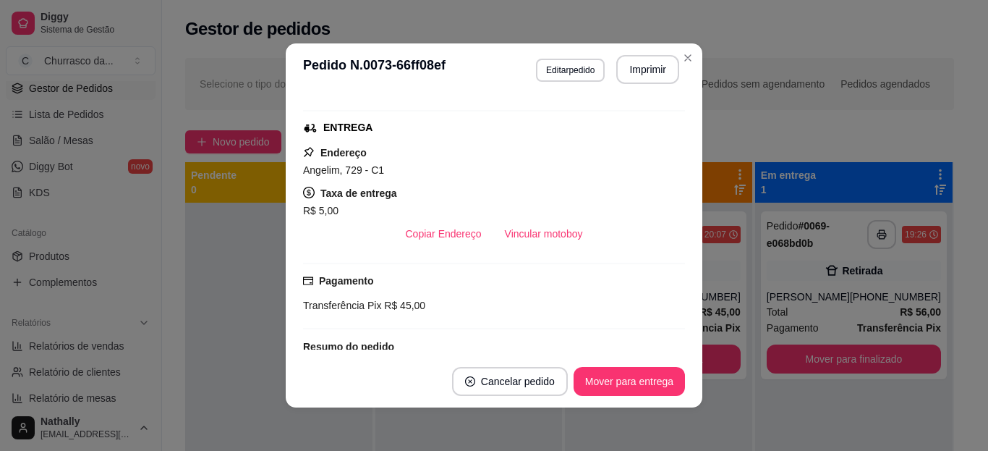
scroll to position [174, 0]
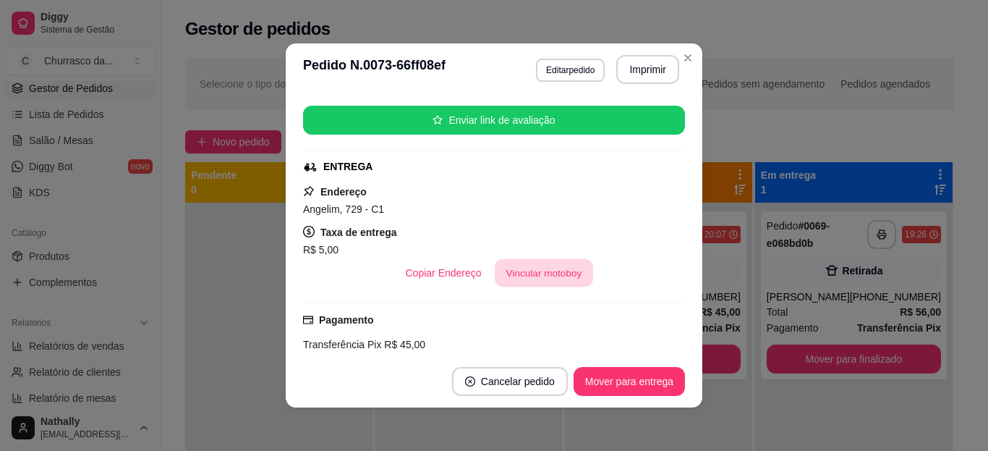
click at [569, 279] on button "Vincular motoboy" at bounding box center [544, 273] width 98 height 28
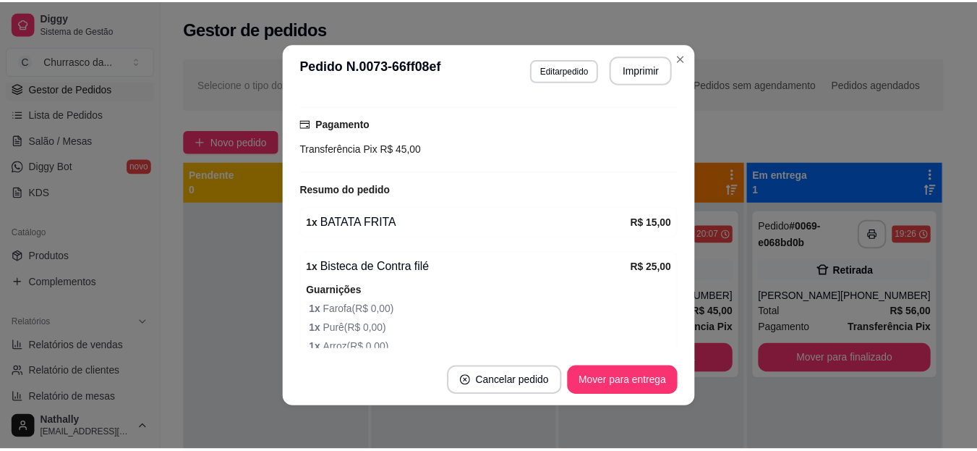
scroll to position [376, 0]
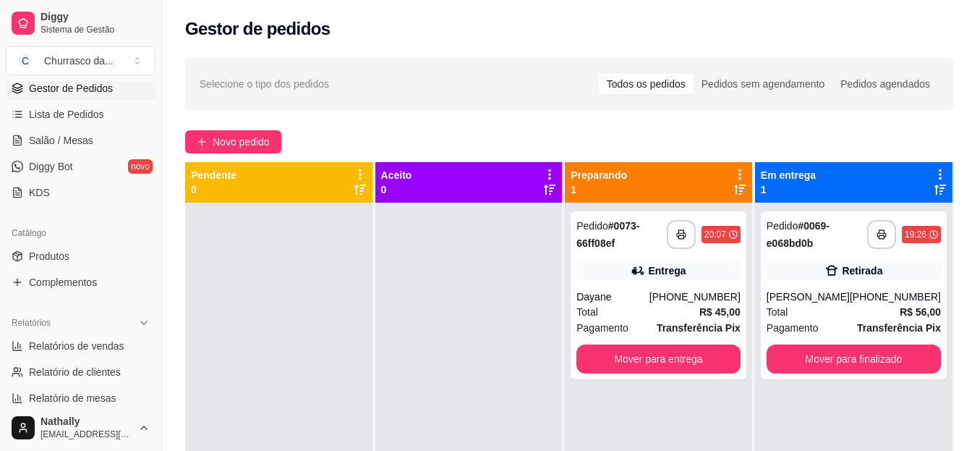
click at [80, 258] on link "Produtos" at bounding box center [81, 256] width 150 height 23
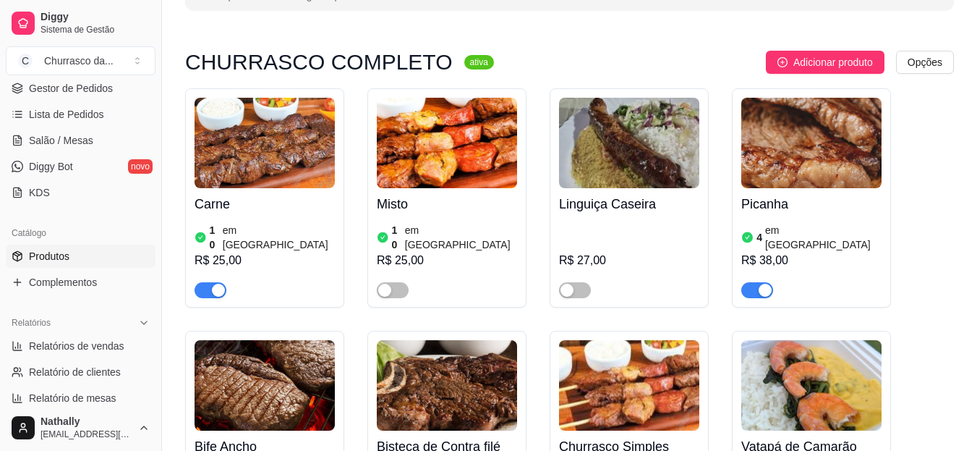
scroll to position [125, 0]
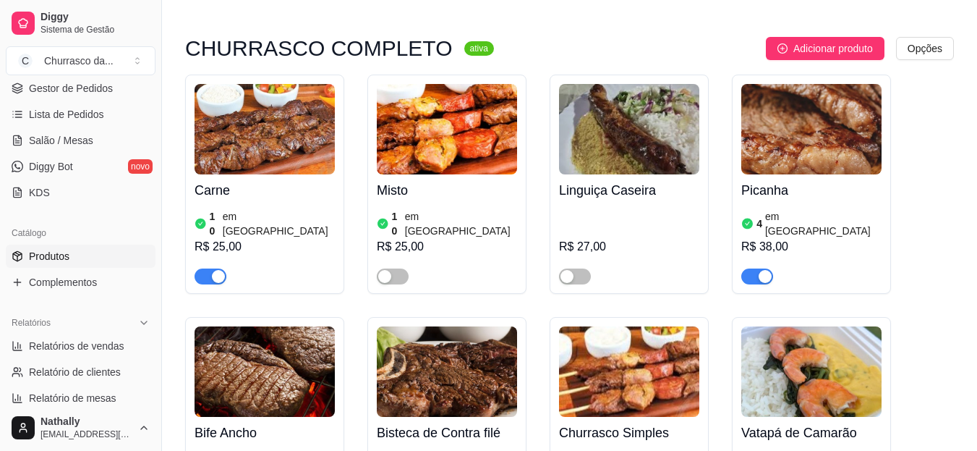
click at [69, 98] on link "Gestor de Pedidos" at bounding box center [81, 88] width 150 height 23
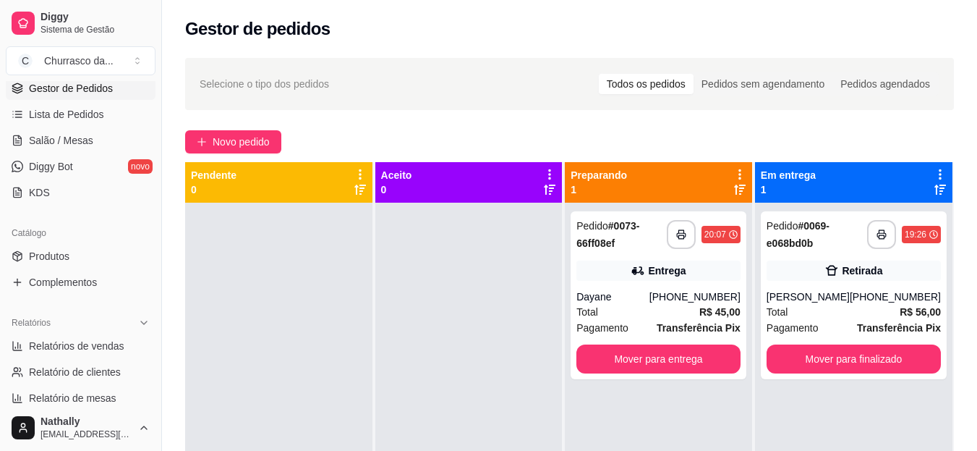
click at [607, 296] on div "Dayane" at bounding box center [613, 296] width 73 height 14
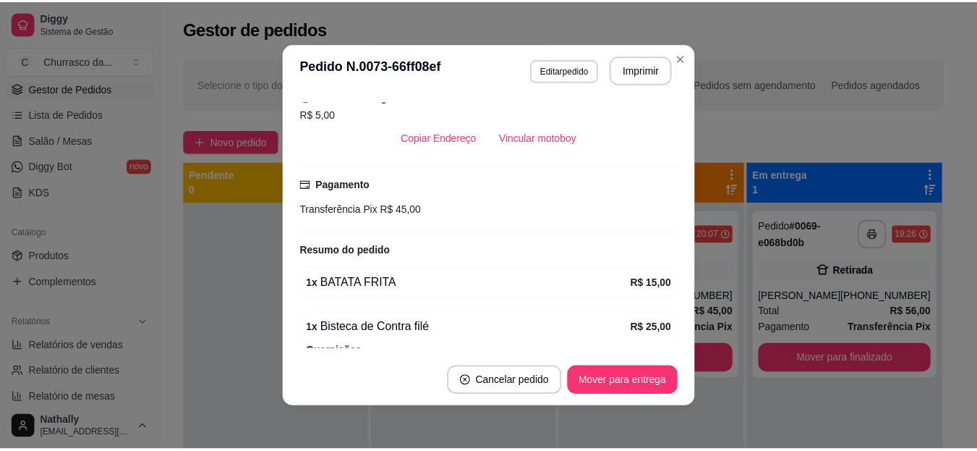
scroll to position [289, 0]
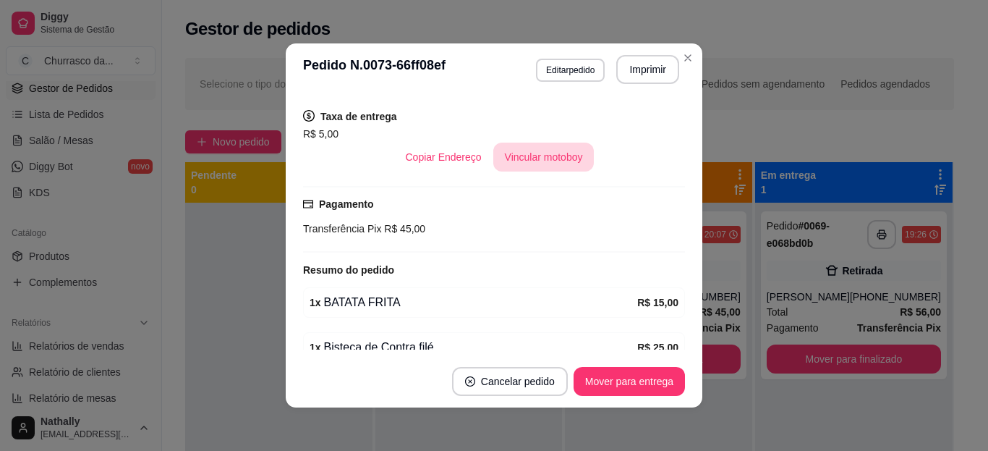
drag, startPoint x: 562, startPoint y: 138, endPoint x: 544, endPoint y: 171, distance: 37.2
click at [544, 171] on div "Endereço Angelim, 729 - C1 Taxa de entrega R$ 5,00 Copiar Endereço Vincular mot…" at bounding box center [494, 119] width 382 height 104
click at [544, 171] on button "Vincular motoboy" at bounding box center [544, 157] width 98 height 28
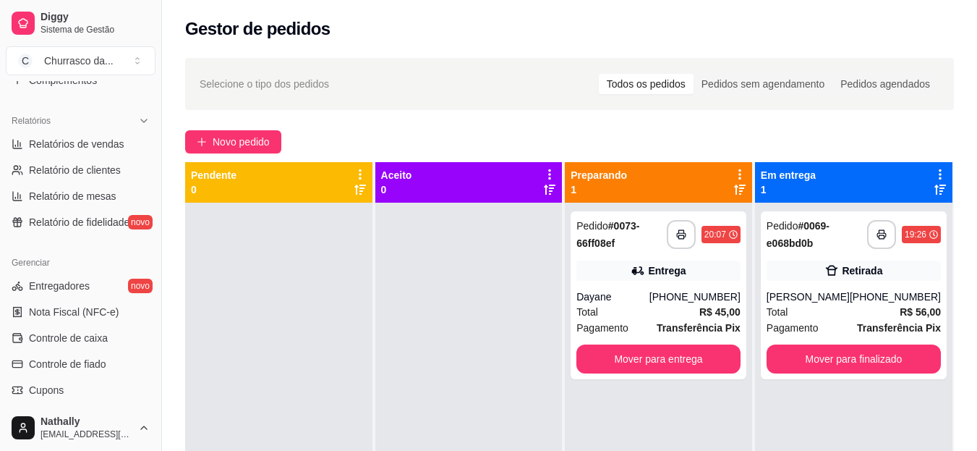
scroll to position [420, 0]
click at [74, 283] on span "Entregadores" at bounding box center [59, 285] width 61 height 14
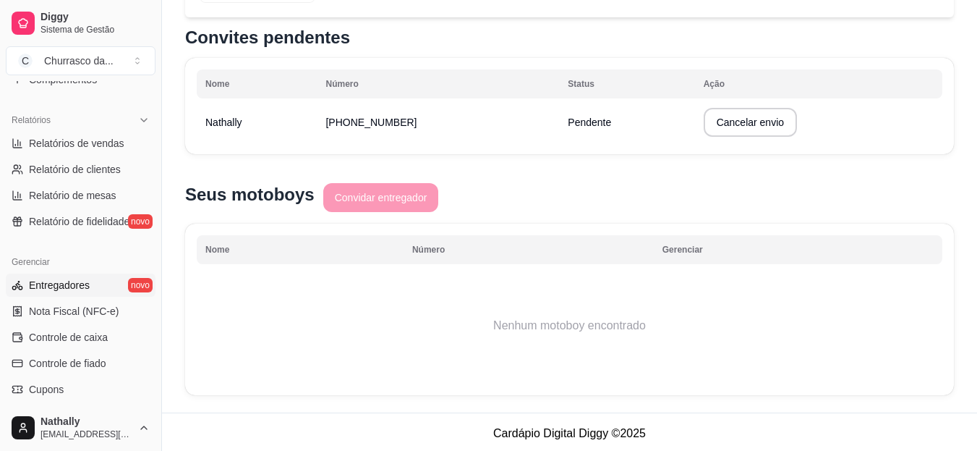
scroll to position [415, 0]
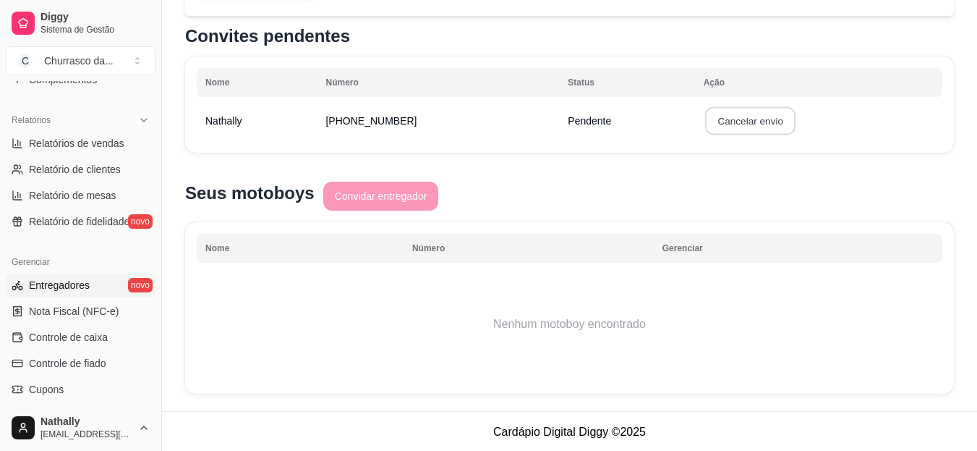
click at [726, 115] on button "Cancelar envio" at bounding box center [750, 121] width 91 height 28
click at [746, 226] on button "Confirmar" at bounding box center [747, 227] width 54 height 22
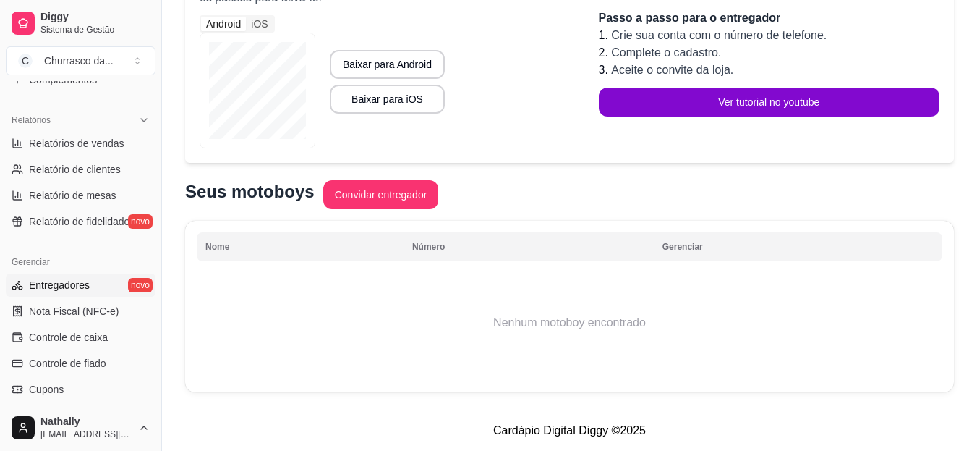
scroll to position [263, 0]
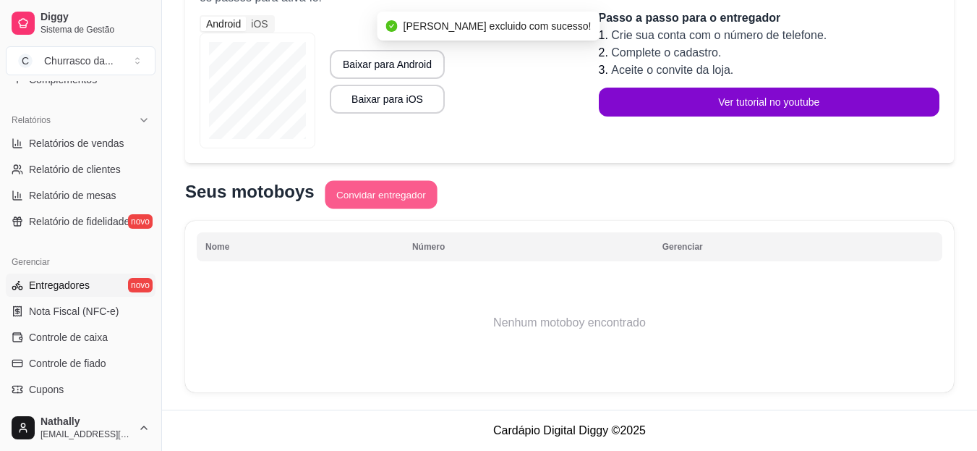
click at [395, 192] on button "Convidar entregador" at bounding box center [381, 195] width 112 height 28
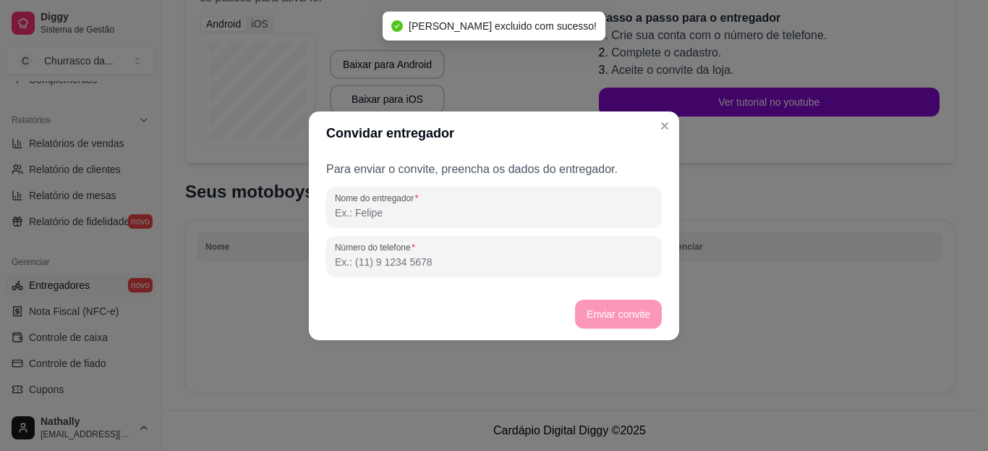
click at [456, 218] on input "Nome do entregador" at bounding box center [494, 212] width 318 height 14
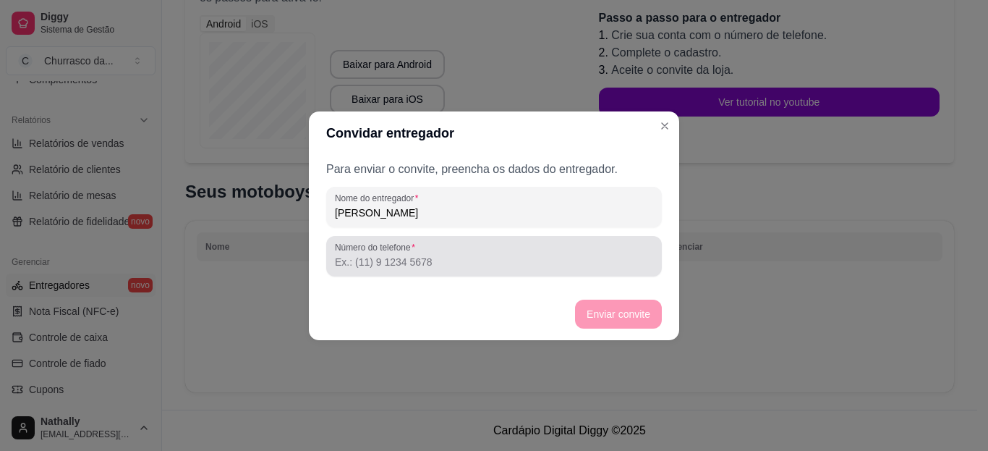
type input "[PERSON_NAME]"
click at [436, 263] on input "Número do telefone" at bounding box center [494, 262] width 318 height 14
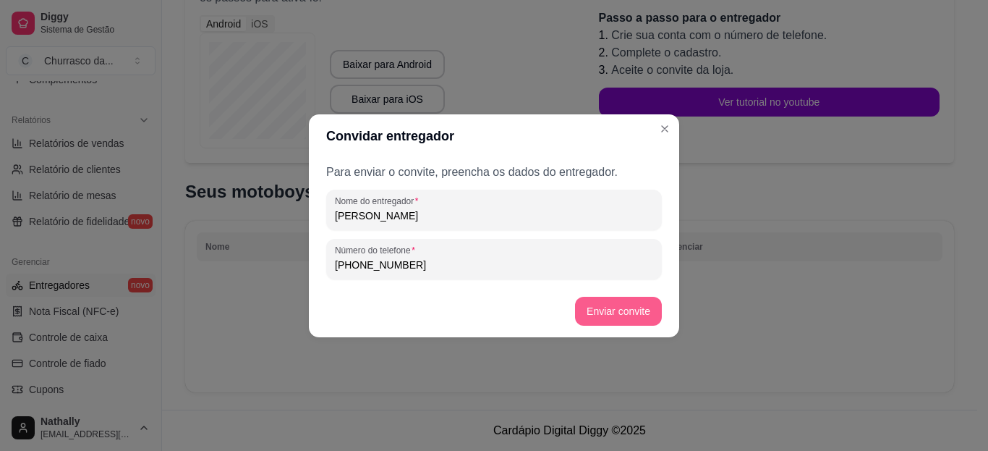
type input "[PHONE_NUMBER]"
click at [599, 302] on button "Enviar convite" at bounding box center [619, 311] width 84 height 28
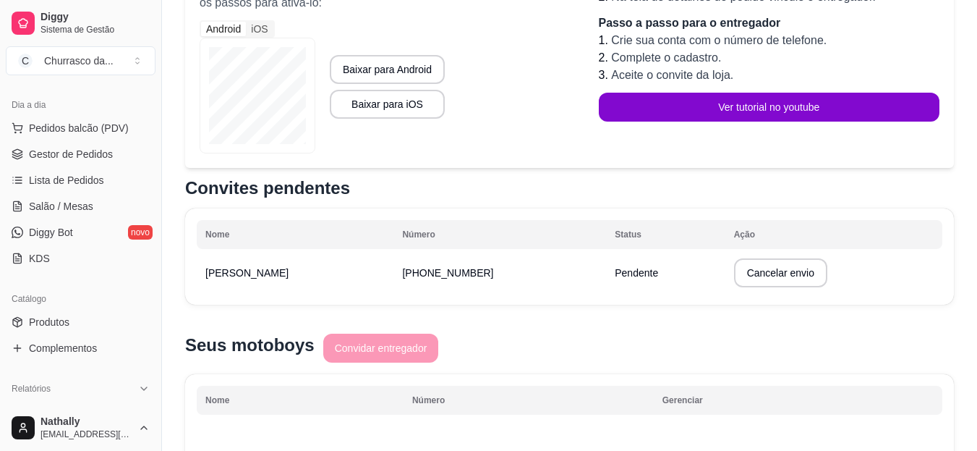
scroll to position [150, 0]
click at [106, 151] on span "Gestor de Pedidos" at bounding box center [71, 156] width 84 height 14
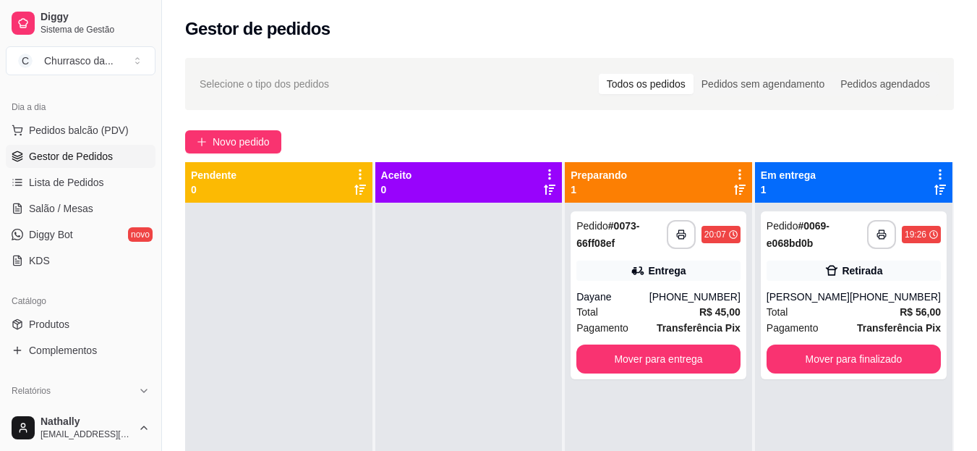
click at [650, 300] on div "Dayane" at bounding box center [613, 296] width 73 height 14
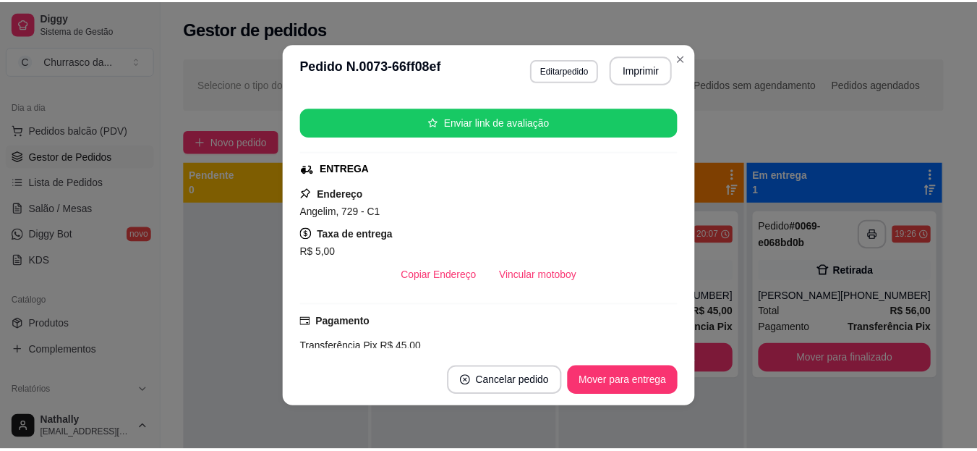
scroll to position [203, 0]
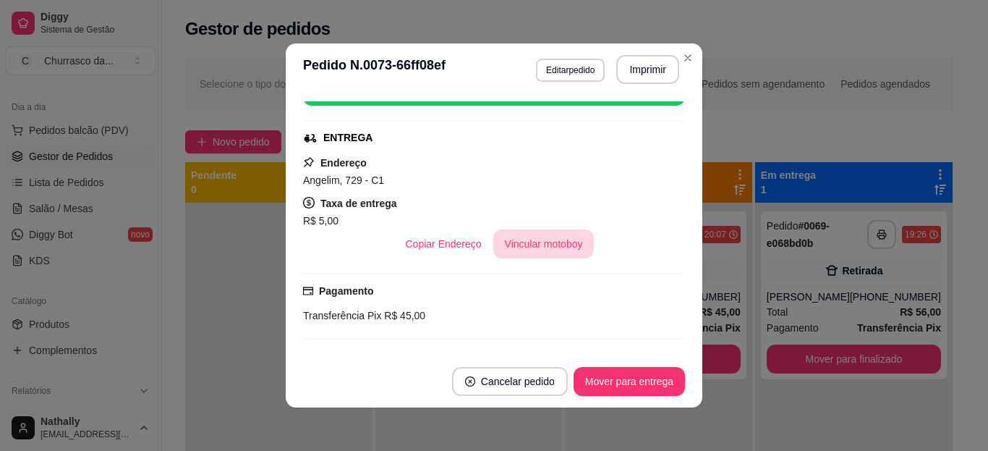
click at [551, 253] on button "Vincular motoboy" at bounding box center [543, 243] width 101 height 29
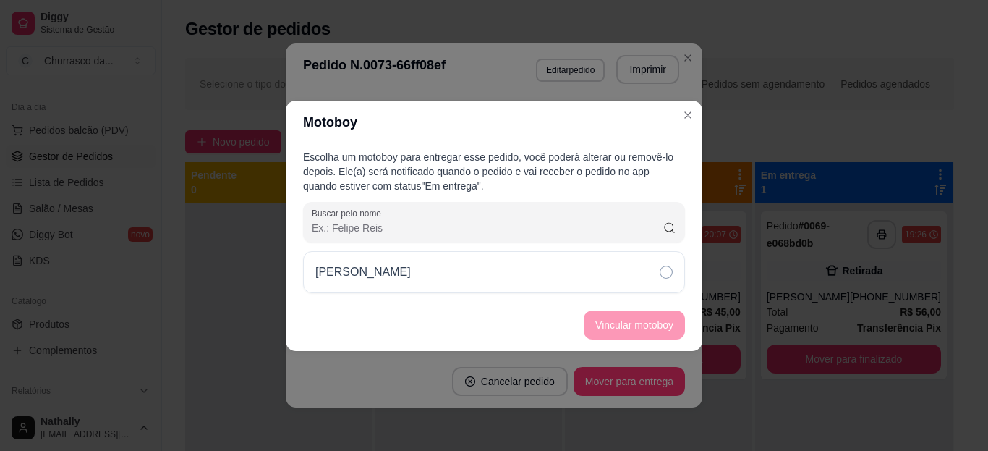
click at [580, 271] on div "[PERSON_NAME]" at bounding box center [494, 272] width 382 height 42
click at [610, 315] on button "Vincular motoboy" at bounding box center [634, 324] width 98 height 28
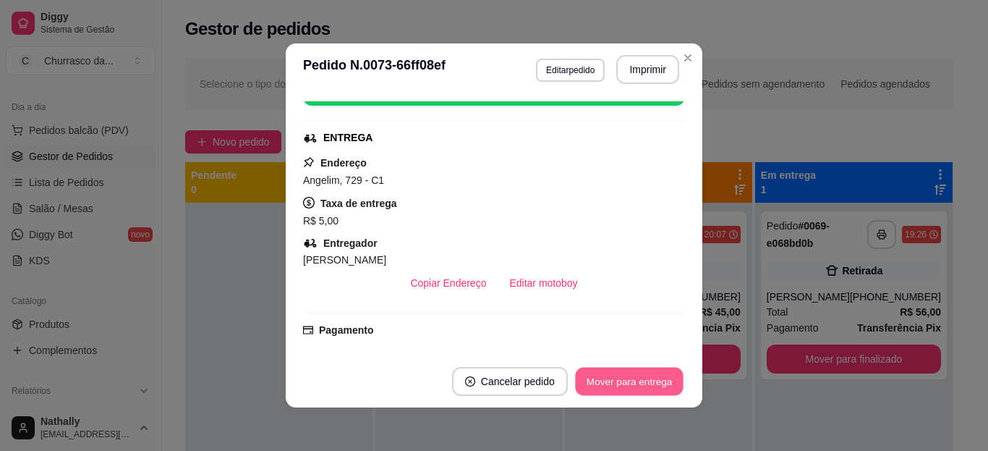
click at [637, 383] on button "Mover para entrega" at bounding box center [629, 382] width 109 height 28
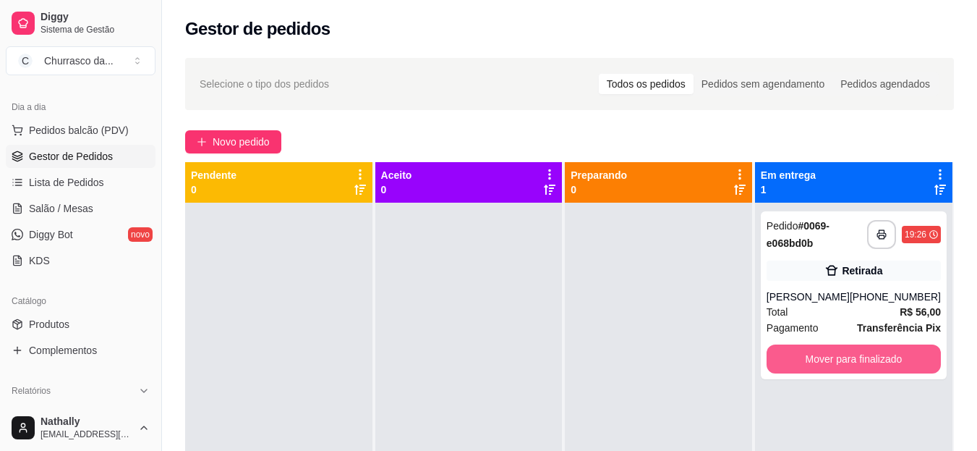
click at [832, 355] on button "Mover para finalizado" at bounding box center [854, 358] width 174 height 29
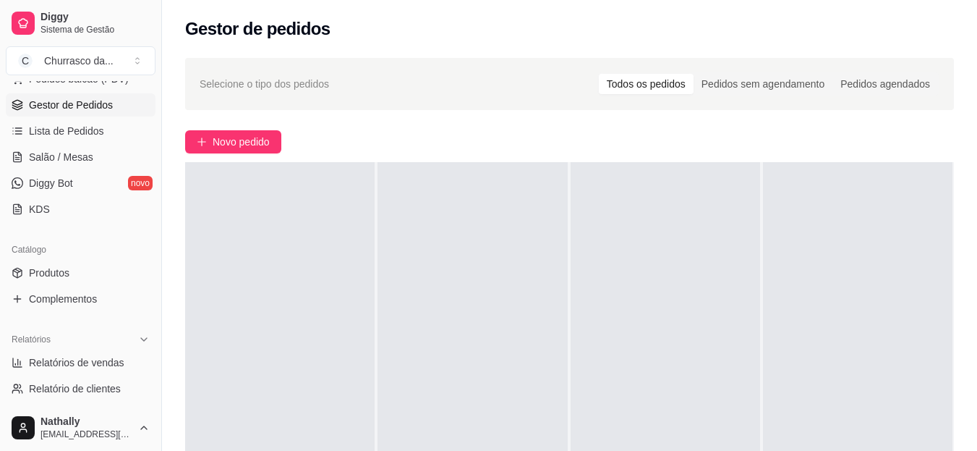
scroll to position [212, 0]
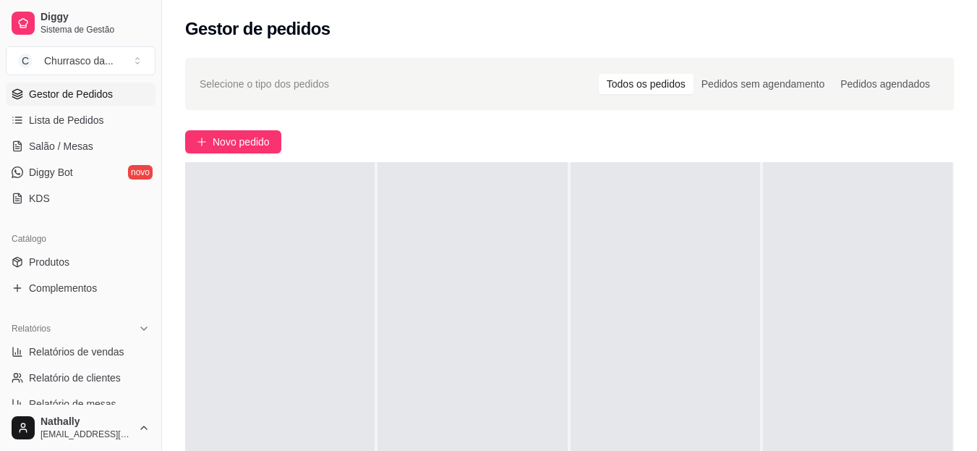
click at [158, 224] on button "Toggle Sidebar" at bounding box center [162, 225] width 12 height 451
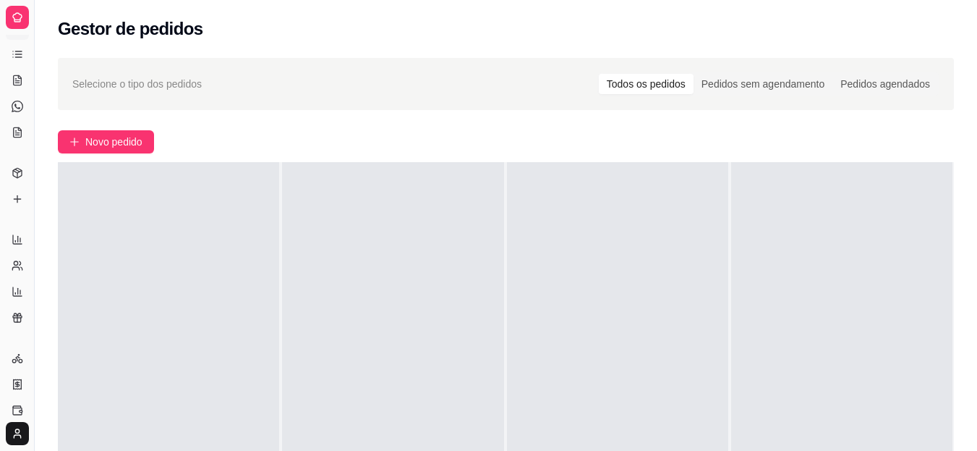
scroll to position [71, 0]
click at [33, 205] on button "Toggle Sidebar" at bounding box center [34, 225] width 12 height 451
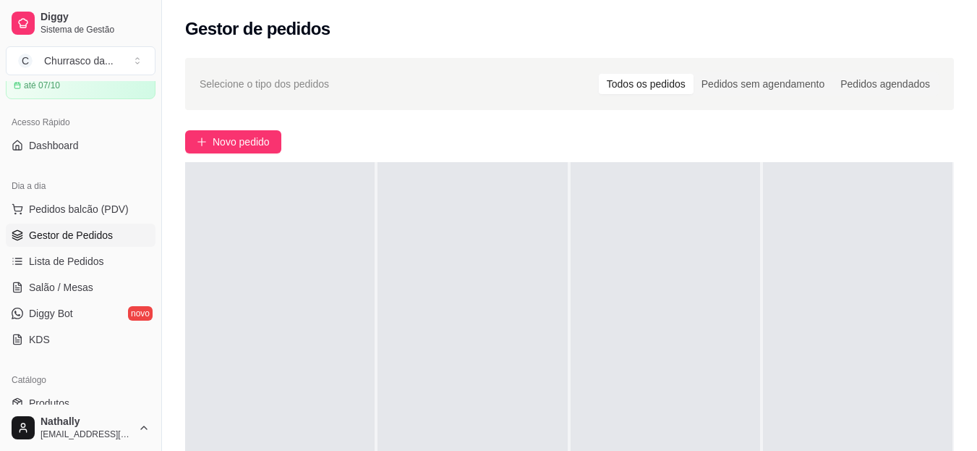
scroll to position [212, 0]
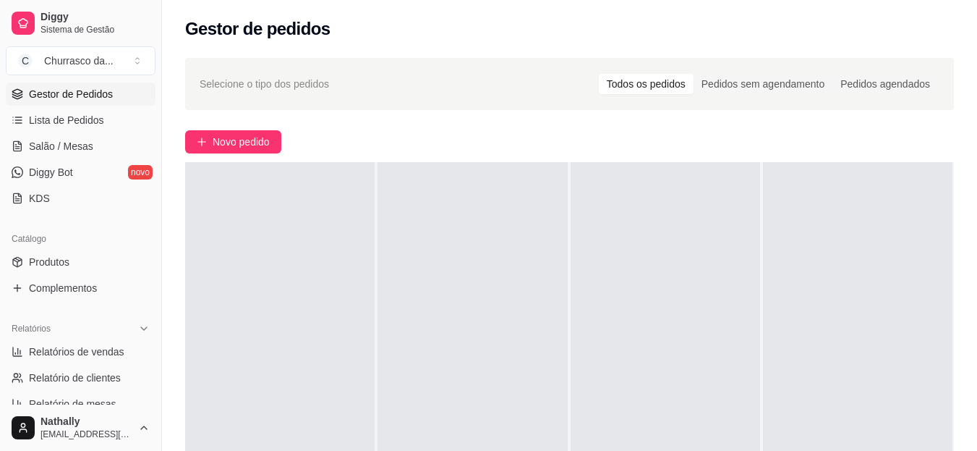
click at [85, 347] on span "Relatórios de vendas" at bounding box center [76, 351] width 95 height 14
select select "ALL"
select select "0"
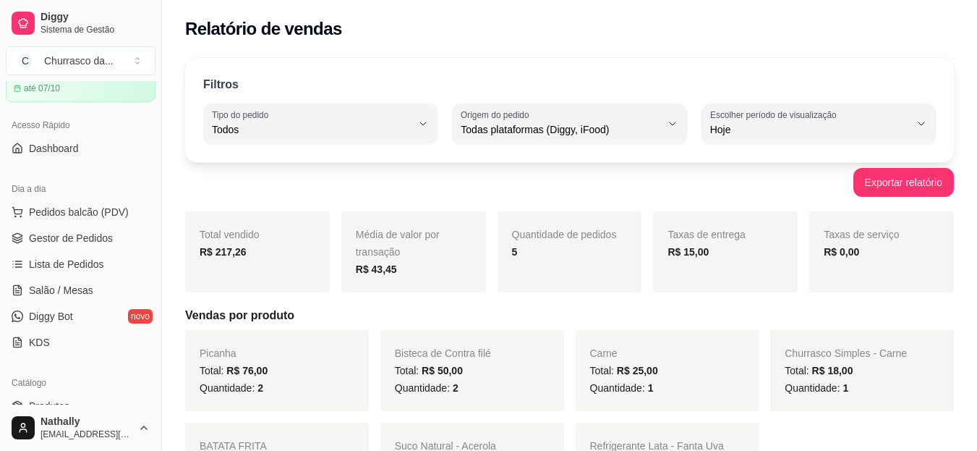
scroll to position [72, 0]
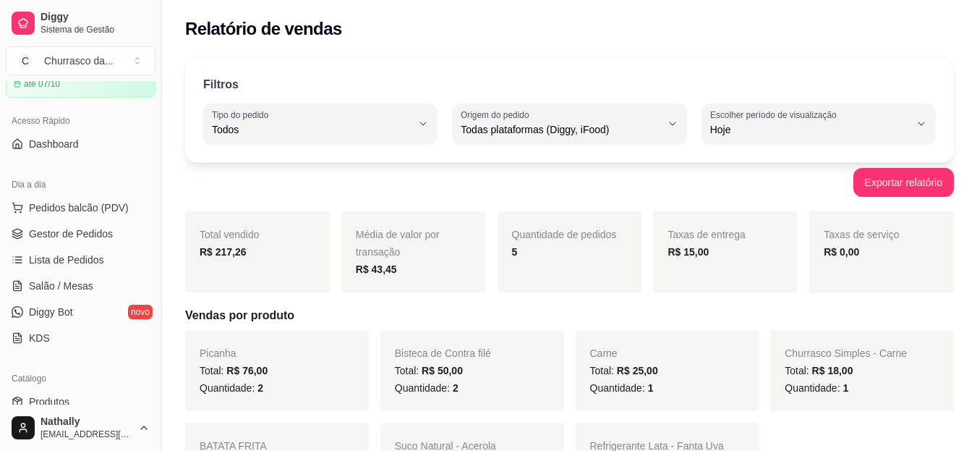
click at [87, 226] on span "Gestor de Pedidos" at bounding box center [71, 233] width 84 height 14
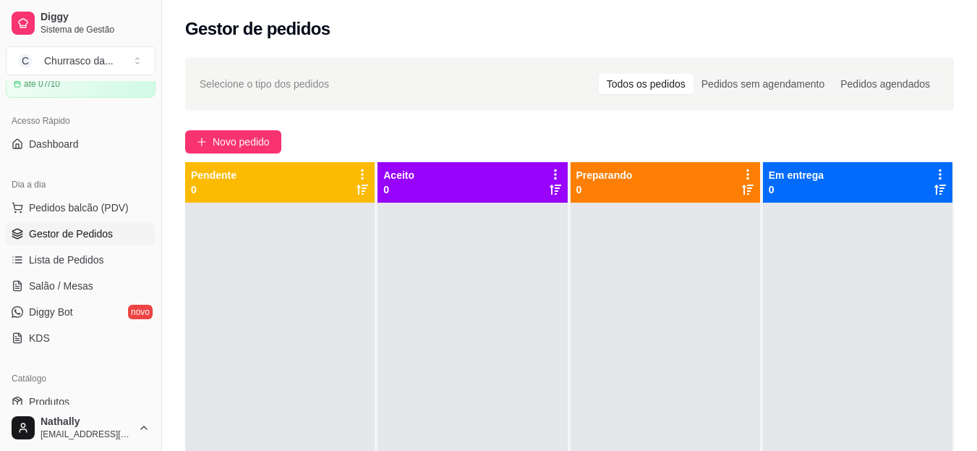
click at [85, 395] on link "Produtos" at bounding box center [81, 401] width 150 height 23
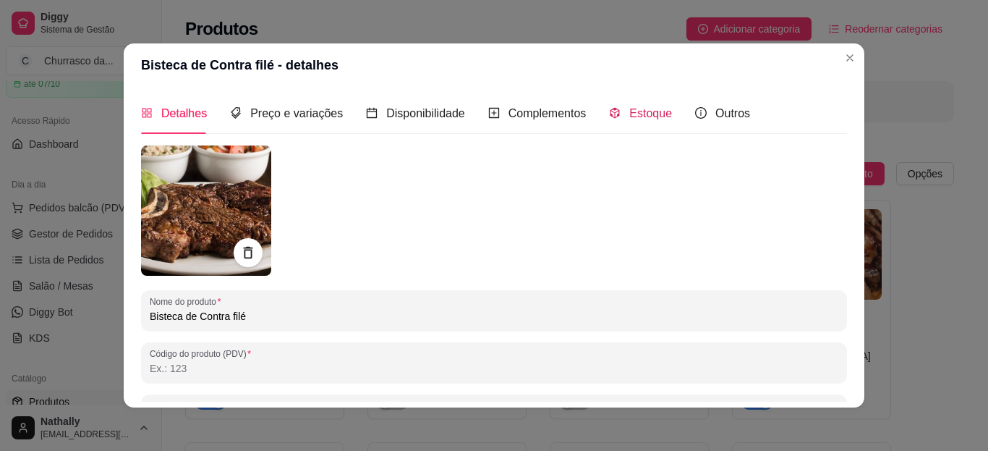
click at [641, 122] on div "Estoque" at bounding box center [640, 113] width 63 height 18
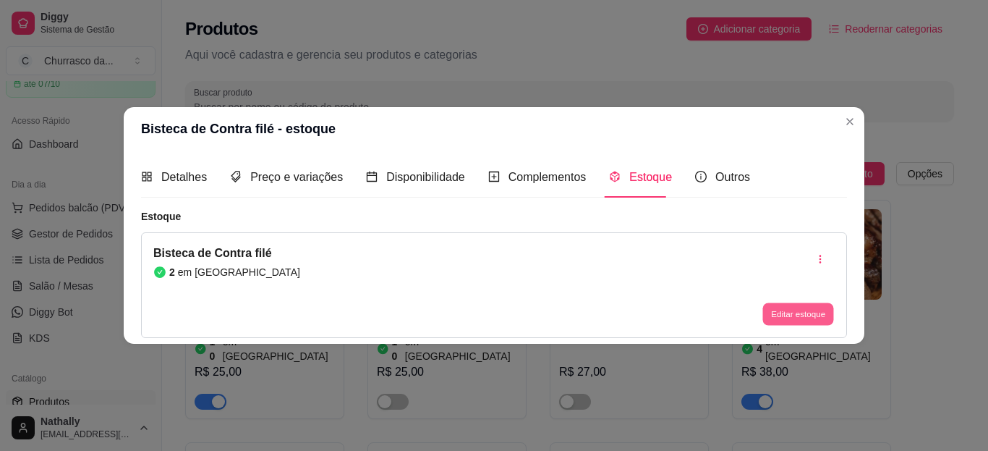
click at [784, 310] on button "Editar estoque" at bounding box center [798, 314] width 71 height 22
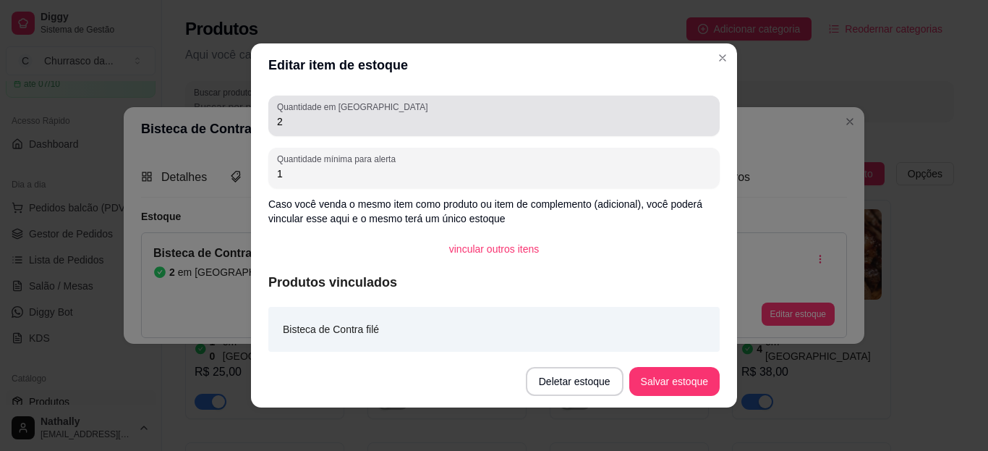
click at [671, 107] on div "2" at bounding box center [494, 115] width 434 height 29
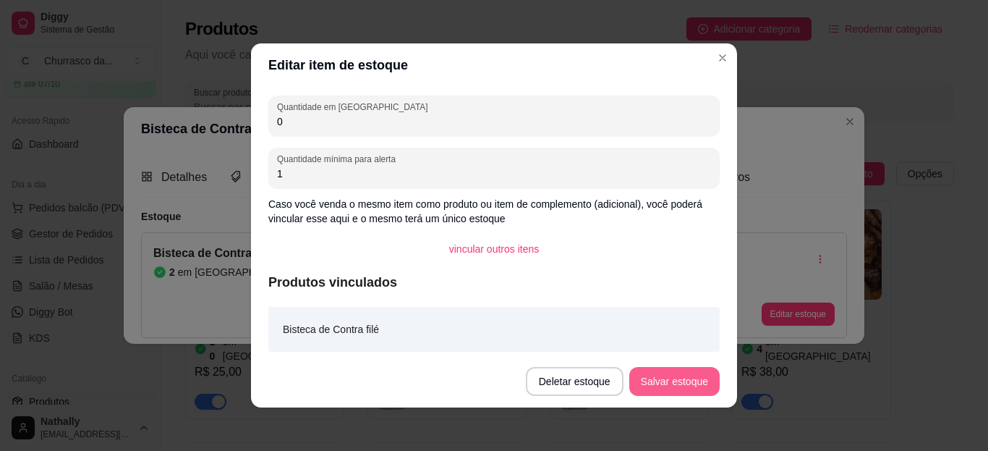
type input "0"
click at [688, 368] on button "Salvar estoque" at bounding box center [674, 382] width 88 height 28
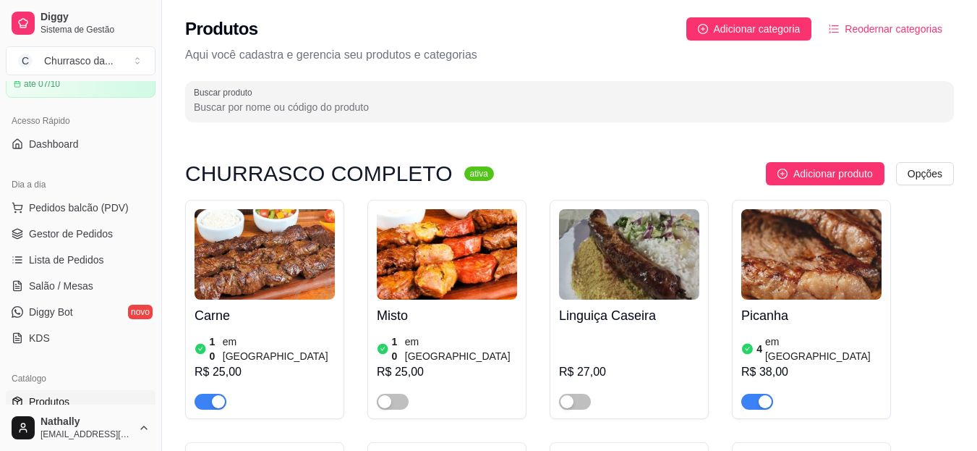
click at [105, 235] on span "Gestor de Pedidos" at bounding box center [71, 233] width 84 height 14
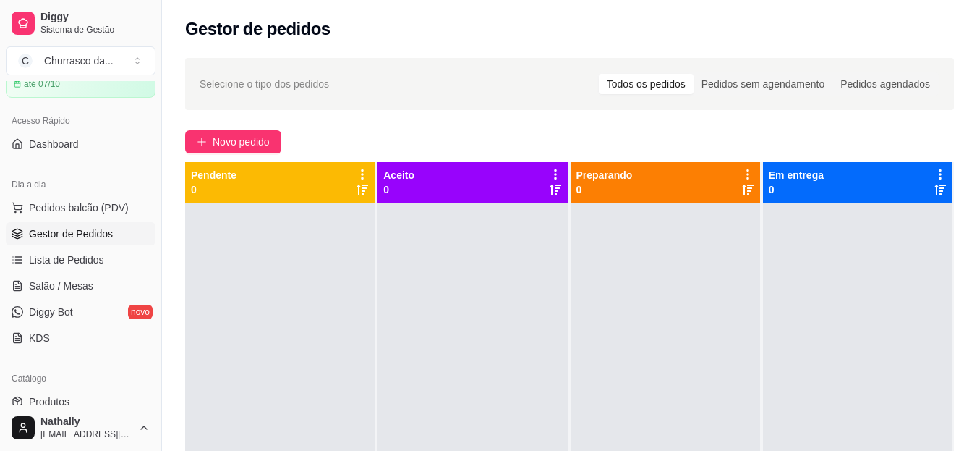
click at [105, 235] on span "Gestor de Pedidos" at bounding box center [71, 233] width 84 height 14
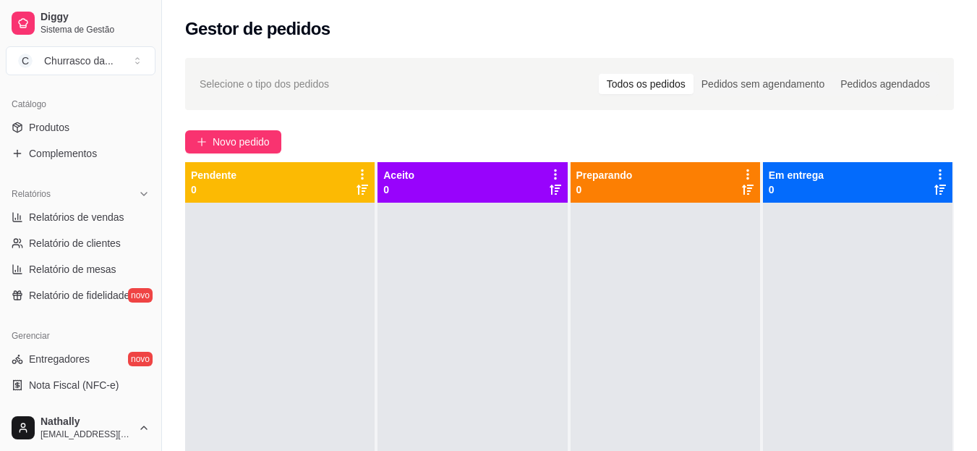
scroll to position [353, 0]
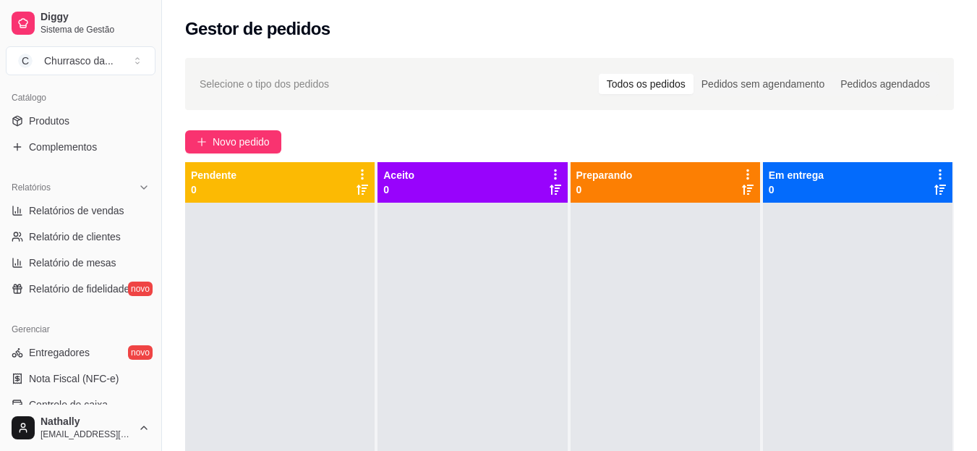
click at [104, 238] on span "Relatório de clientes" at bounding box center [75, 236] width 92 height 14
select select "30"
select select "HIGHEST_TOTAL_SPENT_WITH_ORDERS"
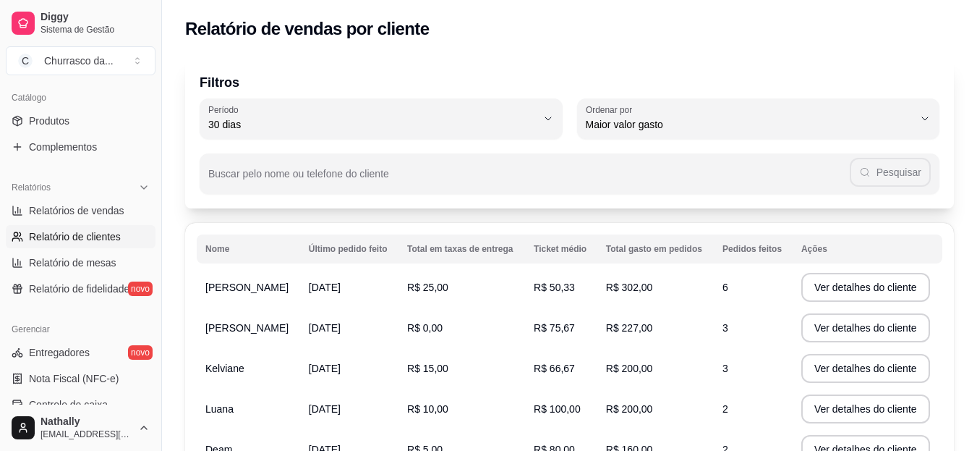
click at [106, 210] on span "Relatórios de vendas" at bounding box center [76, 210] width 95 height 14
select select "ALL"
select select "0"
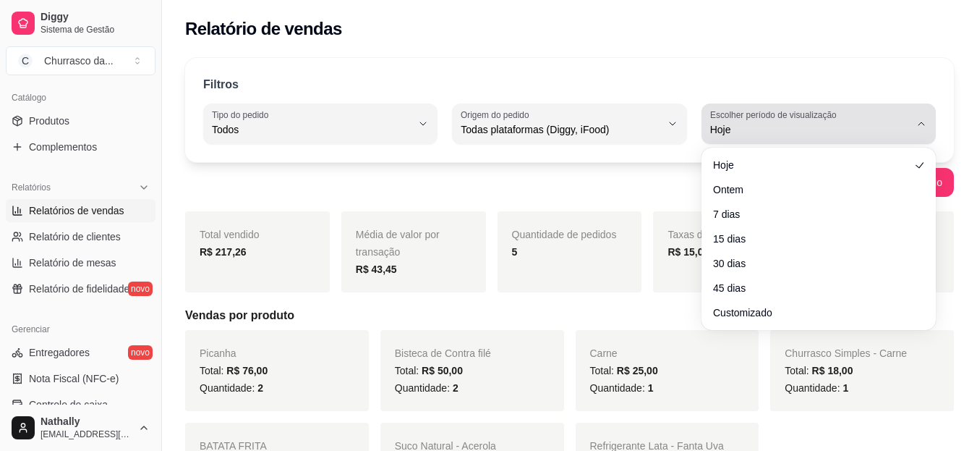
click at [925, 123] on icon "button" at bounding box center [922, 124] width 12 height 12
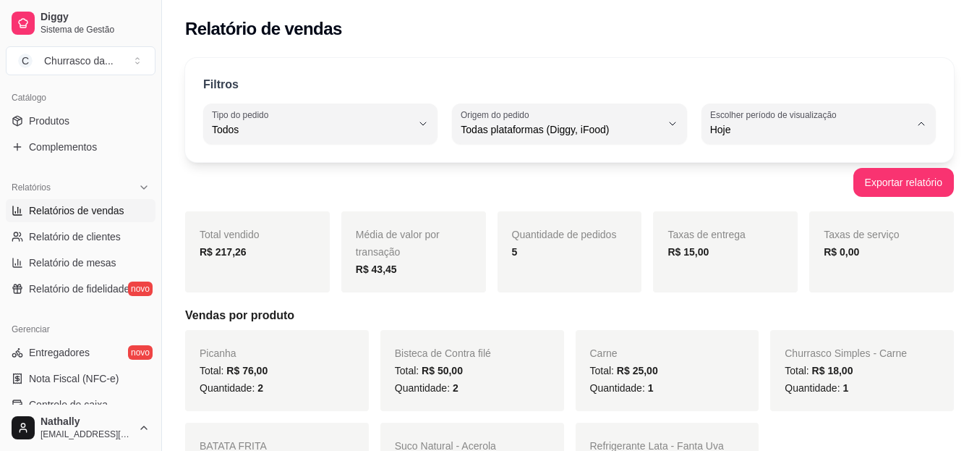
click at [733, 264] on span "30 dias" at bounding box center [811, 259] width 189 height 14
type input "30"
select select "30"
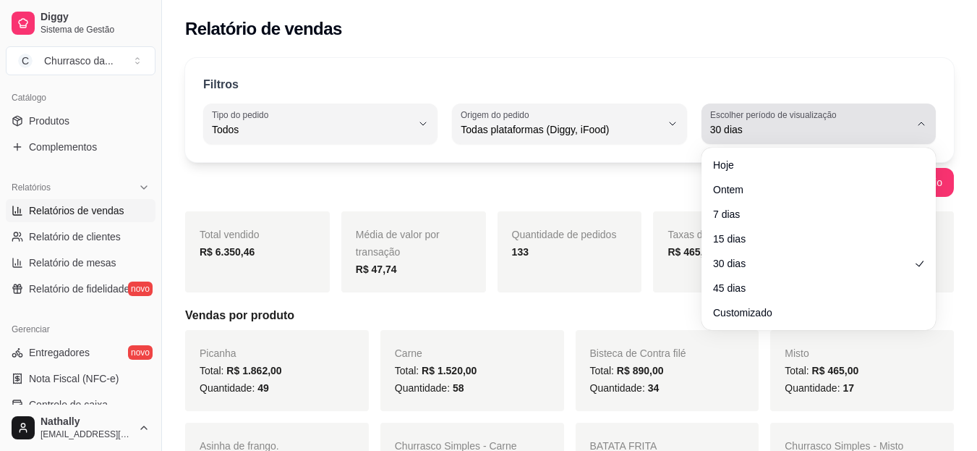
click at [921, 119] on icon "button" at bounding box center [922, 124] width 12 height 12
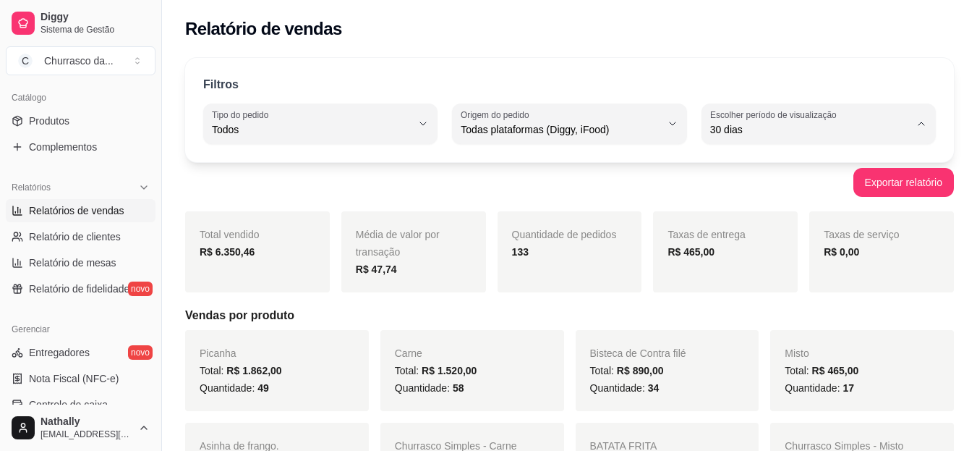
click at [734, 282] on span "45 dias" at bounding box center [811, 283] width 189 height 14
type input "45"
select select "45"
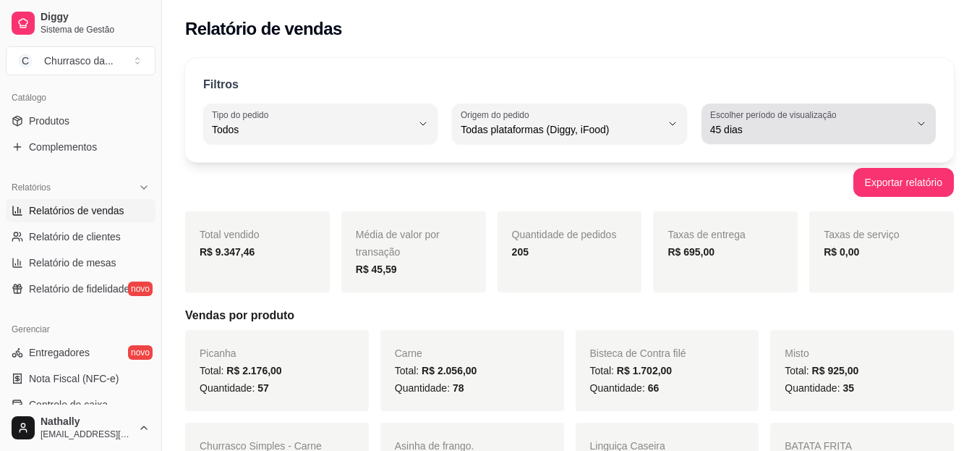
click at [919, 122] on icon "button" at bounding box center [922, 124] width 12 height 12
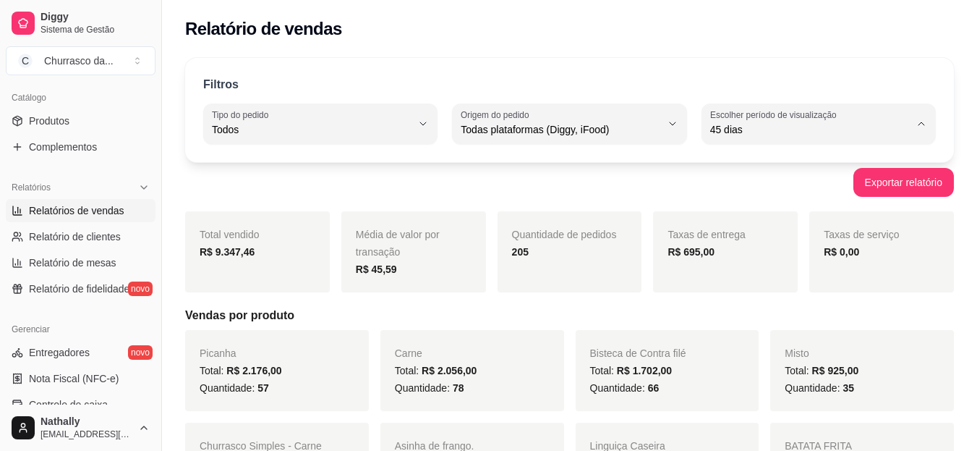
click at [730, 159] on span "Hoje" at bounding box center [811, 164] width 189 height 14
type input "0"
select select "0"
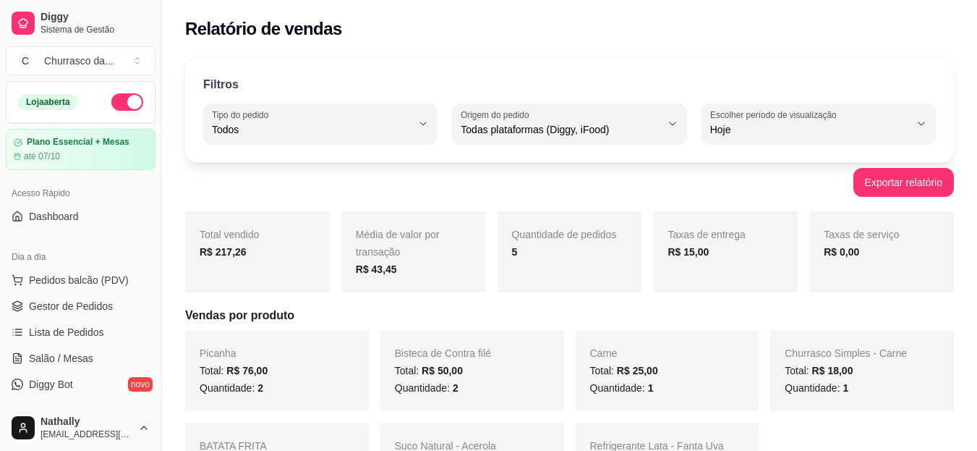
click at [134, 64] on button "C Churrasco da ..." at bounding box center [81, 60] width 150 height 29
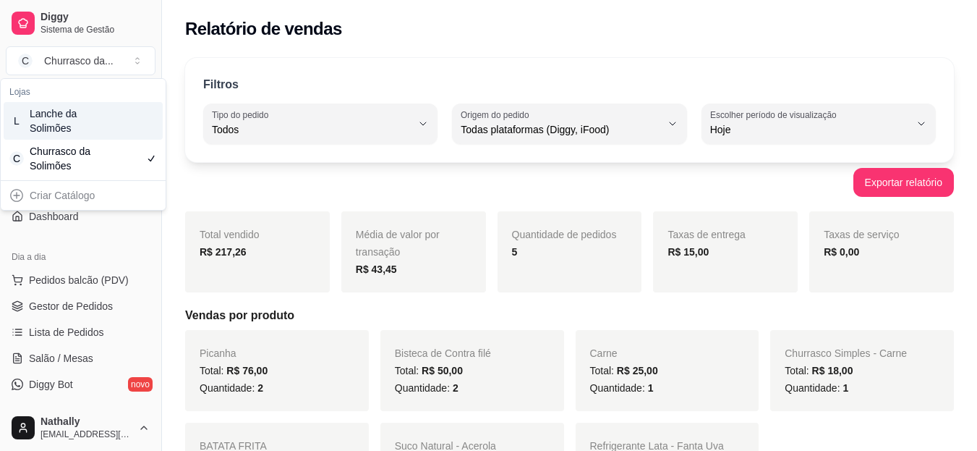
click at [70, 122] on div "Lanche da Solimões" at bounding box center [62, 120] width 65 height 29
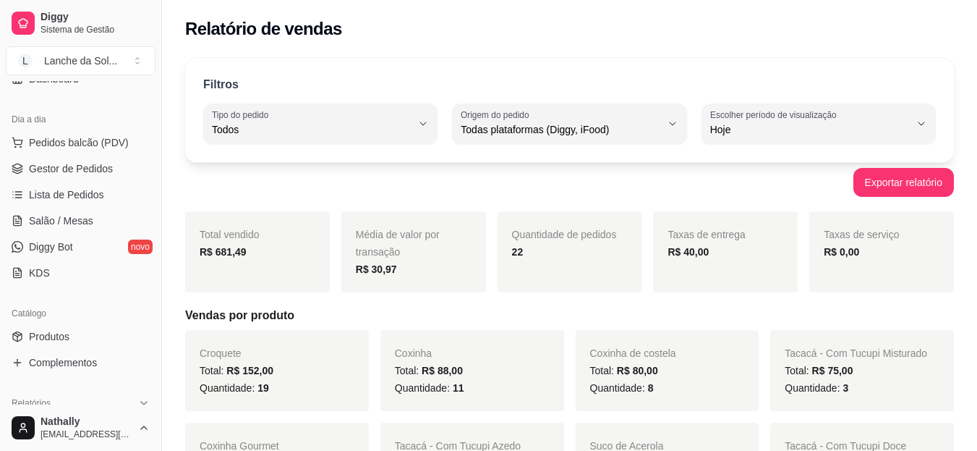
scroll to position [146, 0]
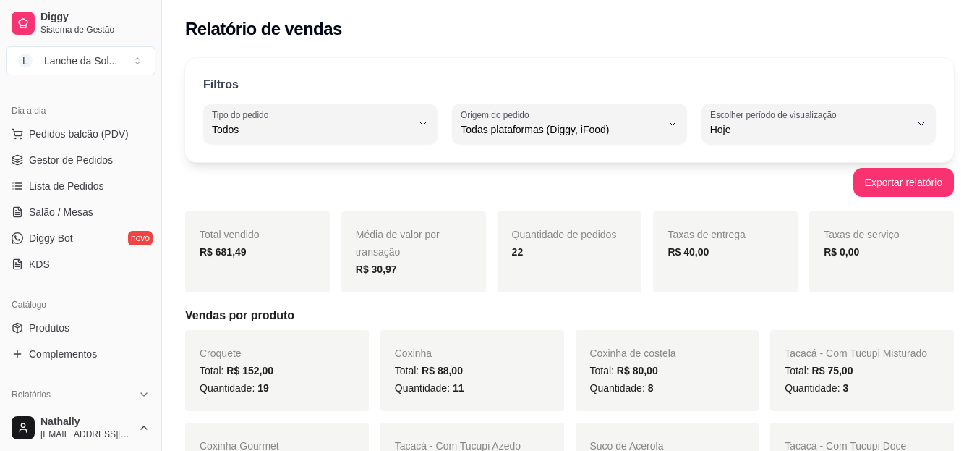
click at [77, 210] on span "Salão / Mesas" at bounding box center [61, 212] width 64 height 14
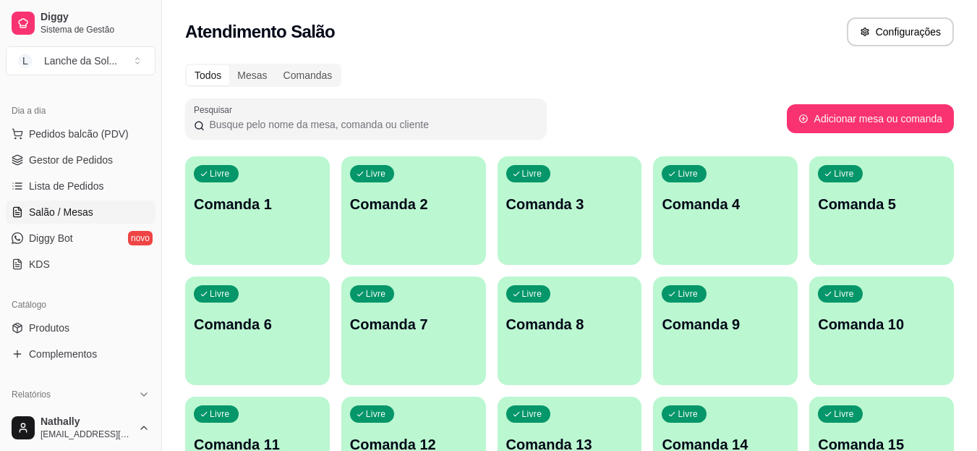
click at [88, 179] on span "Lista de Pedidos" at bounding box center [66, 186] width 75 height 14
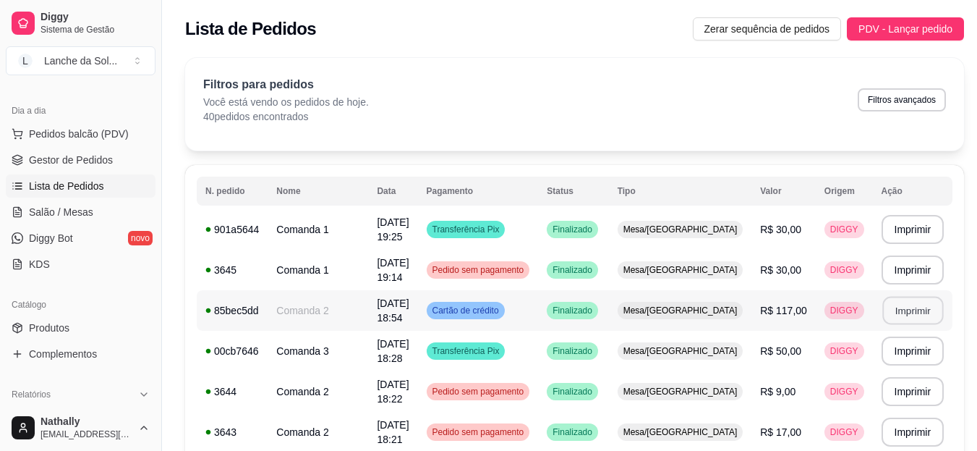
click at [904, 312] on button "Imprimir" at bounding box center [913, 311] width 61 height 28
click at [132, 59] on button "L Lanche da Sol ..." at bounding box center [81, 60] width 150 height 29
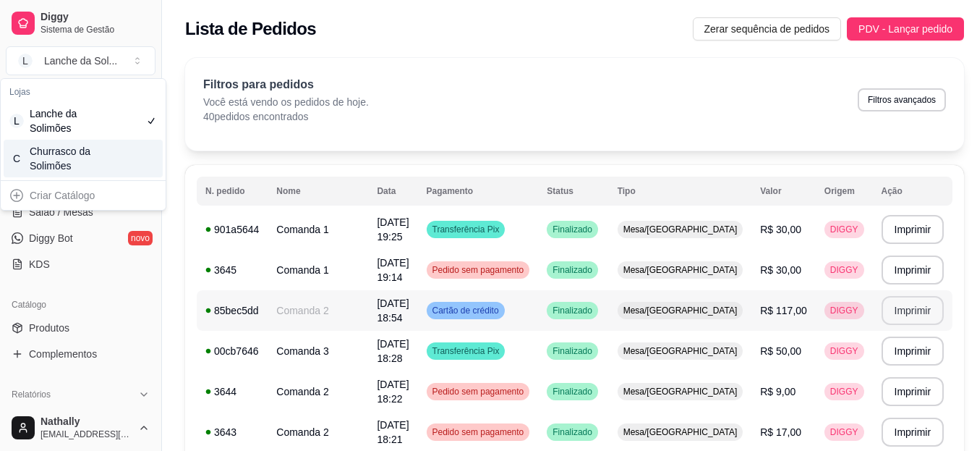
click at [56, 155] on div "Churrasco da Solimões" at bounding box center [62, 158] width 65 height 29
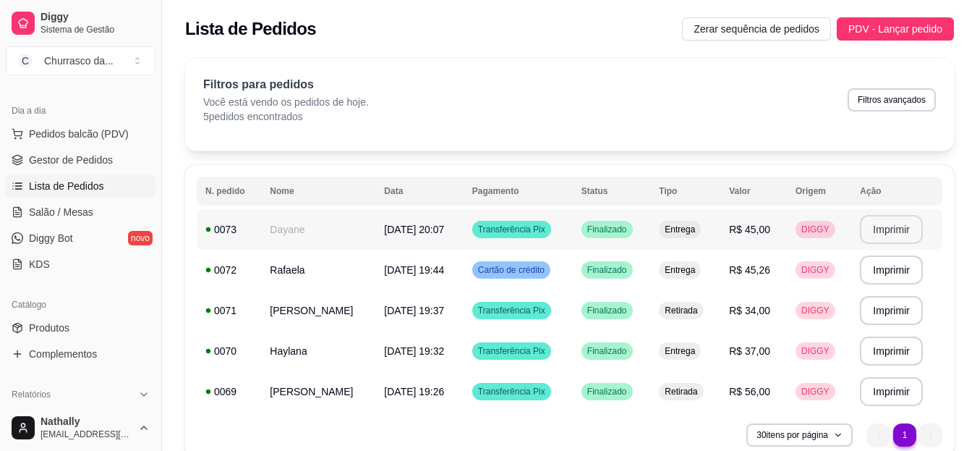
click at [891, 229] on button "Imprimir" at bounding box center [891, 229] width 63 height 29
click at [94, 157] on span "Gestor de Pedidos" at bounding box center [71, 160] width 84 height 14
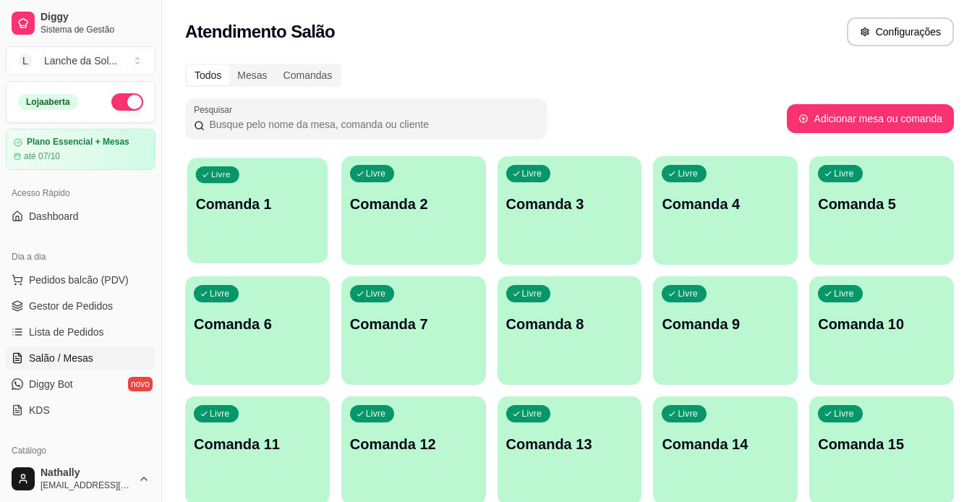
click at [261, 213] on p "Comanda 1" at bounding box center [258, 205] width 124 height 20
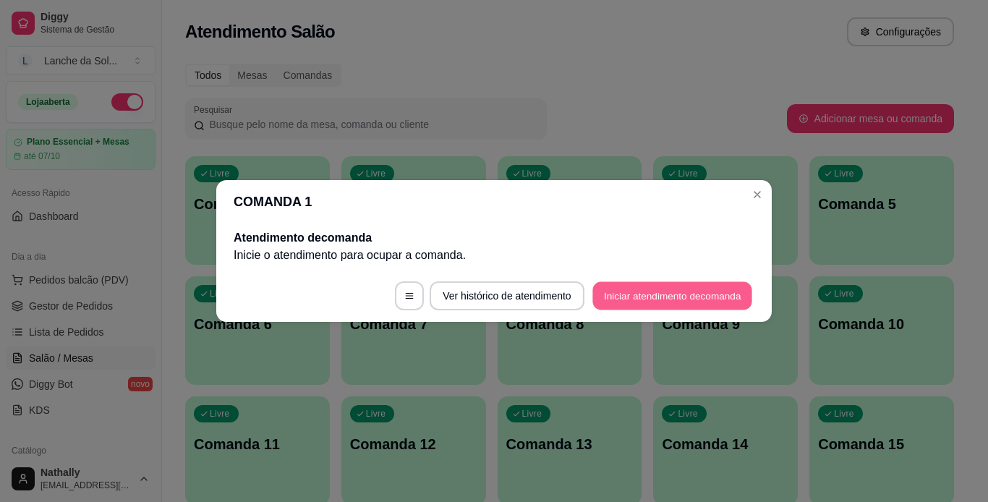
click at [637, 305] on button "Iniciar atendimento de comanda" at bounding box center [673, 296] width 160 height 28
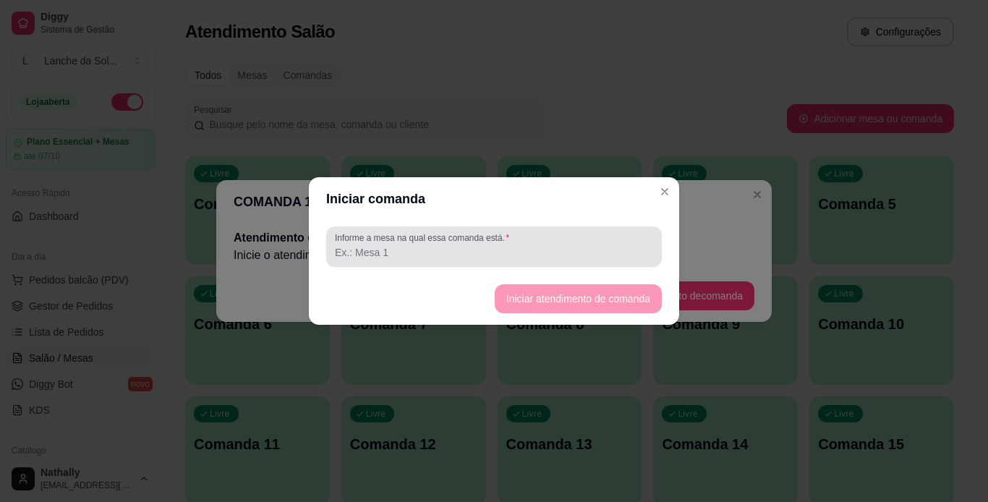
click at [465, 263] on div "Informe a mesa na qual essa comanda está." at bounding box center [494, 246] width 336 height 41
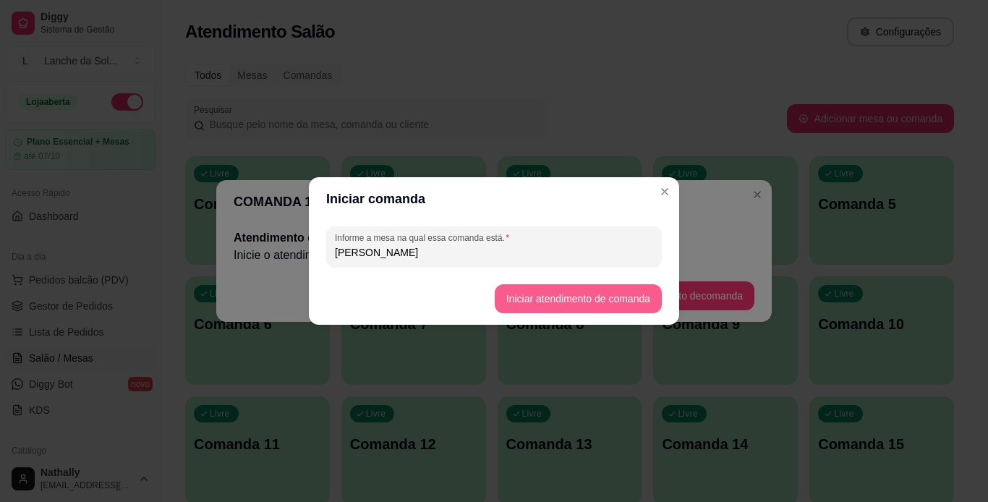
type input "[PERSON_NAME]"
click at [524, 285] on button "Iniciar atendimento de comanda" at bounding box center [578, 299] width 162 height 28
click at [573, 298] on button "Iniciar atendimento de comanda" at bounding box center [578, 299] width 162 height 28
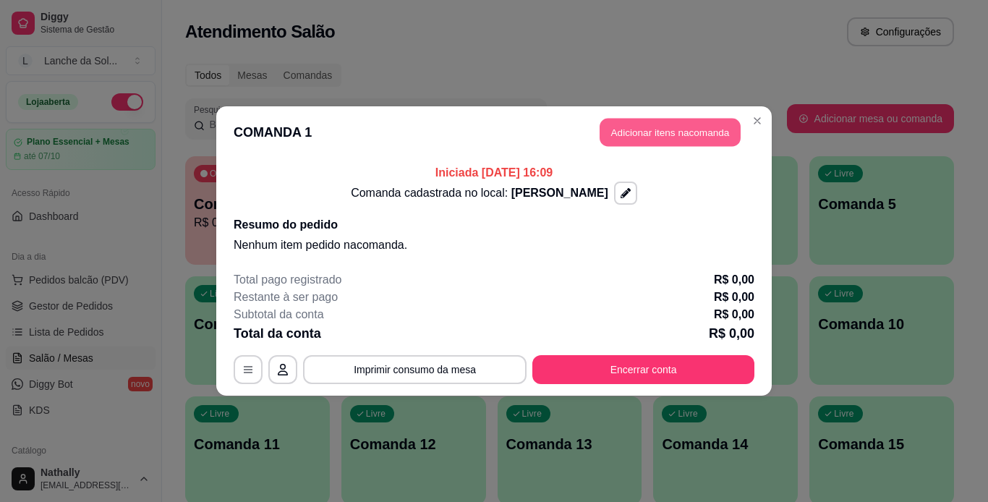
click at [697, 130] on button "Adicionar itens na comanda" at bounding box center [670, 133] width 141 height 28
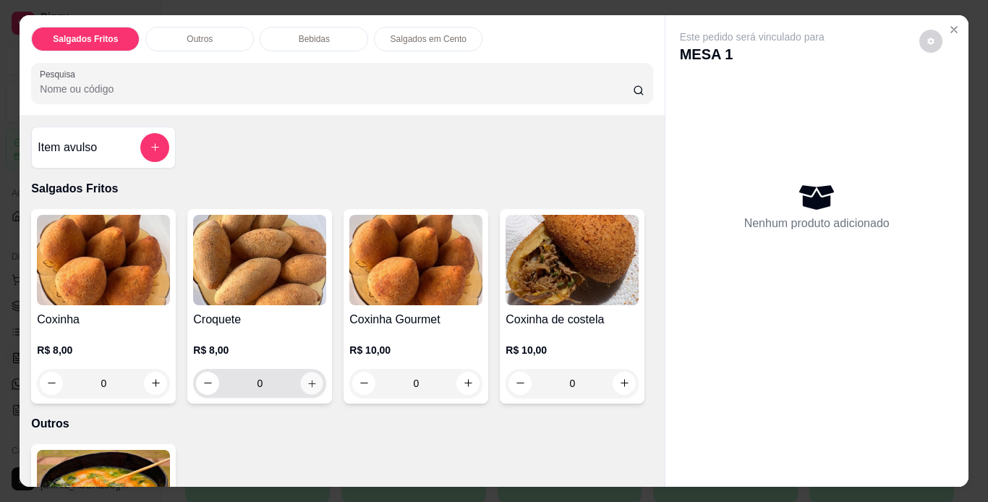
click at [304, 383] on button "increase-product-quantity" at bounding box center [312, 383] width 22 height 22
type input "1"
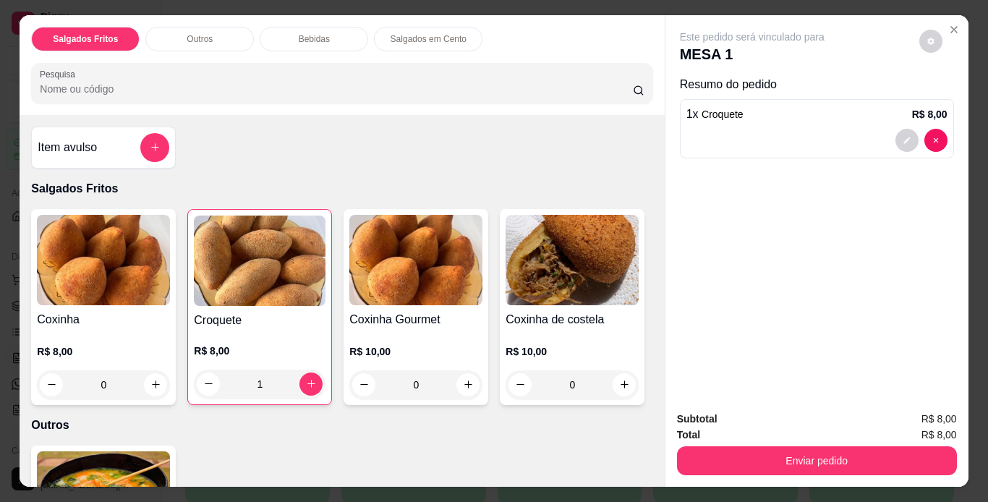
scroll to position [79, 0]
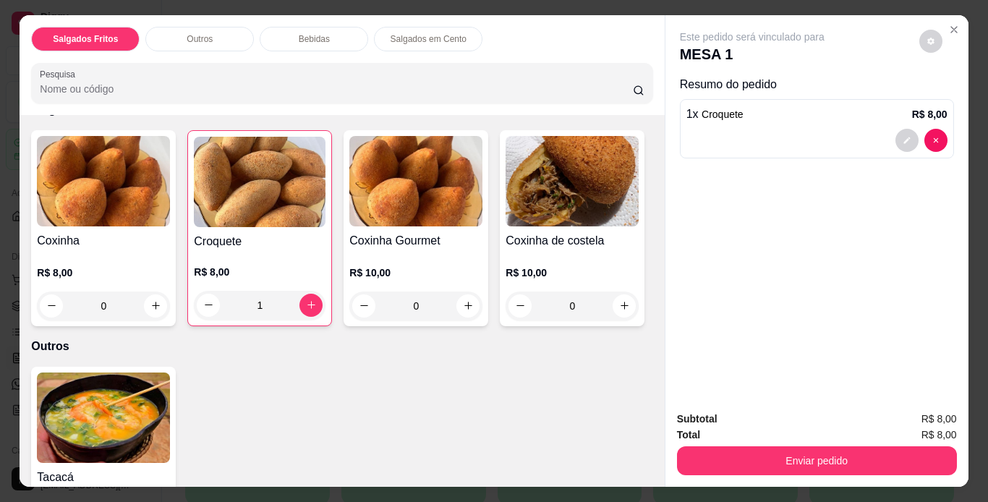
click at [506, 320] on div "R$ 10,00 0" at bounding box center [572, 285] width 133 height 69
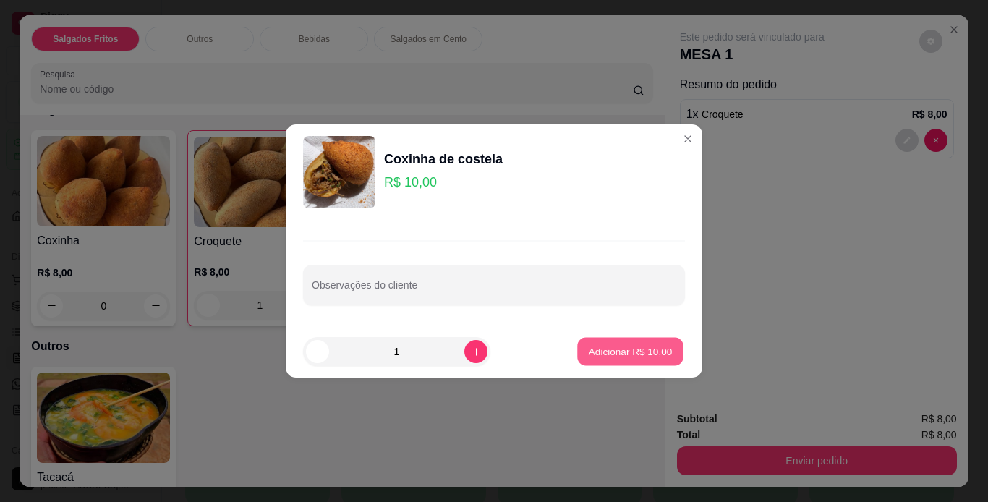
click at [577, 355] on button "Adicionar R$ 10,00" at bounding box center [630, 352] width 106 height 28
type input "1"
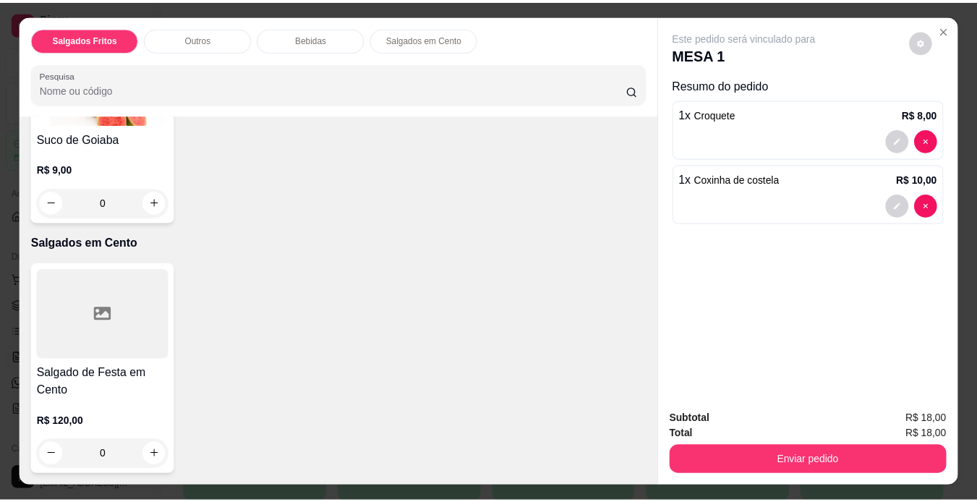
scroll to position [1142, 0]
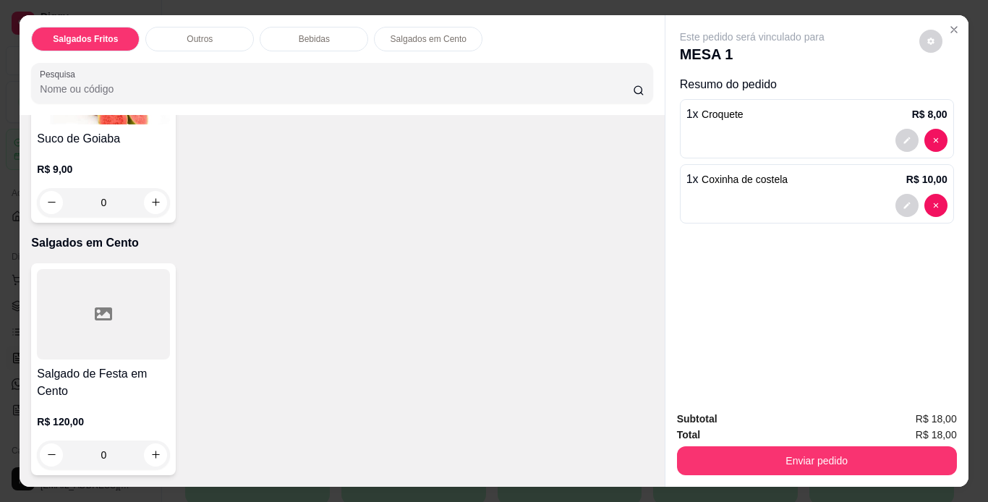
type input "1"
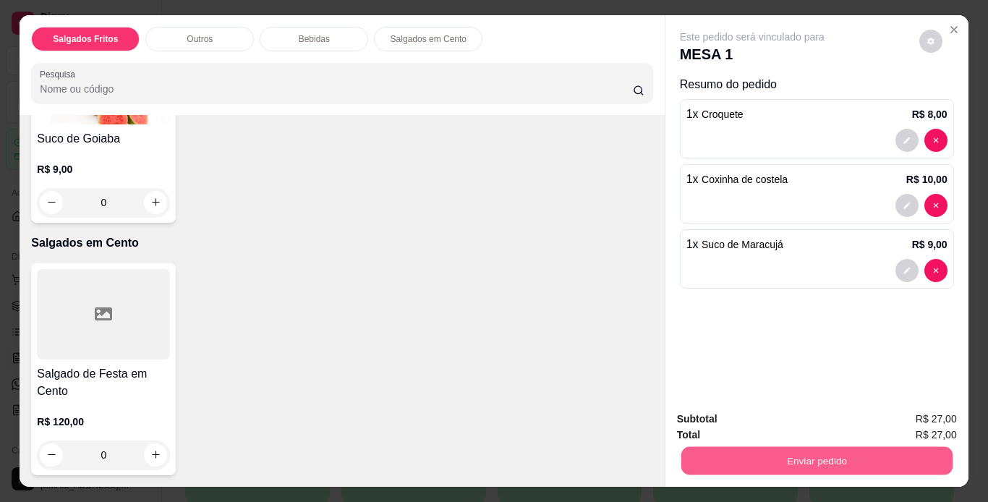
click at [831, 461] on button "Enviar pedido" at bounding box center [816, 461] width 271 height 28
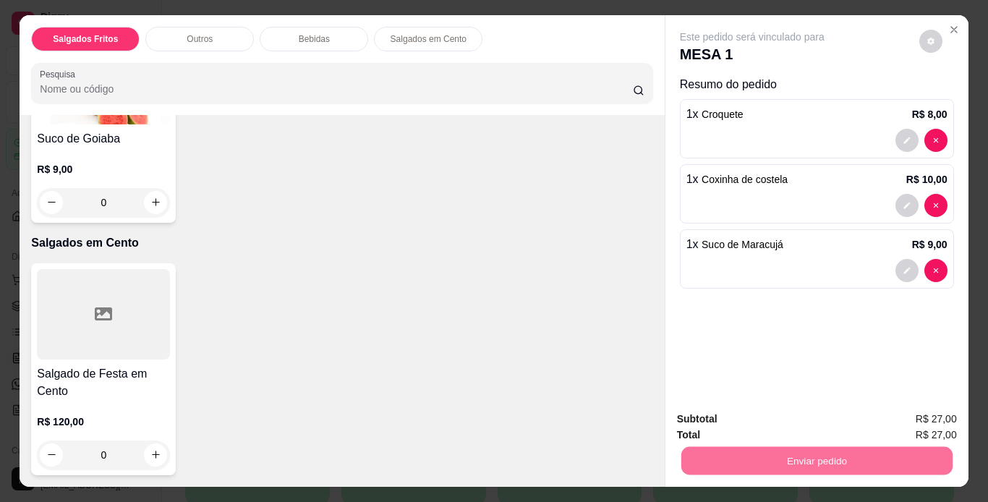
click at [794, 419] on button "Registrar cliente" at bounding box center [822, 420] width 93 height 27
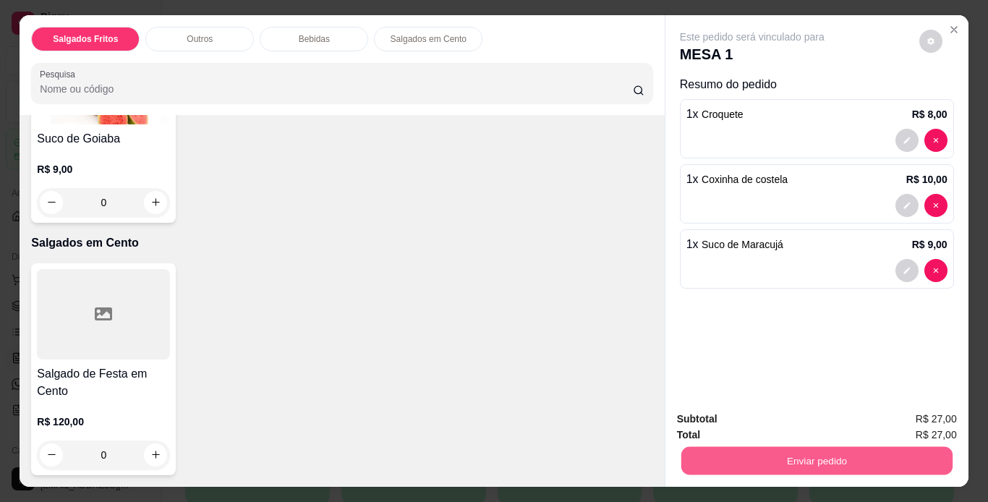
click at [839, 449] on button "Enviar pedido" at bounding box center [816, 461] width 271 height 28
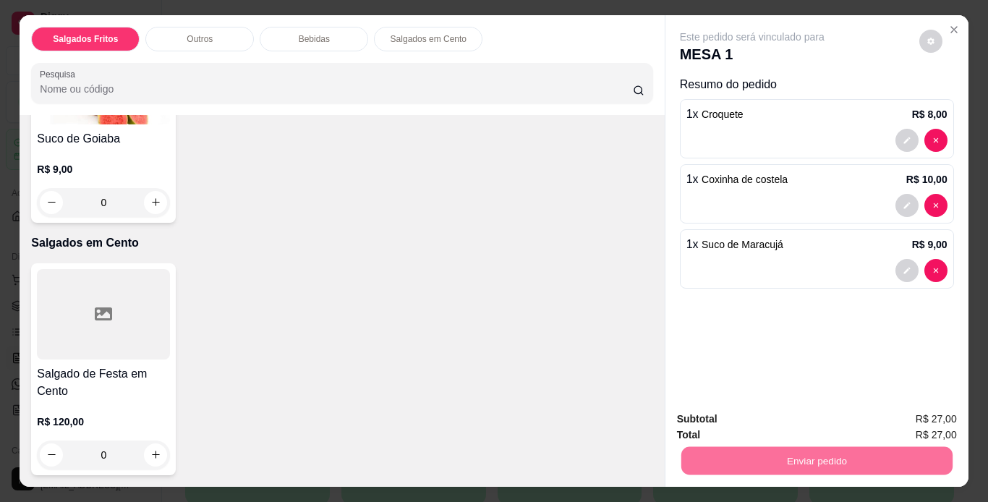
click at [896, 416] on button "Enviar pedido" at bounding box center [920, 420] width 80 height 27
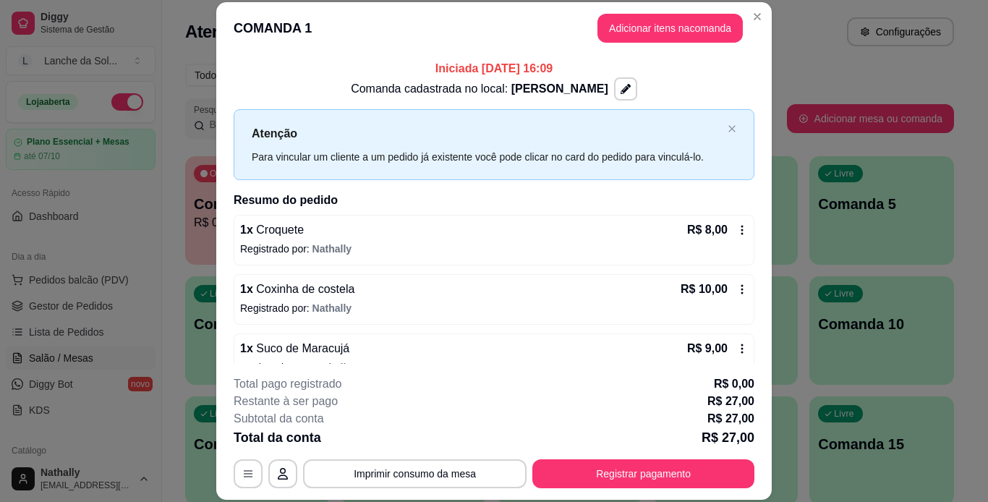
click at [648, 4] on div "**********" at bounding box center [494, 251] width 988 height 502
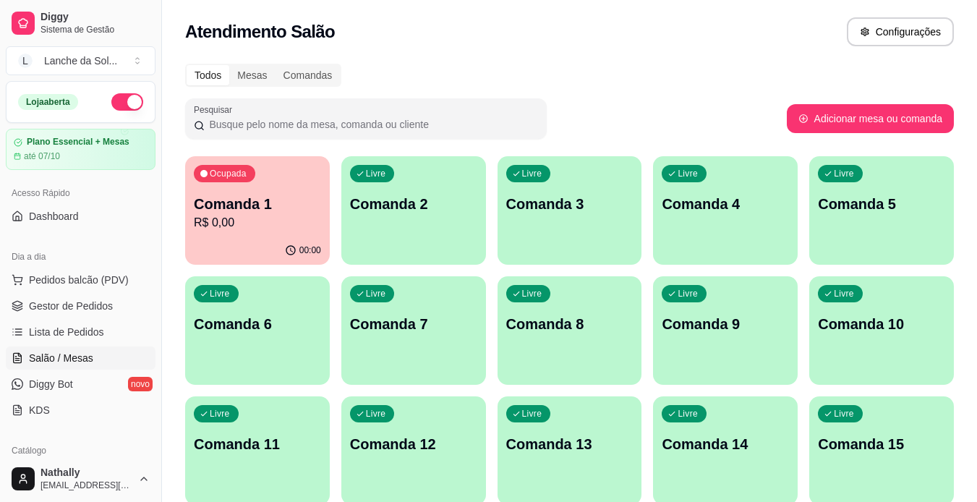
scroll to position [122, 0]
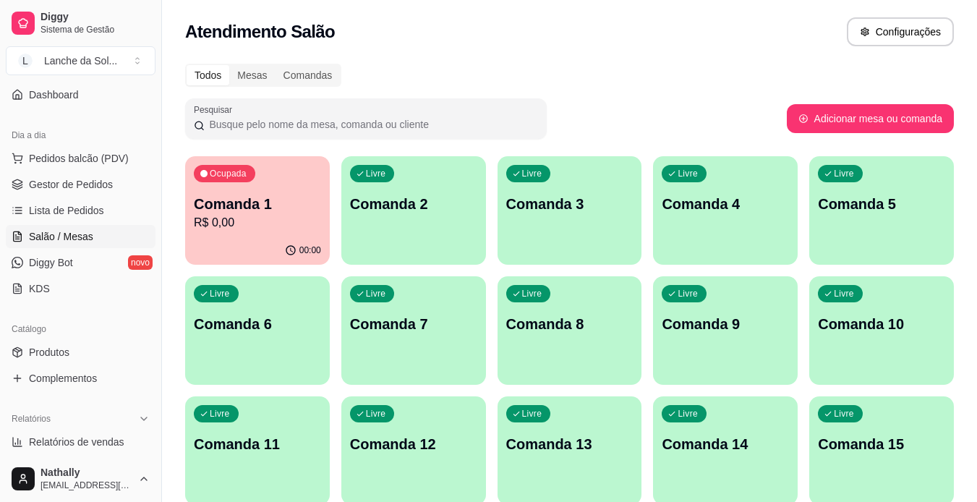
click at [42, 347] on span "Produtos" at bounding box center [49, 352] width 41 height 14
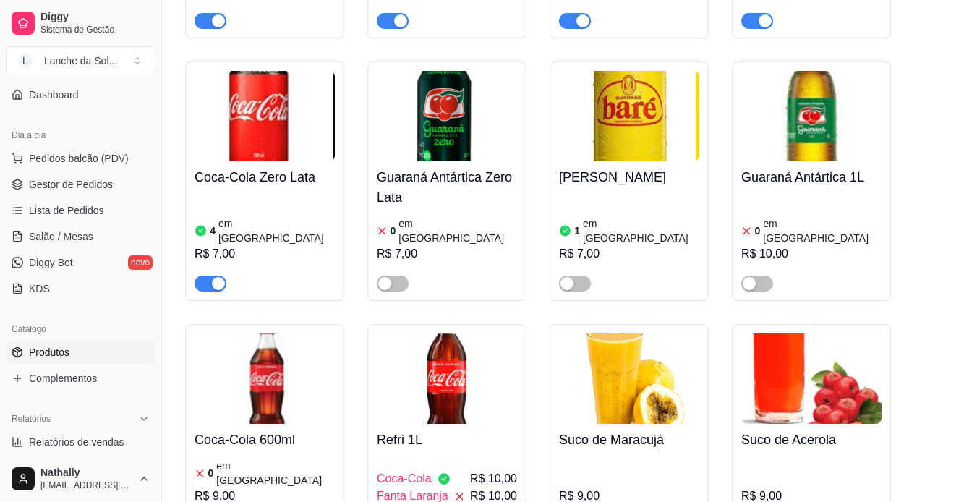
scroll to position [3702, 0]
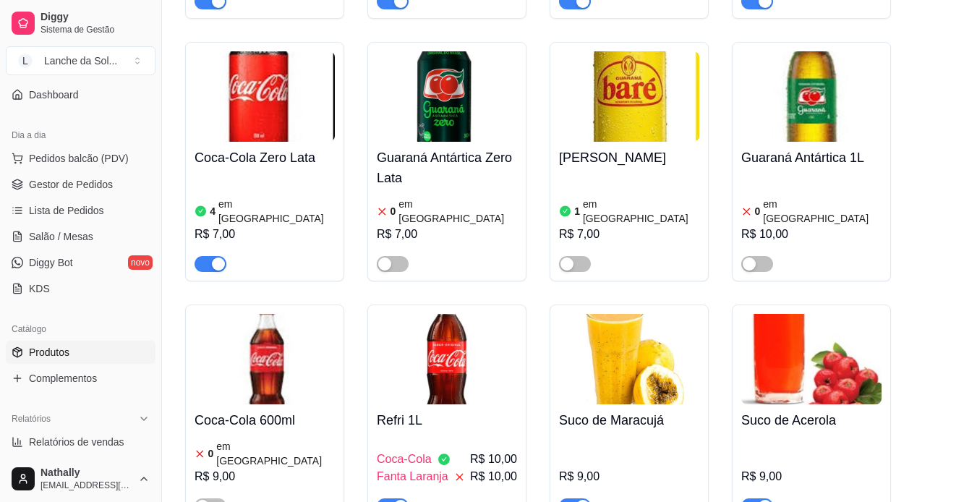
click at [585, 500] on div "button" at bounding box center [583, 506] width 13 height 13
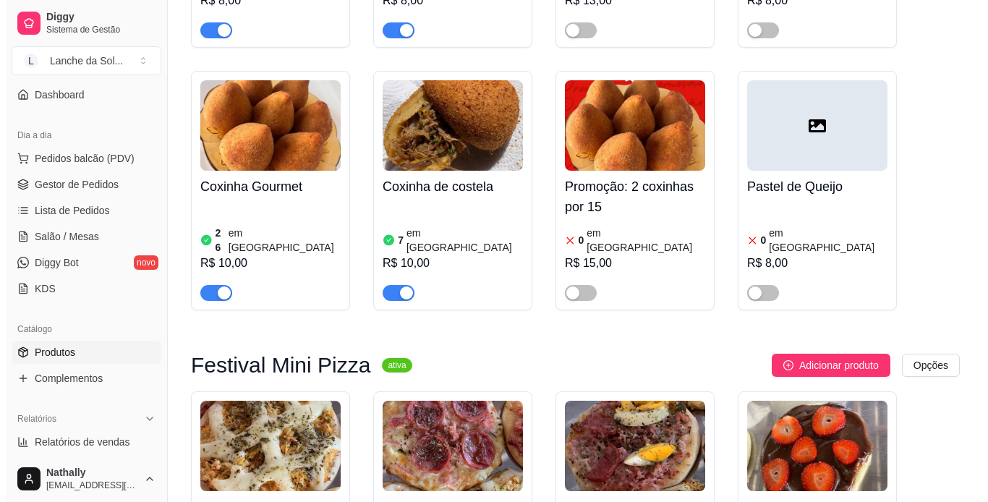
scroll to position [945, 0]
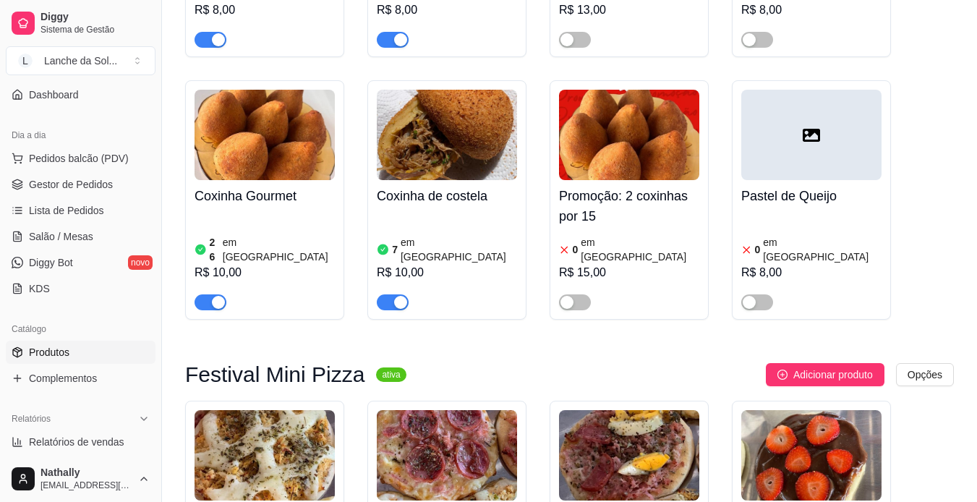
click at [108, 162] on span "Pedidos balcão (PDV)" at bounding box center [79, 158] width 100 height 14
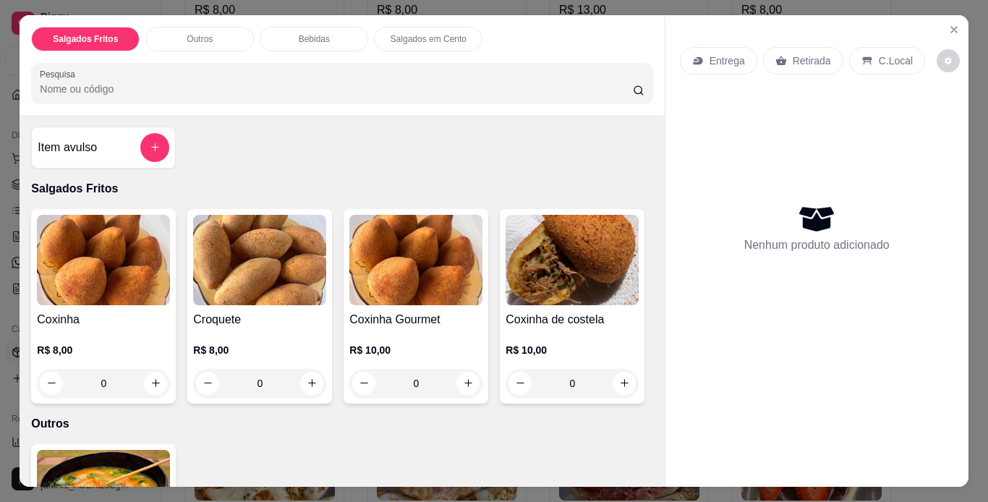
scroll to position [51, 0]
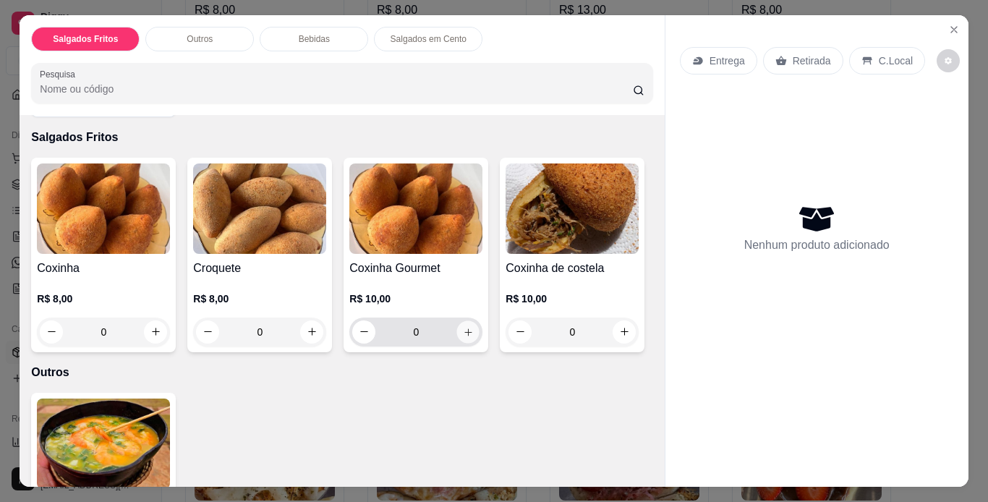
click at [464, 332] on button "increase-product-quantity" at bounding box center [468, 331] width 22 height 22
type input "1"
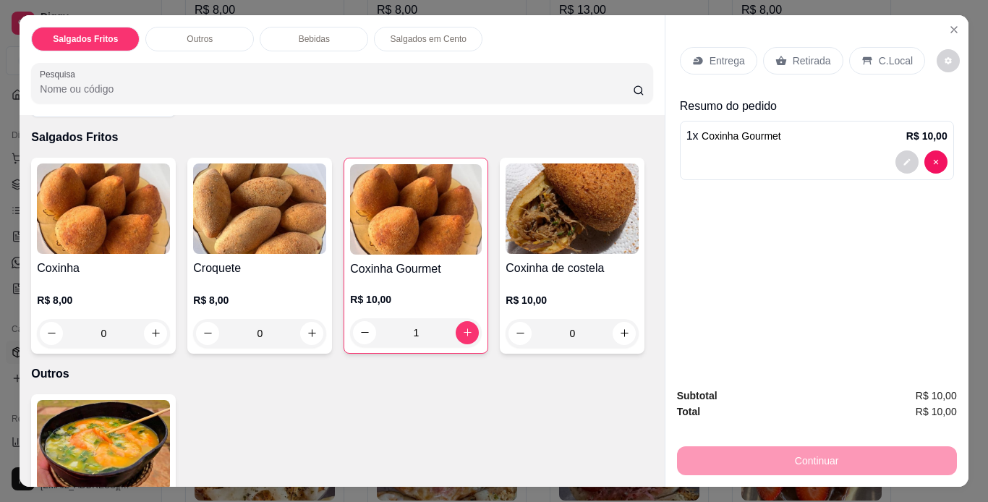
click at [870, 62] on div "C.Local" at bounding box center [887, 60] width 76 height 27
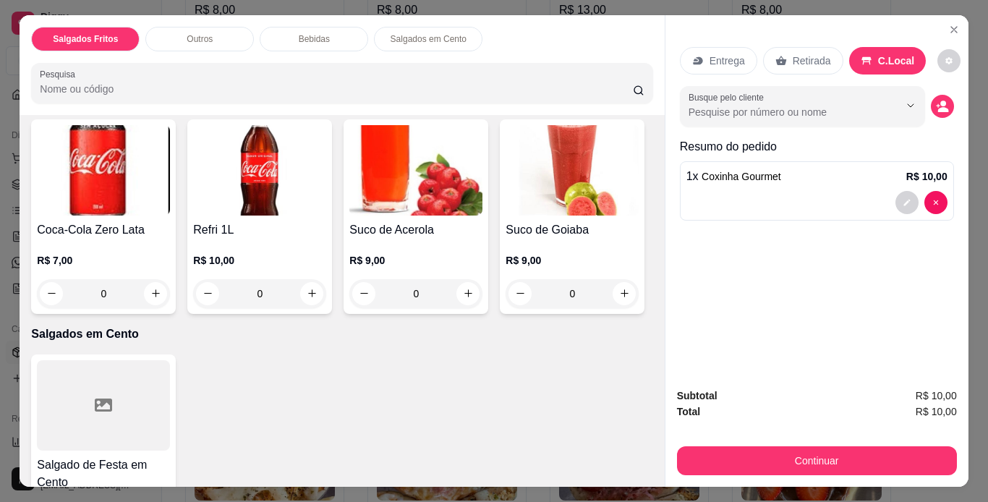
scroll to position [770, 0]
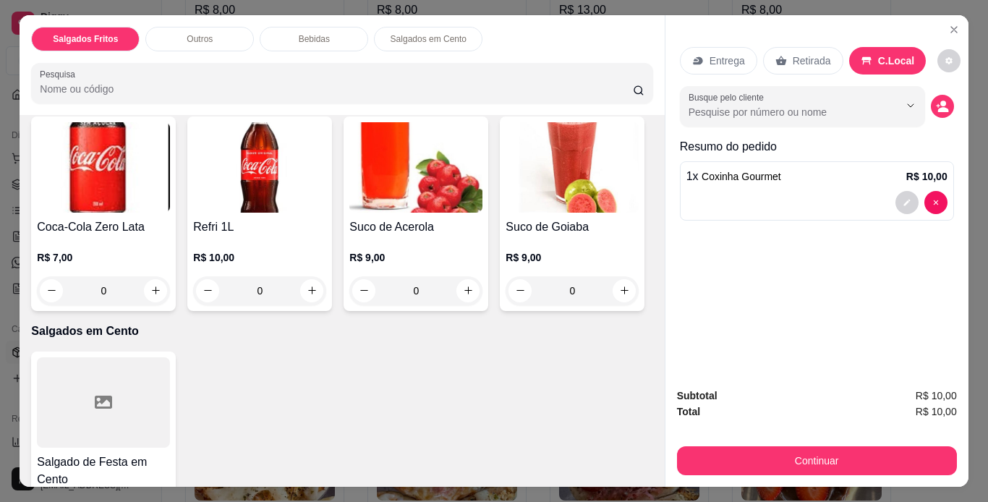
click at [150, 90] on icon "increase-product-quantity" at bounding box center [155, 84] width 11 height 11
type input "1"
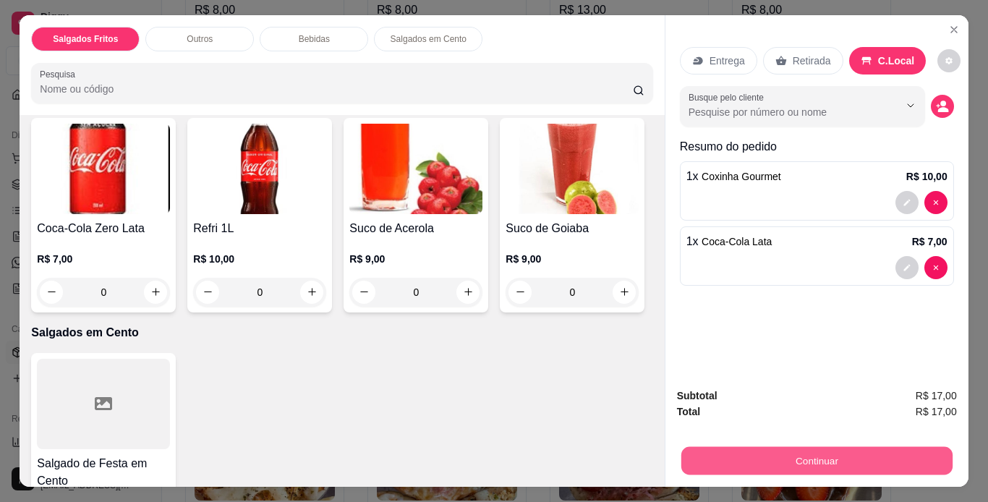
click at [831, 464] on button "Continuar" at bounding box center [816, 461] width 271 height 28
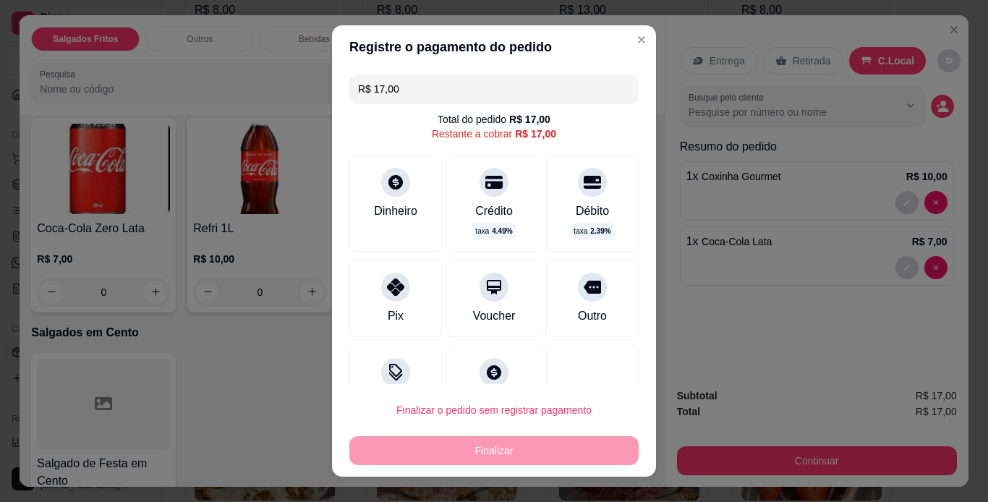
click at [395, 318] on div "Pix" at bounding box center [396, 315] width 16 height 17
type input "R$ 0,00"
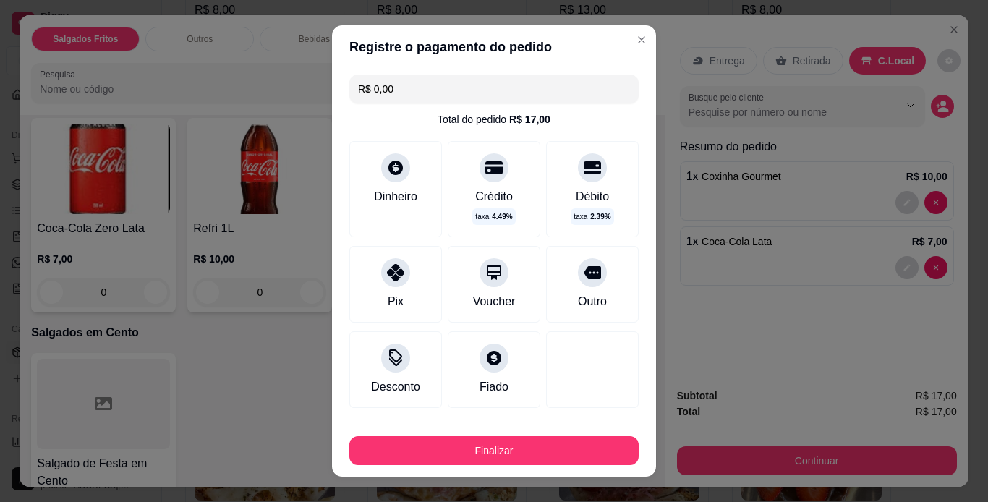
click at [393, 265] on icon at bounding box center [395, 272] width 17 height 17
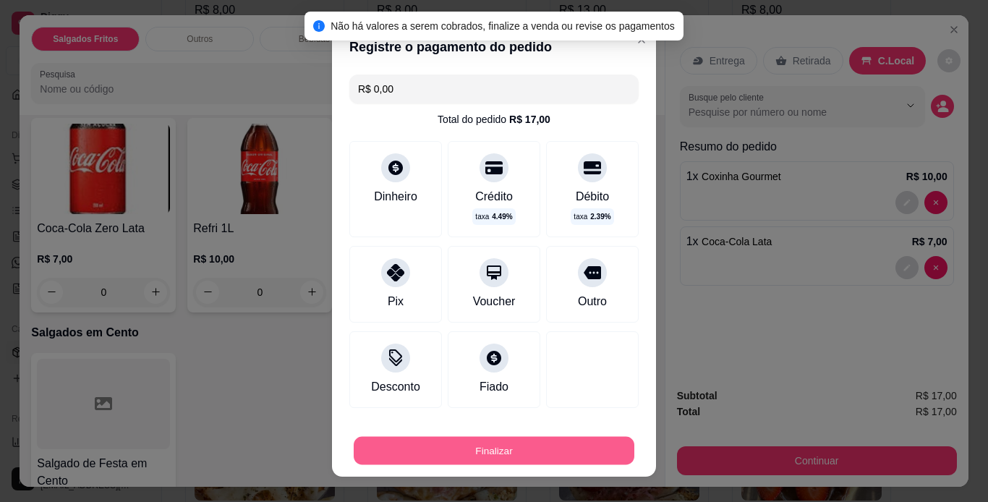
click at [553, 449] on button "Finalizar" at bounding box center [494, 451] width 281 height 28
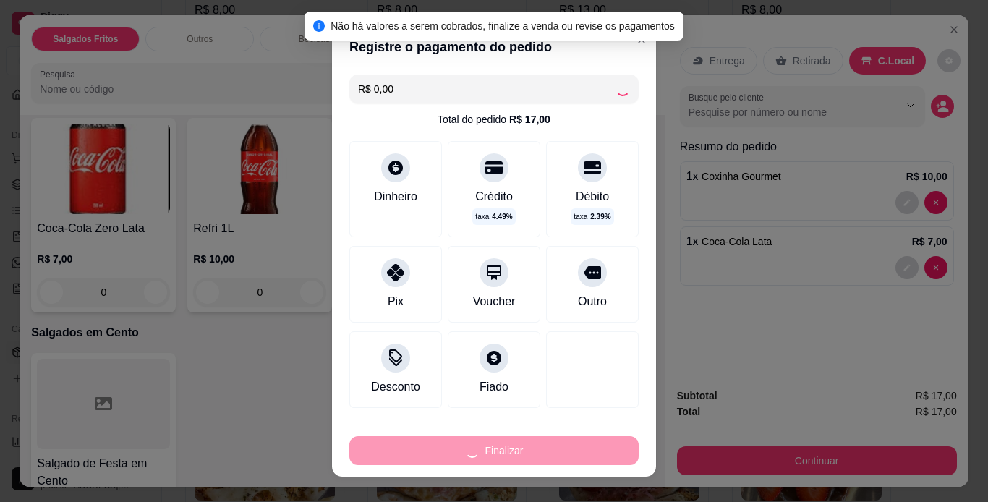
type input "0"
type input "-R$ 17,00"
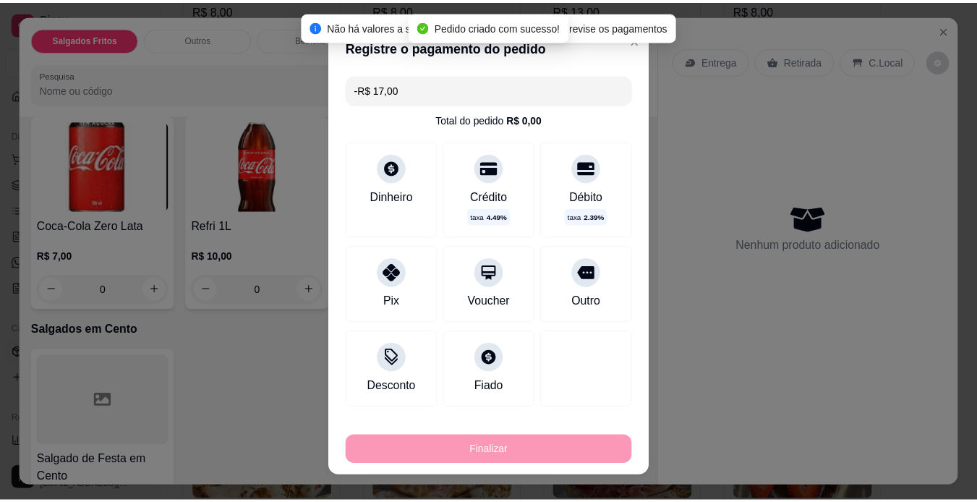
scroll to position [769, 0]
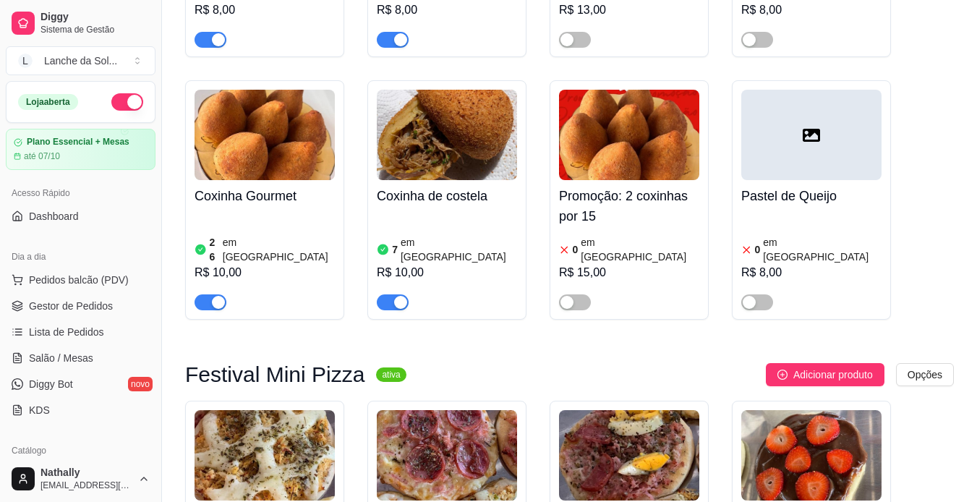
scroll to position [122, 0]
